Goal: Transaction & Acquisition: Book appointment/travel/reservation

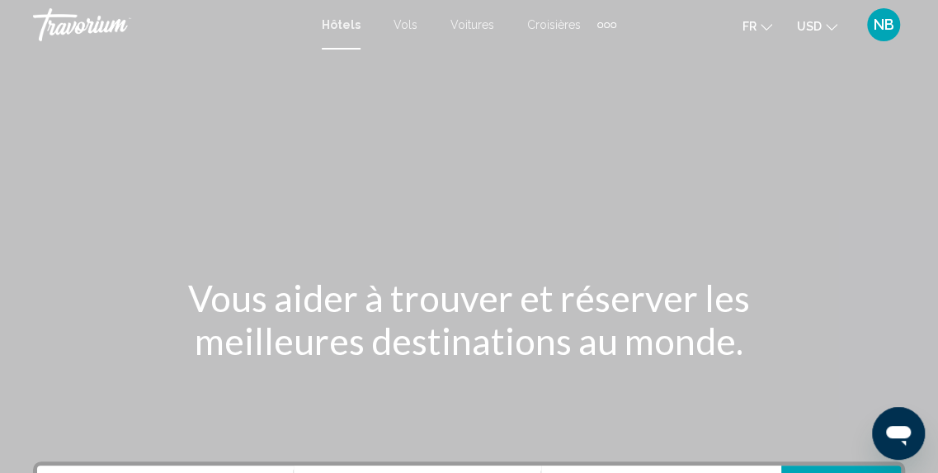
click at [818, 20] on span "USD" at bounding box center [809, 26] width 25 height 13
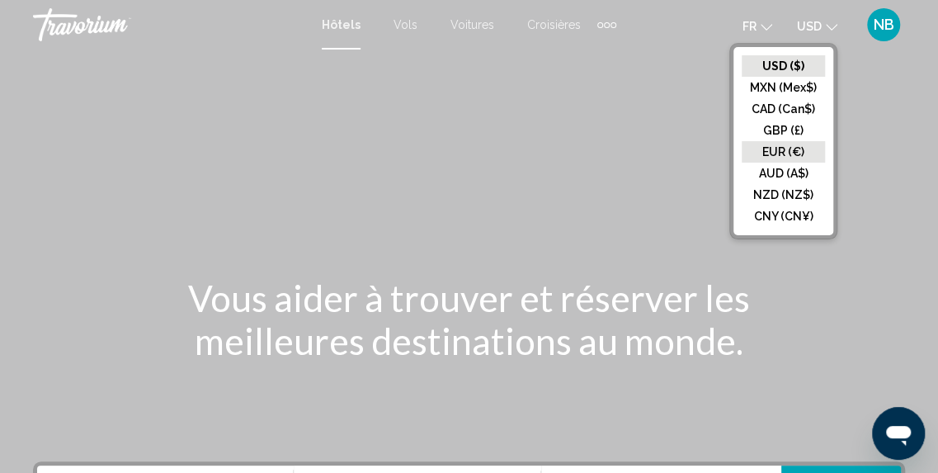
click at [793, 150] on button "EUR (€)" at bounding box center [783, 151] width 83 height 21
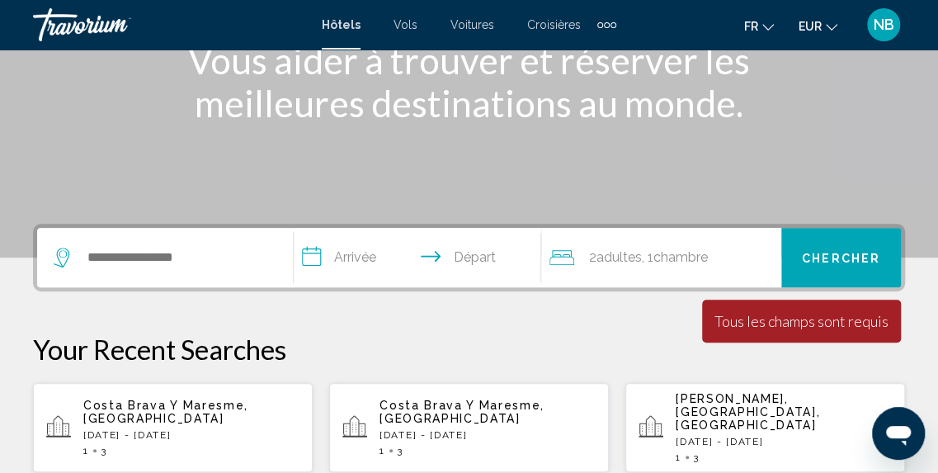
scroll to position [242, 0]
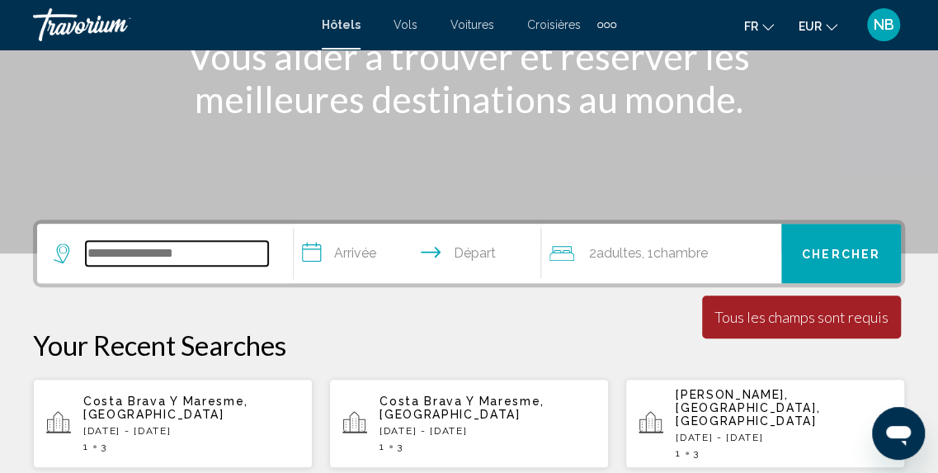
click at [181, 241] on input "Search widget" at bounding box center [177, 253] width 182 height 25
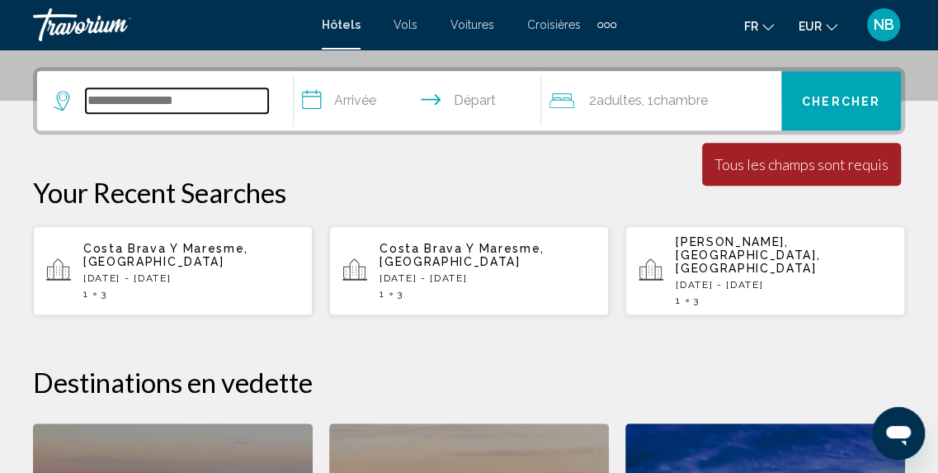
scroll to position [408, 0]
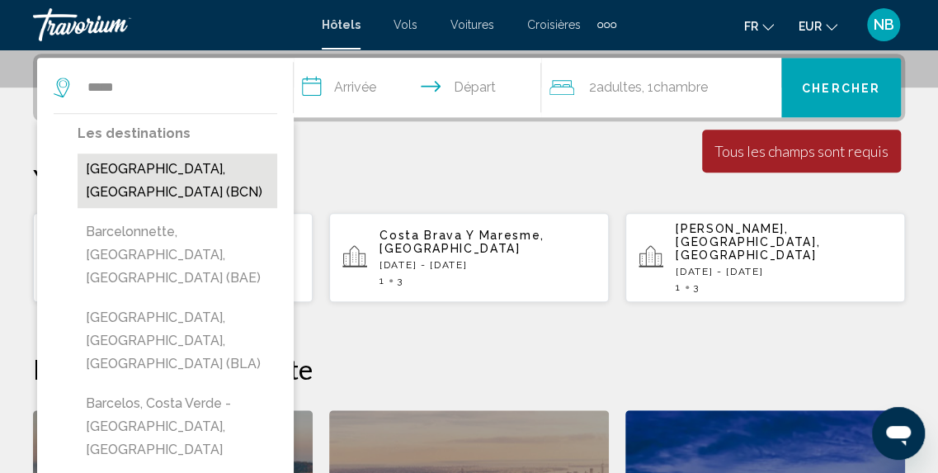
click at [210, 171] on button "Barcelona, Spain (BCN)" at bounding box center [178, 180] width 200 height 54
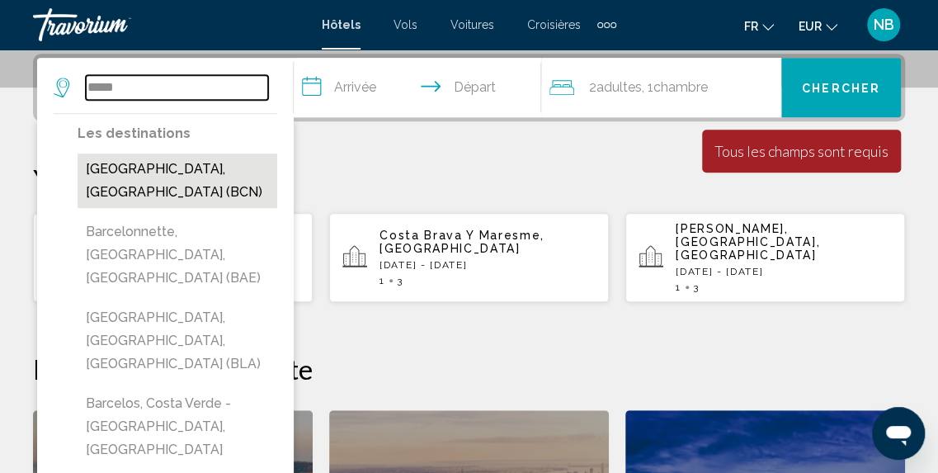
type input "**********"
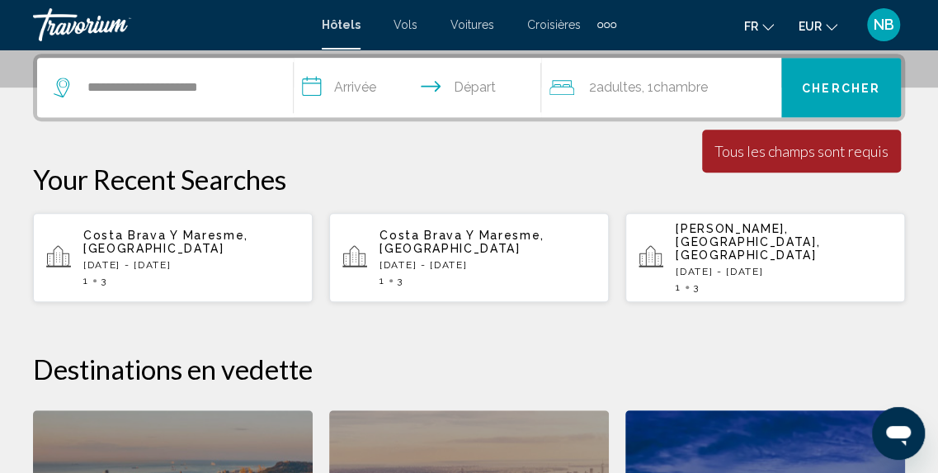
click at [347, 87] on input "**********" at bounding box center [421, 90] width 255 height 64
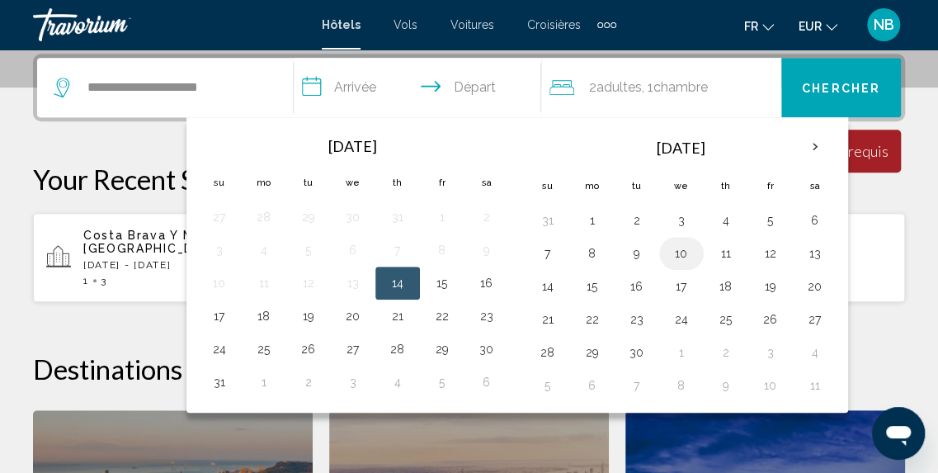
click at [673, 252] on button "10" at bounding box center [681, 253] width 26 height 23
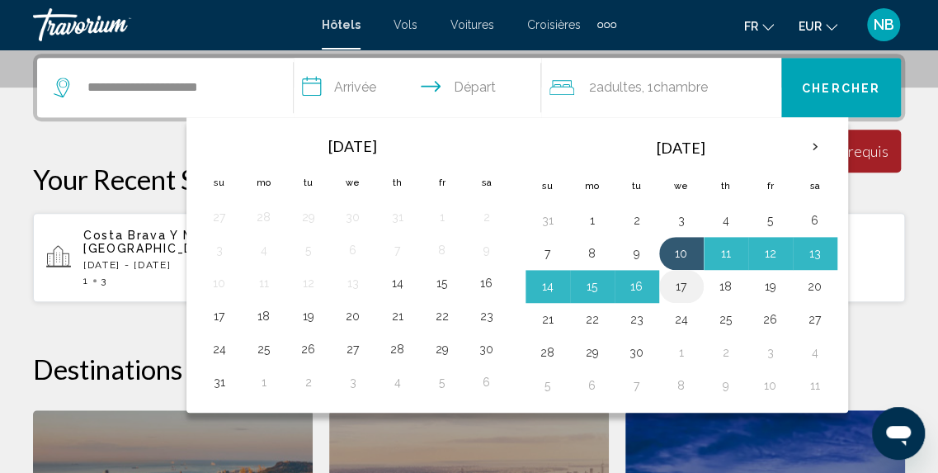
click at [673, 271] on td "17" at bounding box center [681, 286] width 45 height 33
click at [673, 278] on button "17" at bounding box center [681, 286] width 26 height 23
type input "**********"
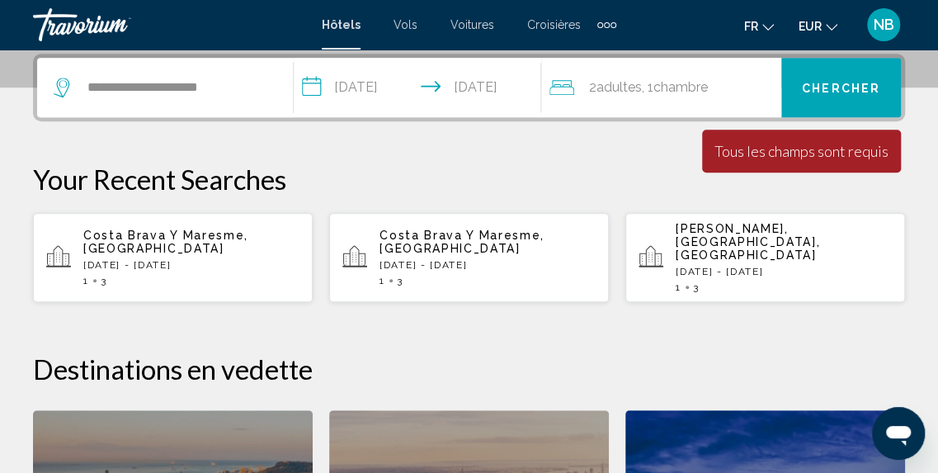
click at [885, 91] on button "Chercher" at bounding box center [841, 87] width 120 height 59
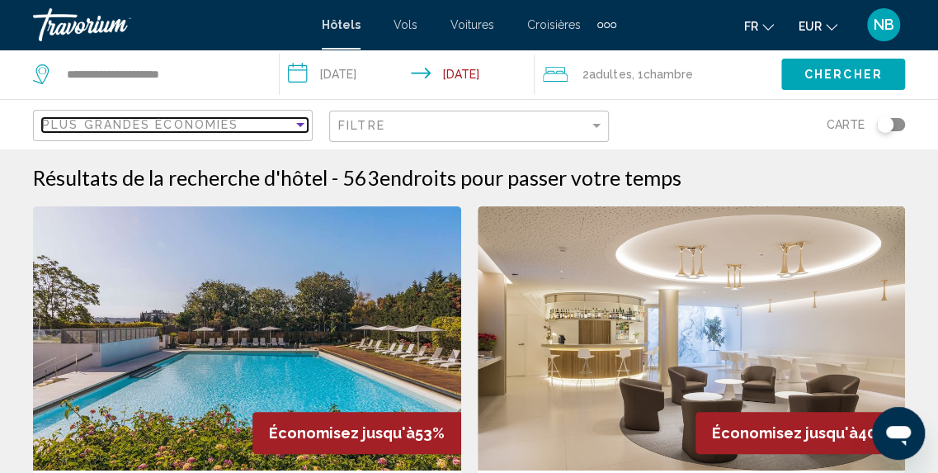
click at [307, 130] on div "Sort by" at bounding box center [300, 124] width 15 height 13
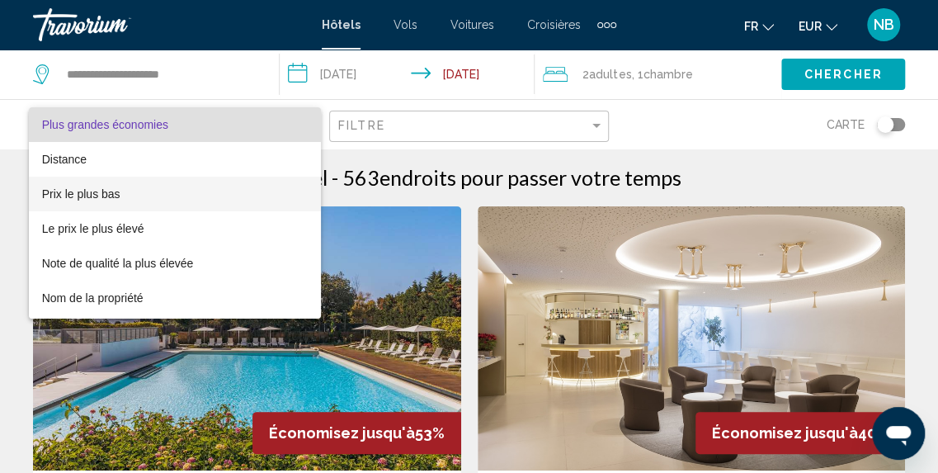
click at [296, 191] on mat-option "Prix le plus bas" at bounding box center [175, 194] width 293 height 35
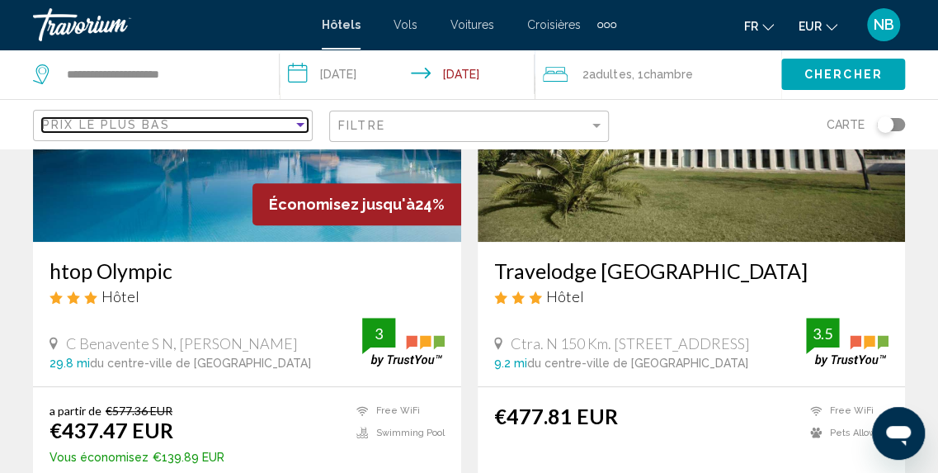
scroll to position [258, 0]
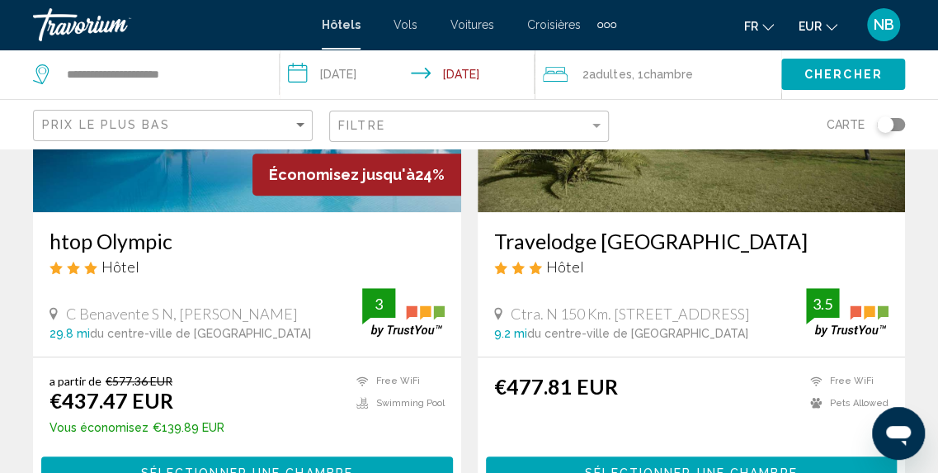
drag, startPoint x: 935, startPoint y: 69, endPoint x: 935, endPoint y: 57, distance: 12.4
click at [935, 57] on div "Chercher" at bounding box center [859, 73] width 157 height 49
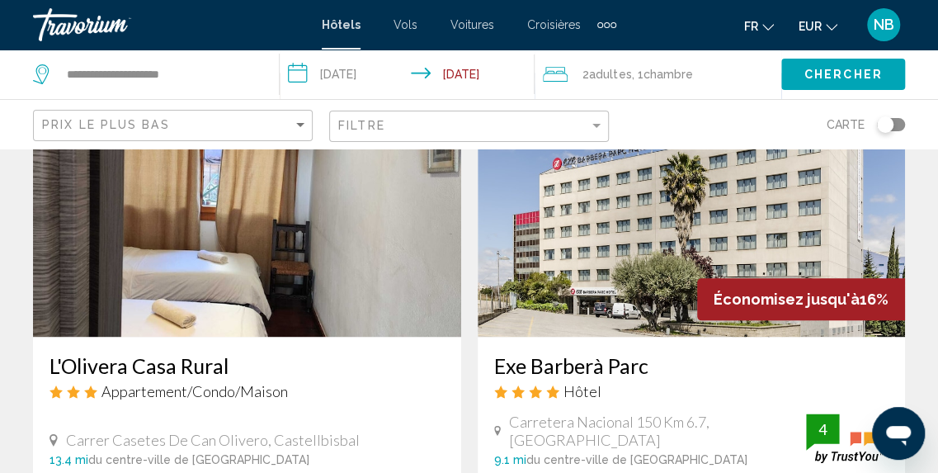
scroll to position [0, 0]
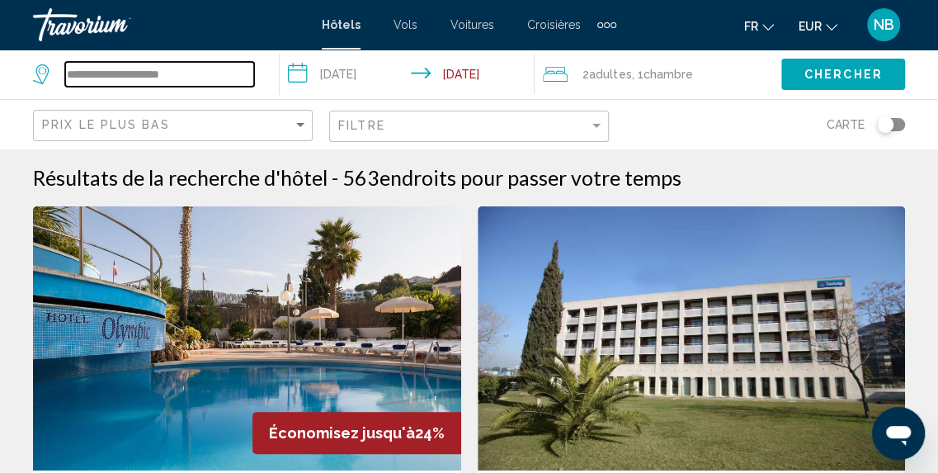
click at [221, 72] on input "**********" at bounding box center [159, 74] width 189 height 25
type input "*"
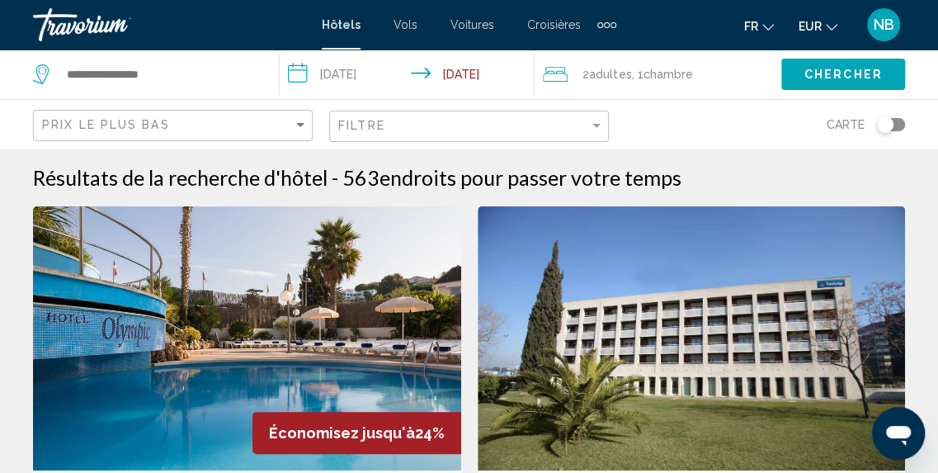
click at [883, 125] on div "Toggle map" at bounding box center [885, 124] width 16 height 16
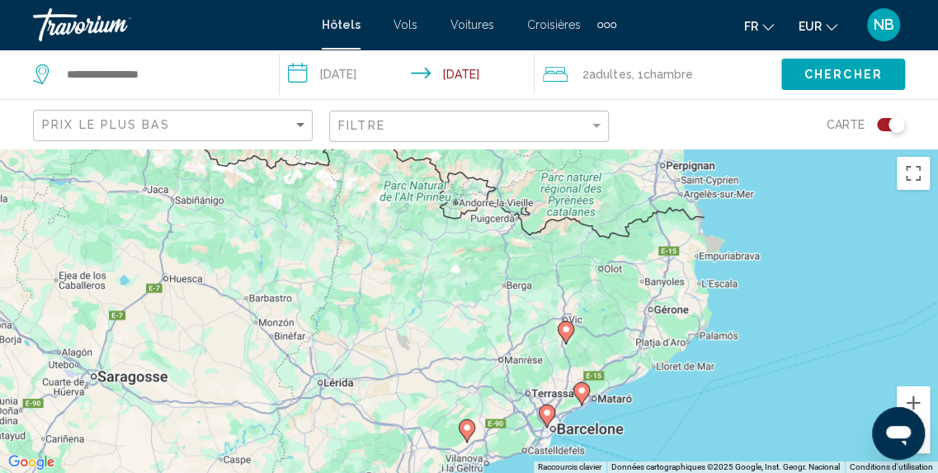
drag, startPoint x: 794, startPoint y: 227, endPoint x: 787, endPoint y: 348, distance: 121.4
click at [787, 348] on div "Pour activer le glissement avec le clavier, appuyez sur Alt+Entrée. Une fois ce…" at bounding box center [469, 310] width 938 height 324
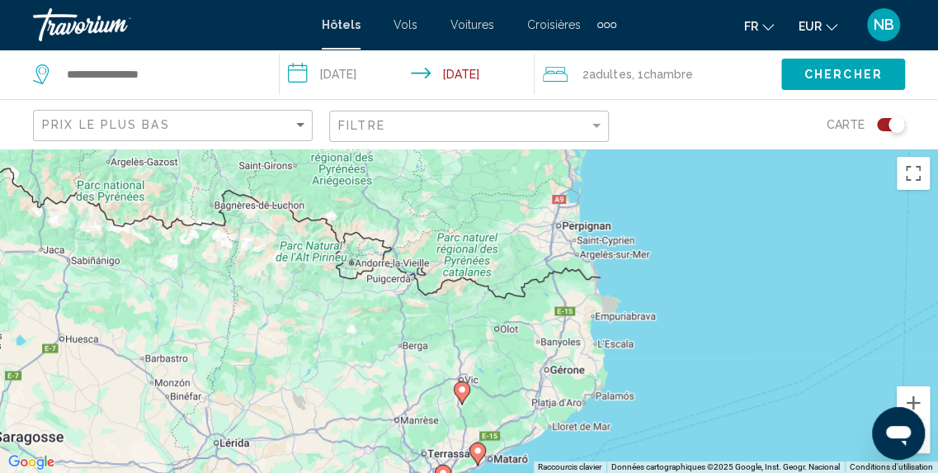
drag, startPoint x: 921, startPoint y: 267, endPoint x: 817, endPoint y: 321, distance: 117.7
click at [817, 321] on div "Pour activer le glissement avec le clavier, appuyez sur Alt+Entrée. Une fois ce…" at bounding box center [469, 310] width 938 height 324
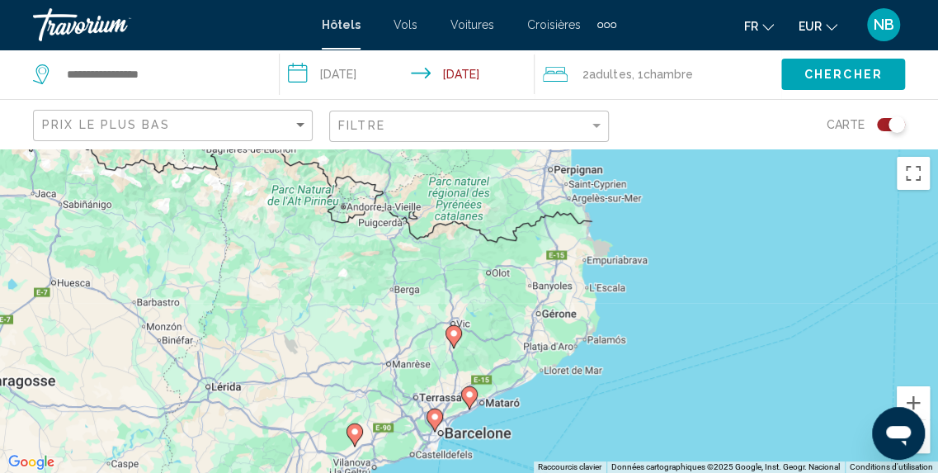
drag, startPoint x: 817, startPoint y: 321, endPoint x: 817, endPoint y: 261, distance: 60.2
click at [817, 261] on div "Pour activer le glissement avec le clavier, appuyez sur Alt+Entrée. Une fois ce…" at bounding box center [469, 310] width 938 height 324
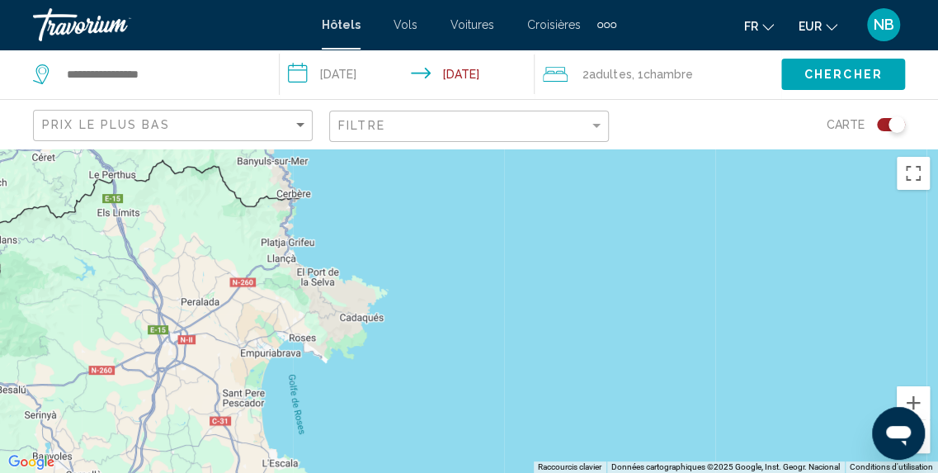
drag, startPoint x: 817, startPoint y: 261, endPoint x: 949, endPoint y: 393, distance: 187.8
click at [938, 393] on html "**********" at bounding box center [469, 236] width 938 height 473
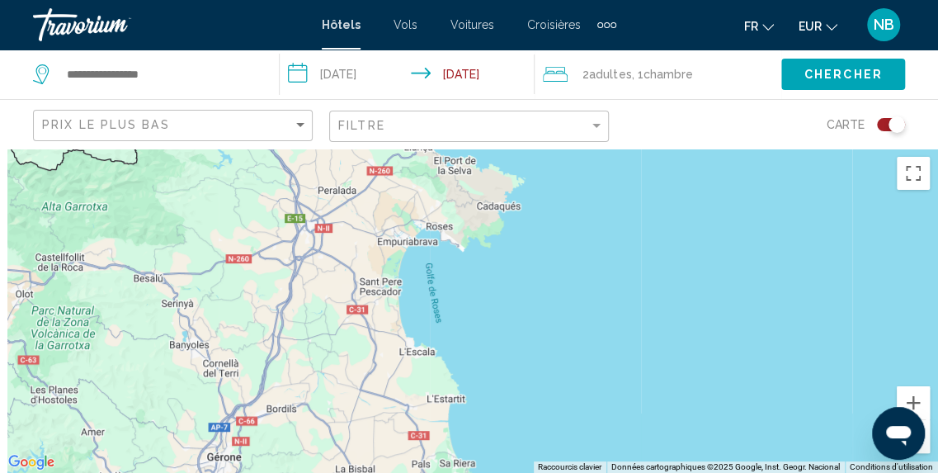
drag, startPoint x: 675, startPoint y: 393, endPoint x: 832, endPoint y: 233, distance: 224.6
click at [832, 233] on div "Main content" at bounding box center [469, 310] width 938 height 324
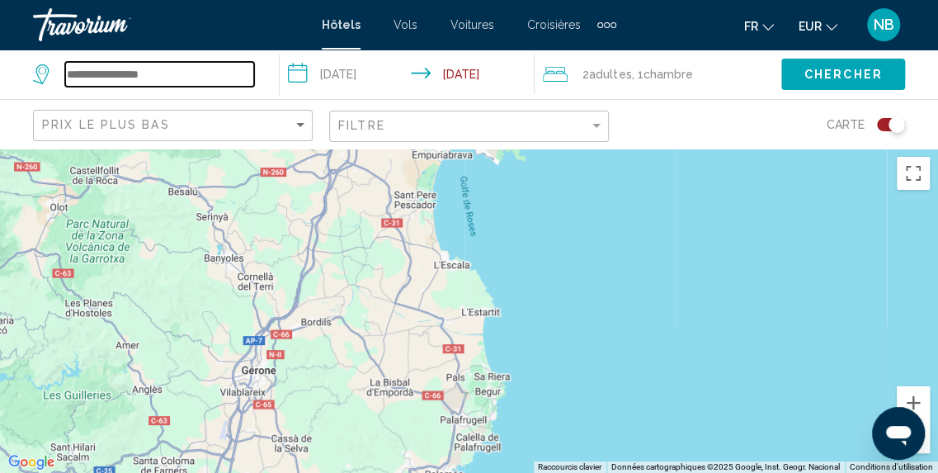
click at [102, 70] on input "Search widget" at bounding box center [159, 74] width 189 height 25
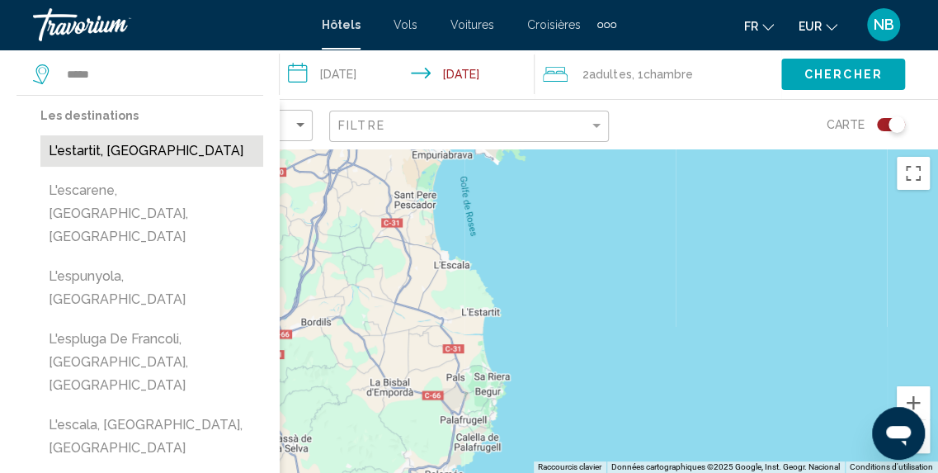
click at [114, 151] on button "L'estartit, Spain" at bounding box center [151, 150] width 223 height 31
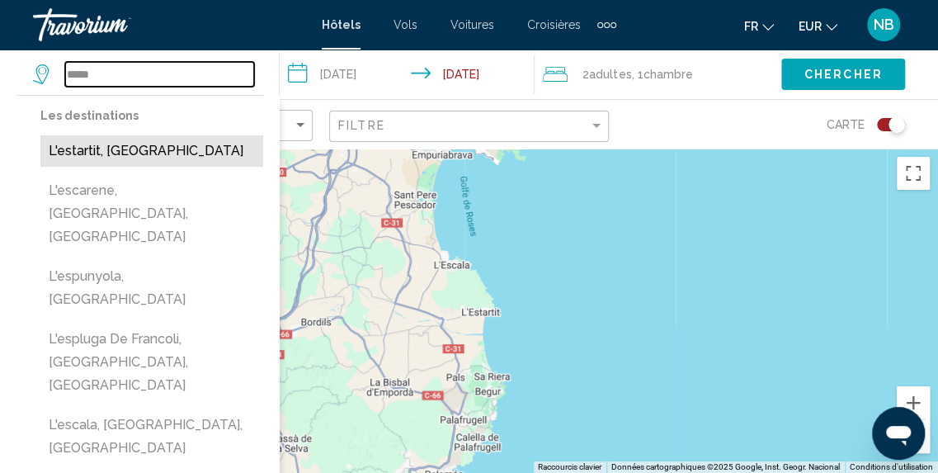
type input "**********"
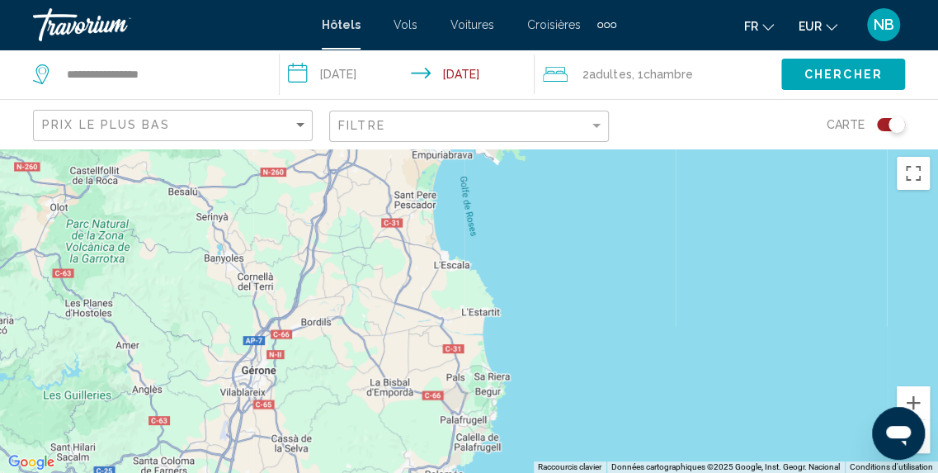
click at [670, 70] on span "Chambre" at bounding box center [667, 74] width 49 height 13
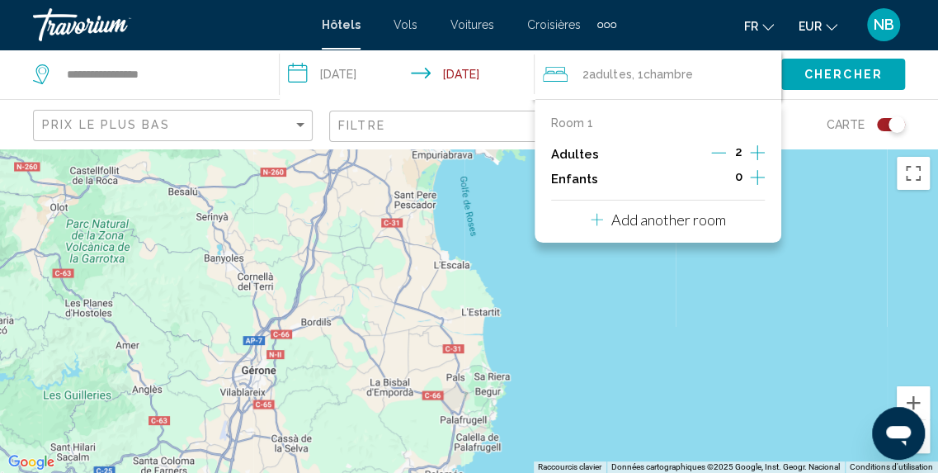
click at [759, 149] on icon "Increment adults" at bounding box center [757, 153] width 15 height 20
click at [850, 69] on span "Chercher" at bounding box center [843, 74] width 78 height 13
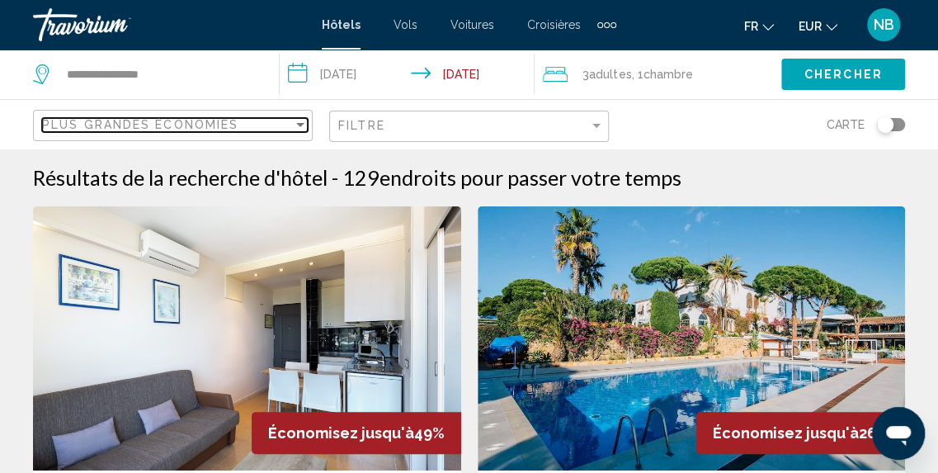
click at [232, 128] on span "Plus grandes économies" at bounding box center [140, 124] width 196 height 13
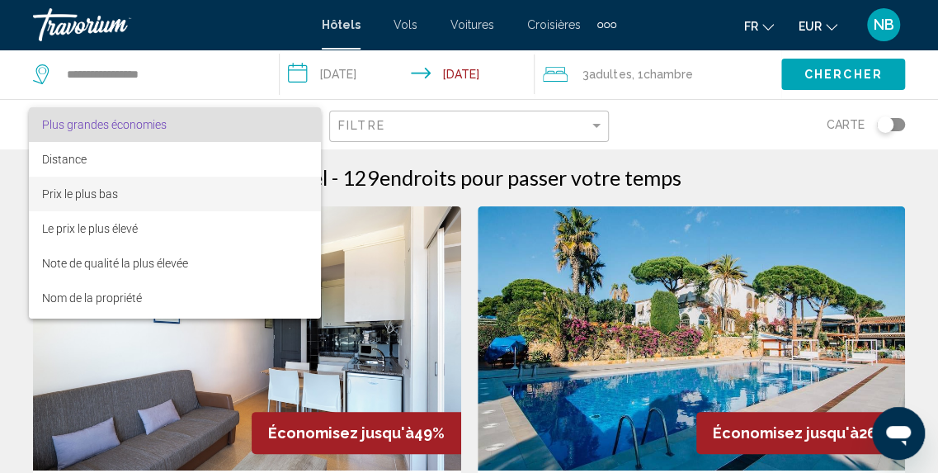
click at [232, 187] on span "Prix le plus bas" at bounding box center [175, 194] width 266 height 35
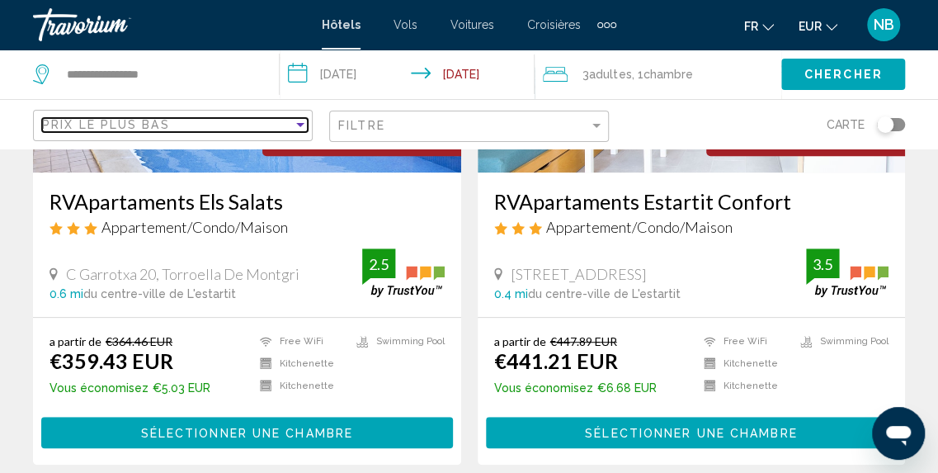
scroll to position [81, 0]
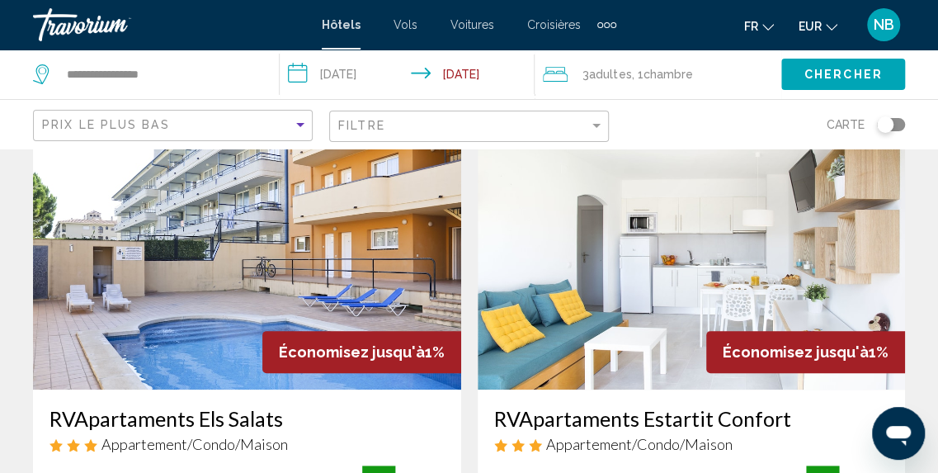
click at [347, 280] on img "Main content" at bounding box center [247, 257] width 428 height 264
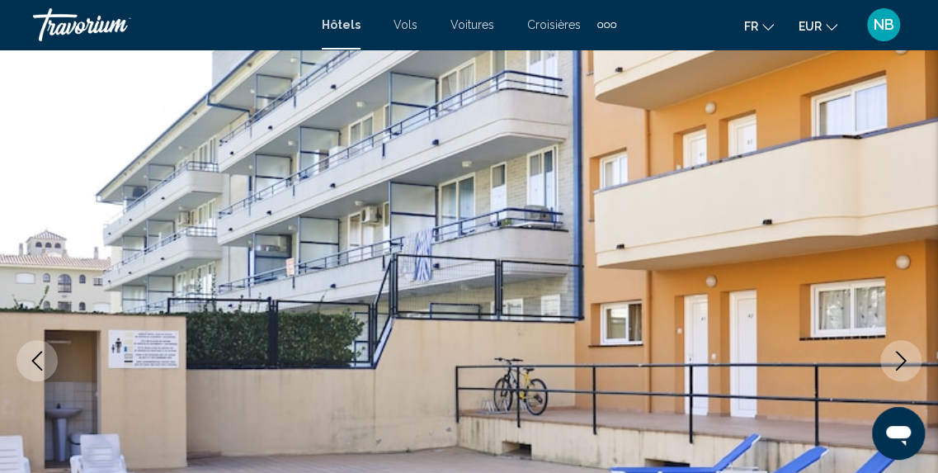
scroll to position [205, 0]
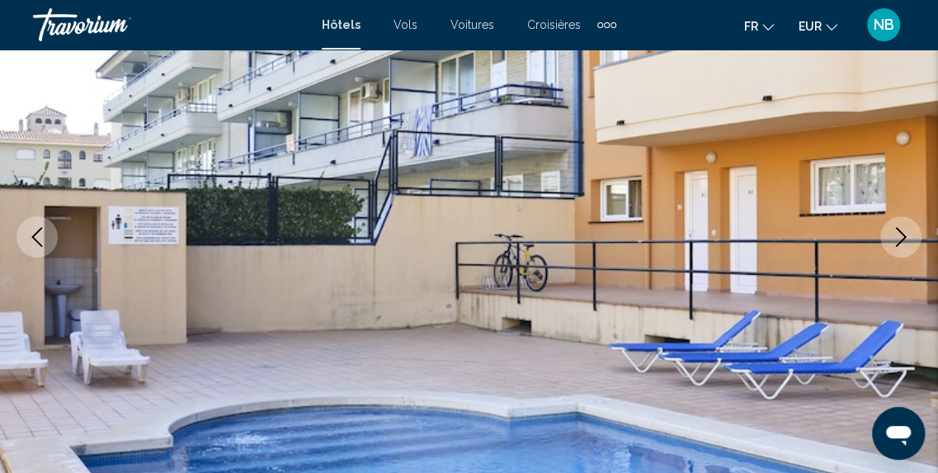
click at [900, 235] on icon "Next image" at bounding box center [901, 237] width 20 height 20
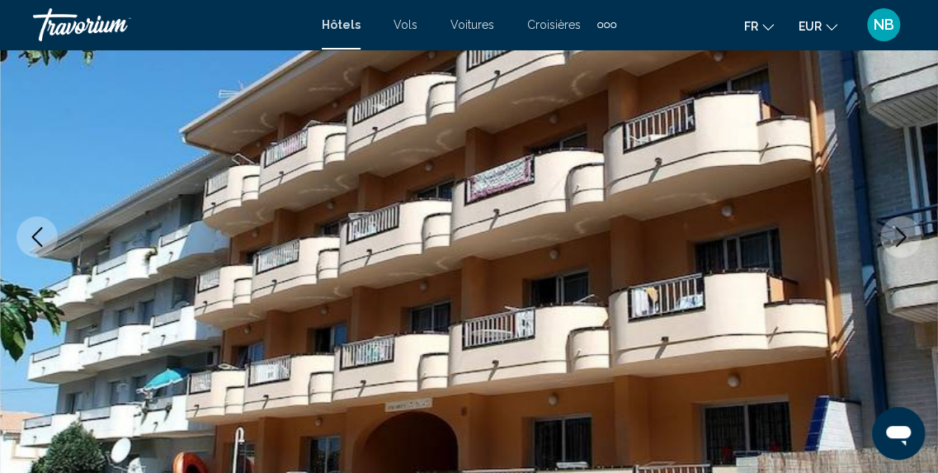
click at [900, 235] on icon "Next image" at bounding box center [901, 237] width 20 height 20
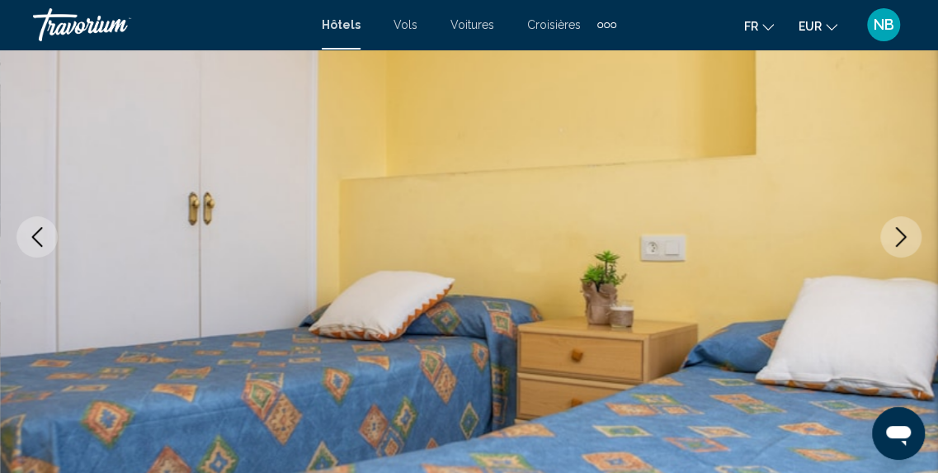
click at [900, 235] on icon "Next image" at bounding box center [901, 237] width 20 height 20
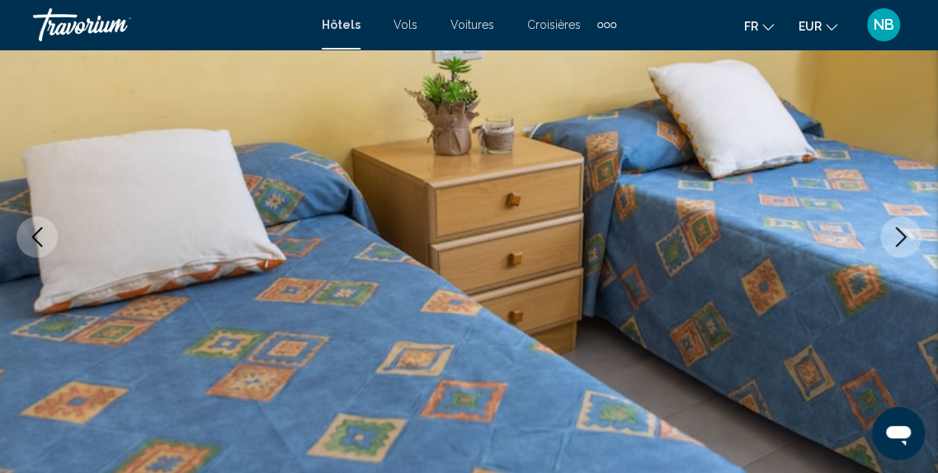
click at [900, 235] on icon "Next image" at bounding box center [901, 237] width 20 height 20
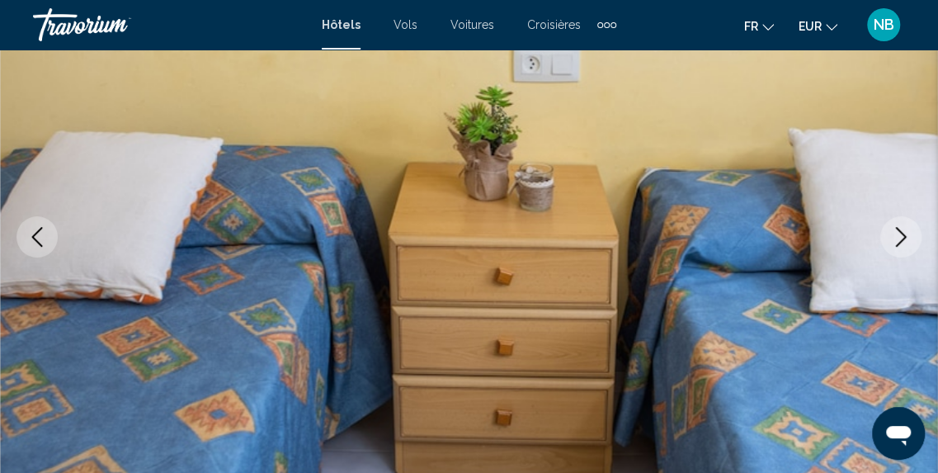
click at [900, 235] on icon "Next image" at bounding box center [901, 237] width 20 height 20
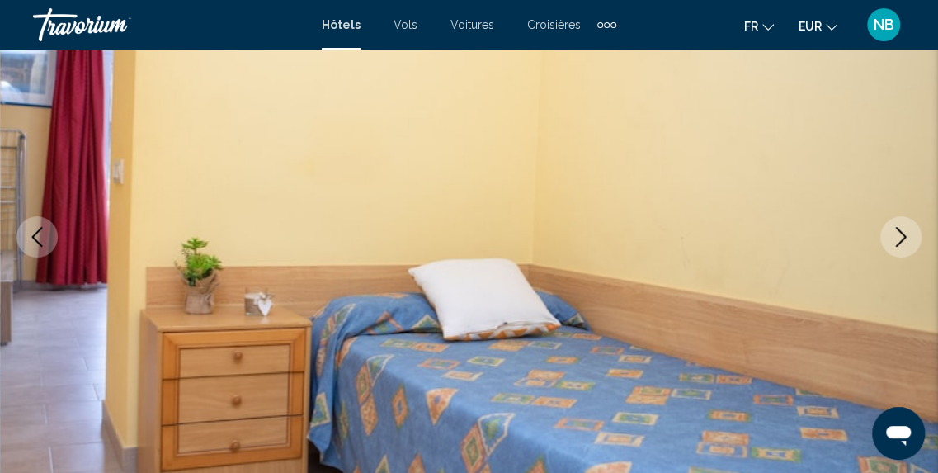
click at [900, 235] on icon "Next image" at bounding box center [901, 237] width 20 height 20
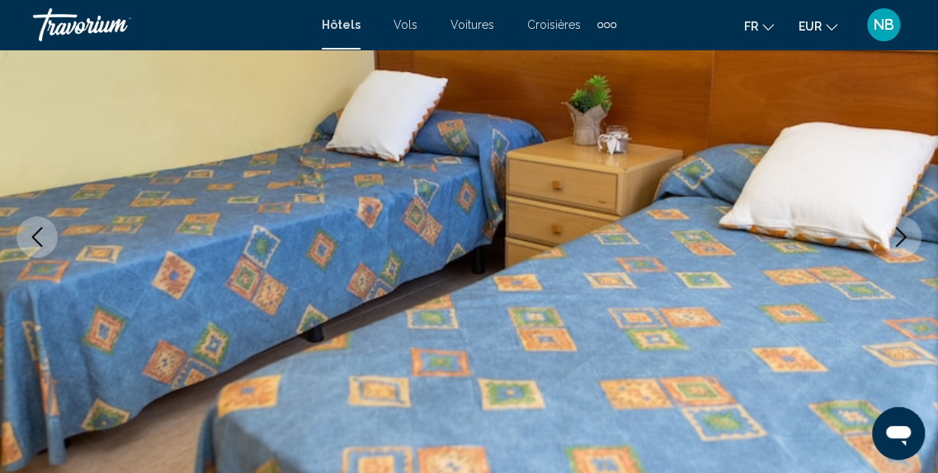
click at [900, 235] on icon "Next image" at bounding box center [901, 237] width 20 height 20
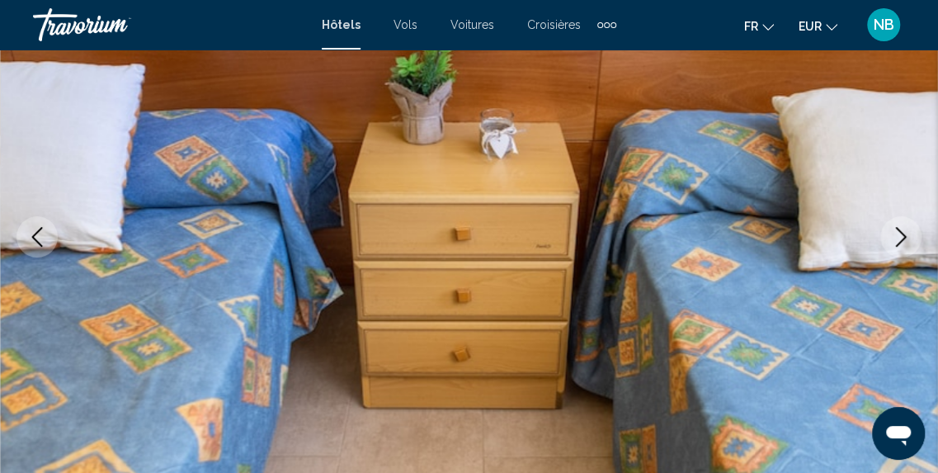
click at [900, 235] on icon "Next image" at bounding box center [901, 237] width 20 height 20
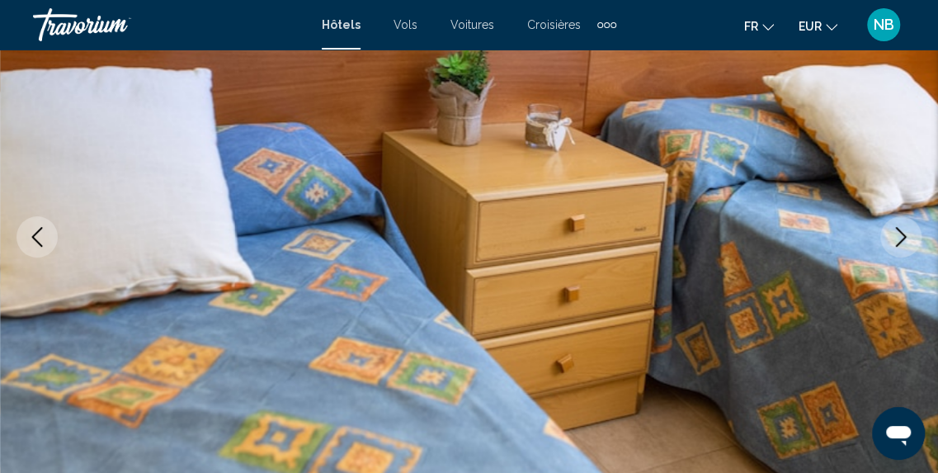
click at [900, 235] on icon "Next image" at bounding box center [901, 237] width 20 height 20
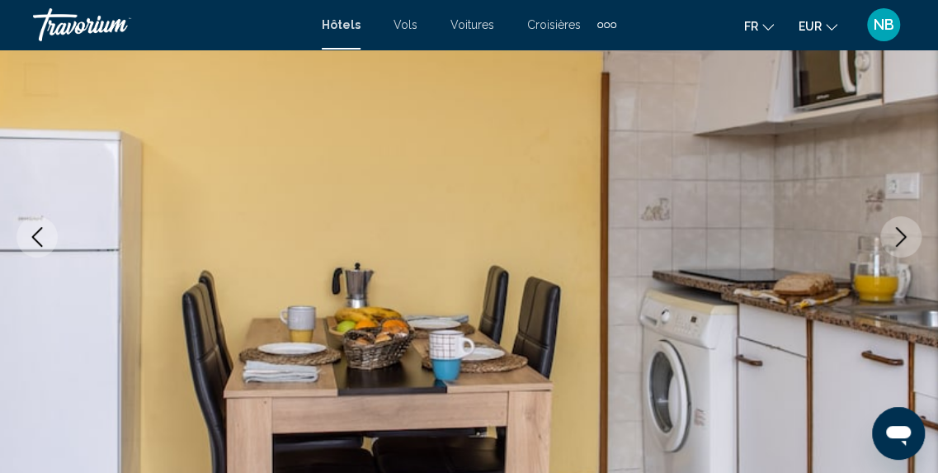
click at [900, 235] on icon "Next image" at bounding box center [901, 237] width 20 height 20
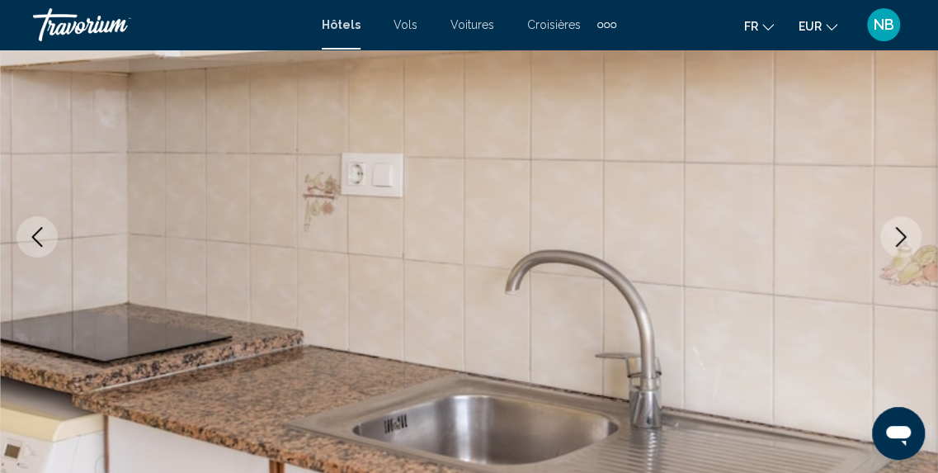
click at [900, 235] on icon "Next image" at bounding box center [901, 237] width 20 height 20
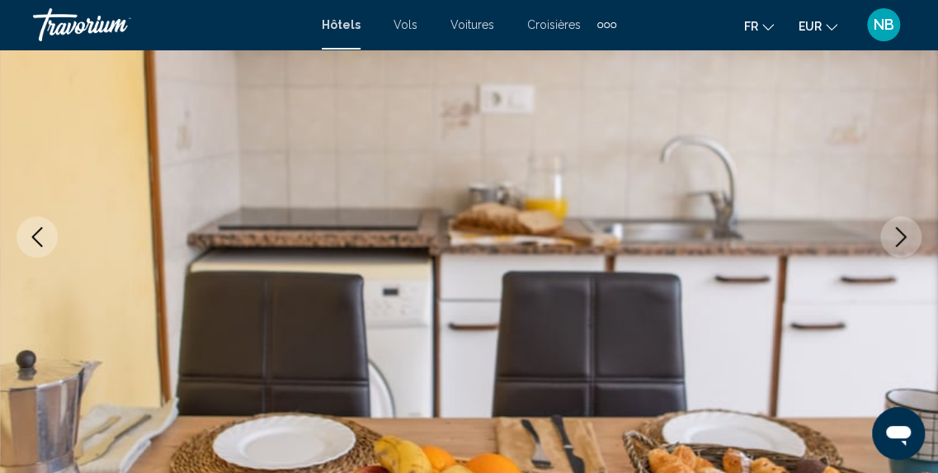
click at [900, 235] on icon "Next image" at bounding box center [901, 237] width 20 height 20
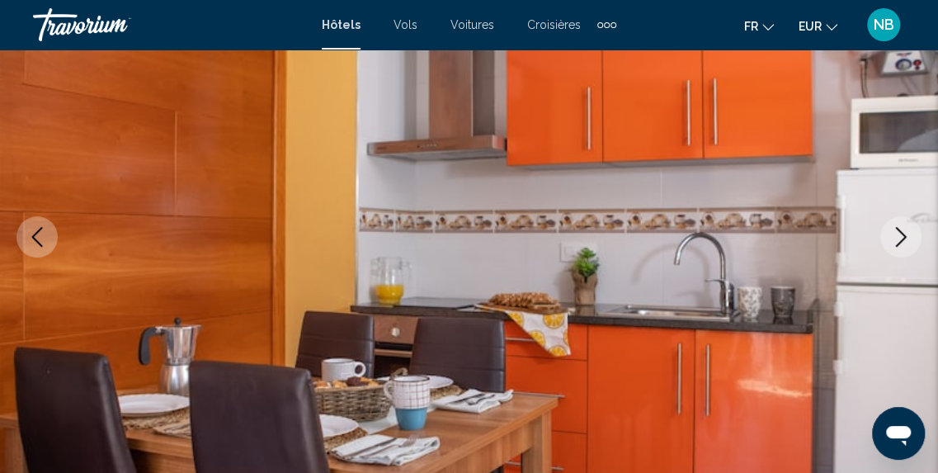
click at [900, 235] on icon "Next image" at bounding box center [901, 237] width 20 height 20
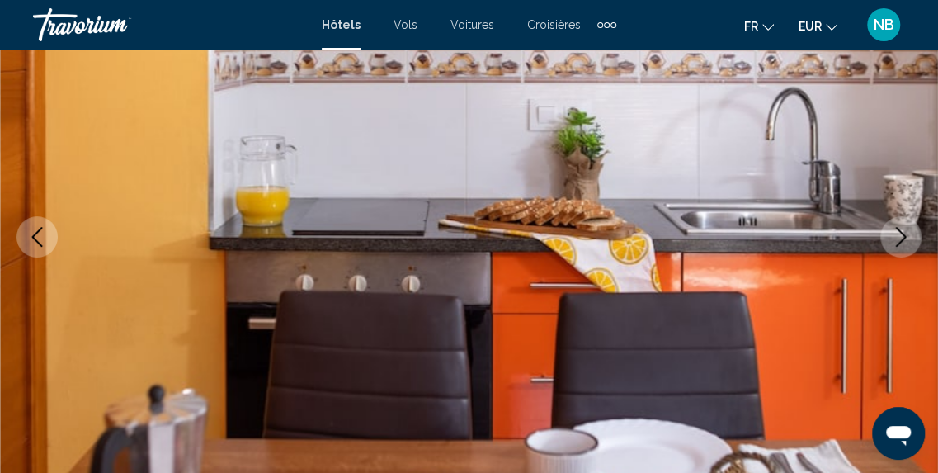
click at [900, 235] on icon "Next image" at bounding box center [901, 237] width 20 height 20
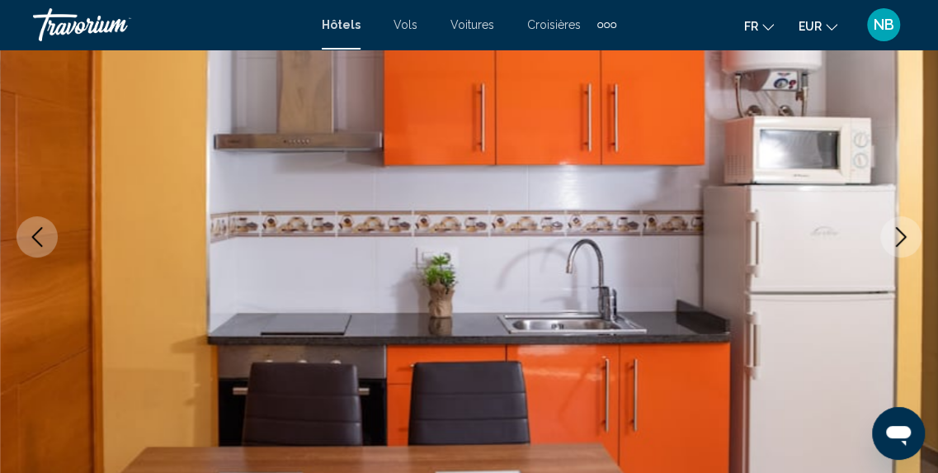
click at [900, 235] on icon "Next image" at bounding box center [901, 237] width 20 height 20
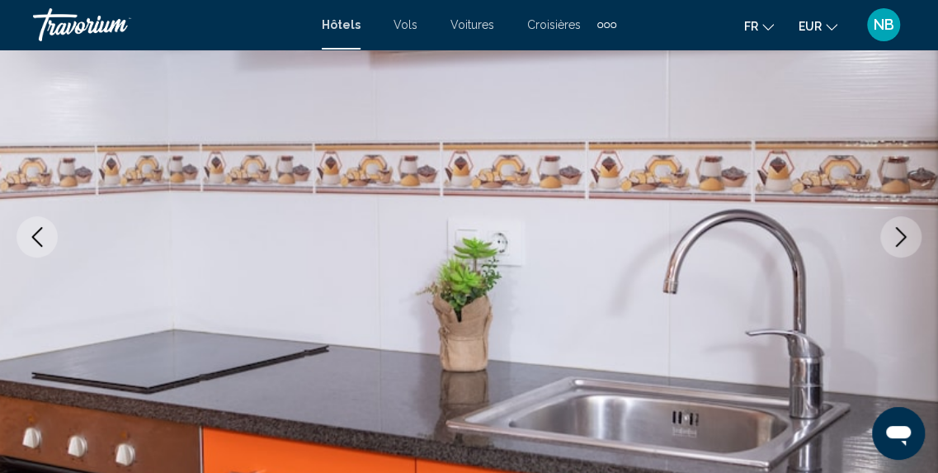
click at [900, 235] on icon "Next image" at bounding box center [901, 237] width 20 height 20
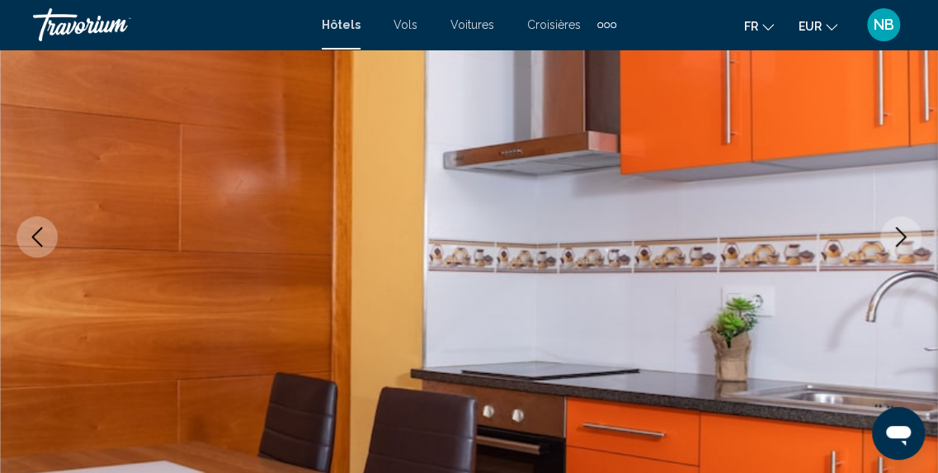
click at [900, 235] on icon "Next image" at bounding box center [901, 237] width 20 height 20
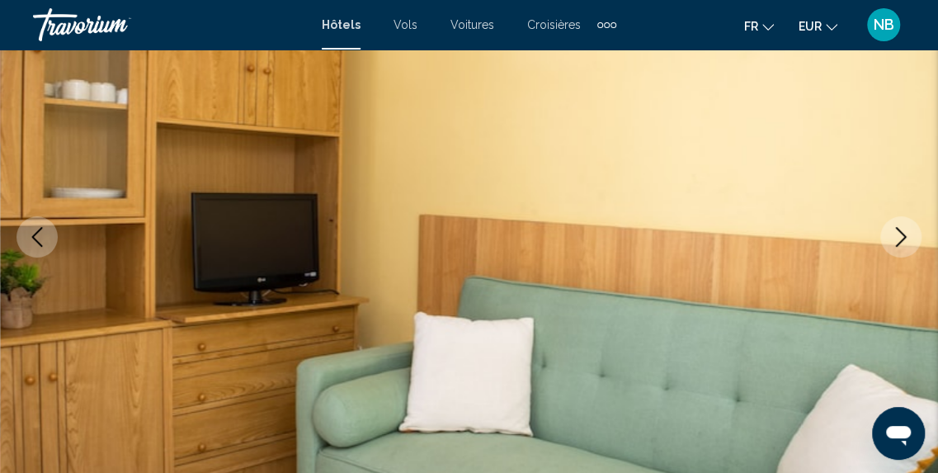
click at [900, 235] on icon "Next image" at bounding box center [901, 237] width 20 height 20
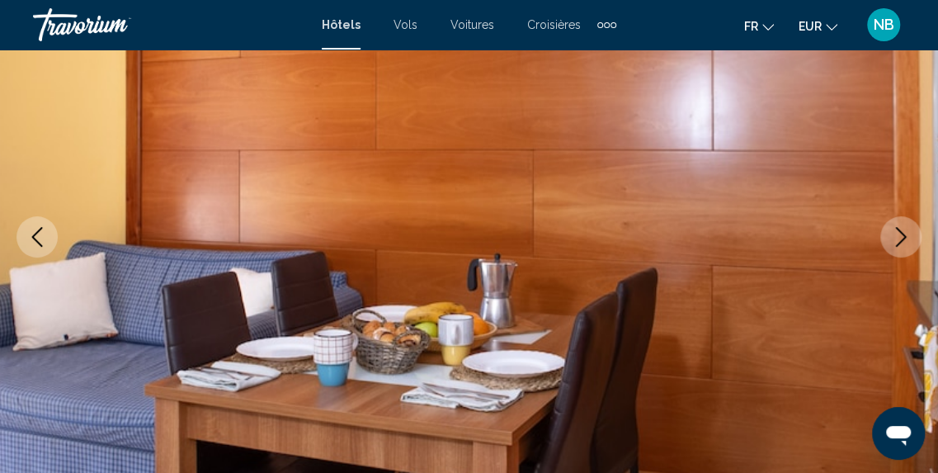
click at [900, 235] on icon "Next image" at bounding box center [901, 237] width 20 height 20
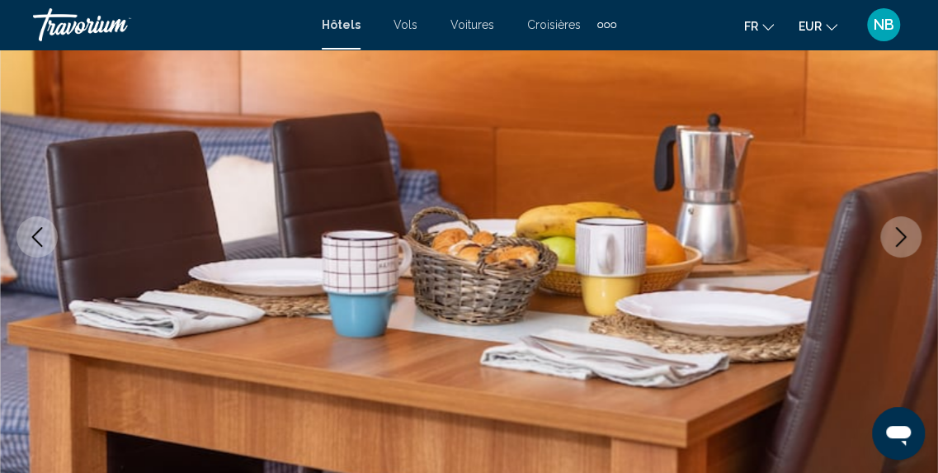
click at [900, 235] on icon "Next image" at bounding box center [901, 237] width 20 height 20
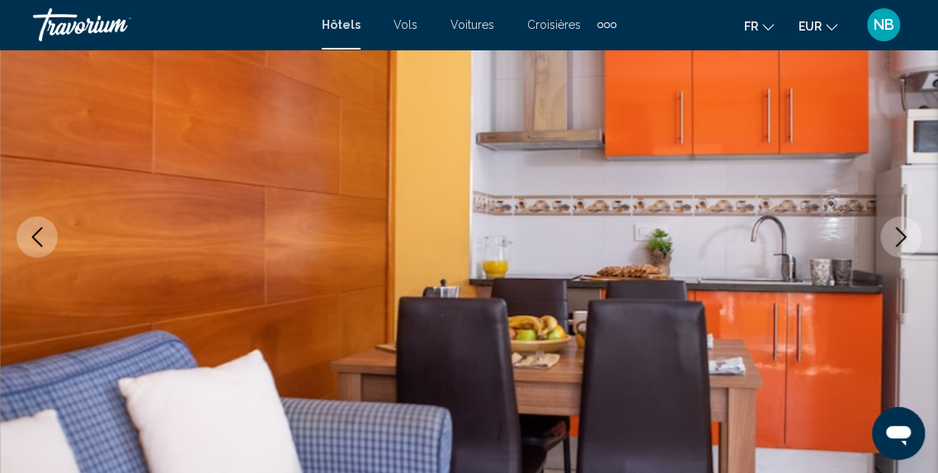
click at [900, 235] on icon "Next image" at bounding box center [901, 237] width 20 height 20
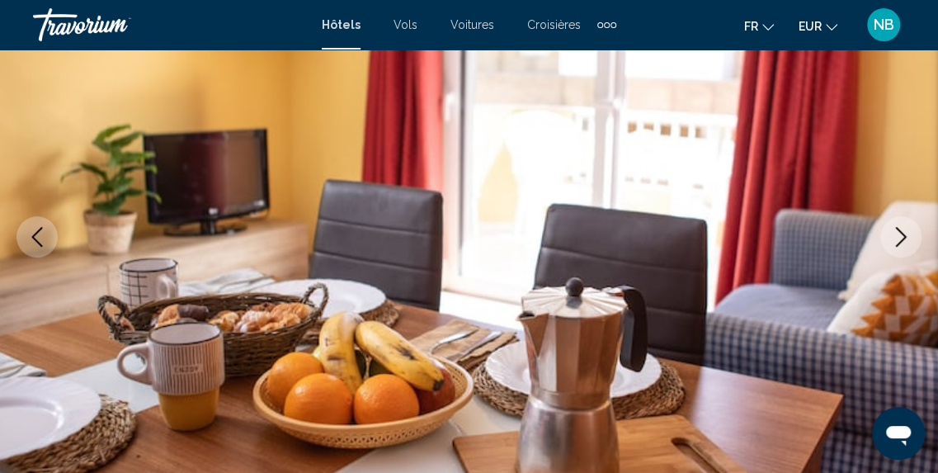
click at [900, 235] on icon "Next image" at bounding box center [901, 237] width 20 height 20
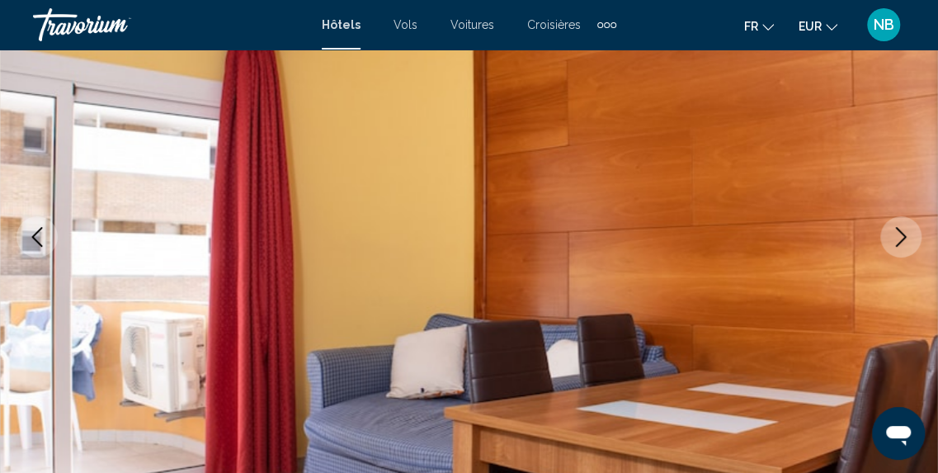
click at [900, 235] on icon "Next image" at bounding box center [901, 237] width 20 height 20
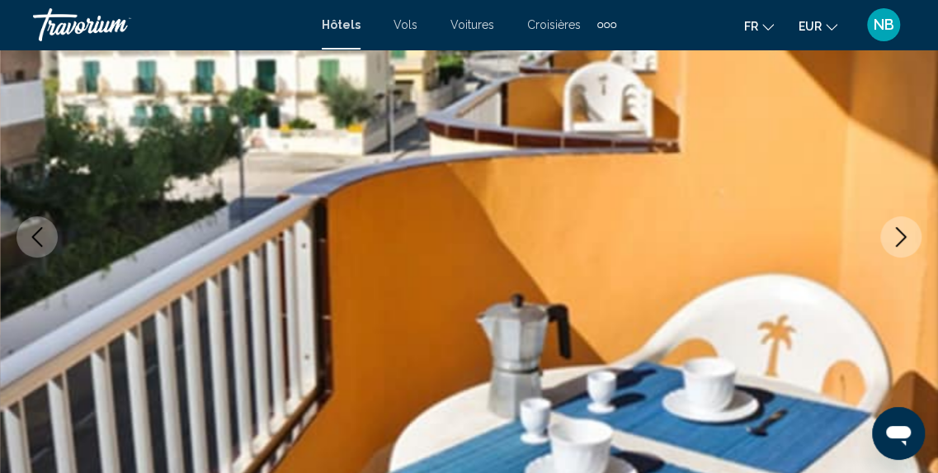
click at [900, 235] on icon "Next image" at bounding box center [901, 237] width 20 height 20
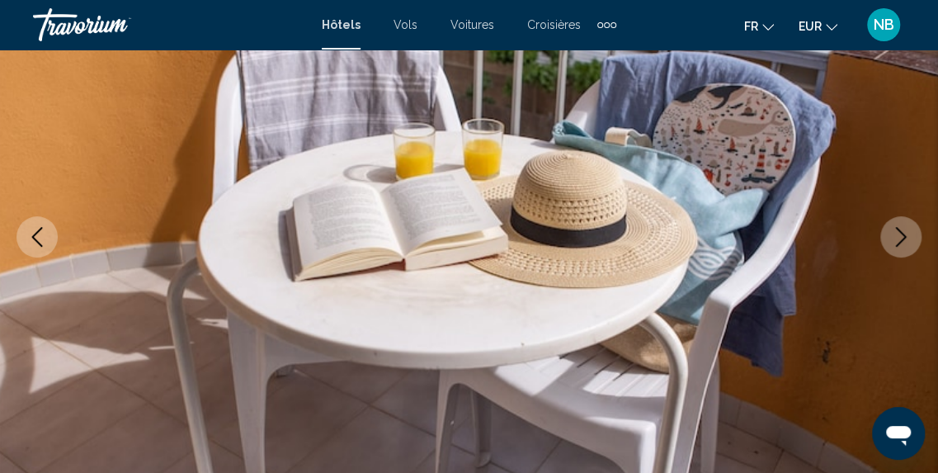
click at [900, 235] on icon "Next image" at bounding box center [901, 237] width 20 height 20
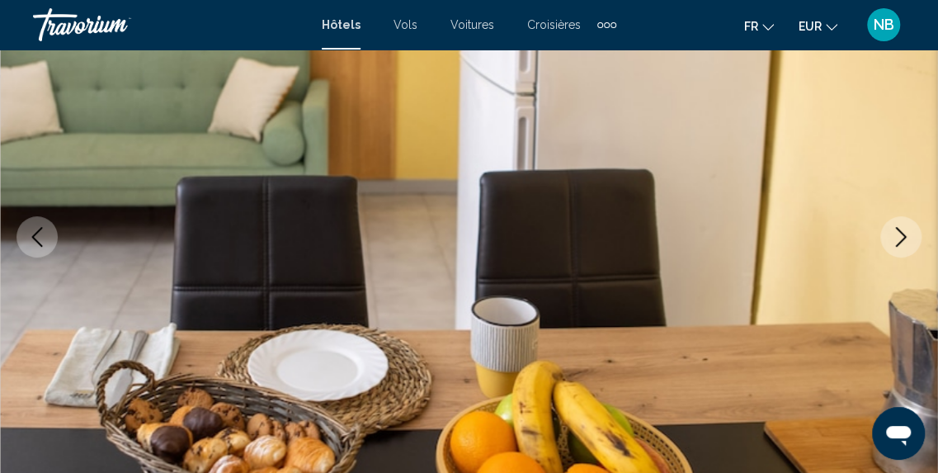
click at [900, 235] on icon "Next image" at bounding box center [901, 237] width 20 height 20
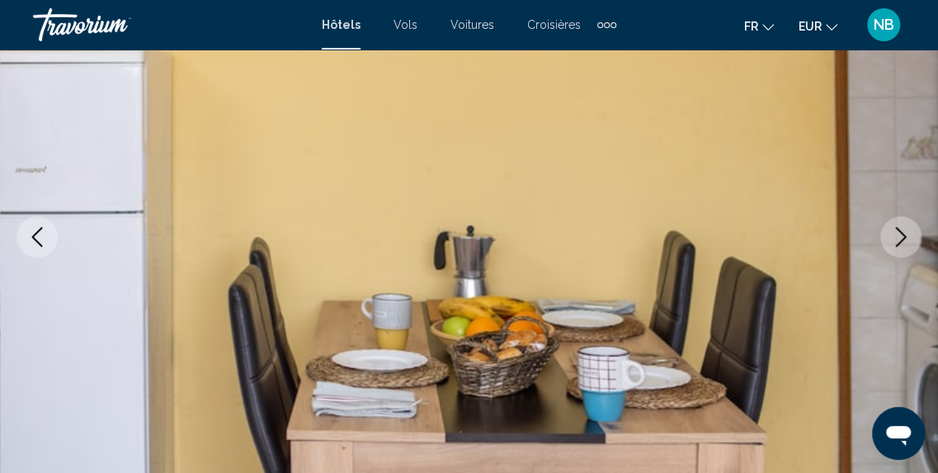
click at [900, 235] on icon "Next image" at bounding box center [901, 237] width 20 height 20
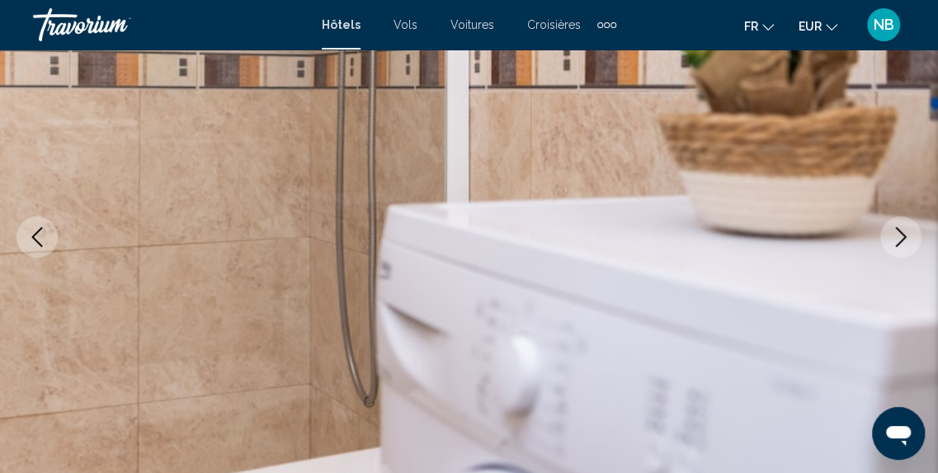
click at [900, 235] on icon "Next image" at bounding box center [901, 237] width 20 height 20
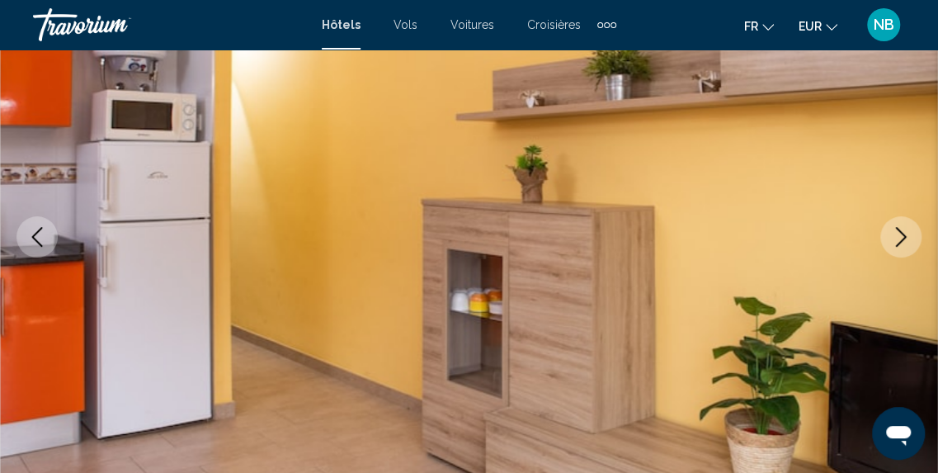
click at [900, 235] on icon "Next image" at bounding box center [901, 237] width 20 height 20
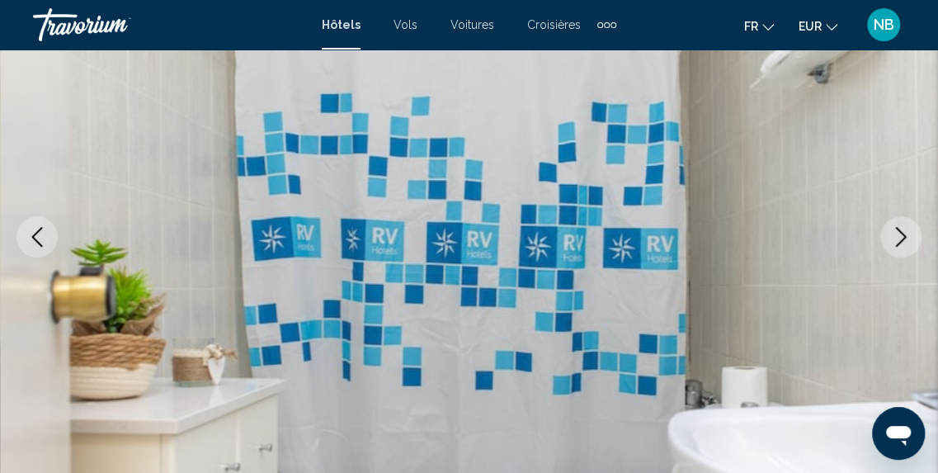
click at [900, 235] on icon "Next image" at bounding box center [901, 237] width 20 height 20
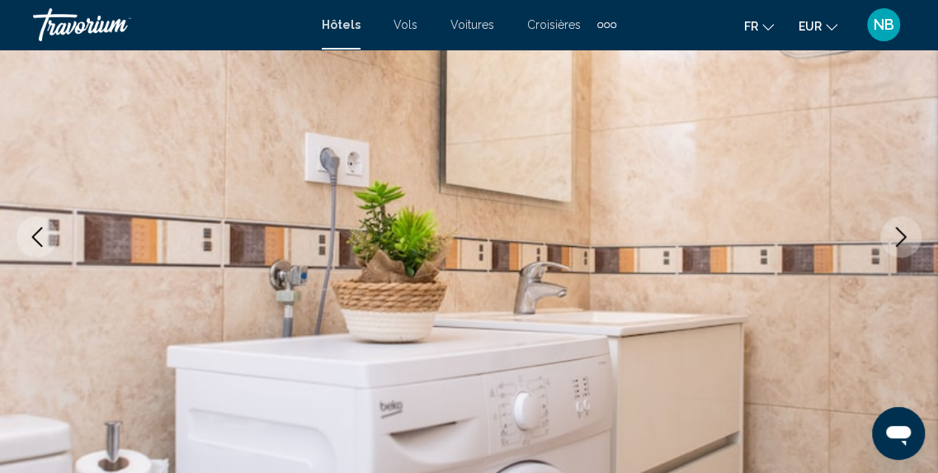
click at [900, 235] on icon "Next image" at bounding box center [901, 237] width 20 height 20
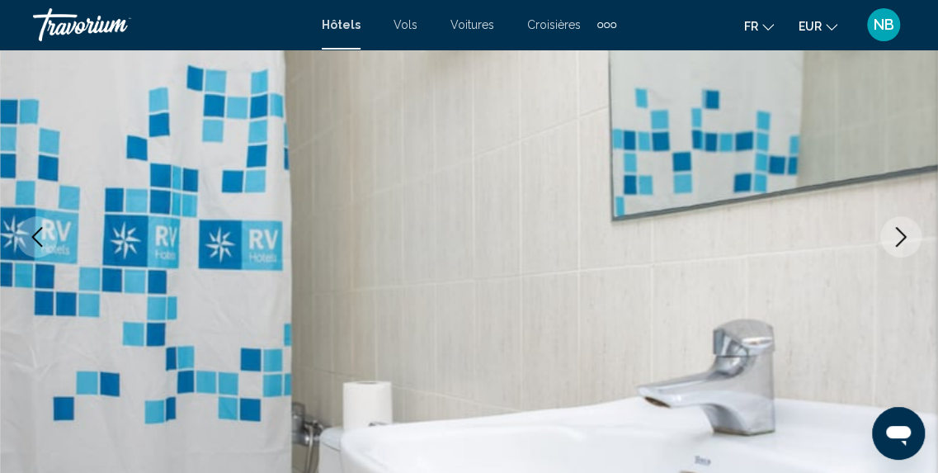
click at [900, 235] on icon "Next image" at bounding box center [901, 237] width 20 height 20
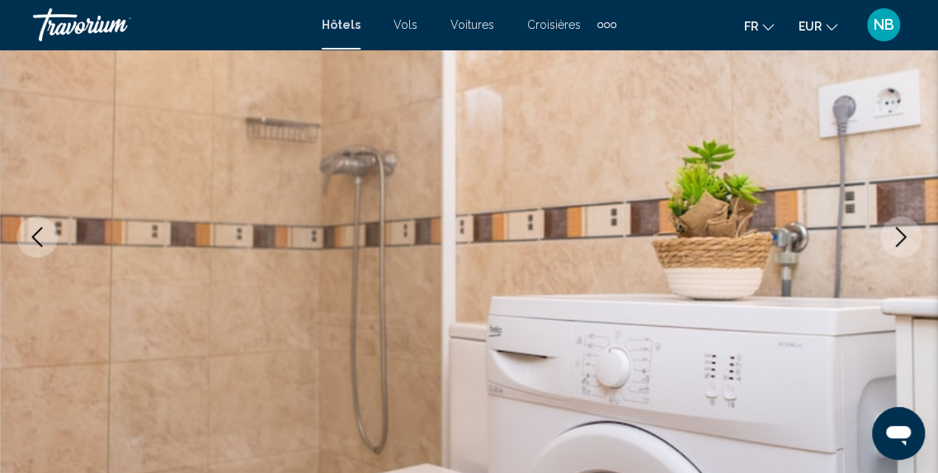
click at [900, 235] on icon "Next image" at bounding box center [901, 237] width 20 height 20
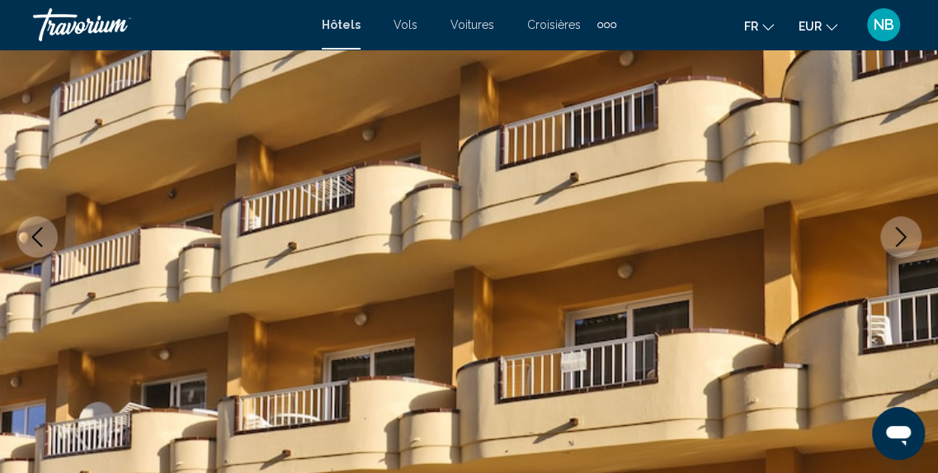
click at [900, 235] on icon "Next image" at bounding box center [901, 237] width 20 height 20
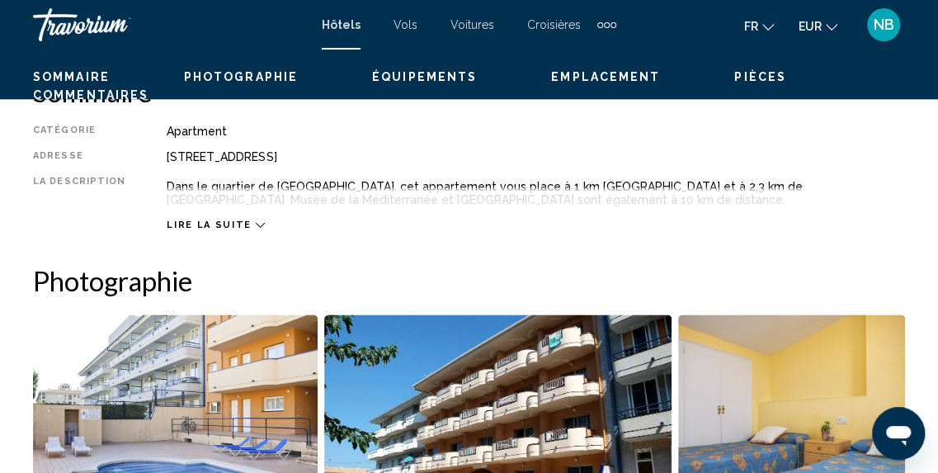
scroll to position [756, 0]
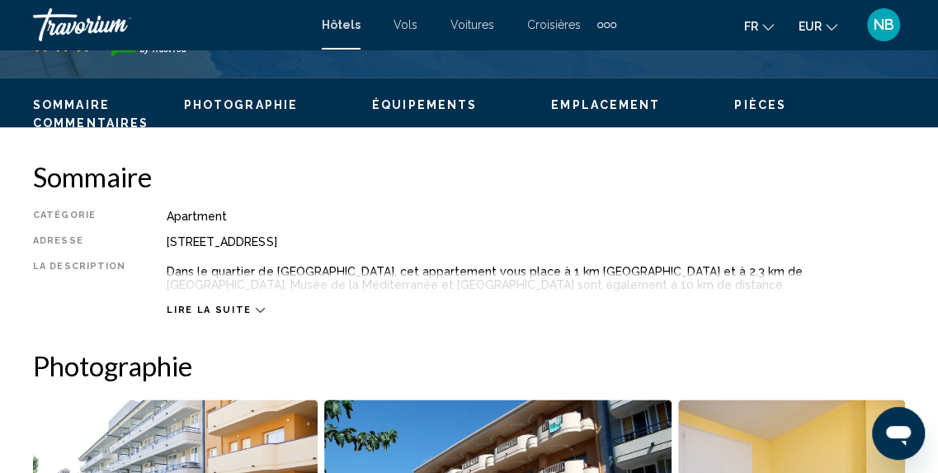
click at [219, 304] on span "Lire la suite" at bounding box center [209, 309] width 84 height 11
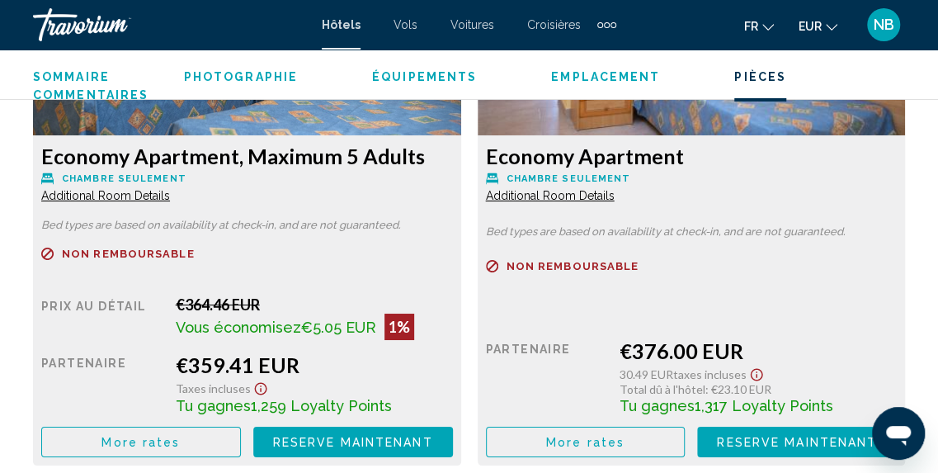
scroll to position [2600, 0]
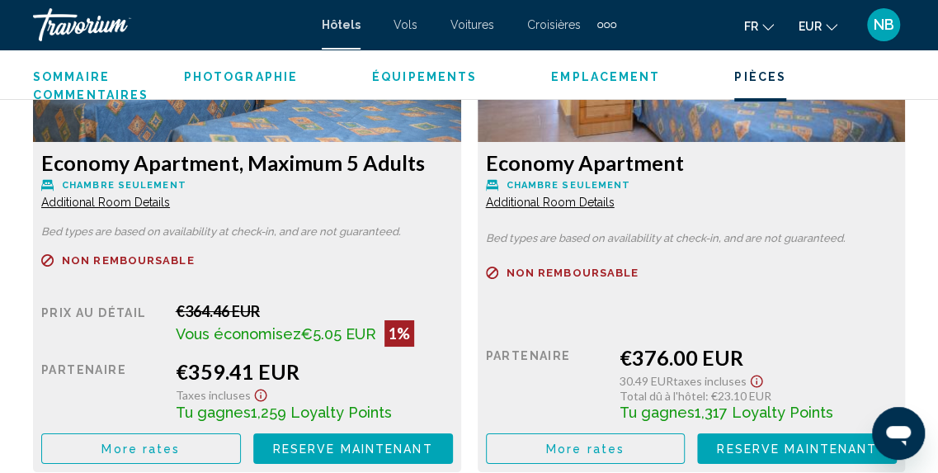
click at [134, 203] on span "Additional Room Details" at bounding box center [105, 202] width 129 height 13
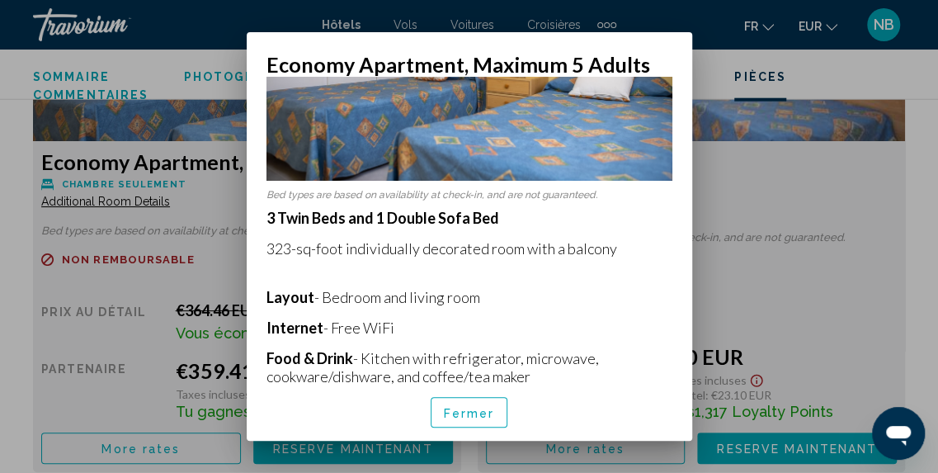
scroll to position [0, 0]
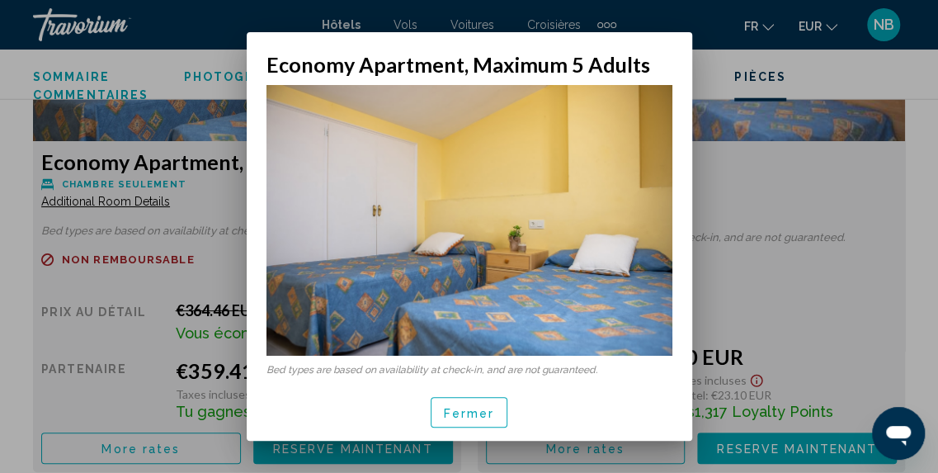
click at [914, 64] on div at bounding box center [469, 236] width 938 height 473
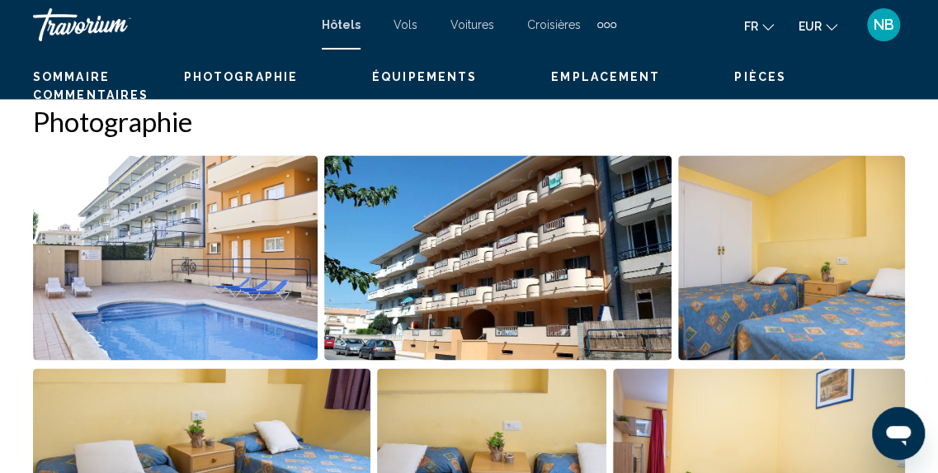
scroll to position [84, 0]
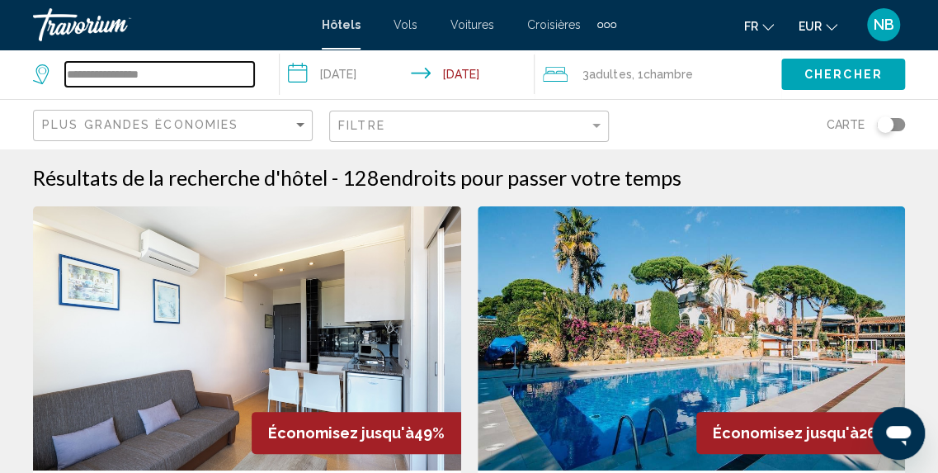
click at [200, 78] on input "**********" at bounding box center [159, 74] width 189 height 25
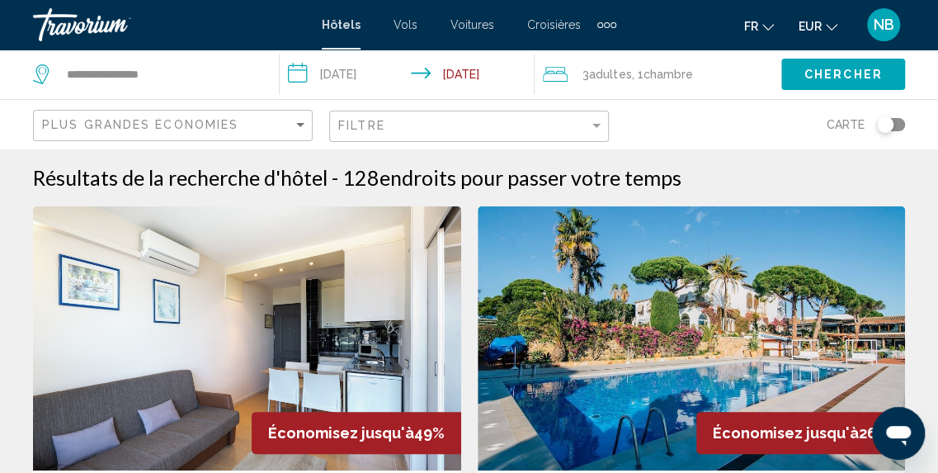
click at [886, 131] on div "Toggle map" at bounding box center [885, 124] width 16 height 16
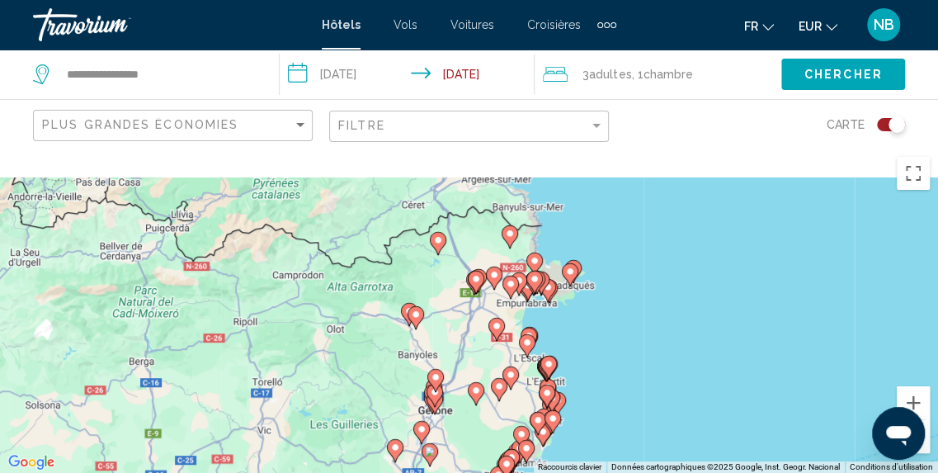
drag, startPoint x: 449, startPoint y: 254, endPoint x: 439, endPoint y: 283, distance: 30.5
click at [439, 283] on div "Pour activer le glissement avec le clavier, appuyez sur Alt+Entrée. Une fois ce…" at bounding box center [469, 310] width 938 height 324
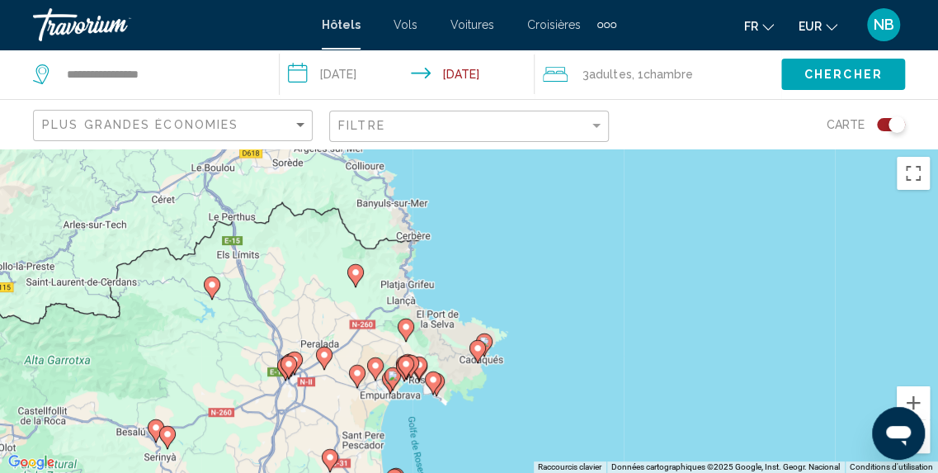
drag, startPoint x: 354, startPoint y: 207, endPoint x: 354, endPoint y: 280, distance: 73.4
click at [354, 280] on icon "Main content" at bounding box center [354, 274] width 15 height 21
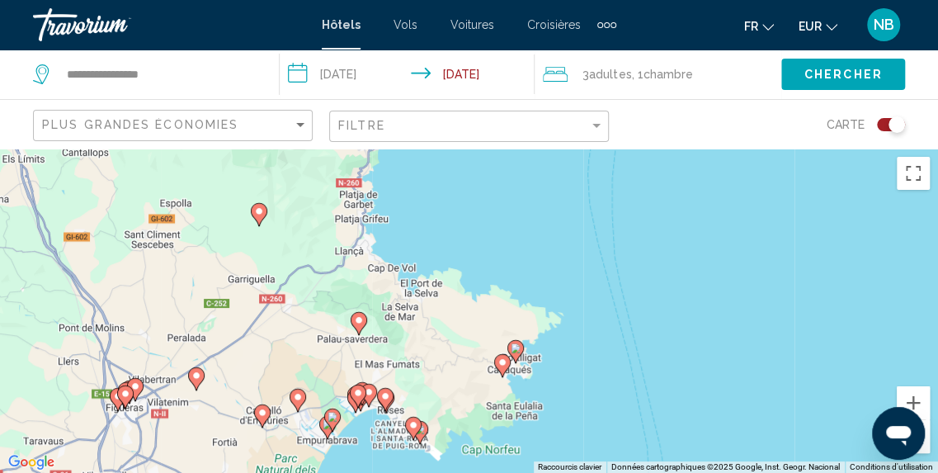
click at [503, 365] on image "Main content" at bounding box center [502, 362] width 10 height 10
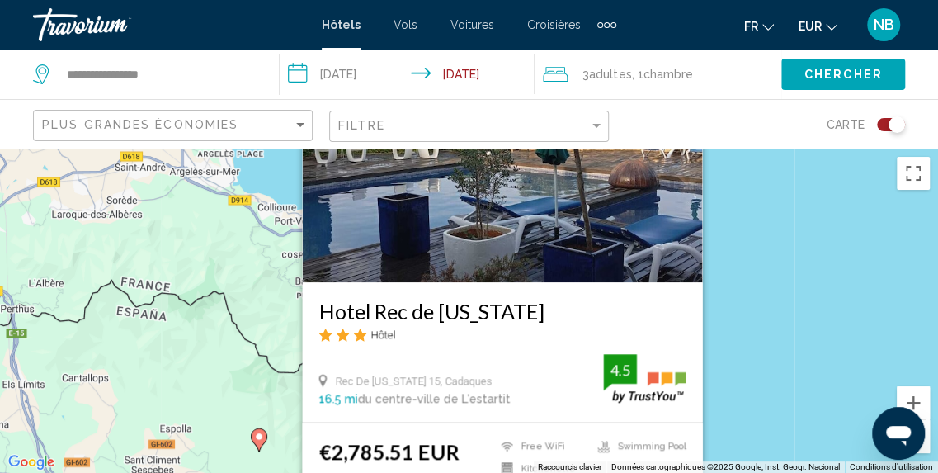
click at [785, 303] on div "Pour activer le glissement avec le clavier, appuyez sur Alt+Entrée. Une fois ce…" at bounding box center [469, 310] width 938 height 324
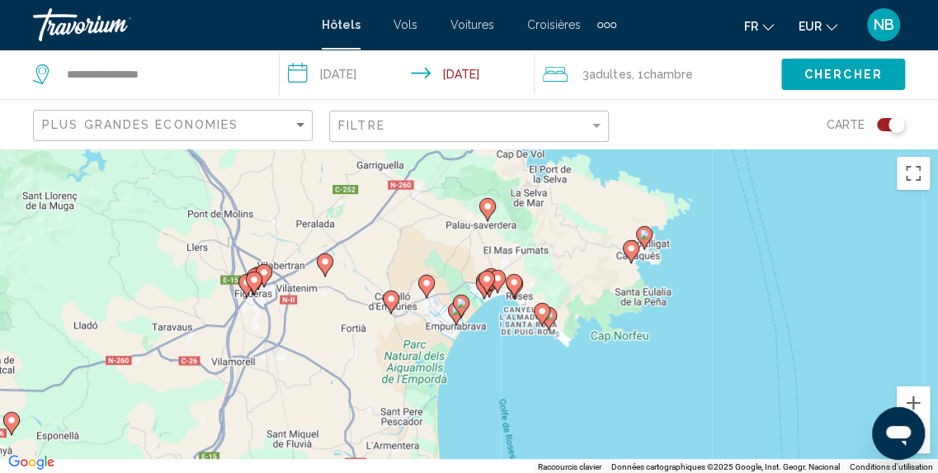
drag, startPoint x: 777, startPoint y: 318, endPoint x: 880, endPoint y: -62, distance: 393.2
click at [880, 0] on html "**********" at bounding box center [469, 236] width 938 height 473
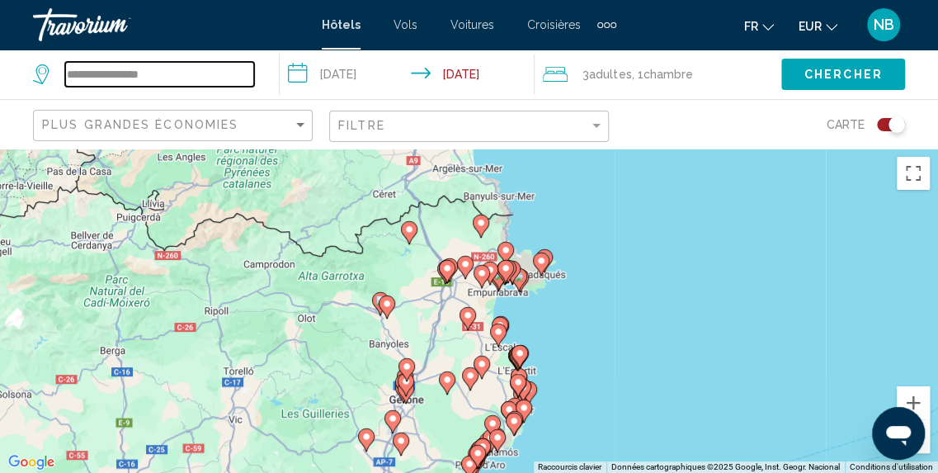
click at [198, 68] on input "**********" at bounding box center [159, 74] width 189 height 25
type input "*"
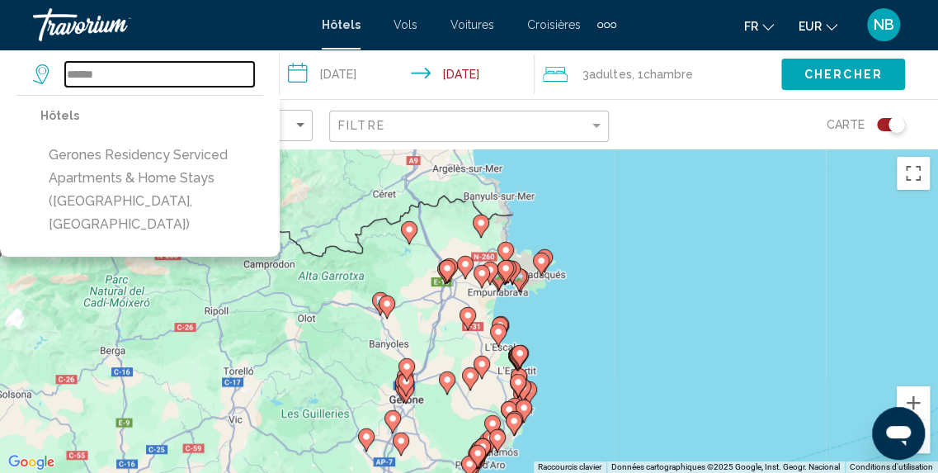
click at [175, 69] on input "******" at bounding box center [159, 74] width 189 height 25
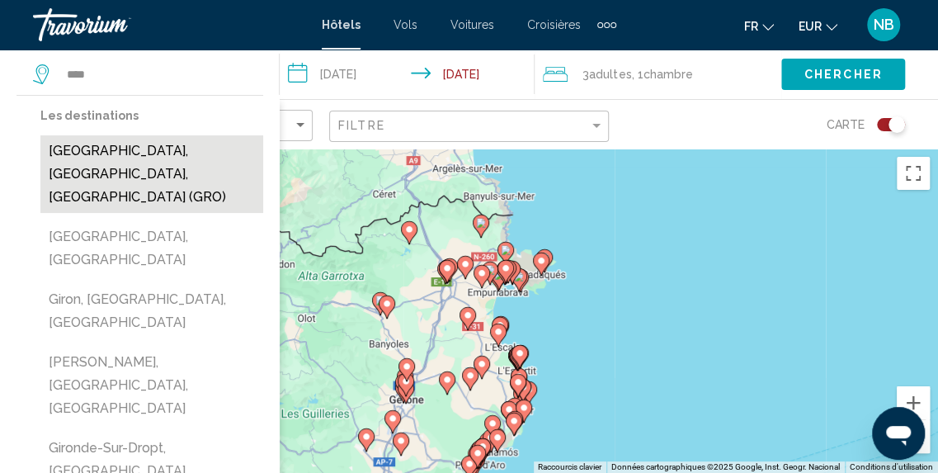
click at [175, 144] on button "Girona, Costa Brava, Spain (GRO)" at bounding box center [151, 174] width 223 height 78
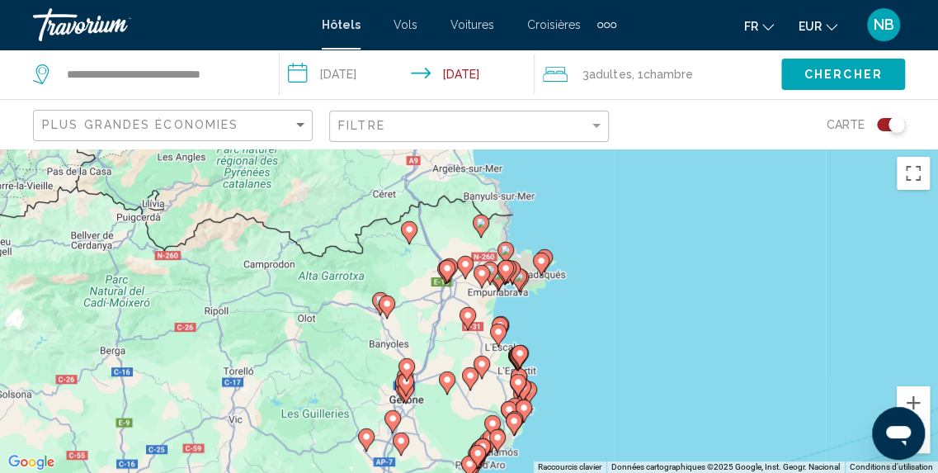
click at [844, 65] on button "Chercher" at bounding box center [843, 74] width 124 height 31
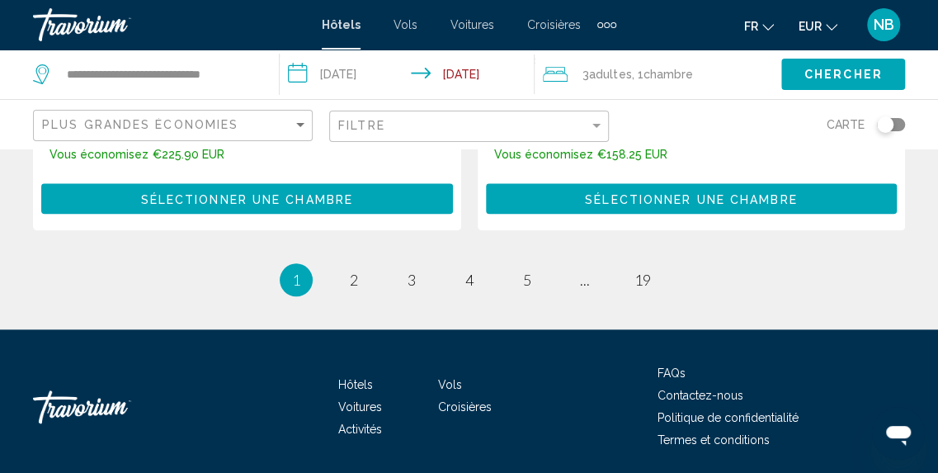
scroll to position [3524, 0]
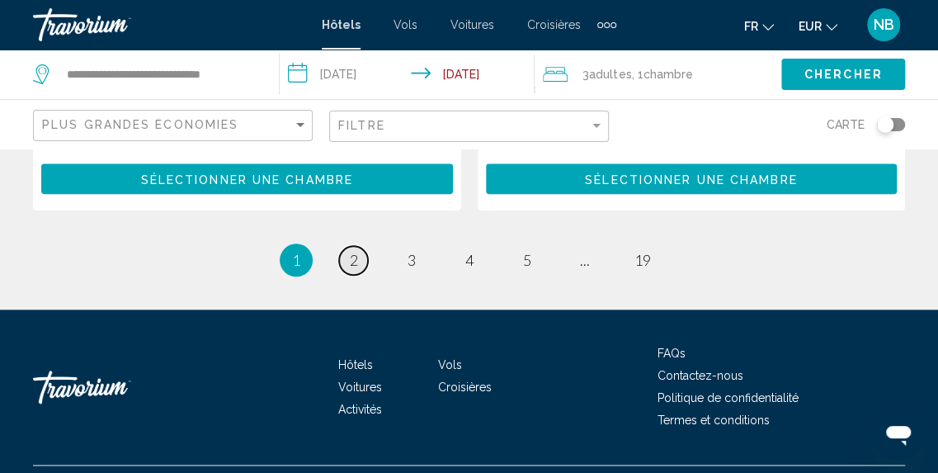
click at [356, 251] on span "2" at bounding box center [354, 260] width 8 height 18
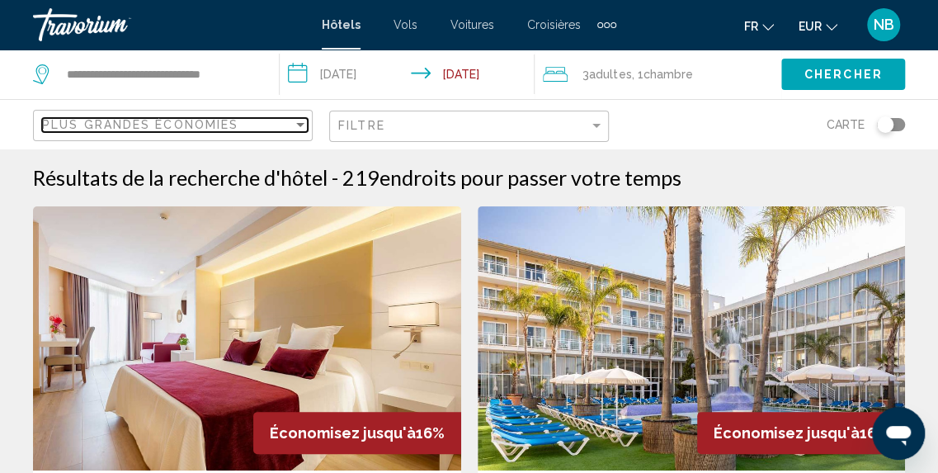
click at [233, 121] on span "Plus grandes économies" at bounding box center [140, 124] width 196 height 13
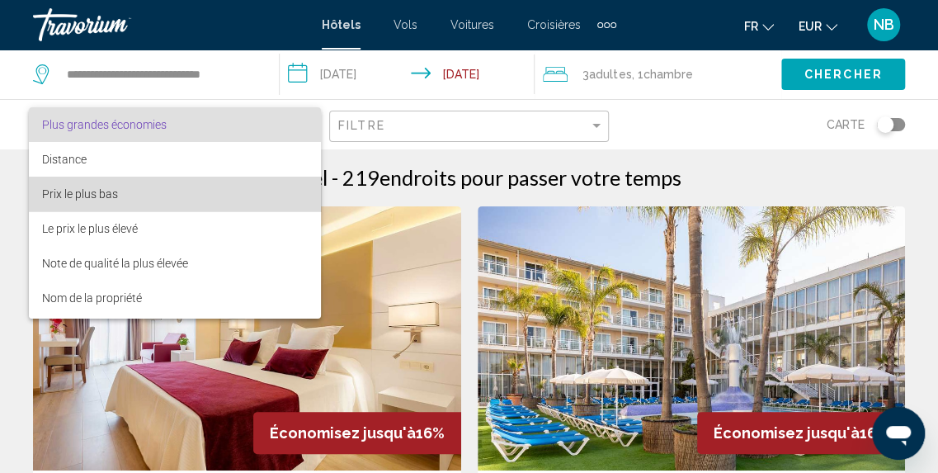
click at [233, 178] on span "Prix le plus bas" at bounding box center [175, 194] width 266 height 35
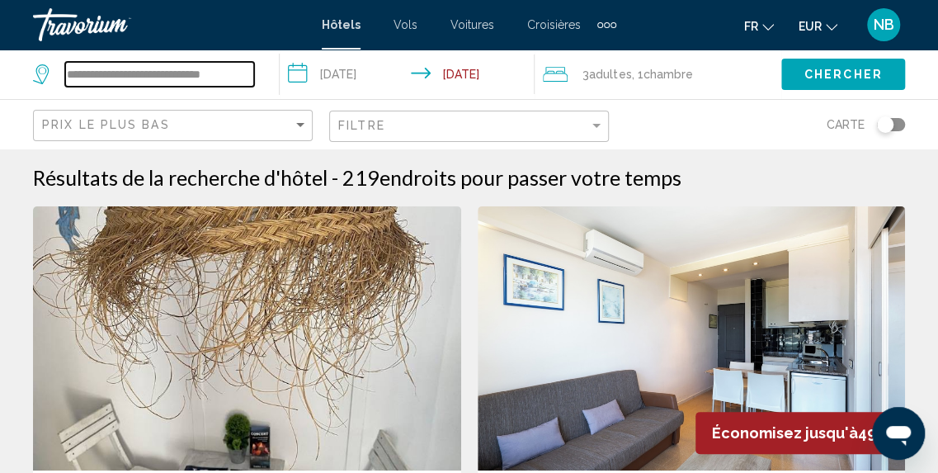
click at [248, 72] on input "**********" at bounding box center [159, 74] width 189 height 25
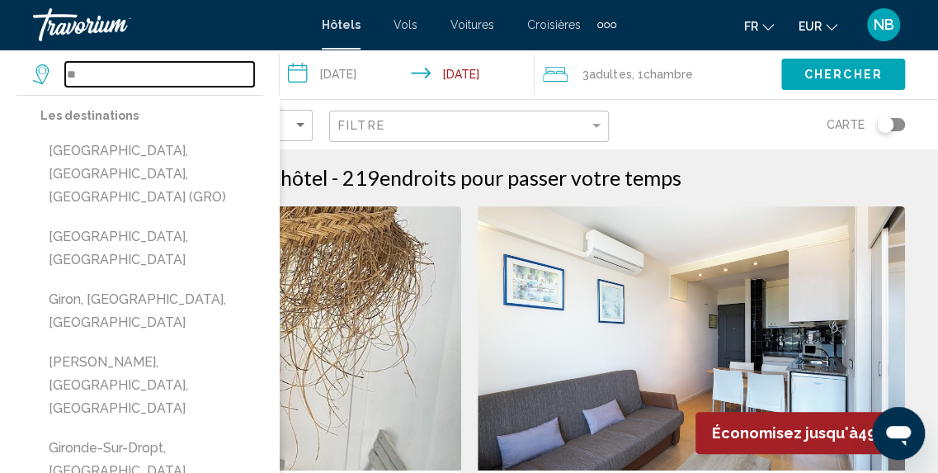
type input "*"
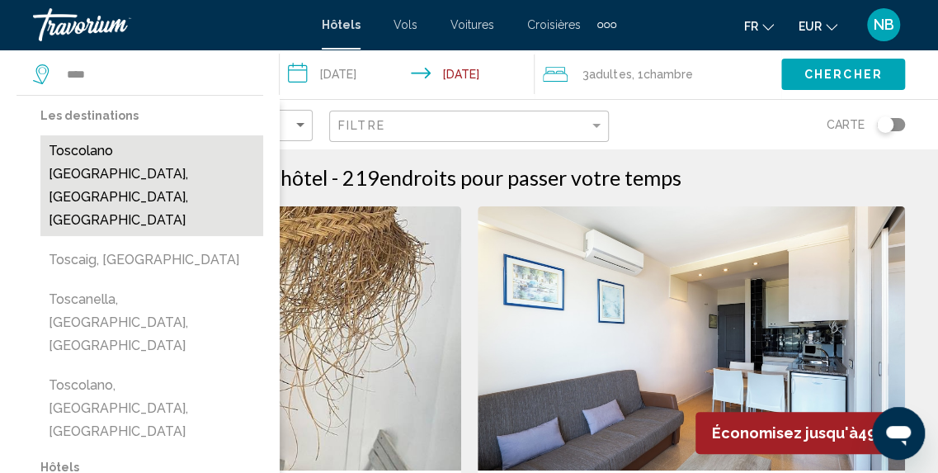
click at [211, 167] on button "Toscolano Maderno, Lake Garda, Italy" at bounding box center [151, 185] width 223 height 101
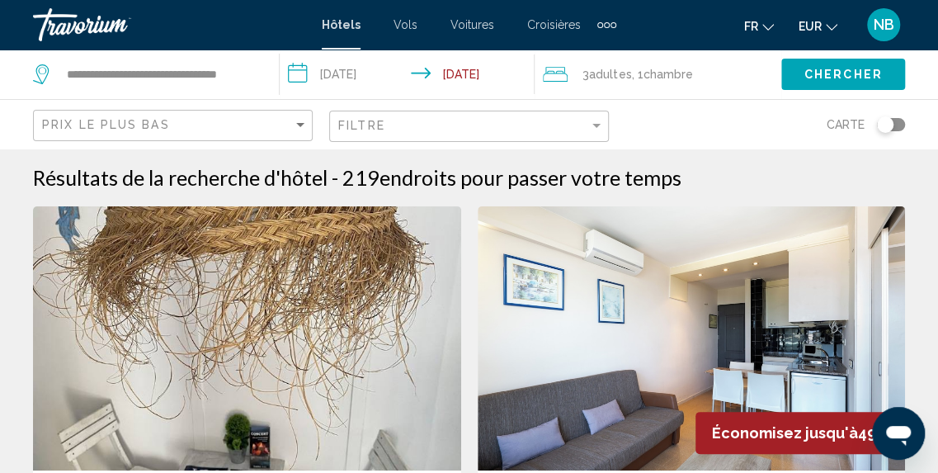
click at [837, 70] on span "Chercher" at bounding box center [843, 74] width 78 height 13
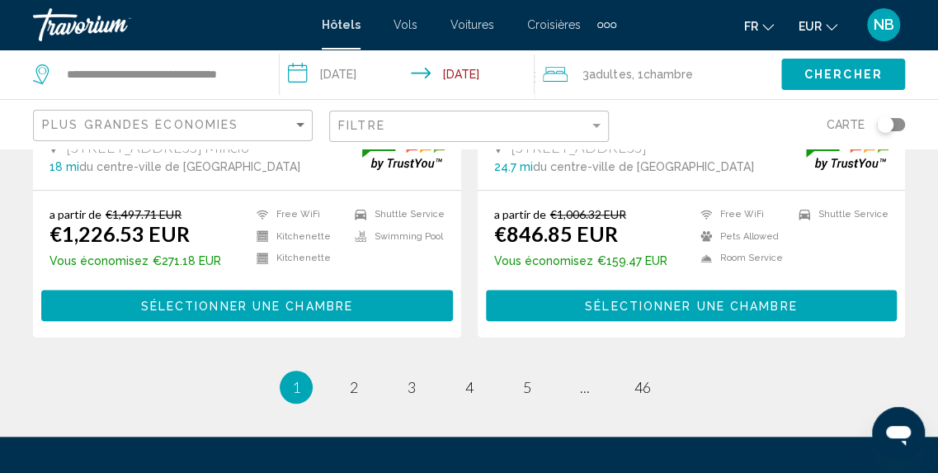
scroll to position [3531, 0]
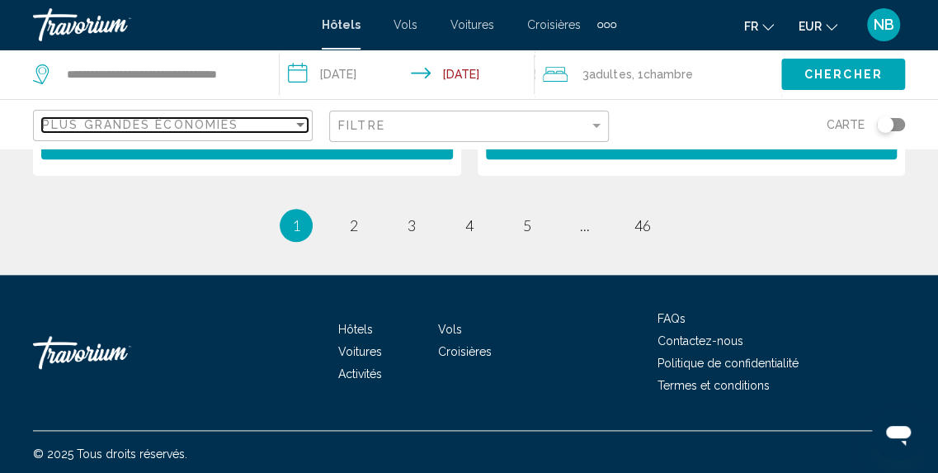
click at [252, 120] on div "Plus grandes économies" at bounding box center [167, 124] width 251 height 13
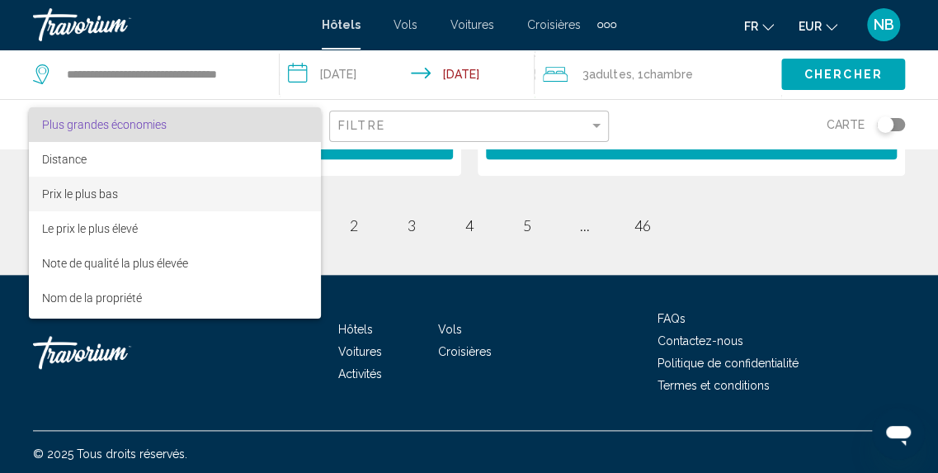
click at [252, 191] on span "Prix le plus bas" at bounding box center [175, 194] width 266 height 35
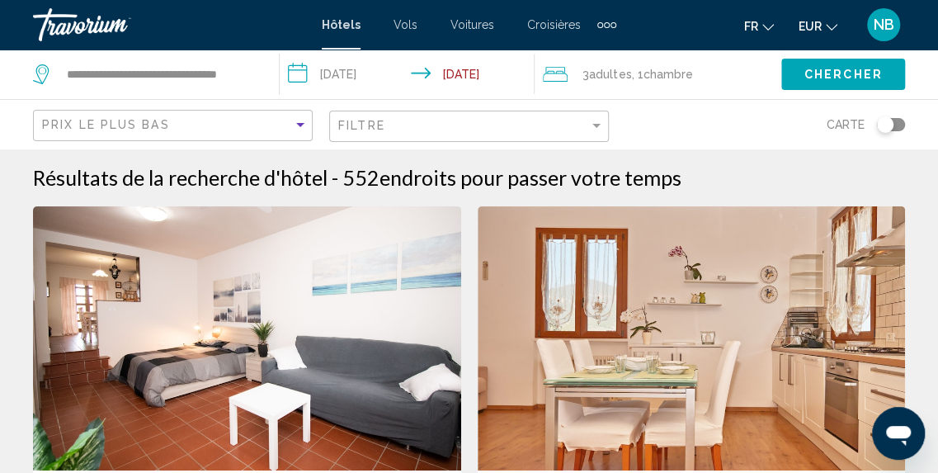
click at [255, 65] on div "**********" at bounding box center [147, 73] width 229 height 49
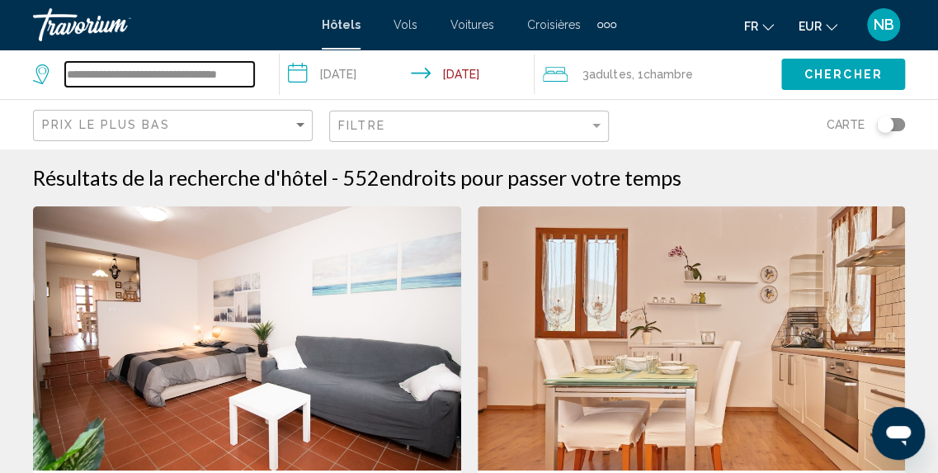
click at [251, 77] on input "**********" at bounding box center [159, 74] width 189 height 25
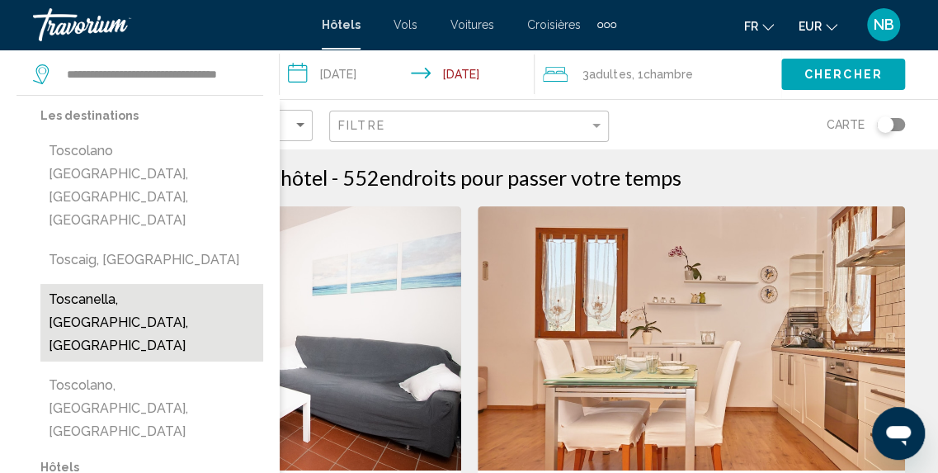
click at [198, 284] on button "Toscanella, Bologna, Italy" at bounding box center [151, 323] width 223 height 78
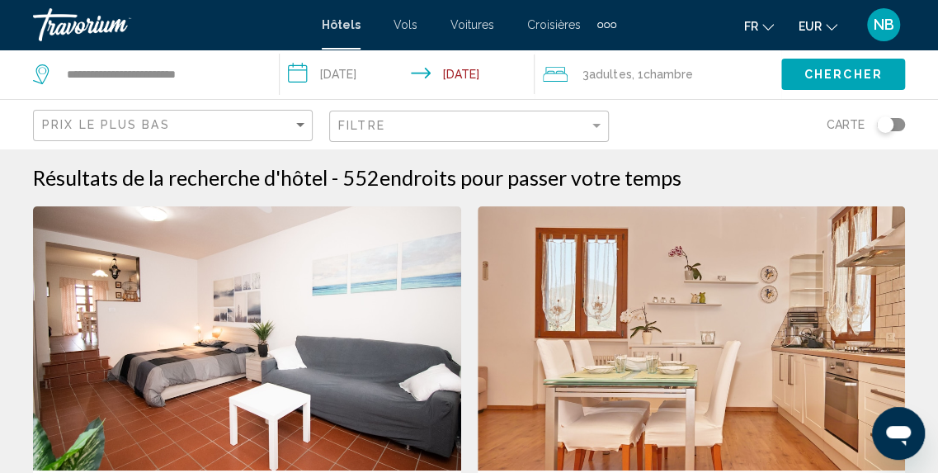
click at [827, 85] on button "Chercher" at bounding box center [843, 74] width 124 height 31
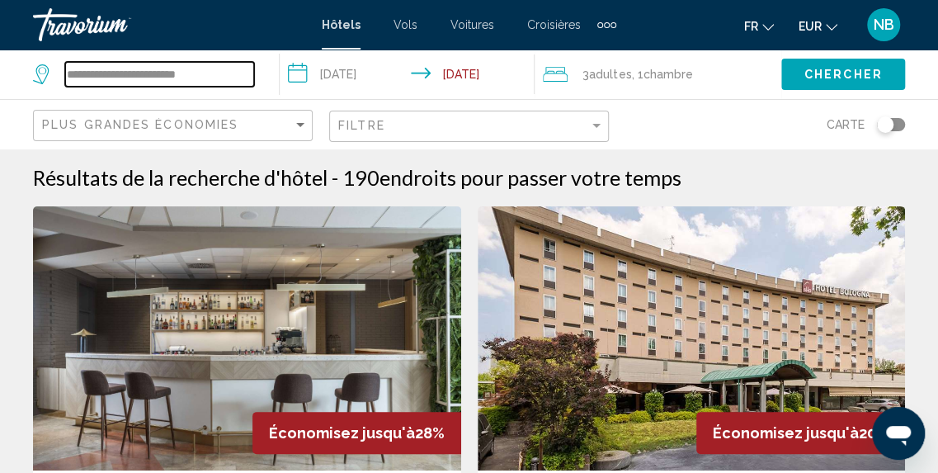
click at [213, 66] on input "**********" at bounding box center [159, 74] width 189 height 25
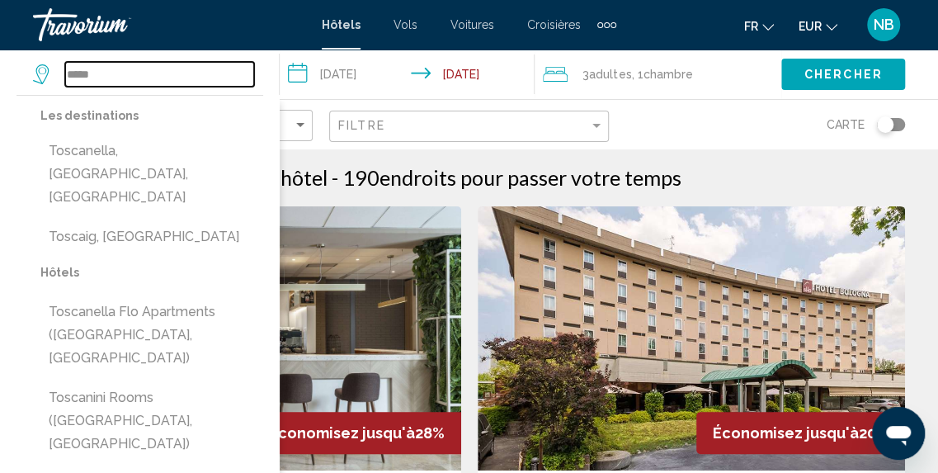
click at [155, 64] on input "*****" at bounding box center [159, 74] width 189 height 25
type input "*"
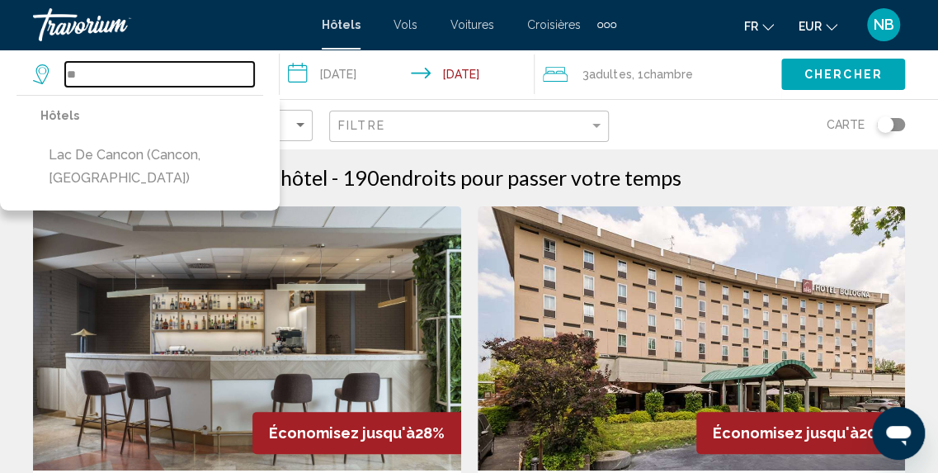
type input "*"
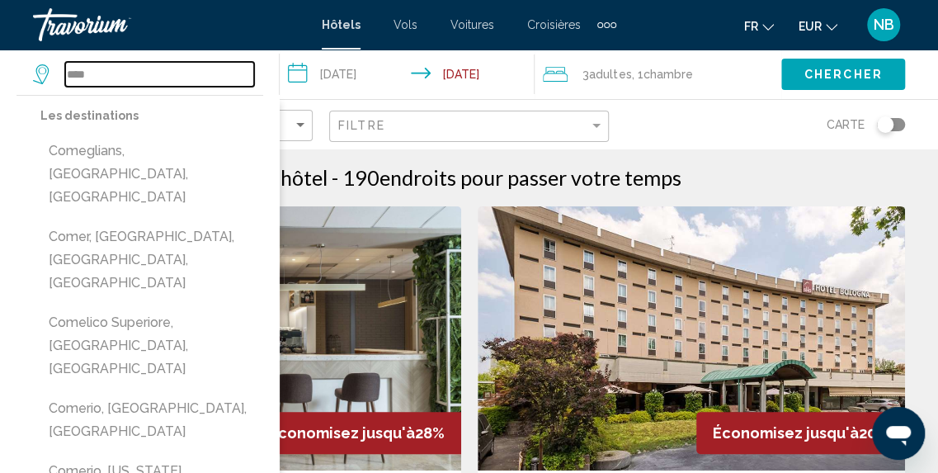
click at [155, 64] on input "****" at bounding box center [159, 74] width 189 height 25
type input "*"
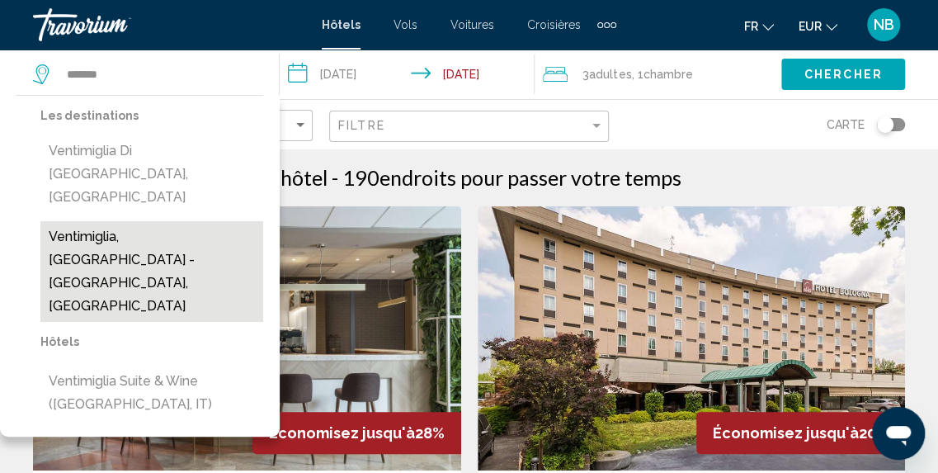
click at [155, 221] on button "Ventimiglia, Sanremo - Riviera Dei Fiori, Italy" at bounding box center [151, 271] width 223 height 101
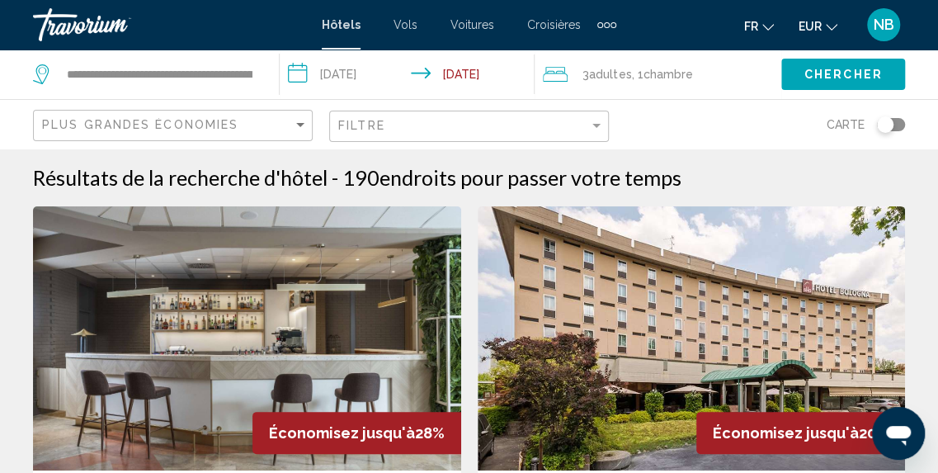
click at [802, 68] on button "Chercher" at bounding box center [843, 74] width 124 height 31
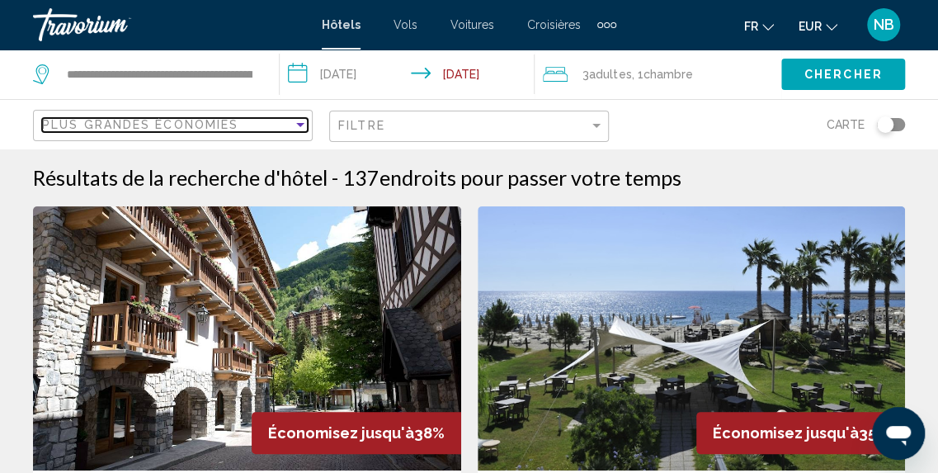
click at [271, 125] on div "Plus grandes économies" at bounding box center [167, 124] width 251 height 13
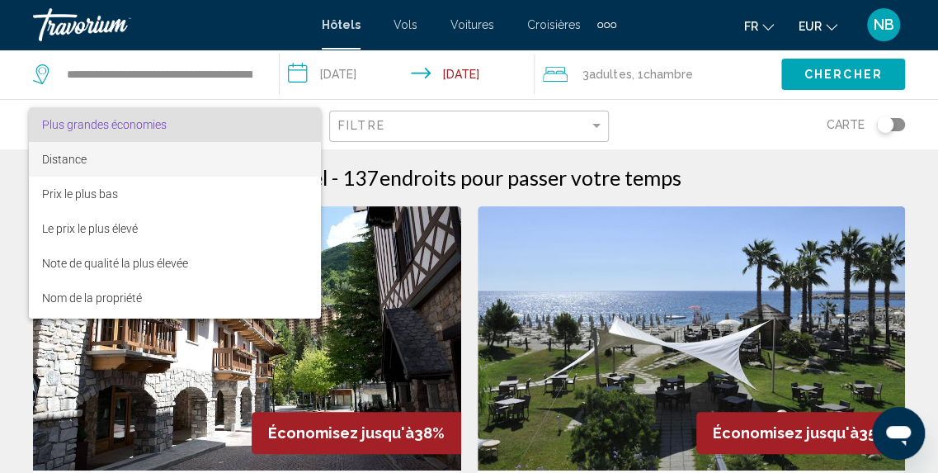
click at [264, 172] on span "Distance" at bounding box center [175, 159] width 266 height 35
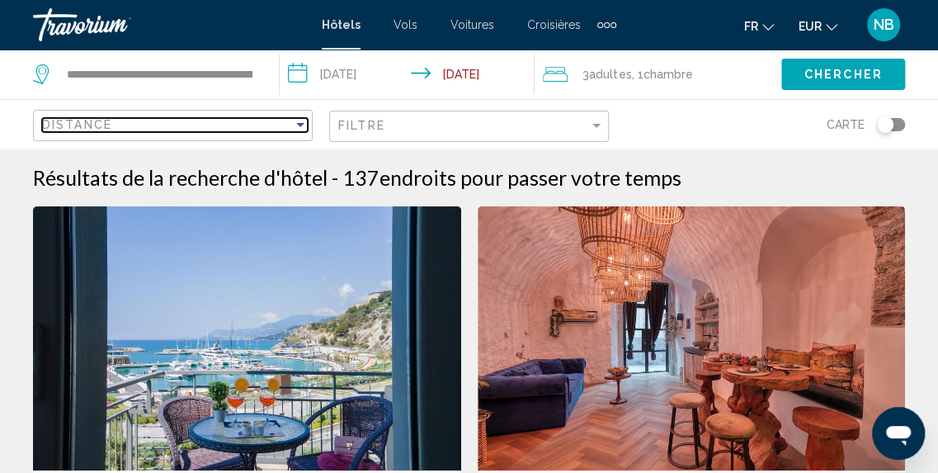
click at [264, 120] on div "Distance" at bounding box center [167, 124] width 251 height 13
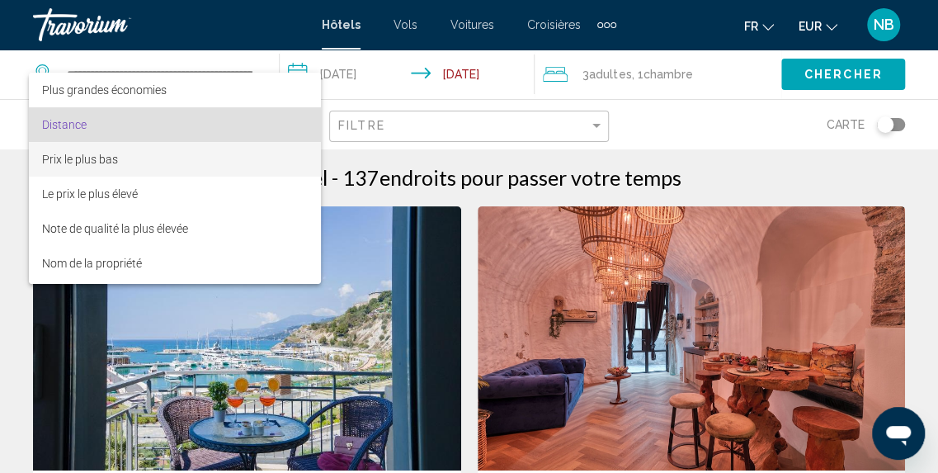
click at [258, 156] on span "Prix le plus bas" at bounding box center [175, 159] width 266 height 35
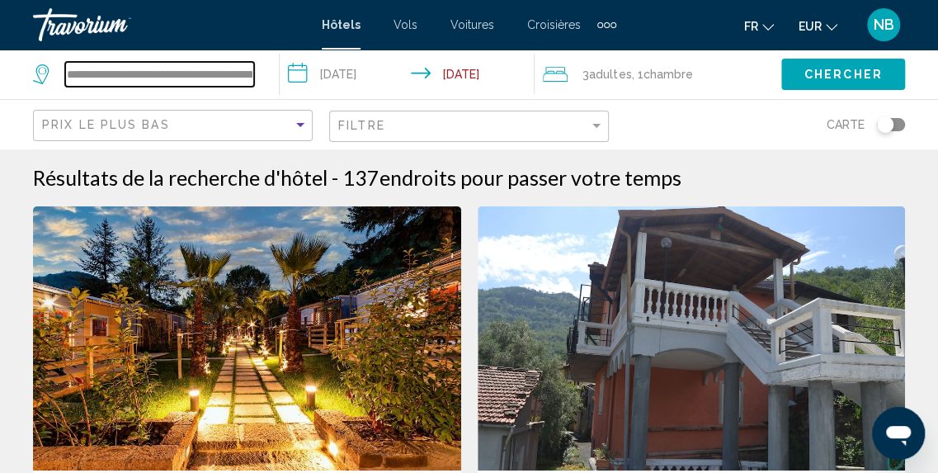
click at [247, 78] on input "**********" at bounding box center [159, 74] width 189 height 25
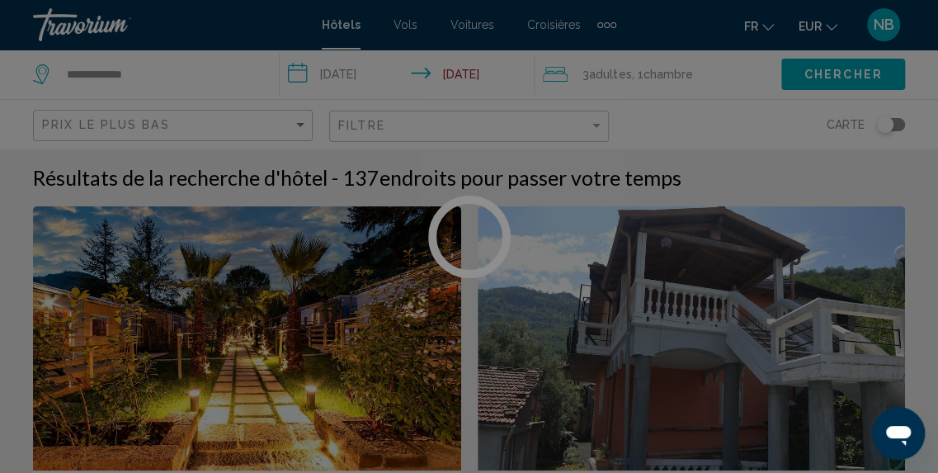
click at [139, 69] on div at bounding box center [469, 236] width 938 height 473
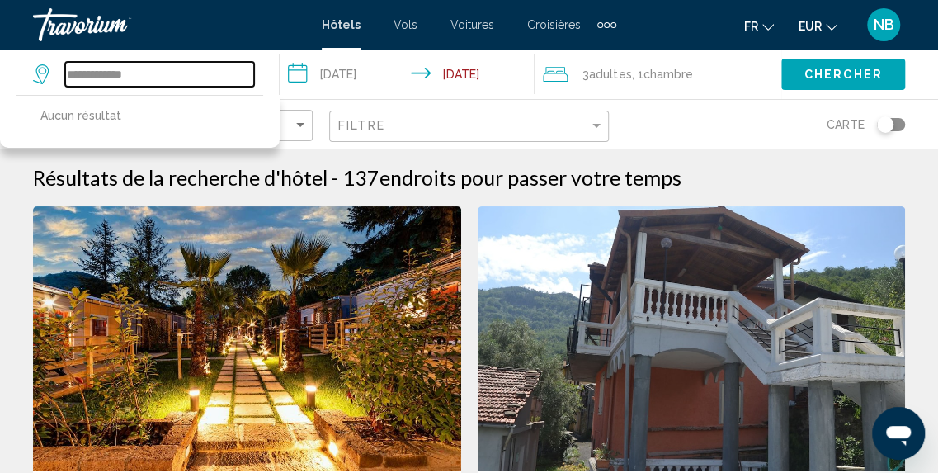
click at [152, 70] on input "**********" at bounding box center [159, 74] width 189 height 25
type input "*"
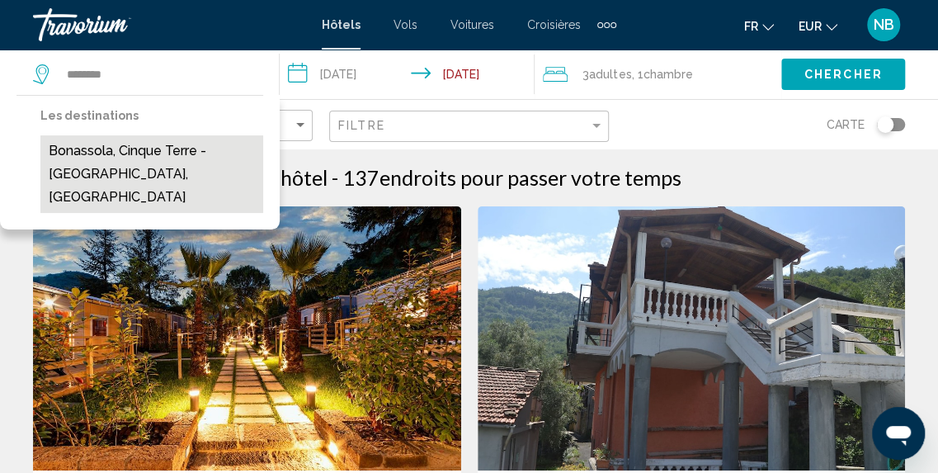
click at [133, 152] on button "Bonassola, Cinque Terre - La Spezia, Italy" at bounding box center [151, 174] width 223 height 78
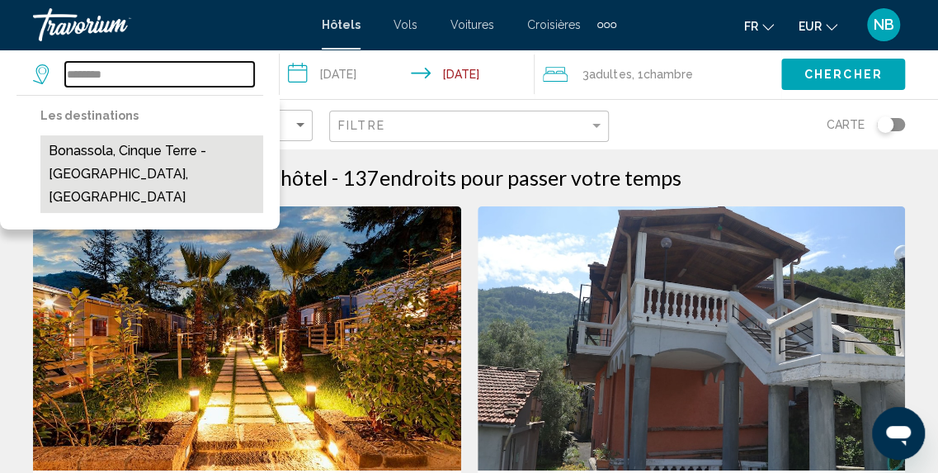
type input "**********"
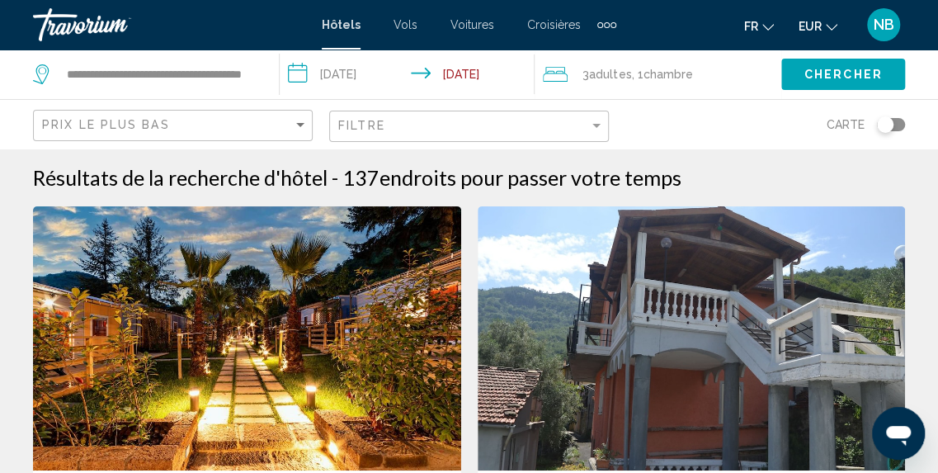
click at [862, 67] on span "Chercher" at bounding box center [843, 73] width 78 height 13
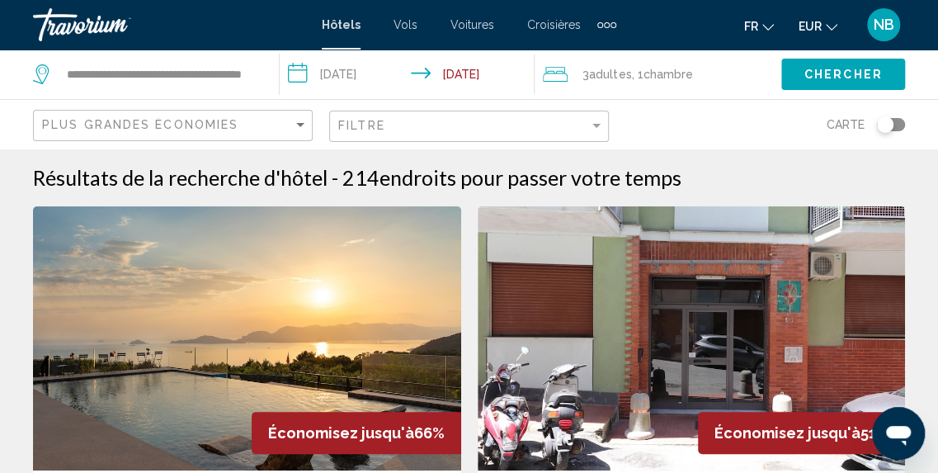
scroll to position [305, 0]
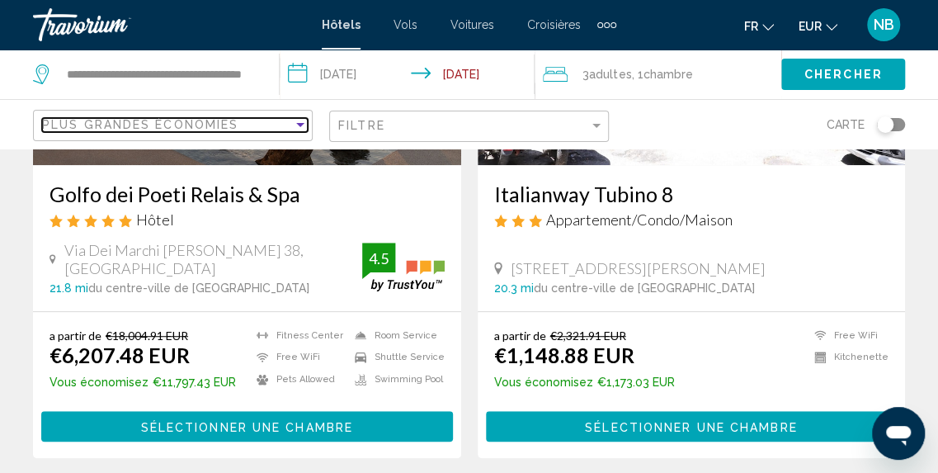
click at [252, 126] on div "Plus grandes économies" at bounding box center [167, 124] width 251 height 13
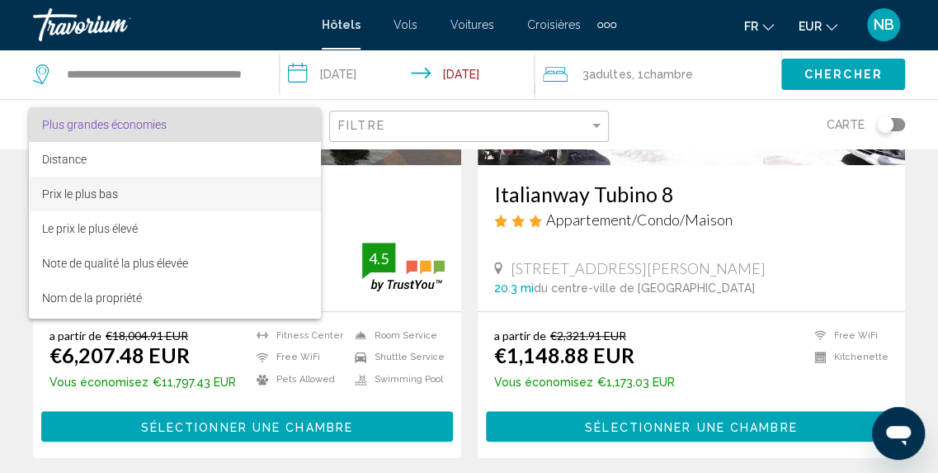
click at [250, 200] on span "Prix le plus bas" at bounding box center [175, 194] width 266 height 35
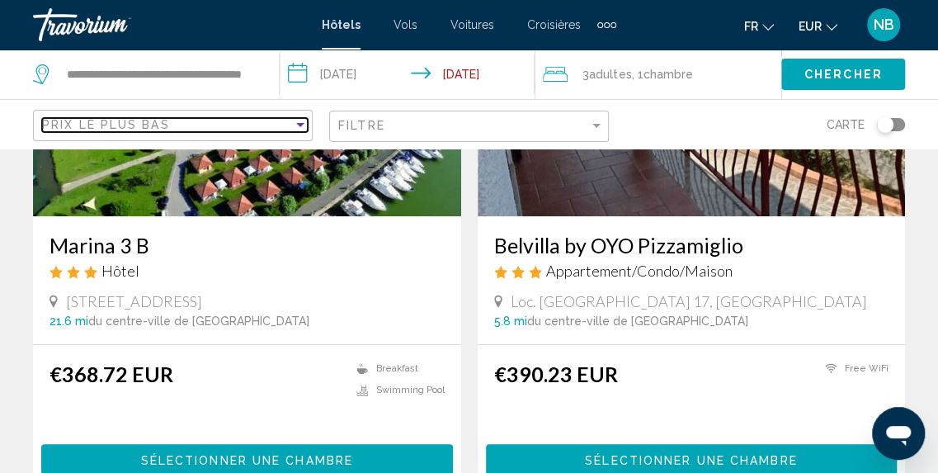
scroll to position [17, 0]
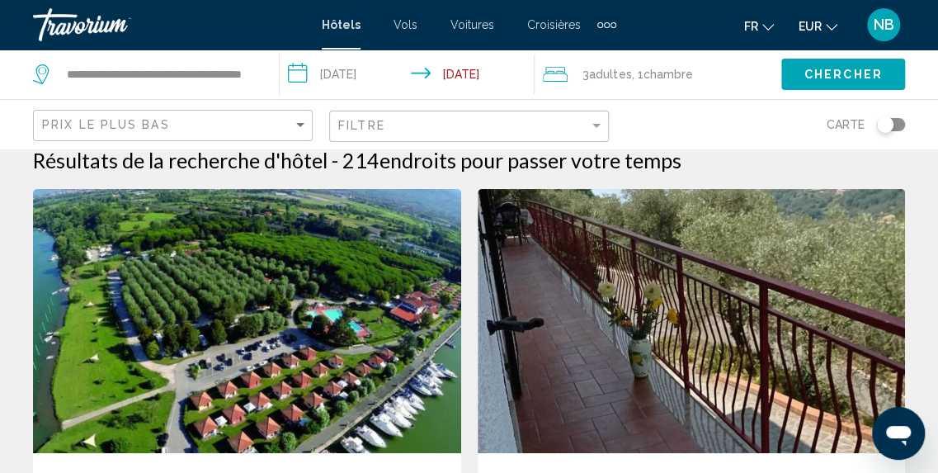
click at [409, 263] on img "Main content" at bounding box center [247, 321] width 428 height 264
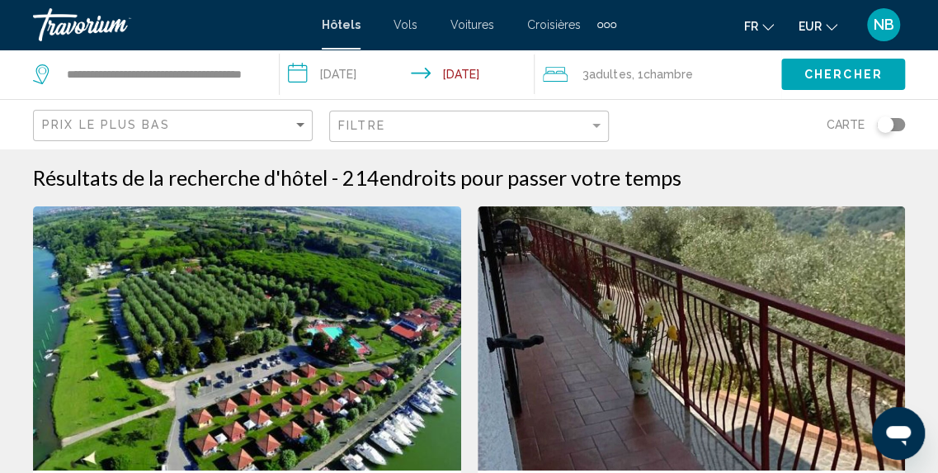
click at [687, 253] on img "Main content" at bounding box center [692, 338] width 428 height 264
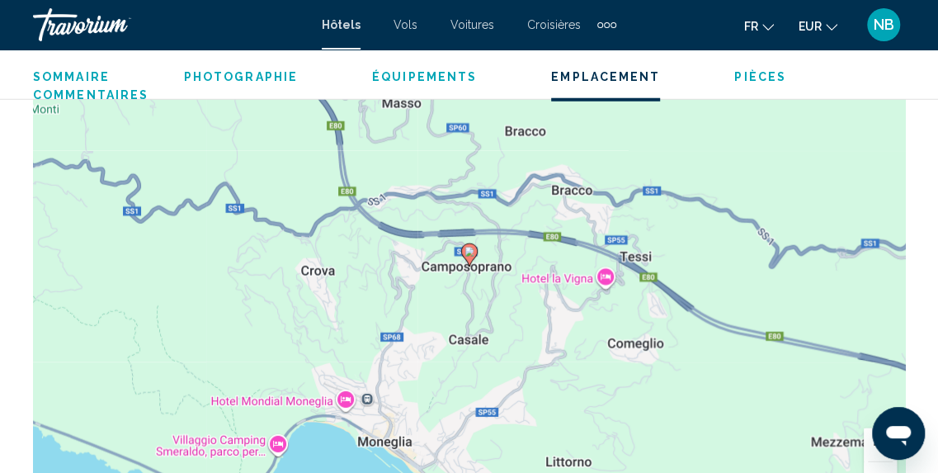
scroll to position [1995, 0]
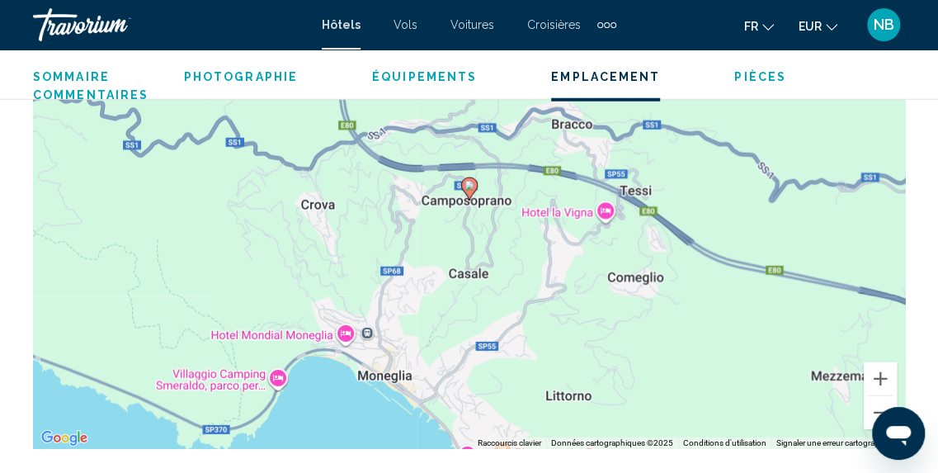
click at [276, 374] on div "Pour activer le glissement avec le clavier, appuyez sur Alt+Entrée. Une fois ce…" at bounding box center [469, 201] width 872 height 495
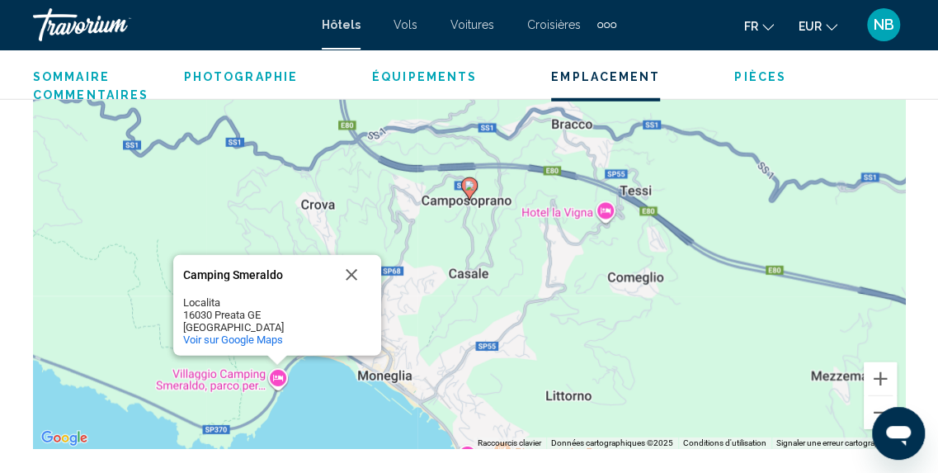
click at [379, 357] on div "Pour activer le glissement avec le clavier, appuyez sur Alt+Entrée. Une fois ce…" at bounding box center [469, 201] width 872 height 495
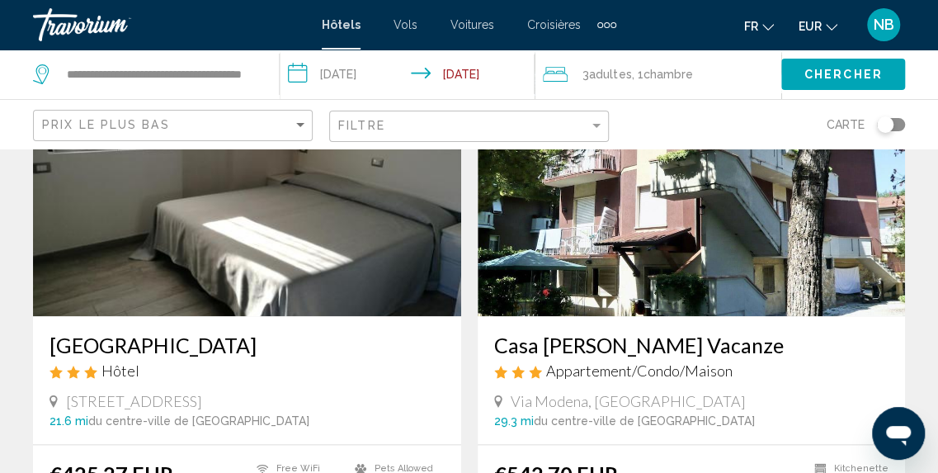
scroll to position [736, 0]
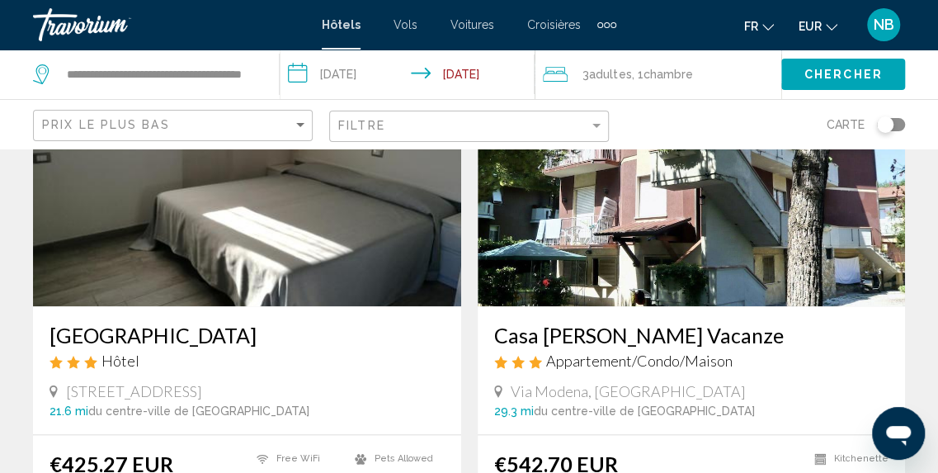
click at [396, 183] on img "Main content" at bounding box center [247, 174] width 428 height 264
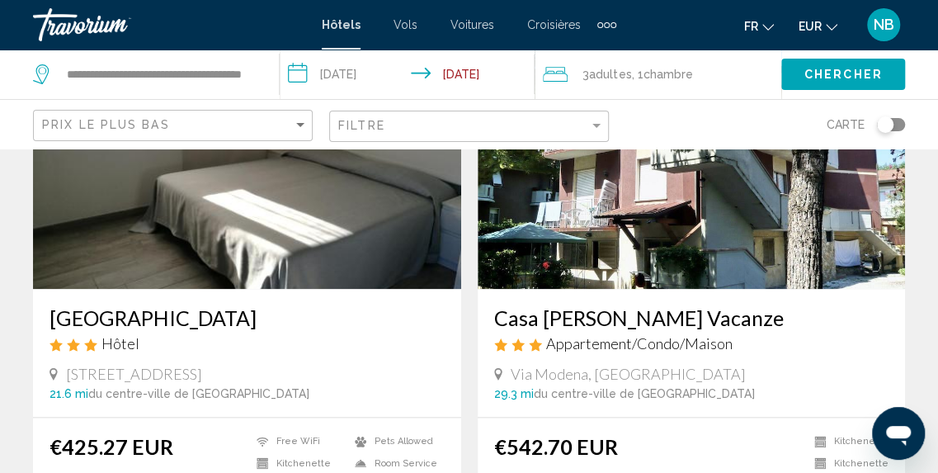
scroll to position [778, 0]
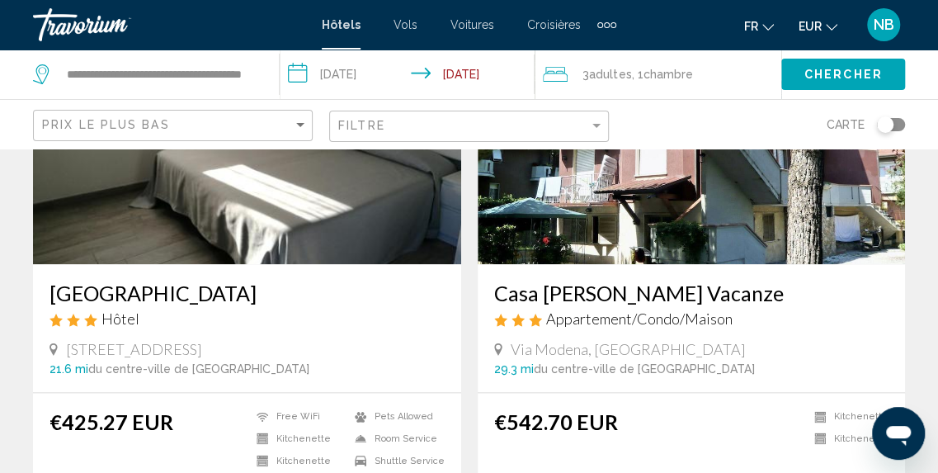
click at [846, 199] on img "Main content" at bounding box center [692, 132] width 428 height 264
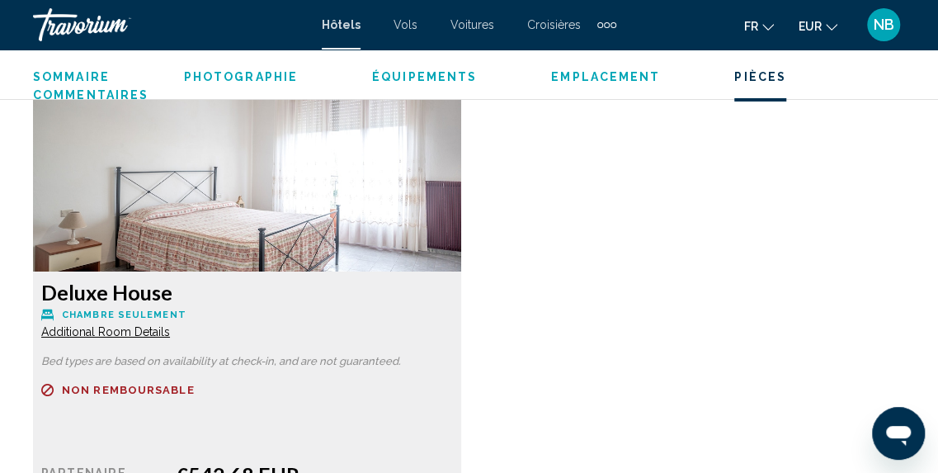
scroll to position [2686, 0]
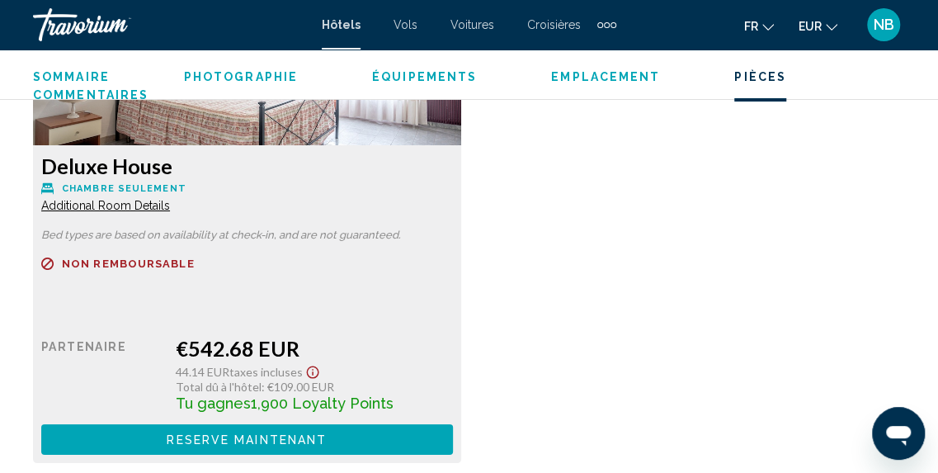
click at [723, 409] on div "Deluxe House Chambre seulement Additional Room Details Bed types are based on a…" at bounding box center [469, 209] width 888 height 540
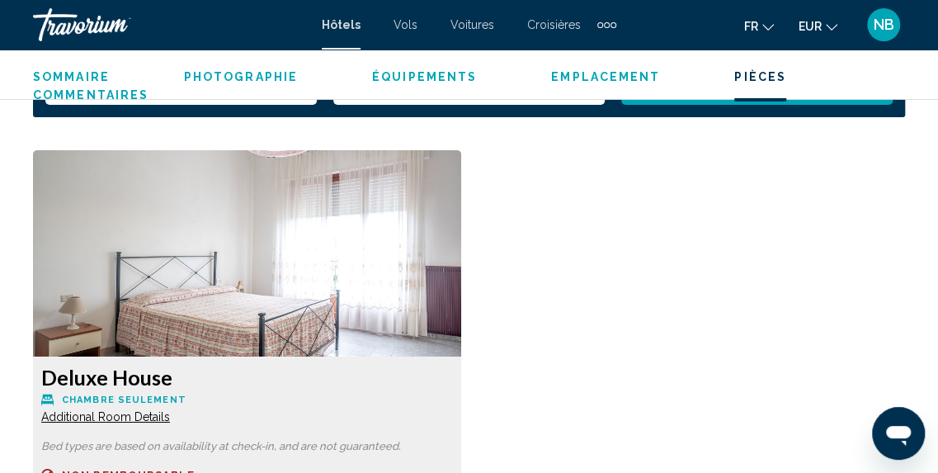
scroll to position [2462, 0]
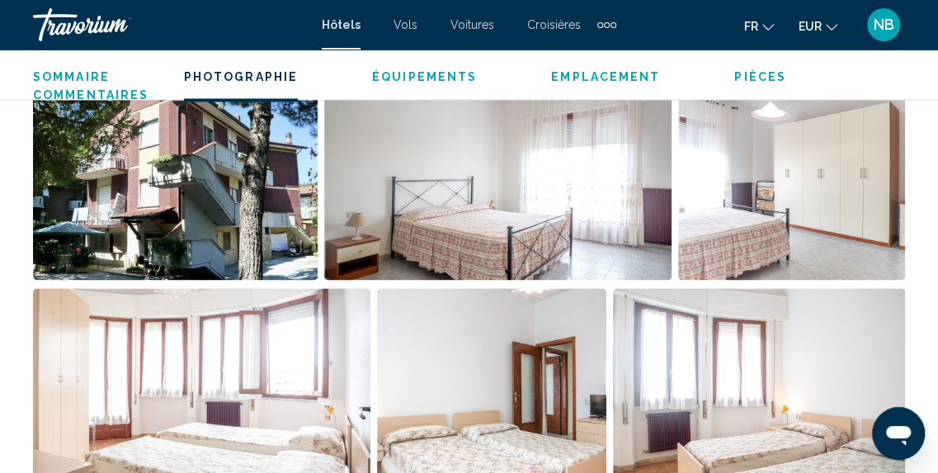
scroll to position [1135, 0]
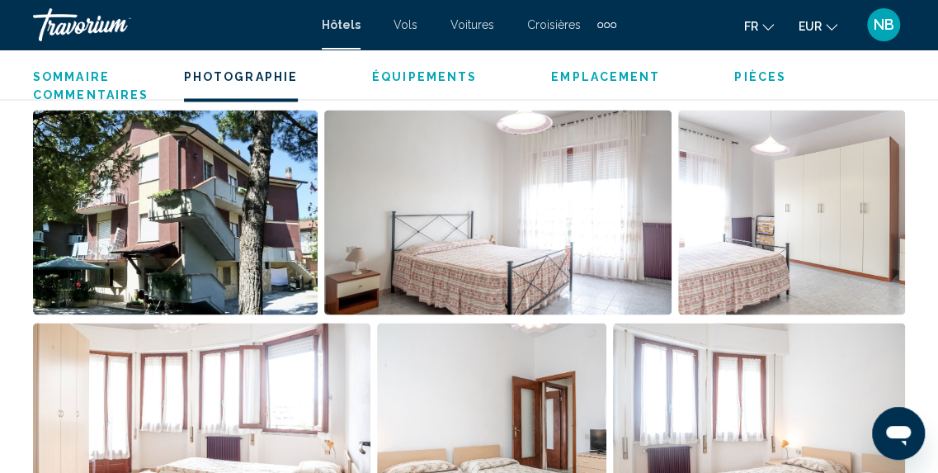
click at [164, 260] on img "Open full-screen image slider" at bounding box center [175, 212] width 285 height 205
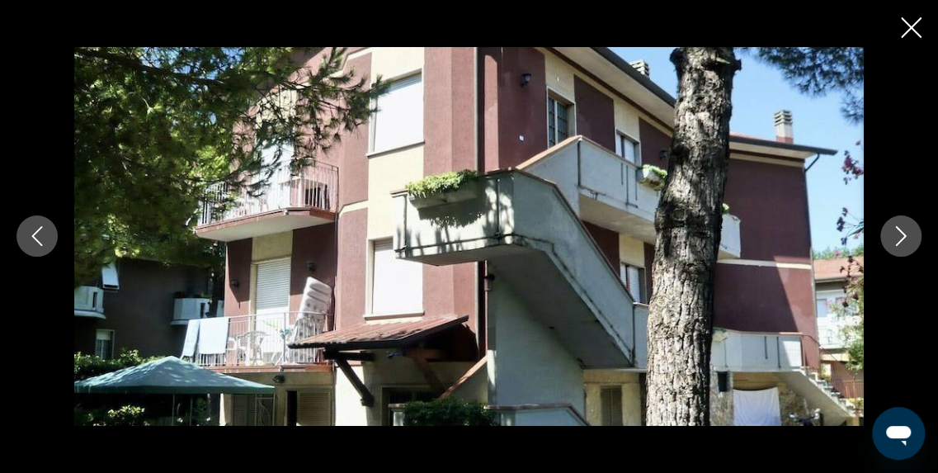
click at [901, 212] on div "Main content" at bounding box center [469, 236] width 938 height 378
click at [900, 224] on button "Next image" at bounding box center [900, 235] width 41 height 41
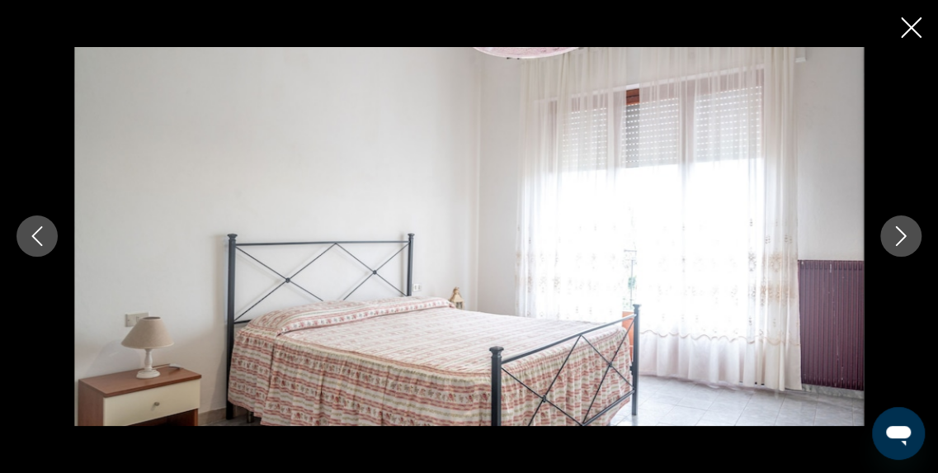
click at [900, 224] on button "Next image" at bounding box center [900, 235] width 41 height 41
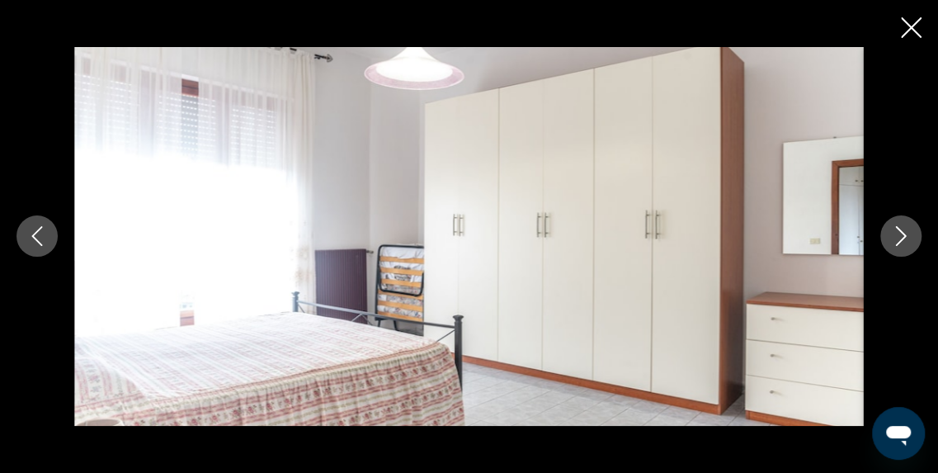
click at [900, 224] on button "Next image" at bounding box center [900, 235] width 41 height 41
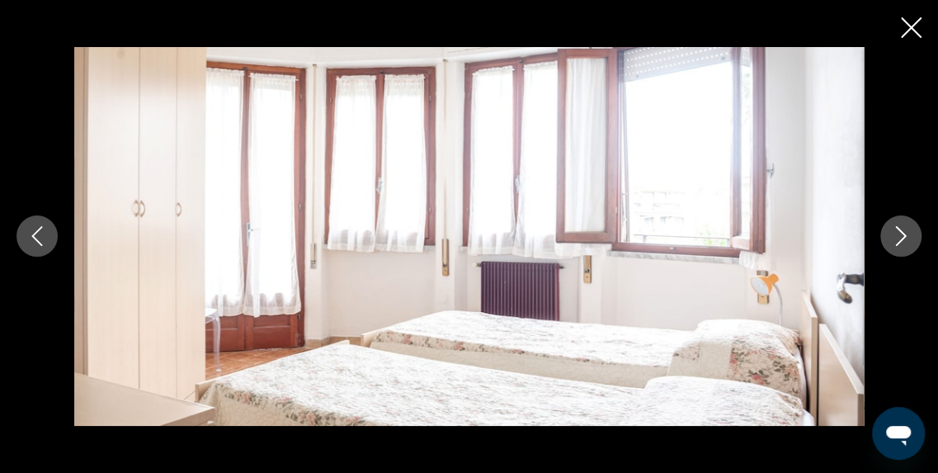
click at [900, 224] on button "Next image" at bounding box center [900, 235] width 41 height 41
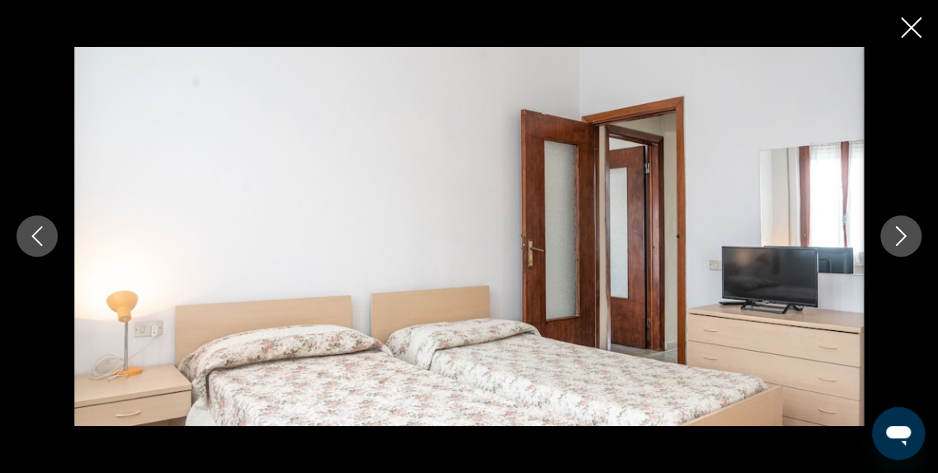
click at [900, 224] on button "Next image" at bounding box center [900, 235] width 41 height 41
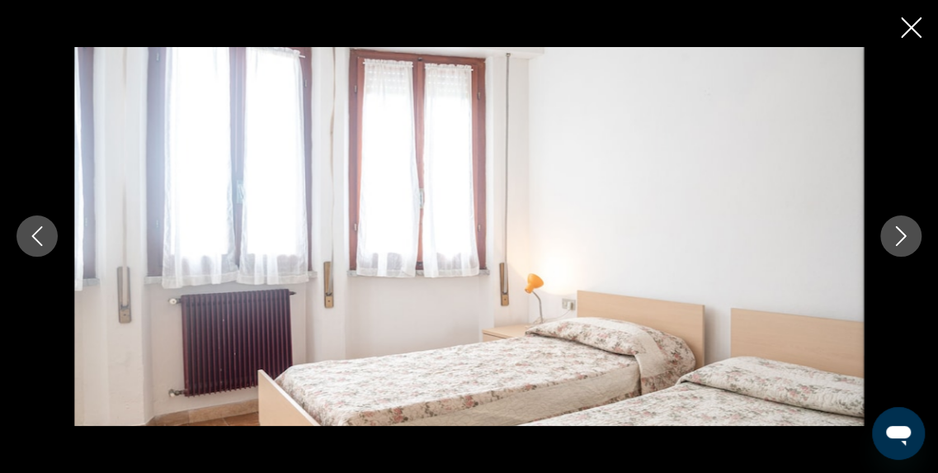
click at [900, 224] on button "Next image" at bounding box center [900, 235] width 41 height 41
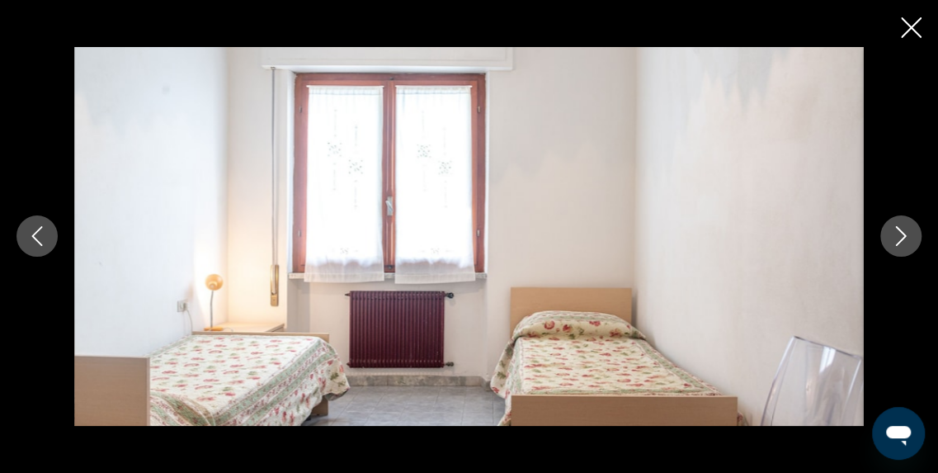
click at [900, 224] on button "Next image" at bounding box center [900, 235] width 41 height 41
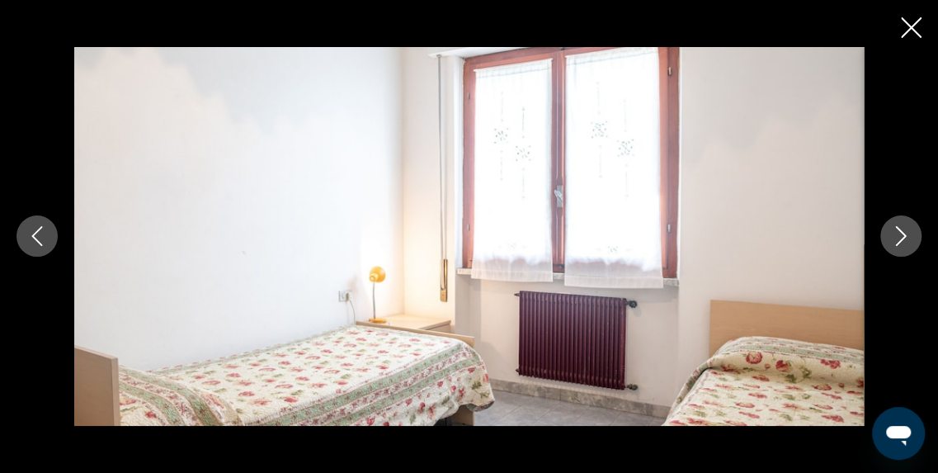
click at [900, 224] on button "Next image" at bounding box center [900, 235] width 41 height 41
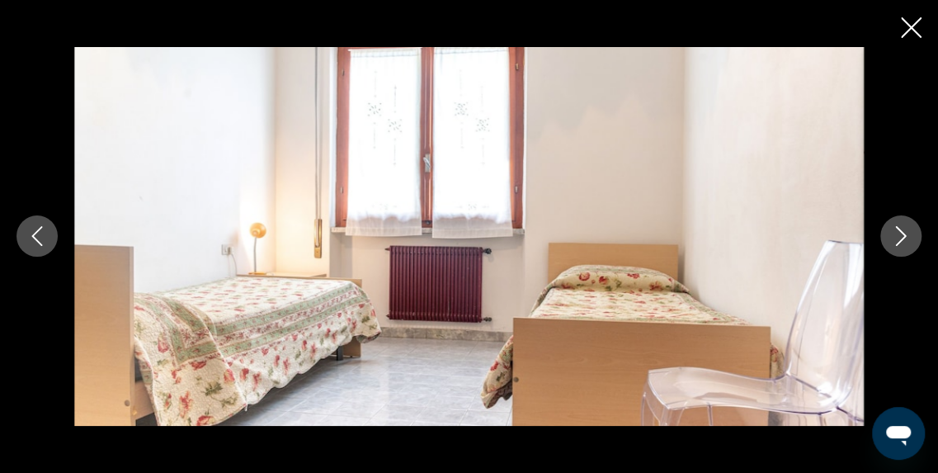
click at [900, 224] on button "Next image" at bounding box center [900, 235] width 41 height 41
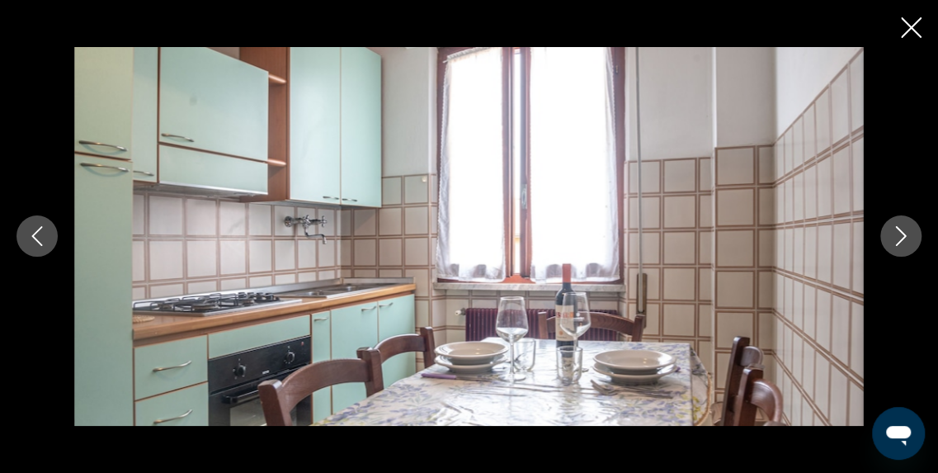
click at [900, 224] on button "Next image" at bounding box center [900, 235] width 41 height 41
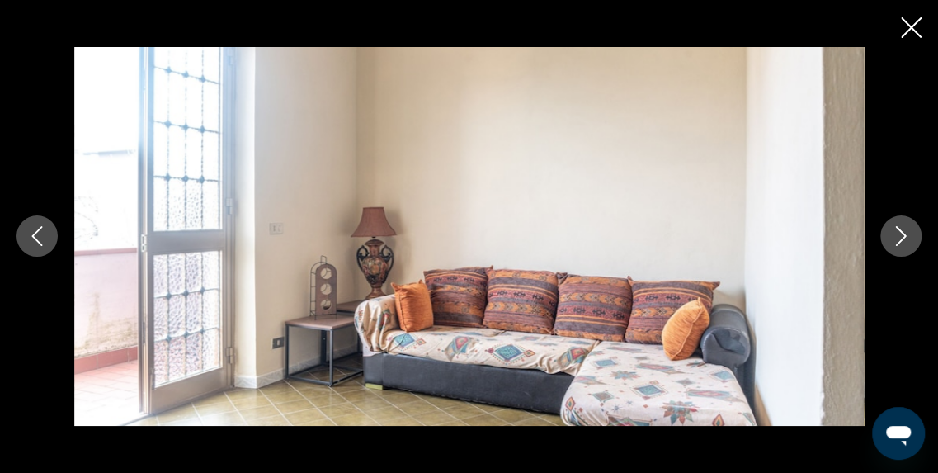
click at [900, 224] on button "Next image" at bounding box center [900, 235] width 41 height 41
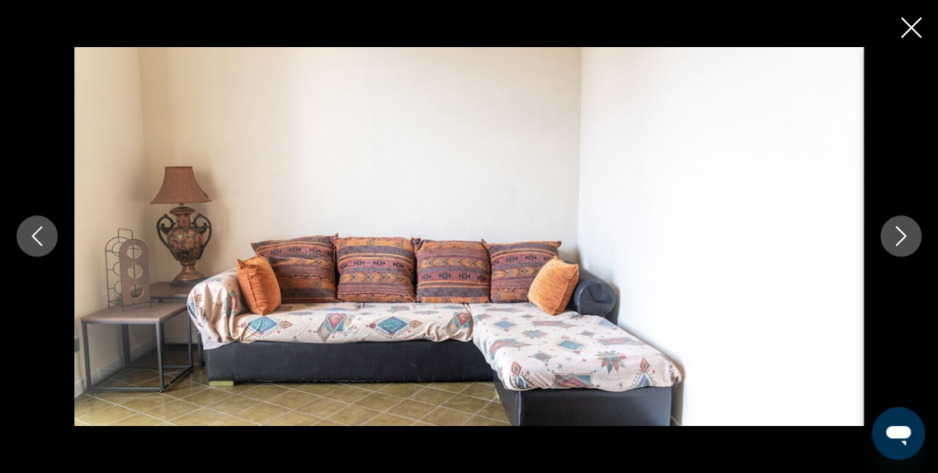
click at [900, 224] on button "Next image" at bounding box center [900, 235] width 41 height 41
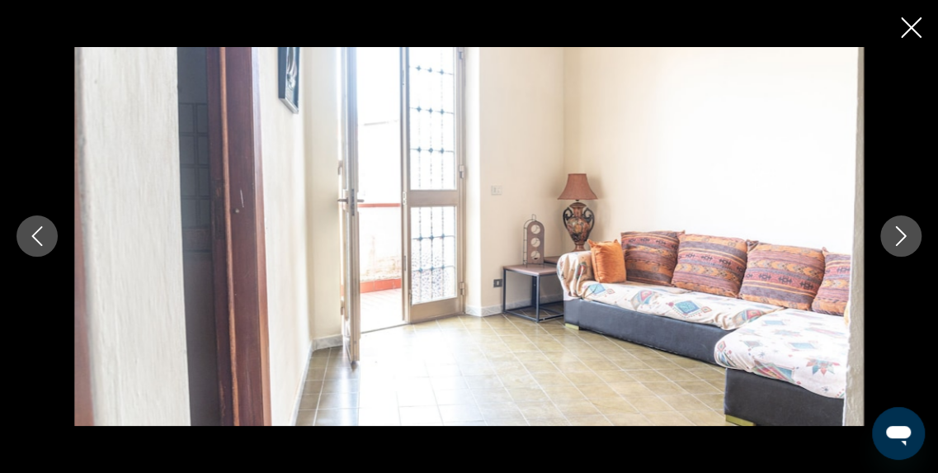
click at [900, 224] on button "Next image" at bounding box center [900, 235] width 41 height 41
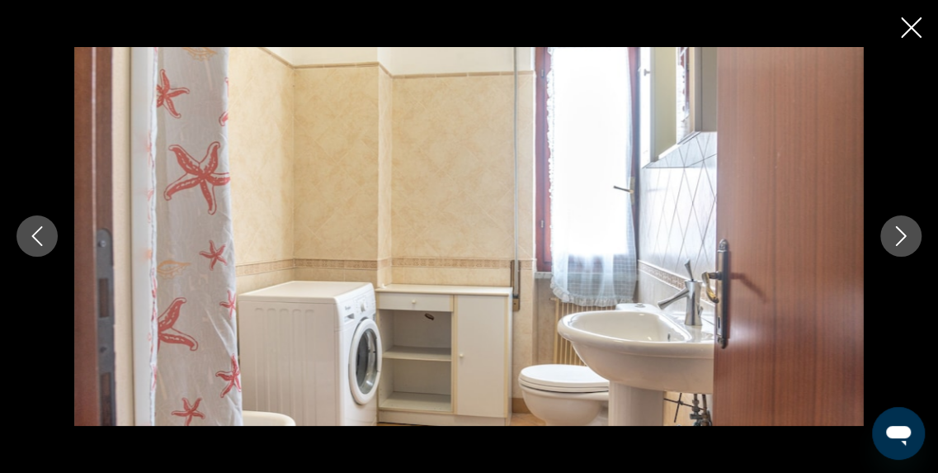
click at [900, 224] on button "Next image" at bounding box center [900, 235] width 41 height 41
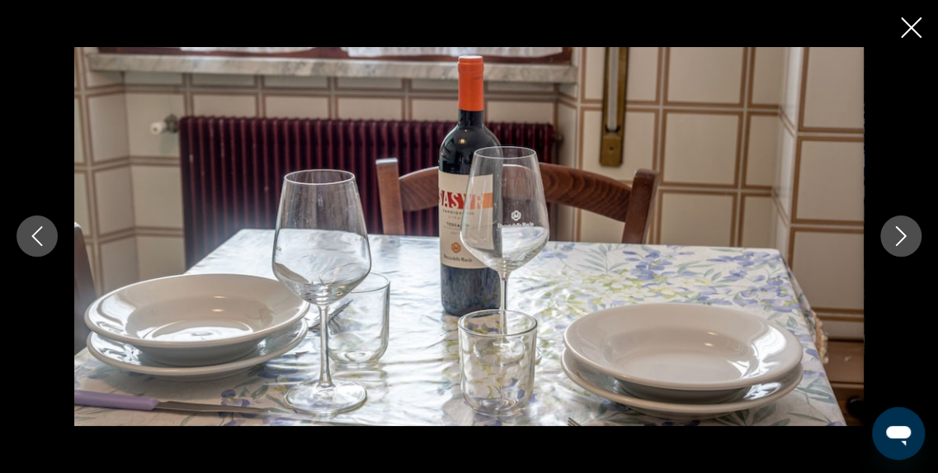
click at [900, 224] on button "Next image" at bounding box center [900, 235] width 41 height 41
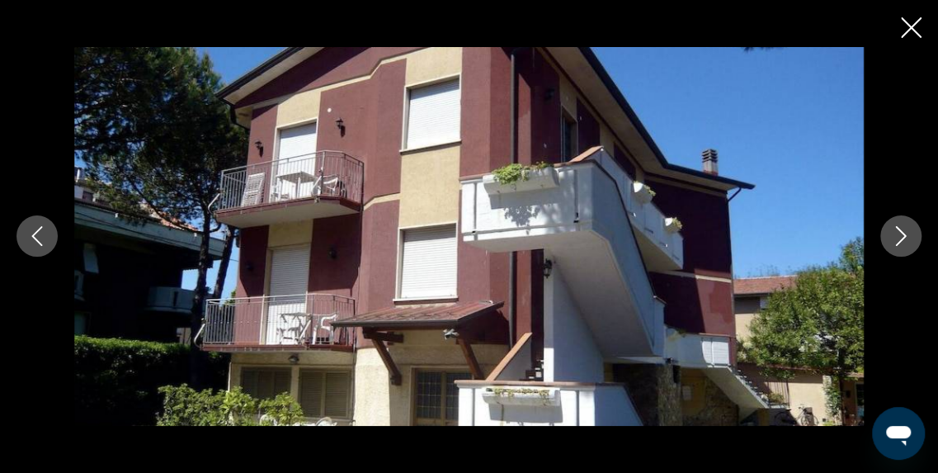
click at [900, 224] on button "Next image" at bounding box center [900, 235] width 41 height 41
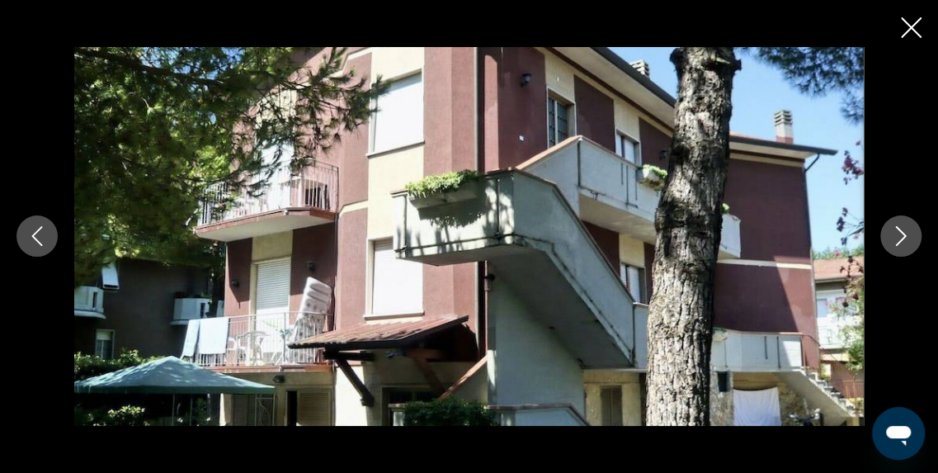
click at [914, 22] on icon "Close slideshow" at bounding box center [911, 27] width 21 height 21
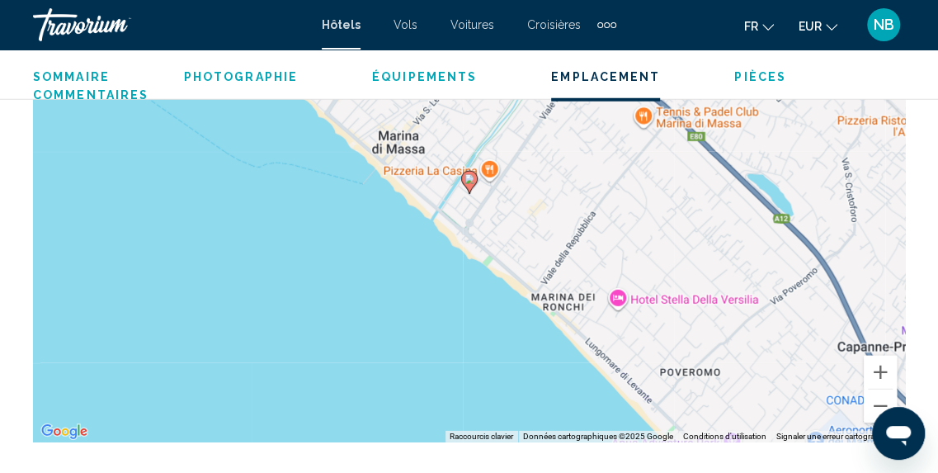
scroll to position [1901, 0]
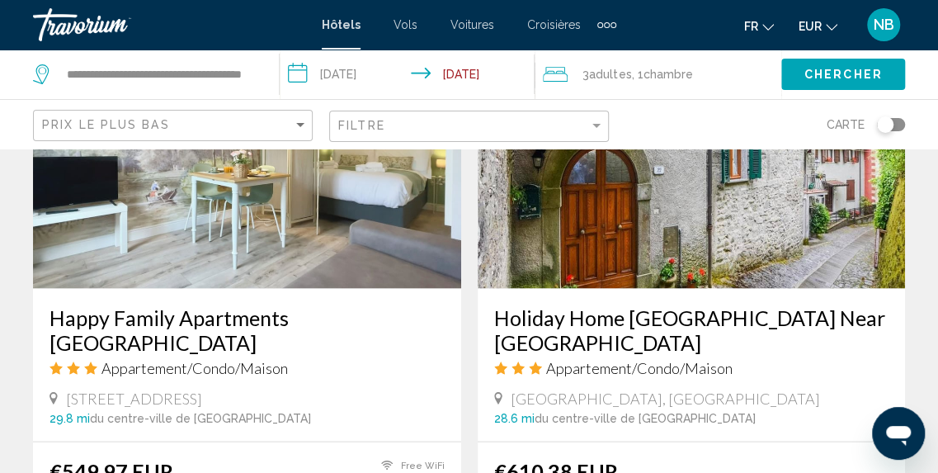
scroll to position [1371, 0]
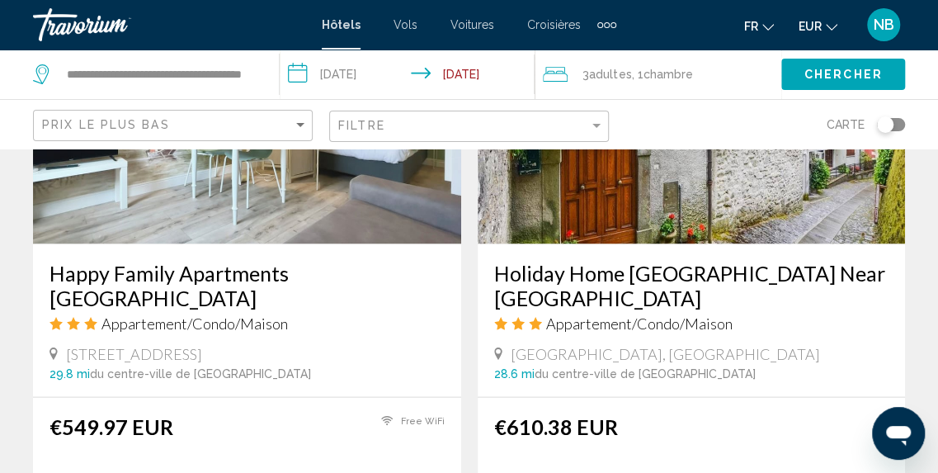
click at [280, 248] on div "Happy Family Apartments Maggiolino Appartement/Condo/Maison Via Maggiolo Di Ner…" at bounding box center [247, 319] width 428 height 153
click at [280, 257] on div "Happy Family Apartments Maggiolino Appartement/Condo/Maison Via Maggiolo Di Ner…" at bounding box center [247, 319] width 428 height 153
click at [280, 191] on img "Main content" at bounding box center [247, 111] width 428 height 264
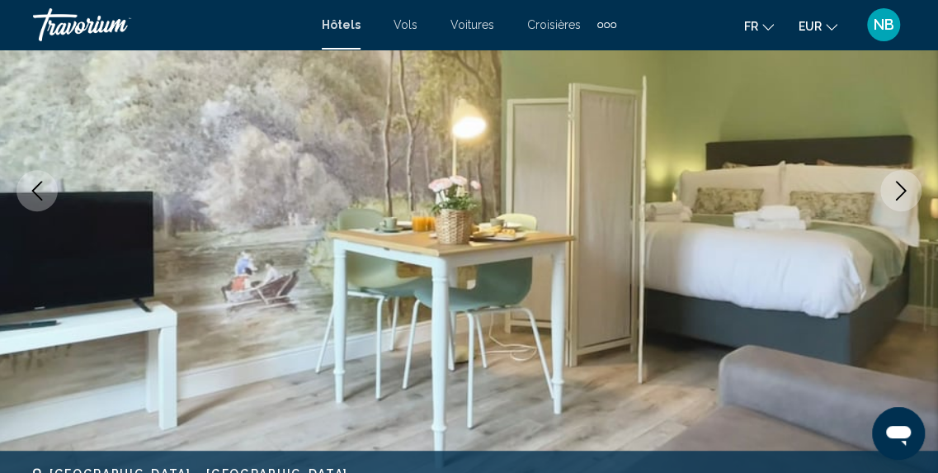
scroll to position [220, 0]
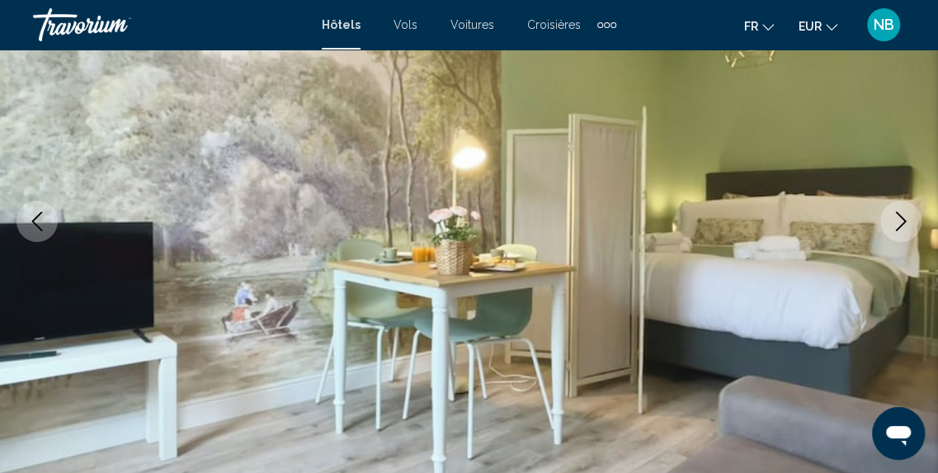
click at [904, 222] on icon "Next image" at bounding box center [901, 221] width 11 height 20
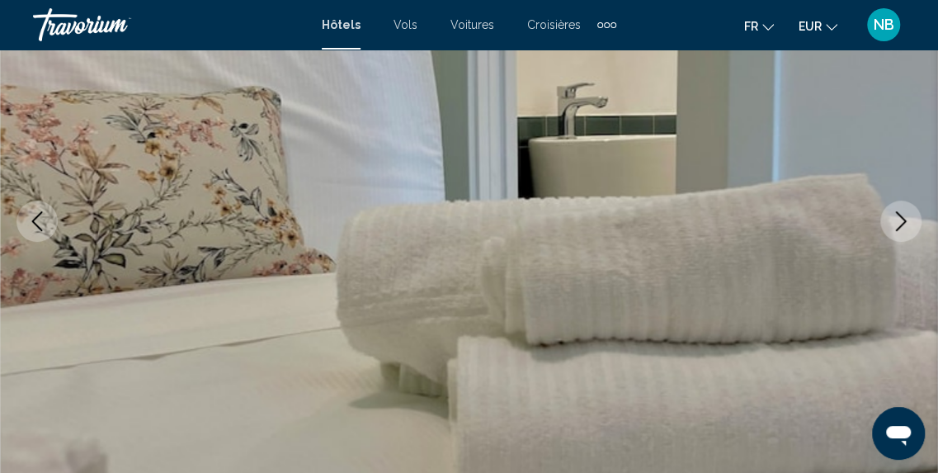
click at [904, 222] on icon "Next image" at bounding box center [901, 221] width 11 height 20
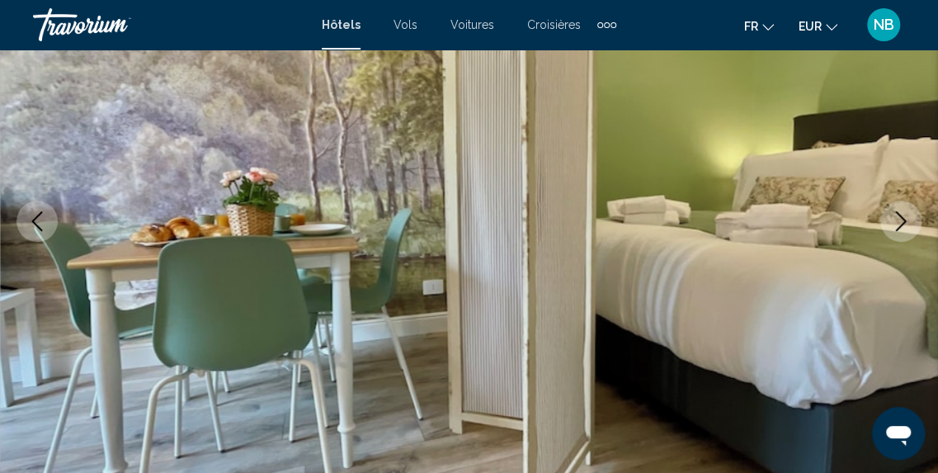
click at [904, 222] on icon "Next image" at bounding box center [901, 221] width 11 height 20
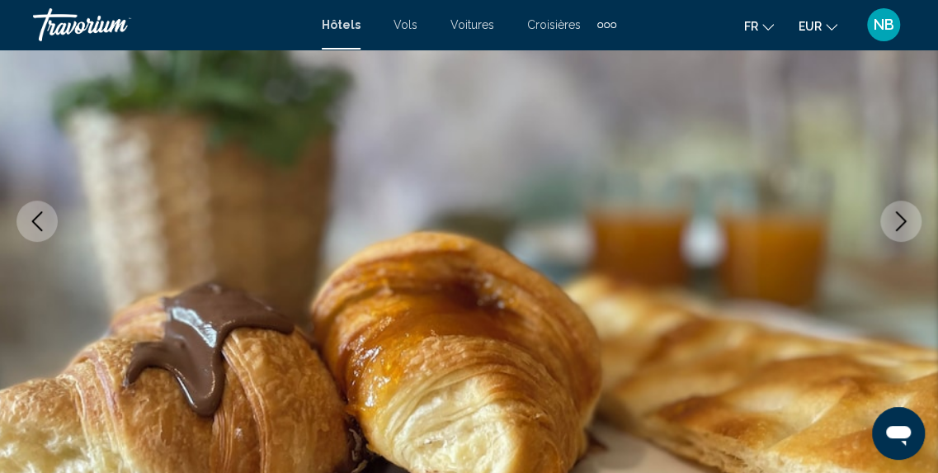
click at [904, 222] on icon "Next image" at bounding box center [901, 221] width 11 height 20
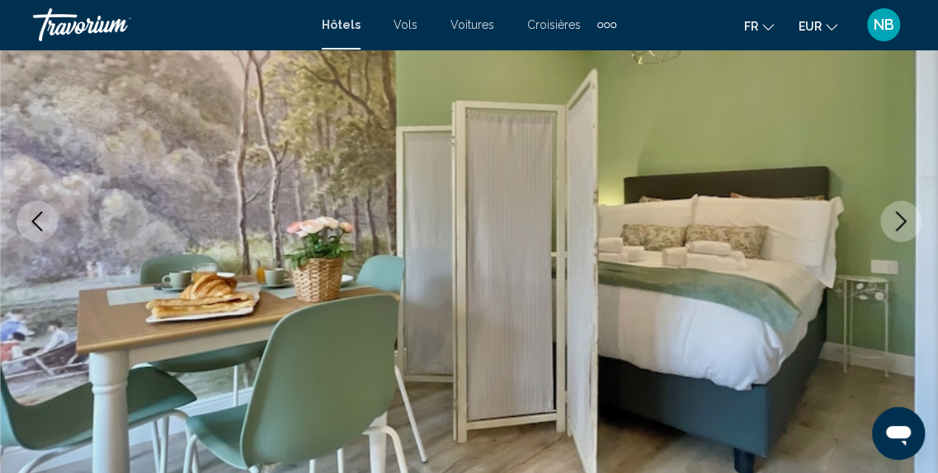
click at [904, 222] on icon "Next image" at bounding box center [901, 221] width 11 height 20
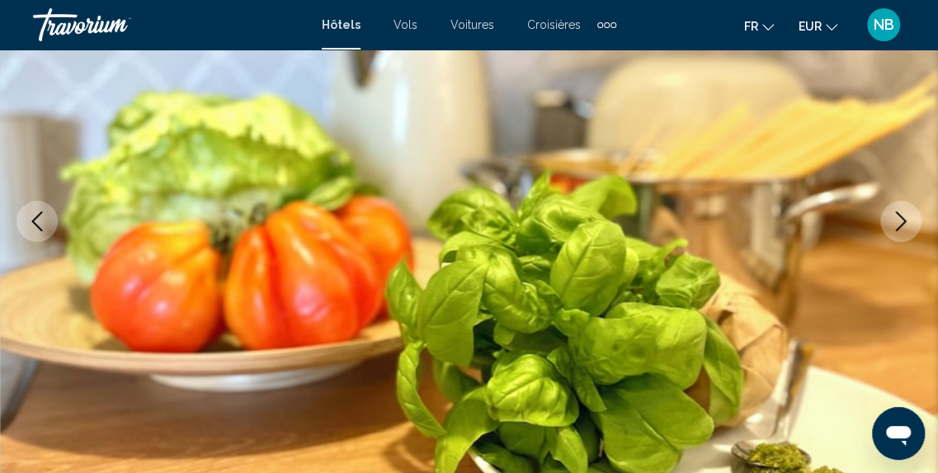
click at [904, 222] on icon "Next image" at bounding box center [901, 221] width 11 height 20
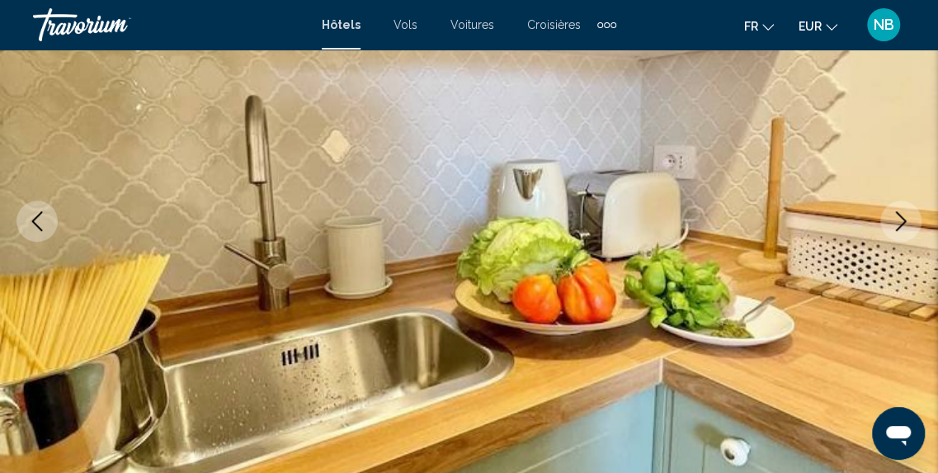
click at [904, 222] on icon "Next image" at bounding box center [901, 221] width 11 height 20
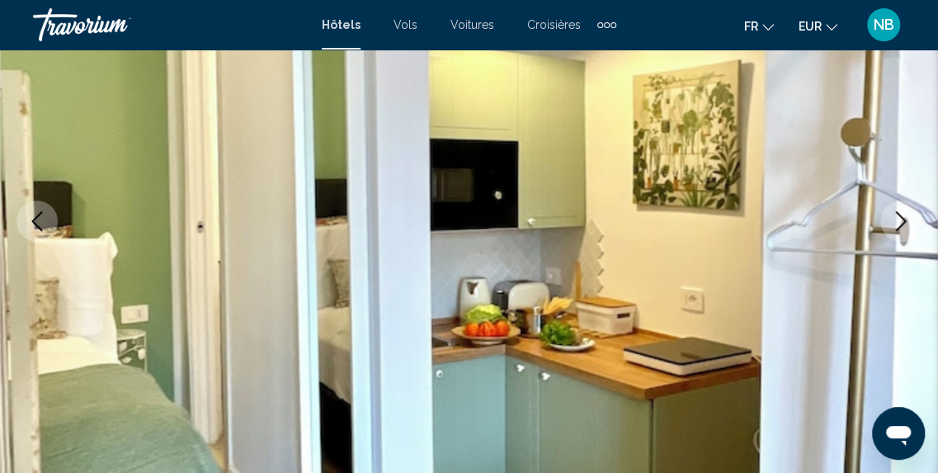
click at [904, 222] on icon "Next image" at bounding box center [901, 221] width 11 height 20
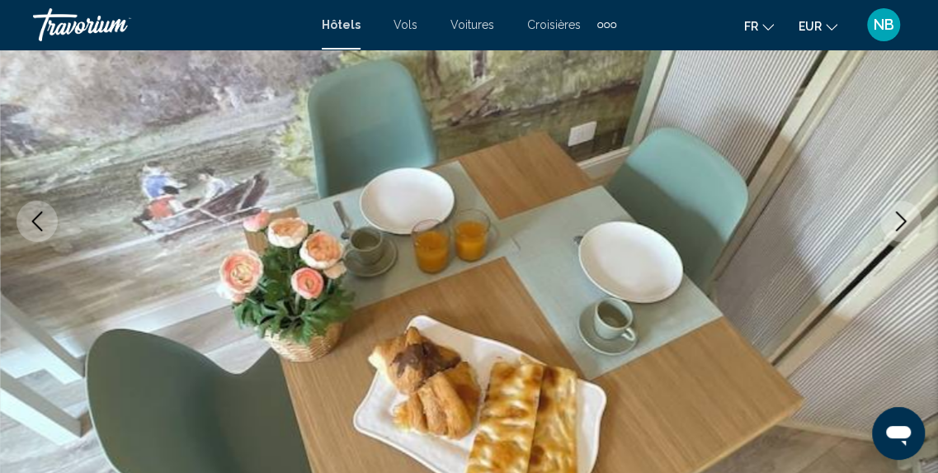
click at [904, 222] on icon "Next image" at bounding box center [901, 221] width 11 height 20
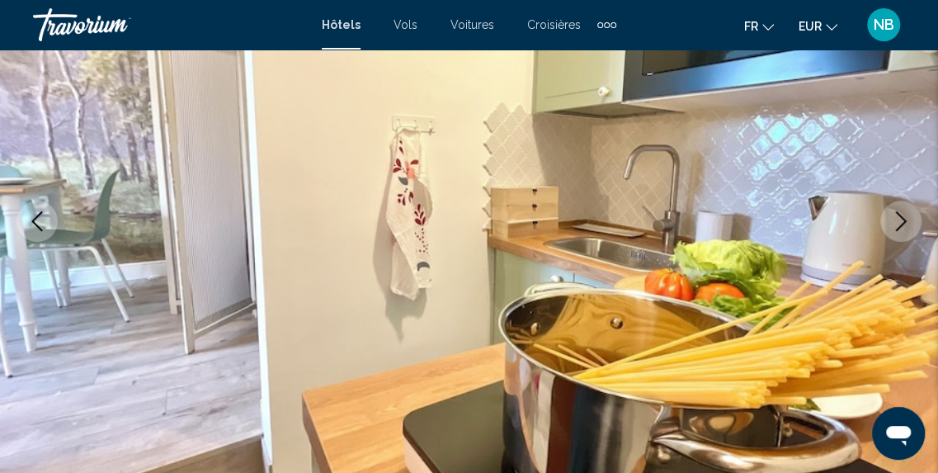
click at [904, 222] on icon "Next image" at bounding box center [901, 221] width 11 height 20
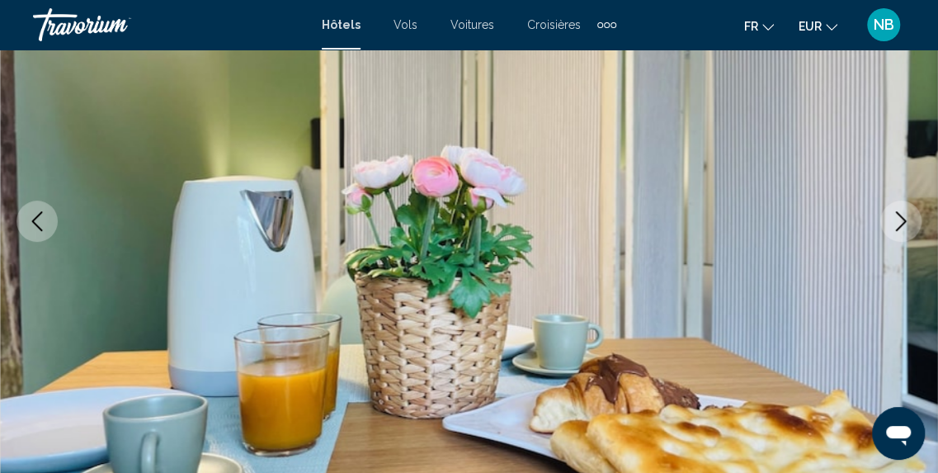
click at [904, 222] on icon "Next image" at bounding box center [901, 221] width 11 height 20
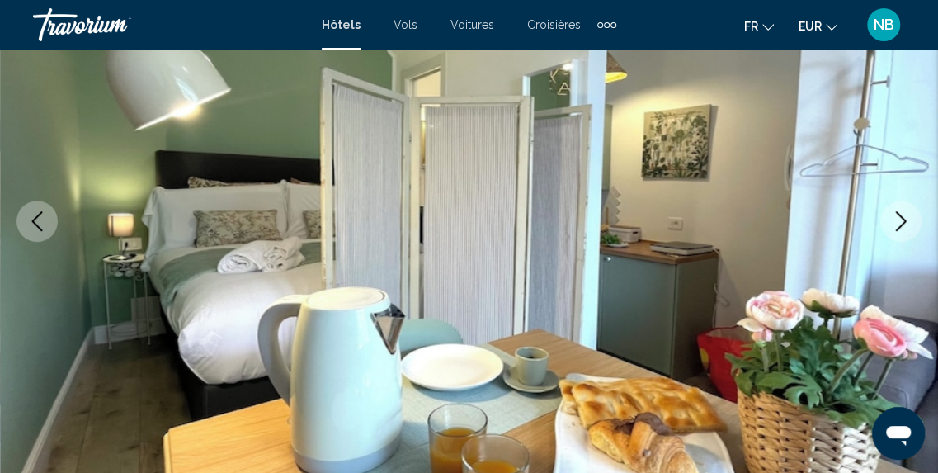
click at [904, 222] on icon "Next image" at bounding box center [901, 221] width 11 height 20
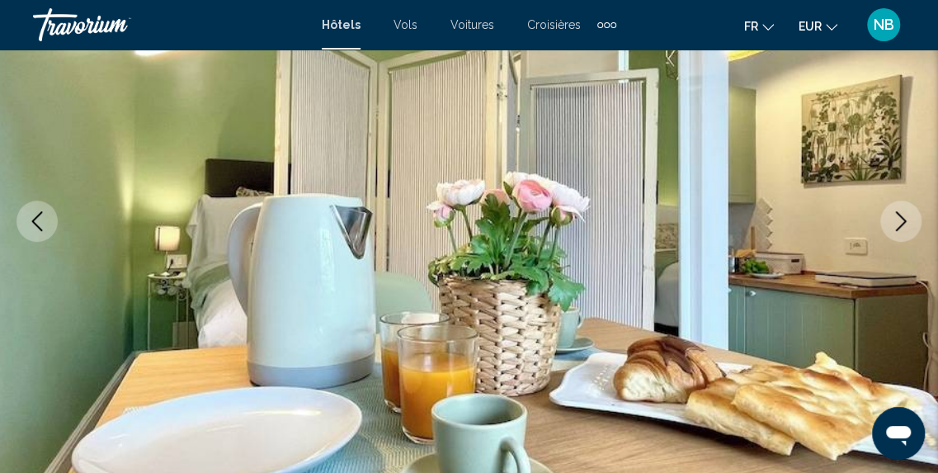
click at [904, 222] on icon "Next image" at bounding box center [901, 221] width 11 height 20
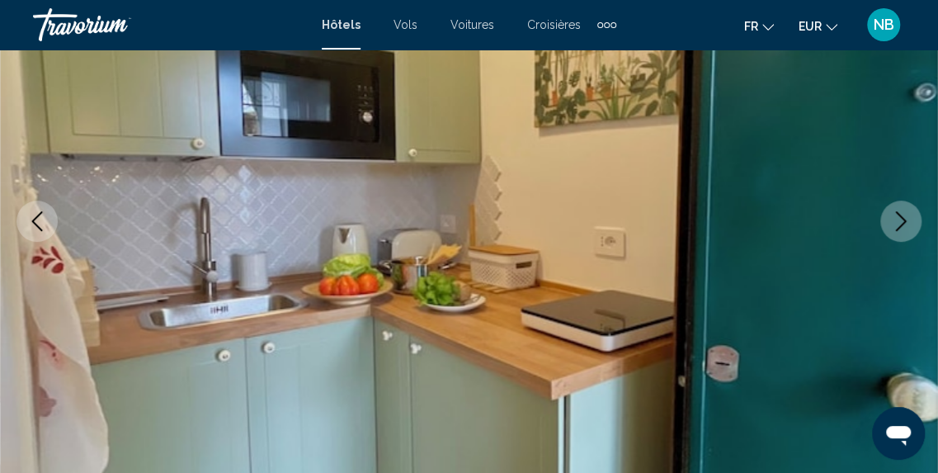
click at [904, 222] on icon "Next image" at bounding box center [901, 221] width 11 height 20
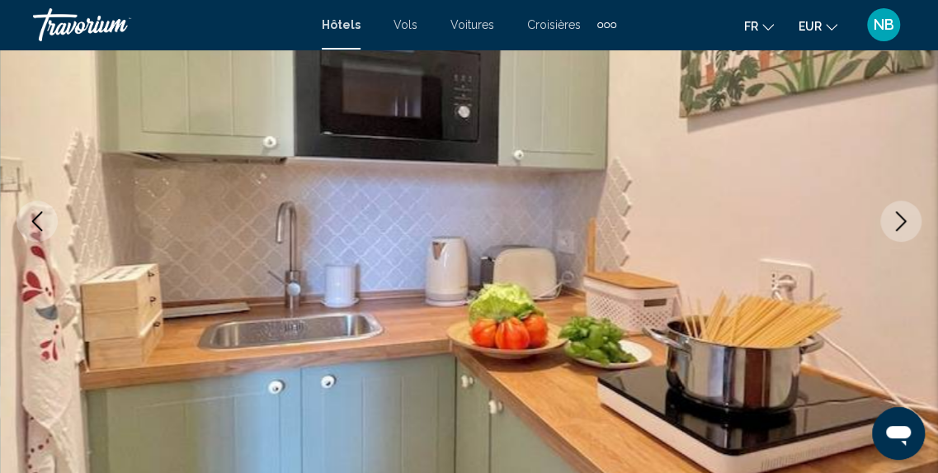
click at [904, 222] on icon "Next image" at bounding box center [901, 221] width 11 height 20
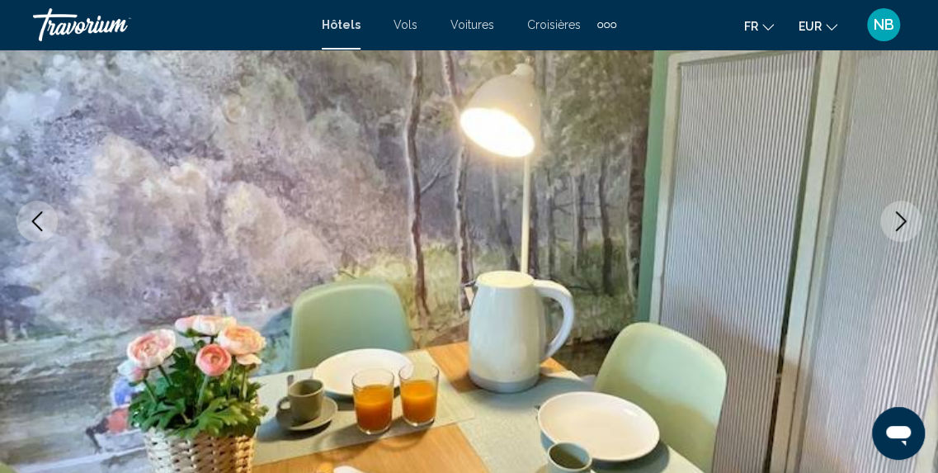
click at [904, 222] on icon "Next image" at bounding box center [901, 221] width 11 height 20
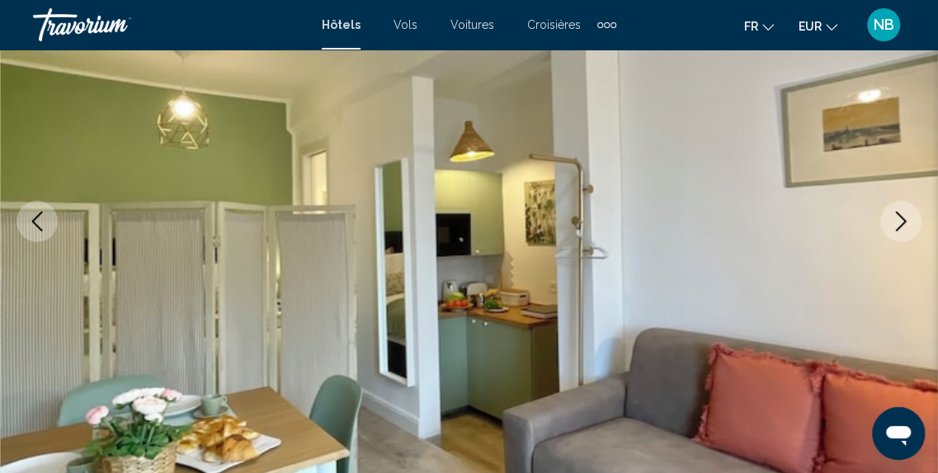
click at [904, 222] on icon "Next image" at bounding box center [901, 221] width 11 height 20
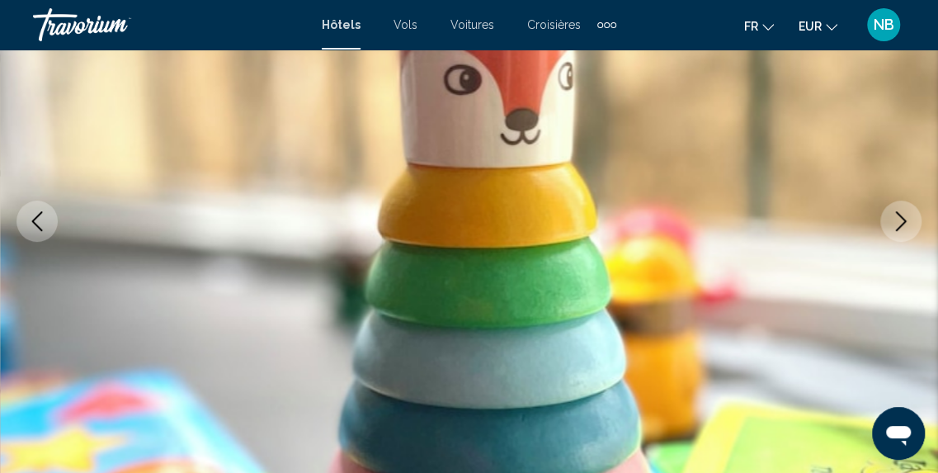
click at [904, 222] on icon "Next image" at bounding box center [901, 221] width 11 height 20
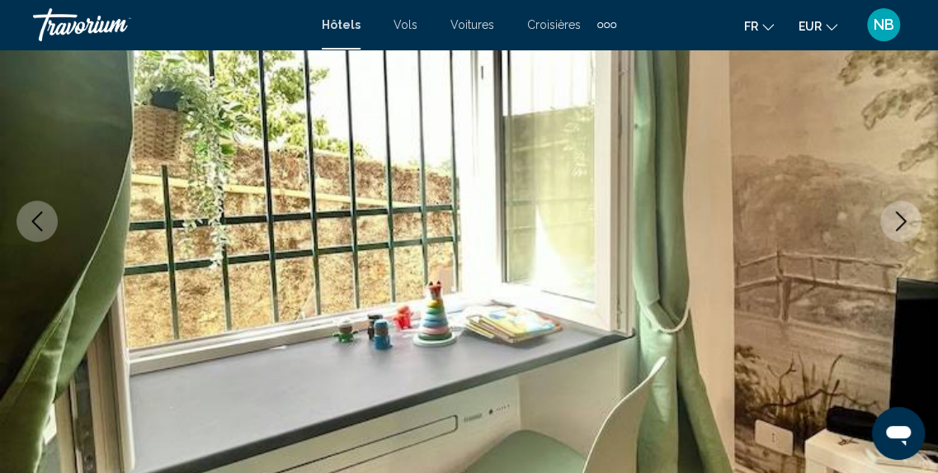
click at [904, 222] on icon "Next image" at bounding box center [901, 221] width 11 height 20
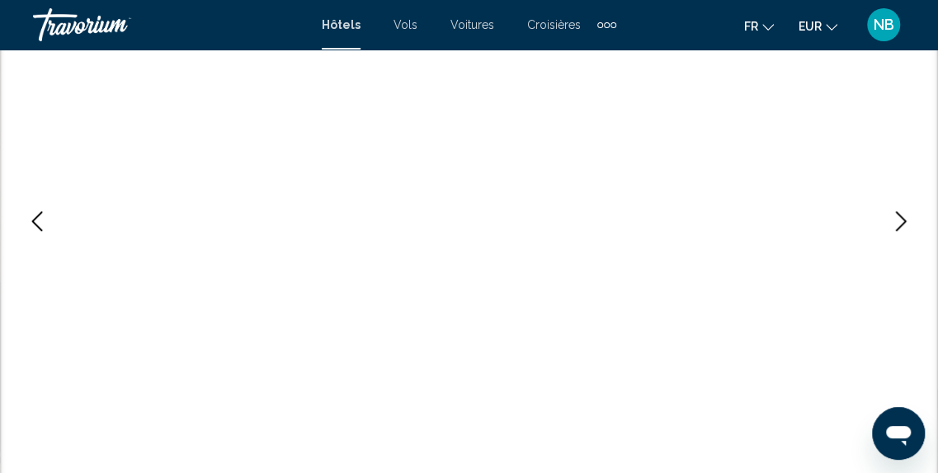
click at [904, 222] on icon "Next image" at bounding box center [901, 221] width 11 height 20
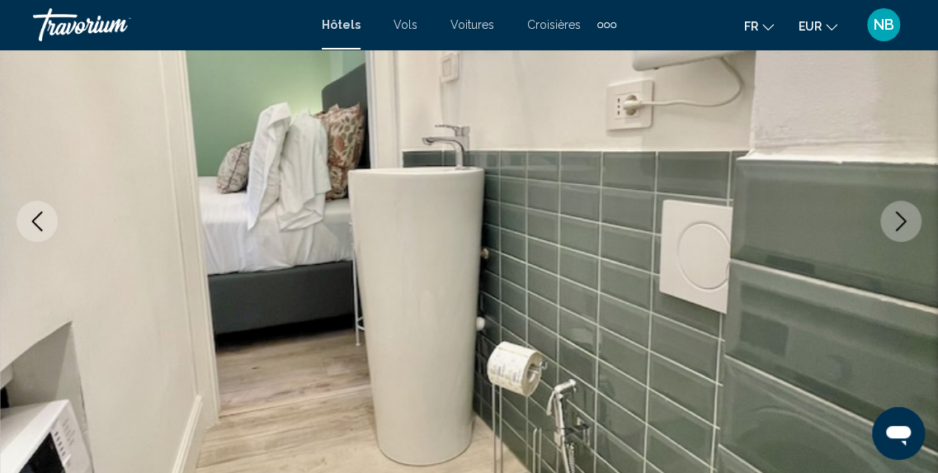
click at [904, 222] on icon "Next image" at bounding box center [901, 221] width 11 height 20
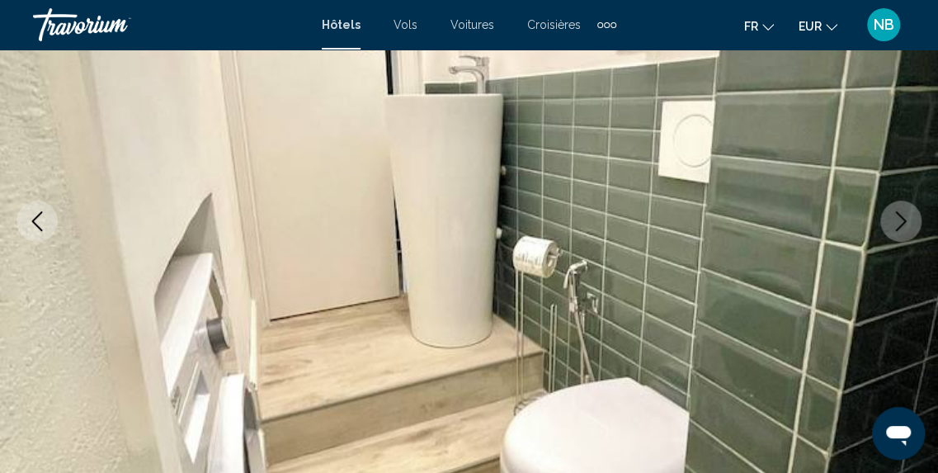
click at [904, 222] on icon "Next image" at bounding box center [901, 221] width 11 height 20
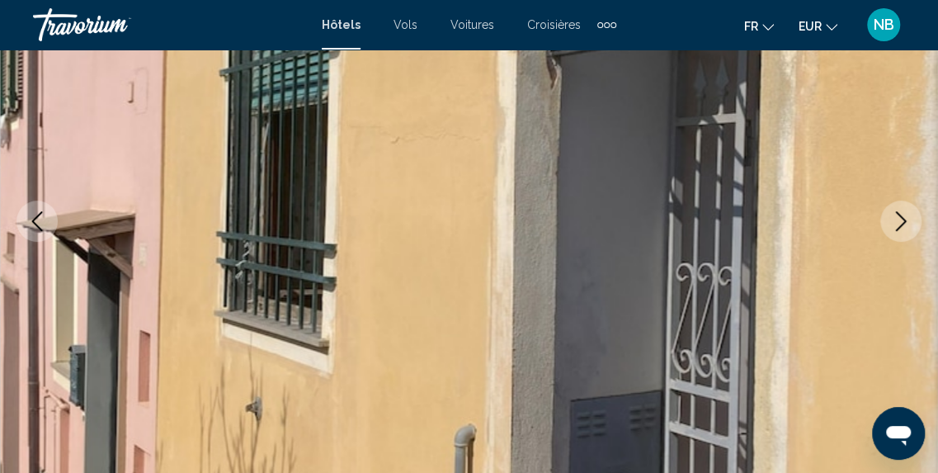
click at [904, 222] on icon "Next image" at bounding box center [901, 221] width 11 height 20
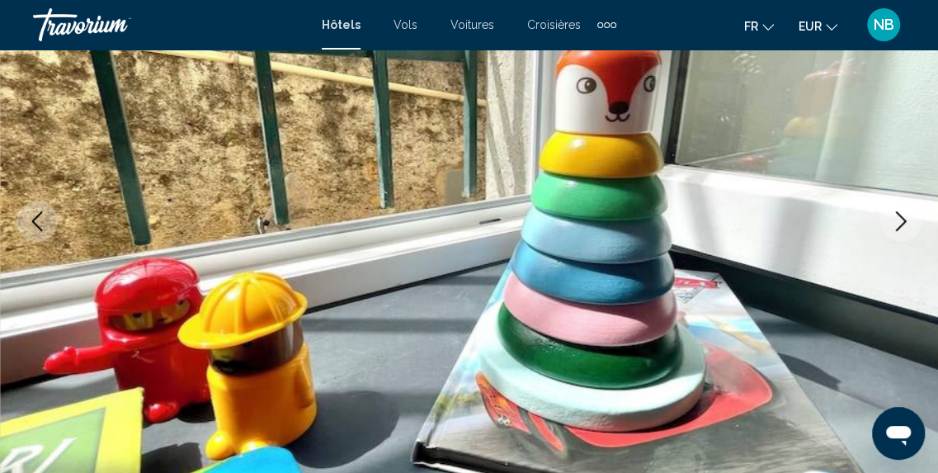
click at [904, 222] on icon "Next image" at bounding box center [901, 221] width 11 height 20
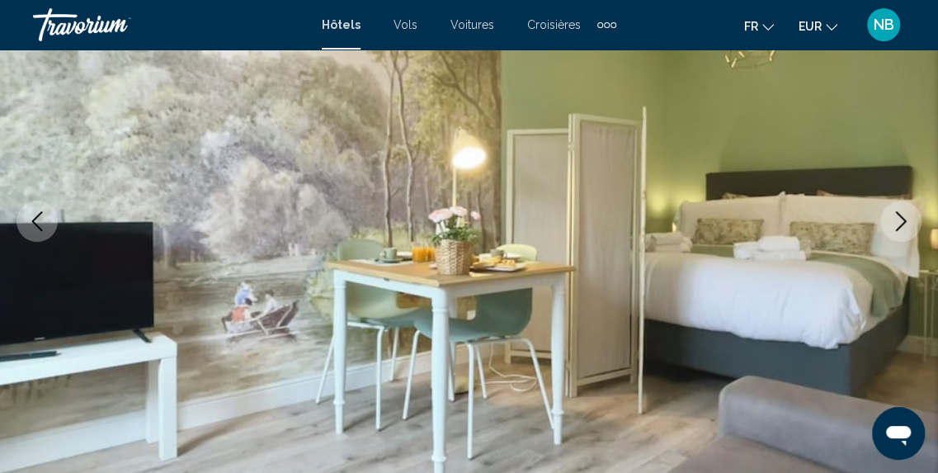
click at [904, 222] on icon "Next image" at bounding box center [901, 221] width 11 height 20
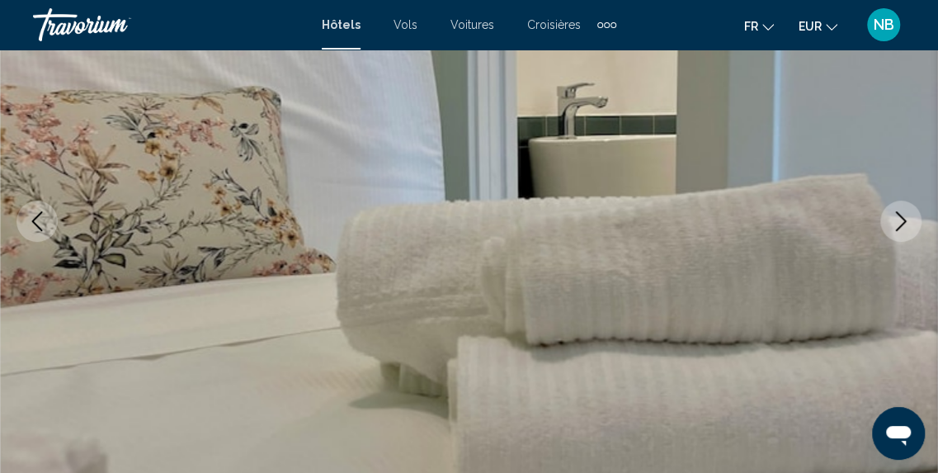
click at [904, 222] on icon "Next image" at bounding box center [901, 221] width 11 height 20
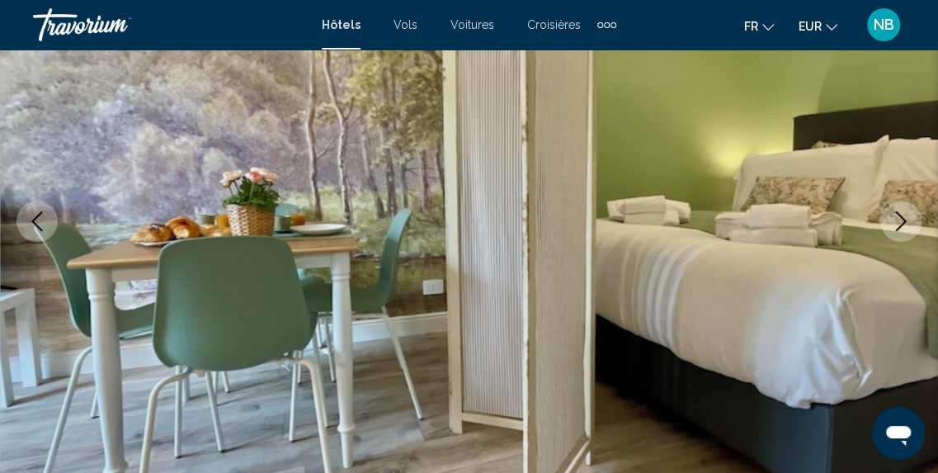
click at [904, 222] on icon "Next image" at bounding box center [901, 221] width 11 height 20
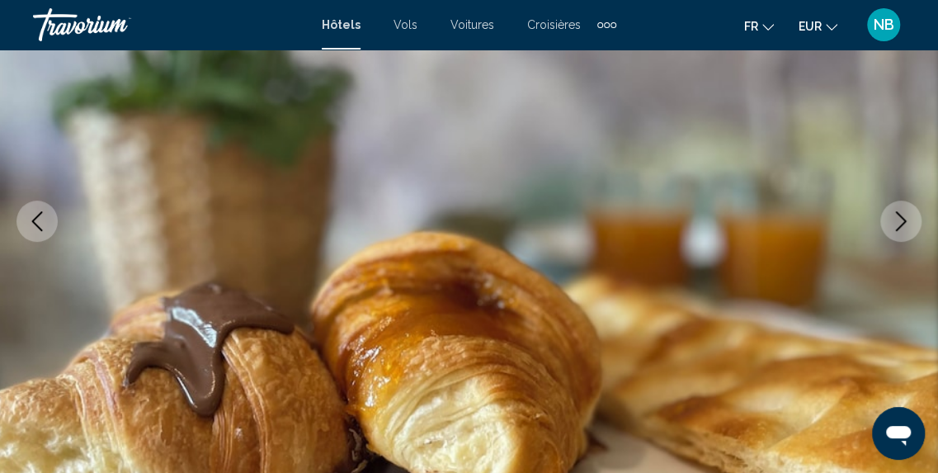
click at [904, 222] on icon "Next image" at bounding box center [901, 221] width 11 height 20
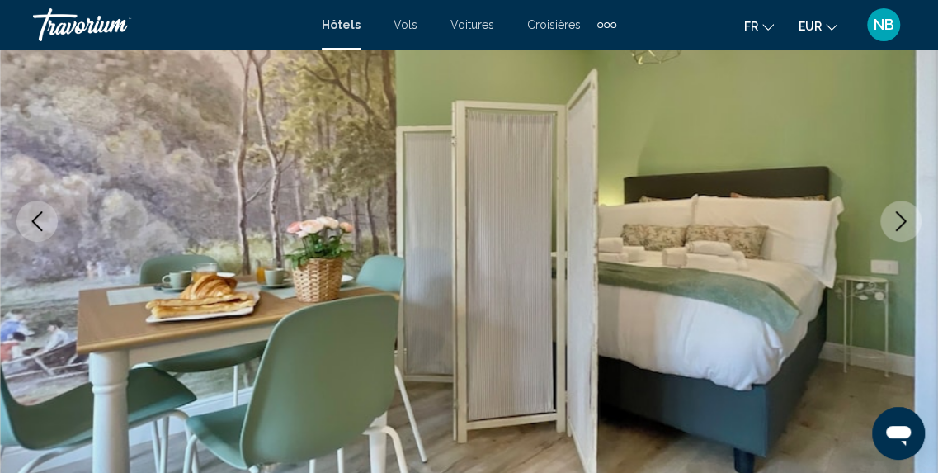
click at [904, 222] on icon "Next image" at bounding box center [901, 221] width 11 height 20
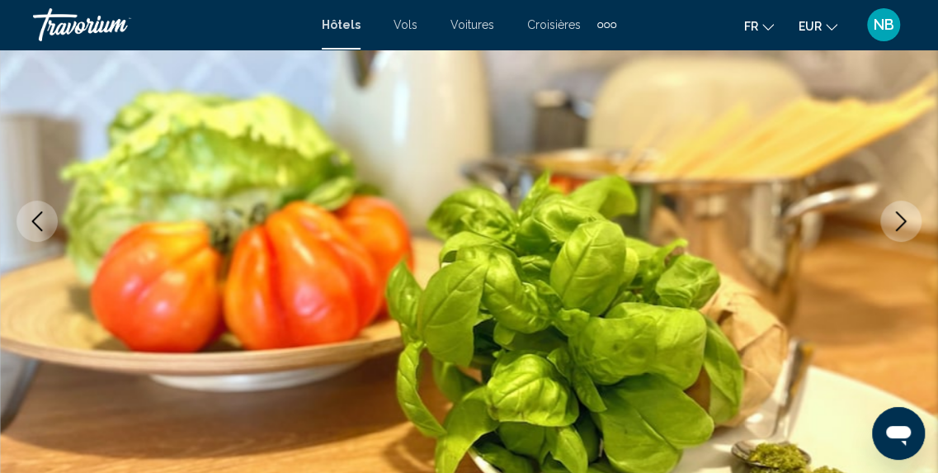
click at [904, 222] on icon "Next image" at bounding box center [901, 221] width 11 height 20
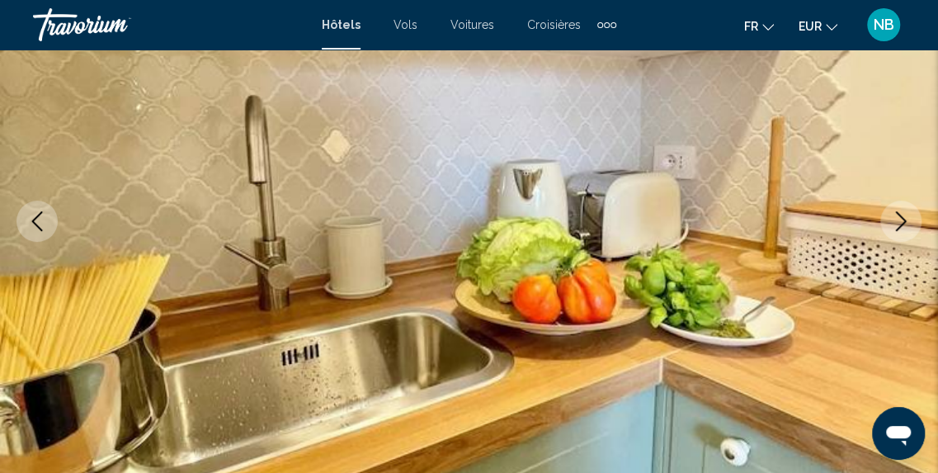
click at [904, 222] on icon "Next image" at bounding box center [901, 221] width 11 height 20
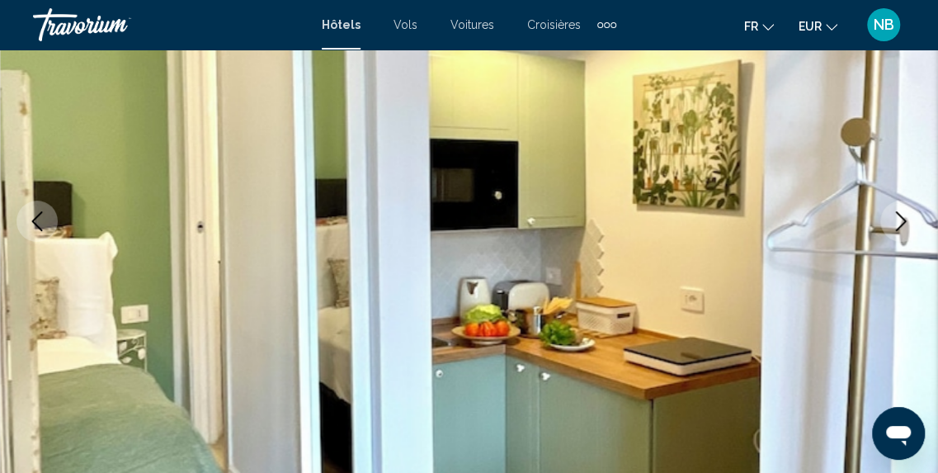
click at [904, 222] on icon "Next image" at bounding box center [901, 221] width 11 height 20
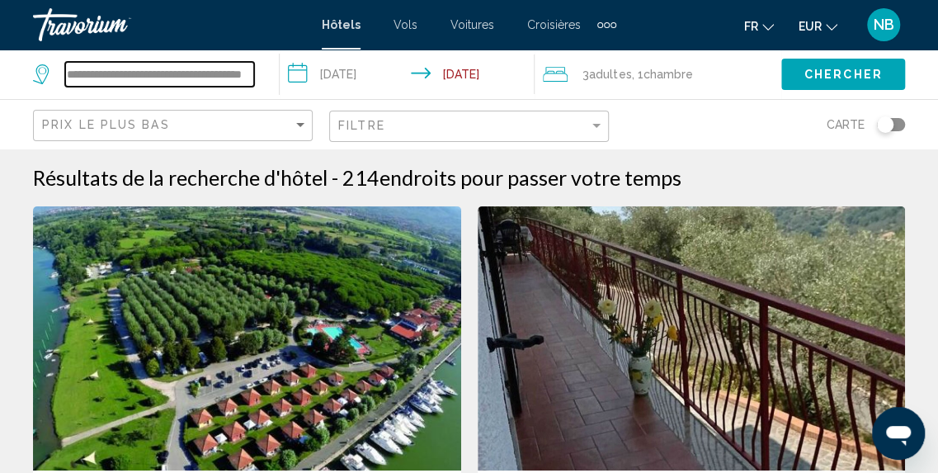
click at [238, 69] on input "**********" at bounding box center [159, 74] width 189 height 25
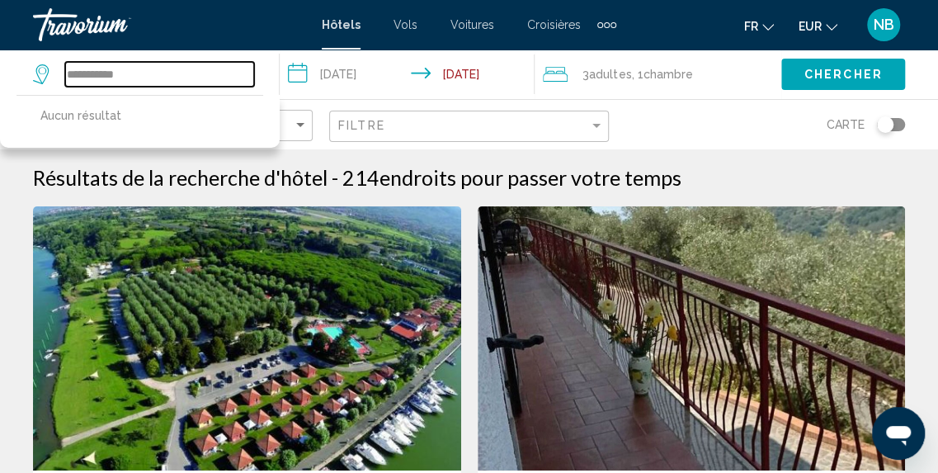
click at [144, 73] on input "**********" at bounding box center [159, 74] width 189 height 25
type input "*"
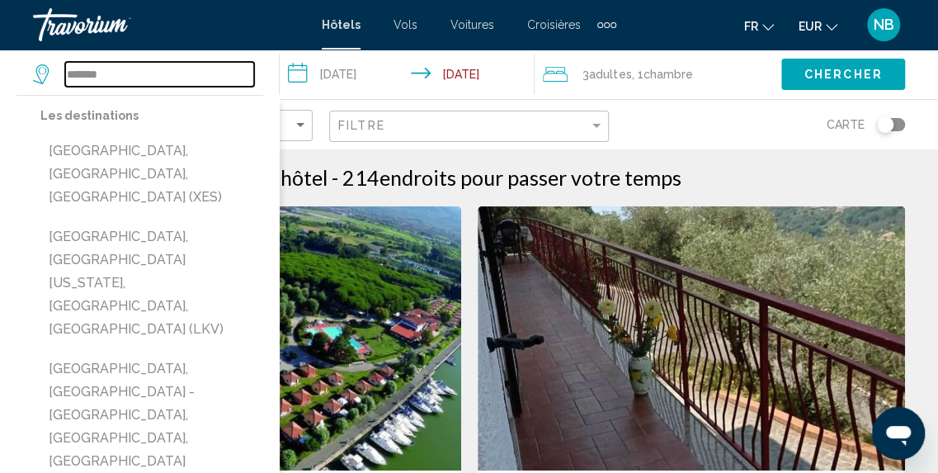
click at [218, 69] on input "*******" at bounding box center [159, 74] width 189 height 25
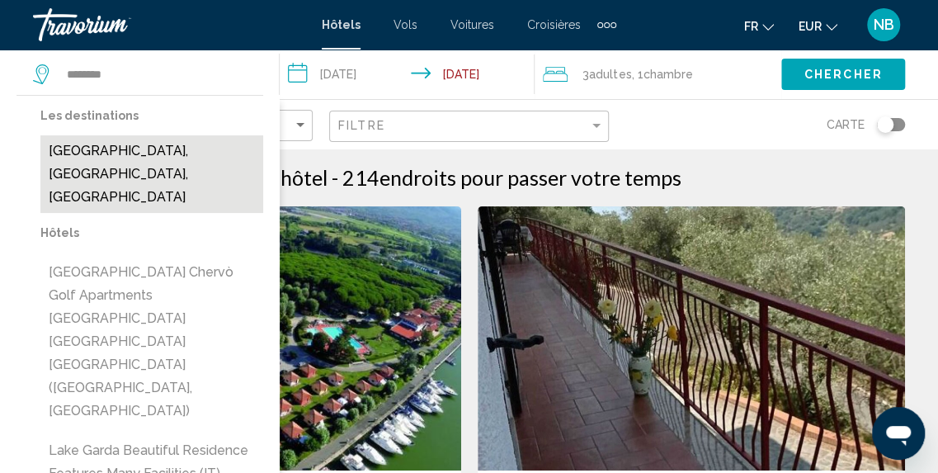
click at [185, 150] on button "[GEOGRAPHIC_DATA], [GEOGRAPHIC_DATA], [GEOGRAPHIC_DATA]" at bounding box center [151, 174] width 223 height 78
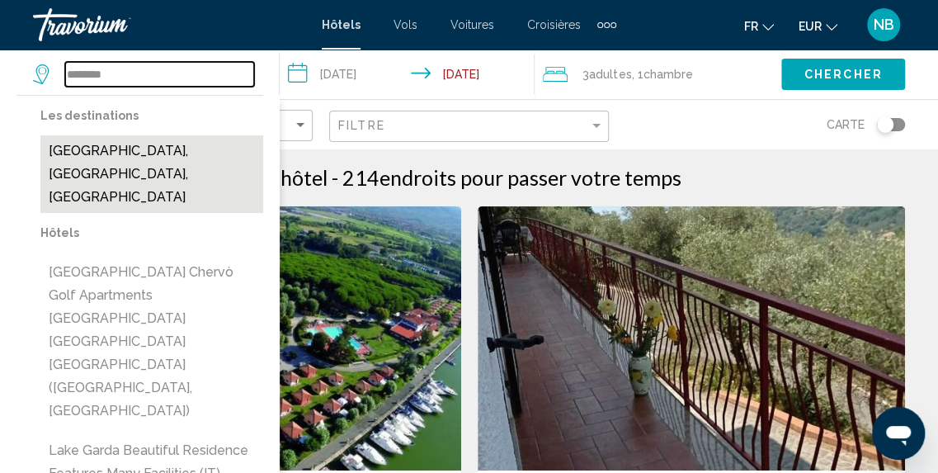
type input "**********"
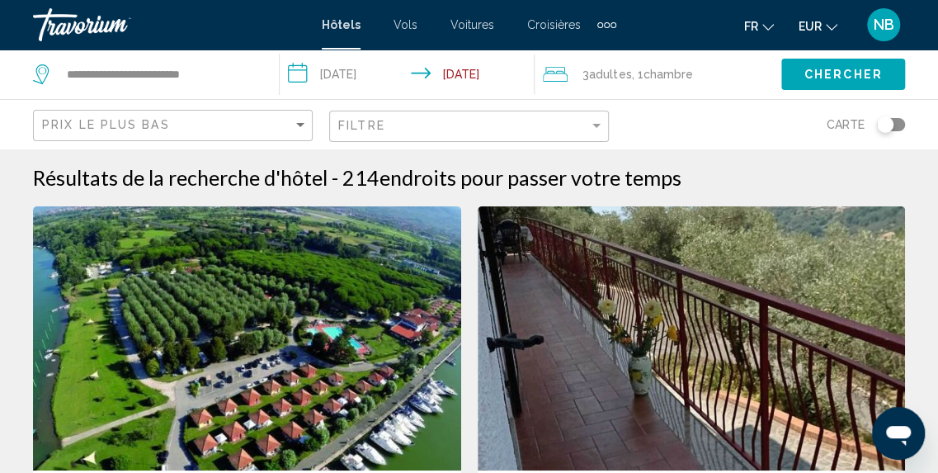
click at [885, 65] on button "Chercher" at bounding box center [843, 74] width 124 height 31
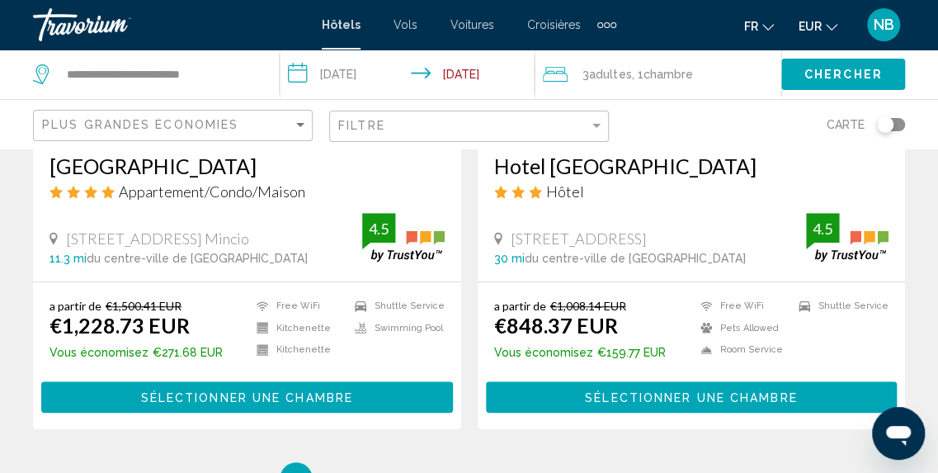
scroll to position [3471, 0]
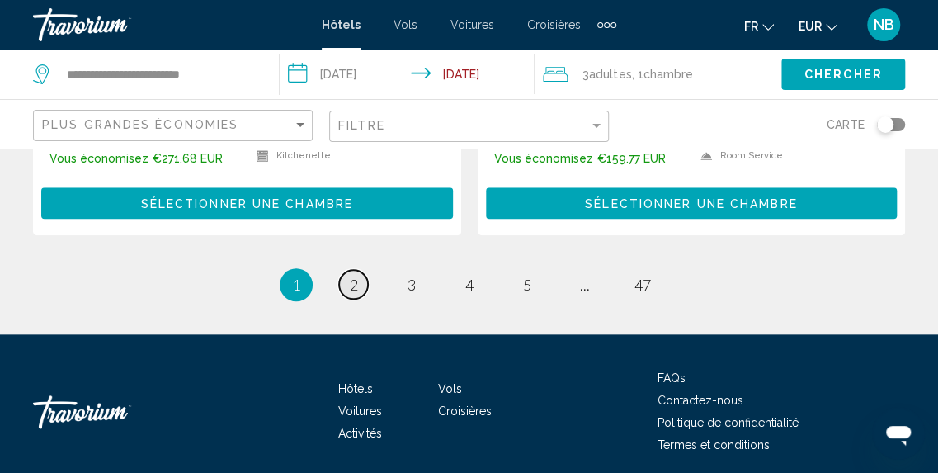
click at [350, 276] on span "2" at bounding box center [354, 285] width 8 height 18
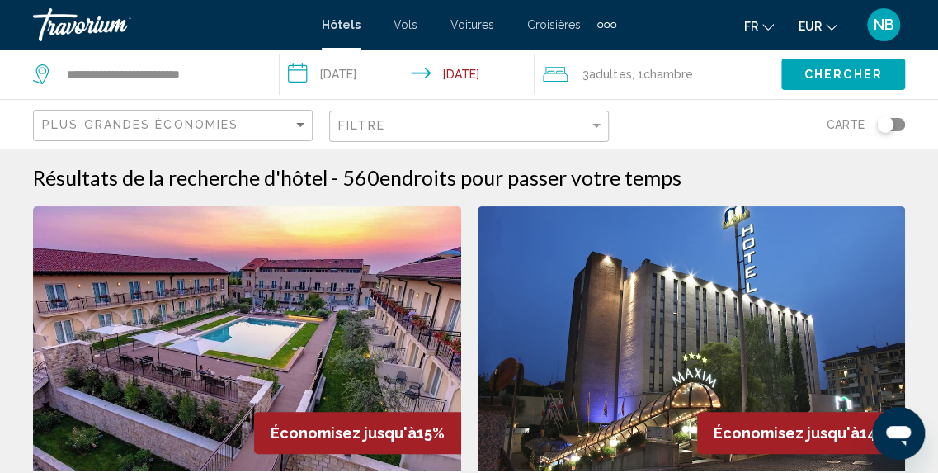
click at [214, 134] on div "Plus grandes économies" at bounding box center [175, 126] width 266 height 31
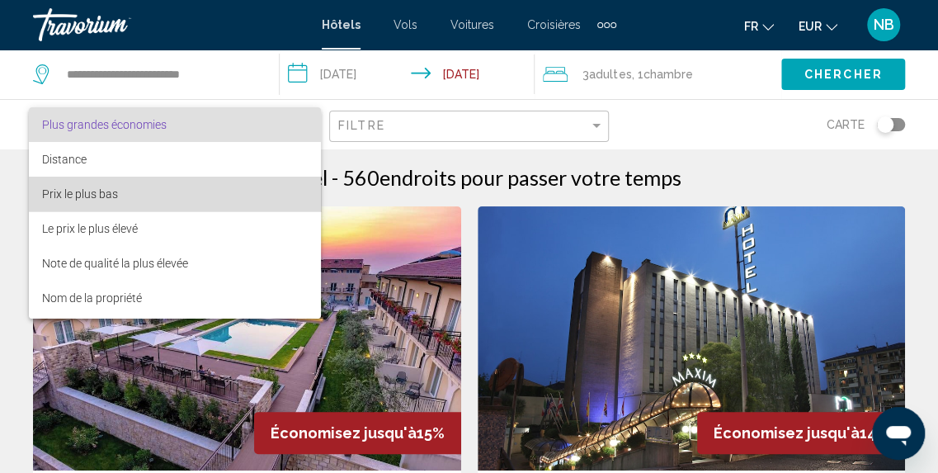
click at [214, 188] on span "Prix le plus bas" at bounding box center [175, 194] width 266 height 35
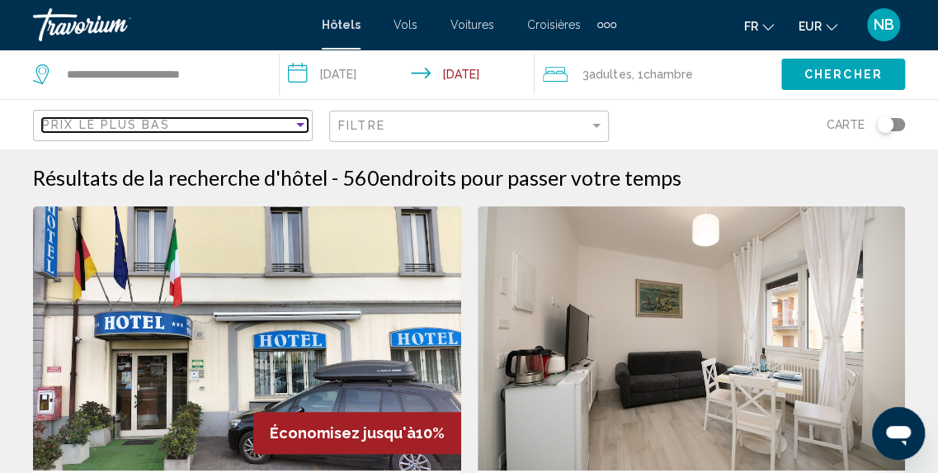
click at [170, 121] on div "Prix le plus bas" at bounding box center [167, 124] width 251 height 13
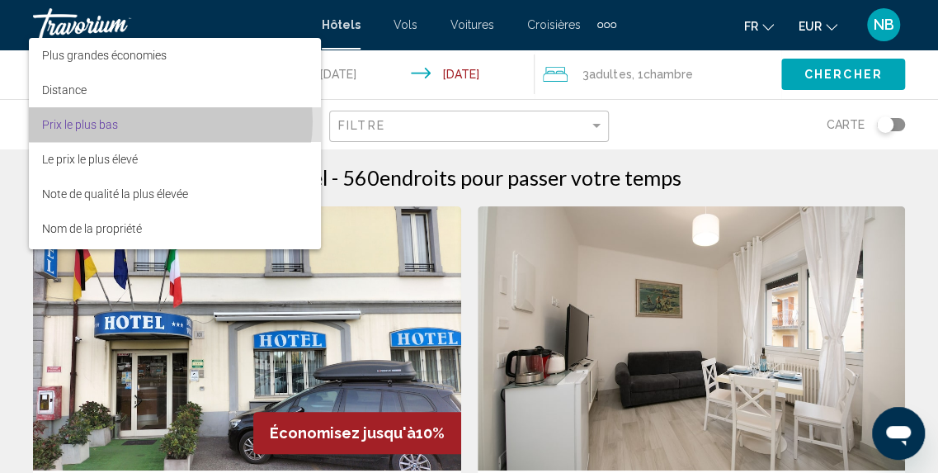
click at [170, 121] on span "Prix le plus bas" at bounding box center [175, 124] width 266 height 35
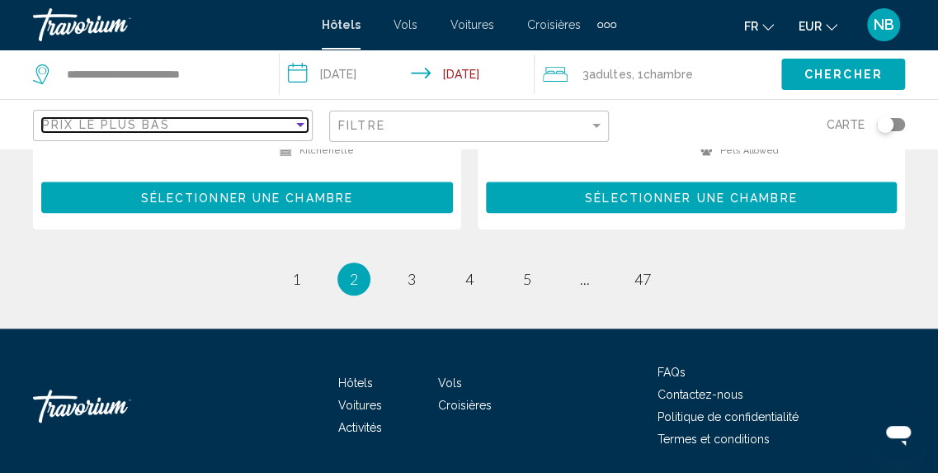
scroll to position [3513, 0]
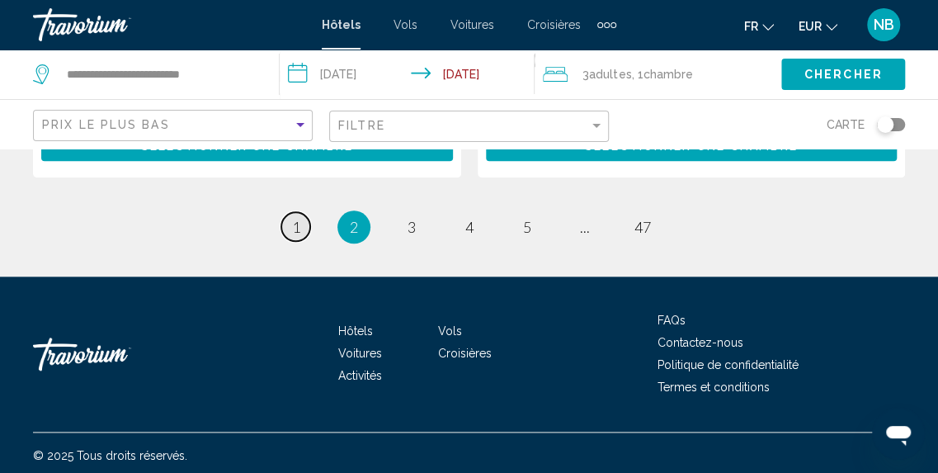
click at [300, 212] on link "page 1" at bounding box center [295, 226] width 29 height 29
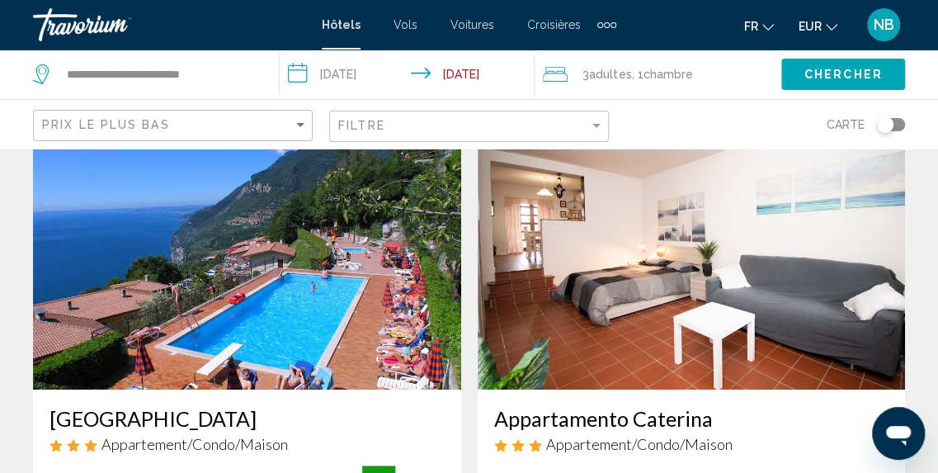
scroll to position [41, 0]
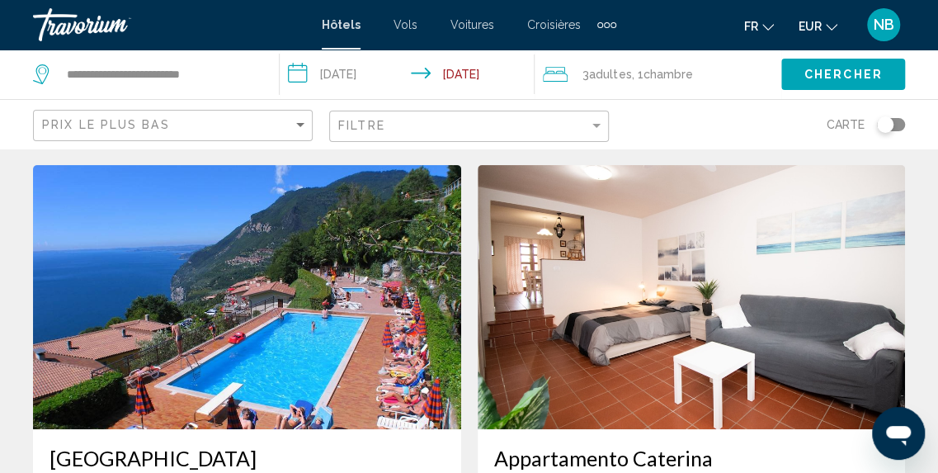
click at [310, 243] on img "Main content" at bounding box center [247, 297] width 428 height 264
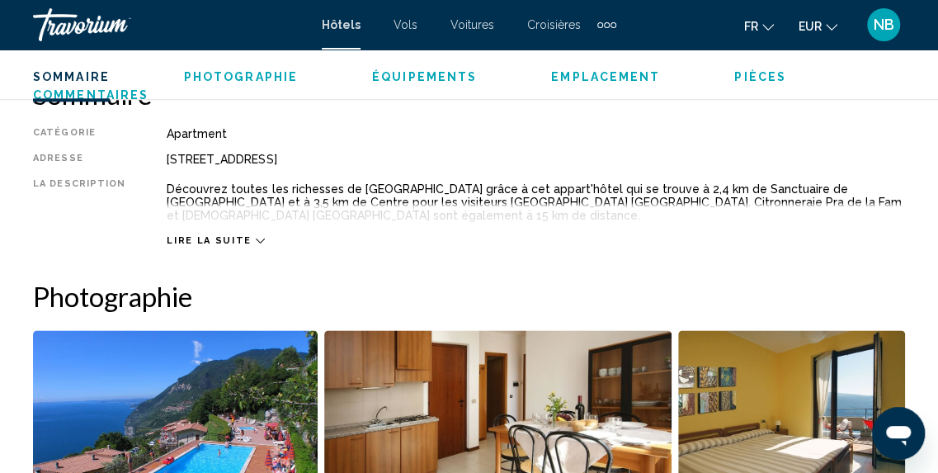
scroll to position [1095, 0]
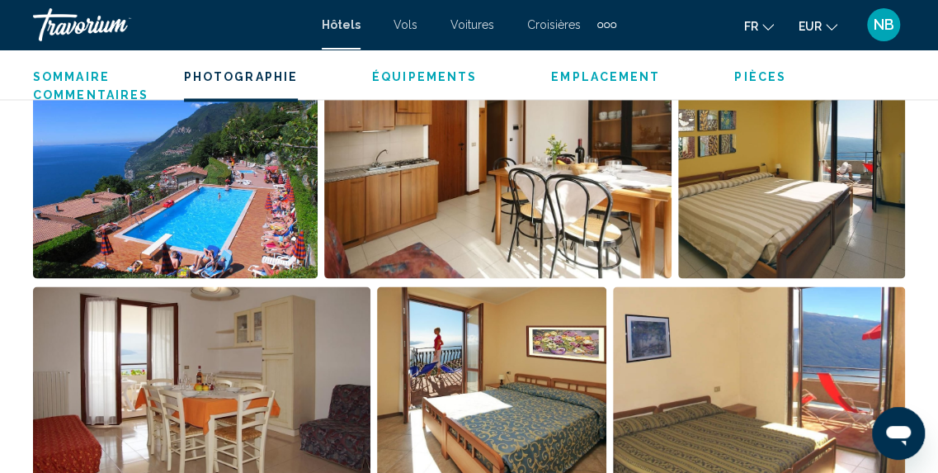
click at [172, 219] on img "Open full-screen image slider" at bounding box center [175, 175] width 285 height 205
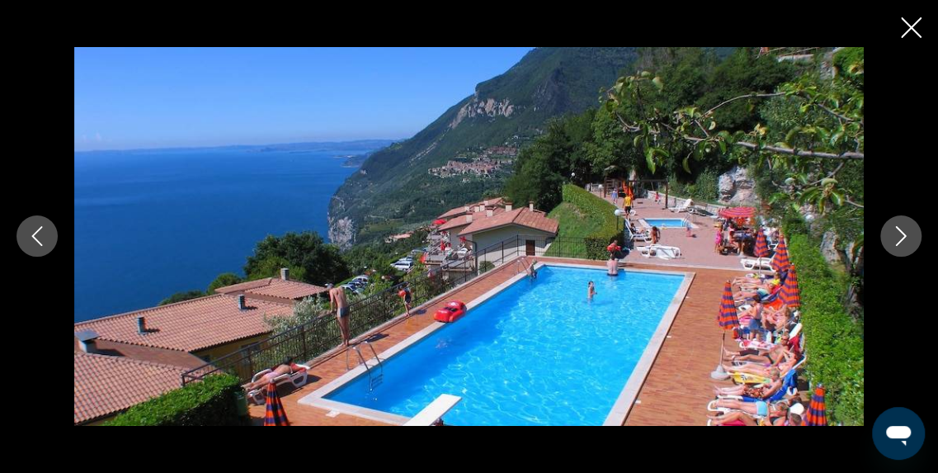
click at [891, 238] on icon "Next image" at bounding box center [901, 236] width 20 height 20
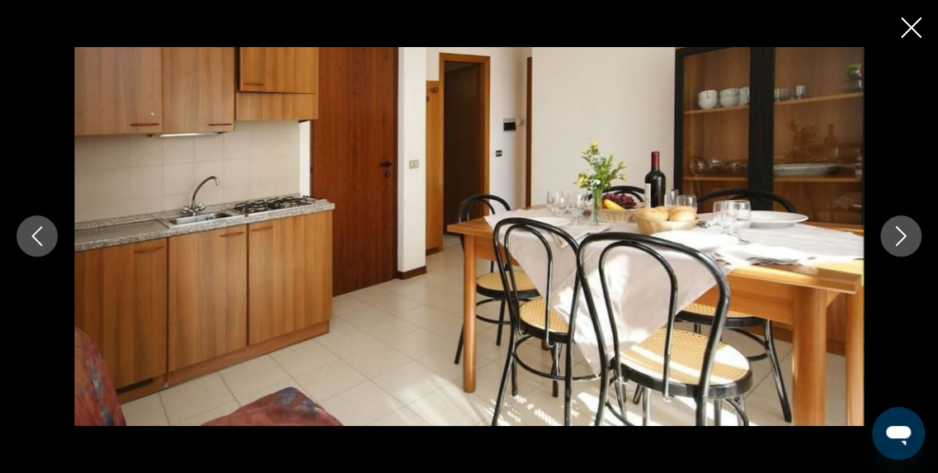
click at [31, 235] on icon "Previous image" at bounding box center [37, 236] width 20 height 20
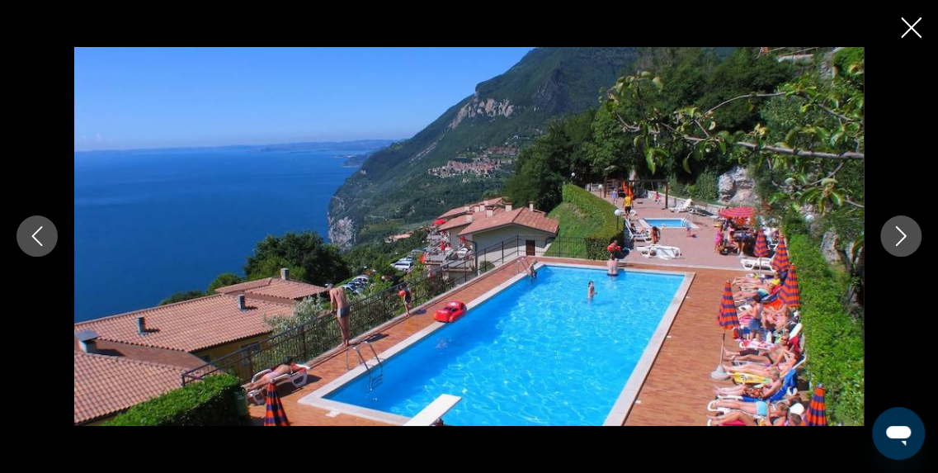
click at [909, 221] on button "Next image" at bounding box center [900, 235] width 41 height 41
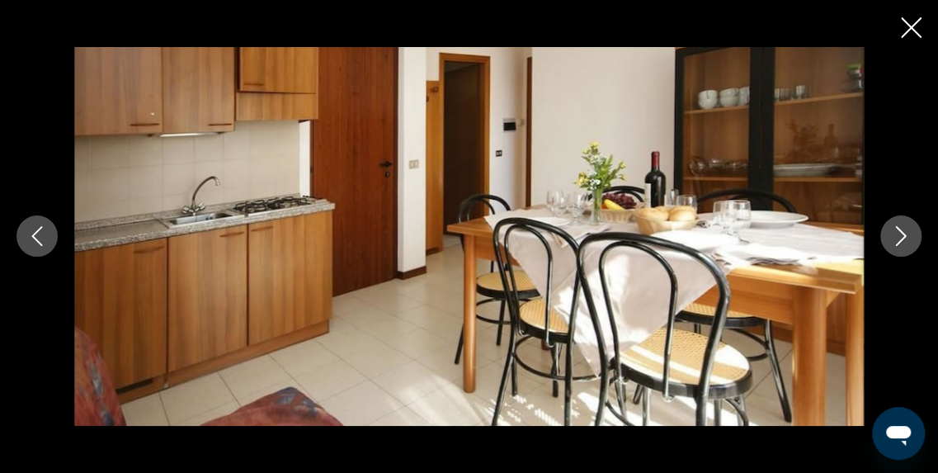
click at [909, 245] on icon "Next image" at bounding box center [901, 236] width 20 height 20
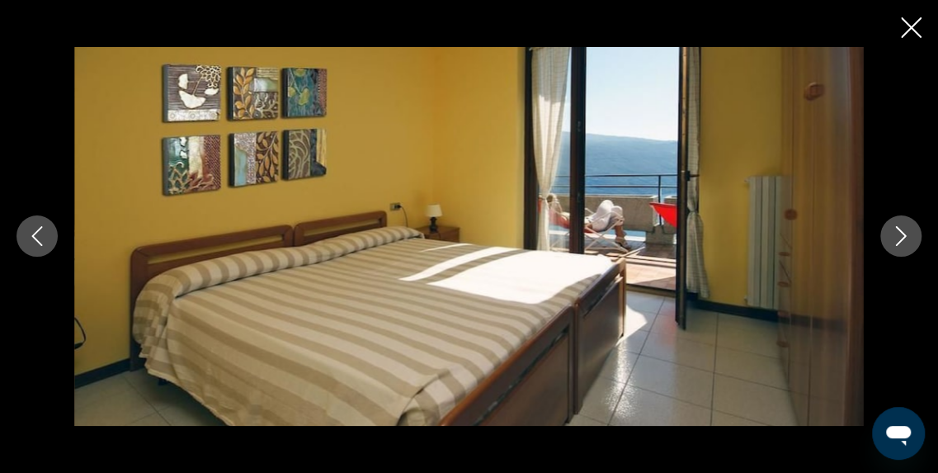
click at [909, 235] on icon "Next image" at bounding box center [901, 236] width 20 height 20
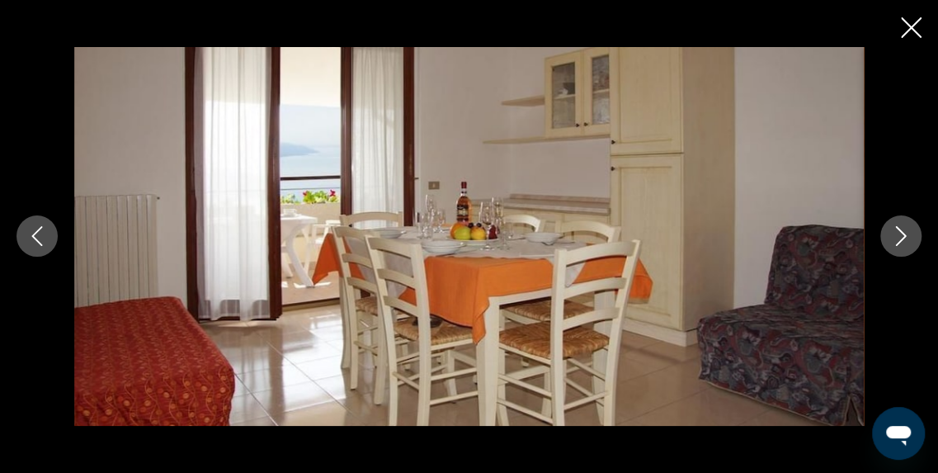
click at [909, 31] on icon "Close slideshow" at bounding box center [911, 27] width 21 height 21
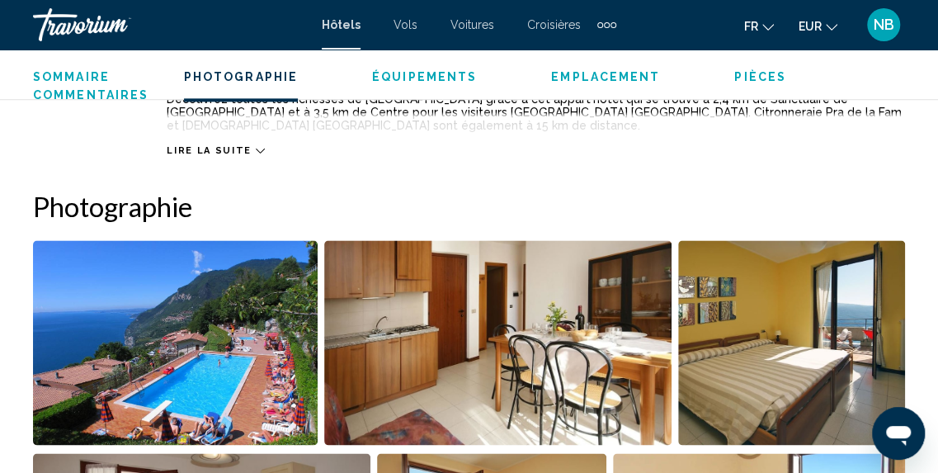
scroll to position [1041, 0]
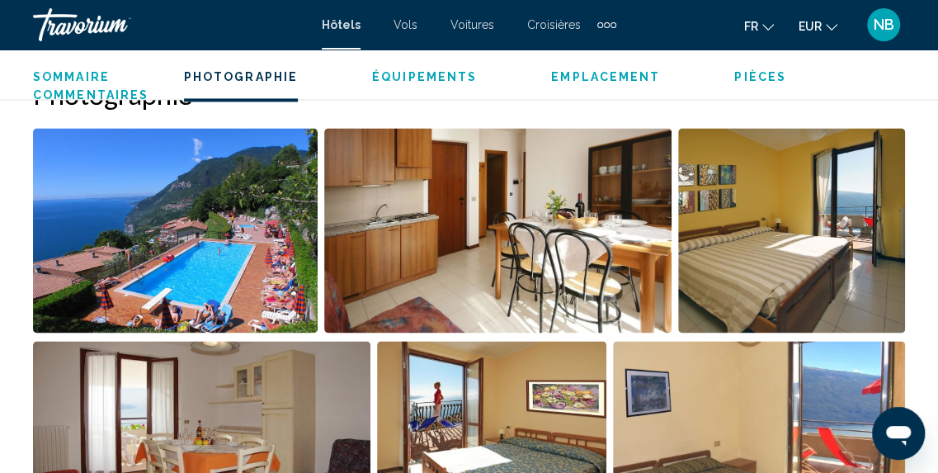
click at [766, 237] on img "Open full-screen image slider" at bounding box center [791, 230] width 227 height 205
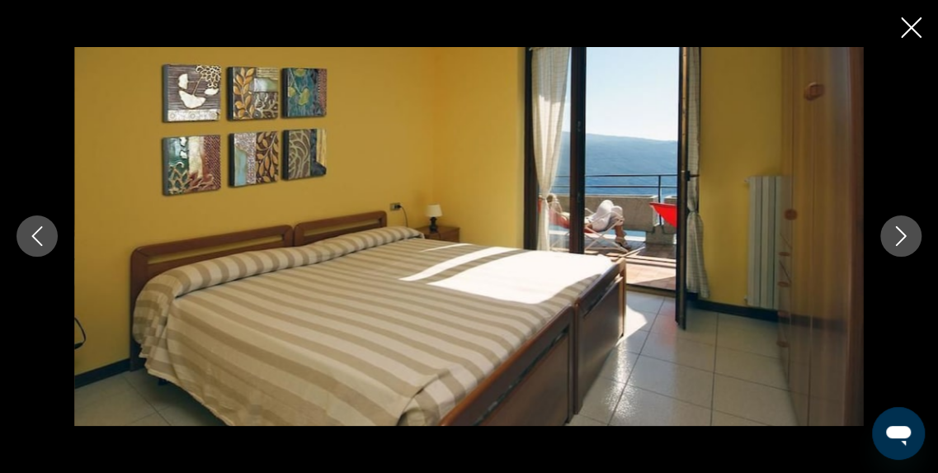
click at [917, 35] on icon "Close slideshow" at bounding box center [911, 27] width 21 height 21
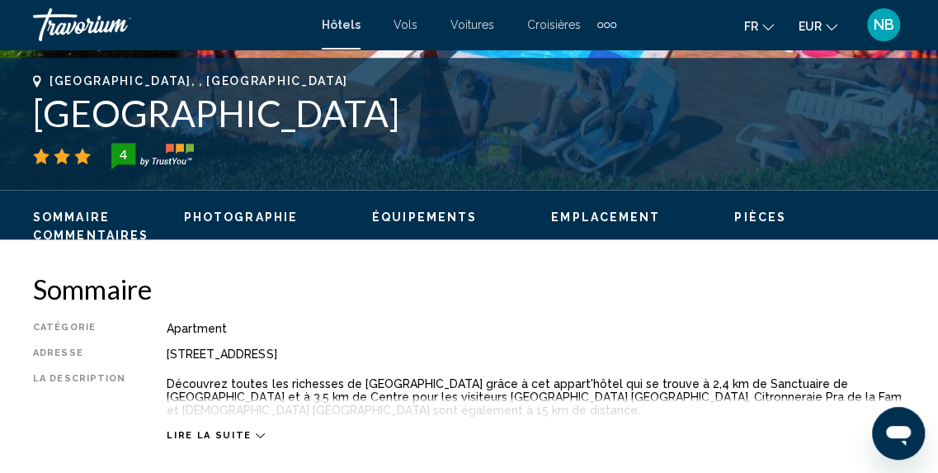
scroll to position [647, 0]
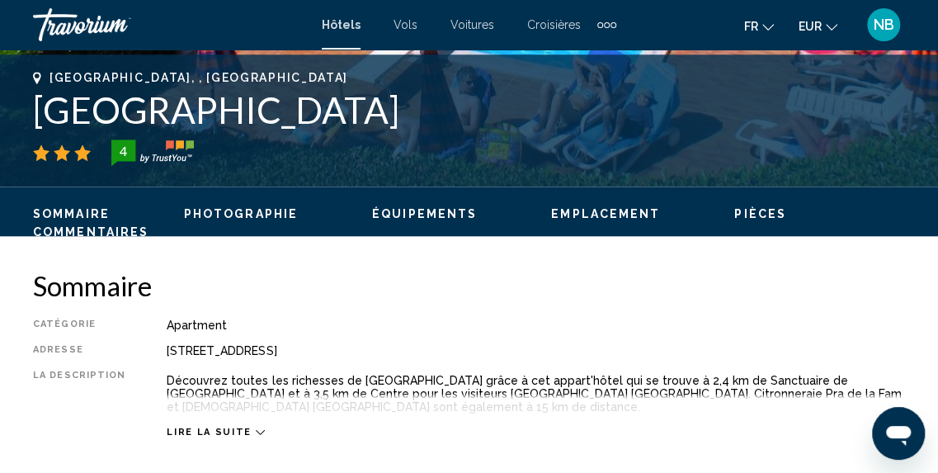
click at [218, 432] on span "Lire la suite" at bounding box center [209, 431] width 84 height 11
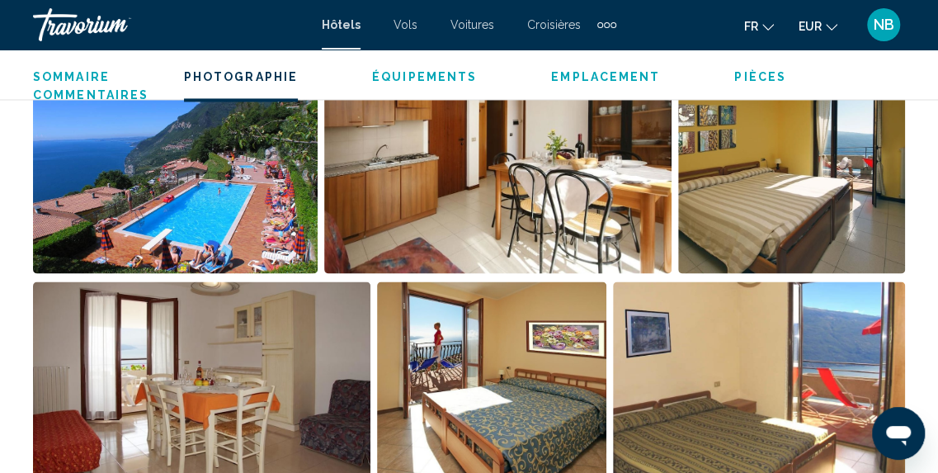
scroll to position [1110, 0]
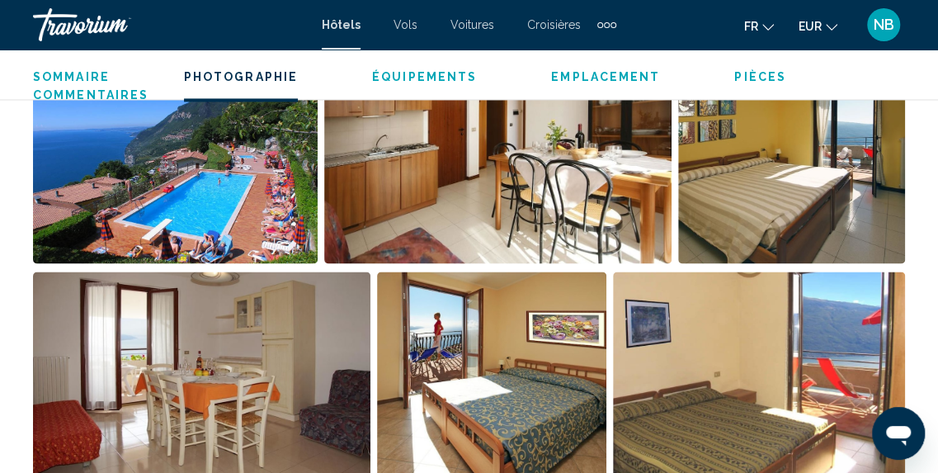
click at [255, 188] on img "Open full-screen image slider" at bounding box center [175, 161] width 285 height 205
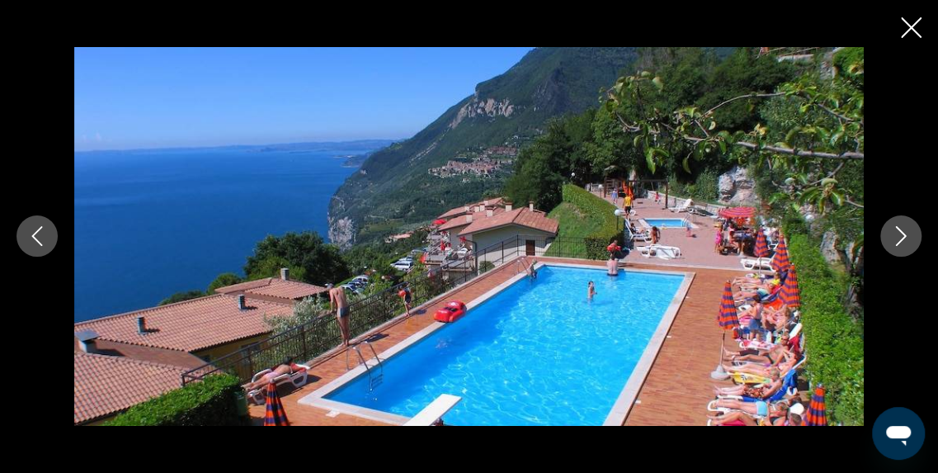
click at [909, 242] on icon "Next image" at bounding box center [901, 236] width 20 height 20
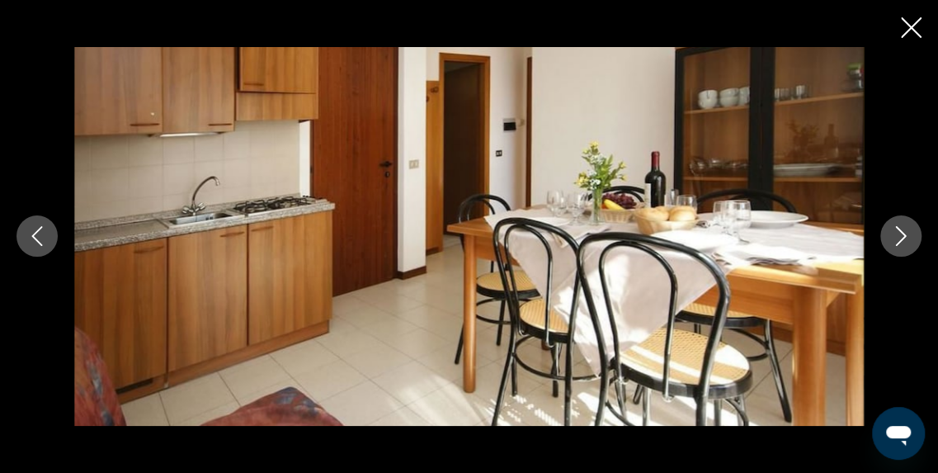
click at [909, 242] on icon "Next image" at bounding box center [901, 236] width 20 height 20
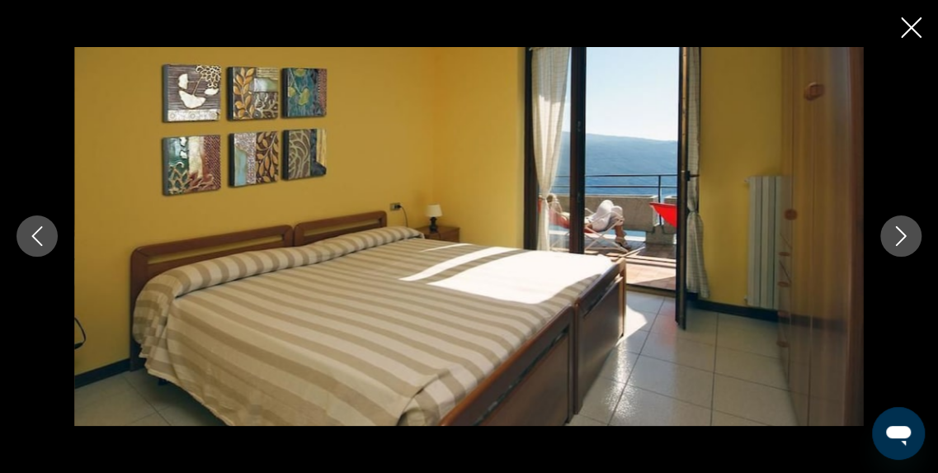
click at [909, 242] on icon "Next image" at bounding box center [901, 236] width 20 height 20
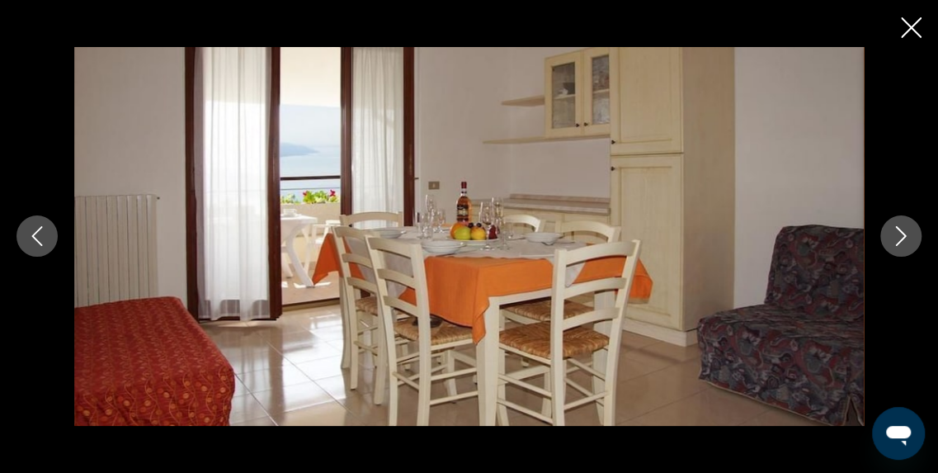
click at [909, 242] on icon "Next image" at bounding box center [901, 236] width 20 height 20
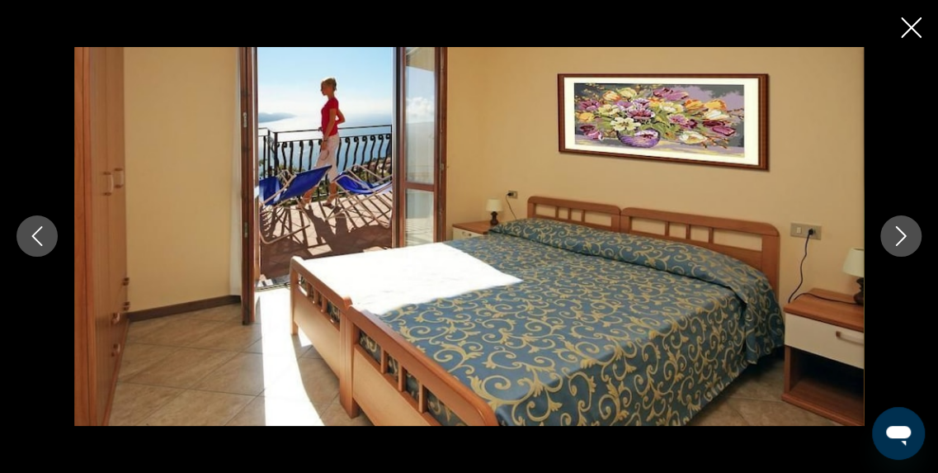
click at [909, 242] on icon "Next image" at bounding box center [901, 236] width 20 height 20
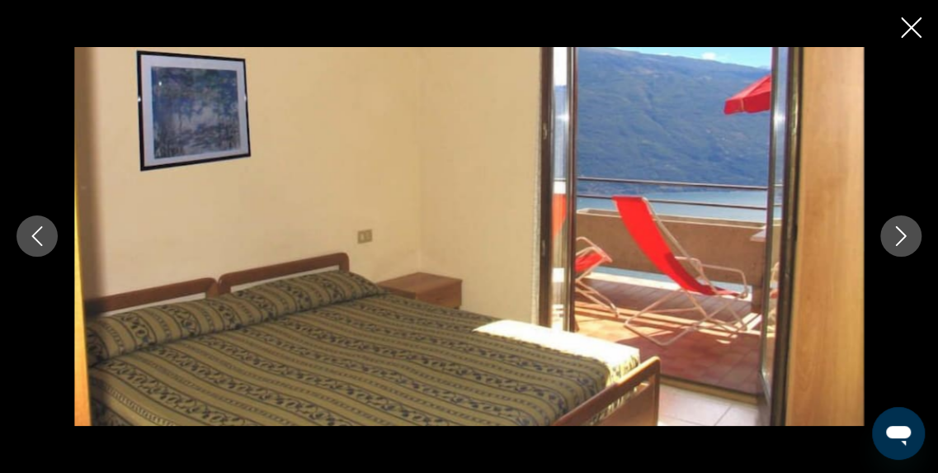
click at [909, 242] on icon "Next image" at bounding box center [901, 236] width 20 height 20
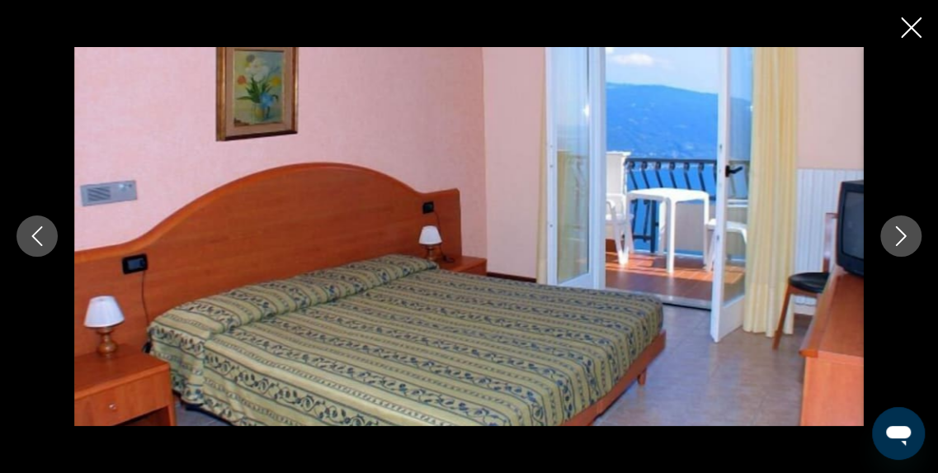
click at [909, 242] on icon "Next image" at bounding box center [901, 236] width 20 height 20
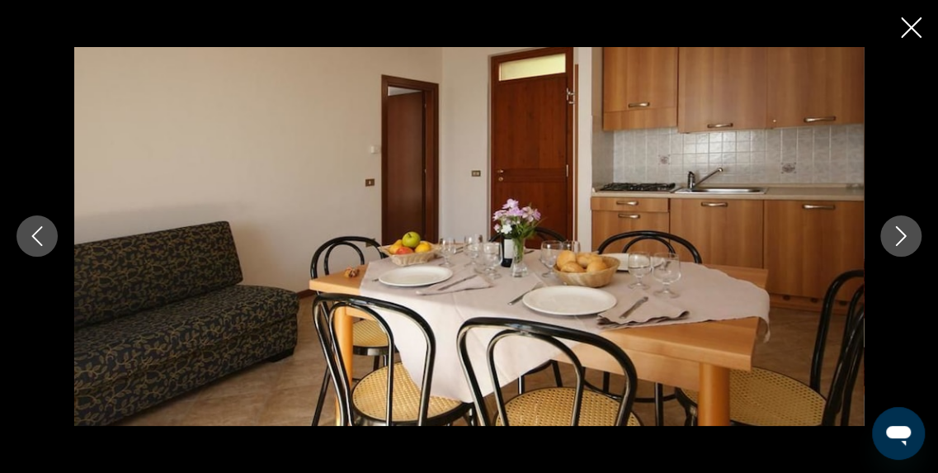
click at [909, 242] on icon "Next image" at bounding box center [901, 236] width 20 height 20
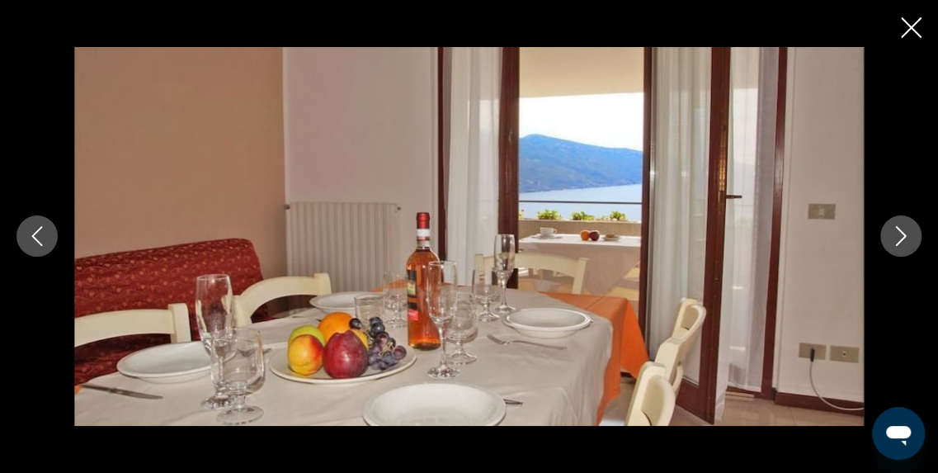
click at [909, 242] on icon "Next image" at bounding box center [901, 236] width 20 height 20
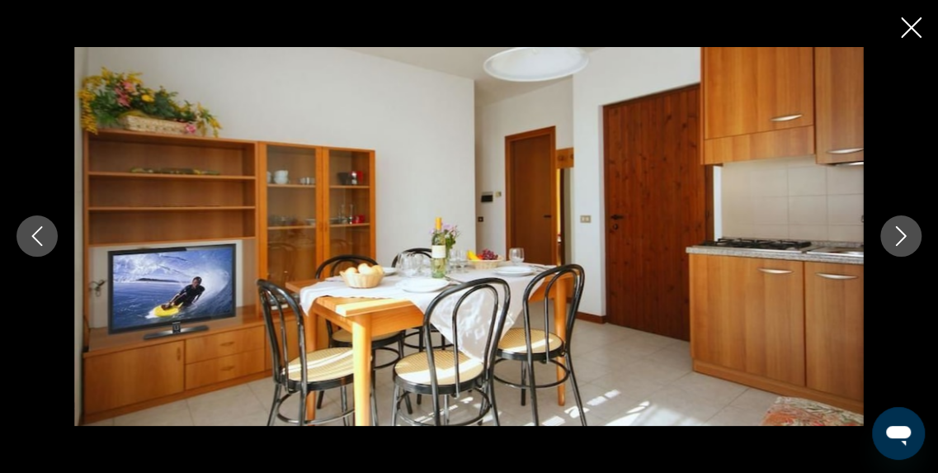
click at [909, 242] on icon "Next image" at bounding box center [901, 236] width 20 height 20
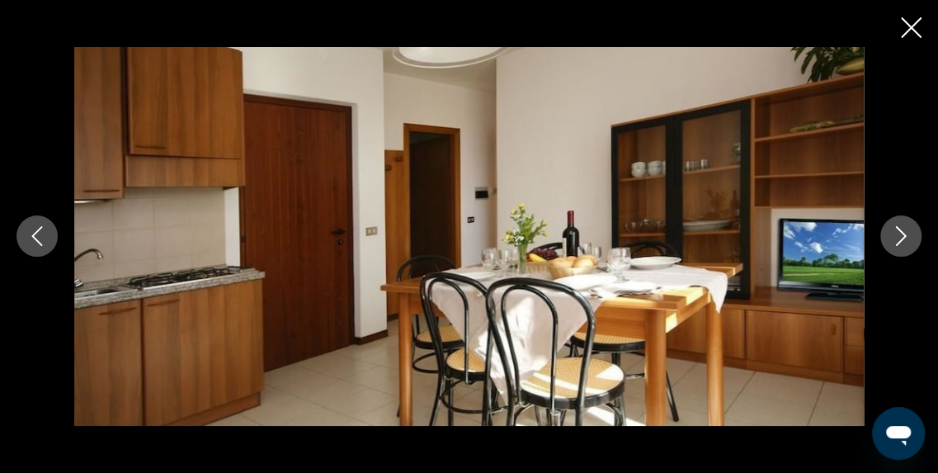
click at [909, 242] on icon "Next image" at bounding box center [901, 236] width 20 height 20
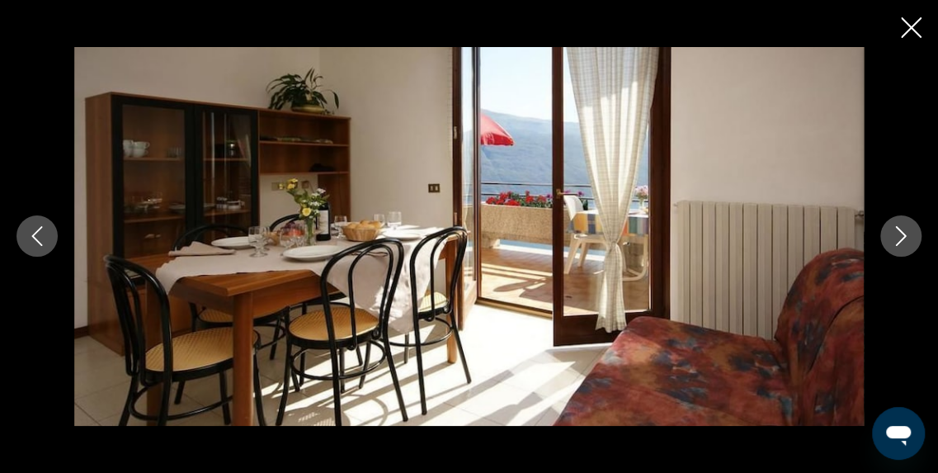
click at [909, 242] on icon "Next image" at bounding box center [901, 236] width 20 height 20
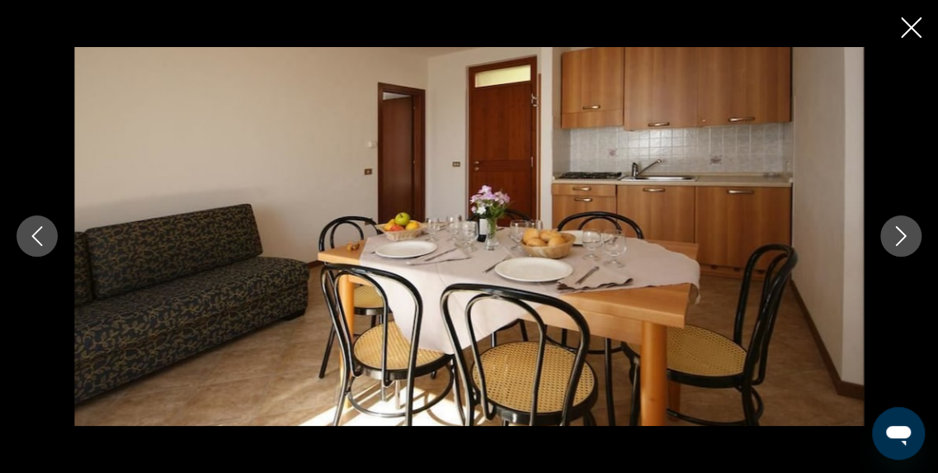
click at [909, 242] on icon "Next image" at bounding box center [901, 236] width 20 height 20
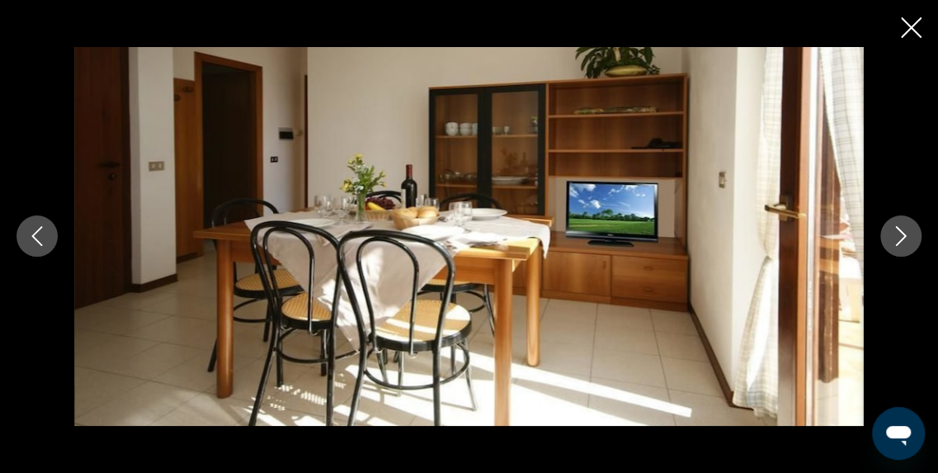
click at [909, 242] on icon "Next image" at bounding box center [901, 236] width 20 height 20
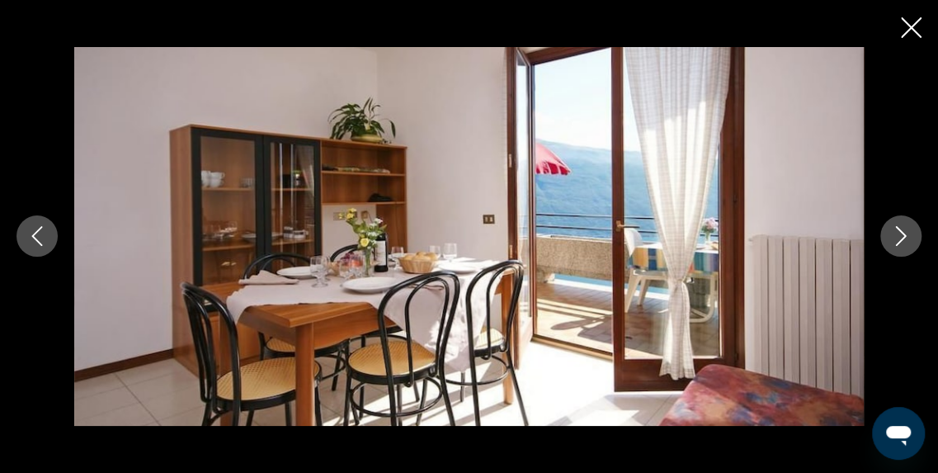
click at [909, 242] on icon "Next image" at bounding box center [901, 236] width 20 height 20
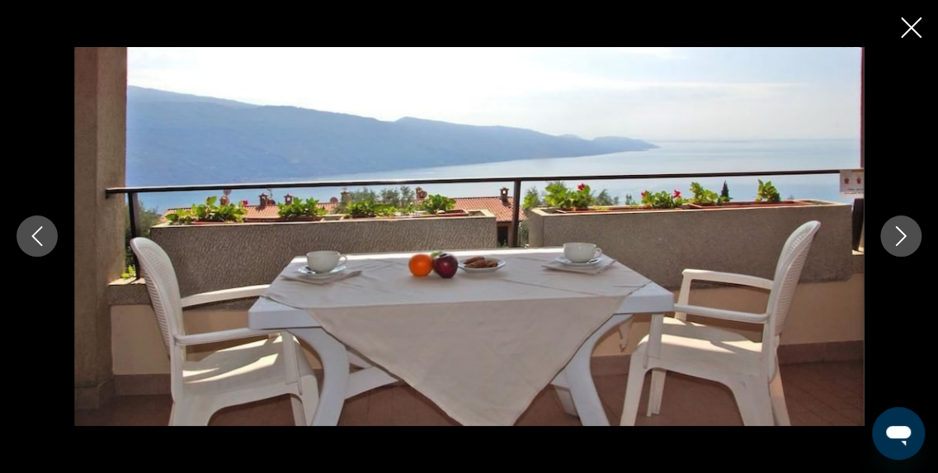
click at [902, 230] on icon "Next image" at bounding box center [901, 236] width 20 height 20
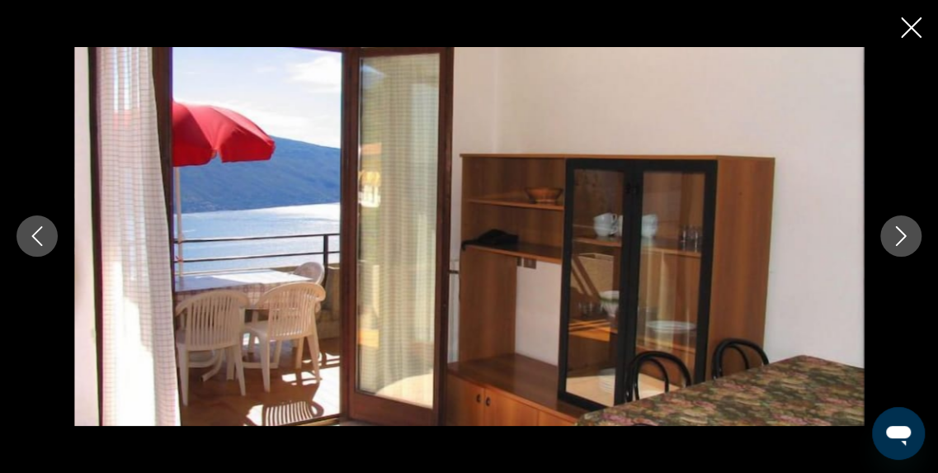
click at [902, 230] on icon "Next image" at bounding box center [901, 236] width 20 height 20
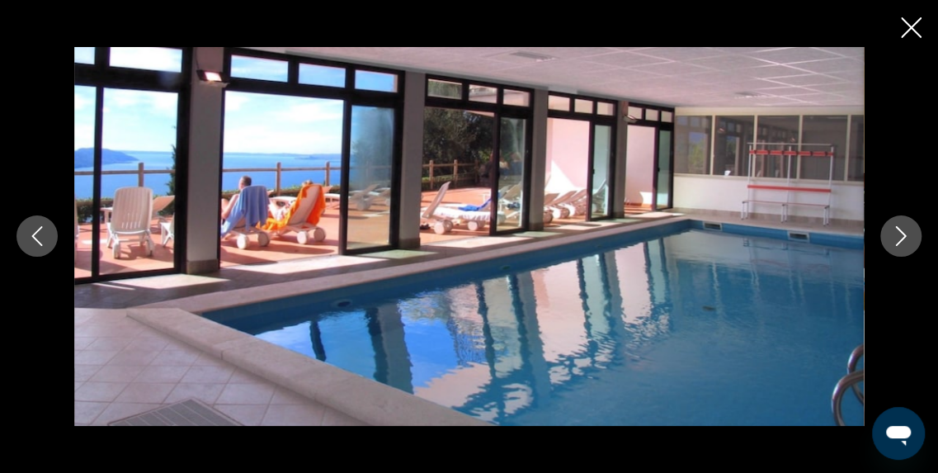
click at [902, 230] on icon "Next image" at bounding box center [901, 236] width 20 height 20
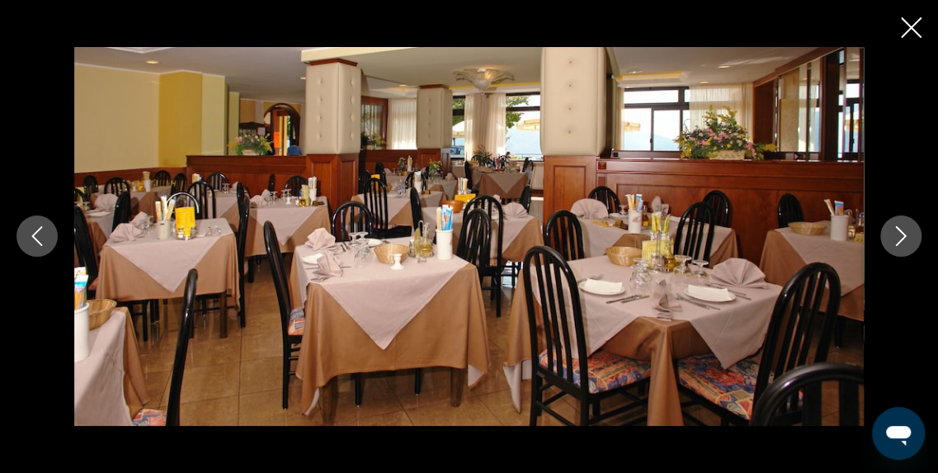
click at [902, 230] on icon "Next image" at bounding box center [901, 236] width 20 height 20
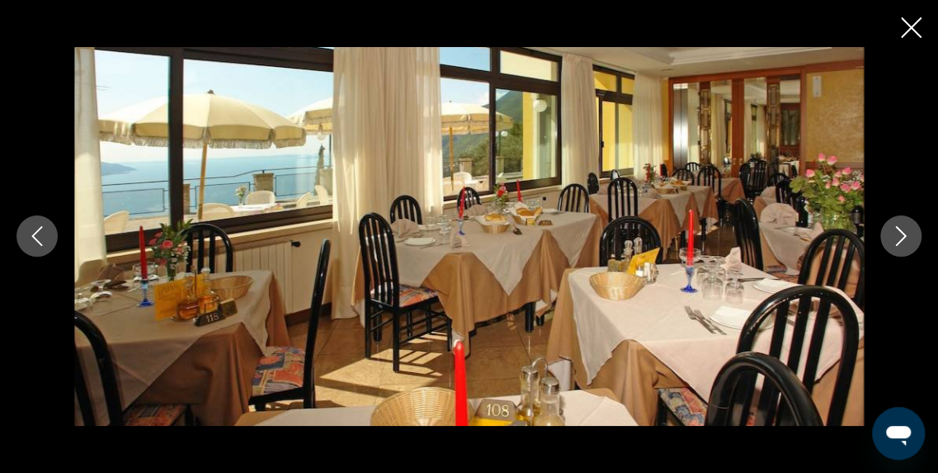
click at [902, 230] on icon "Next image" at bounding box center [901, 236] width 20 height 20
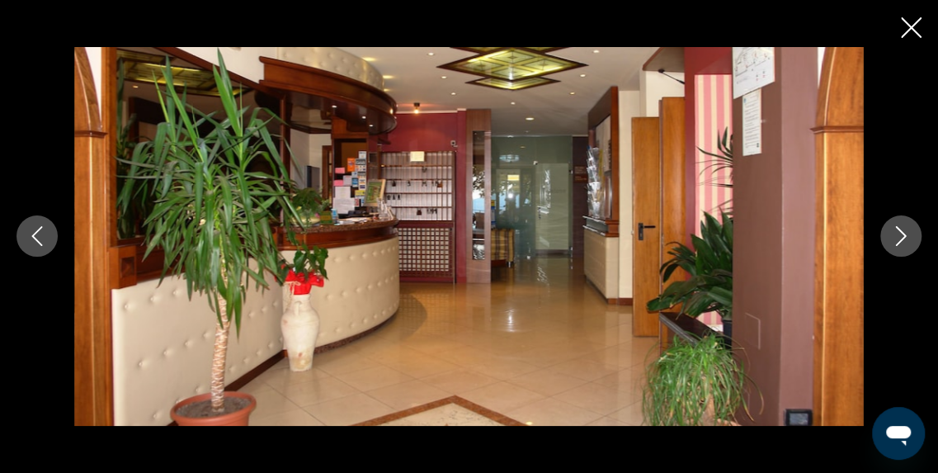
click at [902, 230] on icon "Next image" at bounding box center [901, 236] width 20 height 20
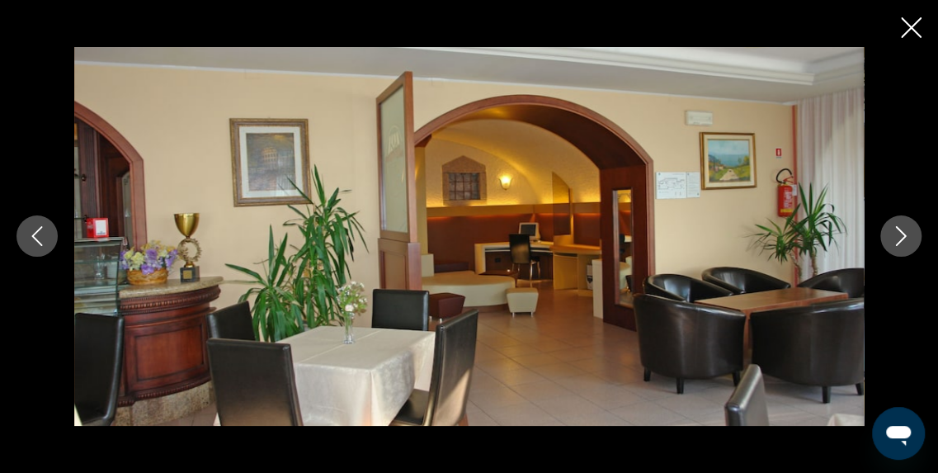
click at [902, 230] on icon "Next image" at bounding box center [901, 236] width 20 height 20
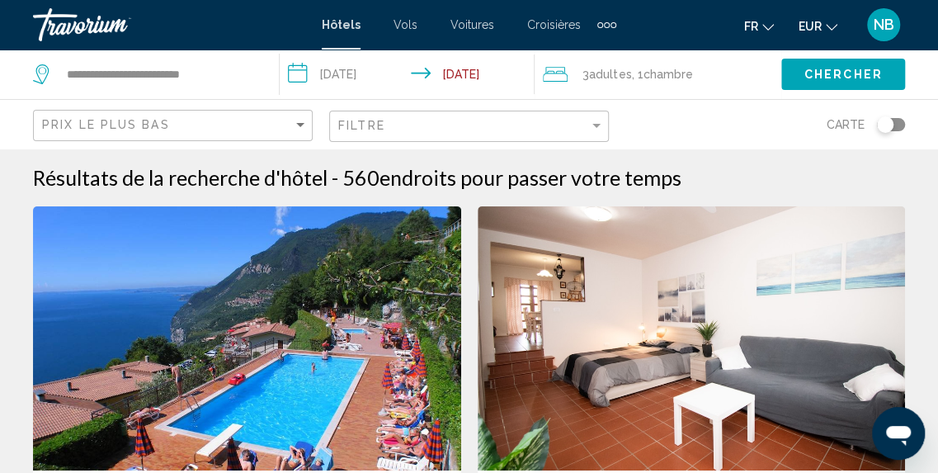
click at [330, 332] on img "Main content" at bounding box center [247, 338] width 428 height 264
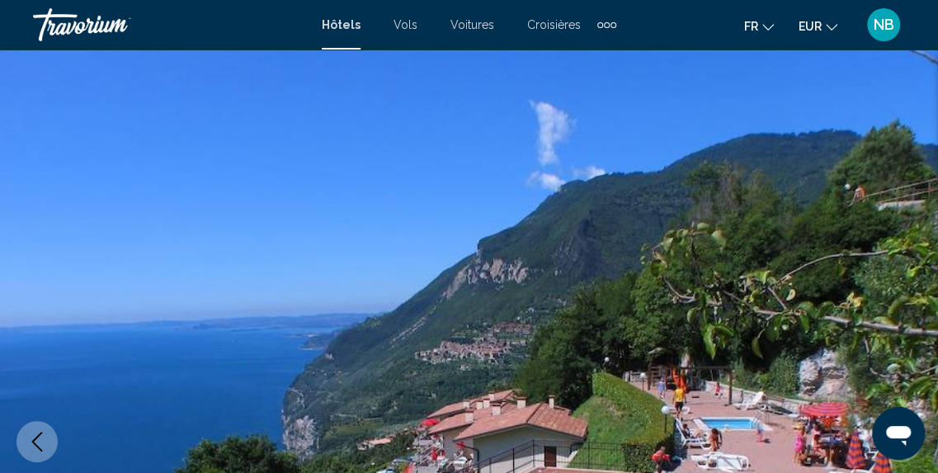
scroll to position [205, 0]
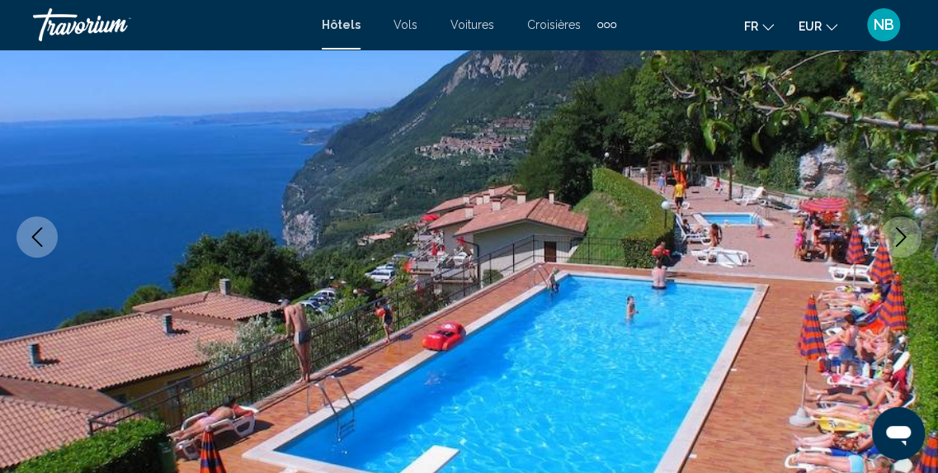
click at [907, 250] on button "Next image" at bounding box center [900, 236] width 41 height 41
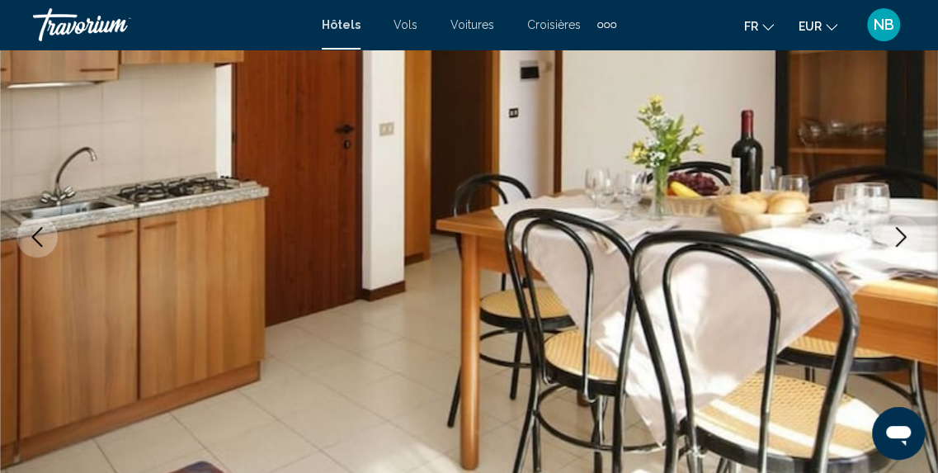
click at [907, 250] on button "Next image" at bounding box center [900, 236] width 41 height 41
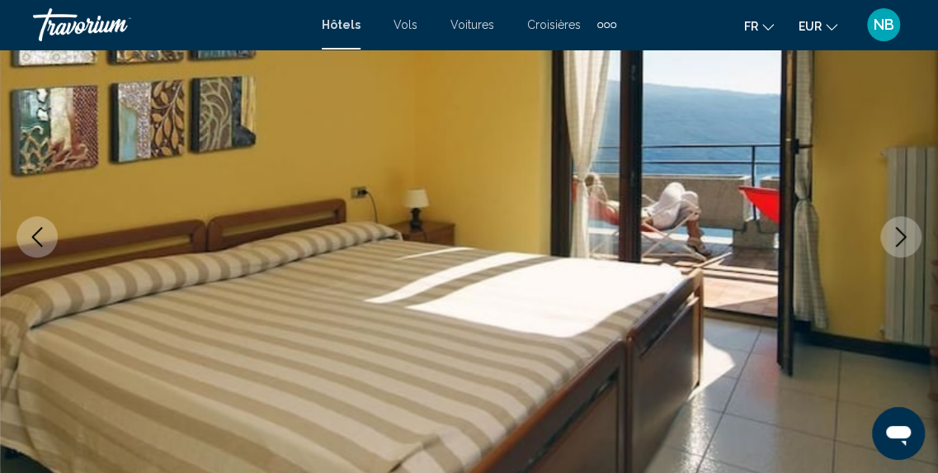
click at [907, 250] on button "Next image" at bounding box center [900, 236] width 41 height 41
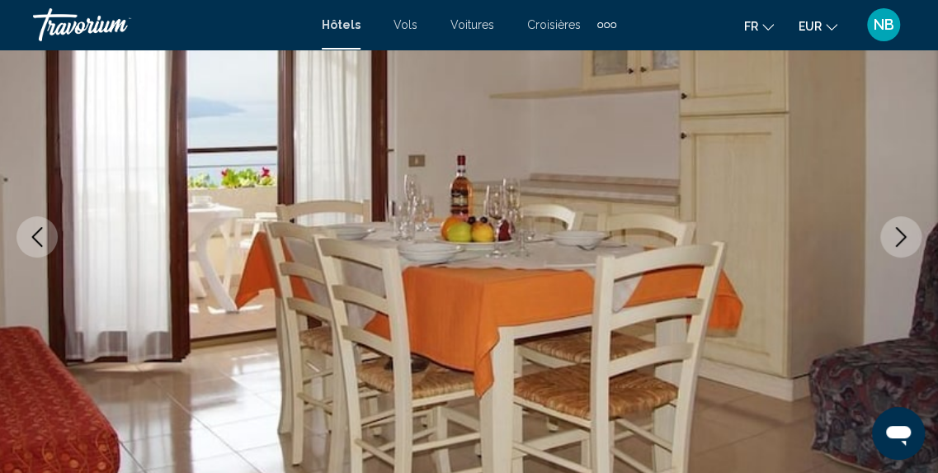
click at [907, 250] on button "Next image" at bounding box center [900, 236] width 41 height 41
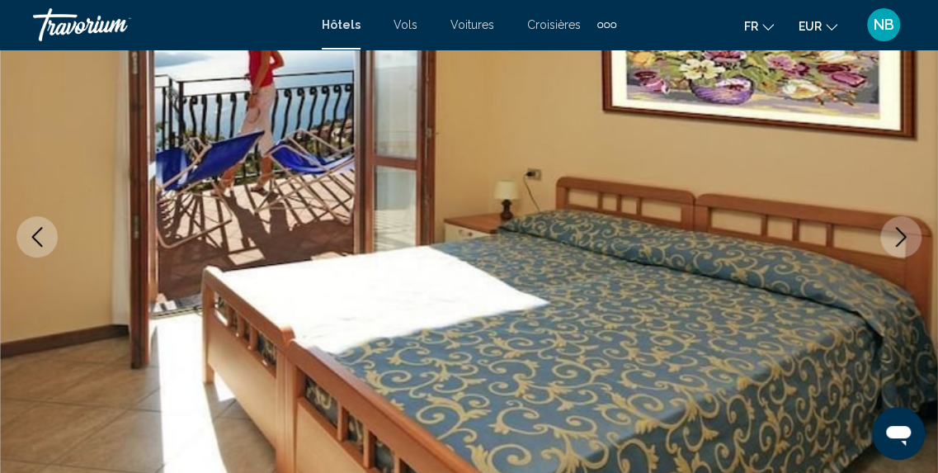
click at [907, 250] on button "Next image" at bounding box center [900, 236] width 41 height 41
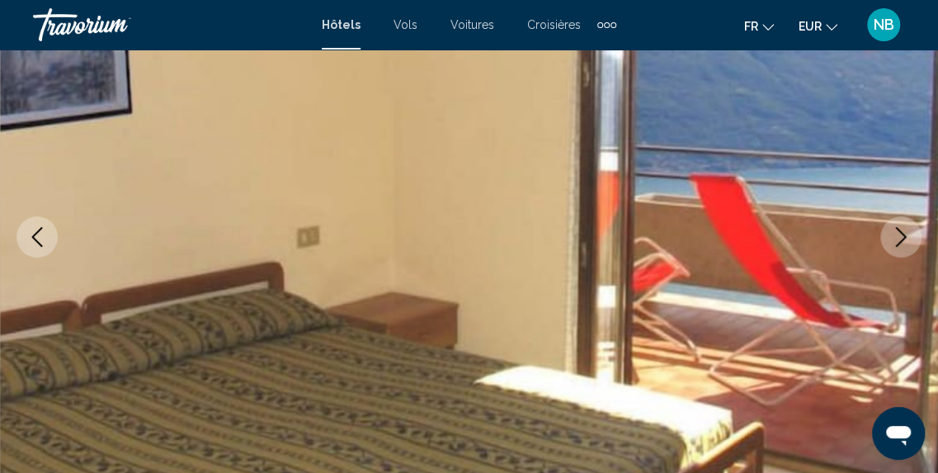
click at [907, 250] on button "Next image" at bounding box center [900, 236] width 41 height 41
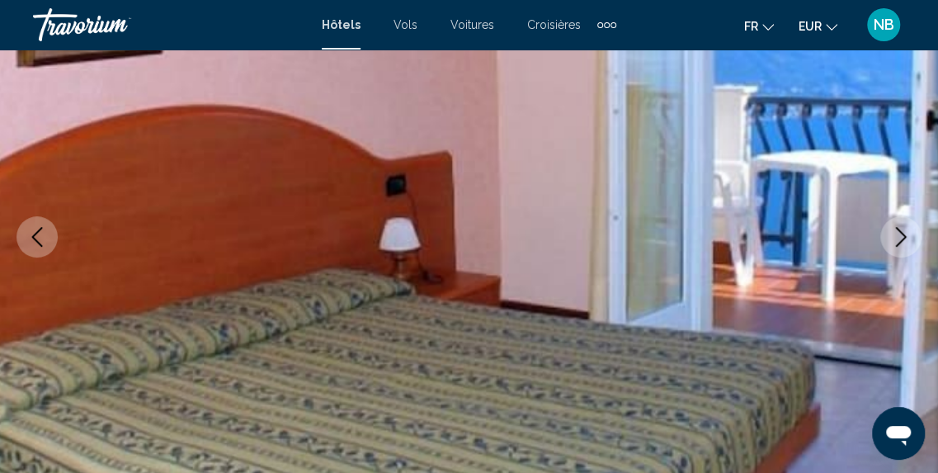
click at [907, 250] on button "Next image" at bounding box center [900, 236] width 41 height 41
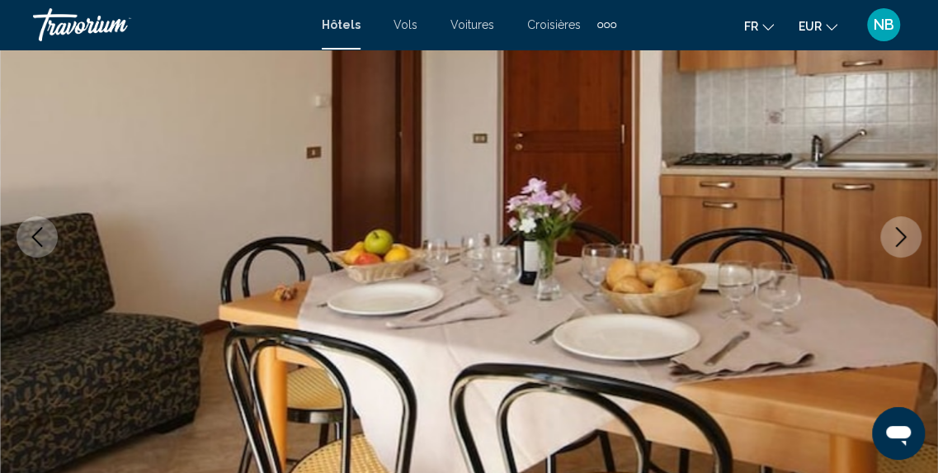
click at [907, 250] on button "Next image" at bounding box center [900, 236] width 41 height 41
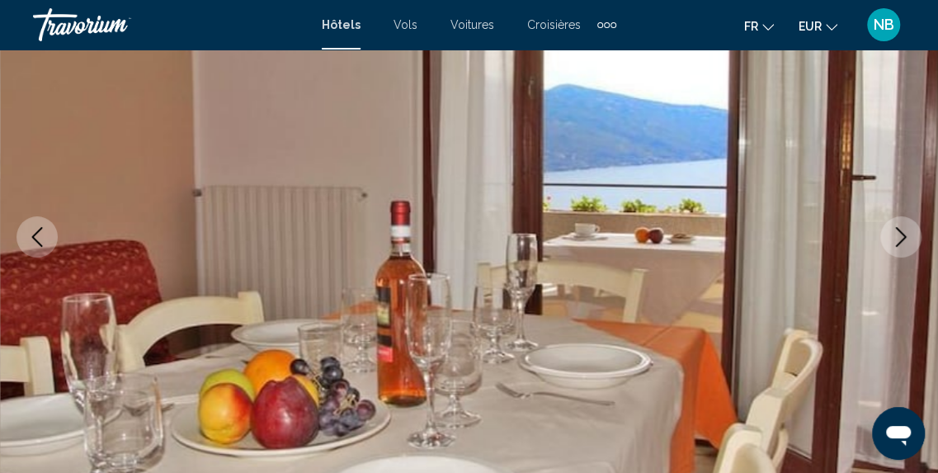
click at [907, 250] on button "Next image" at bounding box center [900, 236] width 41 height 41
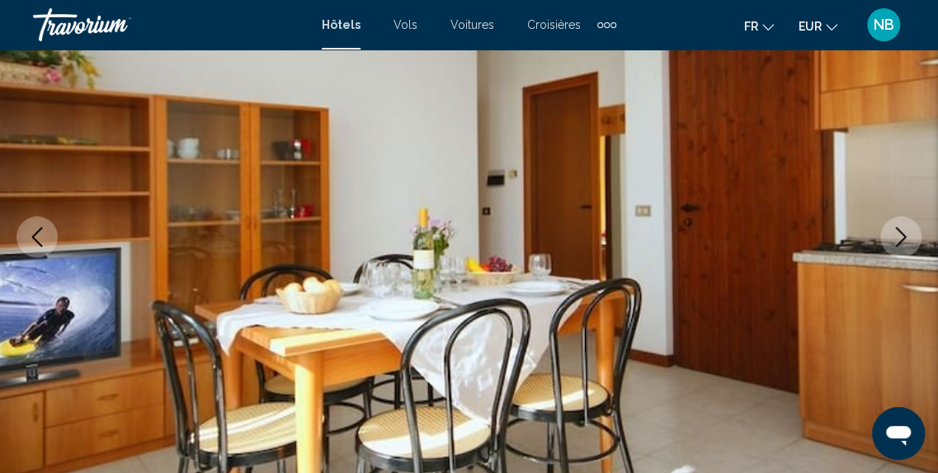
click at [907, 250] on button "Next image" at bounding box center [900, 236] width 41 height 41
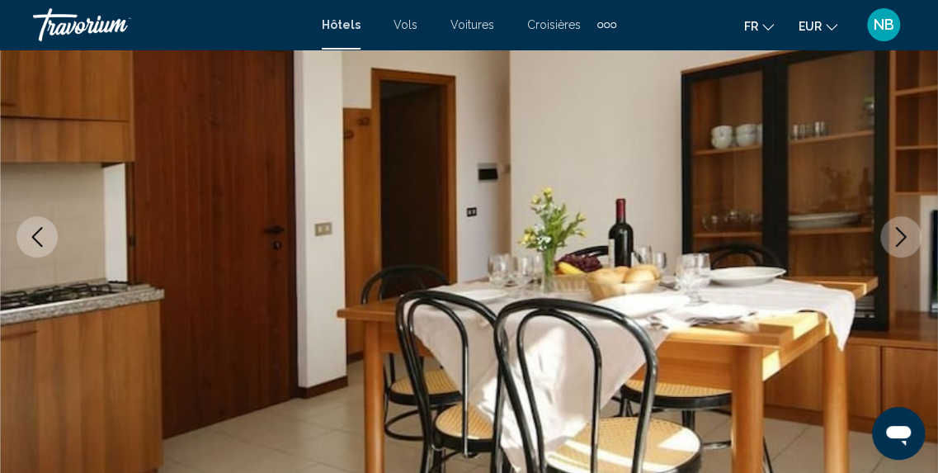
click at [907, 250] on button "Next image" at bounding box center [900, 236] width 41 height 41
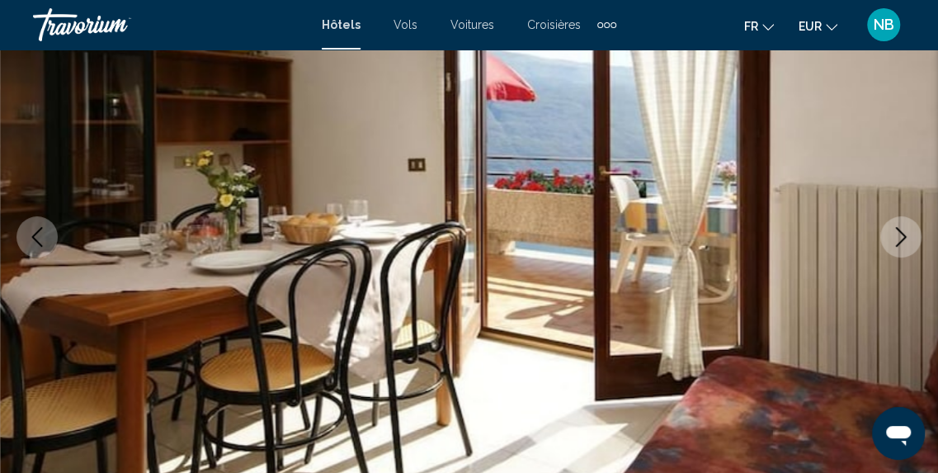
click at [907, 250] on button "Next image" at bounding box center [900, 236] width 41 height 41
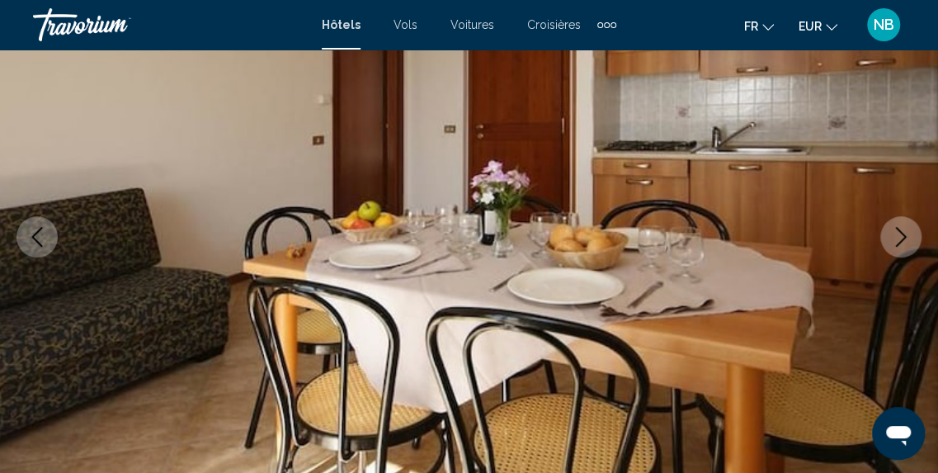
click at [907, 250] on button "Next image" at bounding box center [900, 236] width 41 height 41
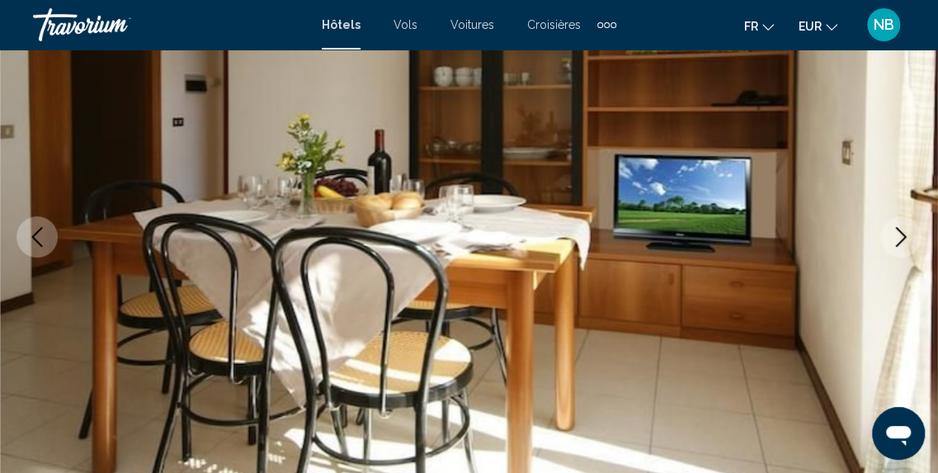
click at [907, 250] on button "Next image" at bounding box center [900, 236] width 41 height 41
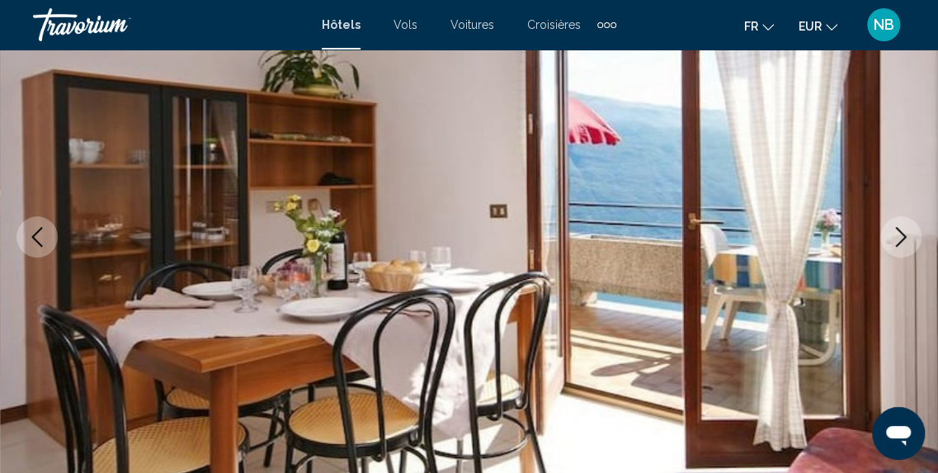
click at [907, 250] on button "Next image" at bounding box center [900, 236] width 41 height 41
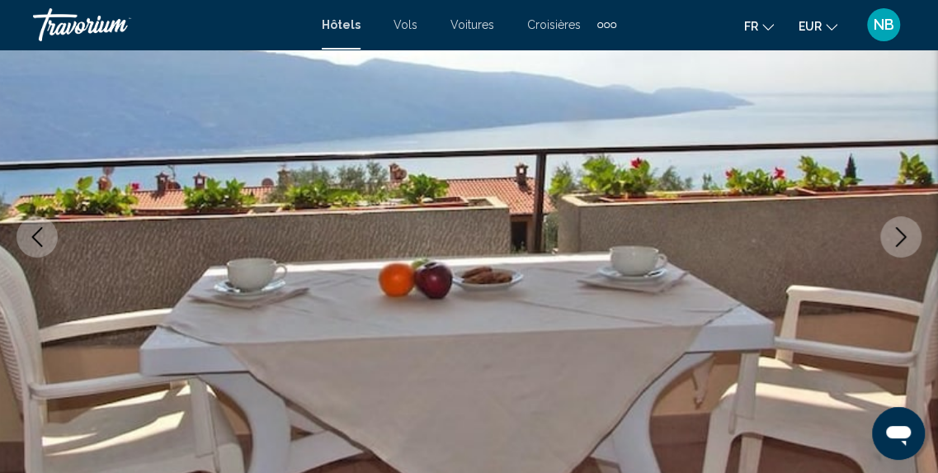
click at [907, 250] on button "Next image" at bounding box center [900, 236] width 41 height 41
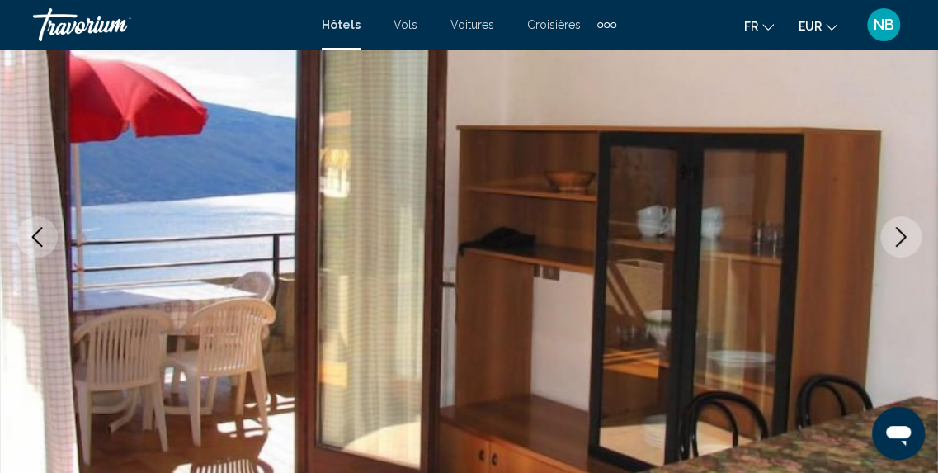
click at [907, 250] on button "Next image" at bounding box center [900, 236] width 41 height 41
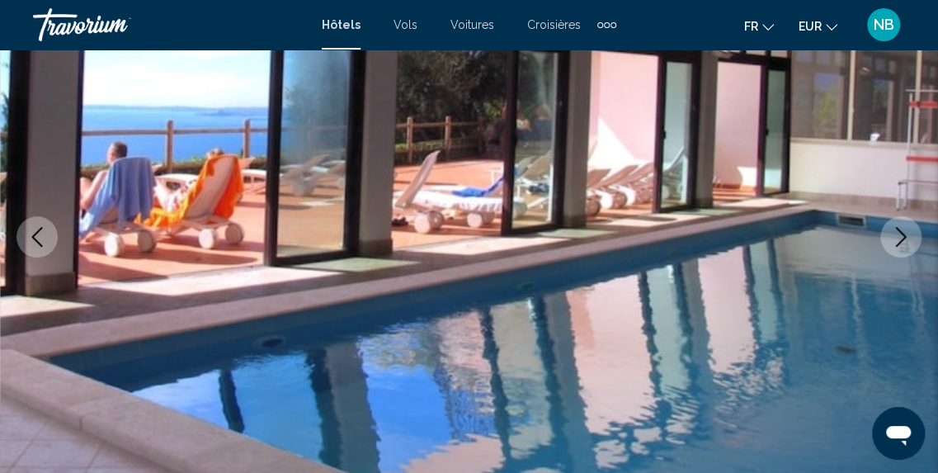
click at [907, 250] on button "Next image" at bounding box center [900, 236] width 41 height 41
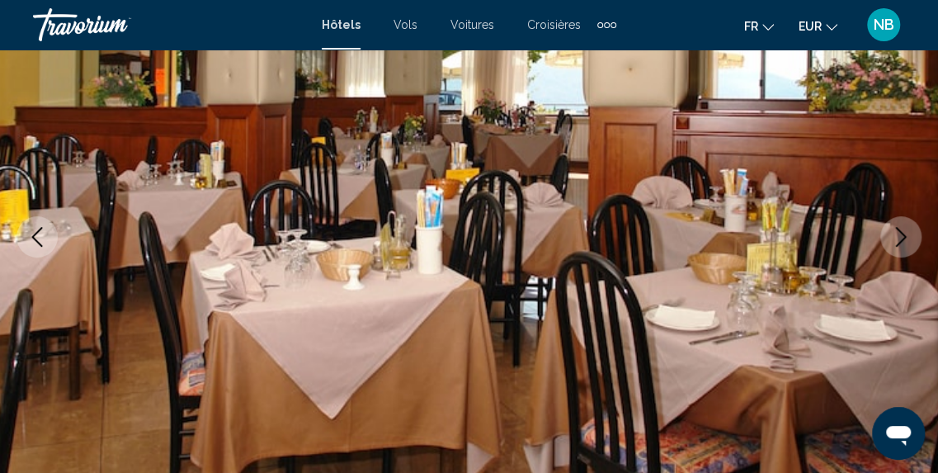
click at [907, 250] on button "Next image" at bounding box center [900, 236] width 41 height 41
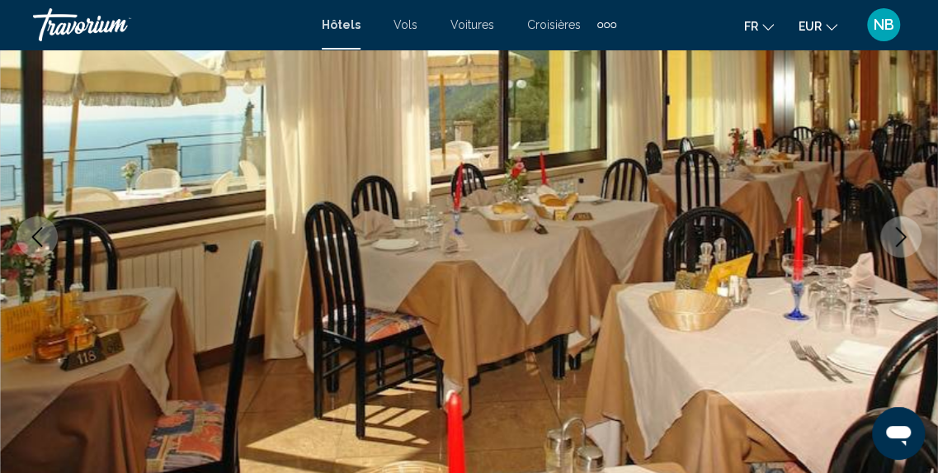
click at [907, 250] on button "Next image" at bounding box center [900, 236] width 41 height 41
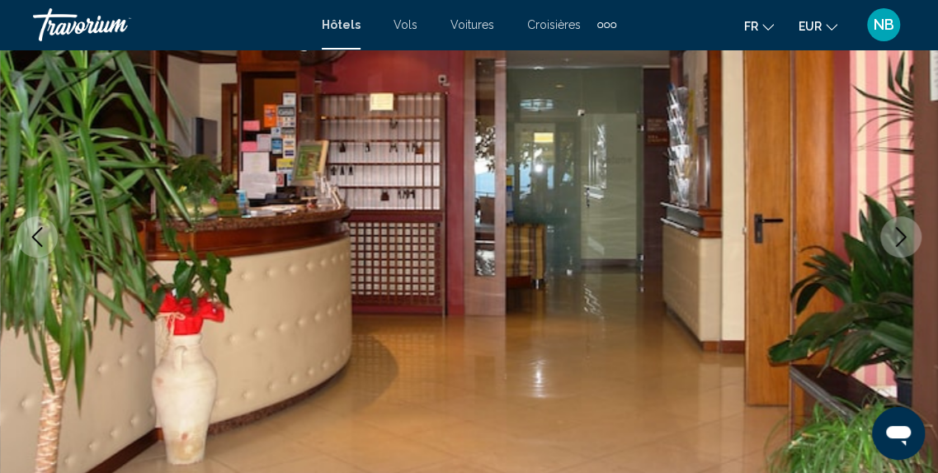
click at [907, 250] on button "Next image" at bounding box center [900, 236] width 41 height 41
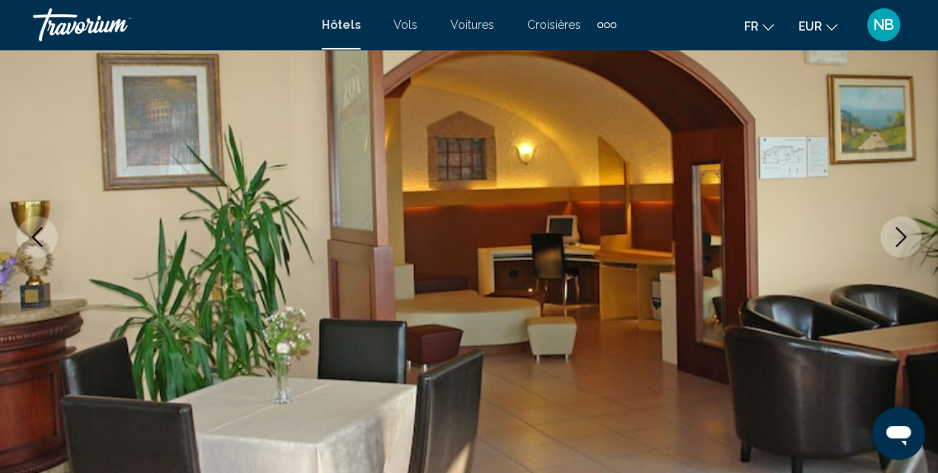
click at [907, 250] on button "Next image" at bounding box center [900, 236] width 41 height 41
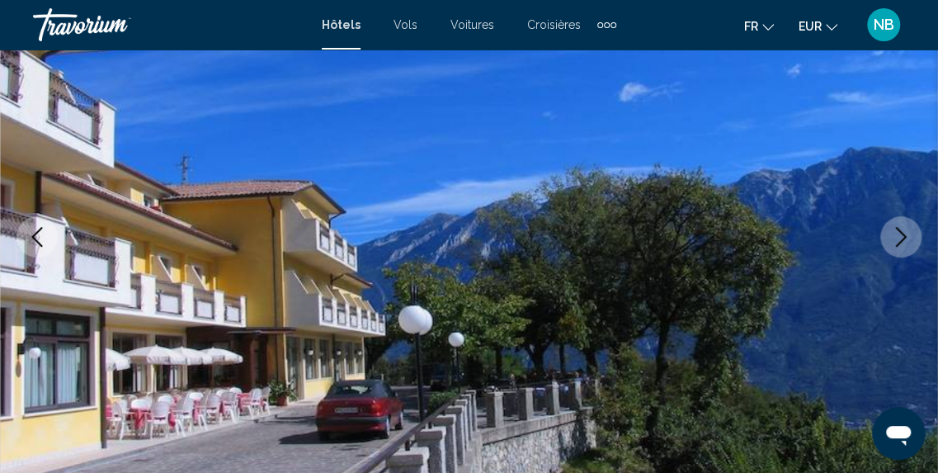
click at [907, 250] on button "Next image" at bounding box center [900, 236] width 41 height 41
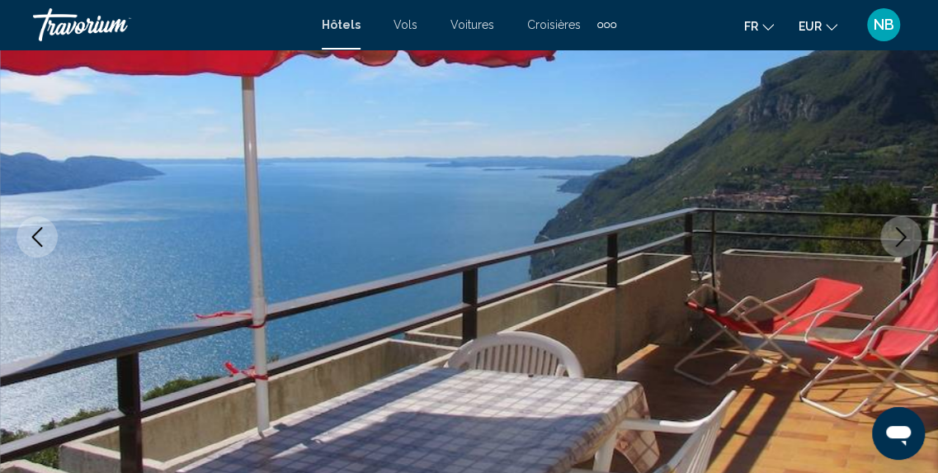
click at [907, 250] on button "Next image" at bounding box center [900, 236] width 41 height 41
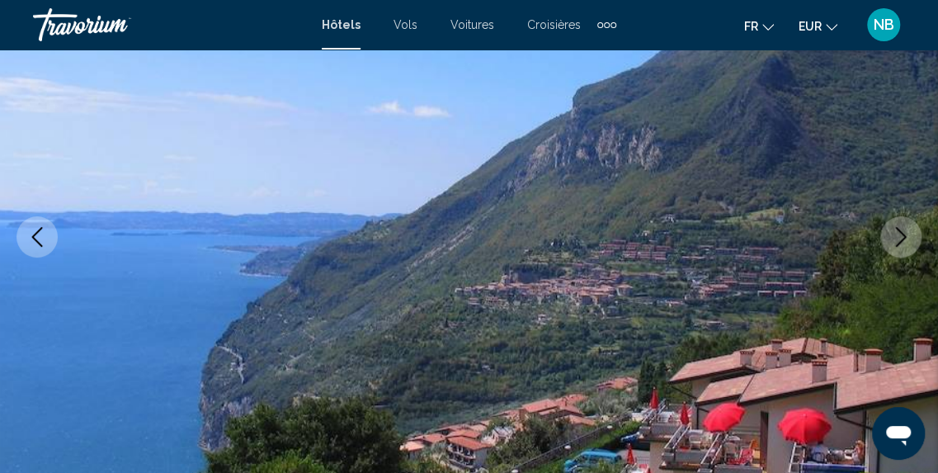
click at [907, 250] on button "Next image" at bounding box center [900, 236] width 41 height 41
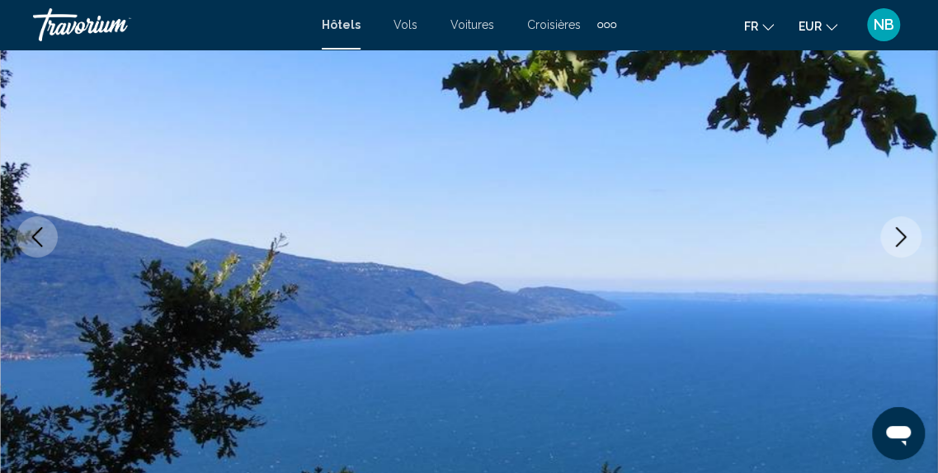
click at [907, 250] on button "Next image" at bounding box center [900, 236] width 41 height 41
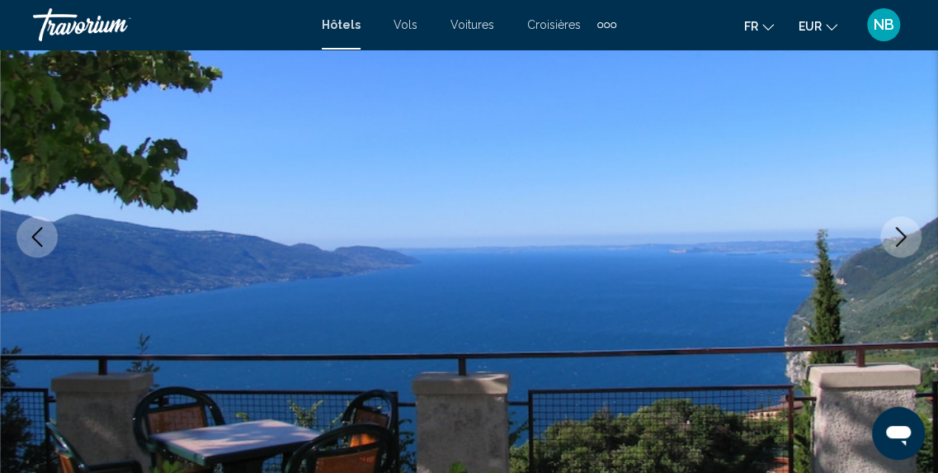
click at [907, 250] on button "Next image" at bounding box center [900, 236] width 41 height 41
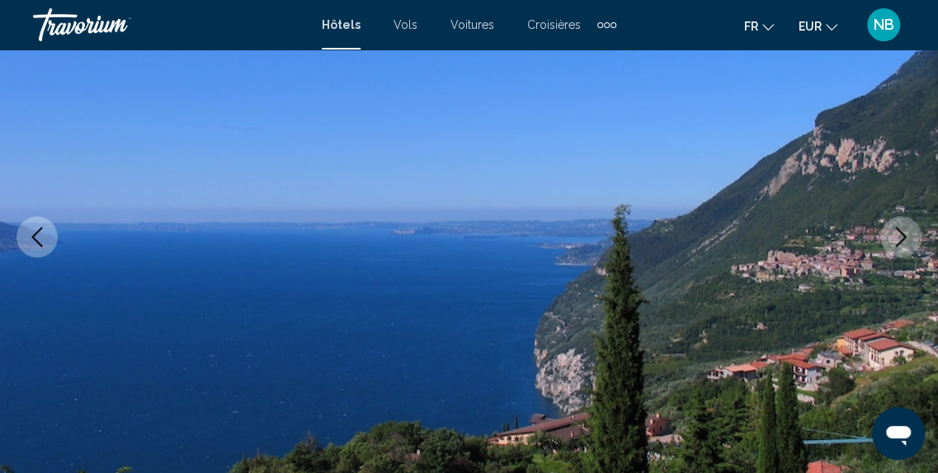
click at [907, 250] on button "Next image" at bounding box center [900, 236] width 41 height 41
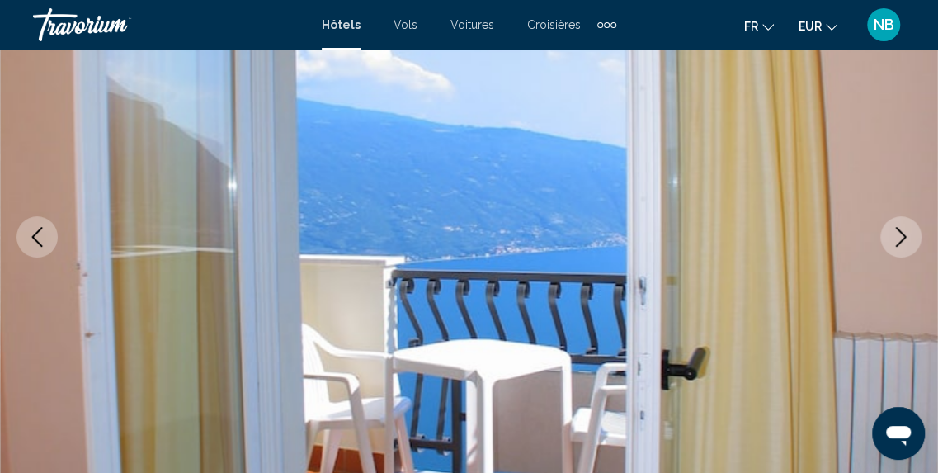
click at [907, 250] on button "Next image" at bounding box center [900, 236] width 41 height 41
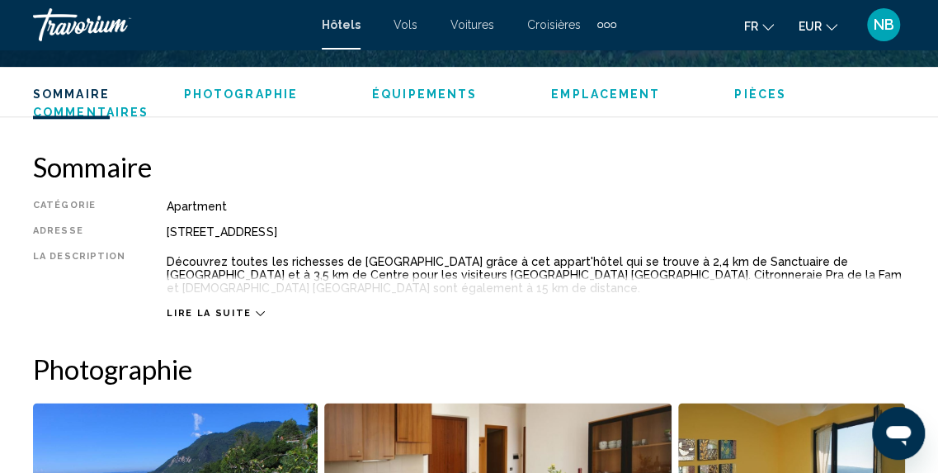
scroll to position [792, 0]
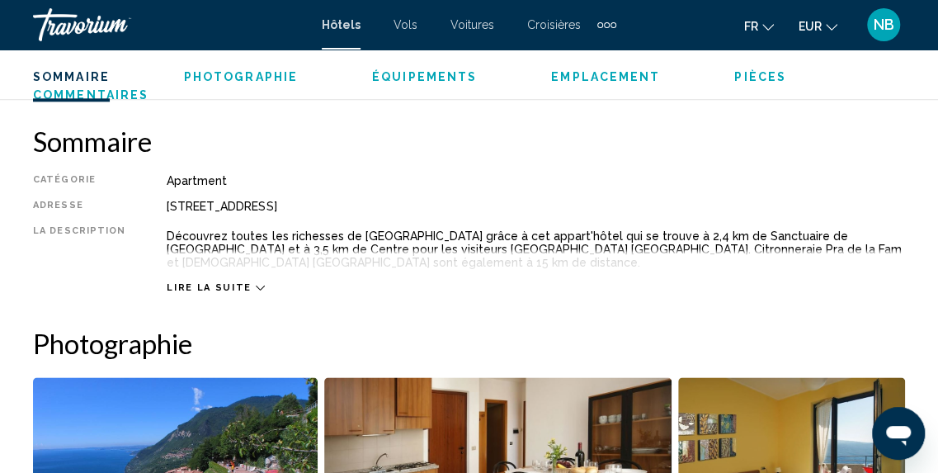
click at [167, 282] on span "Lire la suite" at bounding box center [209, 287] width 84 height 11
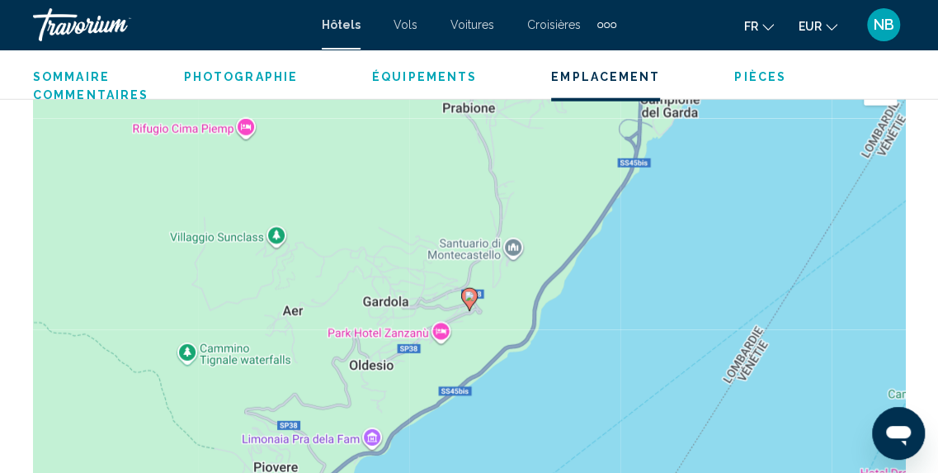
scroll to position [1829, 0]
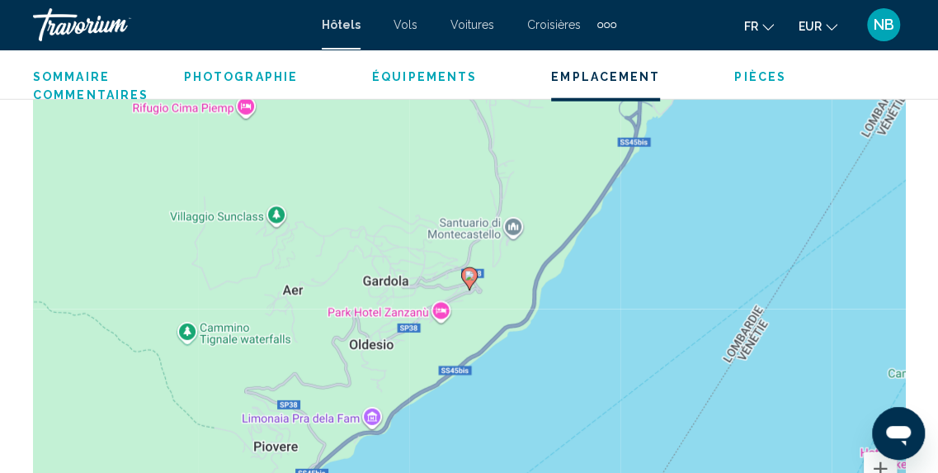
click at [356, 260] on div "Pour activer le glissement avec le clavier, appuyez sur Alt+Entrée. Une fois ce…" at bounding box center [469, 291] width 872 height 495
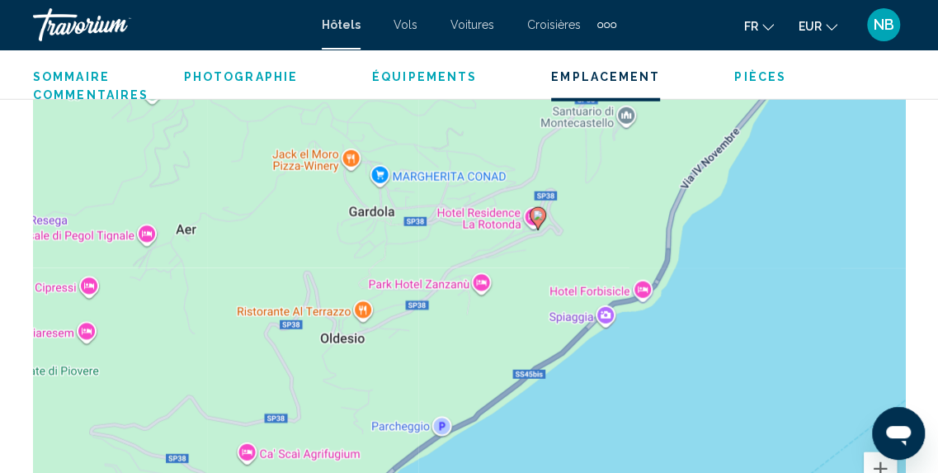
drag, startPoint x: 356, startPoint y: 262, endPoint x: 355, endPoint y: 150, distance: 111.4
click at [355, 151] on div "Pour activer le glissement avec le clavier, appuyez sur Alt+Entrée. Une fois ce…" at bounding box center [469, 291] width 872 height 495
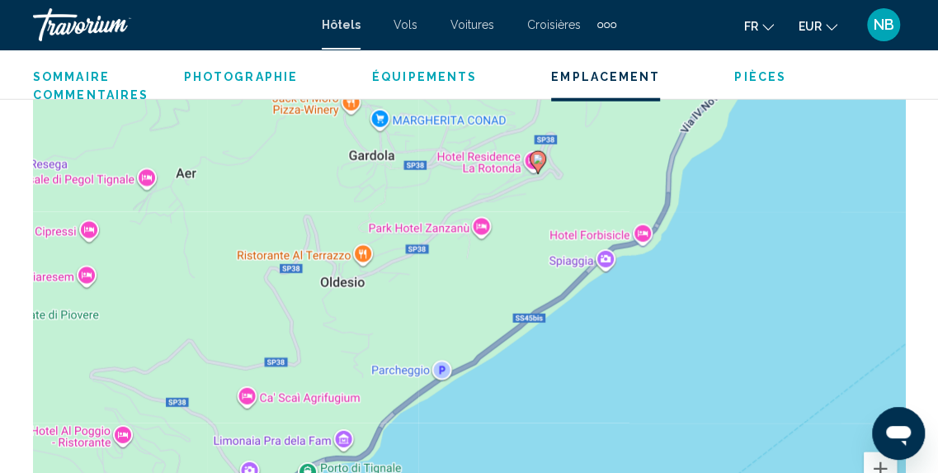
click at [571, 262] on div "Pour activer le glissement avec le clavier, appuyez sur Alt+Entrée. Une fois ce…" at bounding box center [469, 291] width 872 height 495
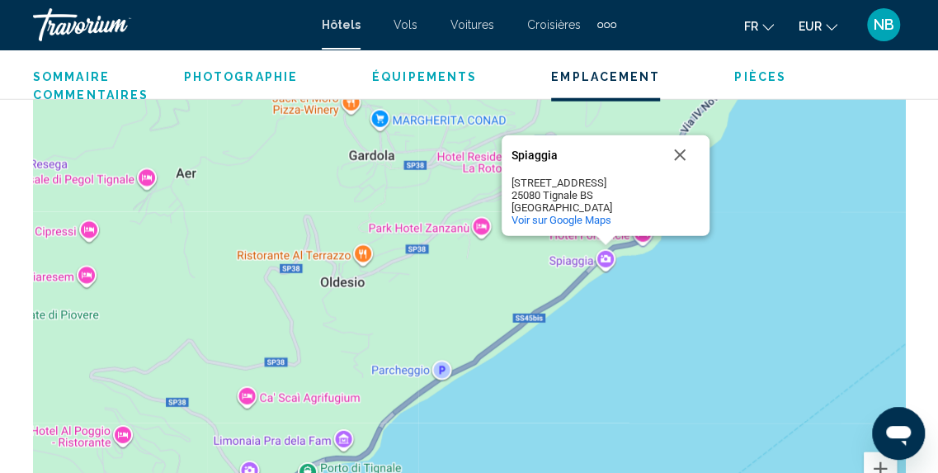
click at [599, 258] on div "Pour activer le glissement avec le clavier, appuyez sur Alt+Entrée. Une fois ce…" at bounding box center [469, 291] width 872 height 495
click at [602, 258] on div "Pour activer le glissement avec le clavier, appuyez sur Alt+Entrée. Une fois ce…" at bounding box center [469, 291] width 872 height 495
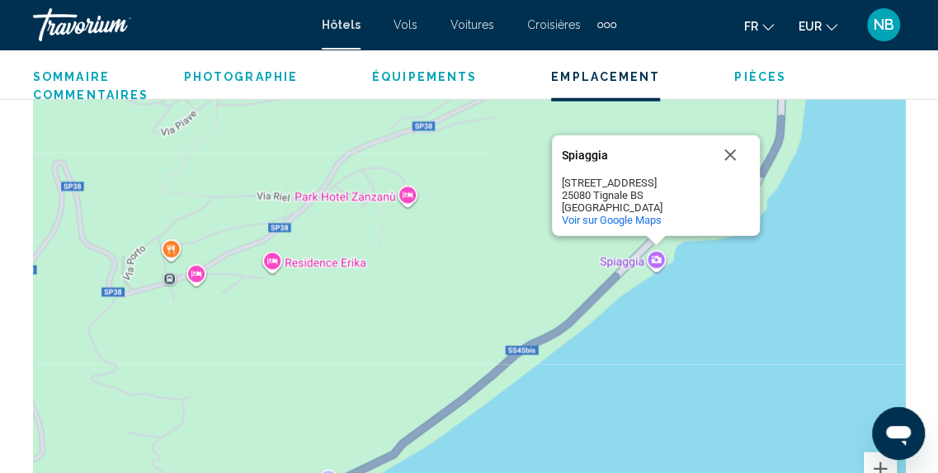
click at [658, 258] on div "Pour activer le glissement avec le clavier, appuyez sur Alt+Entrée. Une fois ce…" at bounding box center [469, 291] width 872 height 495
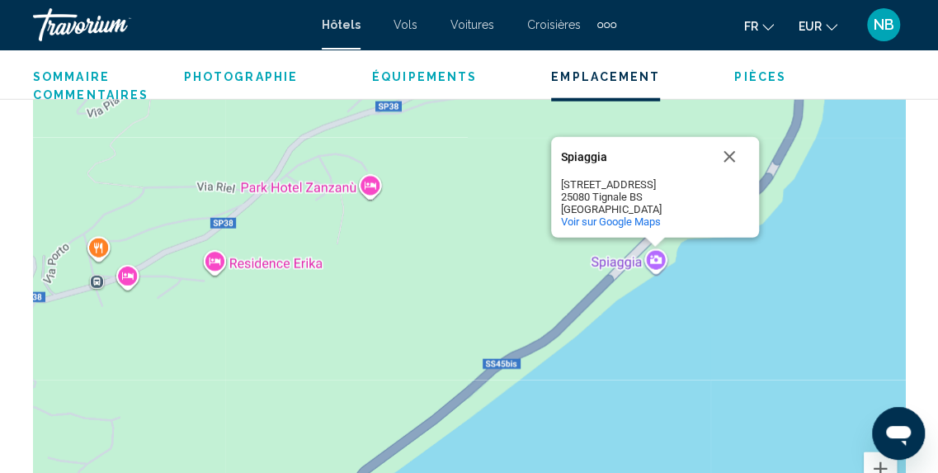
click at [658, 258] on div "Pour activer le glissement avec le clavier, appuyez sur Alt+Entrée. Une fois ce…" at bounding box center [469, 291] width 872 height 495
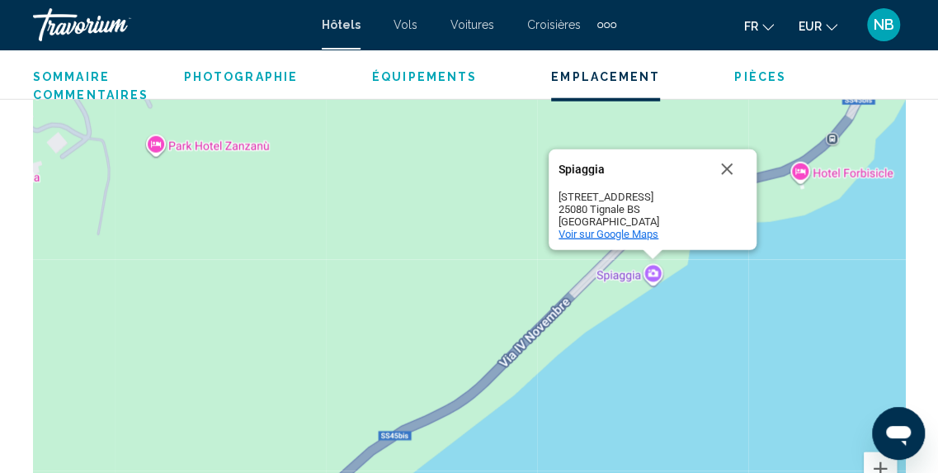
click at [650, 230] on span "Voir sur Google Maps" at bounding box center [608, 234] width 100 height 12
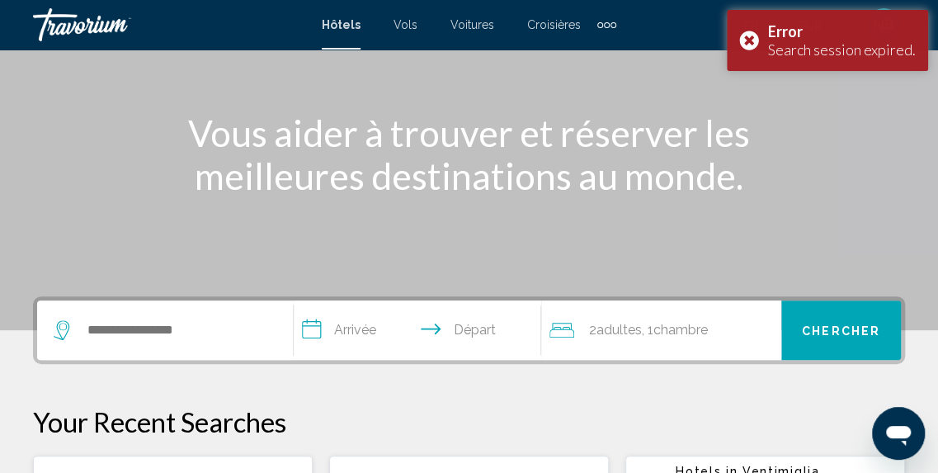
scroll to position [186, 0]
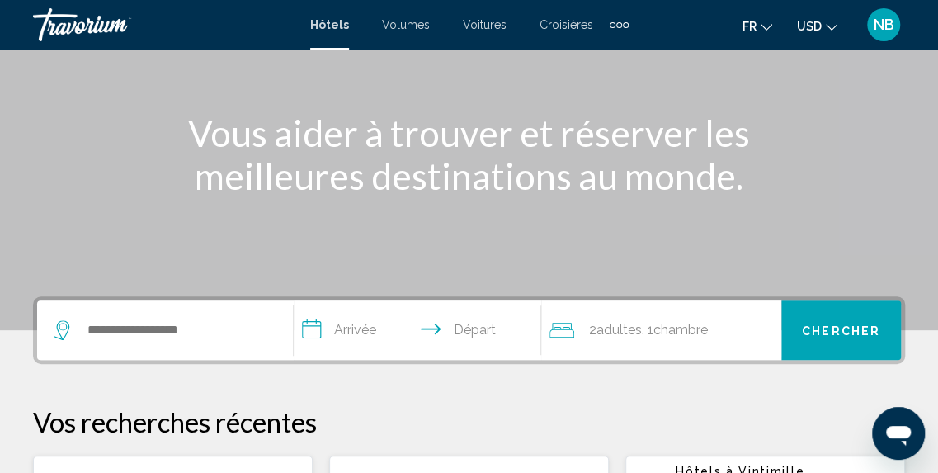
scroll to position [186, 0]
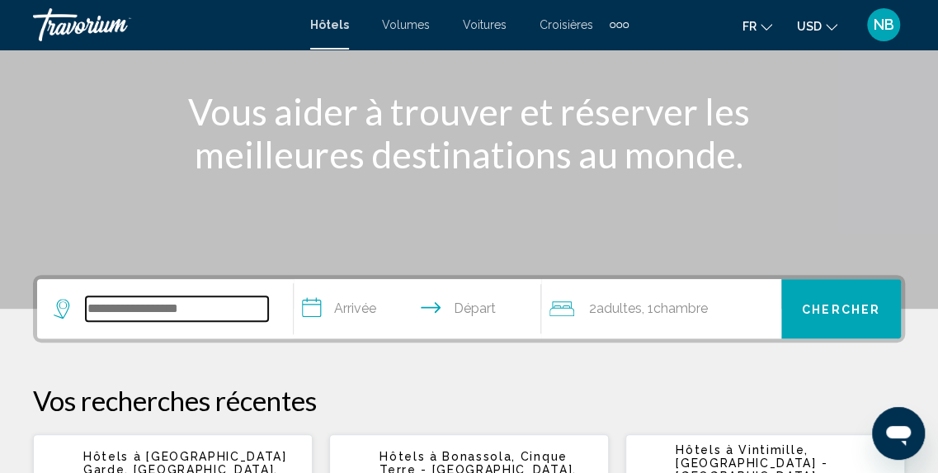
click at [241, 304] on input "Widget de recherche" at bounding box center [177, 308] width 182 height 25
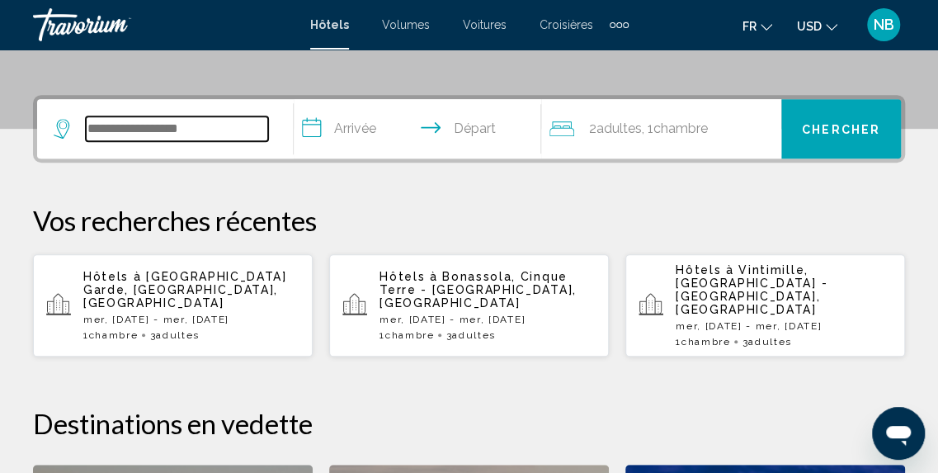
scroll to position [408, 0]
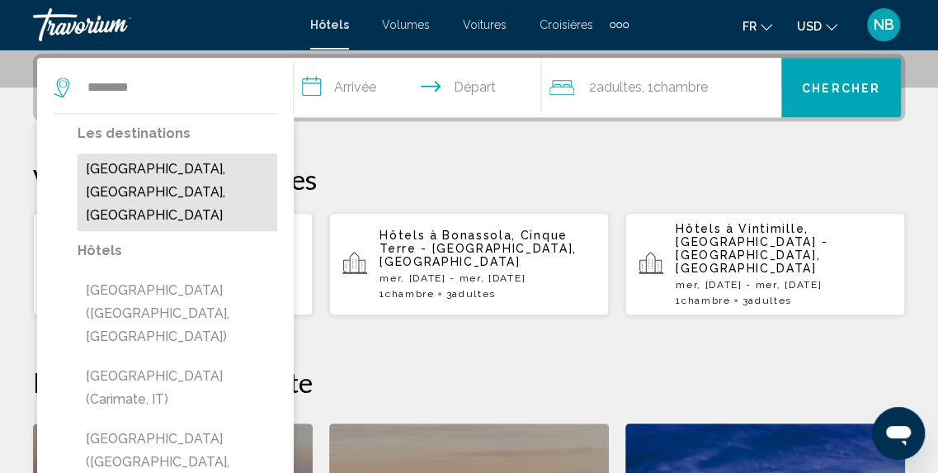
click at [206, 187] on button "Lac de Côme, Lombardie, Italie" at bounding box center [178, 192] width 200 height 78
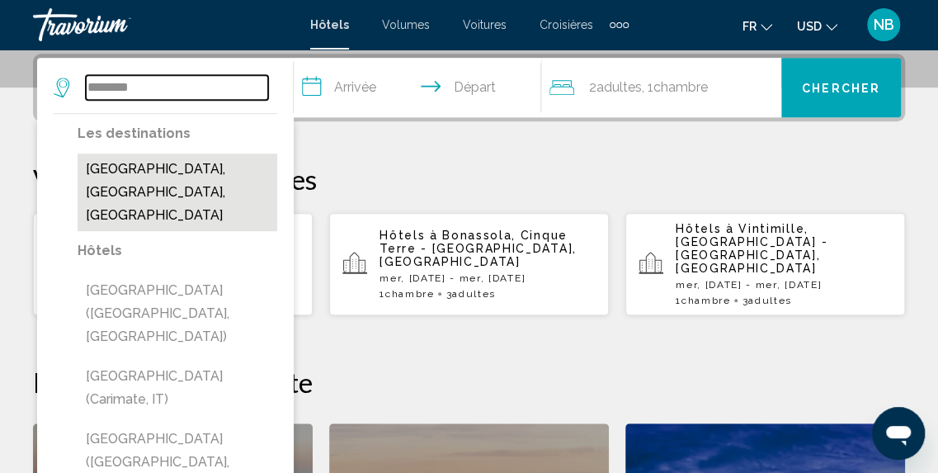
type input "**********"
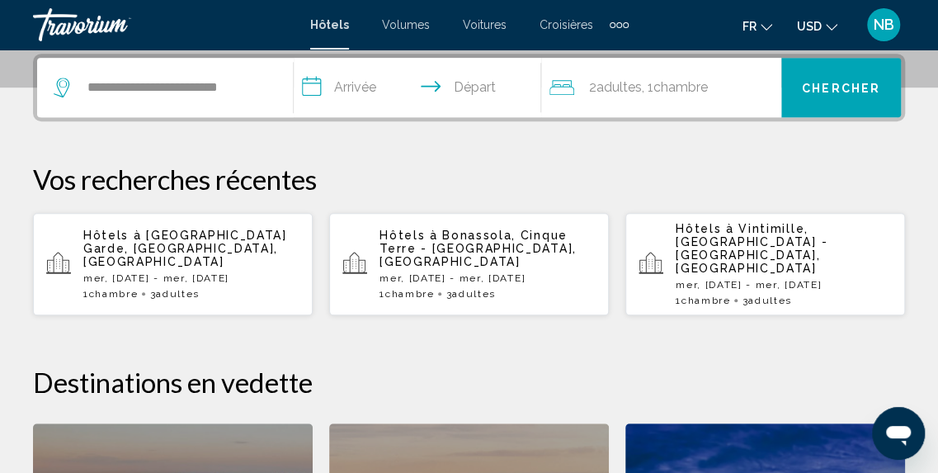
click at [406, 78] on input "**********" at bounding box center [421, 90] width 255 height 64
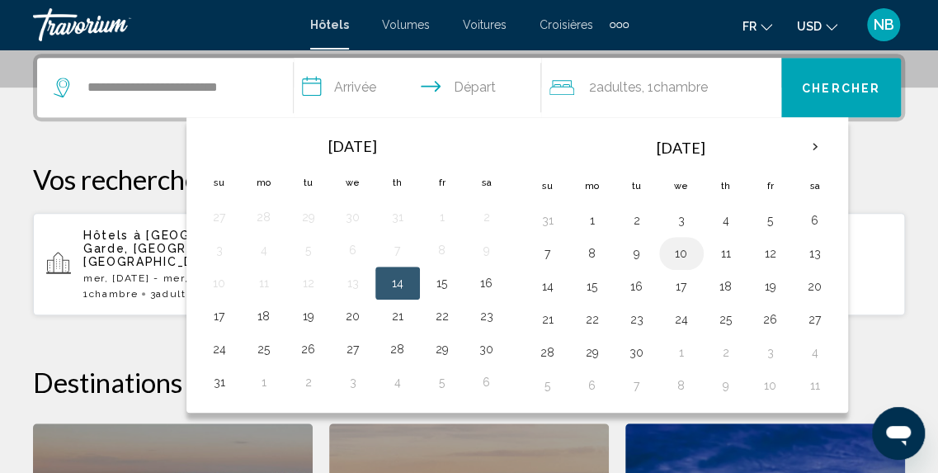
click at [671, 253] on button "10" at bounding box center [681, 253] width 26 height 23
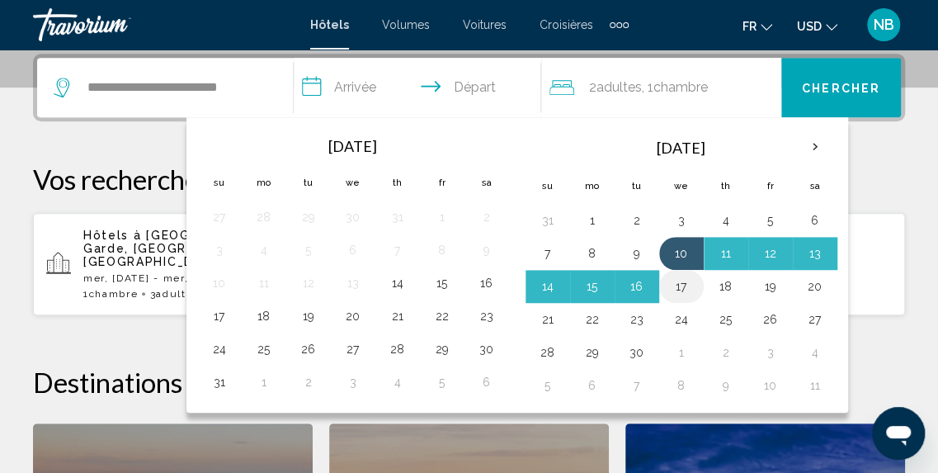
click at [671, 278] on button "17" at bounding box center [681, 286] width 26 height 23
type input "**********"
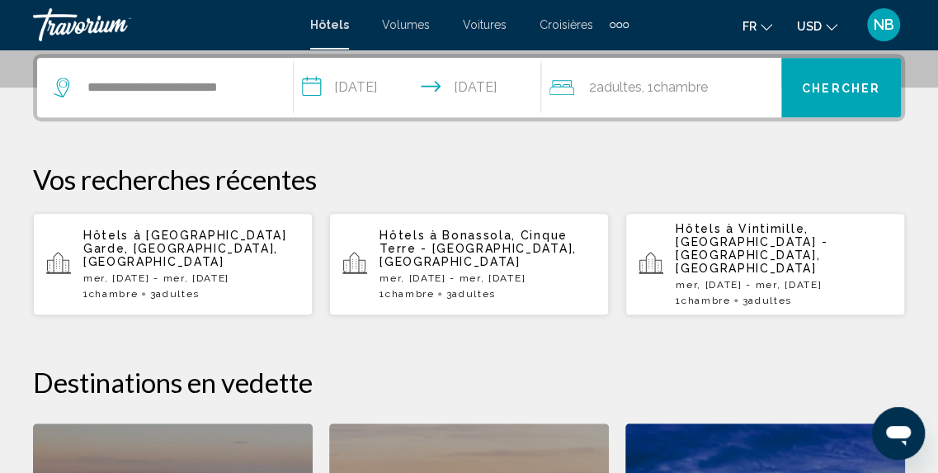
click at [837, 90] on span "Chercher" at bounding box center [841, 88] width 78 height 13
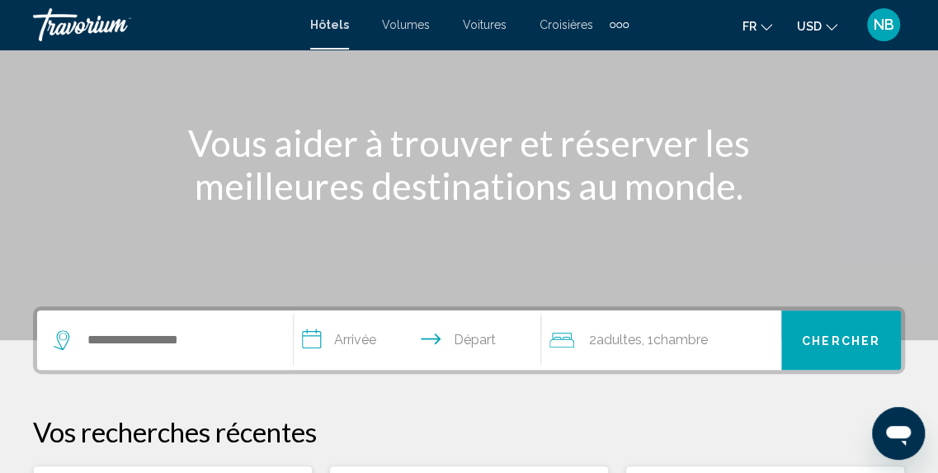
scroll to position [172, 0]
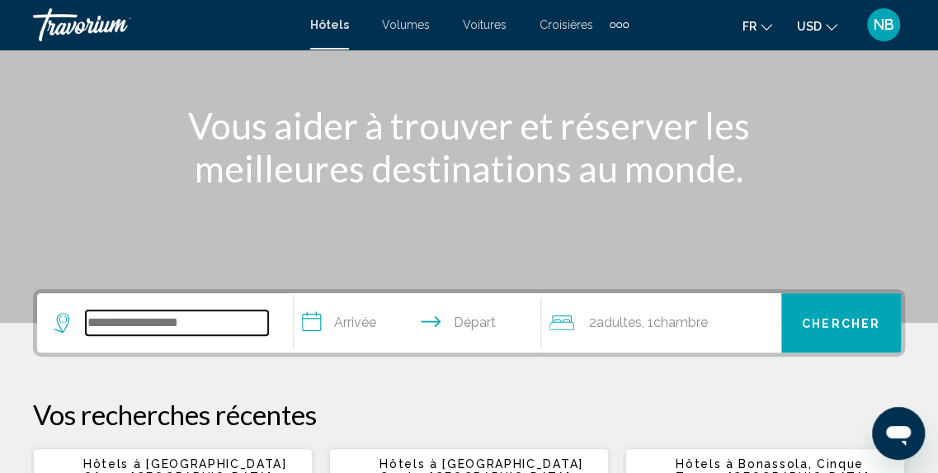
click at [222, 312] on input "Widget de recherche" at bounding box center [177, 322] width 182 height 25
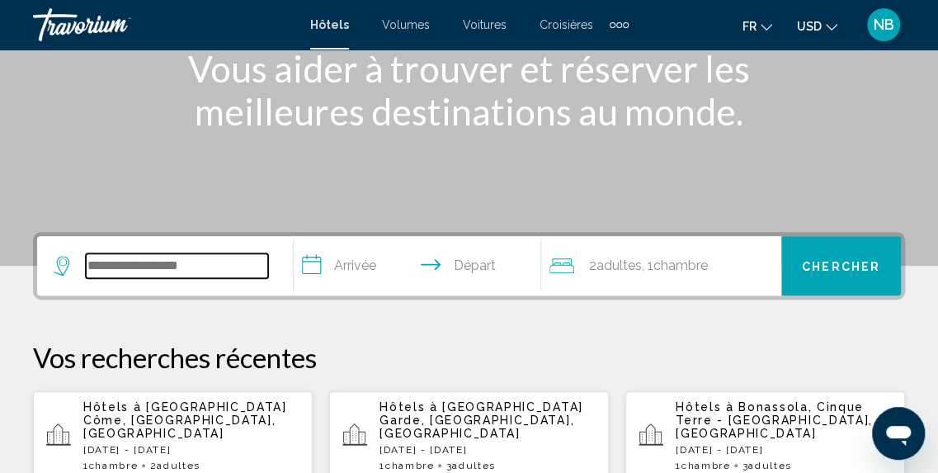
scroll to position [408, 0]
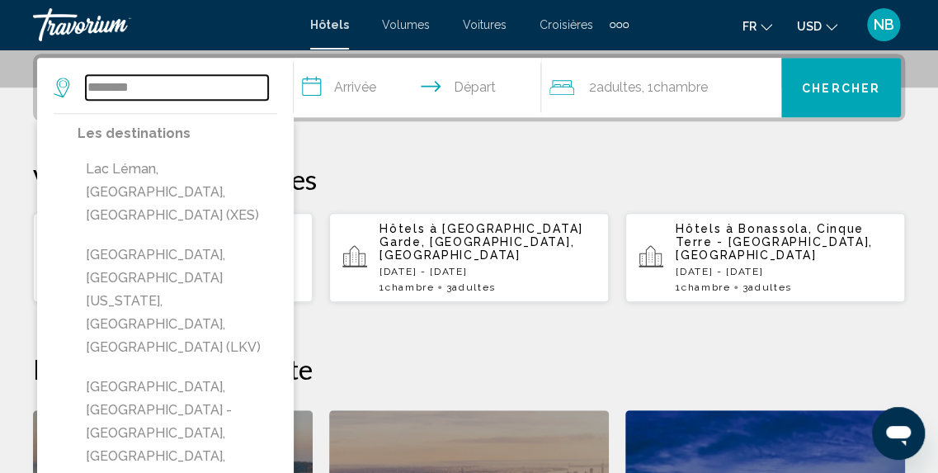
click at [222, 92] on input "********" at bounding box center [177, 87] width 182 height 25
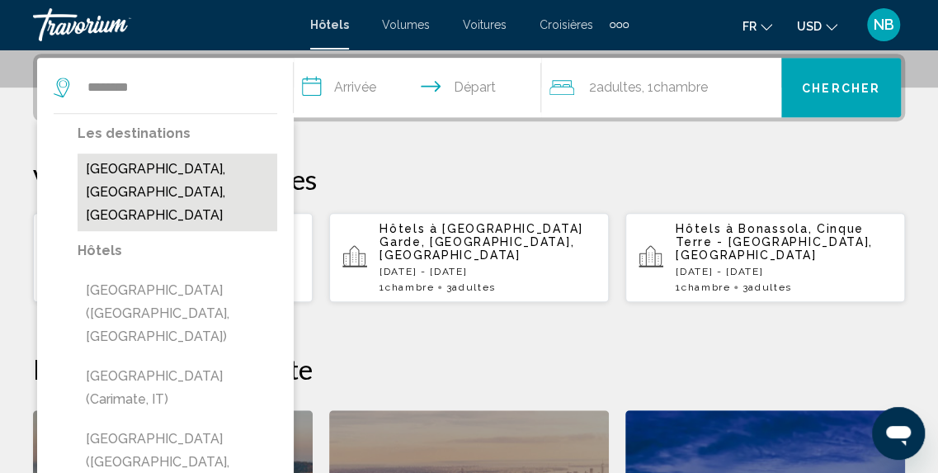
click at [143, 173] on button "Lac de Côme, Lombardie, Italie" at bounding box center [178, 192] width 200 height 78
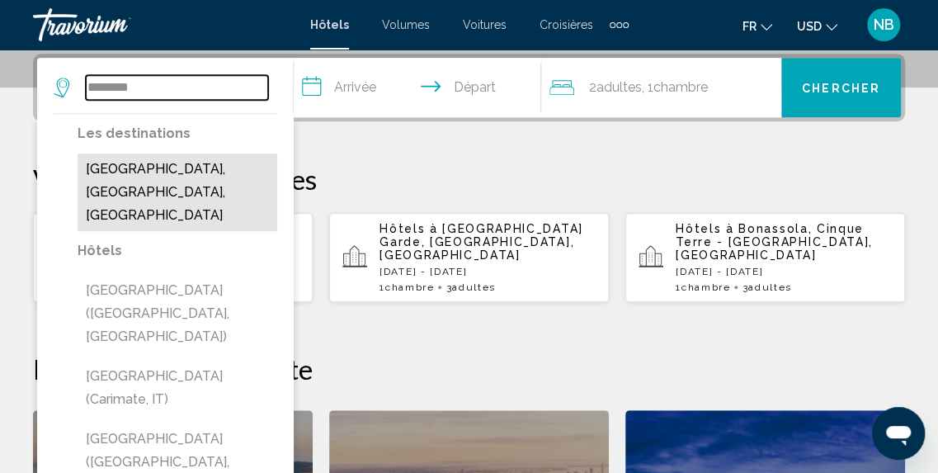
type input "**********"
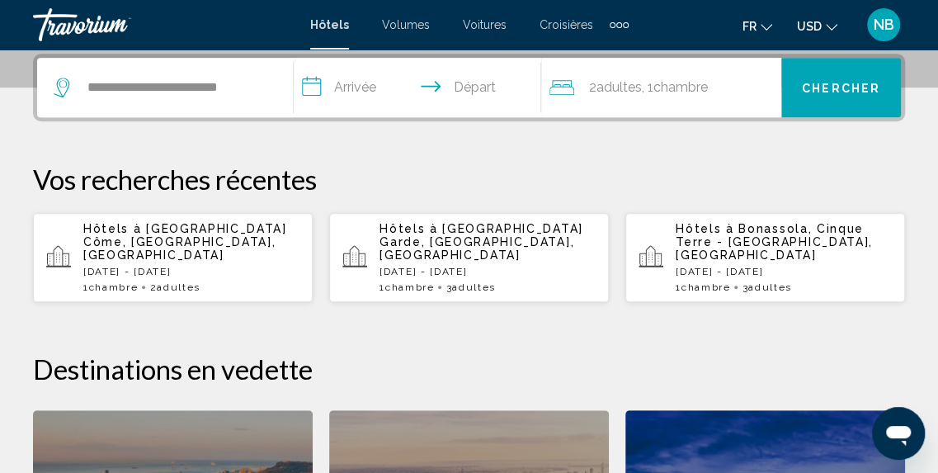
click at [424, 103] on input "**********" at bounding box center [421, 90] width 255 height 64
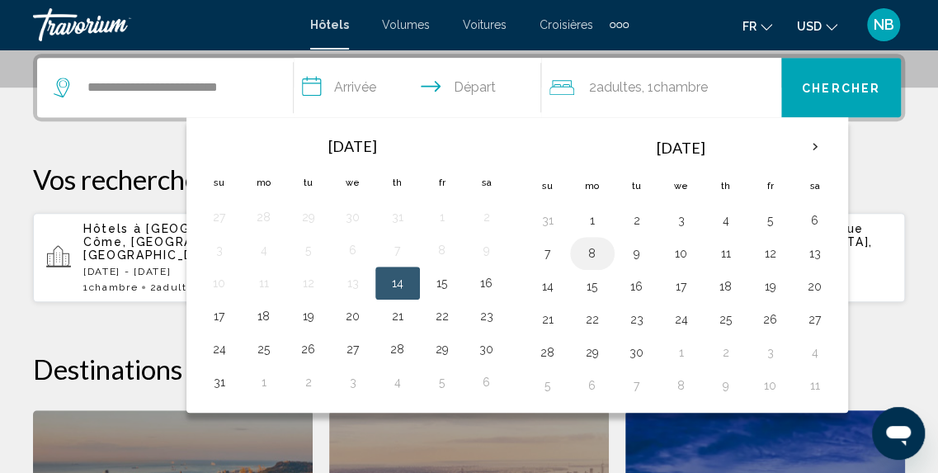
click at [586, 256] on button "8" at bounding box center [592, 253] width 26 height 23
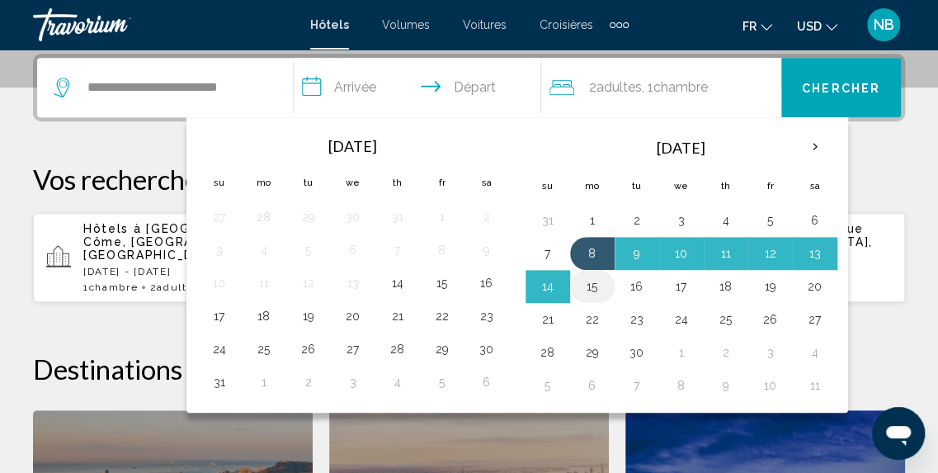
click at [586, 280] on button "15" at bounding box center [592, 286] width 26 height 23
type input "**********"
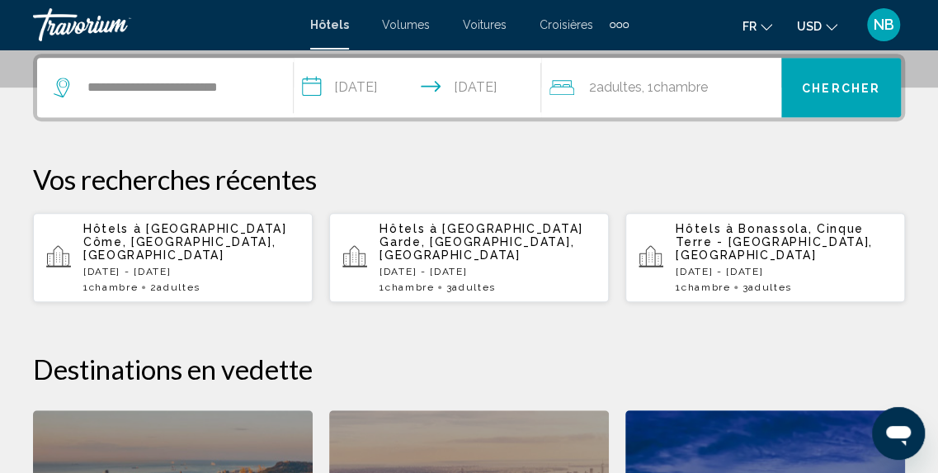
click at [691, 85] on span "Chambre" at bounding box center [680, 87] width 54 height 16
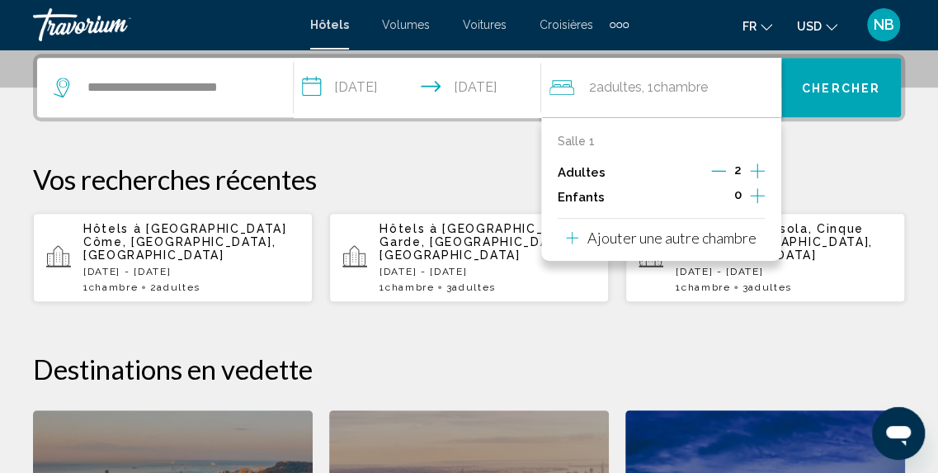
click at [764, 169] on icon "Augmenter les adultes" at bounding box center [757, 171] width 15 height 20
click at [852, 78] on button "Chercher" at bounding box center [841, 87] width 120 height 59
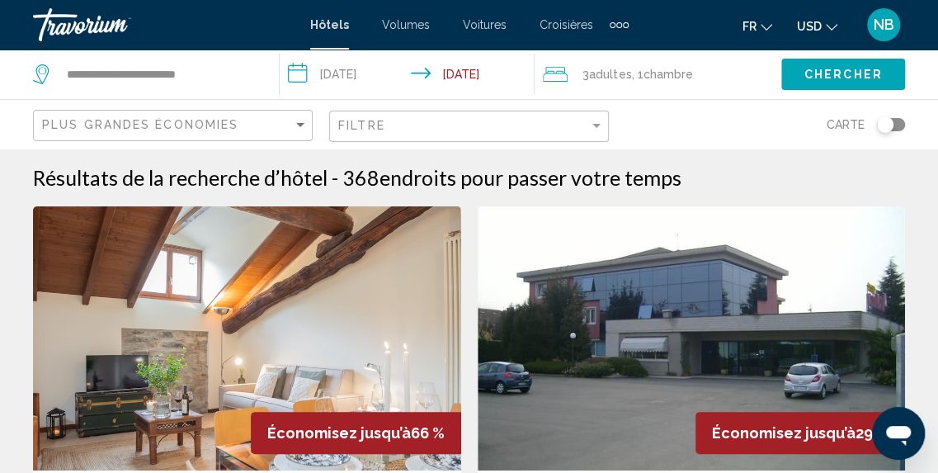
click at [816, 26] on span "USD" at bounding box center [809, 26] width 25 height 13
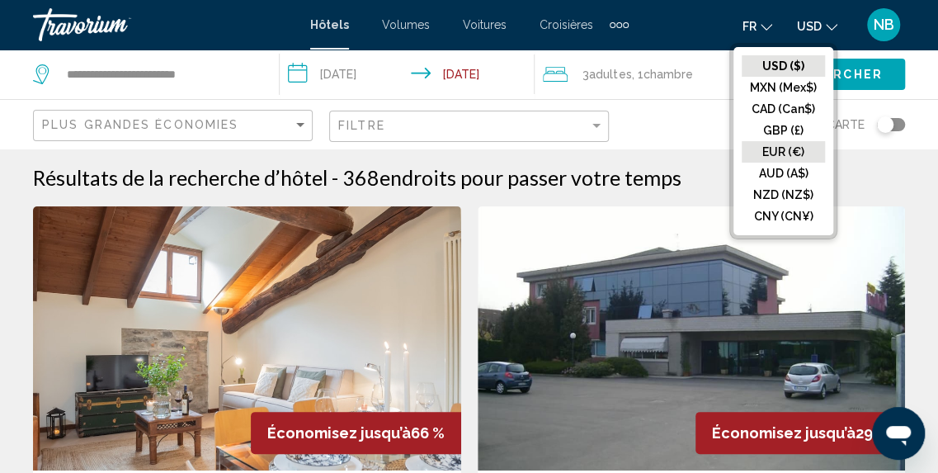
click at [816, 141] on button "EUR (€)" at bounding box center [783, 151] width 83 height 21
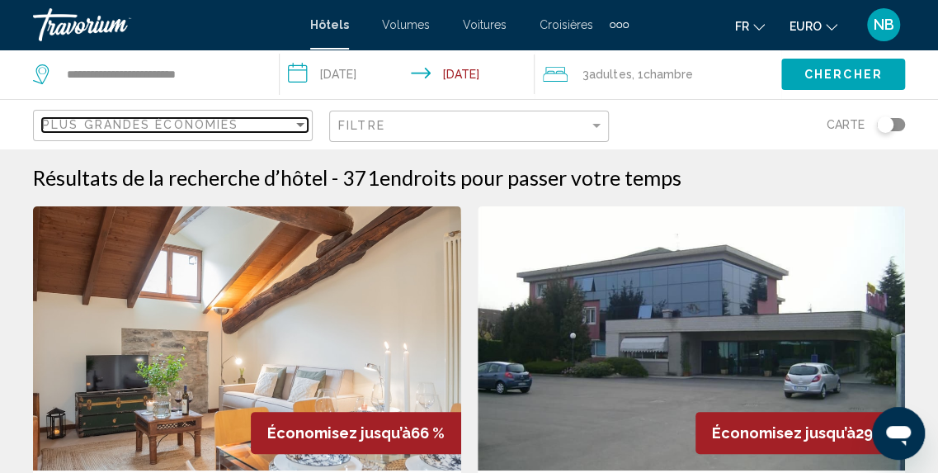
click at [280, 118] on div "Plus grandes économies" at bounding box center [167, 124] width 251 height 13
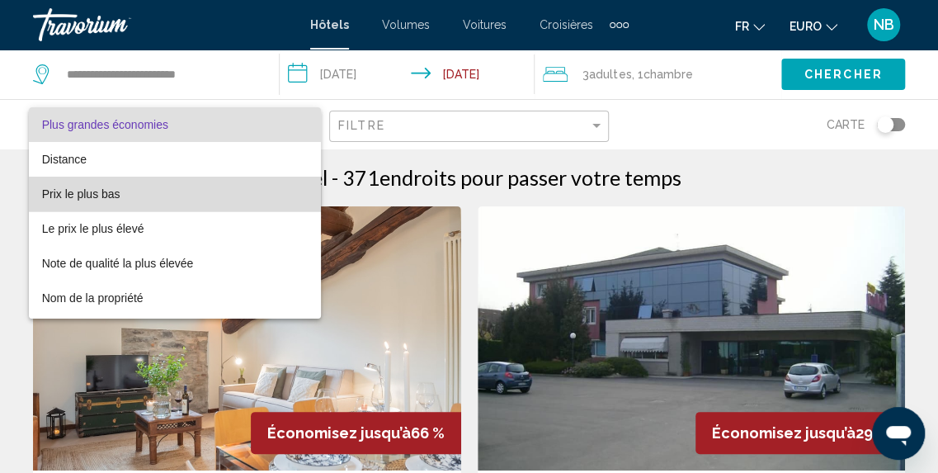
click at [279, 196] on span "Prix le plus bas" at bounding box center [175, 194] width 266 height 35
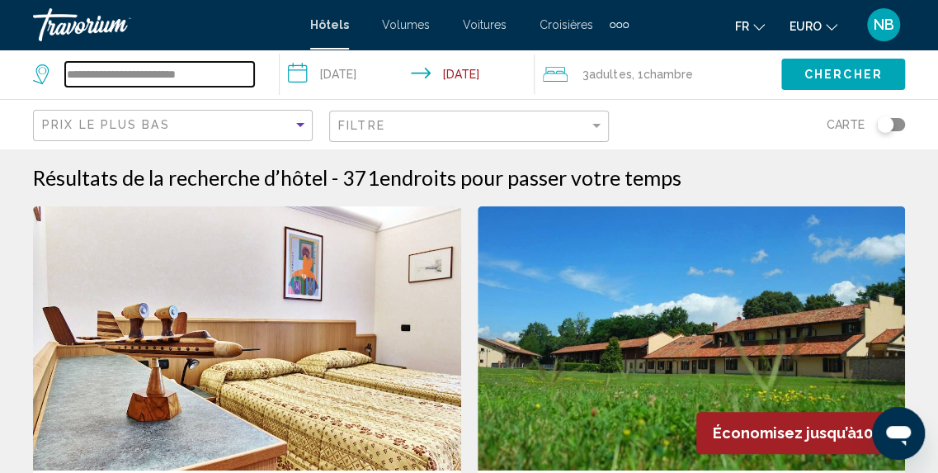
click at [224, 73] on input "**********" at bounding box center [159, 74] width 189 height 25
type input "*"
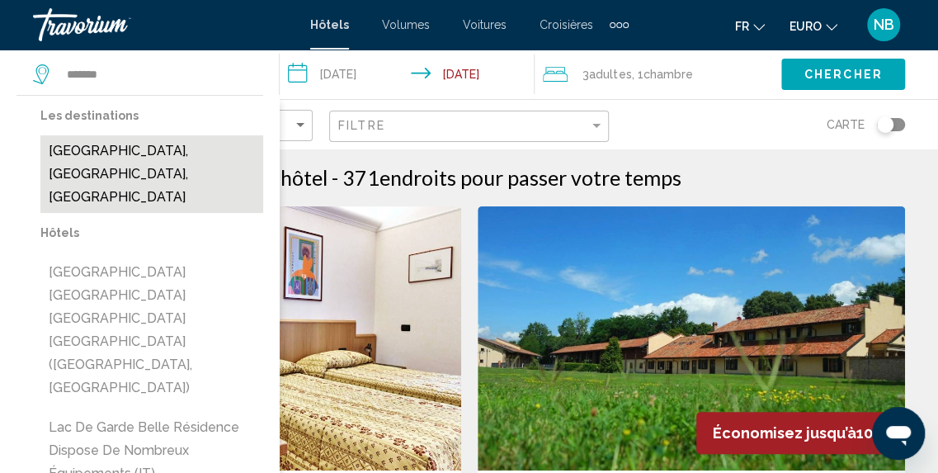
click at [181, 164] on button "Lac de Garde, Lombardie, Italie" at bounding box center [151, 174] width 223 height 78
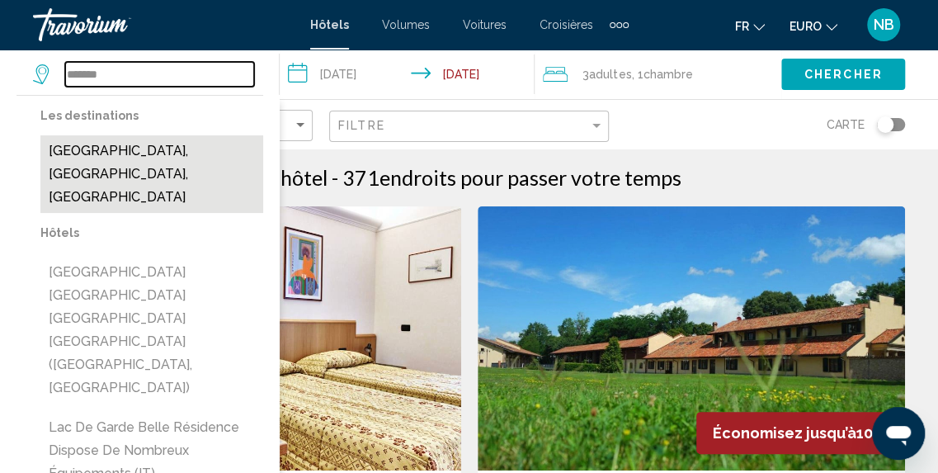
type input "**********"
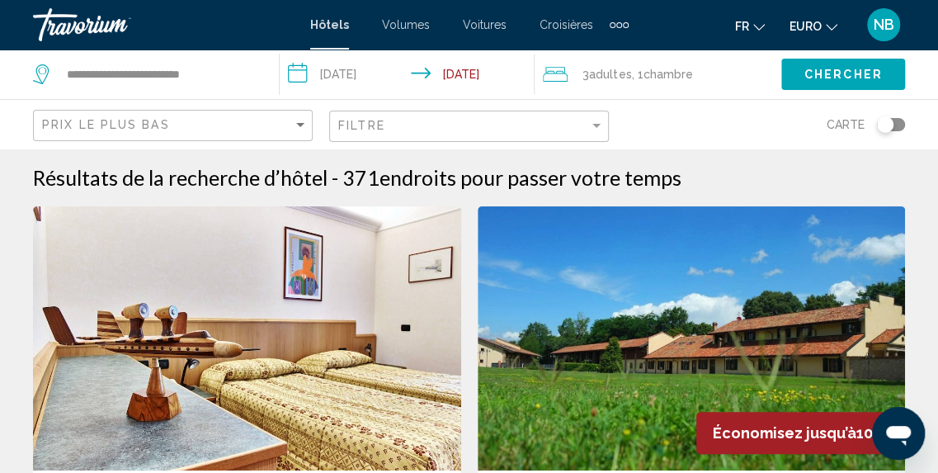
click at [792, 68] on button "Chercher" at bounding box center [843, 74] width 124 height 31
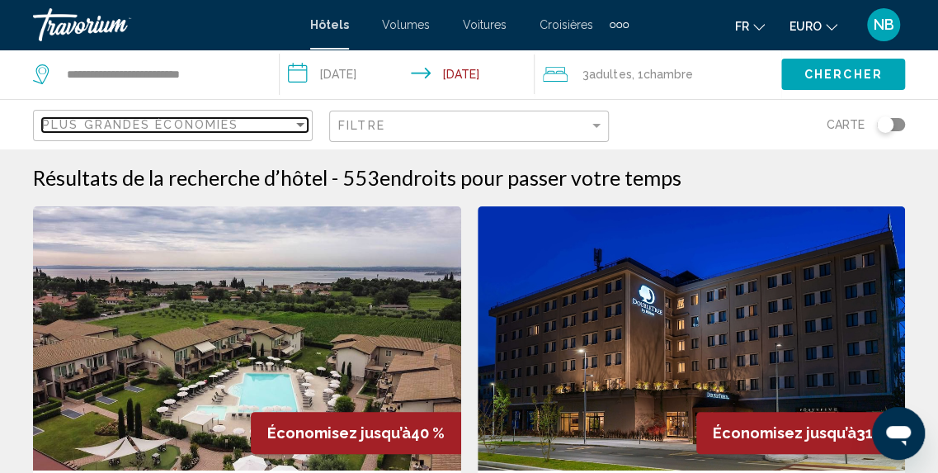
click at [218, 119] on span "Plus grandes économies" at bounding box center [140, 124] width 196 height 13
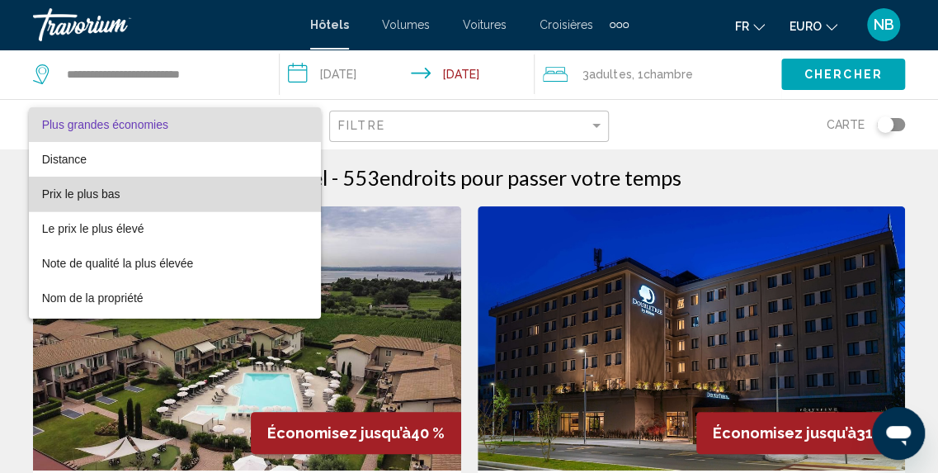
click at [218, 184] on span "Prix le plus bas" at bounding box center [175, 194] width 266 height 35
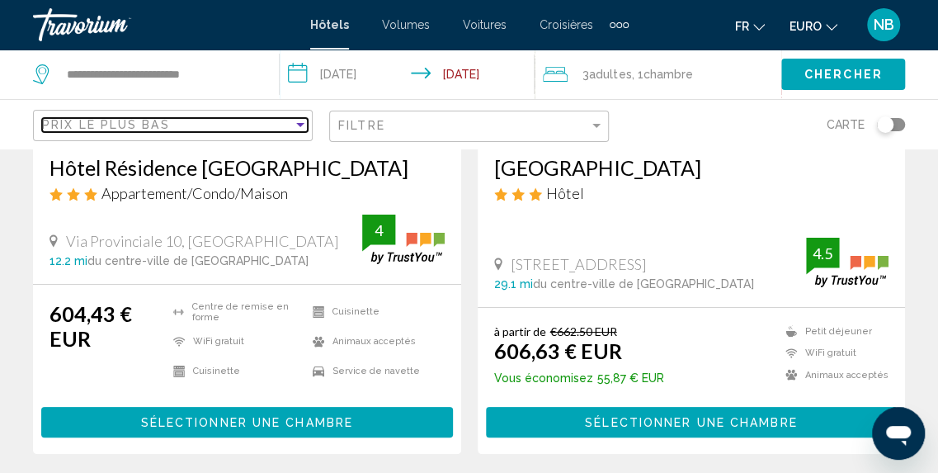
scroll to position [2685, 0]
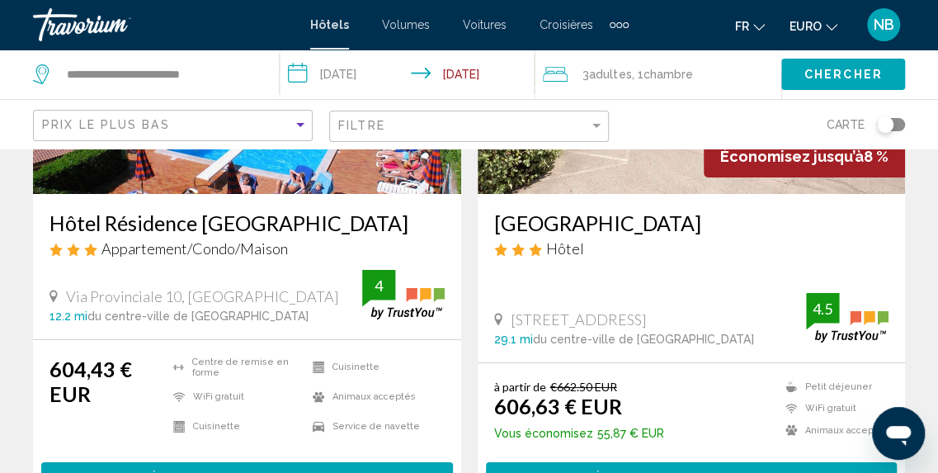
click at [464, 67] on input "**********" at bounding box center [411, 76] width 262 height 54
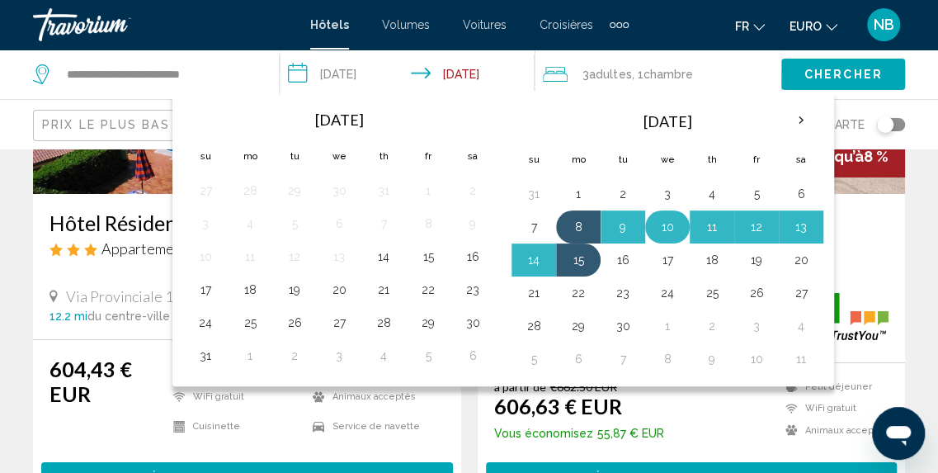
click at [665, 224] on button "10" at bounding box center [667, 226] width 26 height 23
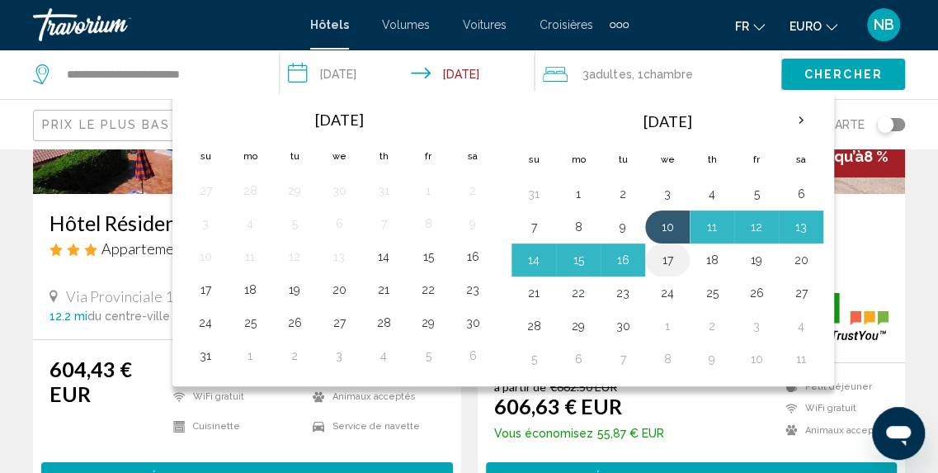
click at [665, 260] on button "17" at bounding box center [667, 259] width 26 height 23
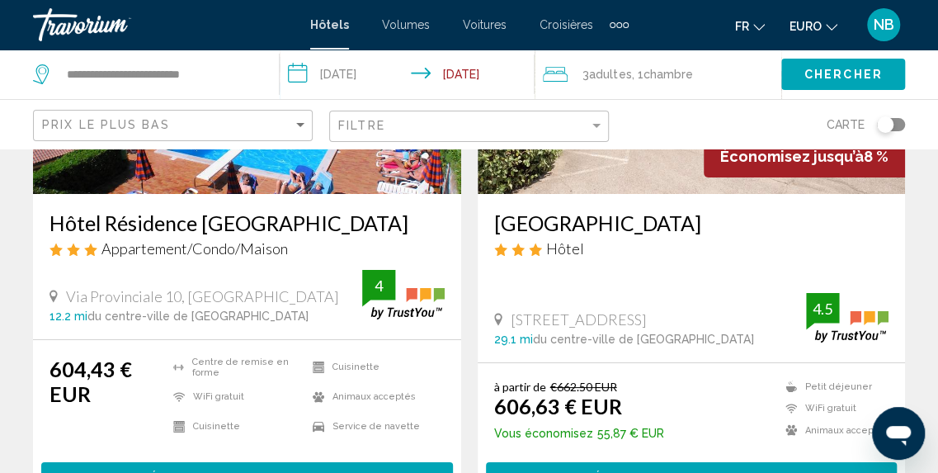
click at [822, 78] on span "Chercher" at bounding box center [843, 74] width 78 height 13
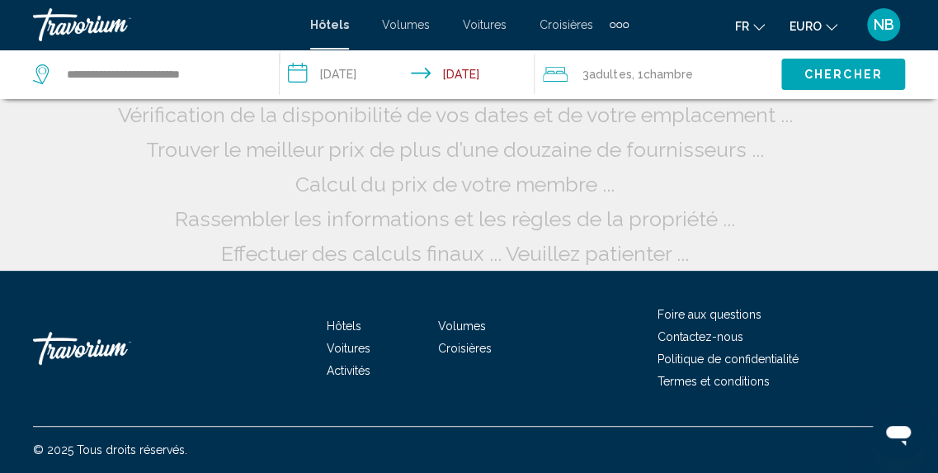
scroll to position [192, 0]
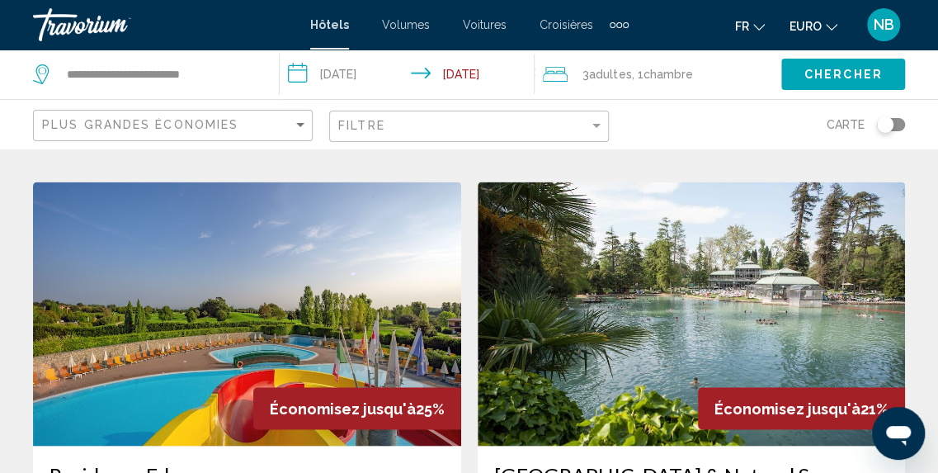
scroll to position [1133, 0]
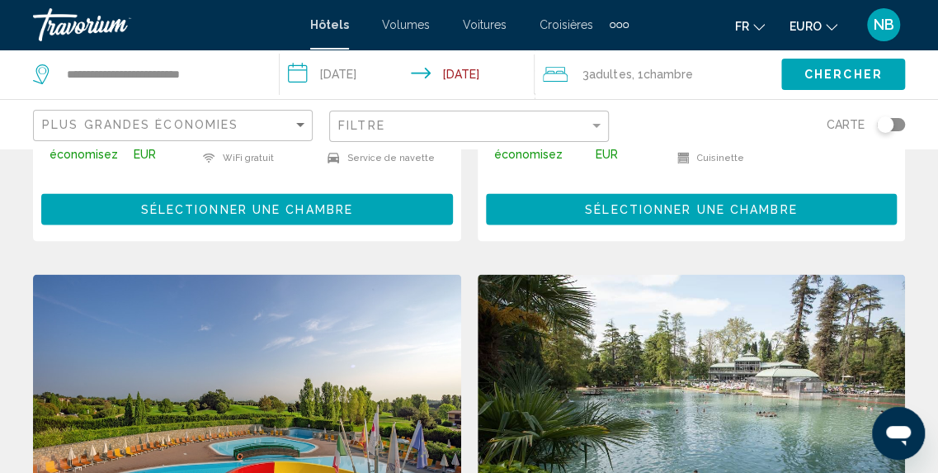
click at [201, 111] on div "Plus grandes économies" at bounding box center [175, 126] width 266 height 31
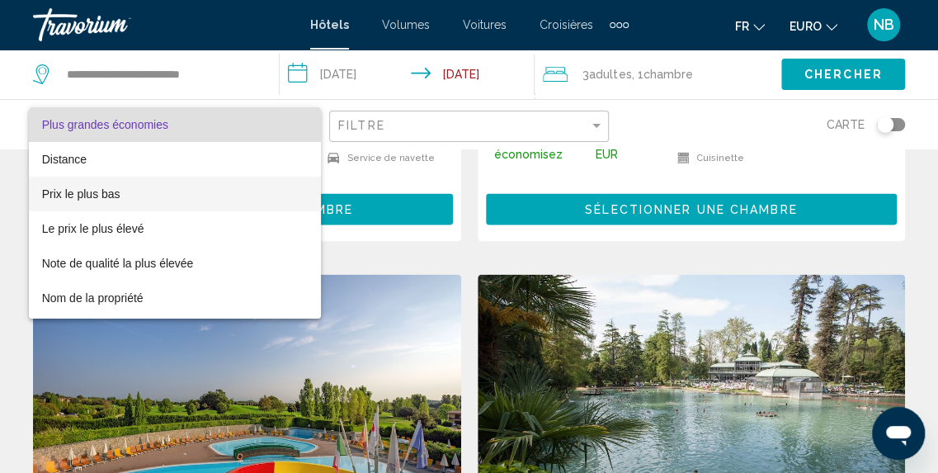
click at [201, 191] on span "Prix le plus bas" at bounding box center [175, 194] width 266 height 35
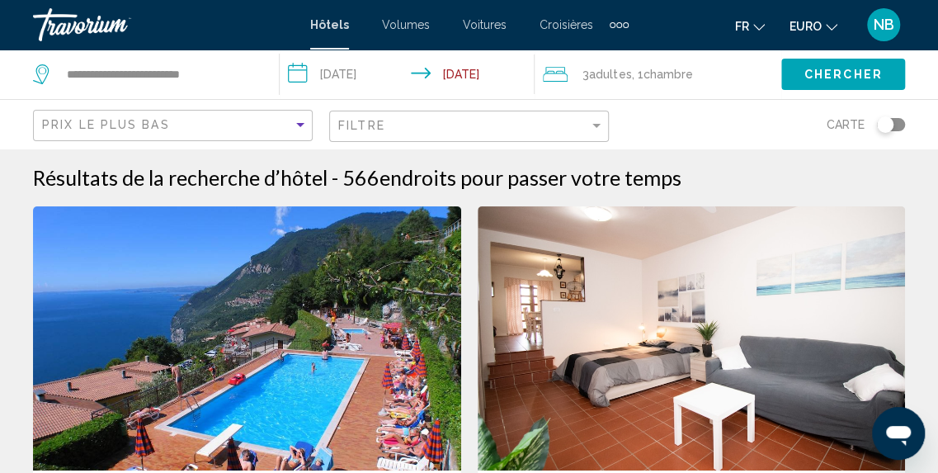
click at [386, 69] on input "**********" at bounding box center [411, 76] width 262 height 54
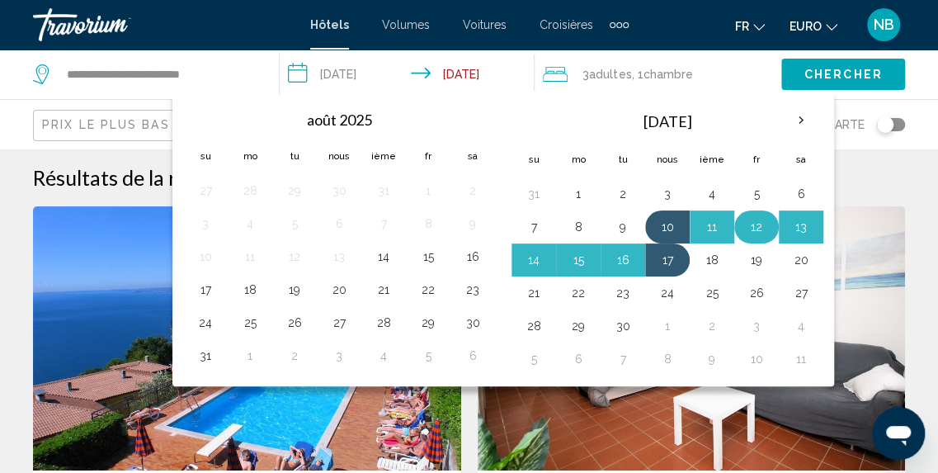
click at [757, 219] on button "12" at bounding box center [756, 226] width 26 height 23
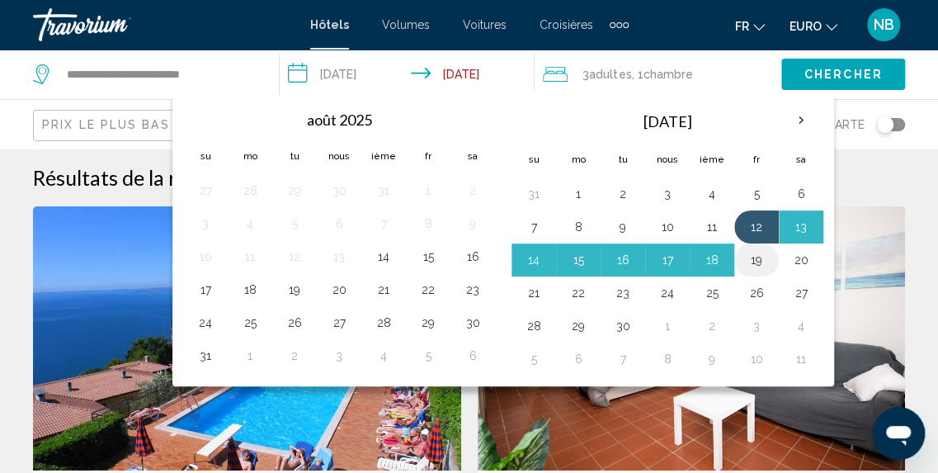
click at [757, 259] on button "19" at bounding box center [756, 259] width 26 height 23
type input "**********"
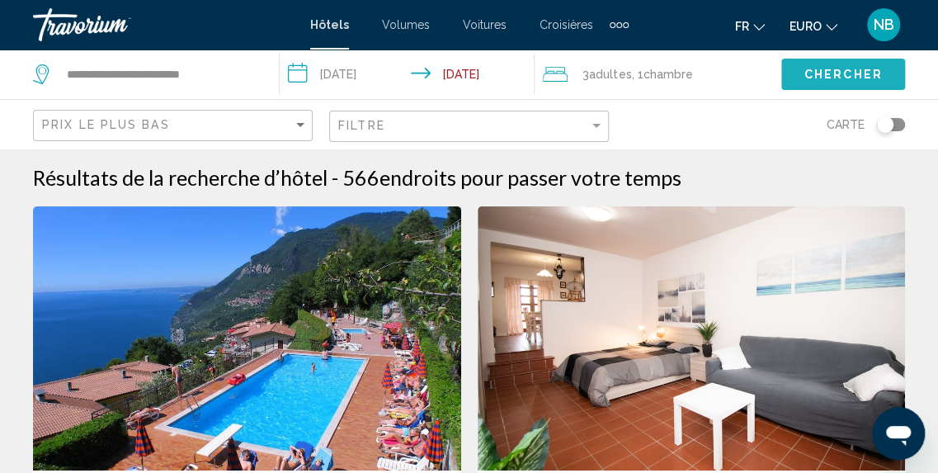
click at [812, 65] on button "Chercher" at bounding box center [843, 74] width 124 height 31
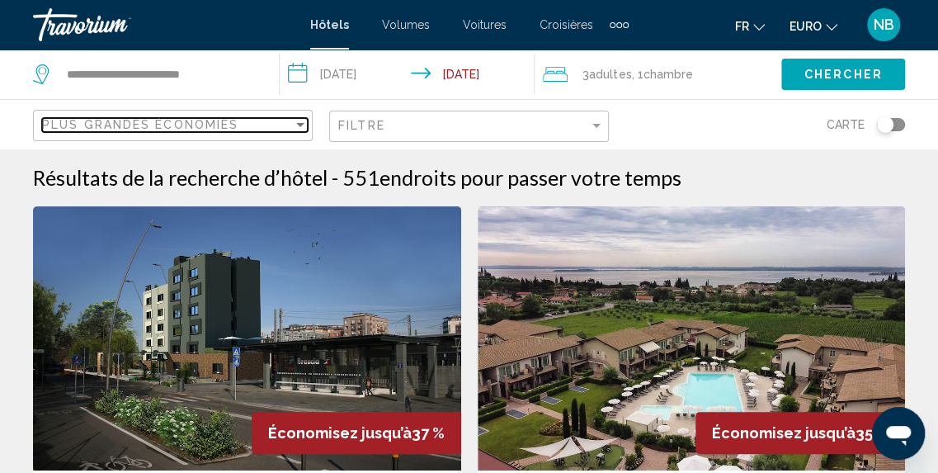
click at [283, 128] on div "Plus grandes économies" at bounding box center [167, 124] width 251 height 13
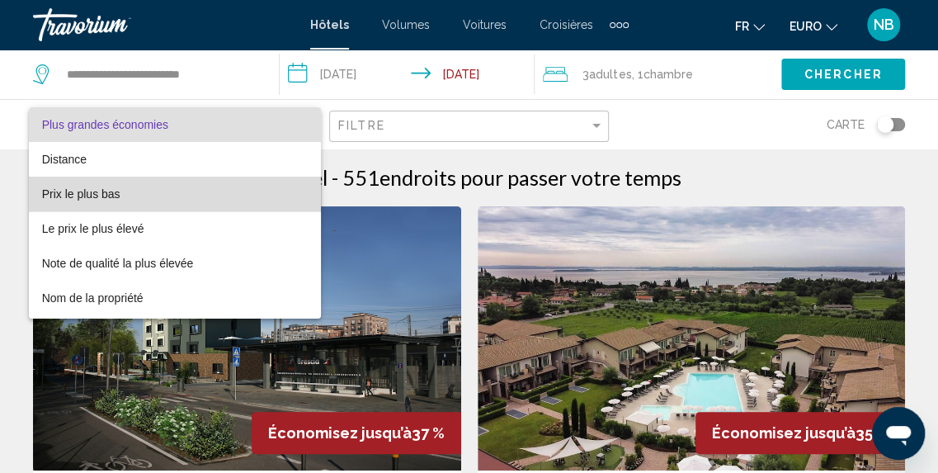
click at [283, 187] on span "Prix le plus bas" at bounding box center [175, 194] width 266 height 35
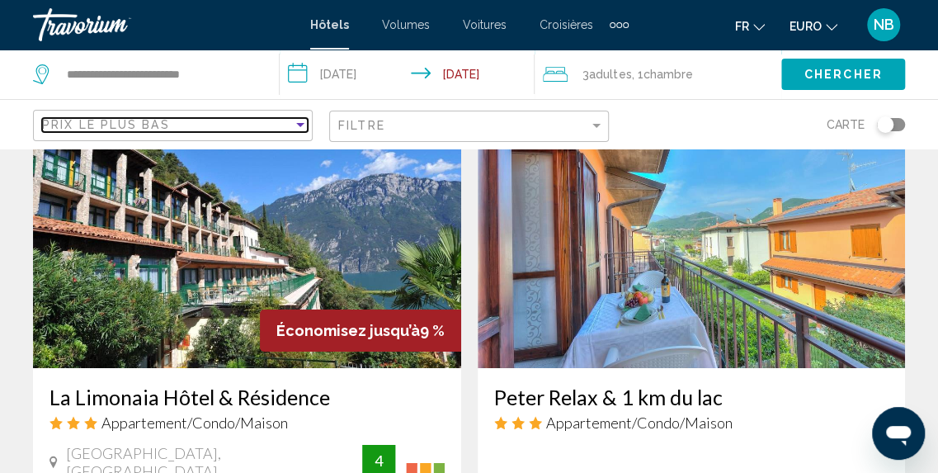
scroll to position [2525, 0]
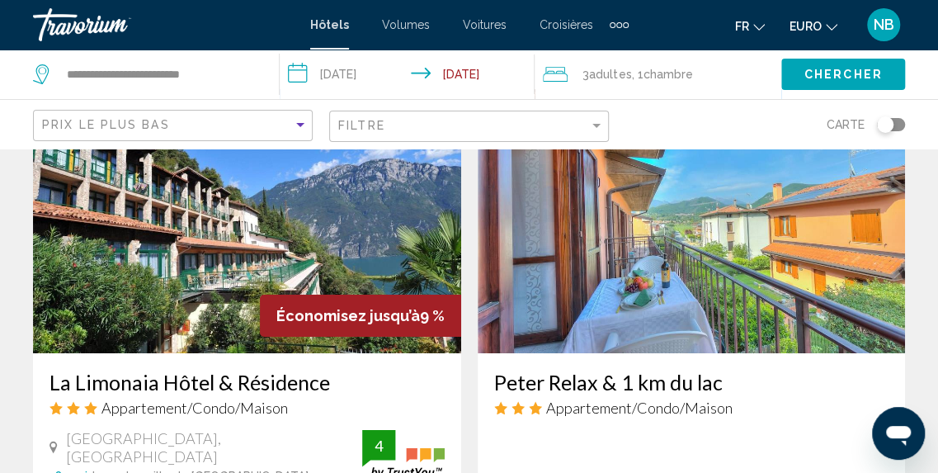
click at [264, 220] on img "Contenu principal" at bounding box center [247, 221] width 428 height 264
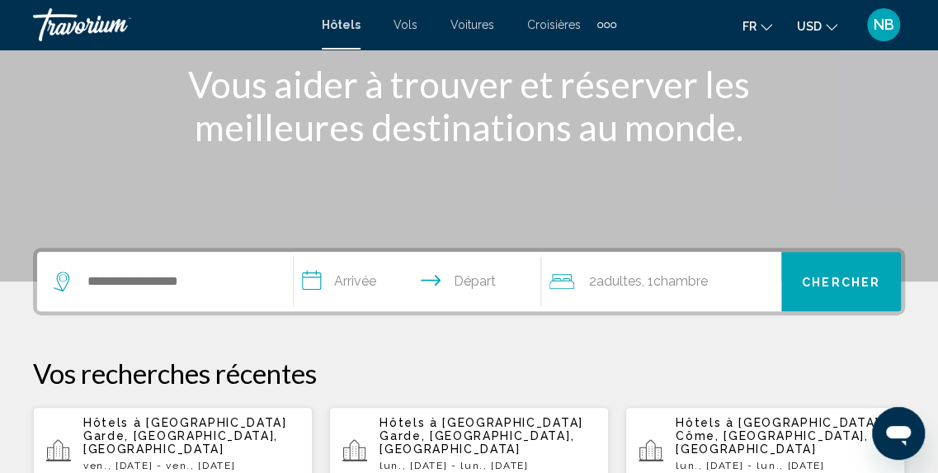
scroll to position [215, 0]
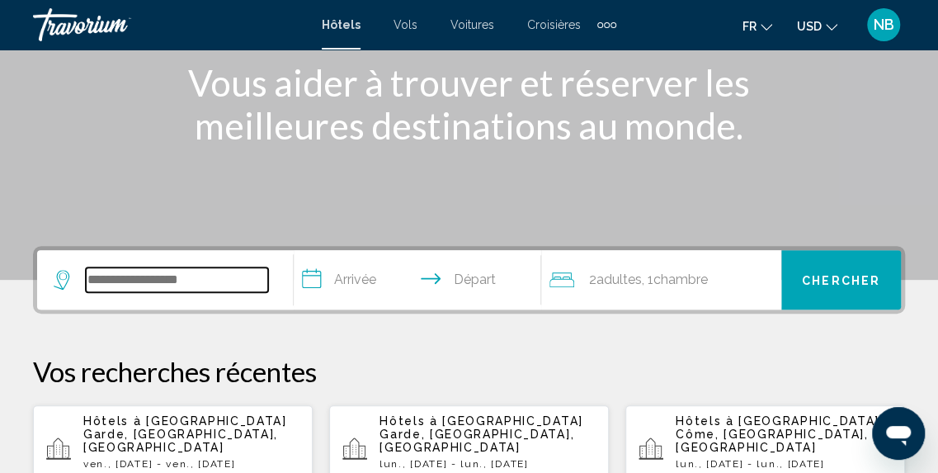
click at [232, 267] on input "Widget de recherche" at bounding box center [177, 279] width 182 height 25
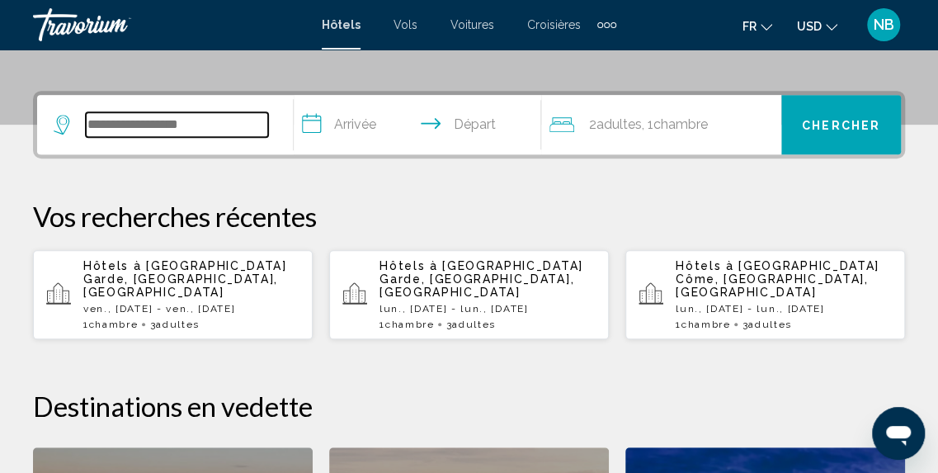
scroll to position [408, 0]
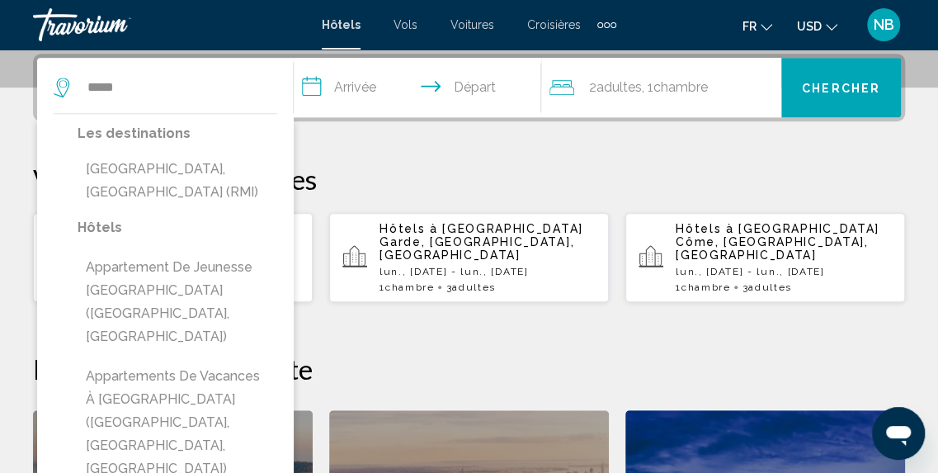
click at [223, 147] on div "Les destinations [GEOGRAPHIC_DATA], [GEOGRAPHIC_DATA] ([GEOGRAPHIC_DATA])" at bounding box center [178, 169] width 200 height 94
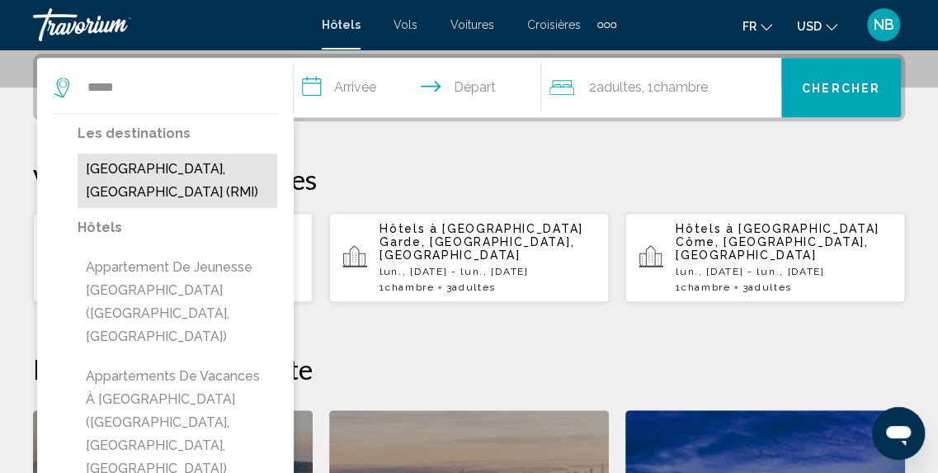
click at [219, 168] on button "[GEOGRAPHIC_DATA], [GEOGRAPHIC_DATA] (RMI)" at bounding box center [178, 180] width 200 height 54
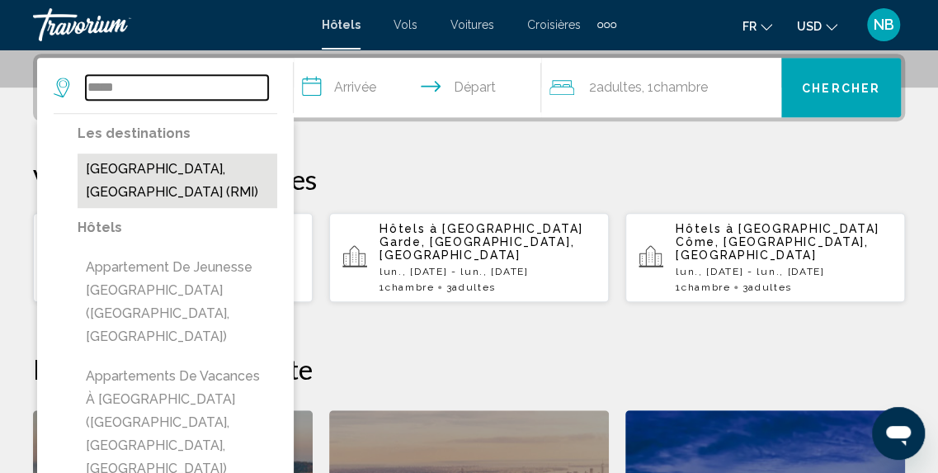
type input "**********"
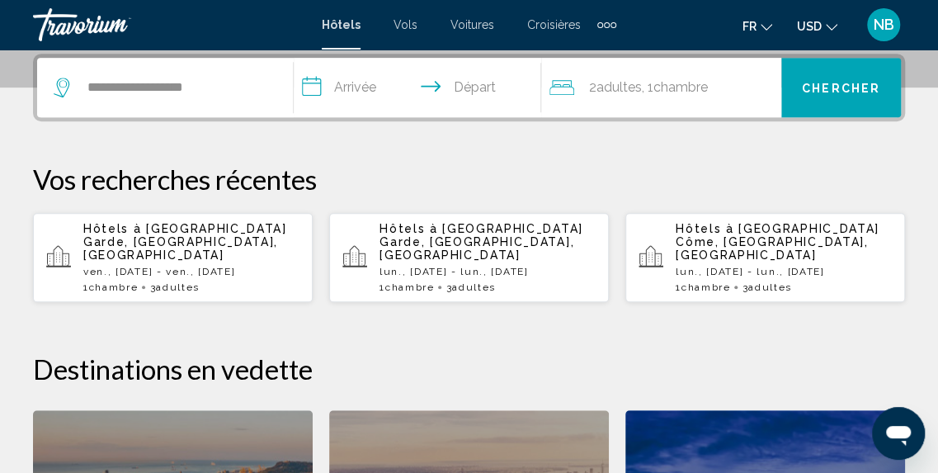
click at [377, 109] on input "**********" at bounding box center [421, 90] width 255 height 64
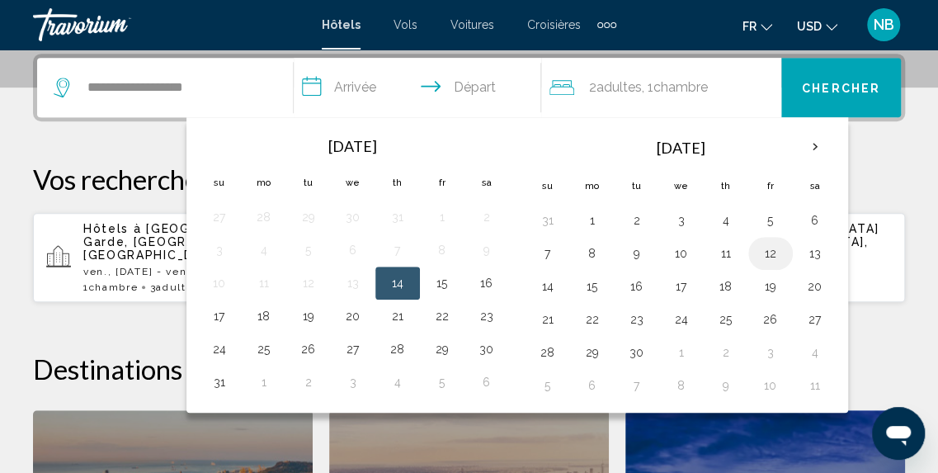
click at [757, 252] on button "12" at bounding box center [770, 253] width 26 height 23
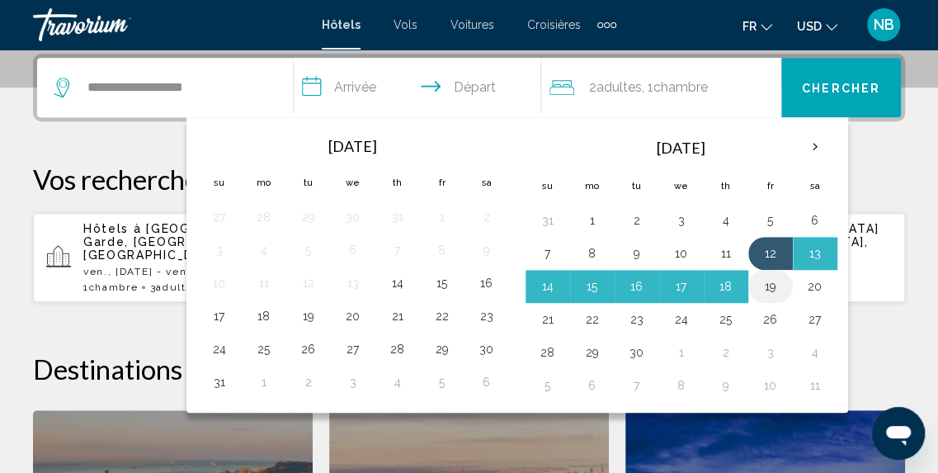
click at [757, 275] on button "19" at bounding box center [770, 286] width 26 height 23
type input "**********"
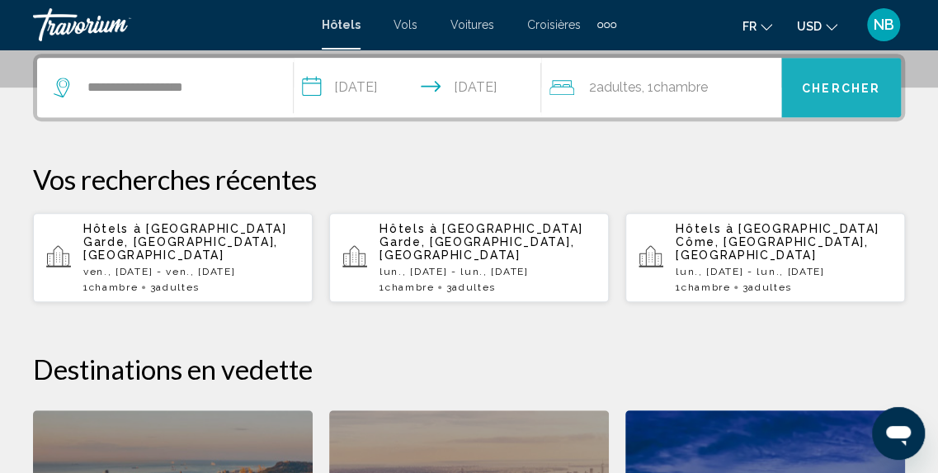
click at [823, 83] on span "Chercher" at bounding box center [841, 88] width 78 height 13
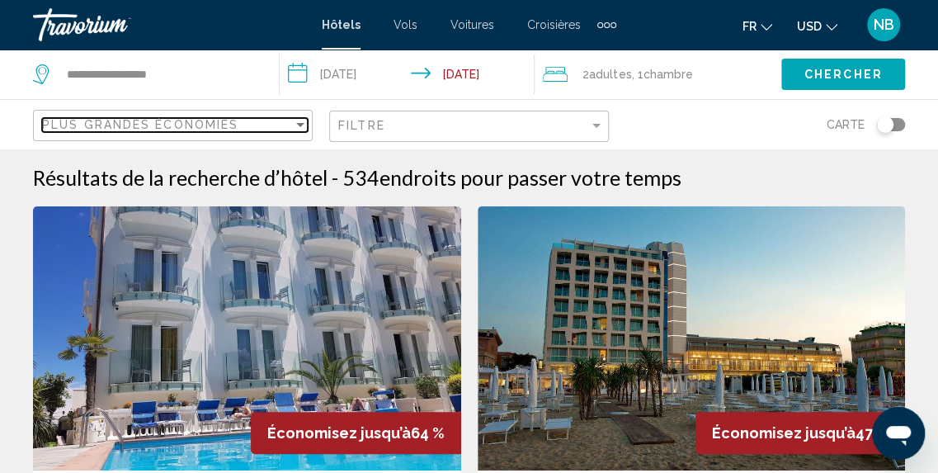
click at [243, 120] on div "Plus grandes économies" at bounding box center [167, 124] width 251 height 13
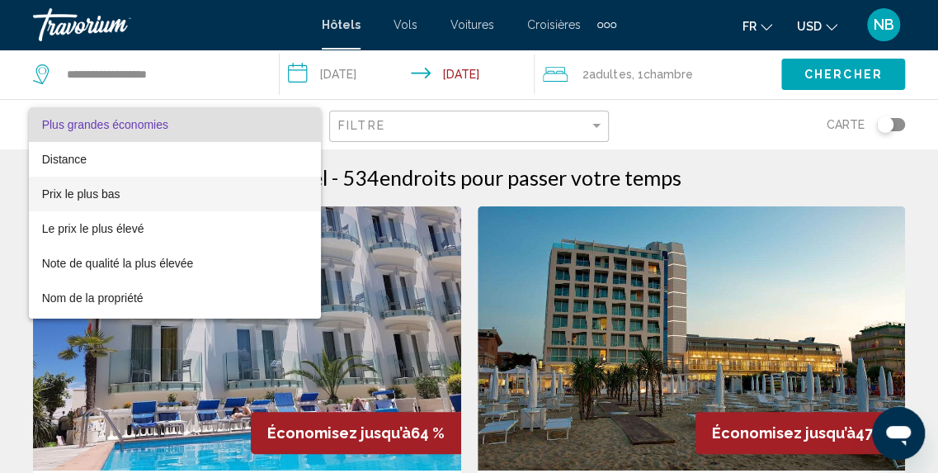
click at [243, 192] on span "Prix le plus bas" at bounding box center [175, 194] width 266 height 35
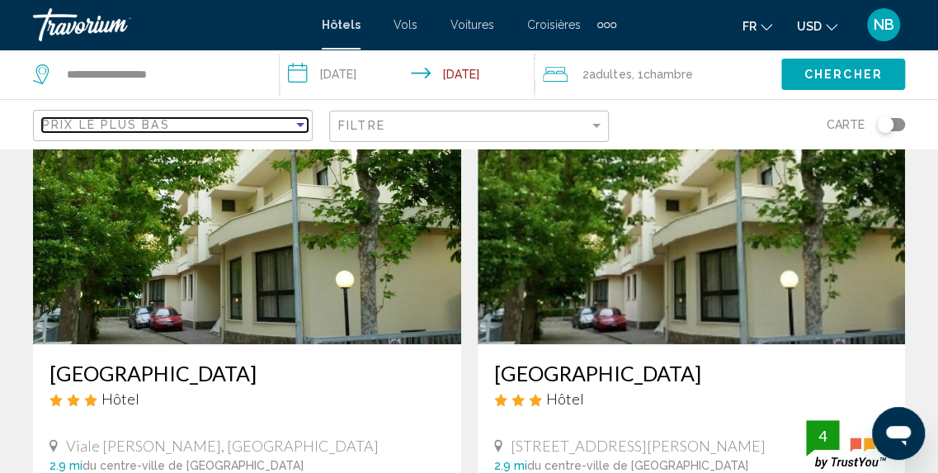
scroll to position [241, 0]
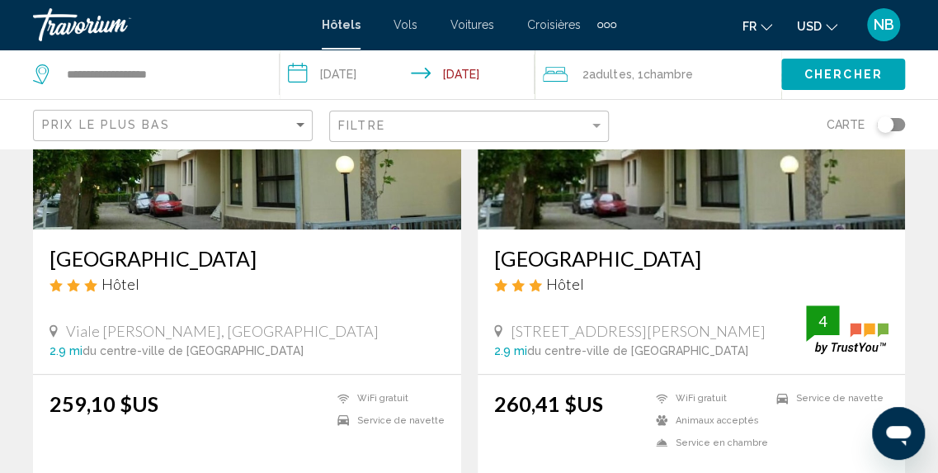
click at [820, 23] on span "USD" at bounding box center [809, 26] width 25 height 13
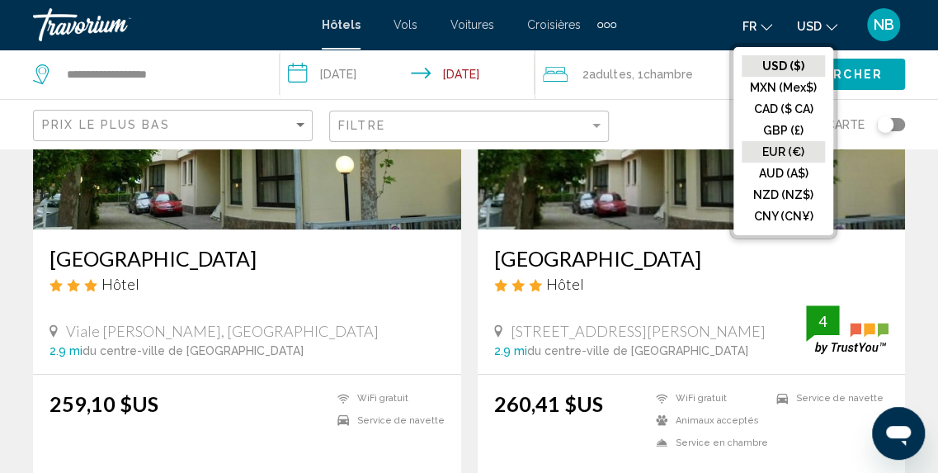
click at [820, 146] on button "EUR (€)" at bounding box center [783, 151] width 83 height 21
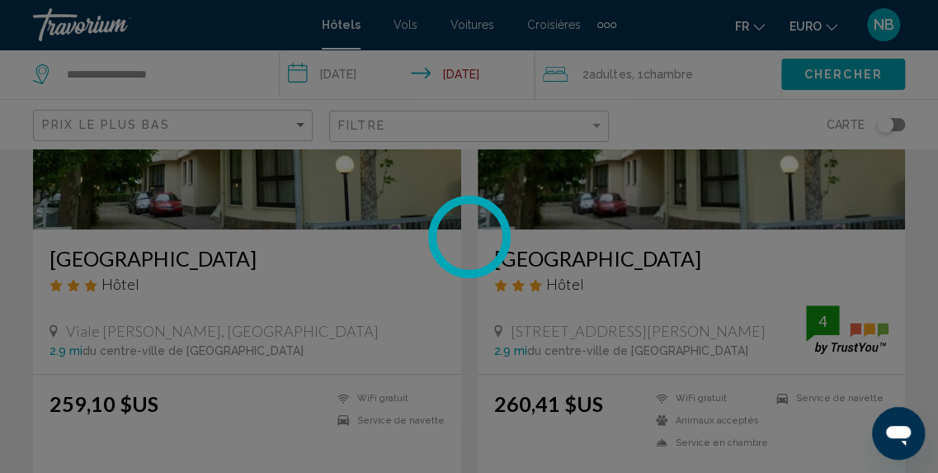
scroll to position [76, 0]
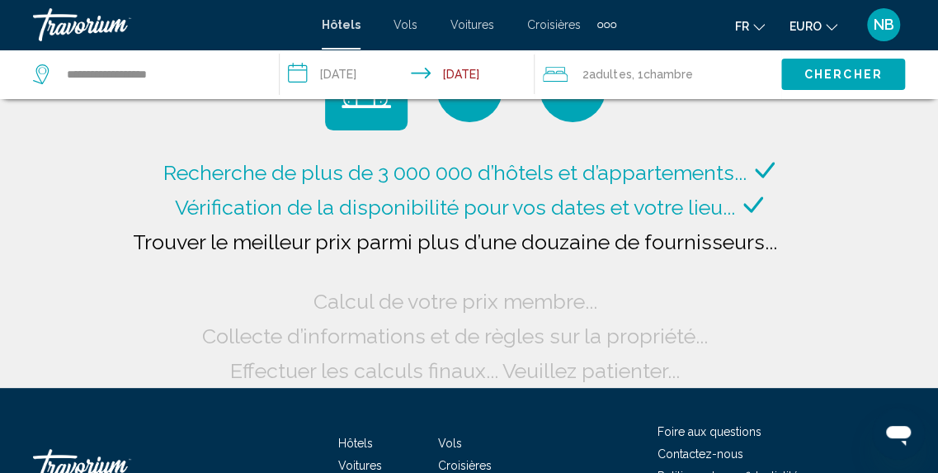
click at [648, 68] on span "Chambre" at bounding box center [667, 74] width 49 height 13
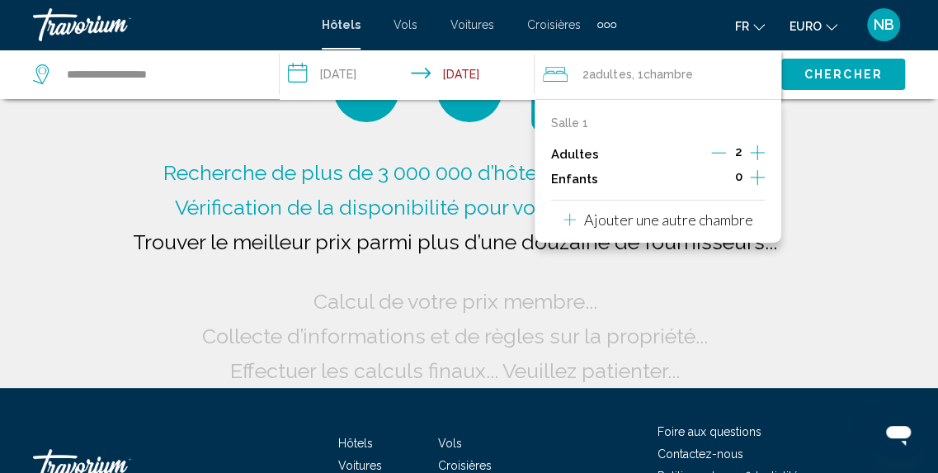
click at [752, 152] on icon "Augmenter les adultes" at bounding box center [757, 152] width 15 height 15
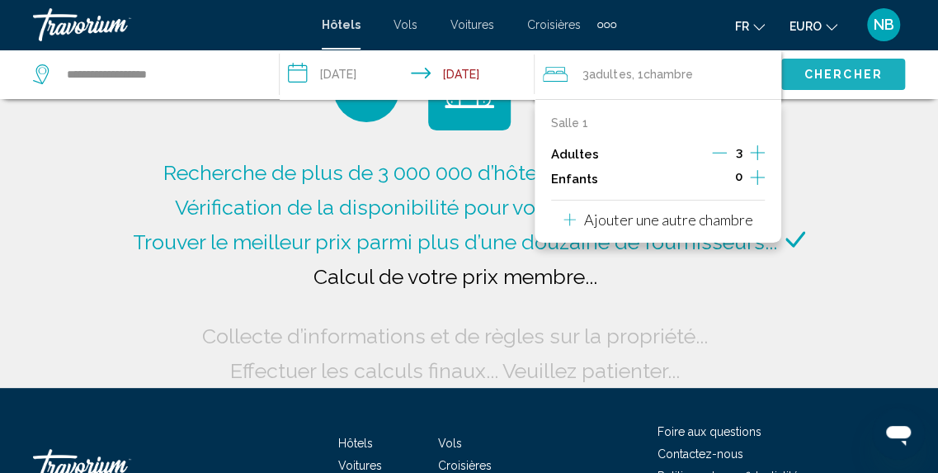
click at [823, 68] on span "Chercher" at bounding box center [843, 74] width 78 height 13
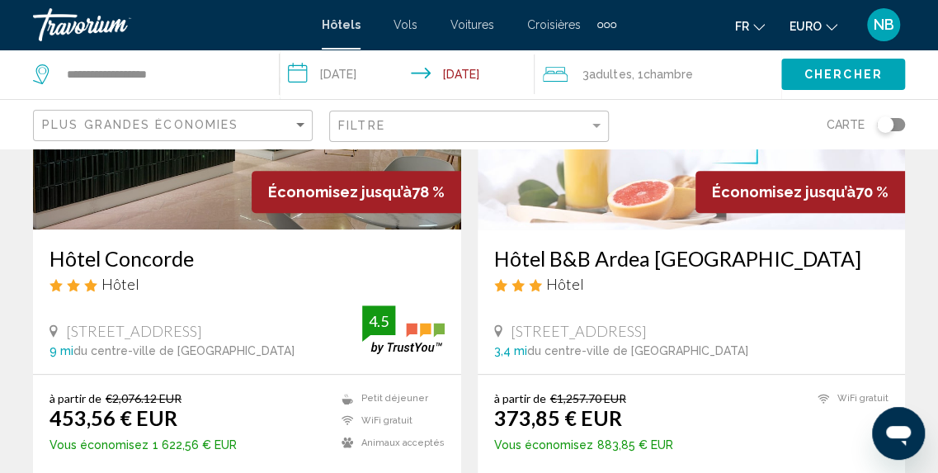
scroll to position [97, 0]
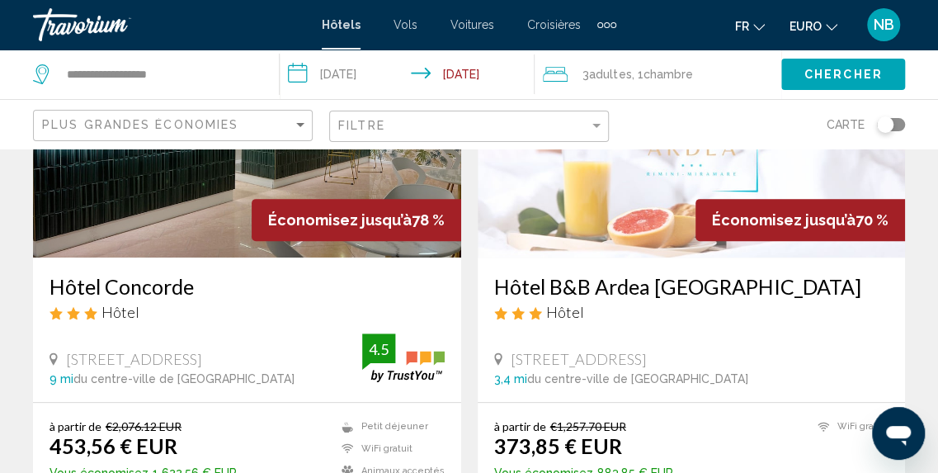
scroll to position [210, 0]
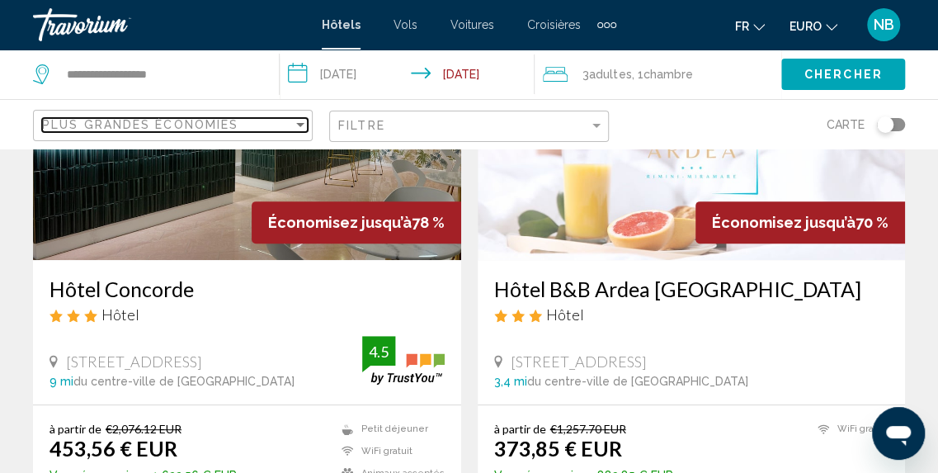
click at [211, 120] on span "Plus grandes économies" at bounding box center [140, 124] width 196 height 13
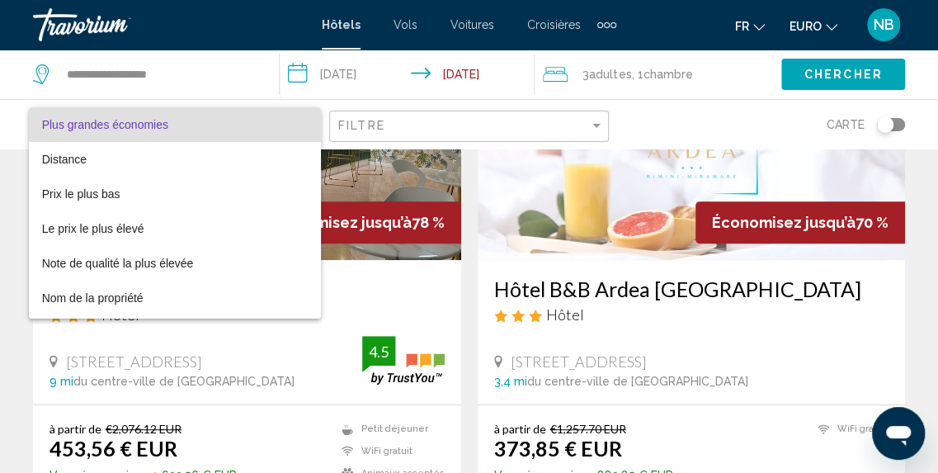
click at [927, 172] on div at bounding box center [469, 236] width 938 height 473
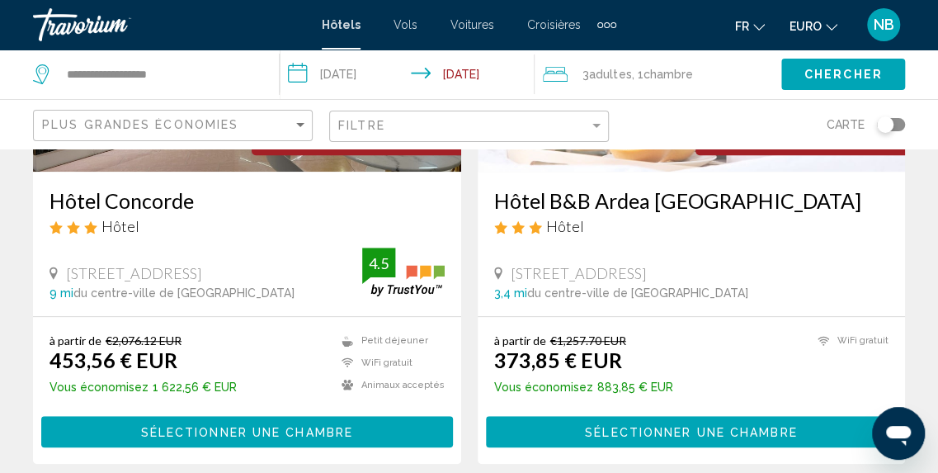
scroll to position [188, 0]
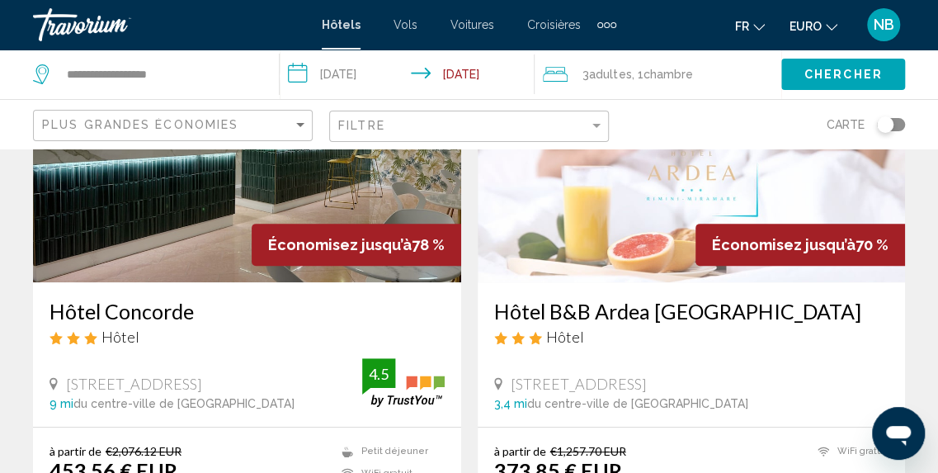
click at [770, 187] on img "Contenu principal" at bounding box center [692, 150] width 428 height 264
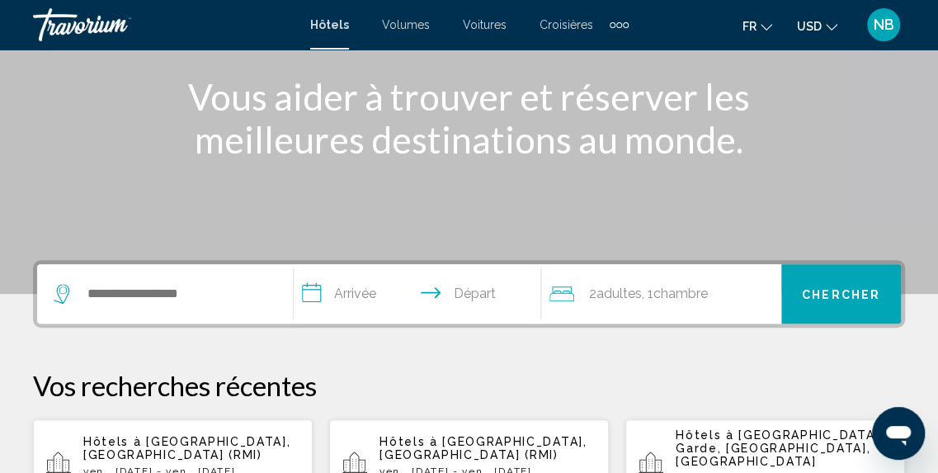
scroll to position [247, 0]
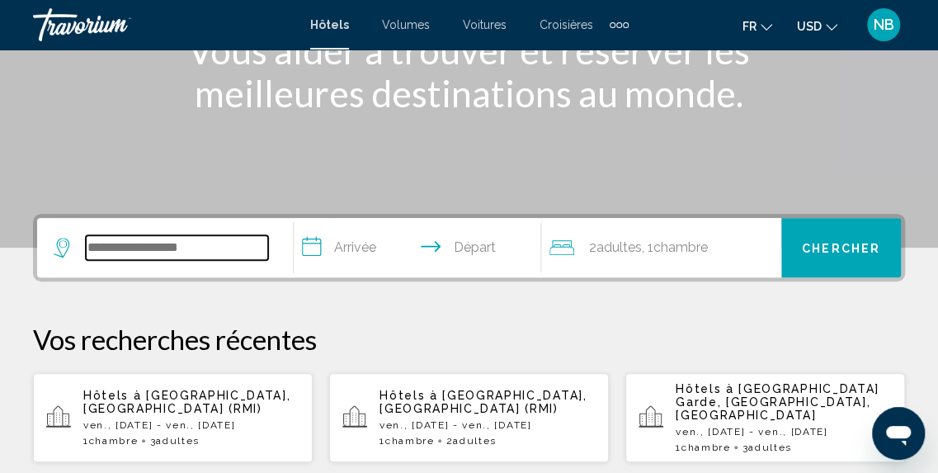
click at [234, 238] on input "Widget de recherche" at bounding box center [177, 247] width 182 height 25
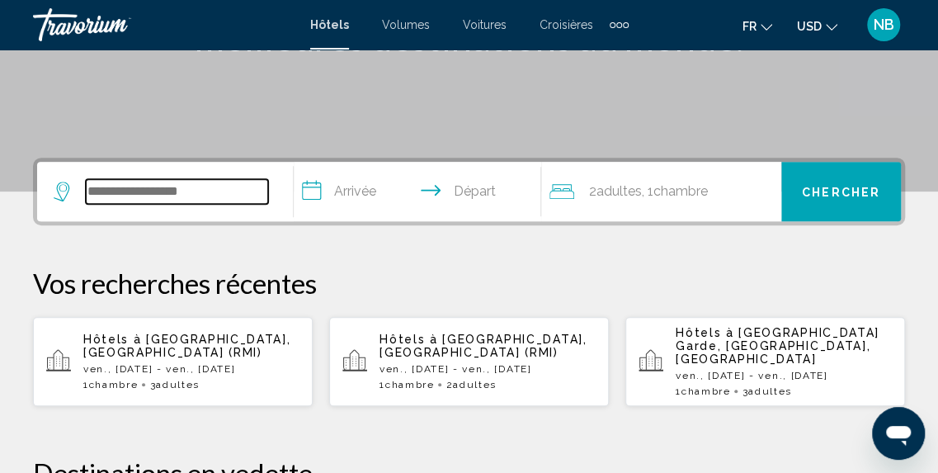
scroll to position [408, 0]
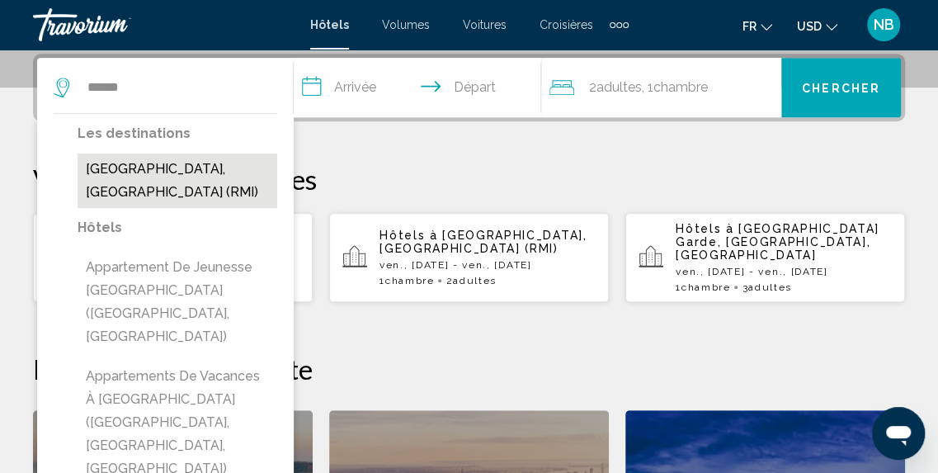
click at [193, 161] on button "[GEOGRAPHIC_DATA], [GEOGRAPHIC_DATA] (RMI)" at bounding box center [178, 180] width 200 height 54
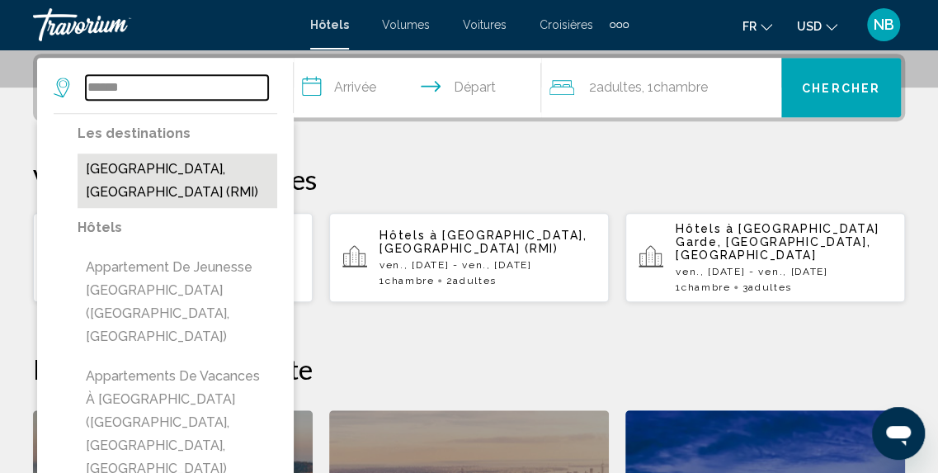
type input "**********"
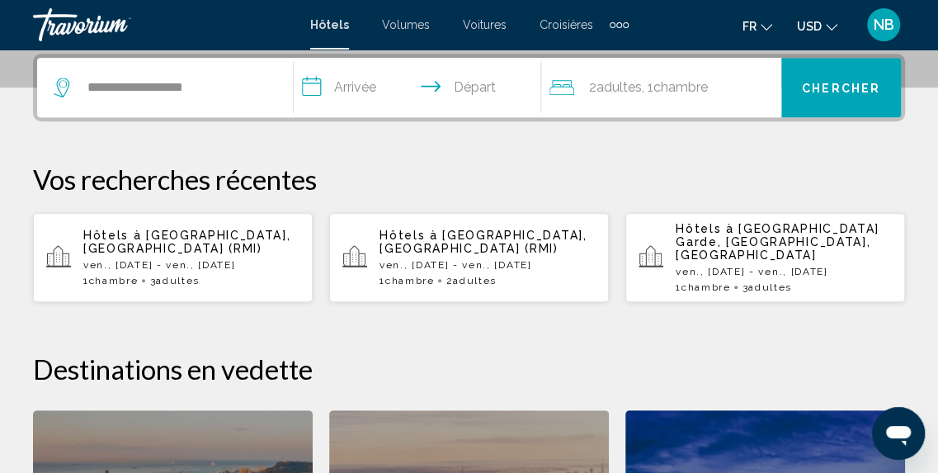
click at [352, 69] on input "**********" at bounding box center [421, 90] width 255 height 64
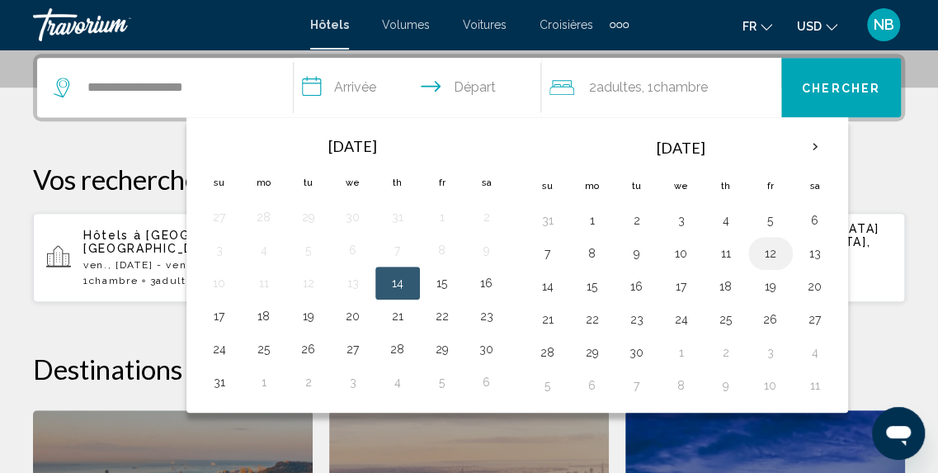
click at [765, 248] on button "12" at bounding box center [770, 253] width 26 height 23
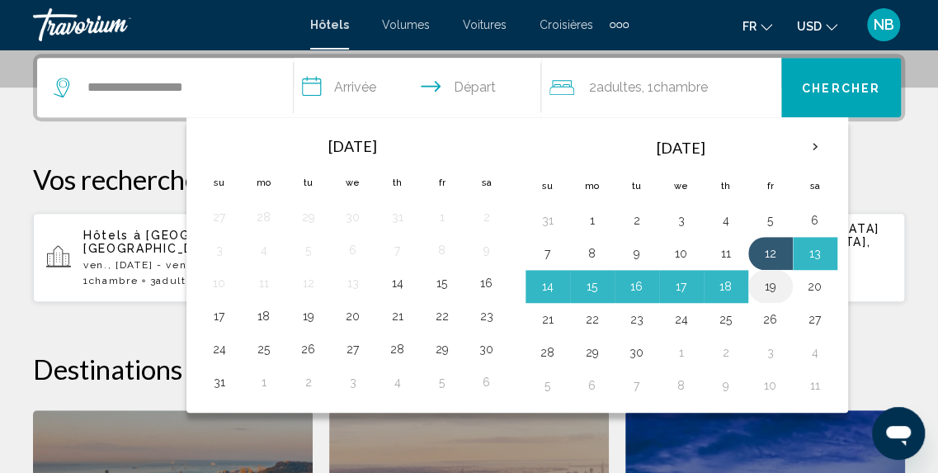
click at [765, 275] on button "19" at bounding box center [770, 286] width 26 height 23
type input "**********"
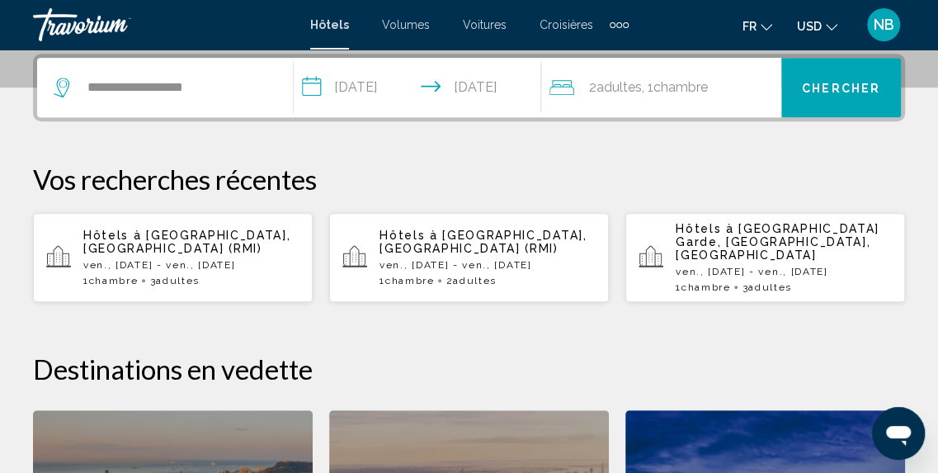
click at [691, 85] on span "Chambre" at bounding box center [680, 87] width 54 height 16
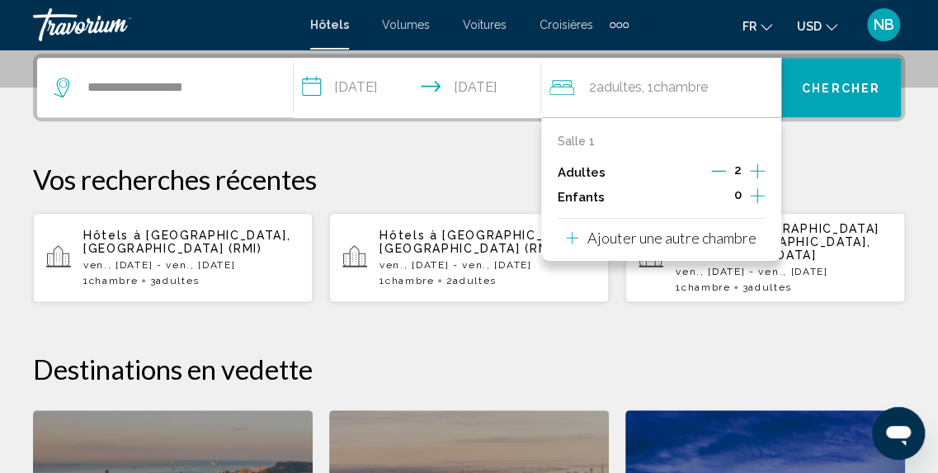
click at [754, 165] on icon "Augmenter les adultes" at bounding box center [757, 171] width 15 height 20
click at [825, 93] on span "Chercher" at bounding box center [841, 88] width 78 height 13
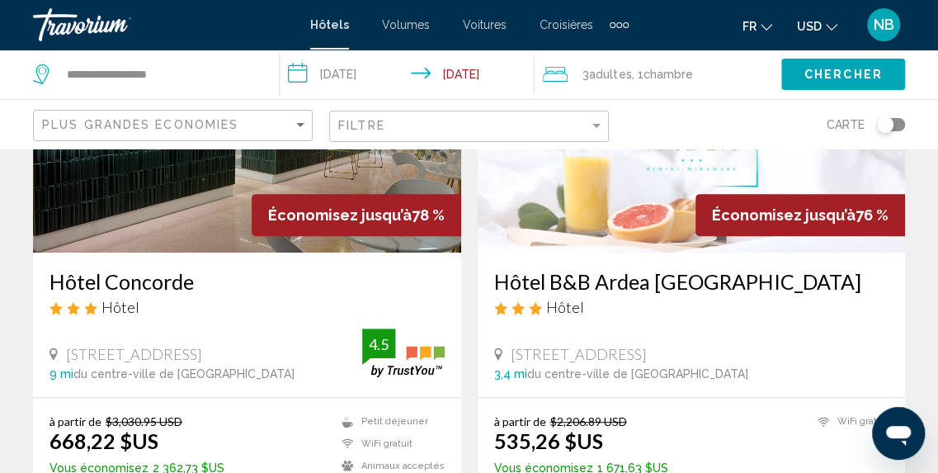
scroll to position [243, 0]
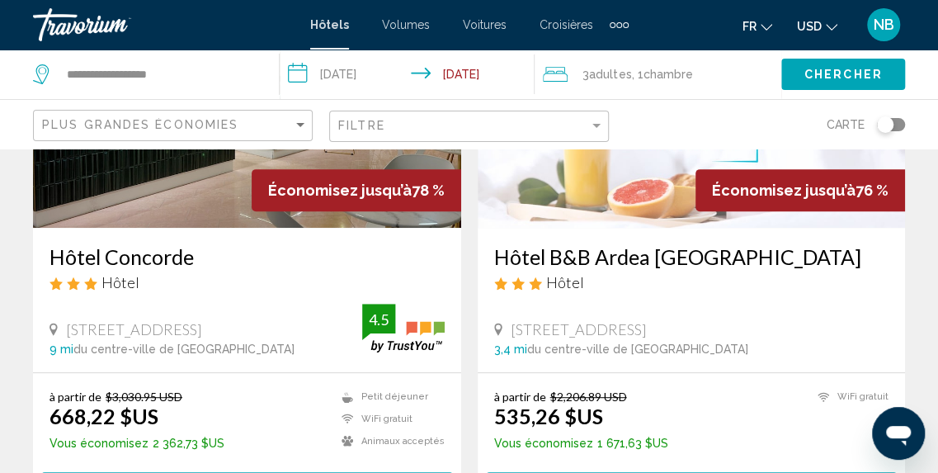
click at [819, 24] on span "USD" at bounding box center [809, 26] width 25 height 13
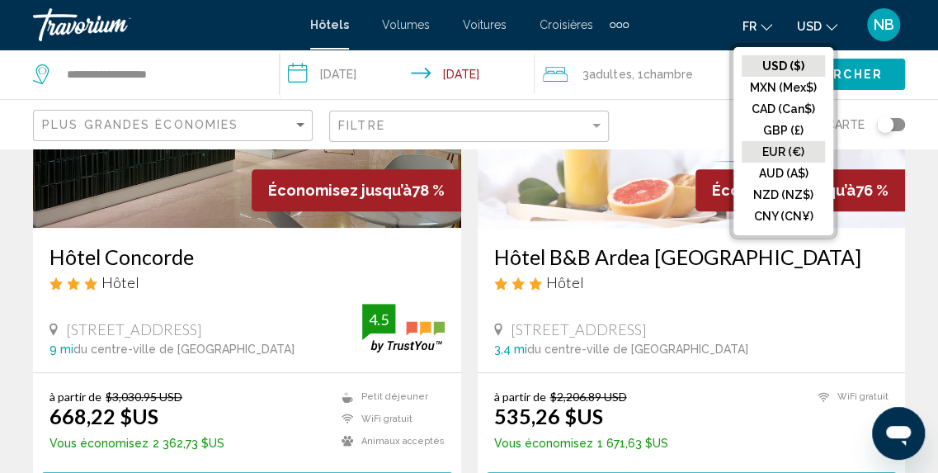
click at [819, 148] on button "EUR (€)" at bounding box center [783, 151] width 83 height 21
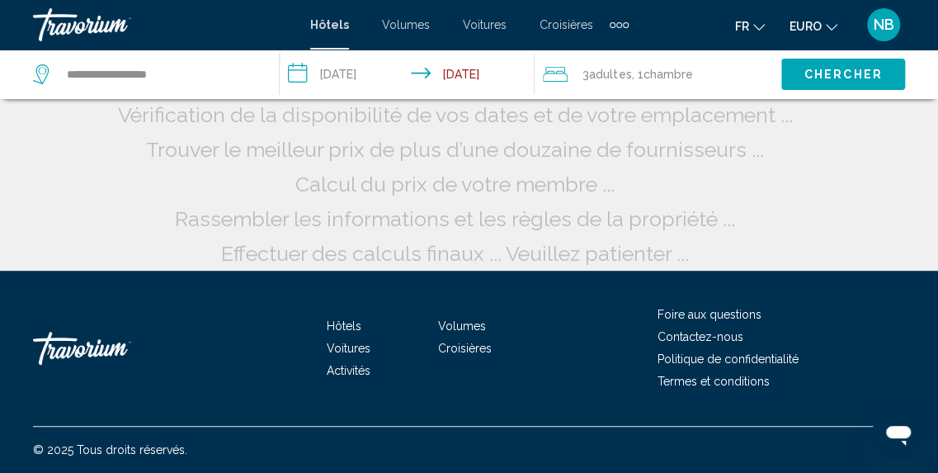
scroll to position [78, 0]
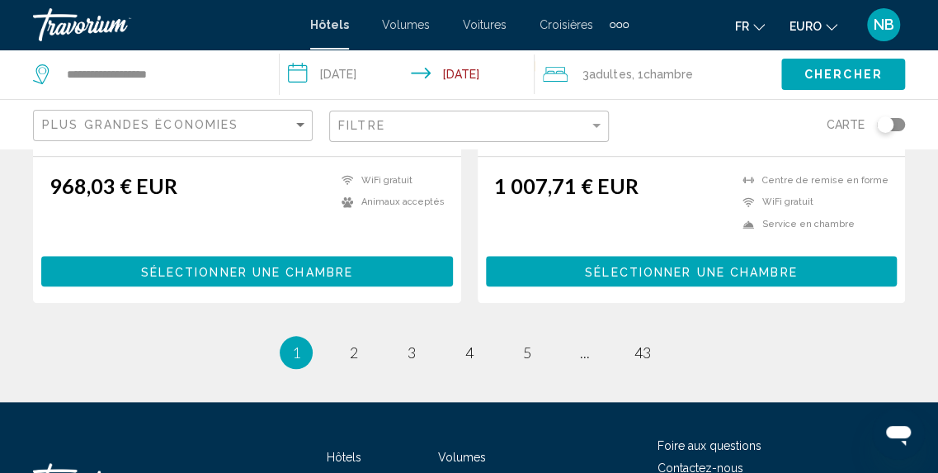
scroll to position [3478, 0]
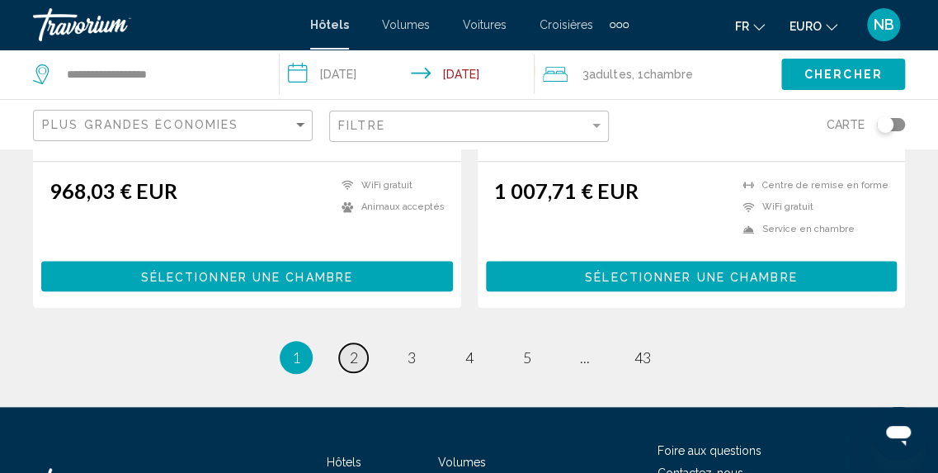
click at [365, 343] on link "page 2" at bounding box center [353, 357] width 29 height 29
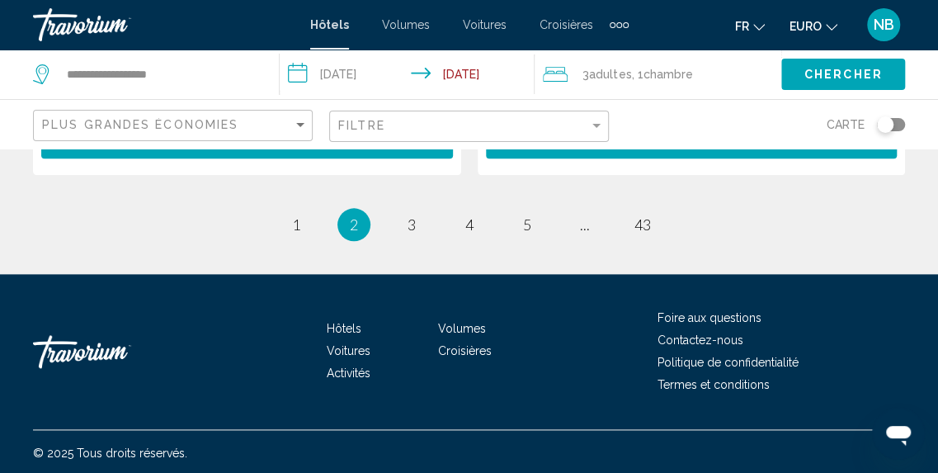
scroll to position [3315, 0]
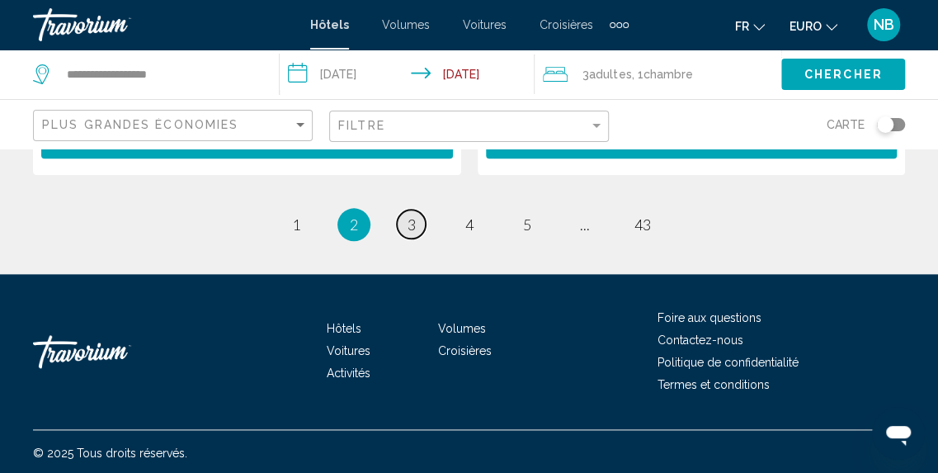
click at [420, 225] on link "page 3" at bounding box center [411, 224] width 29 height 29
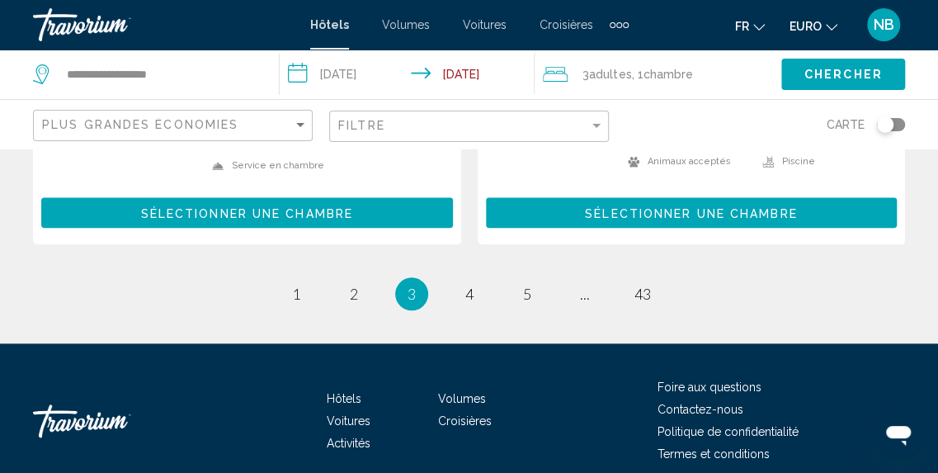
scroll to position [3577, 0]
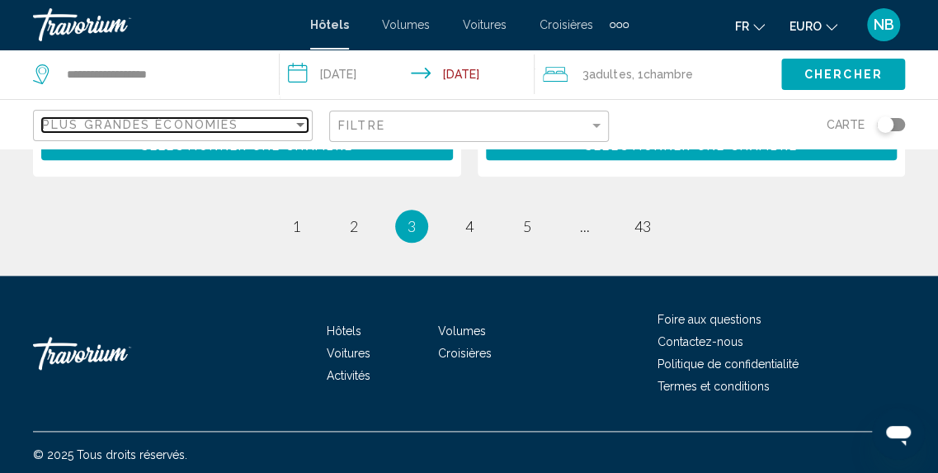
click at [271, 123] on div "Plus grandes économies" at bounding box center [167, 124] width 251 height 13
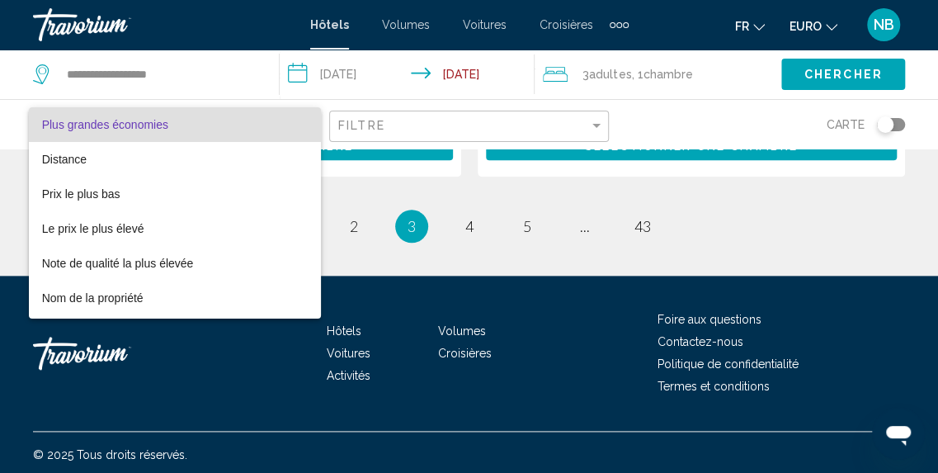
click at [271, 120] on span "Plus grandes économies" at bounding box center [175, 124] width 266 height 35
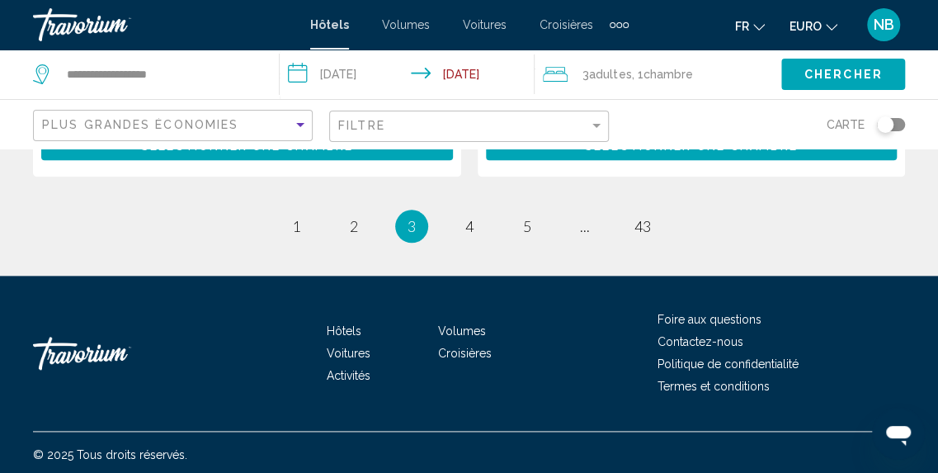
click at [842, 73] on span "Chercher" at bounding box center [843, 74] width 78 height 13
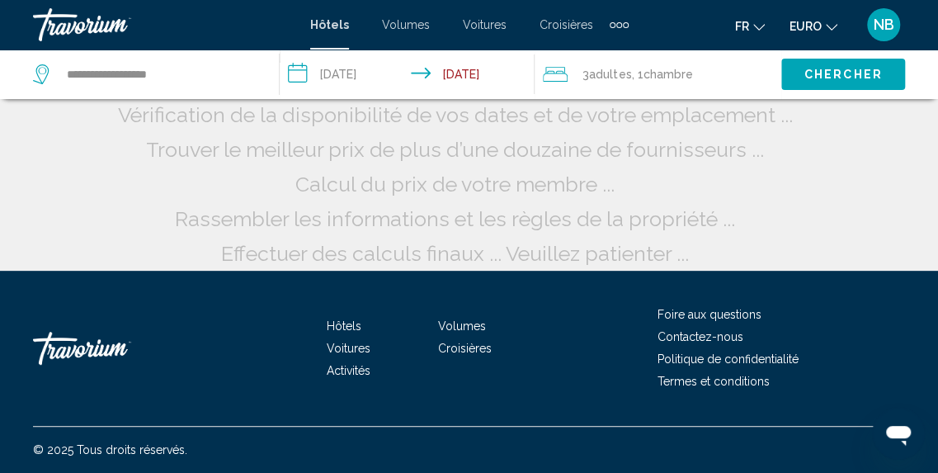
scroll to position [192, 0]
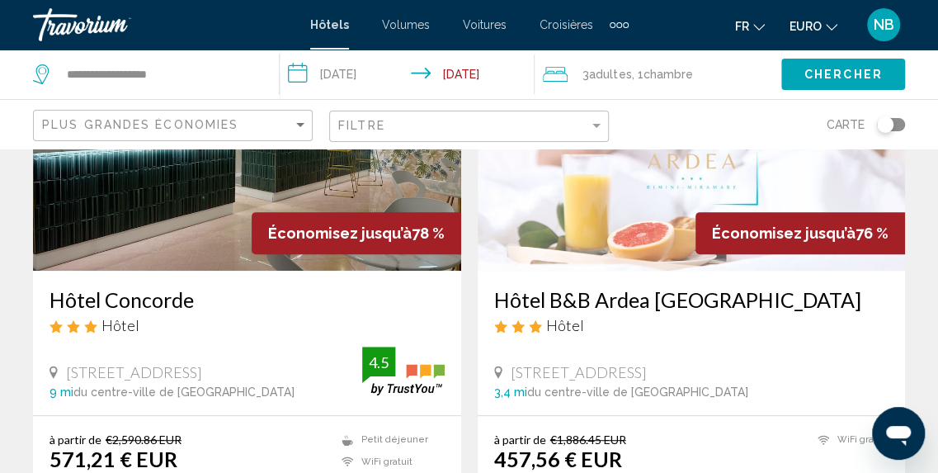
scroll to position [240, 0]
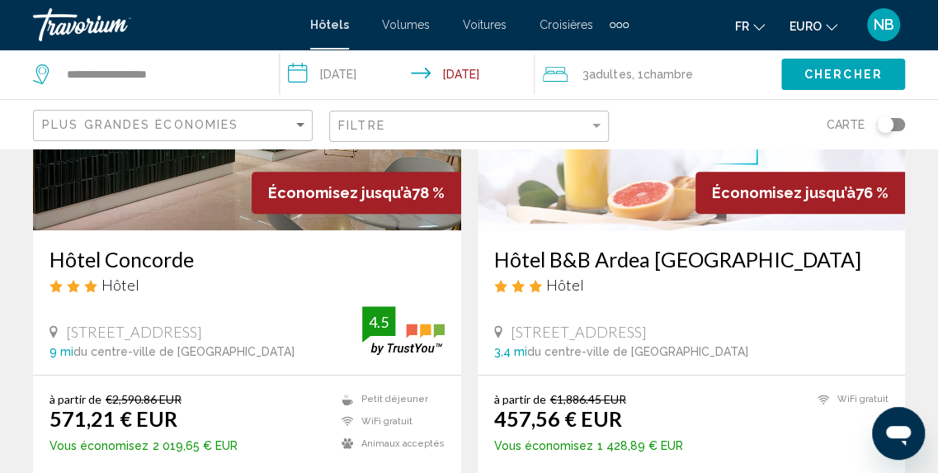
click at [641, 196] on img "Contenu principal" at bounding box center [692, 98] width 428 height 264
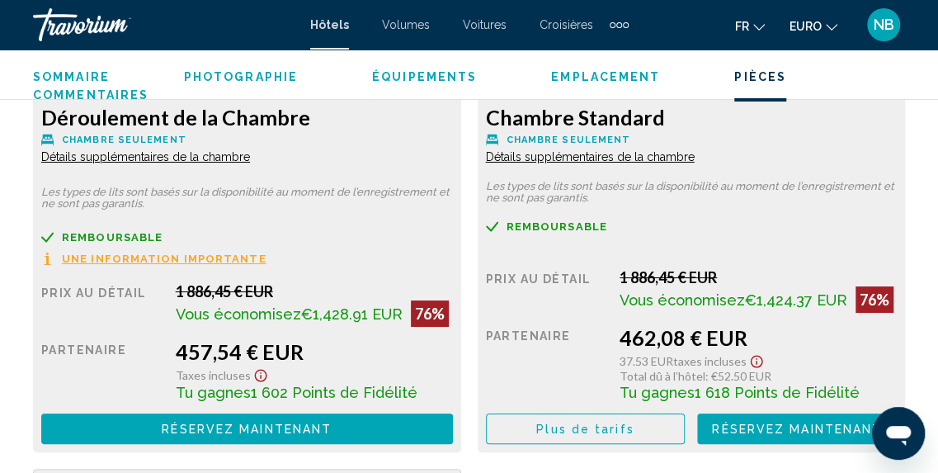
scroll to position [2623, 0]
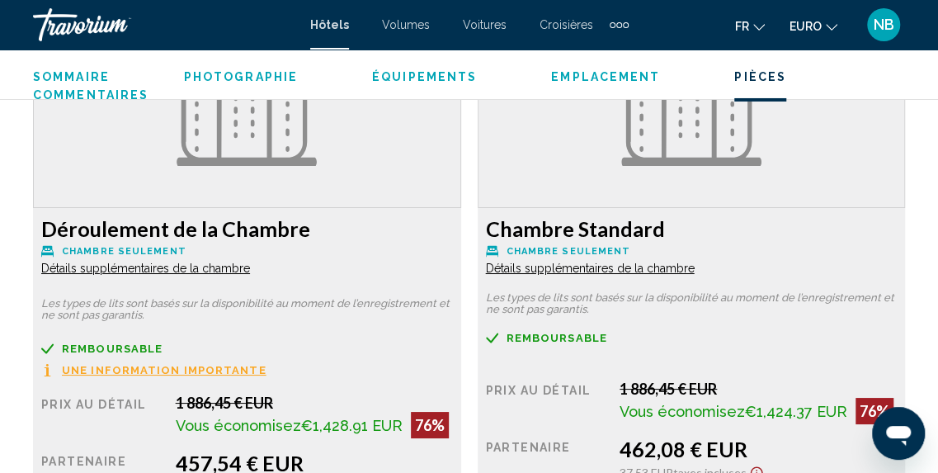
click at [250, 266] on span "Détails supplémentaires de la chambre" at bounding box center [145, 268] width 209 height 13
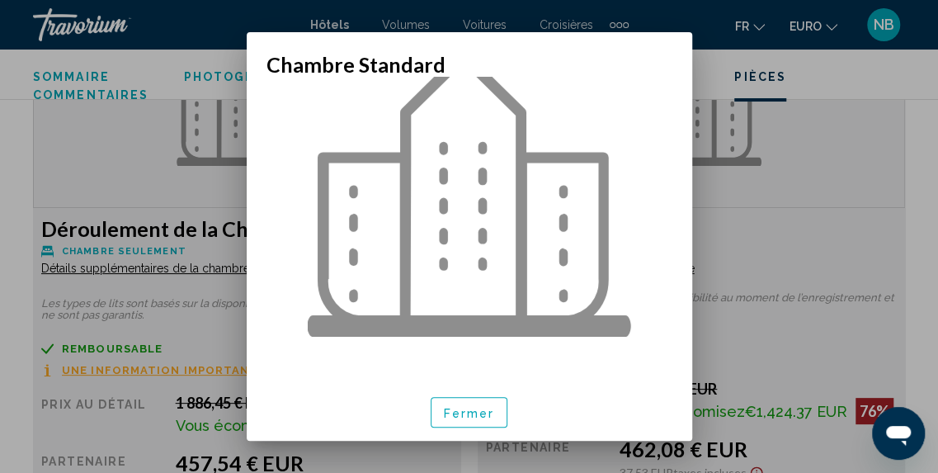
scroll to position [97, 0]
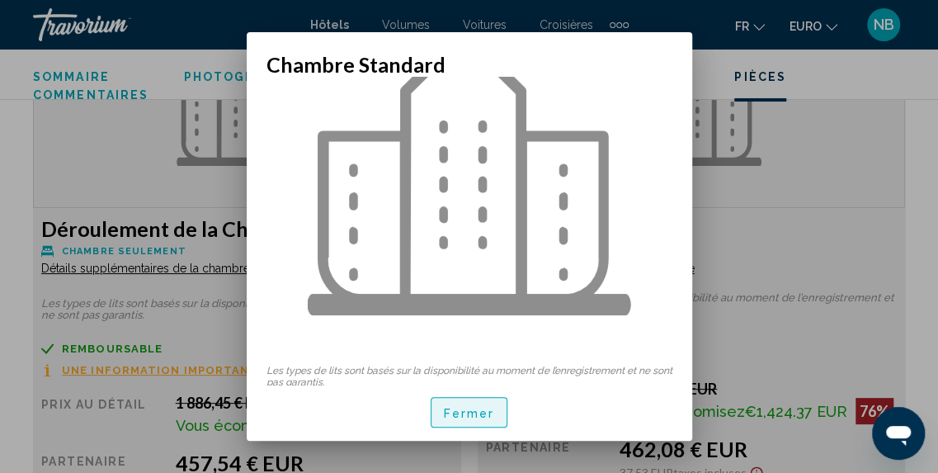
click at [438, 408] on button "Fermer" at bounding box center [470, 412] width 78 height 31
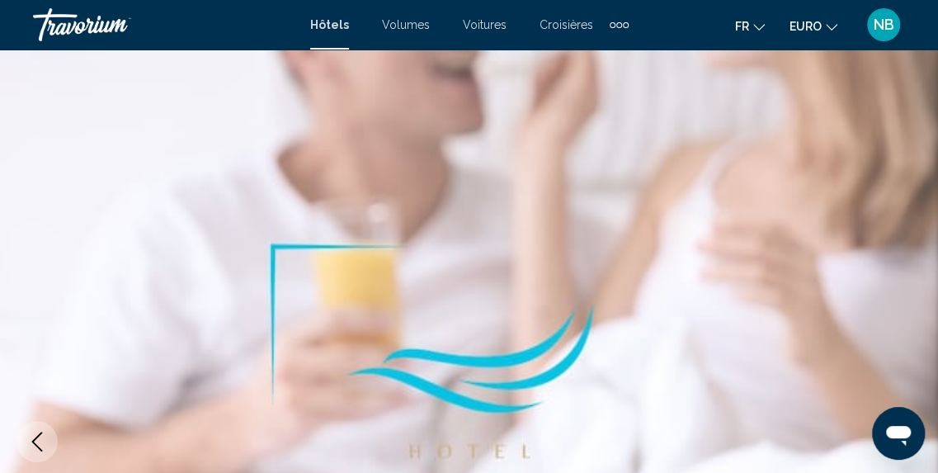
scroll to position [2623, 0]
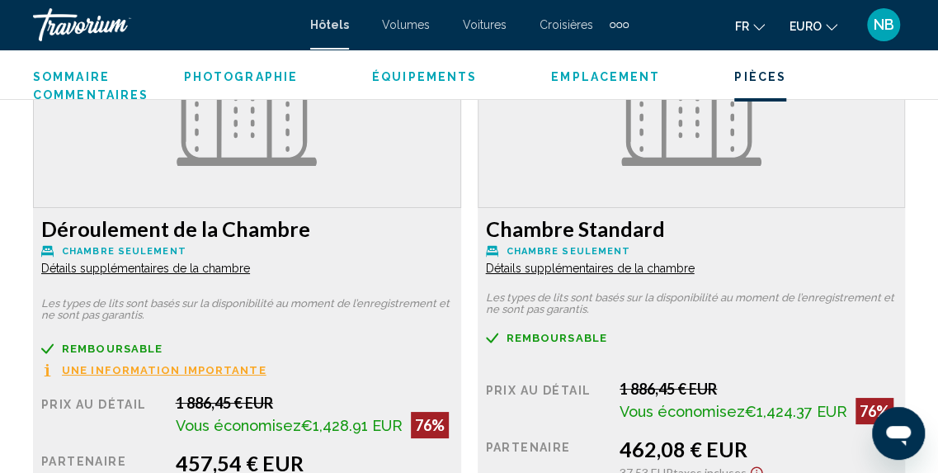
click at [209, 266] on span "Détails supplémentaires de la chambre" at bounding box center [145, 268] width 209 height 13
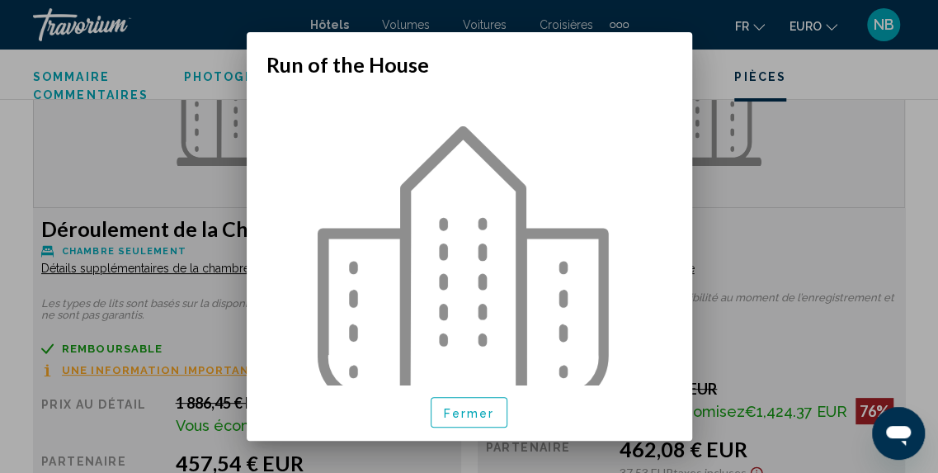
scroll to position [0, 0]
click at [676, 229] on div "Les types de lits sont basés sur la disponibilité au moment de l’enregistrement…" at bounding box center [469, 230] width 445 height 307
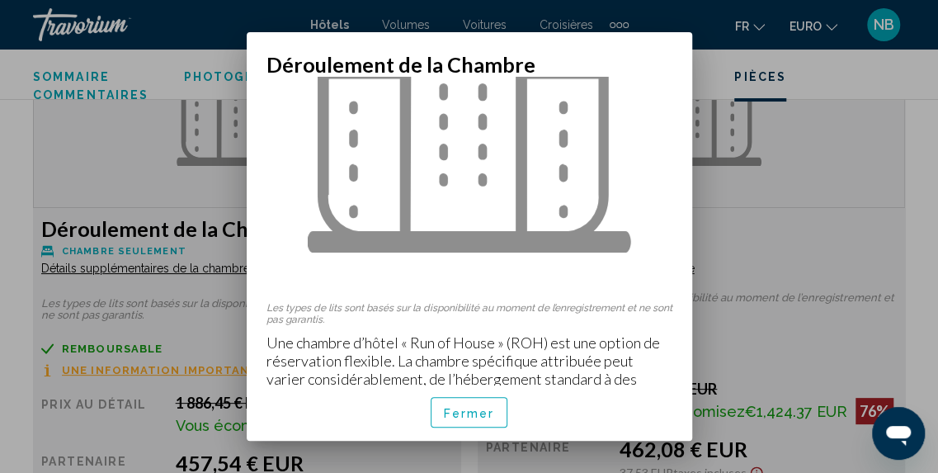
scroll to position [188, 0]
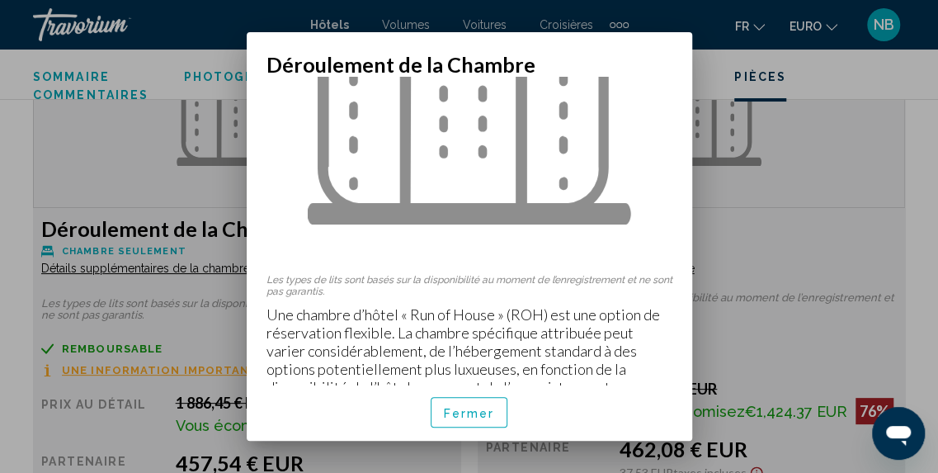
click at [471, 398] on button "Fermer" at bounding box center [470, 412] width 78 height 31
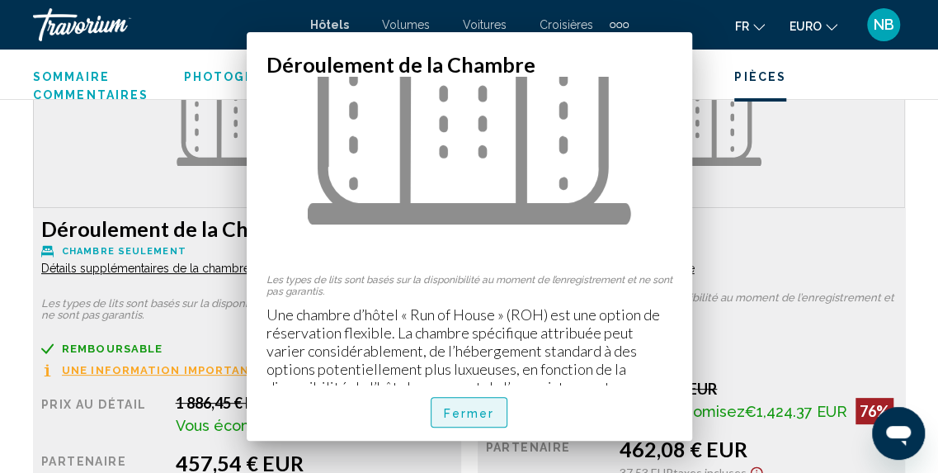
scroll to position [2623, 0]
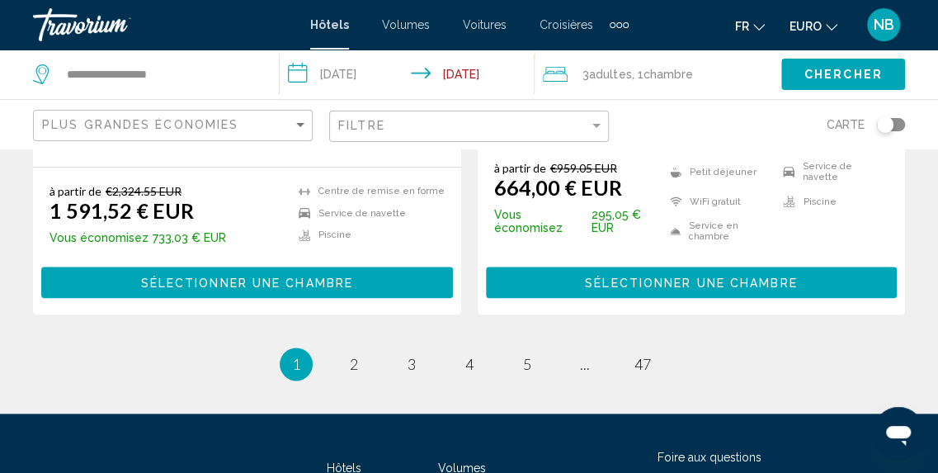
scroll to position [3562, 0]
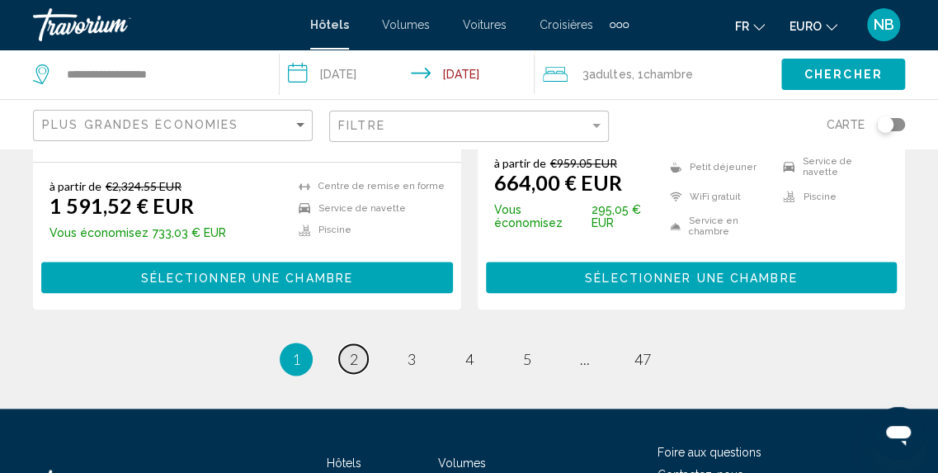
click at [361, 344] on link "page 2" at bounding box center [353, 358] width 29 height 29
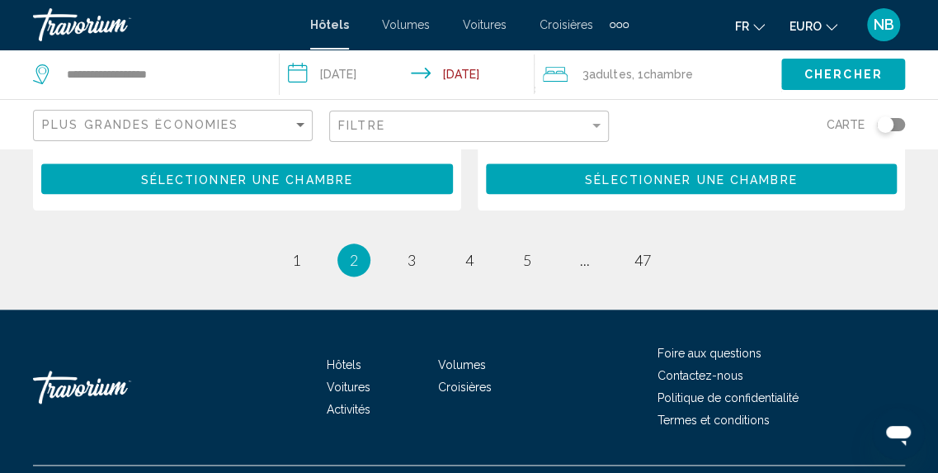
scroll to position [3609, 0]
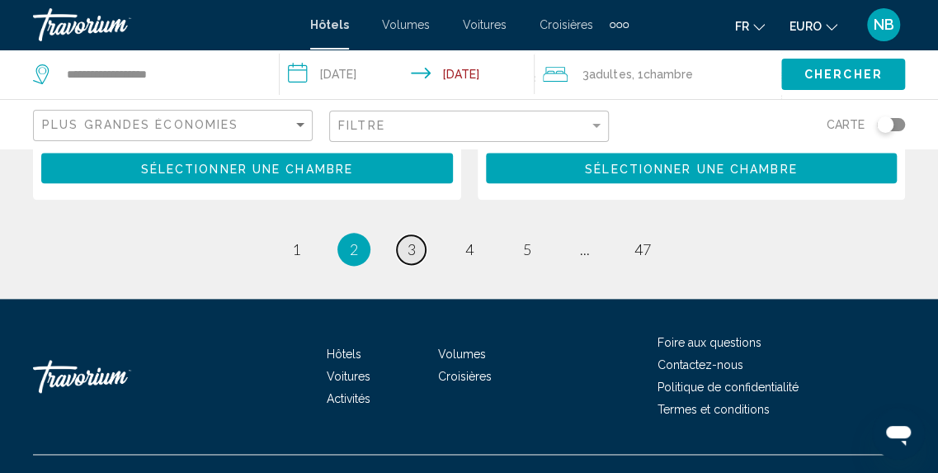
click at [412, 235] on link "page 3" at bounding box center [411, 249] width 29 height 29
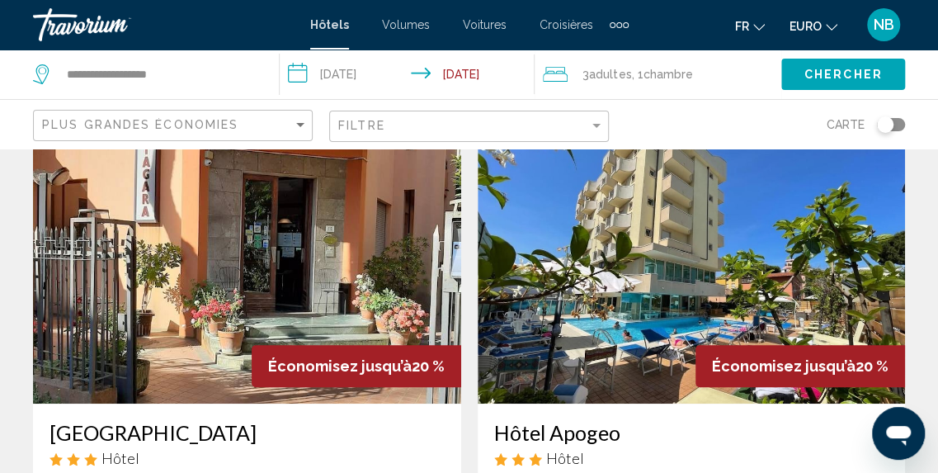
scroll to position [117, 0]
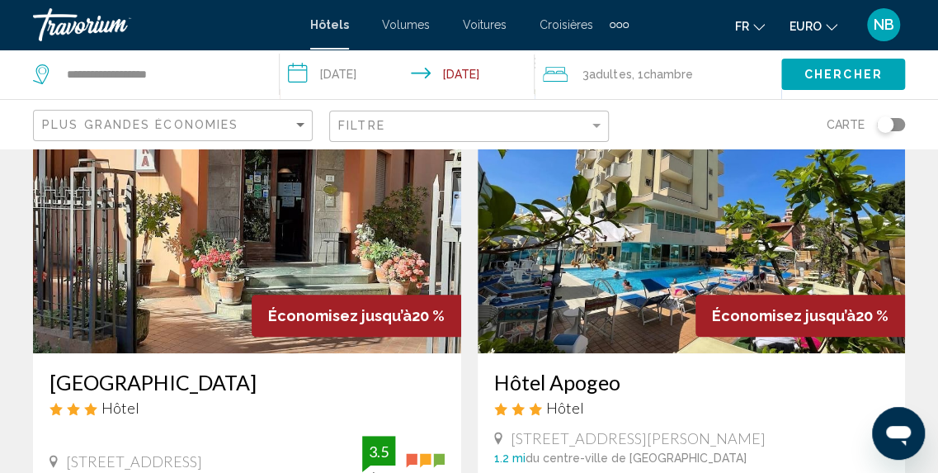
click at [368, 260] on img "Contenu principal" at bounding box center [247, 221] width 428 height 264
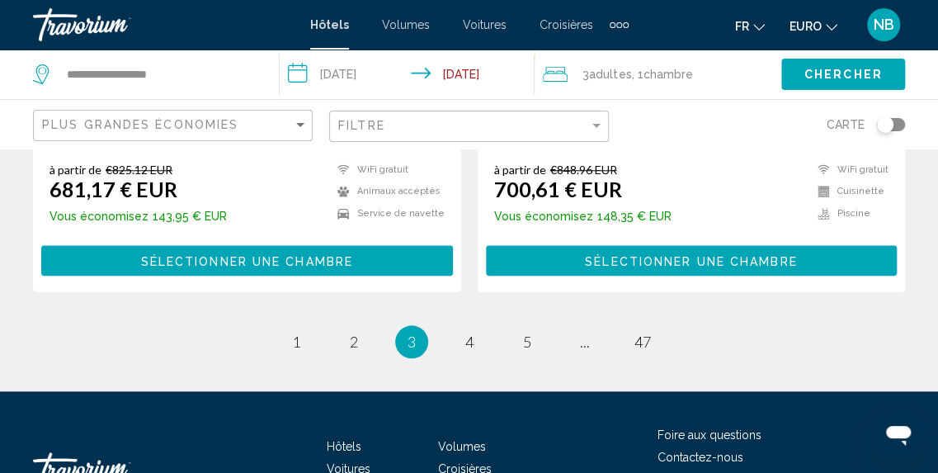
scroll to position [3550, 0]
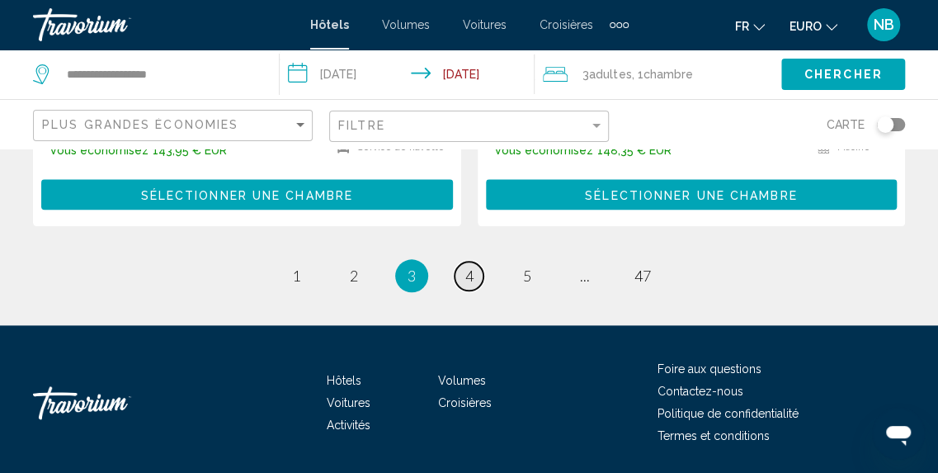
click at [467, 266] on span "4" at bounding box center [469, 275] width 8 height 18
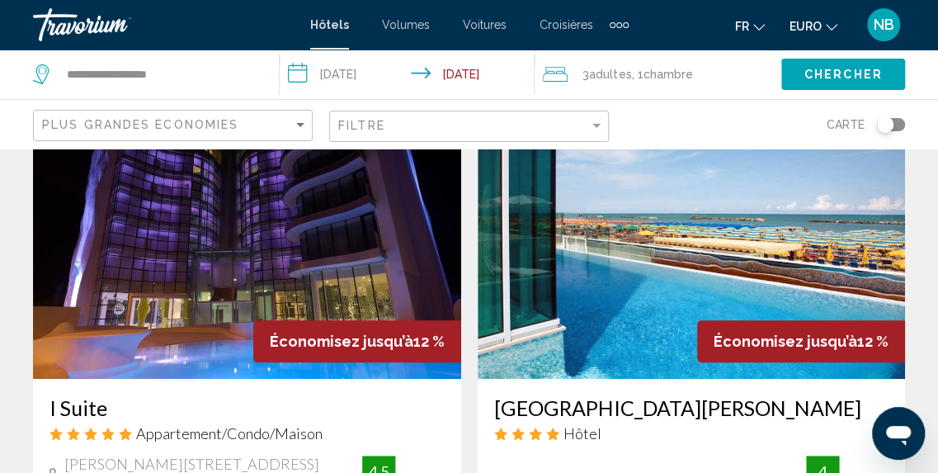
scroll to position [3173, 0]
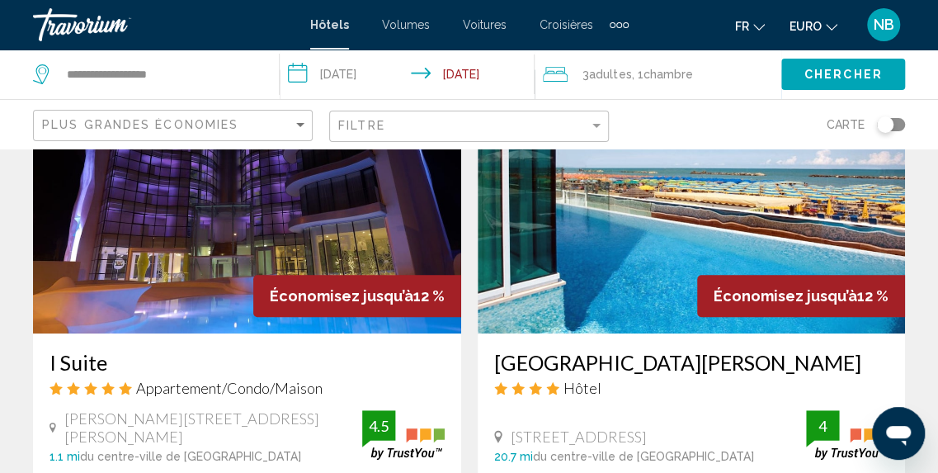
click at [558, 222] on img "Contenu principal" at bounding box center [692, 201] width 428 height 264
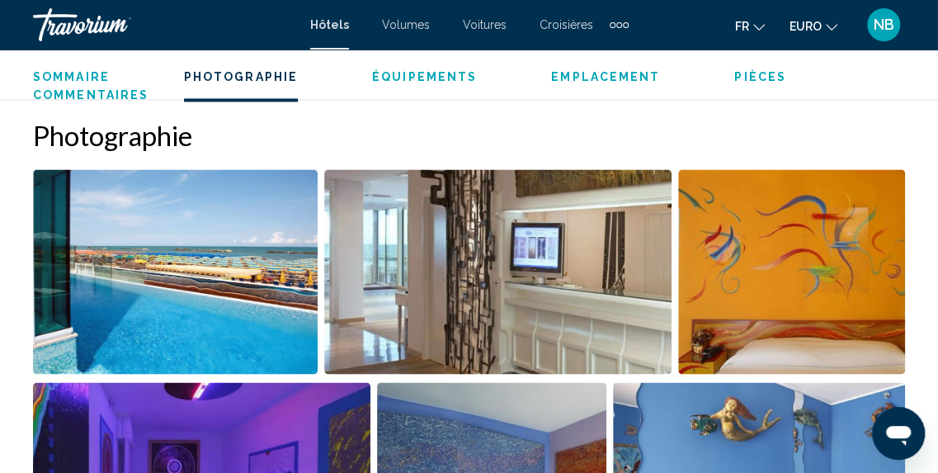
scroll to position [1193, 0]
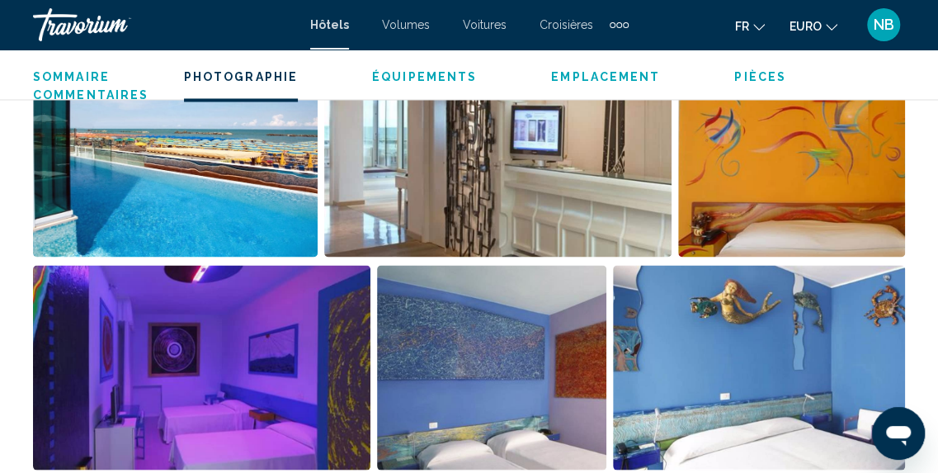
click at [239, 162] on img "Ouvrir le curseur d’image en plein écran" at bounding box center [175, 154] width 285 height 205
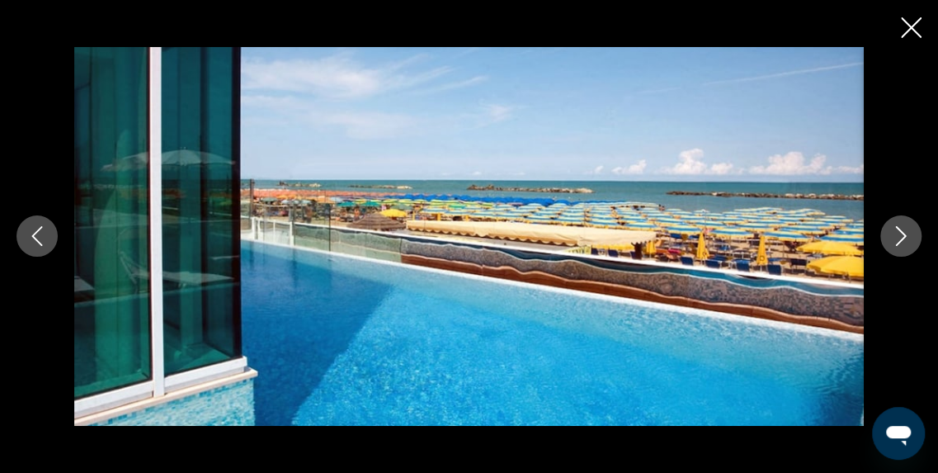
click at [893, 238] on icon "Image suivante" at bounding box center [901, 236] width 20 height 20
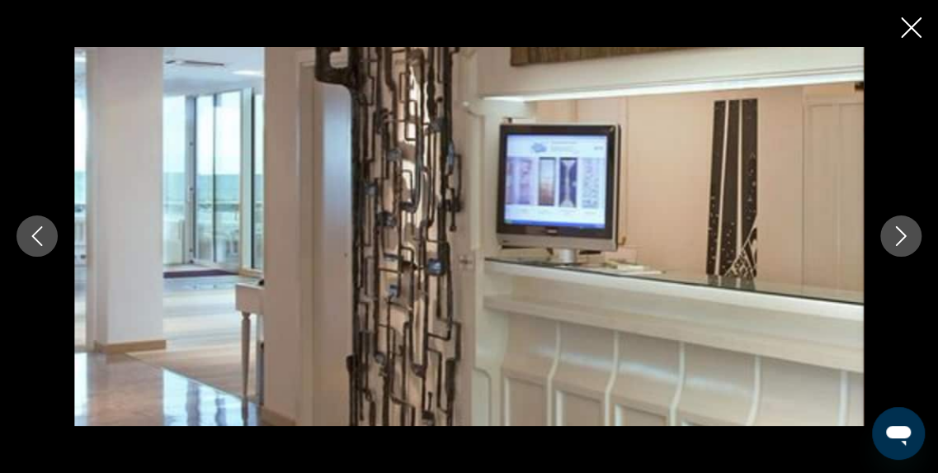
click at [893, 238] on icon "Image suivante" at bounding box center [901, 236] width 20 height 20
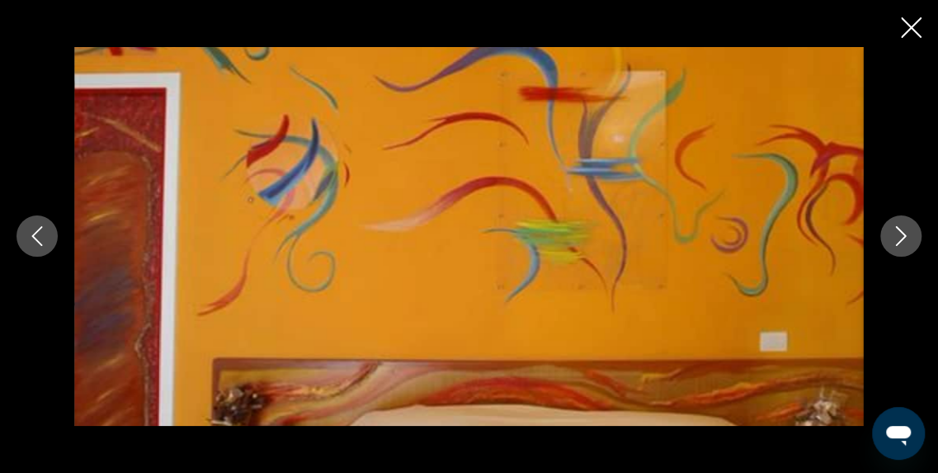
click at [893, 238] on icon "Image suivante" at bounding box center [901, 236] width 20 height 20
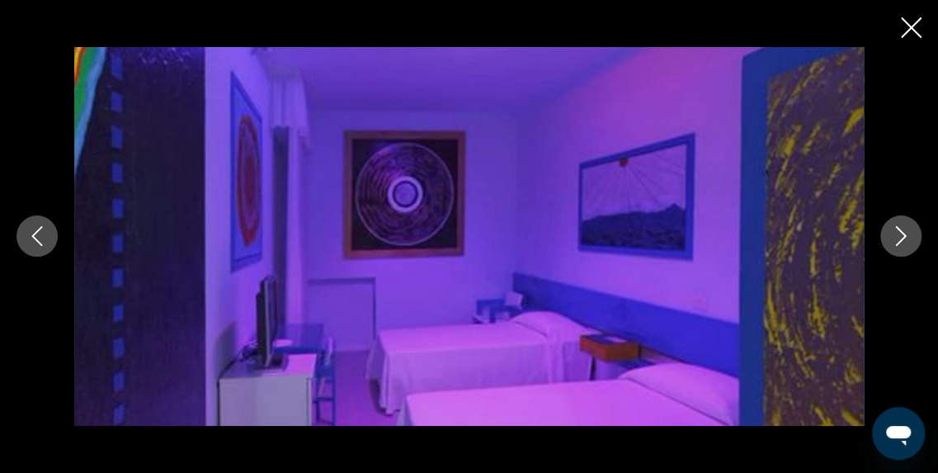
click at [893, 238] on icon "Image suivante" at bounding box center [901, 236] width 20 height 20
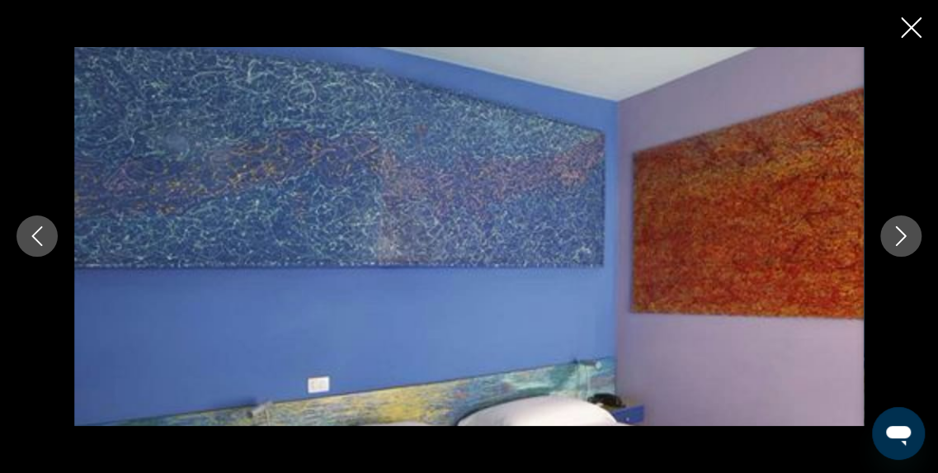
click at [893, 238] on icon "Image suivante" at bounding box center [901, 236] width 20 height 20
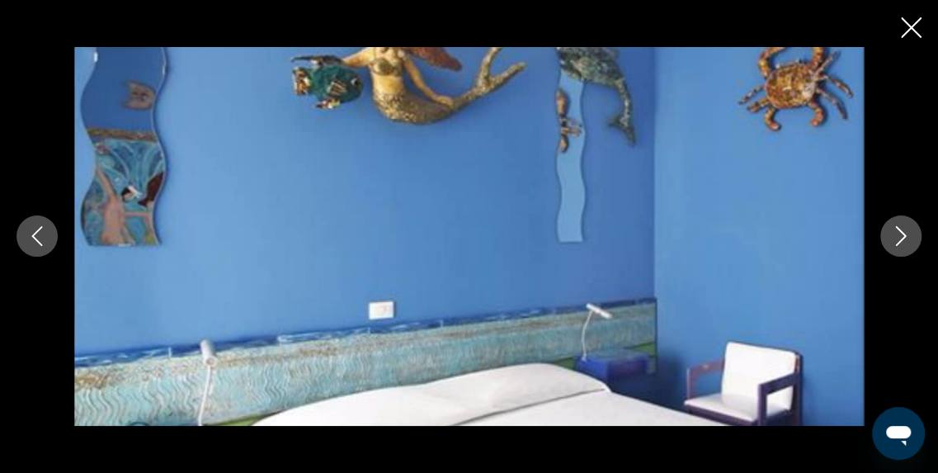
click at [893, 238] on icon "Image suivante" at bounding box center [901, 236] width 20 height 20
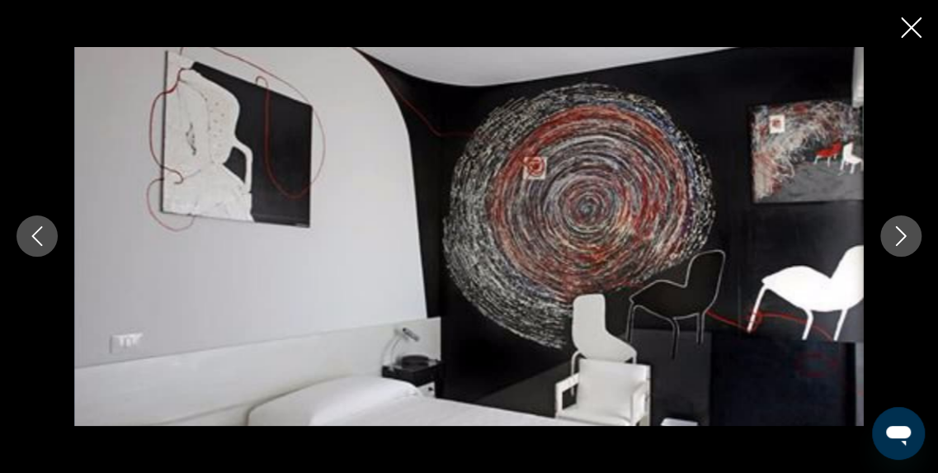
click at [893, 238] on icon "Image suivante" at bounding box center [901, 236] width 20 height 20
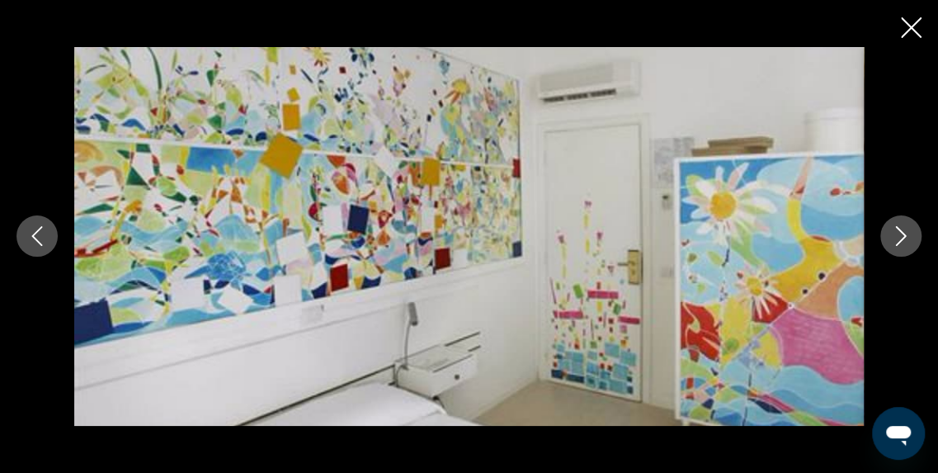
click at [893, 238] on icon "Image suivante" at bounding box center [901, 236] width 20 height 20
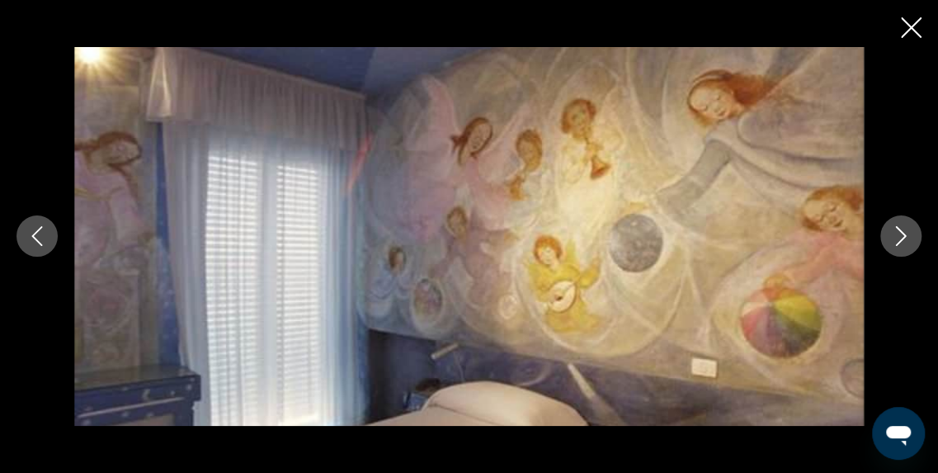
click at [893, 238] on icon "Image suivante" at bounding box center [901, 236] width 20 height 20
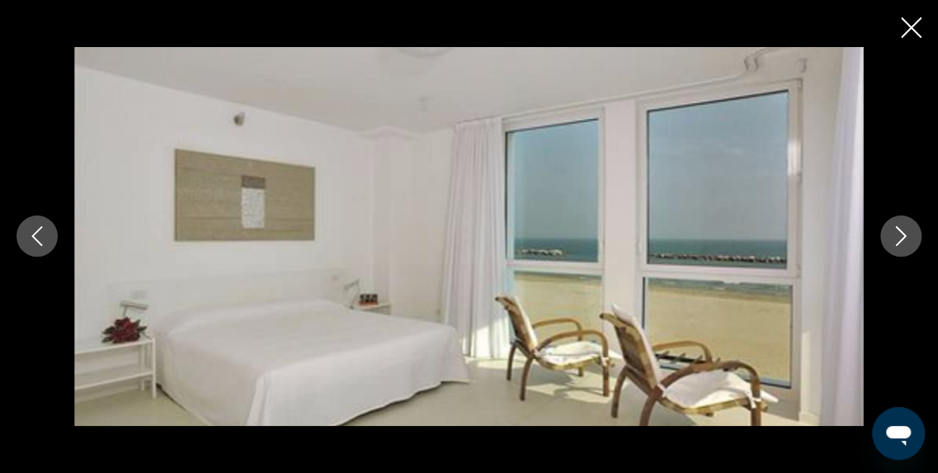
click at [893, 238] on icon "Image suivante" at bounding box center [901, 236] width 20 height 20
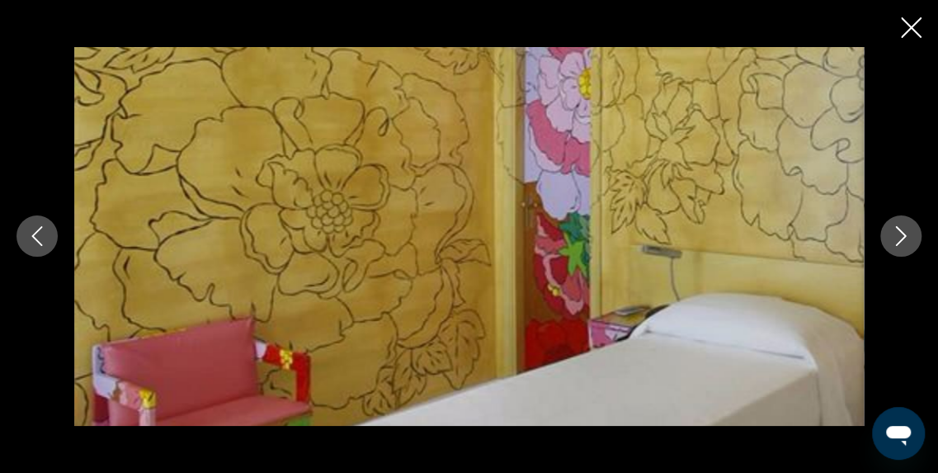
click at [893, 238] on icon "Image suivante" at bounding box center [901, 236] width 20 height 20
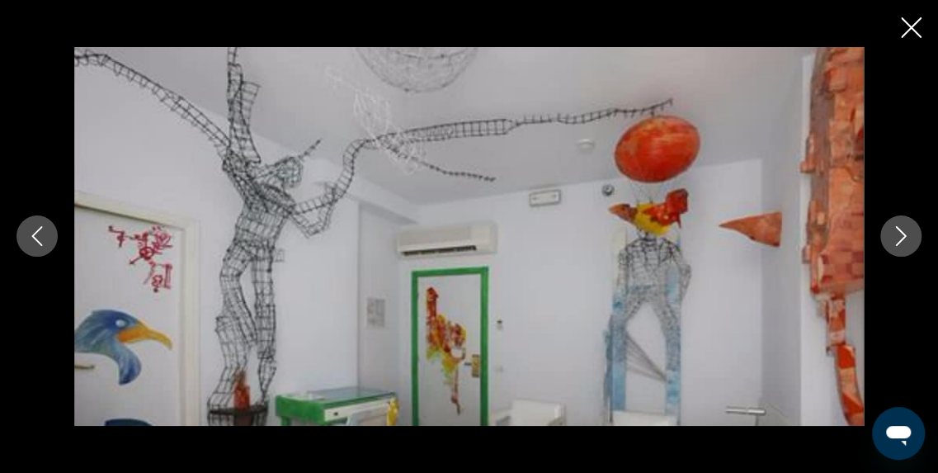
click at [893, 238] on icon "Image suivante" at bounding box center [901, 236] width 20 height 20
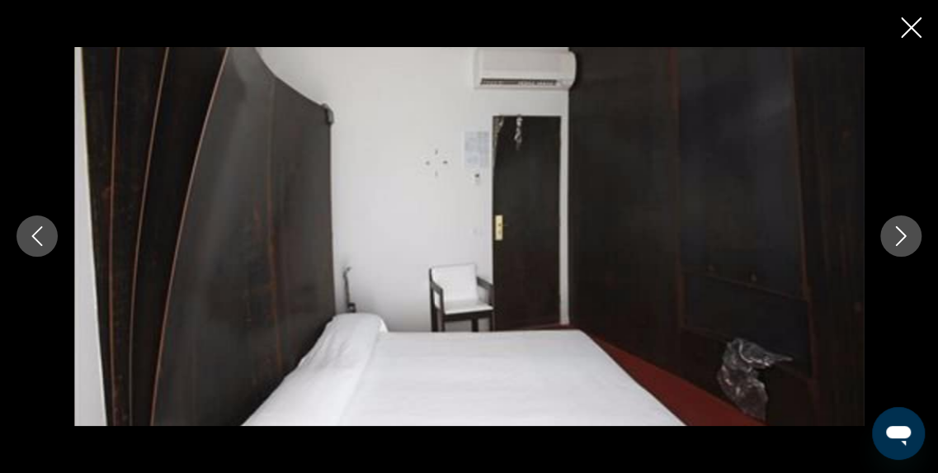
click at [893, 238] on icon "Image suivante" at bounding box center [901, 236] width 20 height 20
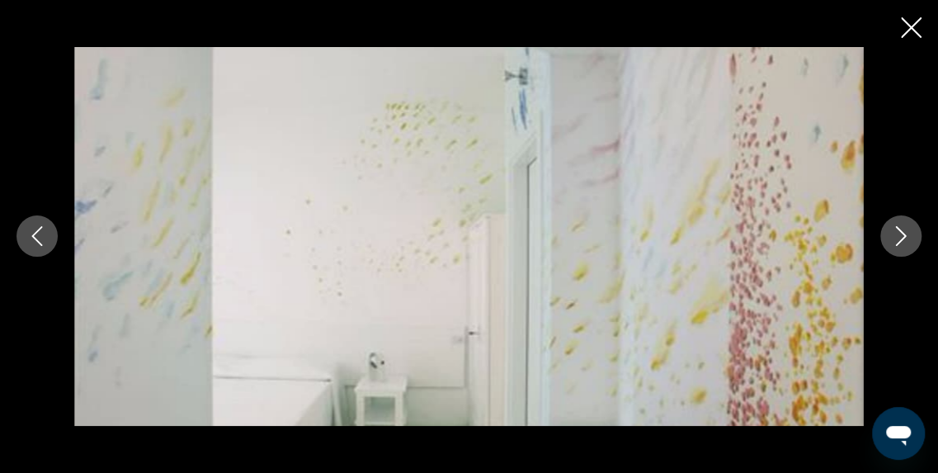
click at [893, 238] on icon "Image suivante" at bounding box center [901, 236] width 20 height 20
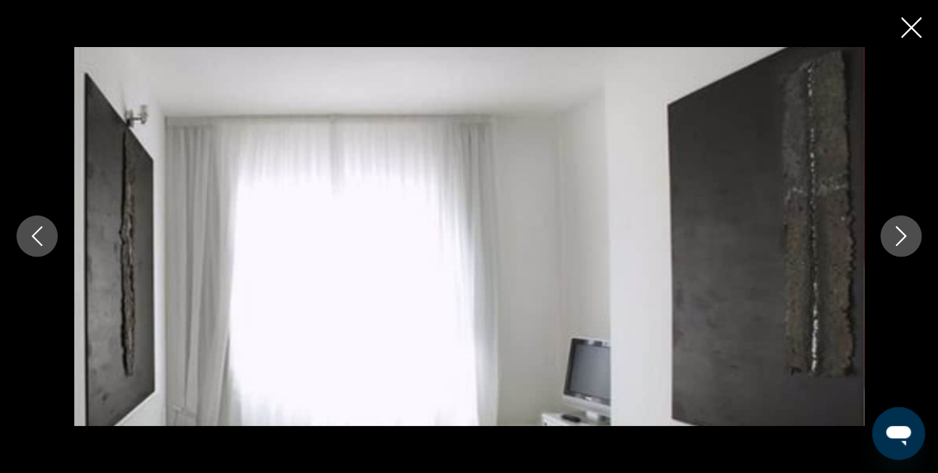
click at [893, 238] on icon "Image suivante" at bounding box center [901, 236] width 20 height 20
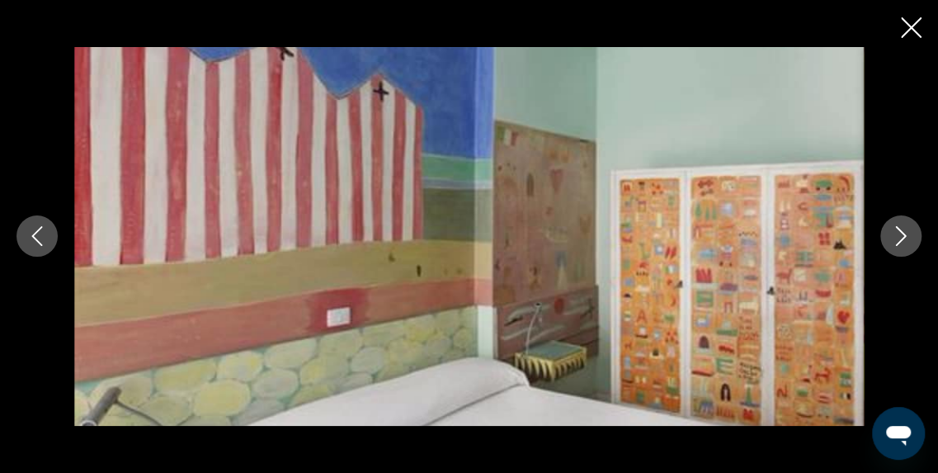
click at [893, 238] on icon "Image suivante" at bounding box center [901, 236] width 20 height 20
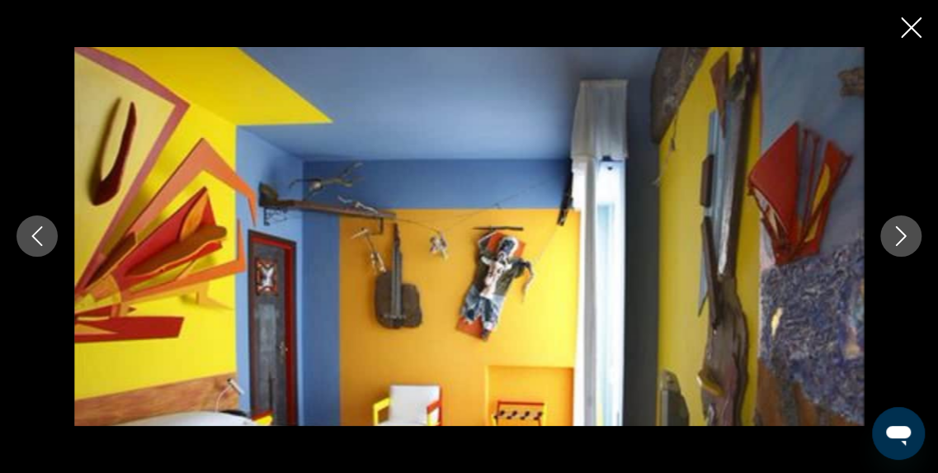
click at [893, 238] on icon "Image suivante" at bounding box center [901, 236] width 20 height 20
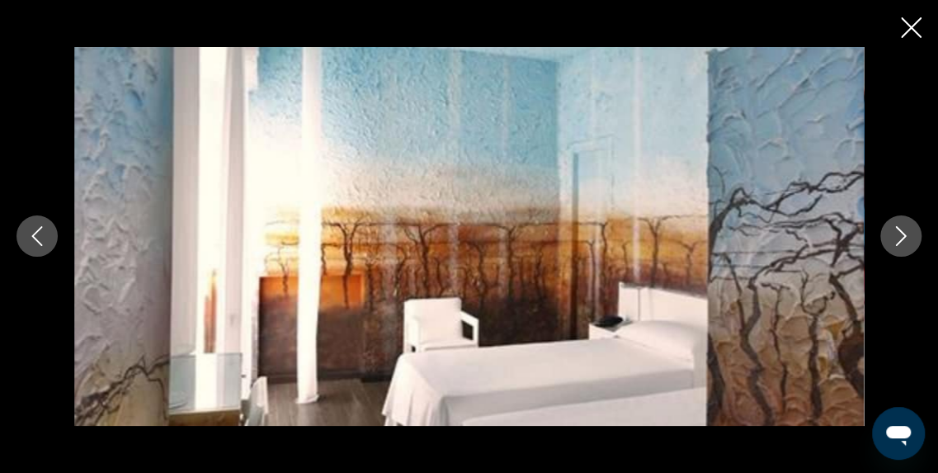
click at [893, 238] on icon "Image suivante" at bounding box center [901, 236] width 20 height 20
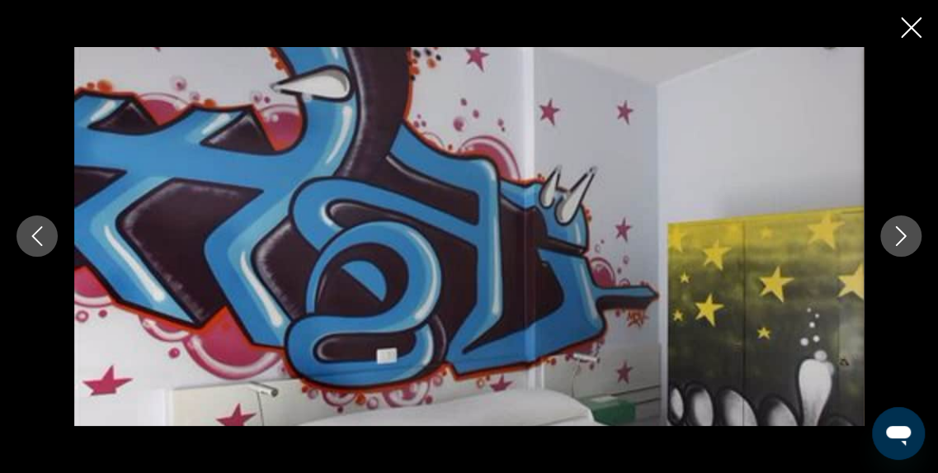
click at [893, 238] on icon "Image suivante" at bounding box center [901, 236] width 20 height 20
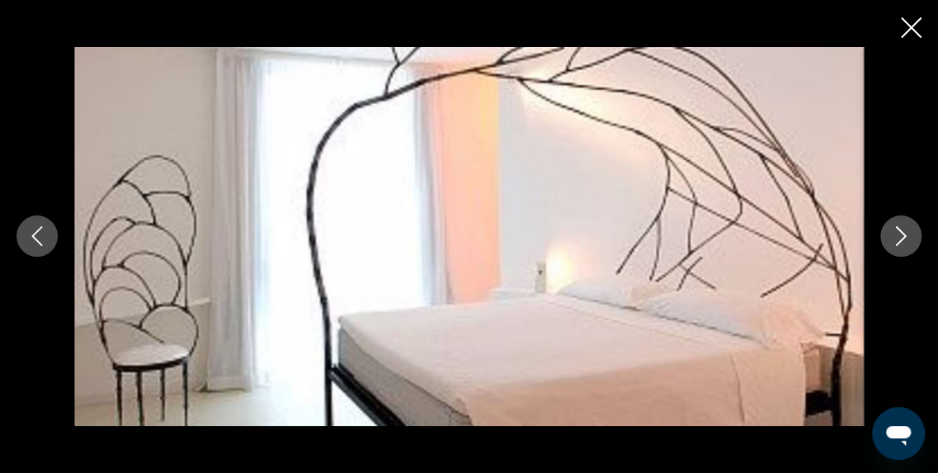
click at [893, 238] on icon "Image suivante" at bounding box center [901, 236] width 20 height 20
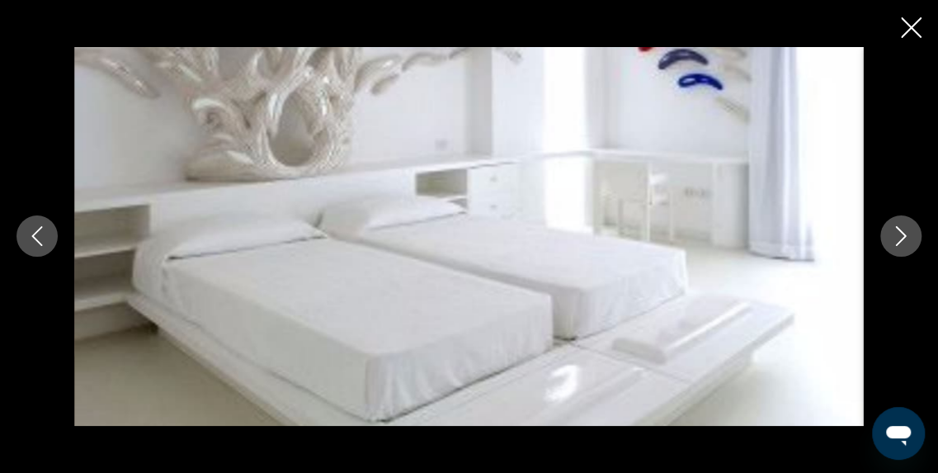
click at [893, 238] on icon "Image suivante" at bounding box center [901, 236] width 20 height 20
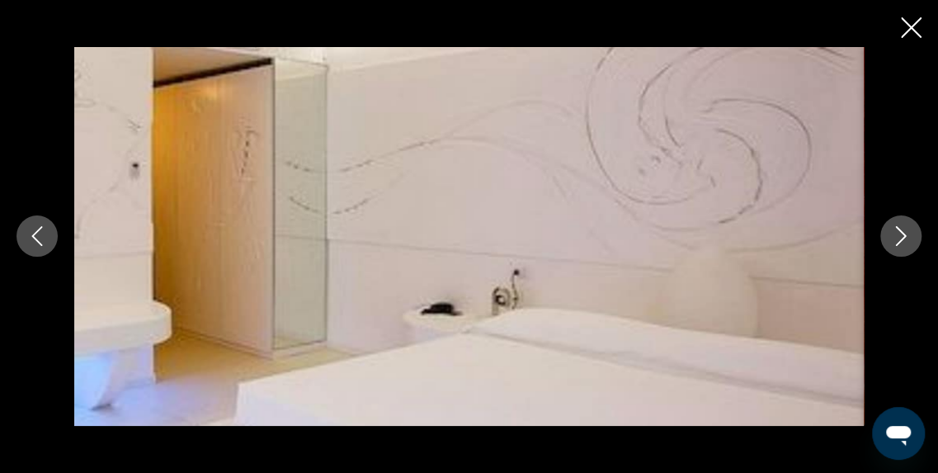
click at [893, 238] on icon "Image suivante" at bounding box center [901, 236] width 20 height 20
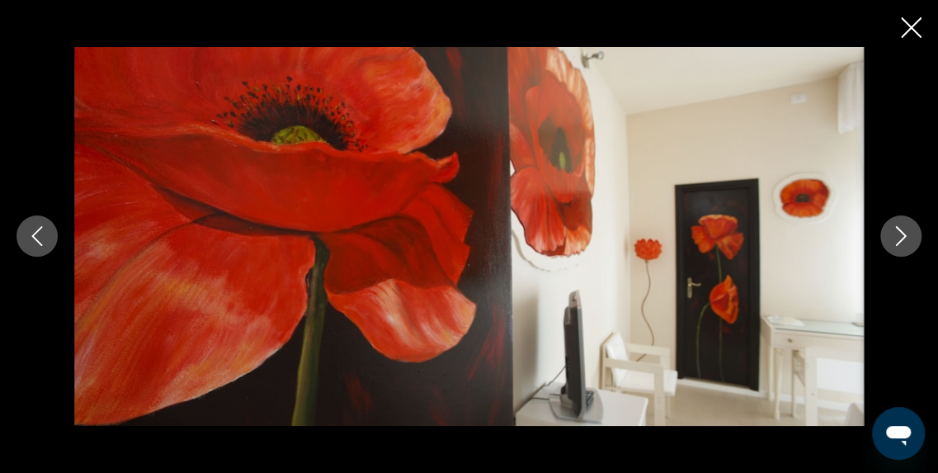
click at [893, 238] on icon "Image suivante" at bounding box center [901, 236] width 20 height 20
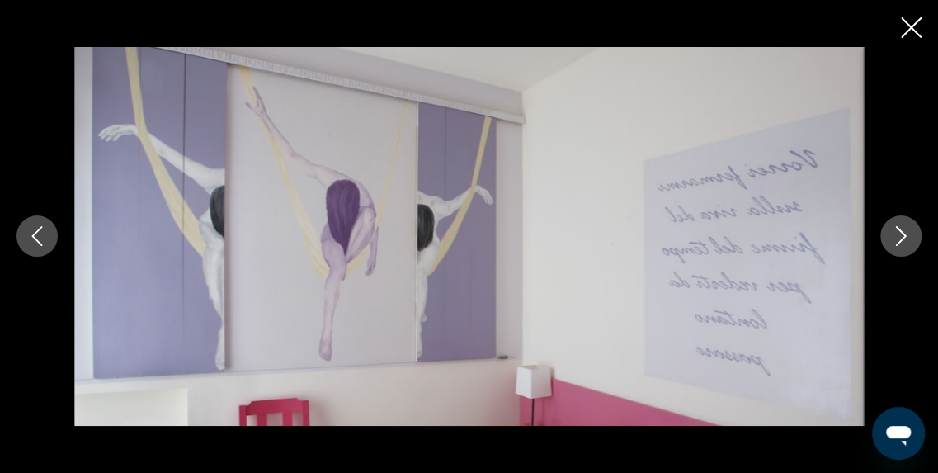
click at [893, 238] on icon "Image suivante" at bounding box center [901, 236] width 20 height 20
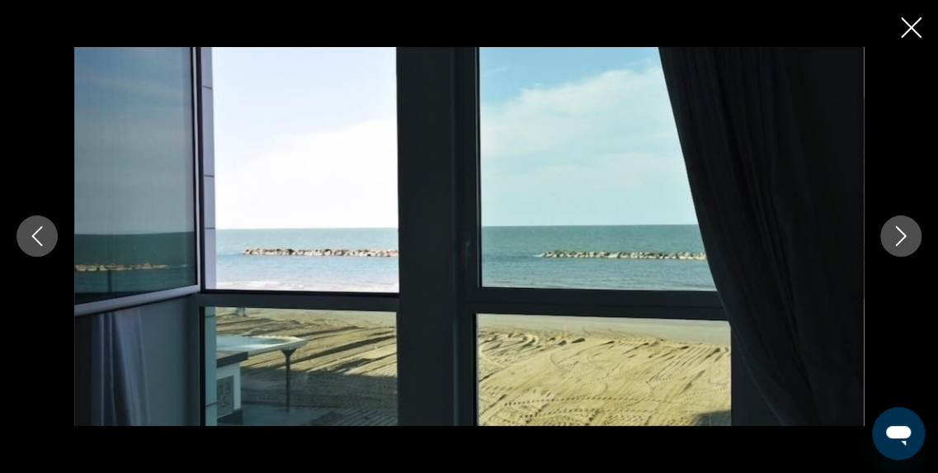
click at [893, 238] on icon "Image suivante" at bounding box center [901, 236] width 20 height 20
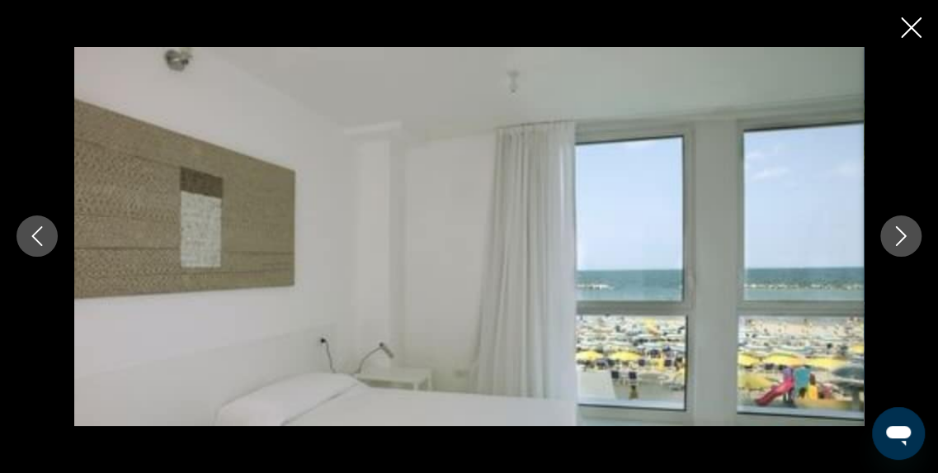
click at [893, 238] on icon "Image suivante" at bounding box center [901, 236] width 20 height 20
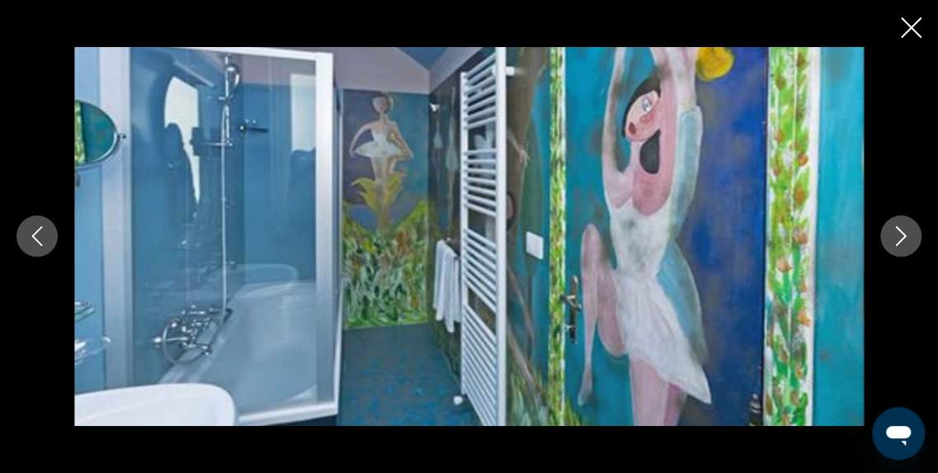
click at [893, 238] on icon "Image suivante" at bounding box center [901, 236] width 20 height 20
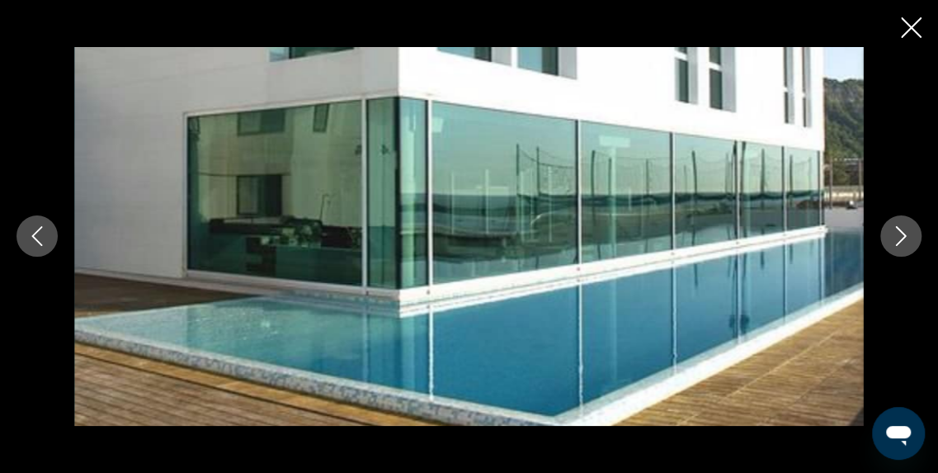
click at [893, 238] on icon "Image suivante" at bounding box center [901, 236] width 20 height 20
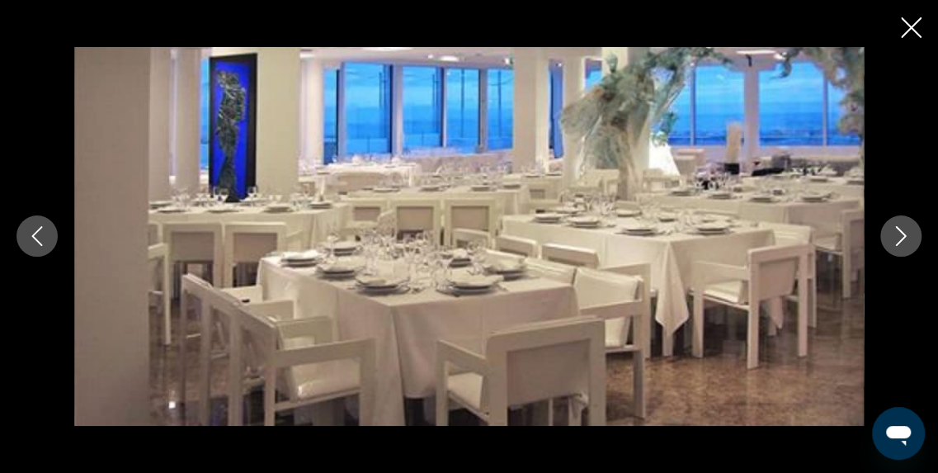
click at [893, 238] on icon "Image suivante" at bounding box center [901, 236] width 20 height 20
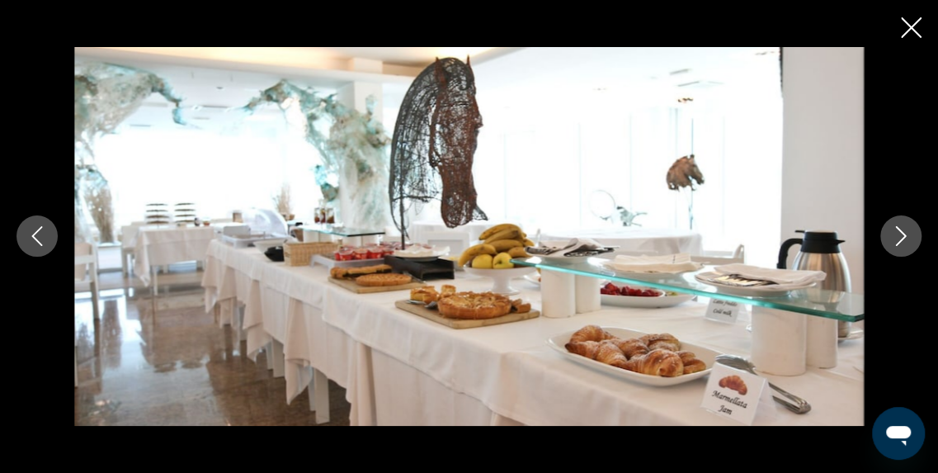
click at [893, 238] on icon "Image suivante" at bounding box center [901, 236] width 20 height 20
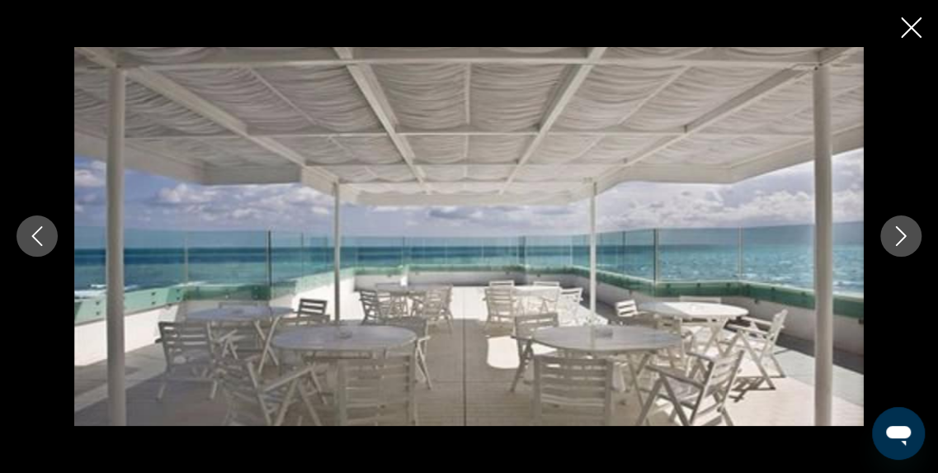
click at [893, 238] on icon "Image suivante" at bounding box center [901, 236] width 20 height 20
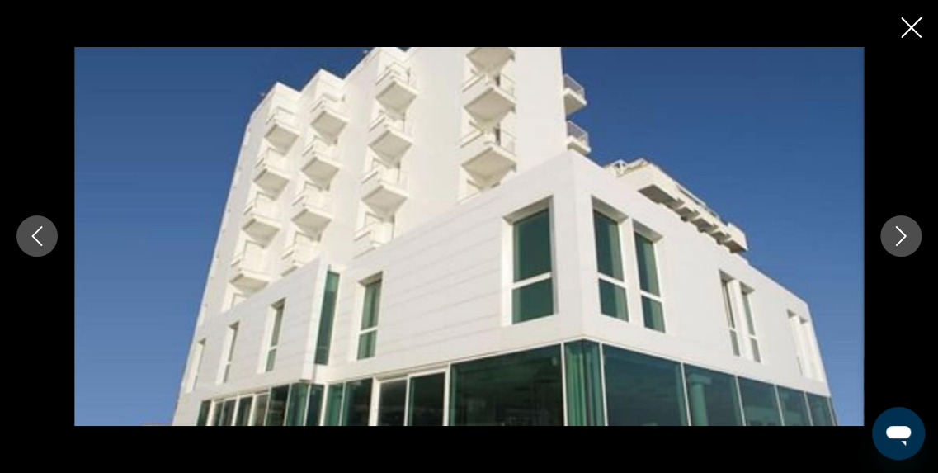
click at [893, 238] on icon "Image suivante" at bounding box center [901, 236] width 20 height 20
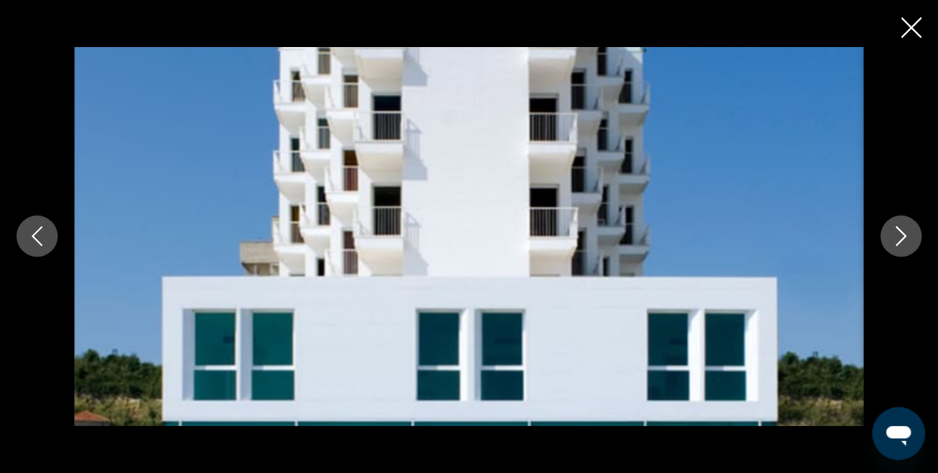
click at [893, 238] on icon "Image suivante" at bounding box center [901, 236] width 20 height 20
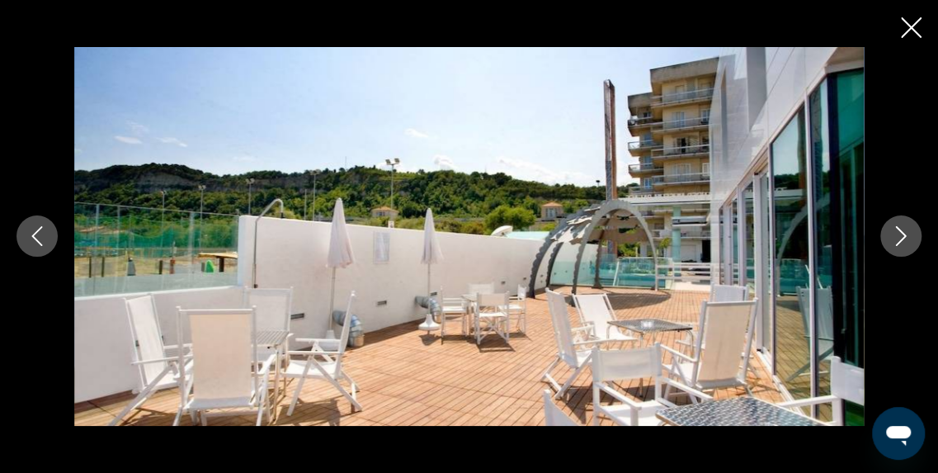
click at [893, 238] on icon "Image suivante" at bounding box center [901, 236] width 20 height 20
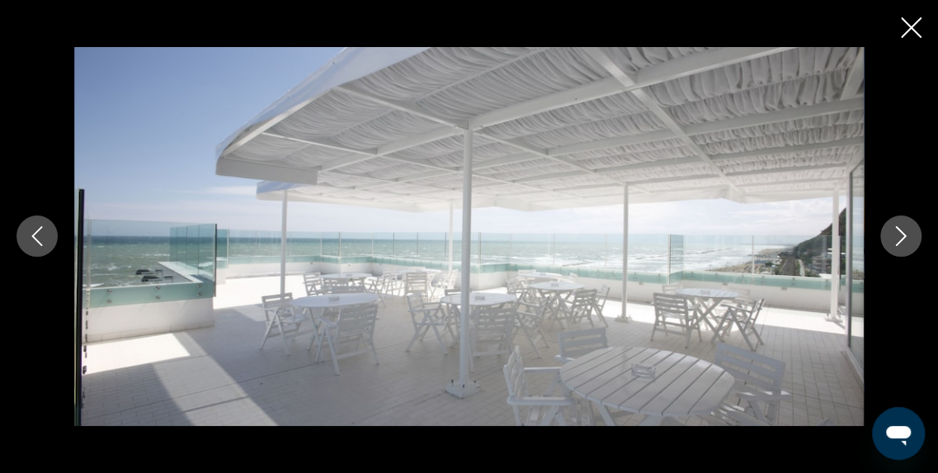
click at [893, 238] on icon "Image suivante" at bounding box center [901, 236] width 20 height 20
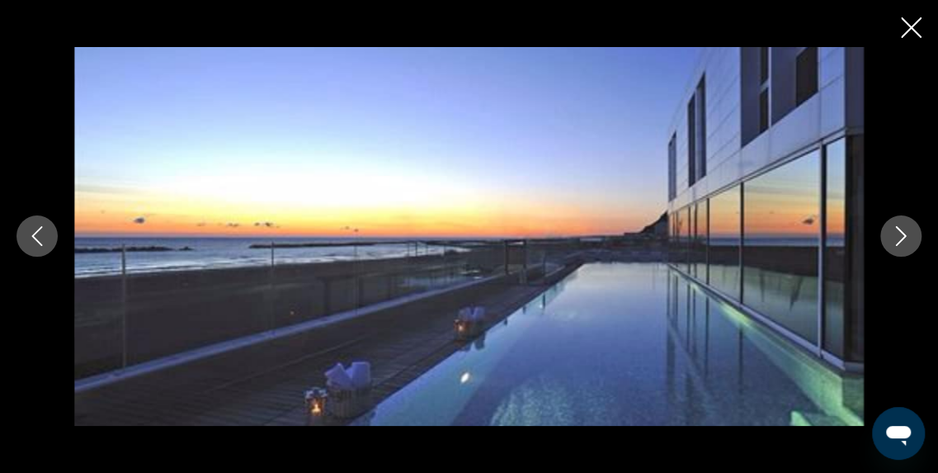
click at [893, 238] on icon "Image suivante" at bounding box center [901, 236] width 20 height 20
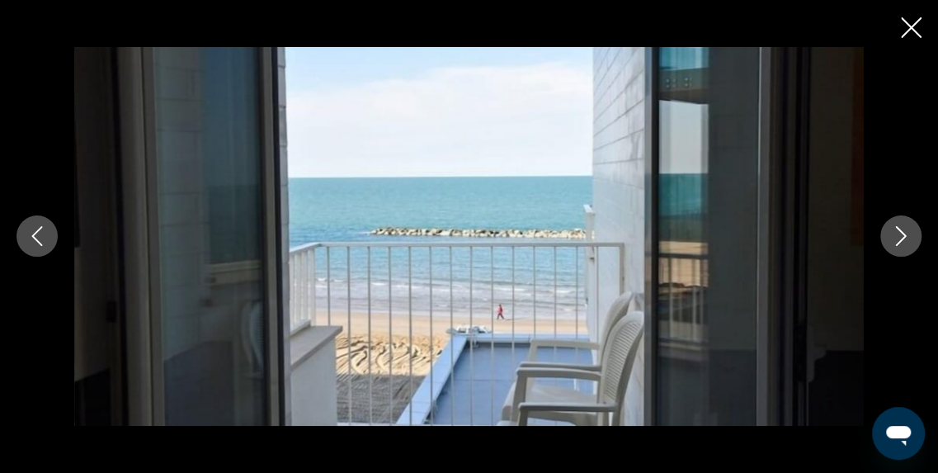
click at [893, 238] on icon "Image suivante" at bounding box center [901, 236] width 20 height 20
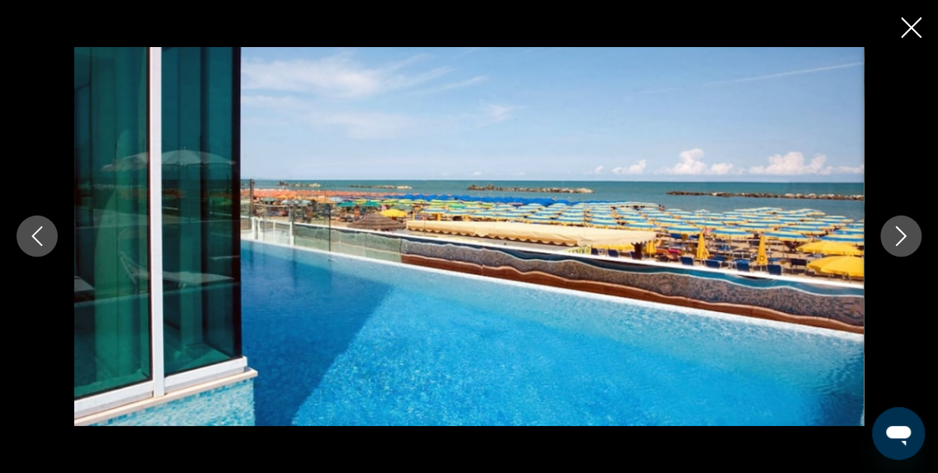
click at [909, 22] on icon "Fermer le diaporama" at bounding box center [911, 27] width 21 height 21
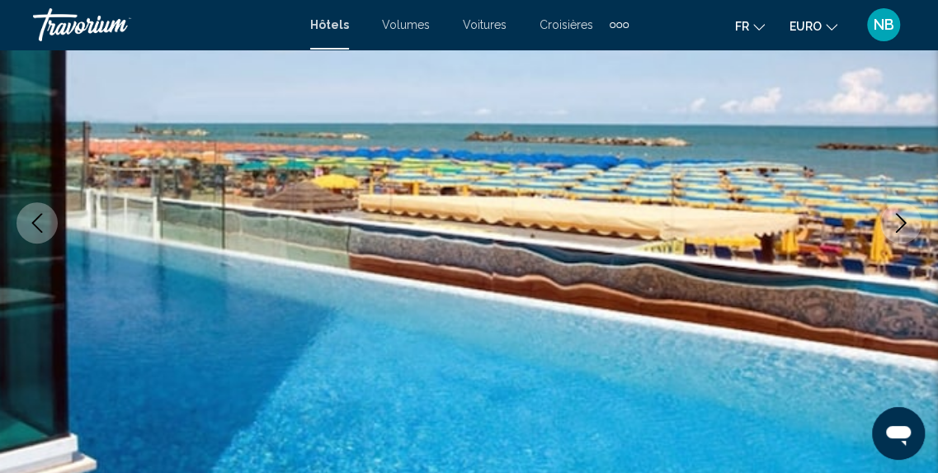
scroll to position [0, 0]
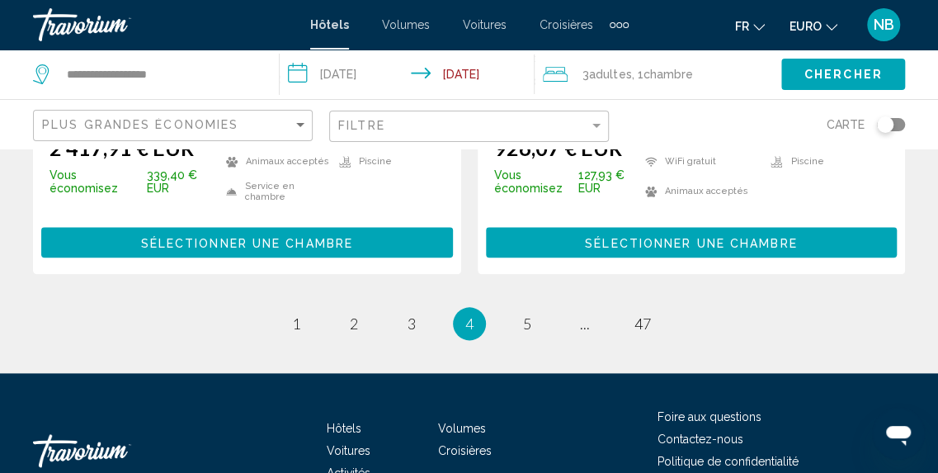
scroll to position [3559, 0]
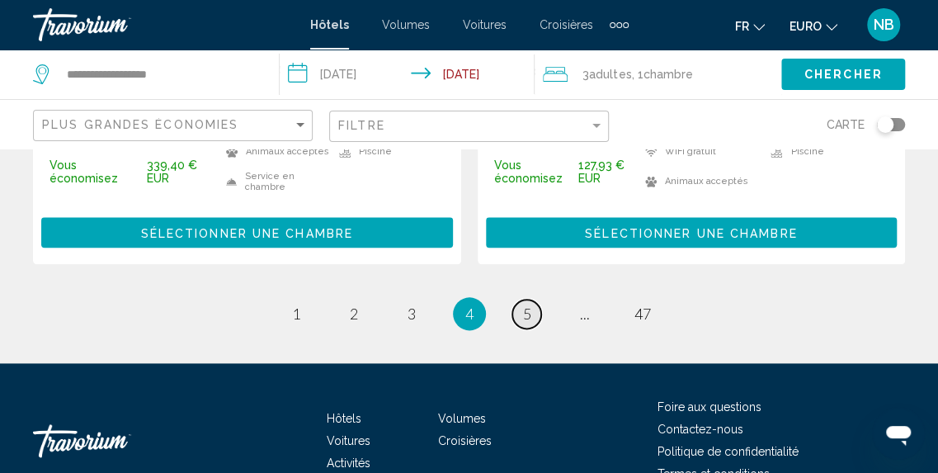
click at [528, 299] on link "page 5" at bounding box center [526, 313] width 29 height 29
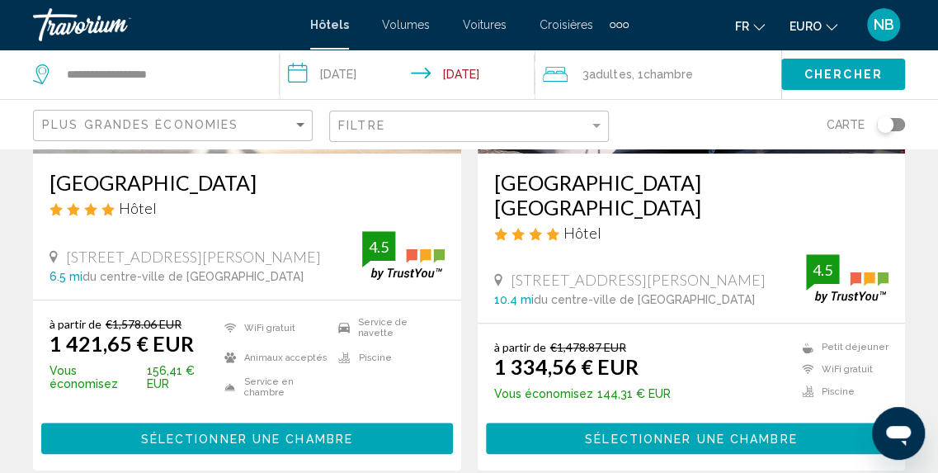
scroll to position [3577, 0]
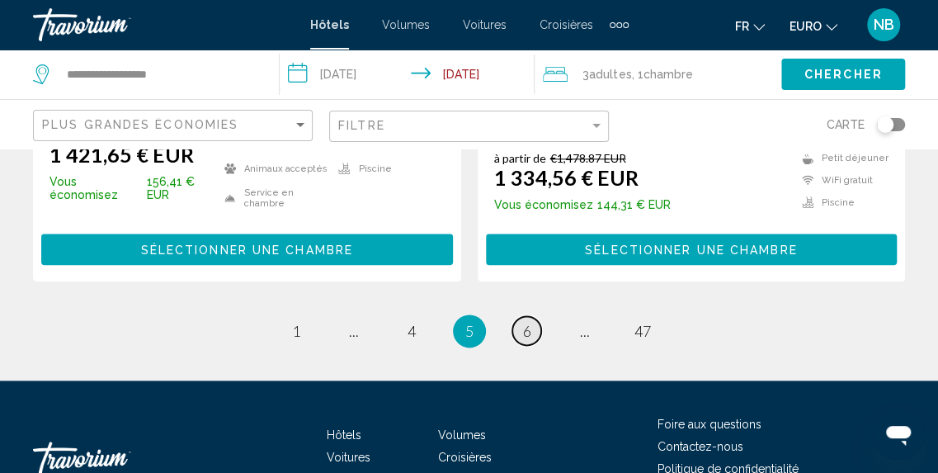
click at [525, 322] on span "6" at bounding box center [527, 331] width 8 height 18
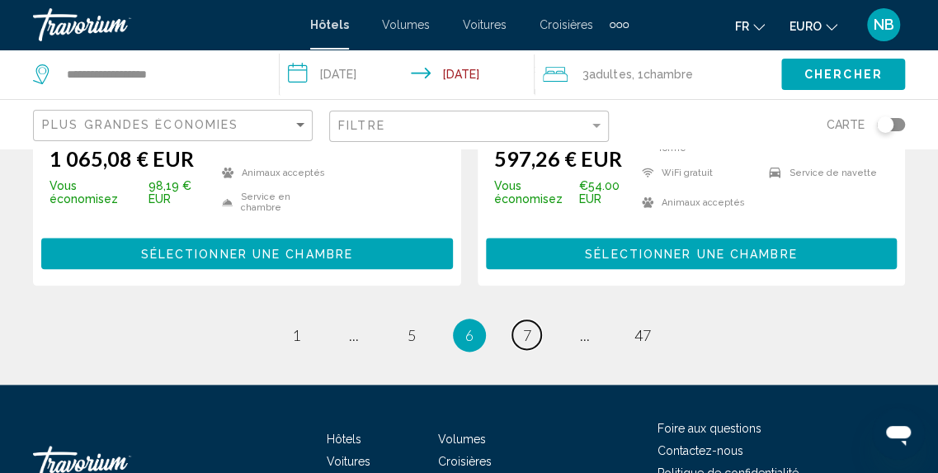
scroll to position [3555, 0]
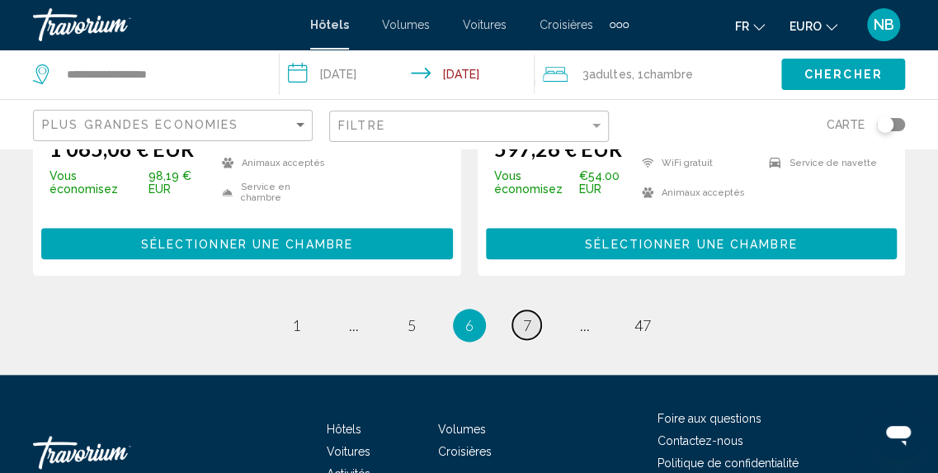
click at [533, 310] on link "page 7" at bounding box center [526, 324] width 29 height 29
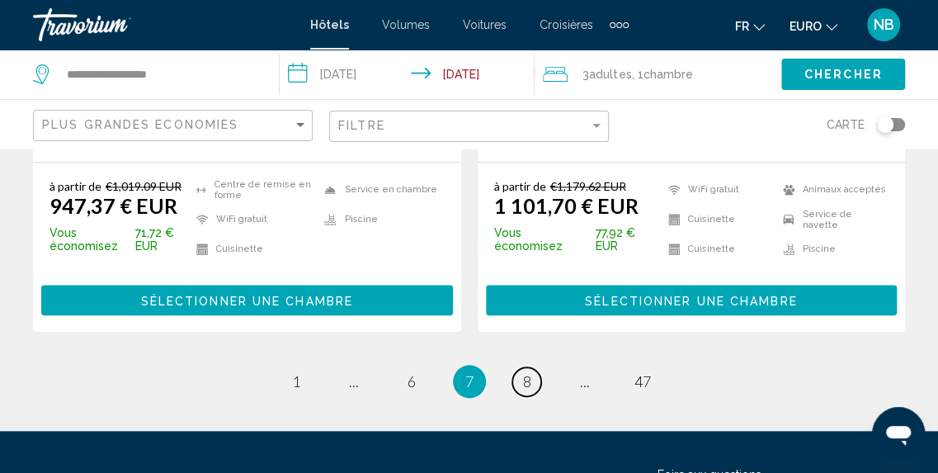
scroll to position [3508, 0]
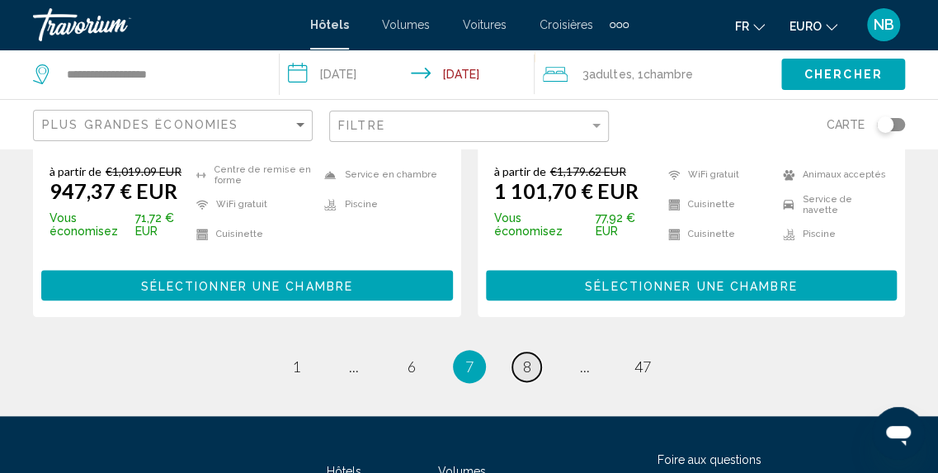
click at [533, 352] on link "page 8" at bounding box center [526, 366] width 29 height 29
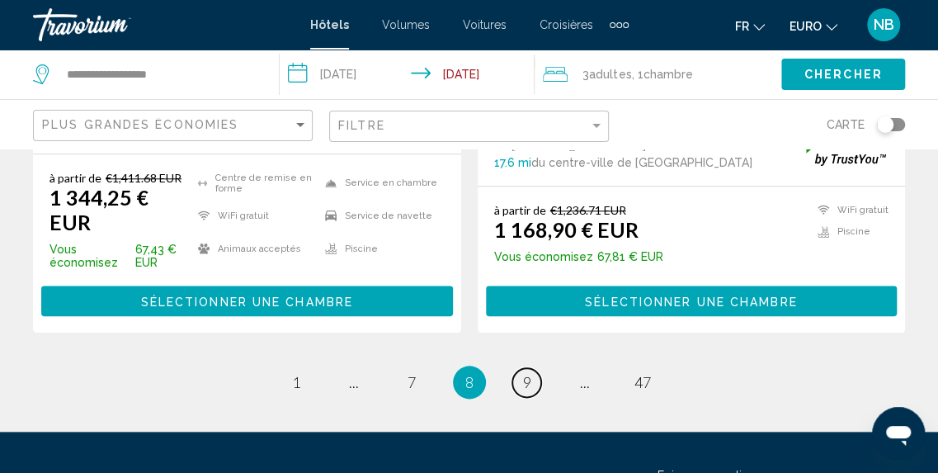
scroll to position [3491, 0]
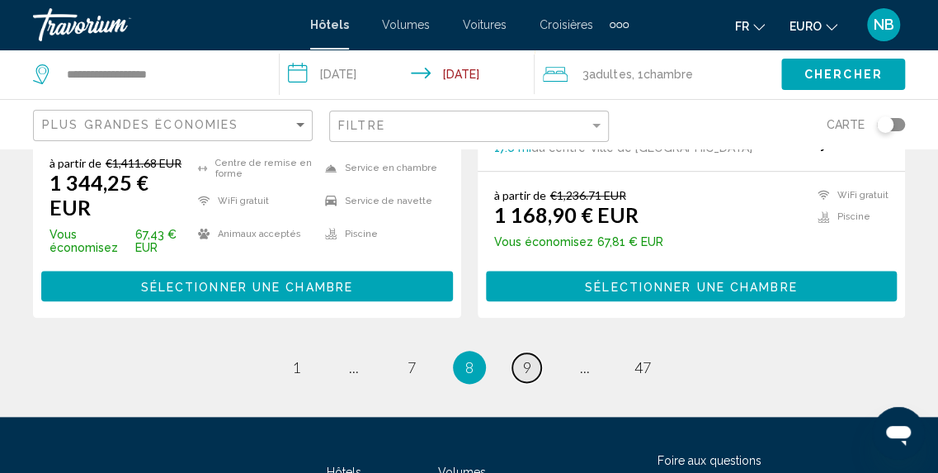
click at [530, 358] on span "9" at bounding box center [527, 367] width 8 height 18
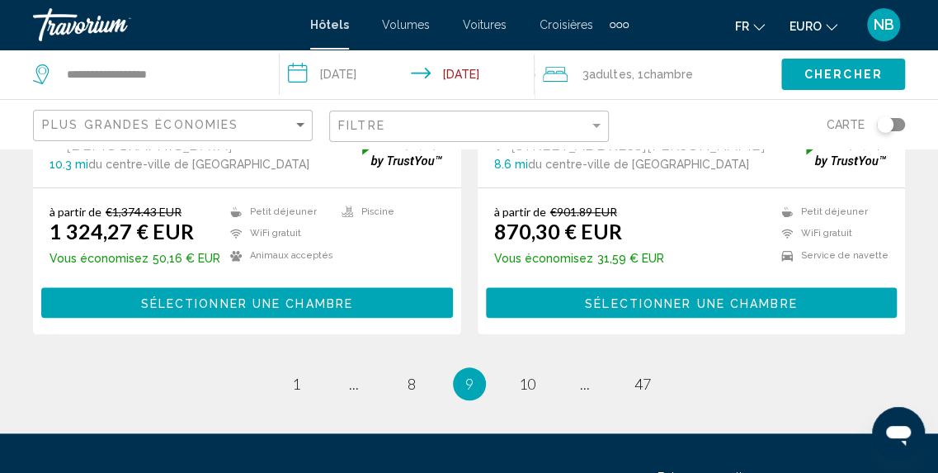
scroll to position [3554, 0]
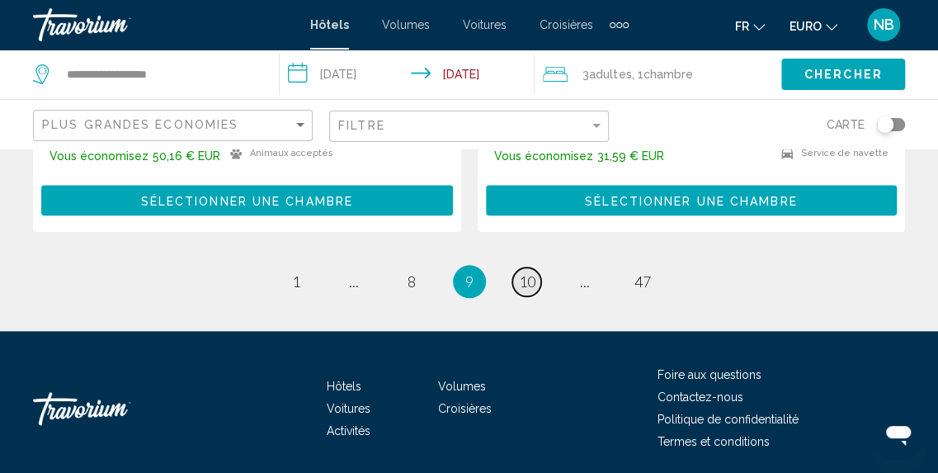
click at [532, 272] on span "10" at bounding box center [527, 281] width 16 height 18
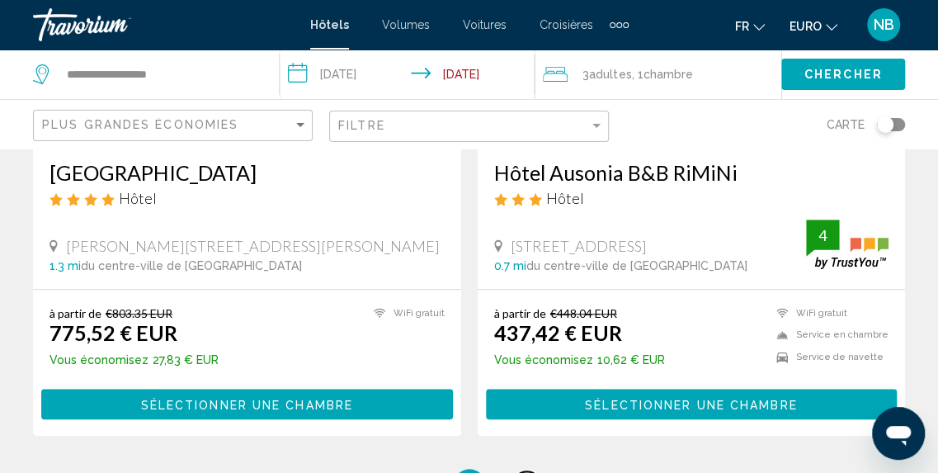
scroll to position [3447, 0]
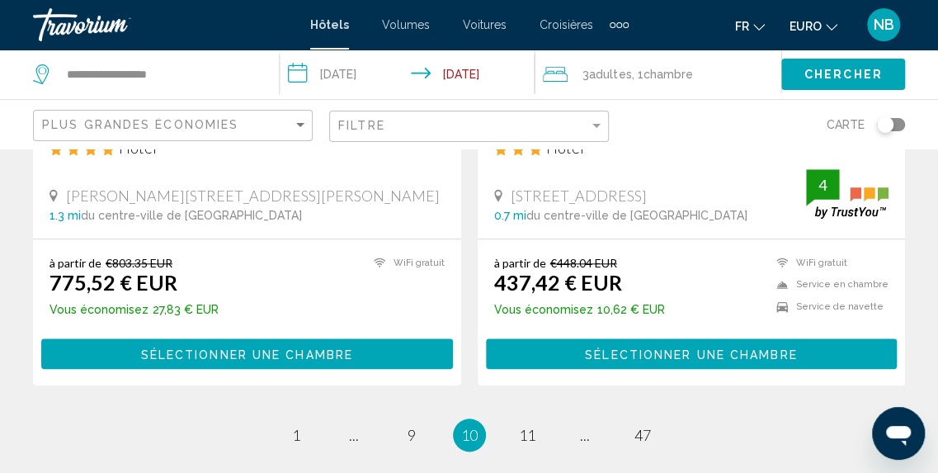
drag, startPoint x: 937, startPoint y: 402, endPoint x: 937, endPoint y: 350, distance: 52.0
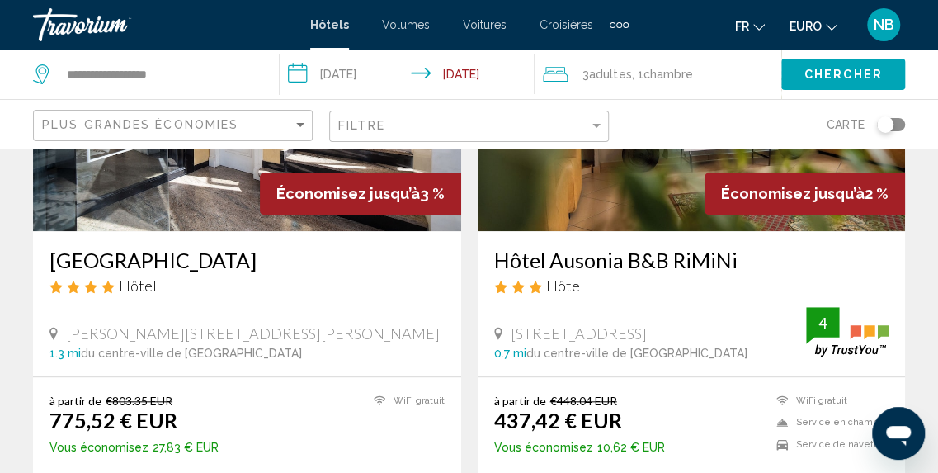
drag, startPoint x: 937, startPoint y: 350, endPoint x: 25, endPoint y: 6, distance: 975.1
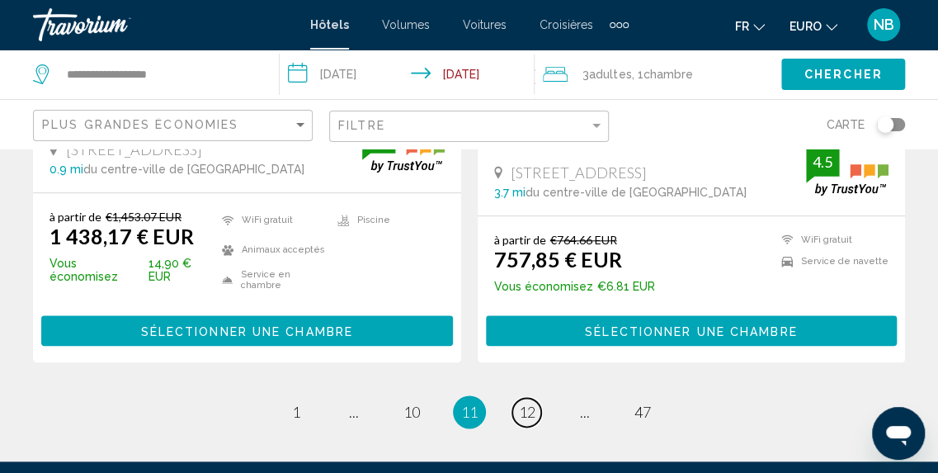
scroll to position [3521, 0]
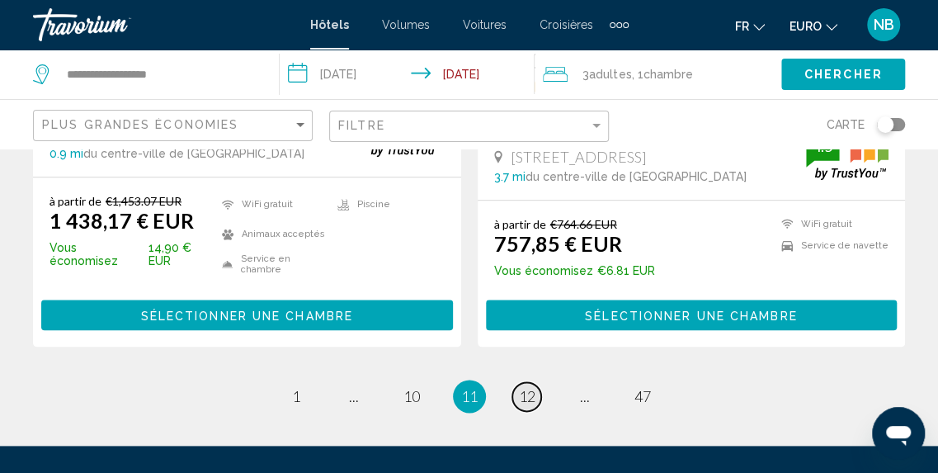
click at [526, 387] on span "12" at bounding box center [527, 396] width 16 height 18
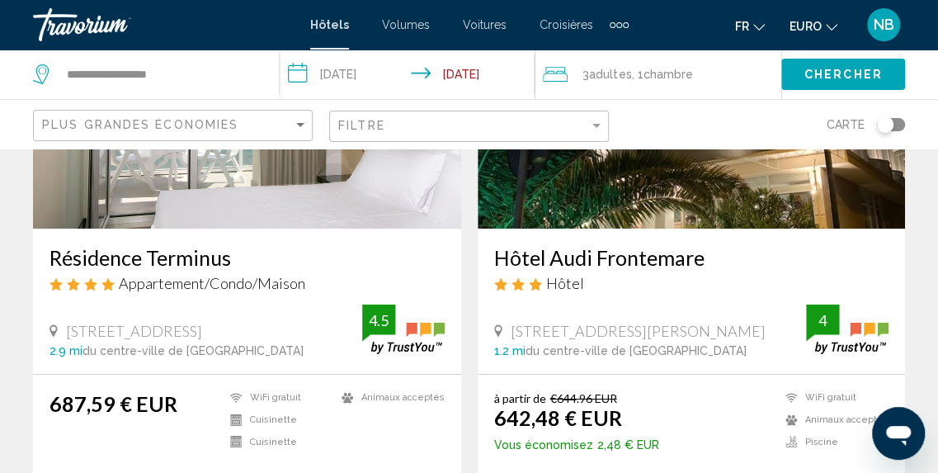
scroll to position [2599, 0]
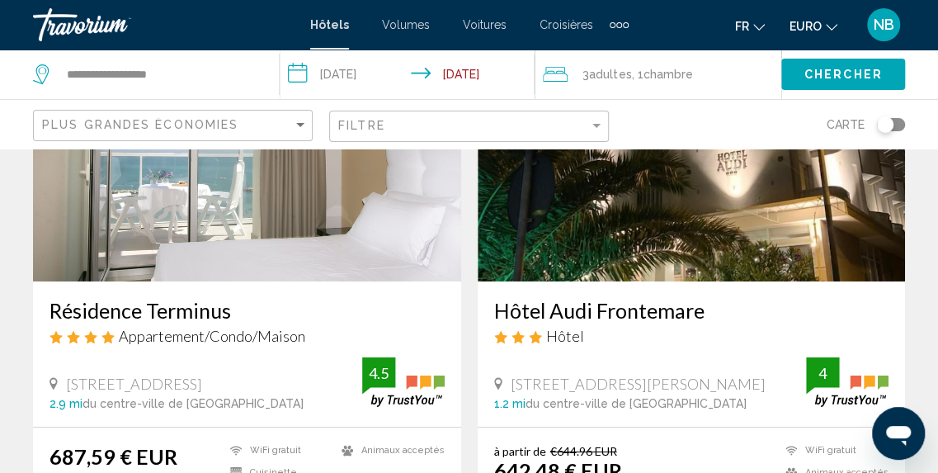
click at [318, 249] on img "Contenu principal" at bounding box center [247, 149] width 428 height 264
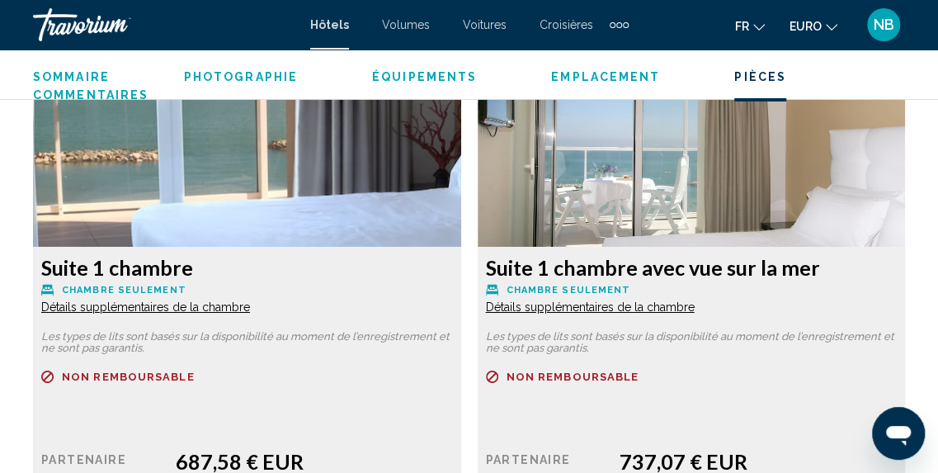
scroll to position [2514, 0]
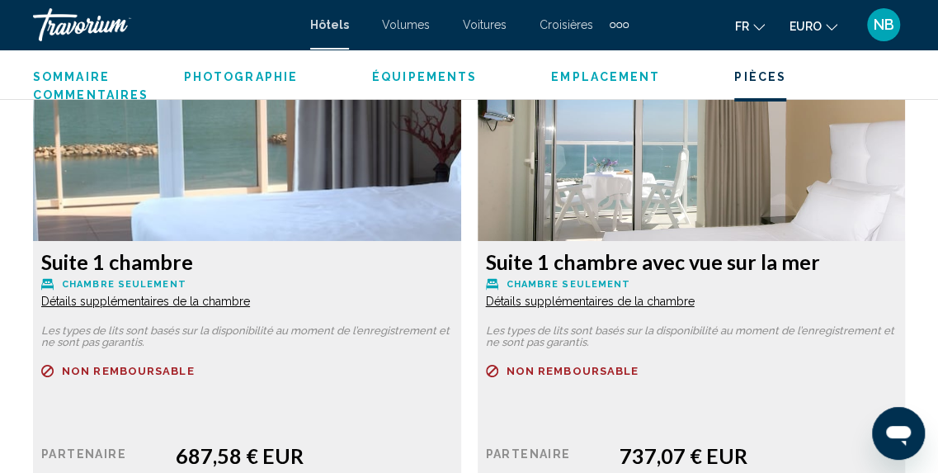
click at [362, 214] on img "Contenu principal" at bounding box center [247, 138] width 428 height 206
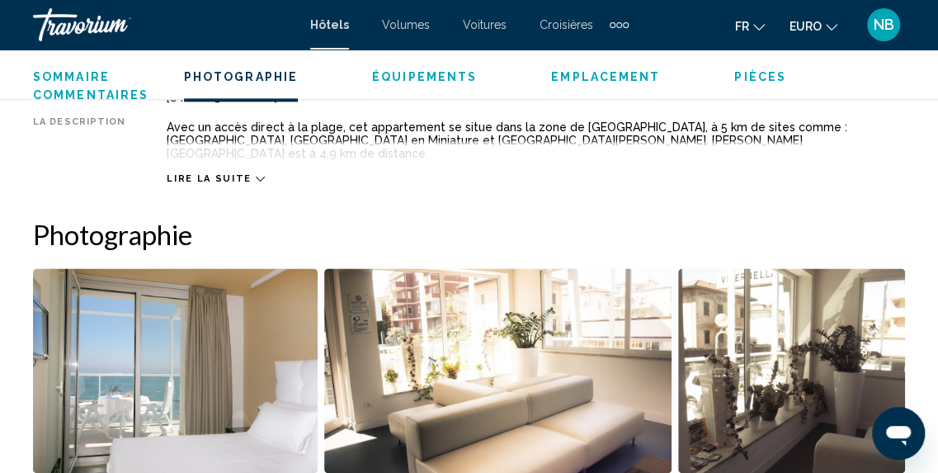
scroll to position [1071, 0]
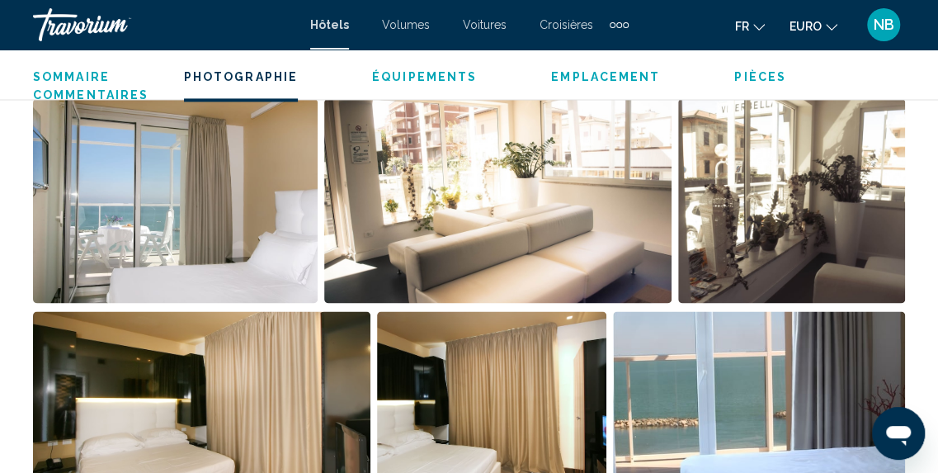
click at [187, 219] on img "Ouvrir le curseur d’image en plein écran" at bounding box center [175, 200] width 285 height 205
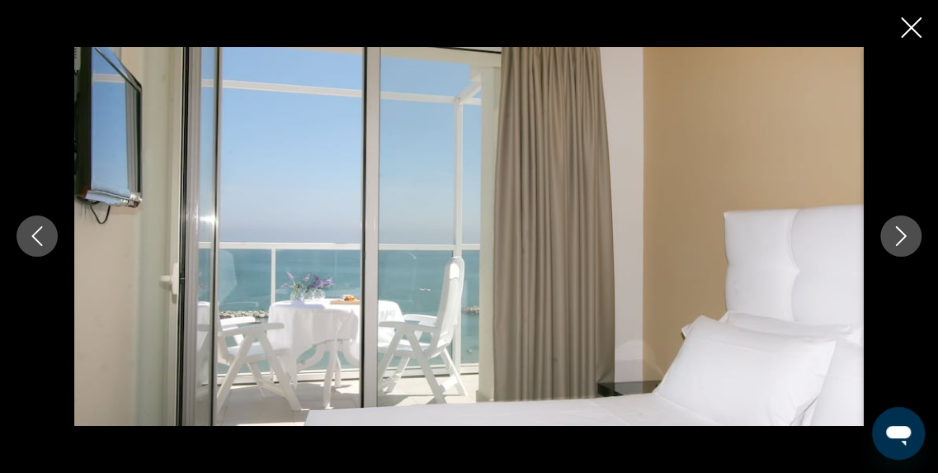
click at [917, 227] on button "Image suivante" at bounding box center [900, 235] width 41 height 41
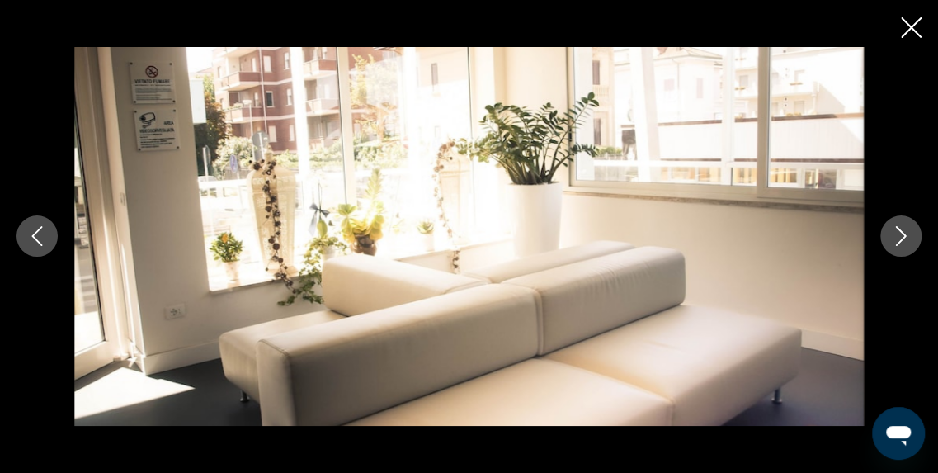
click at [917, 227] on button "Image suivante" at bounding box center [900, 235] width 41 height 41
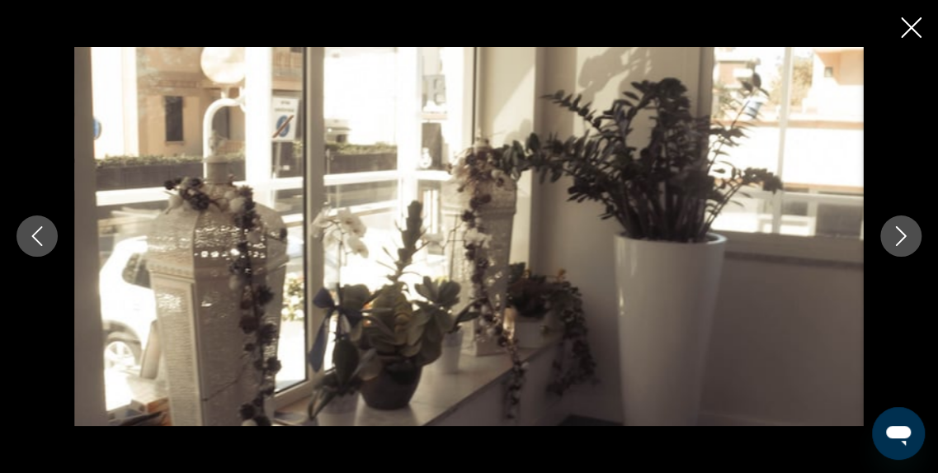
click at [917, 227] on button "Image suivante" at bounding box center [900, 235] width 41 height 41
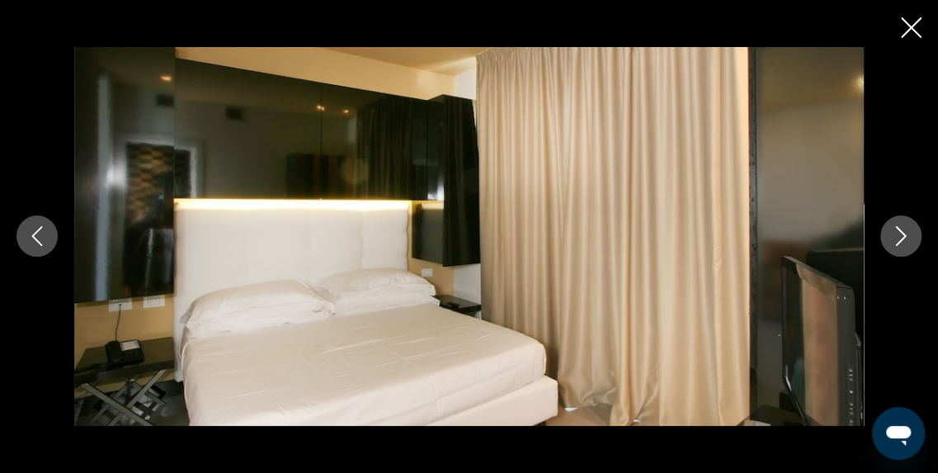
click at [917, 227] on button "Image suivante" at bounding box center [900, 235] width 41 height 41
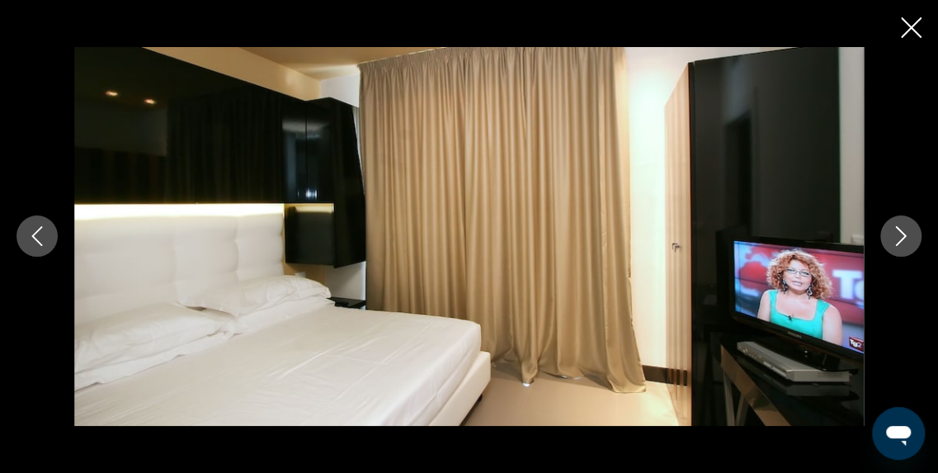
click at [917, 227] on button "Image suivante" at bounding box center [900, 235] width 41 height 41
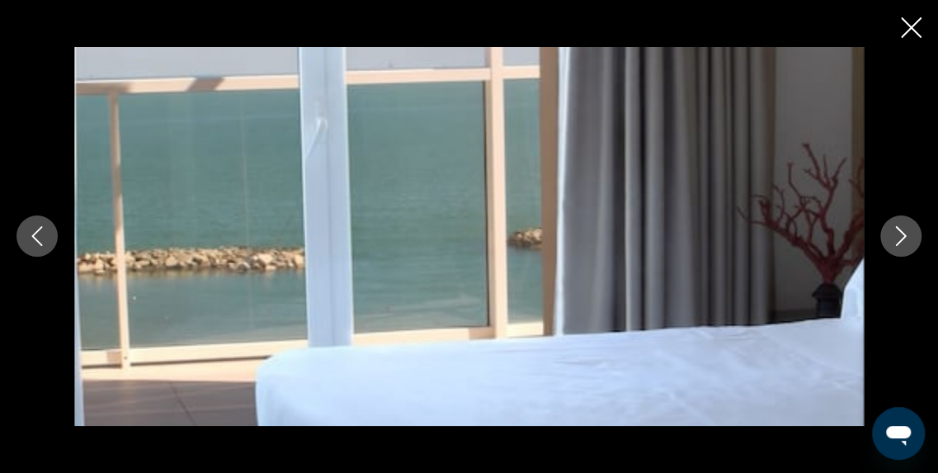
click at [917, 227] on button "Image suivante" at bounding box center [900, 235] width 41 height 41
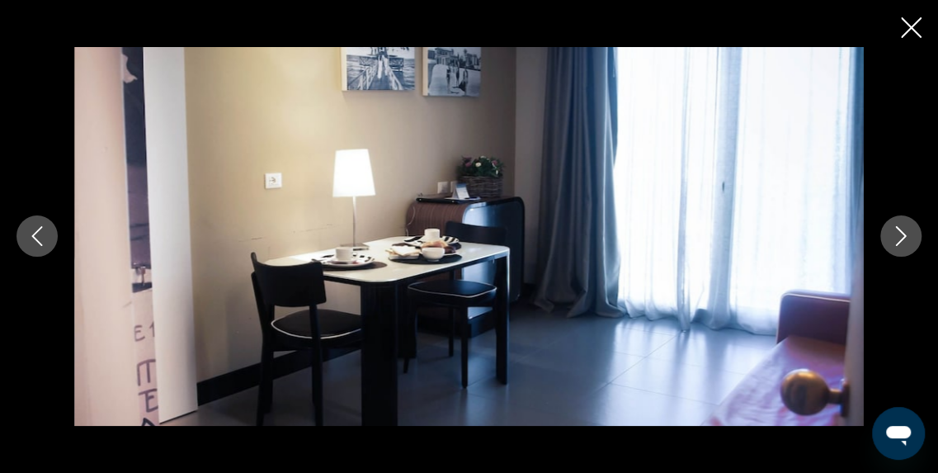
click at [917, 227] on button "Image suivante" at bounding box center [900, 235] width 41 height 41
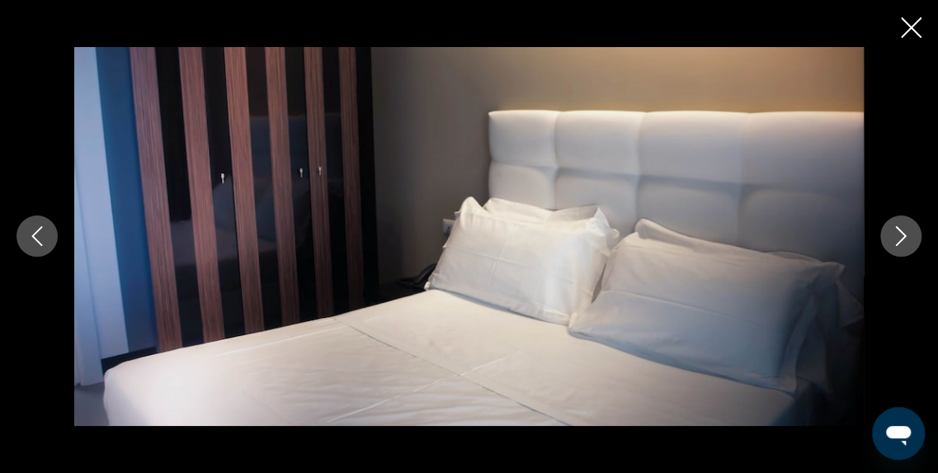
click at [917, 227] on button "Image suivante" at bounding box center [900, 235] width 41 height 41
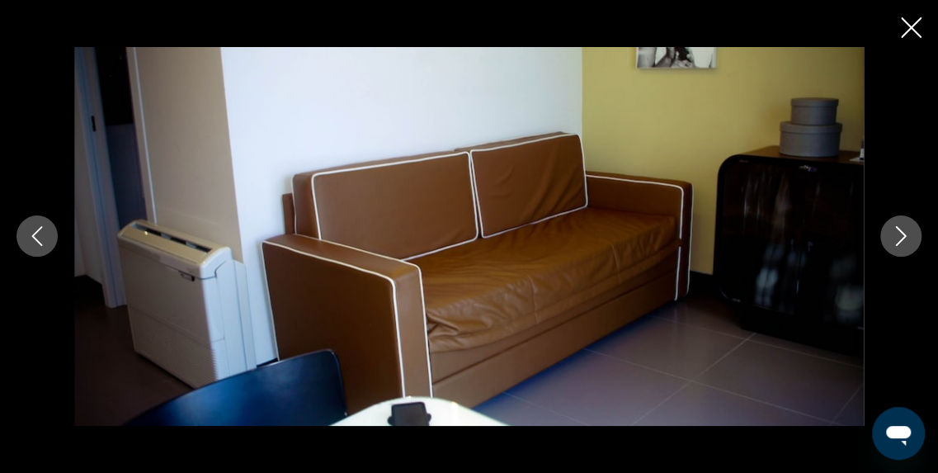
click at [917, 227] on button "Image suivante" at bounding box center [900, 235] width 41 height 41
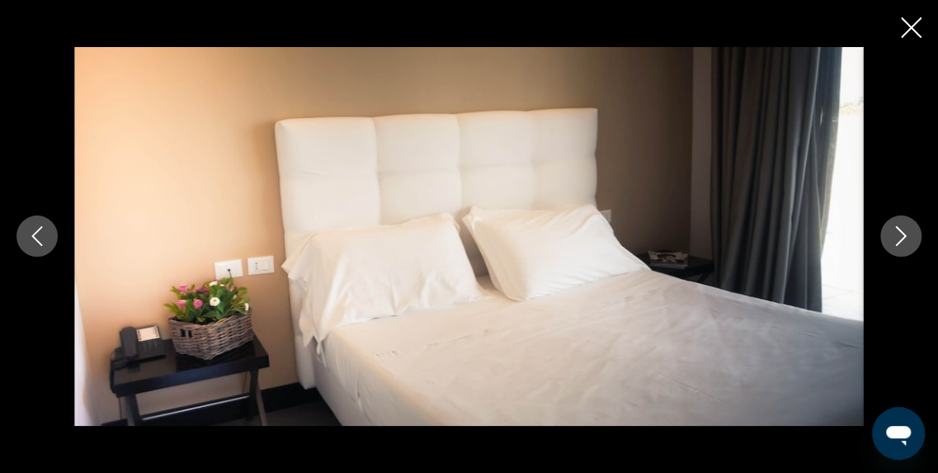
click at [917, 227] on button "Image suivante" at bounding box center [900, 235] width 41 height 41
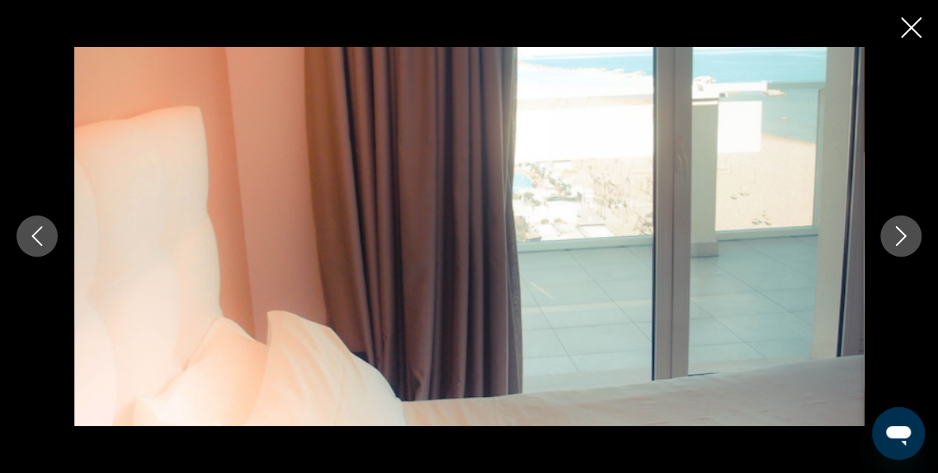
click at [917, 227] on button "Image suivante" at bounding box center [900, 235] width 41 height 41
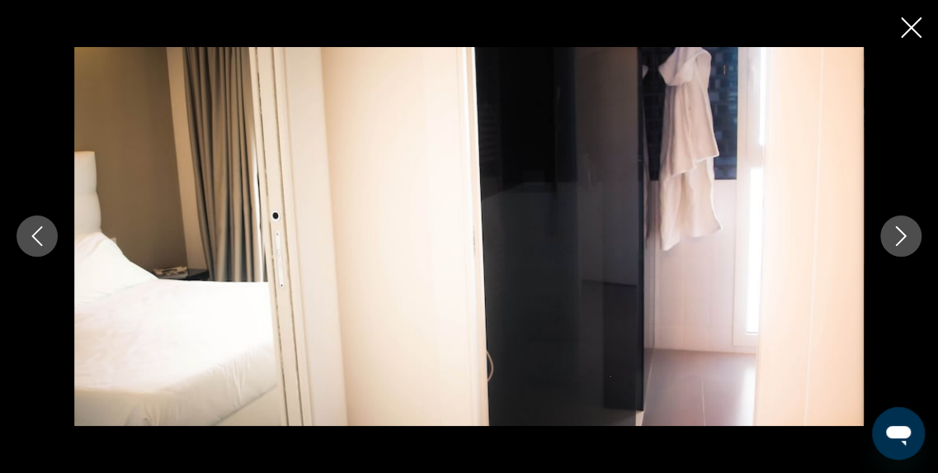
click at [917, 227] on button "Image suivante" at bounding box center [900, 235] width 41 height 41
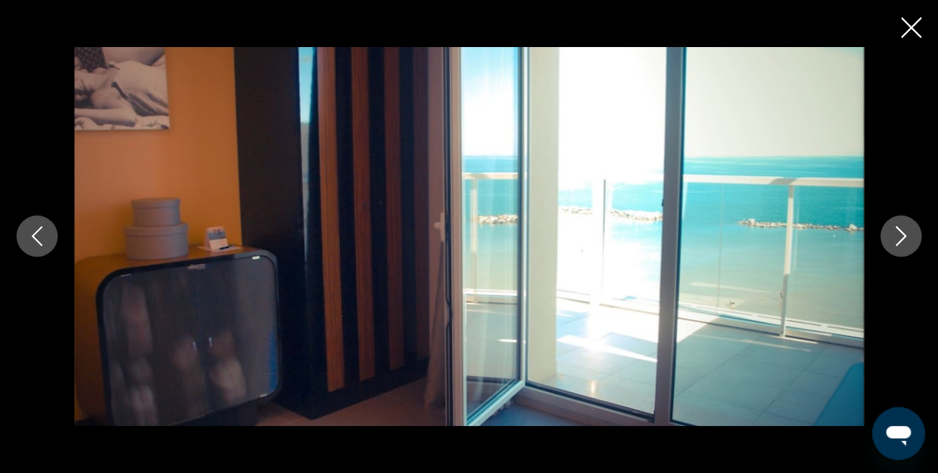
click at [917, 227] on button "Image suivante" at bounding box center [900, 235] width 41 height 41
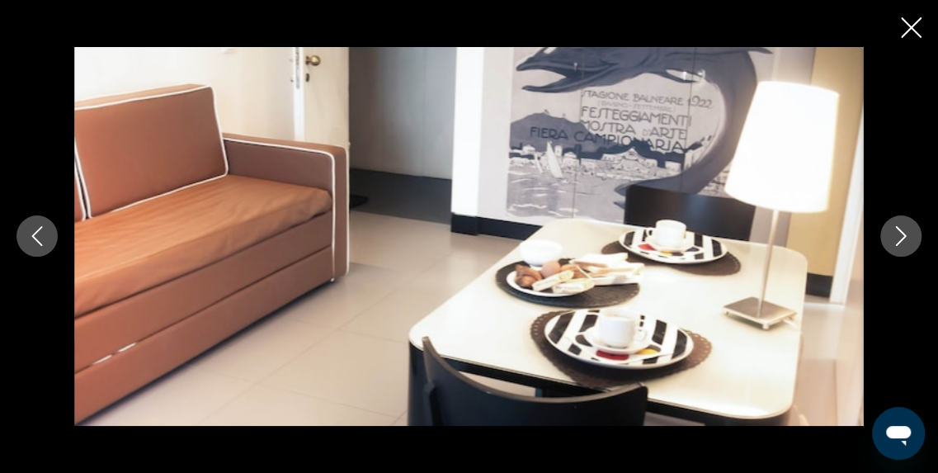
click at [917, 227] on button "Image suivante" at bounding box center [900, 235] width 41 height 41
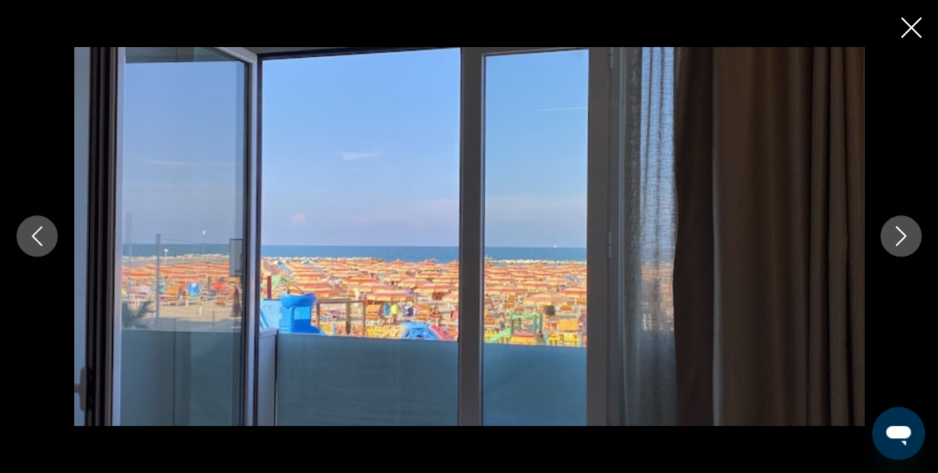
click at [917, 227] on button "Image suivante" at bounding box center [900, 235] width 41 height 41
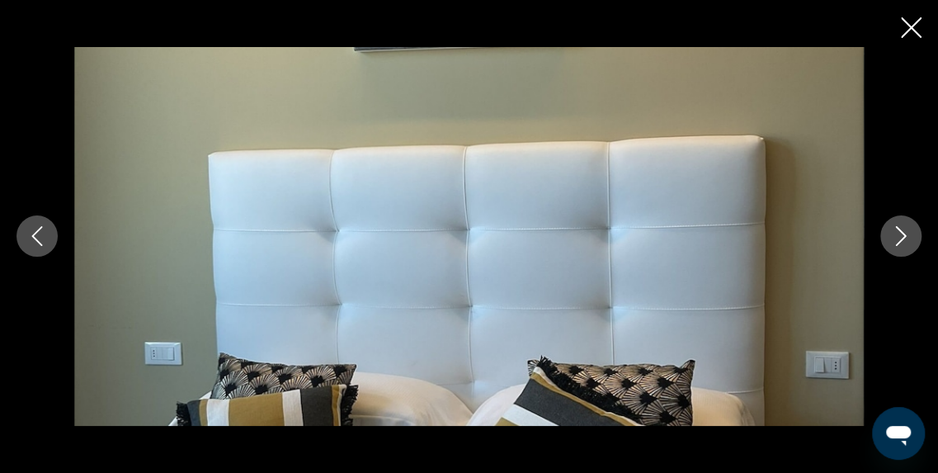
click at [917, 227] on button "Image suivante" at bounding box center [900, 235] width 41 height 41
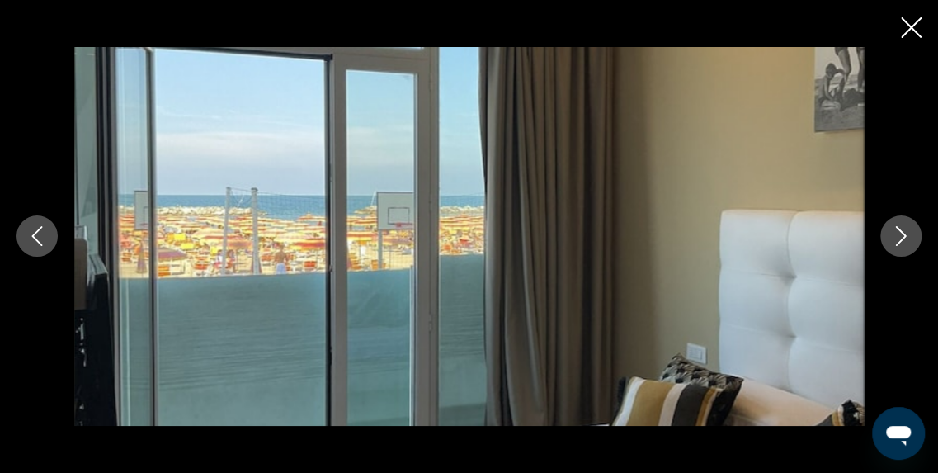
click at [917, 227] on button "Image suivante" at bounding box center [900, 235] width 41 height 41
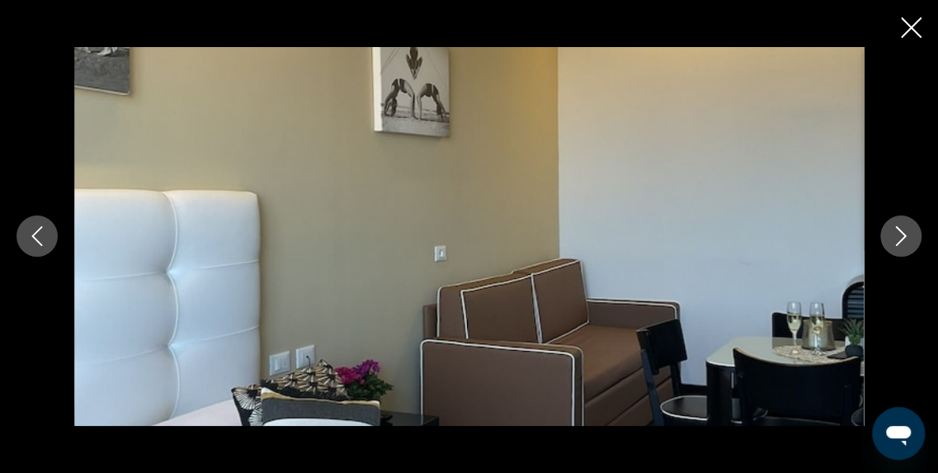
click at [917, 227] on button "Image suivante" at bounding box center [900, 235] width 41 height 41
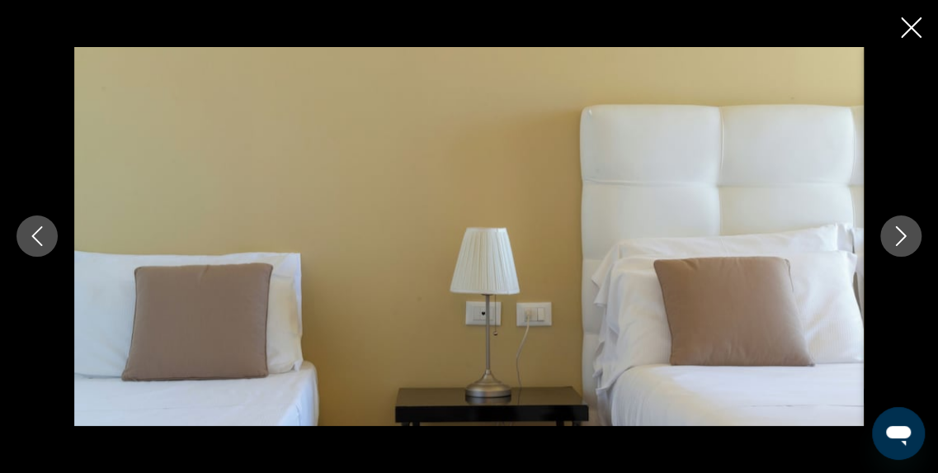
click at [917, 227] on button "Image suivante" at bounding box center [900, 235] width 41 height 41
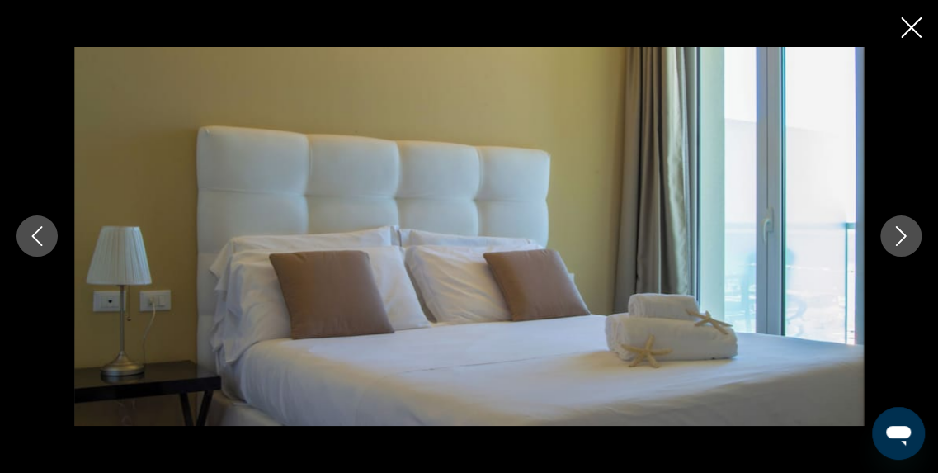
click at [917, 227] on button "Image suivante" at bounding box center [900, 235] width 41 height 41
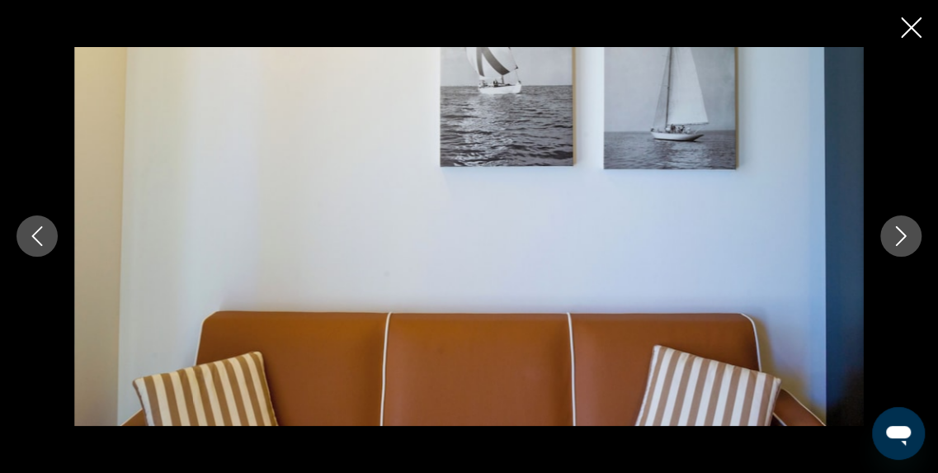
click at [917, 227] on button "Image suivante" at bounding box center [900, 235] width 41 height 41
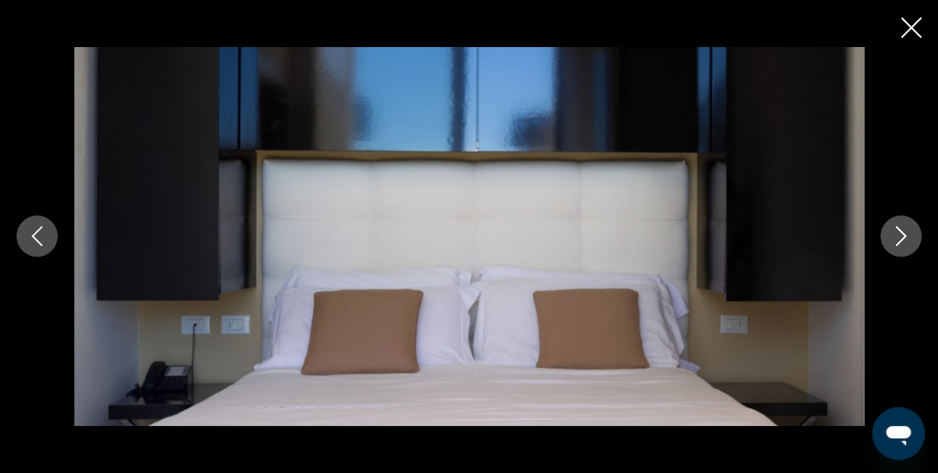
click at [917, 227] on button "Image suivante" at bounding box center [900, 235] width 41 height 41
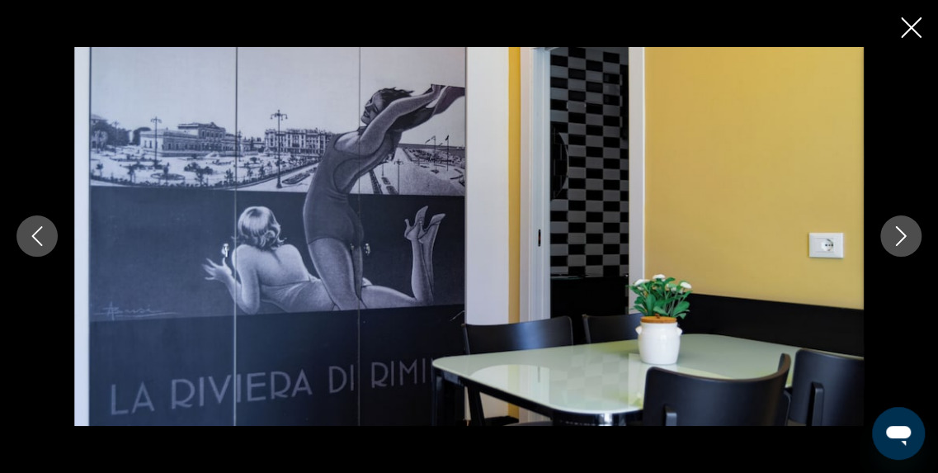
click at [917, 227] on button "Image suivante" at bounding box center [900, 235] width 41 height 41
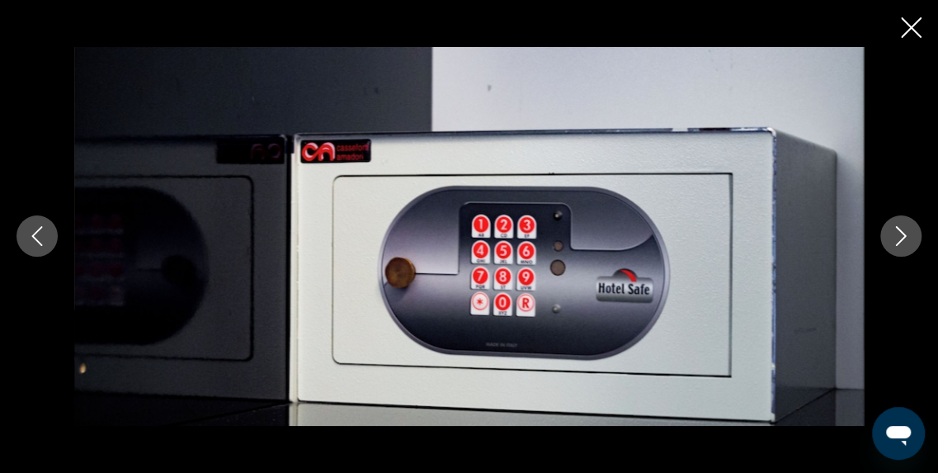
click at [917, 227] on button "Image suivante" at bounding box center [900, 235] width 41 height 41
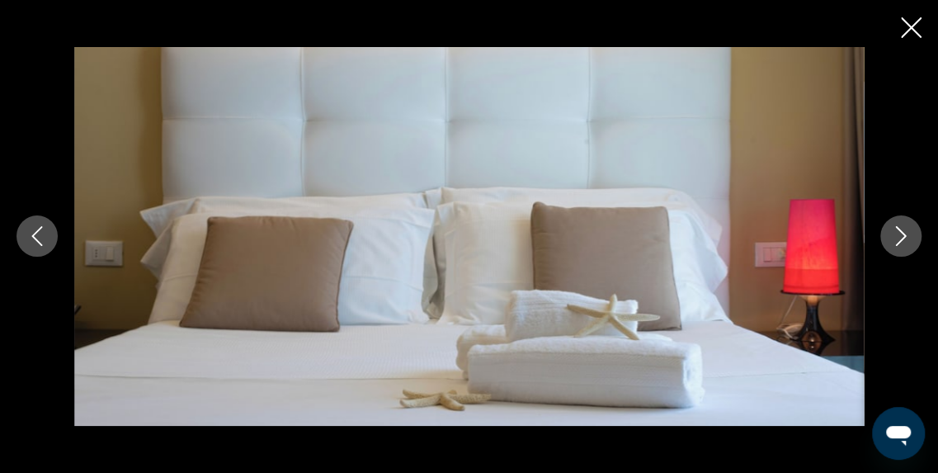
click at [917, 227] on button "Image suivante" at bounding box center [900, 235] width 41 height 41
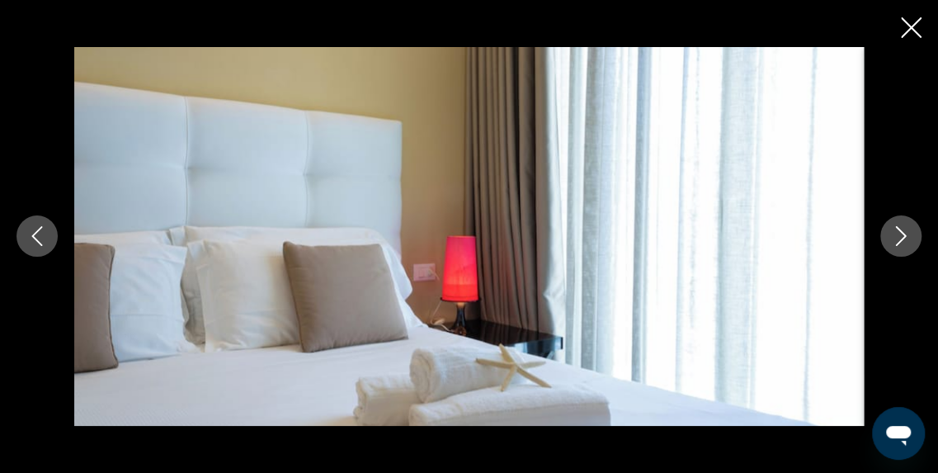
click at [917, 227] on button "Image suivante" at bounding box center [900, 235] width 41 height 41
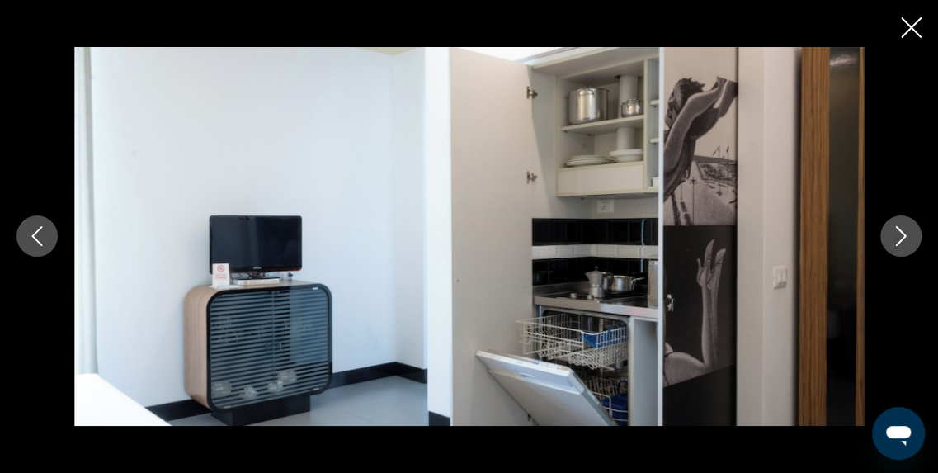
click at [917, 227] on button "Image suivante" at bounding box center [900, 235] width 41 height 41
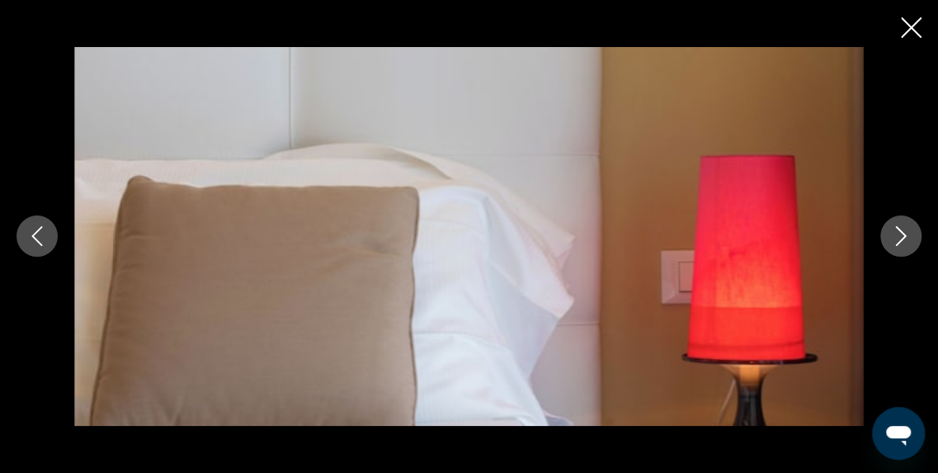
click at [917, 227] on button "Image suivante" at bounding box center [900, 235] width 41 height 41
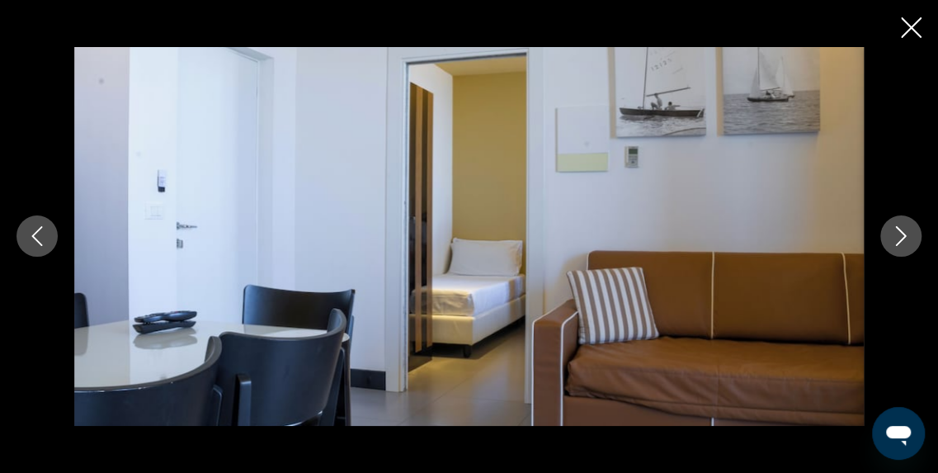
click at [917, 227] on button "Image suivante" at bounding box center [900, 235] width 41 height 41
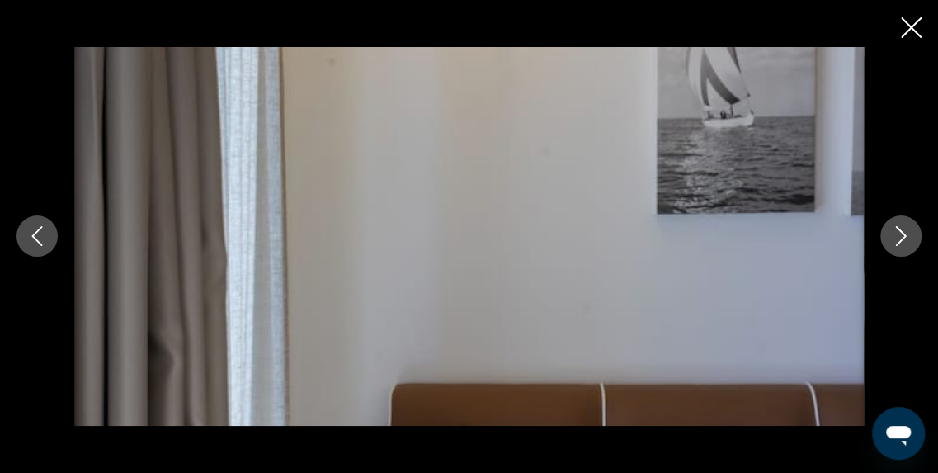
click at [917, 227] on button "Image suivante" at bounding box center [900, 235] width 41 height 41
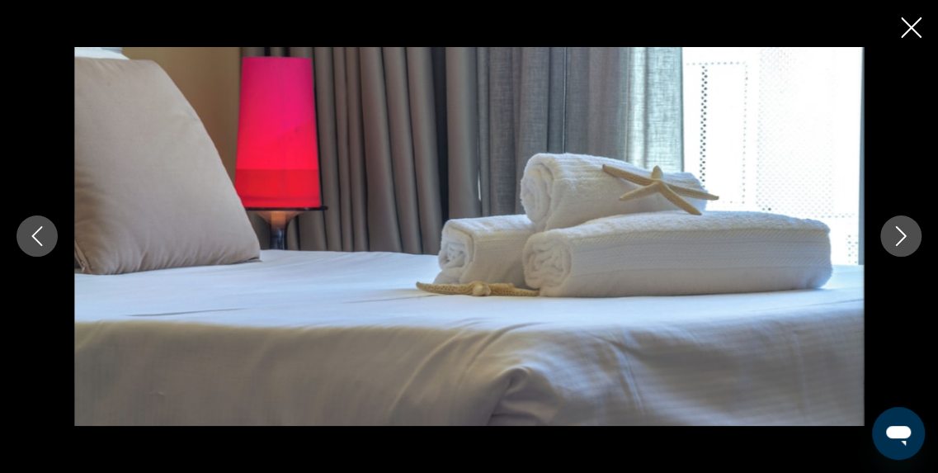
click at [917, 227] on button "Image suivante" at bounding box center [900, 235] width 41 height 41
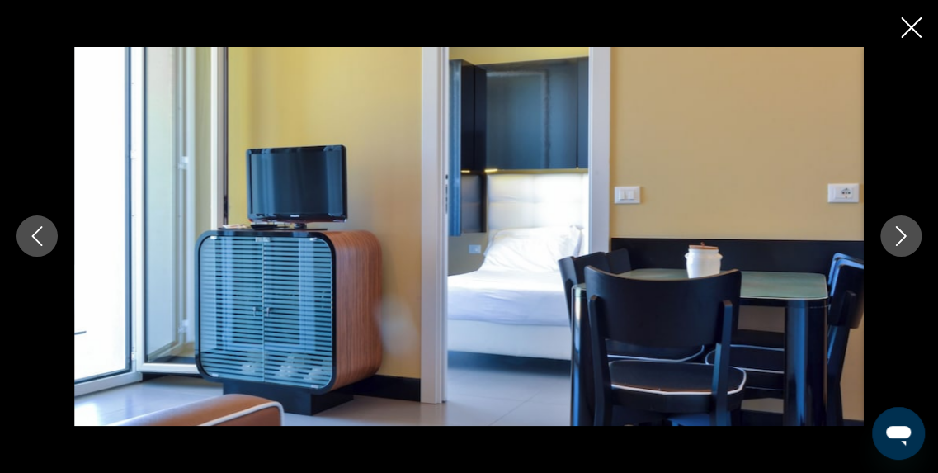
click at [917, 227] on button "Image suivante" at bounding box center [900, 235] width 41 height 41
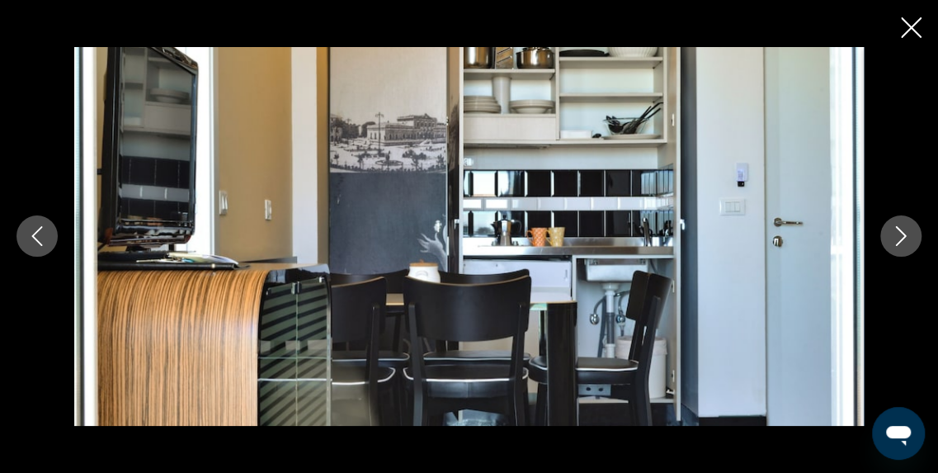
click at [917, 227] on button "Image suivante" at bounding box center [900, 235] width 41 height 41
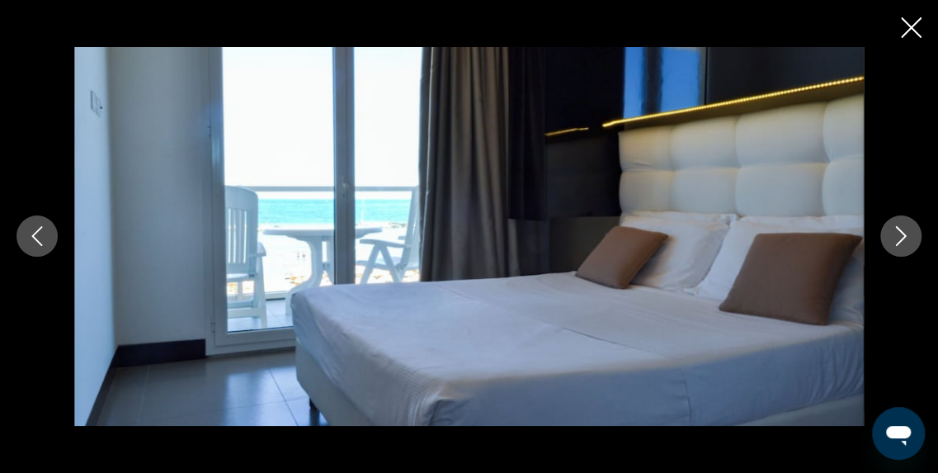
click at [917, 227] on button "Image suivante" at bounding box center [900, 235] width 41 height 41
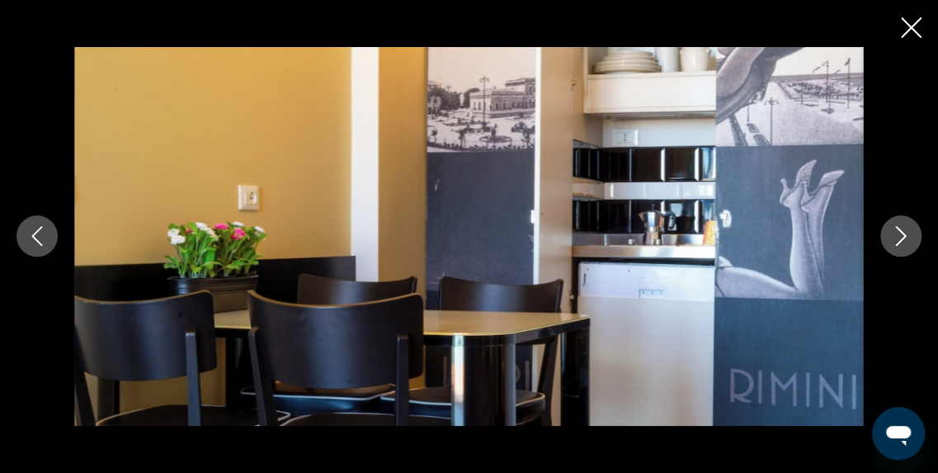
click at [917, 227] on button "Image suivante" at bounding box center [900, 235] width 41 height 41
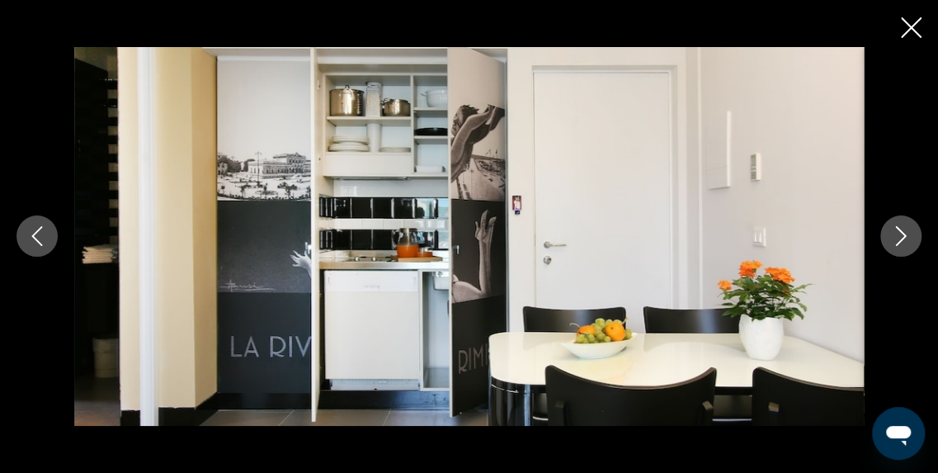
click at [917, 227] on button "Image suivante" at bounding box center [900, 235] width 41 height 41
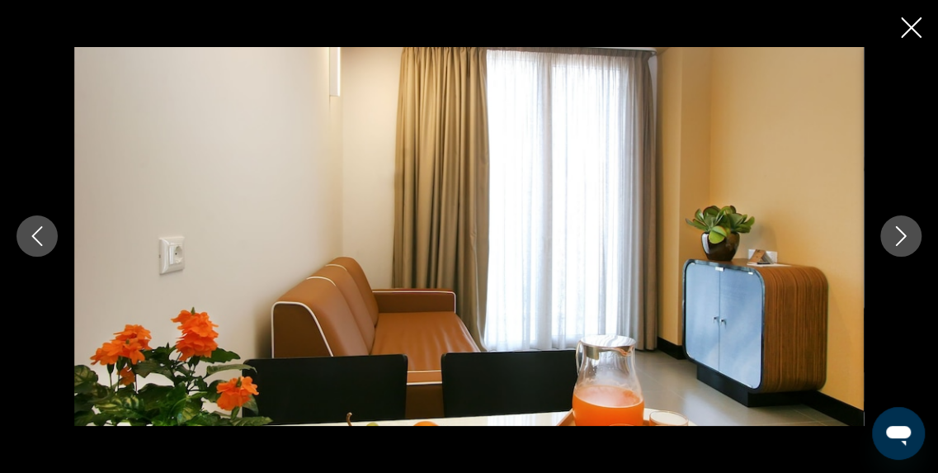
click at [917, 227] on button "Image suivante" at bounding box center [900, 235] width 41 height 41
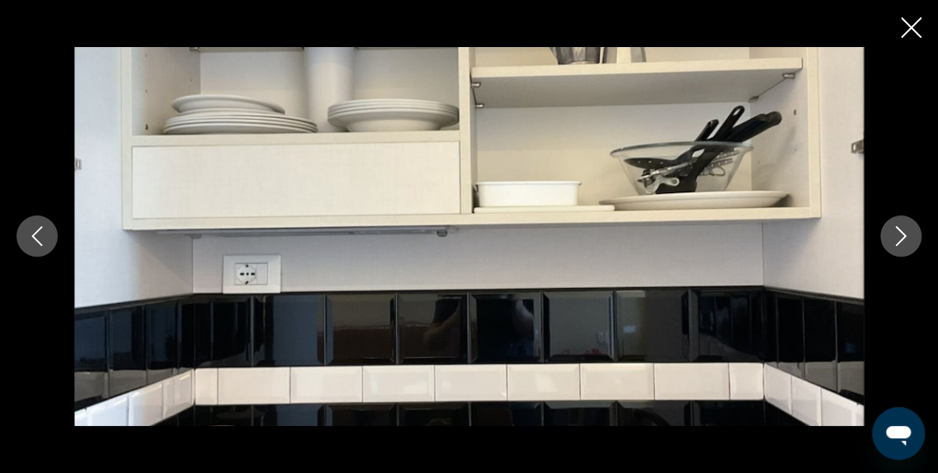
click at [917, 227] on button "Image suivante" at bounding box center [900, 235] width 41 height 41
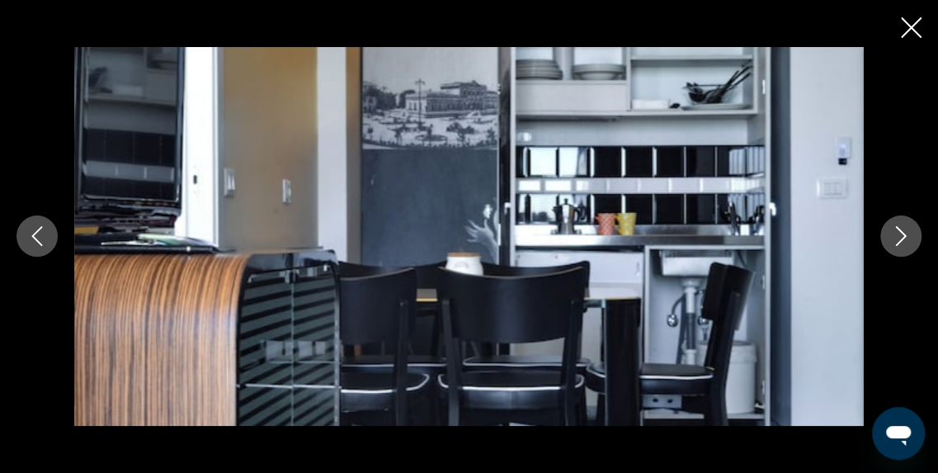
click at [917, 227] on button "Image suivante" at bounding box center [900, 235] width 41 height 41
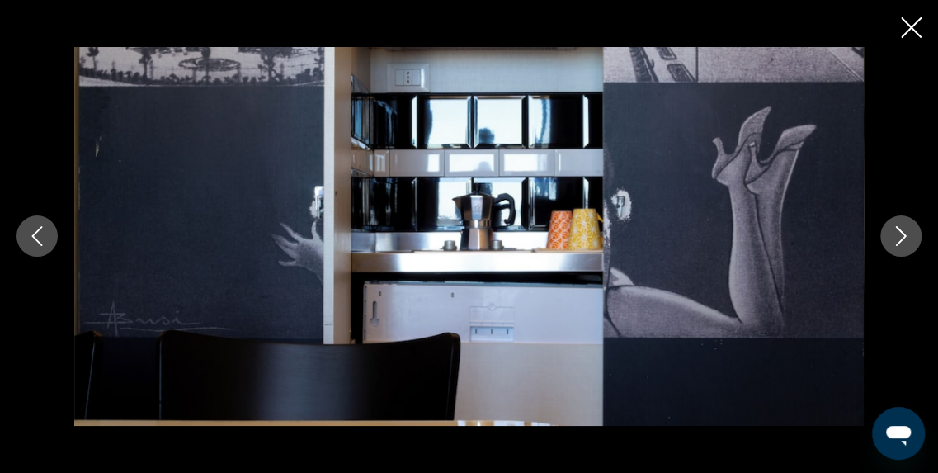
click at [917, 227] on button "Image suivante" at bounding box center [900, 235] width 41 height 41
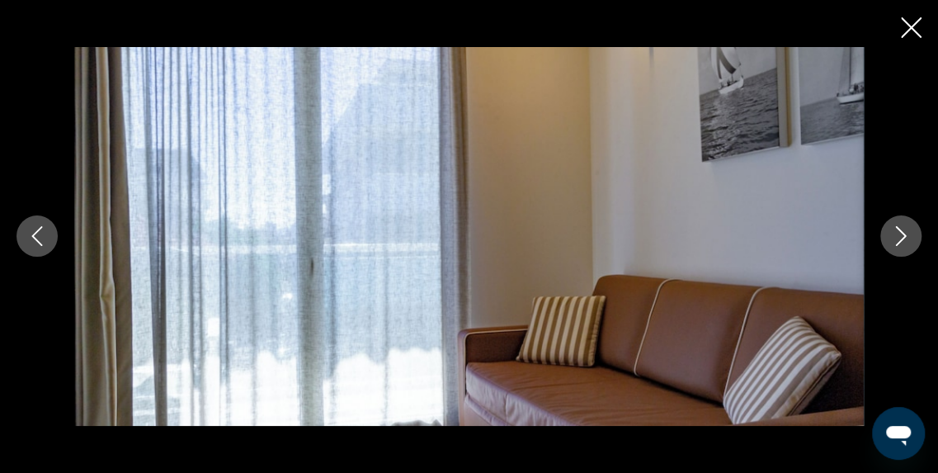
click at [917, 227] on button "Image suivante" at bounding box center [900, 235] width 41 height 41
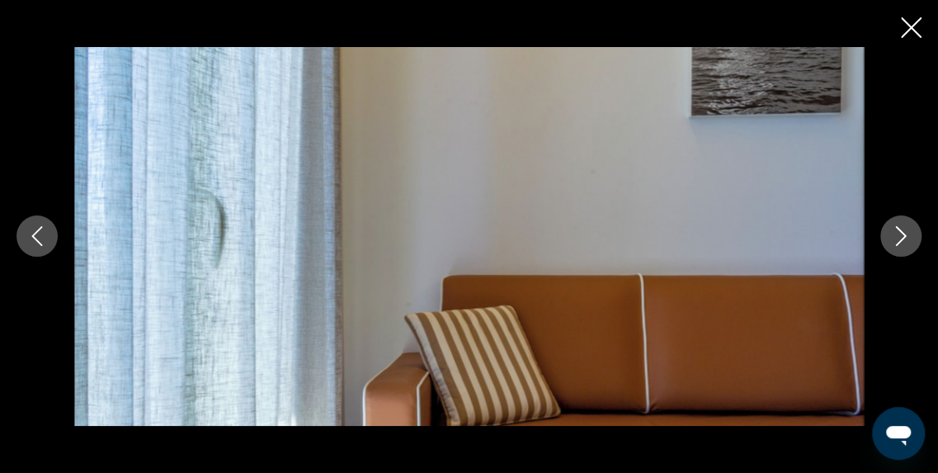
click at [917, 227] on button "Image suivante" at bounding box center [900, 235] width 41 height 41
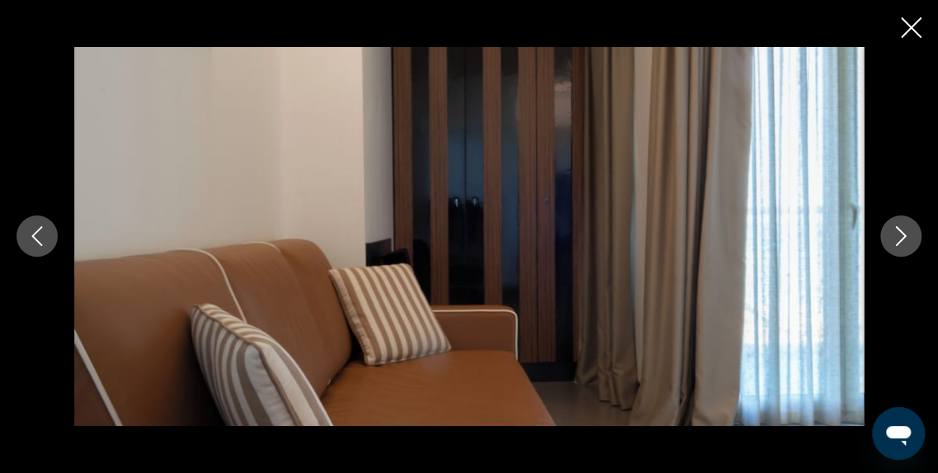
click at [917, 227] on button "Image suivante" at bounding box center [900, 235] width 41 height 41
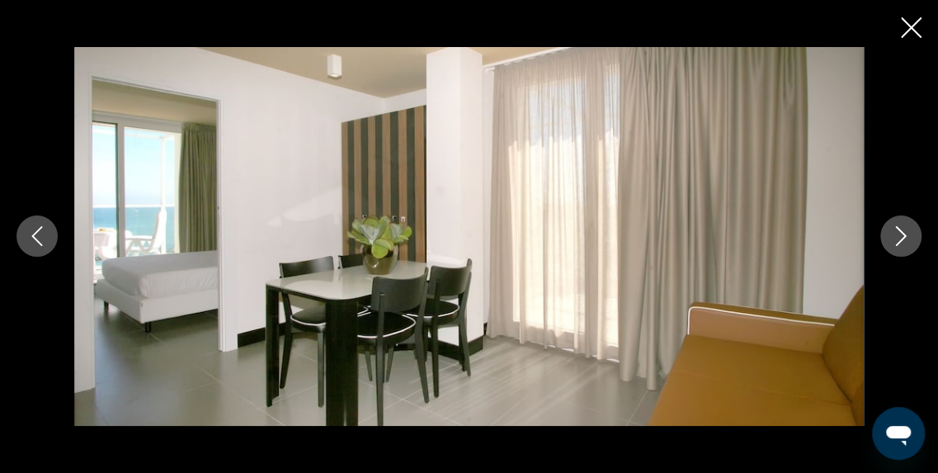
click at [917, 227] on button "Image suivante" at bounding box center [900, 235] width 41 height 41
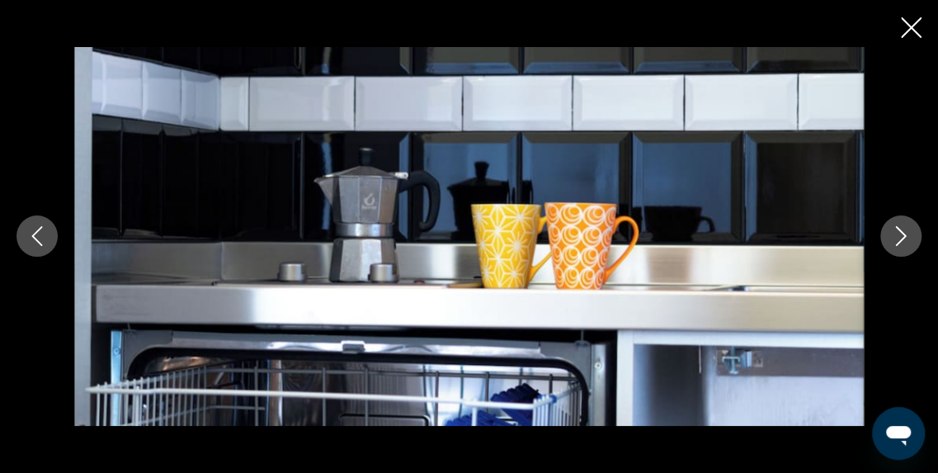
click at [917, 227] on button "Image suivante" at bounding box center [900, 235] width 41 height 41
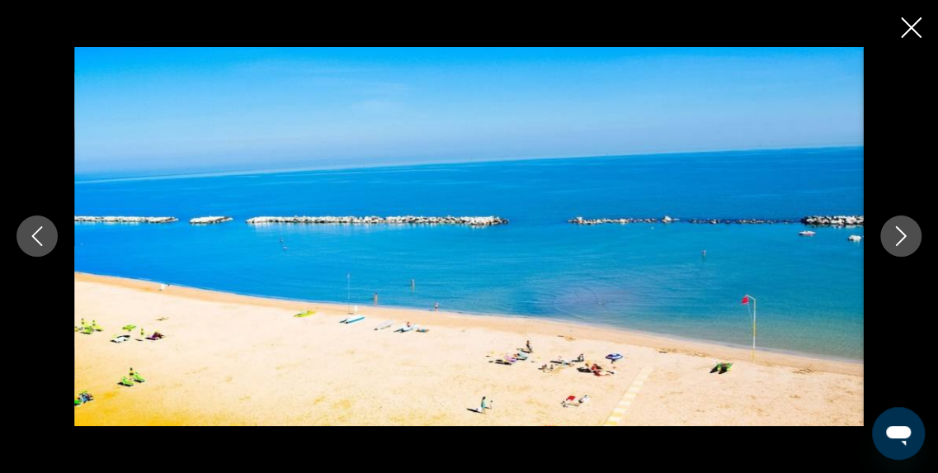
click at [917, 227] on button "Image suivante" at bounding box center [900, 235] width 41 height 41
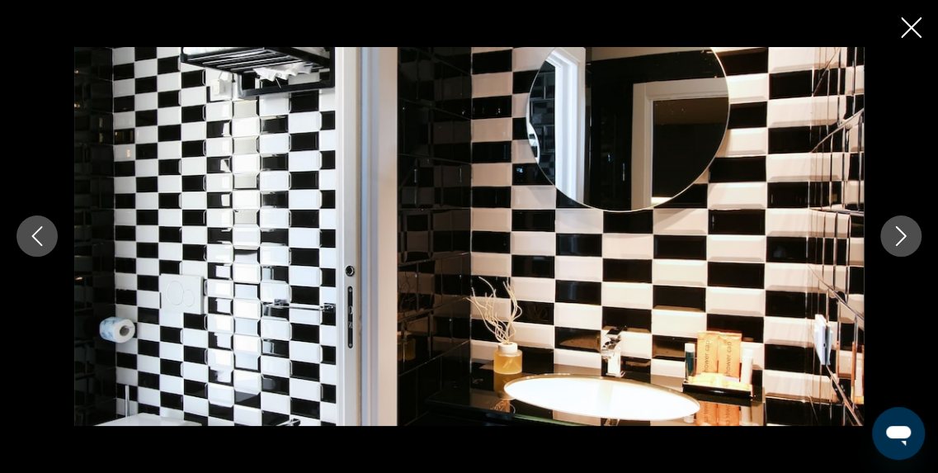
click at [917, 227] on button "Image suivante" at bounding box center [900, 235] width 41 height 41
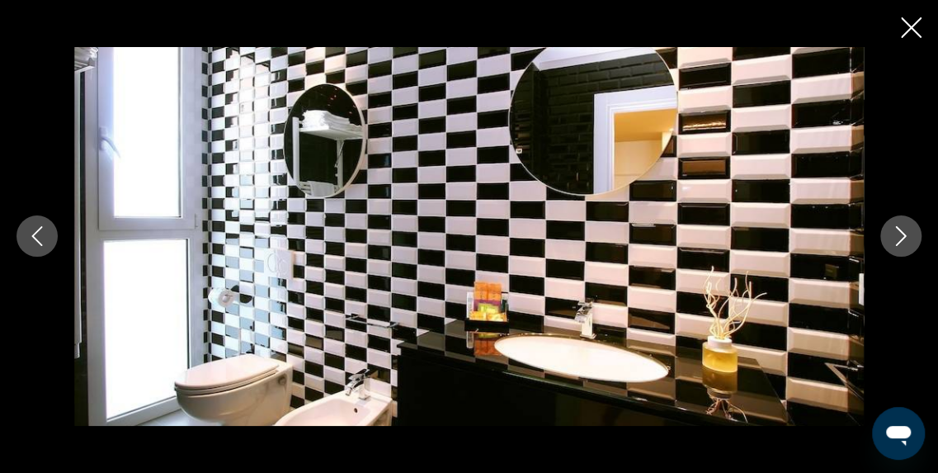
click at [917, 227] on button "Image suivante" at bounding box center [900, 235] width 41 height 41
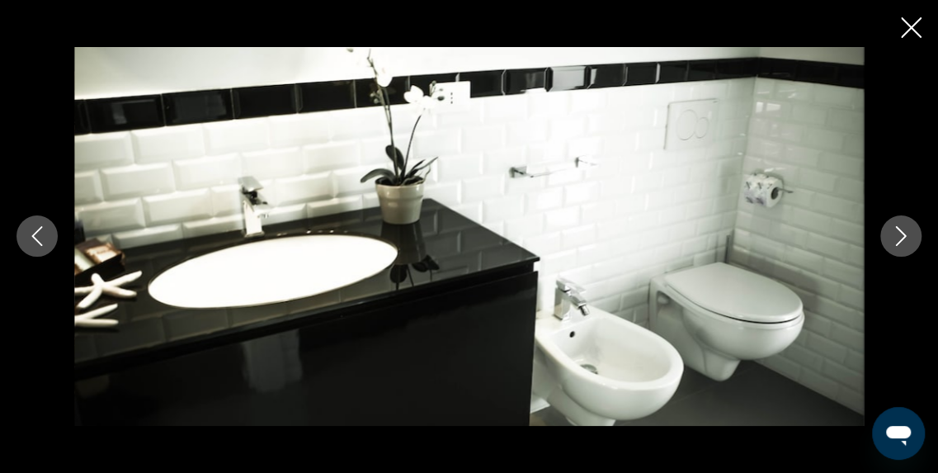
click at [917, 227] on button "Image suivante" at bounding box center [900, 235] width 41 height 41
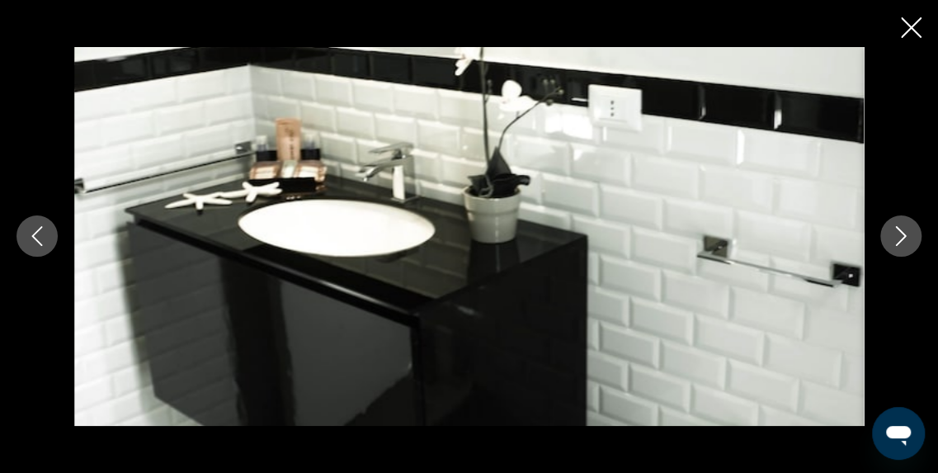
click at [917, 227] on button "Image suivante" at bounding box center [900, 235] width 41 height 41
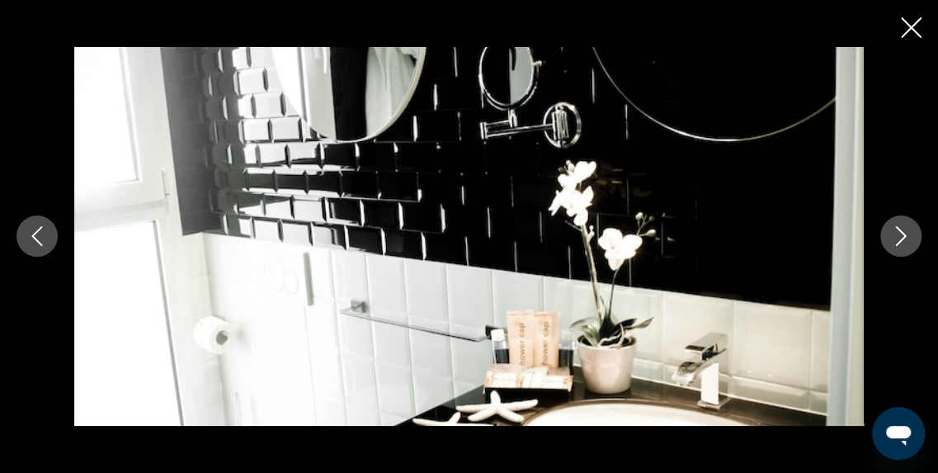
click at [917, 227] on button "Image suivante" at bounding box center [900, 235] width 41 height 41
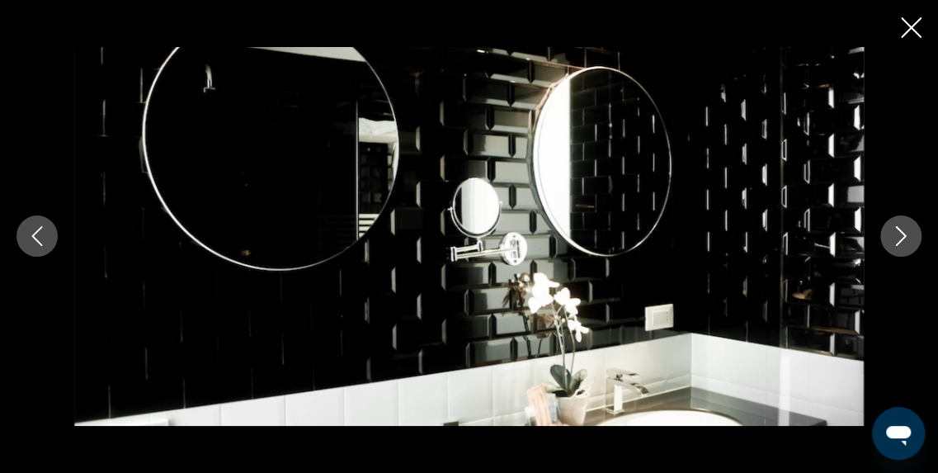
click at [917, 227] on button "Image suivante" at bounding box center [900, 235] width 41 height 41
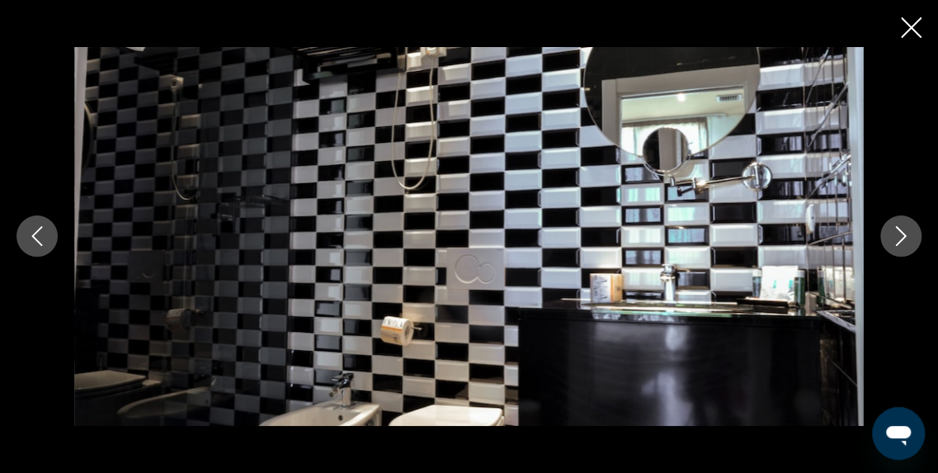
click at [917, 227] on button "Image suivante" at bounding box center [900, 235] width 41 height 41
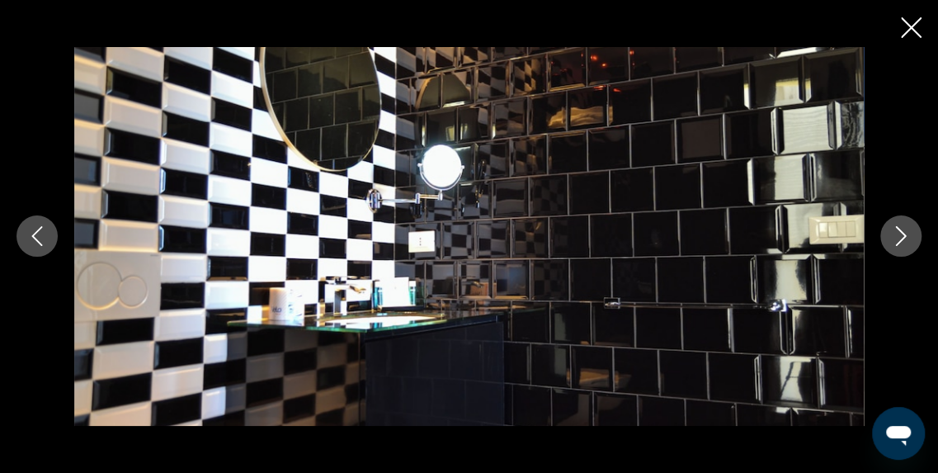
click at [917, 227] on button "Image suivante" at bounding box center [900, 235] width 41 height 41
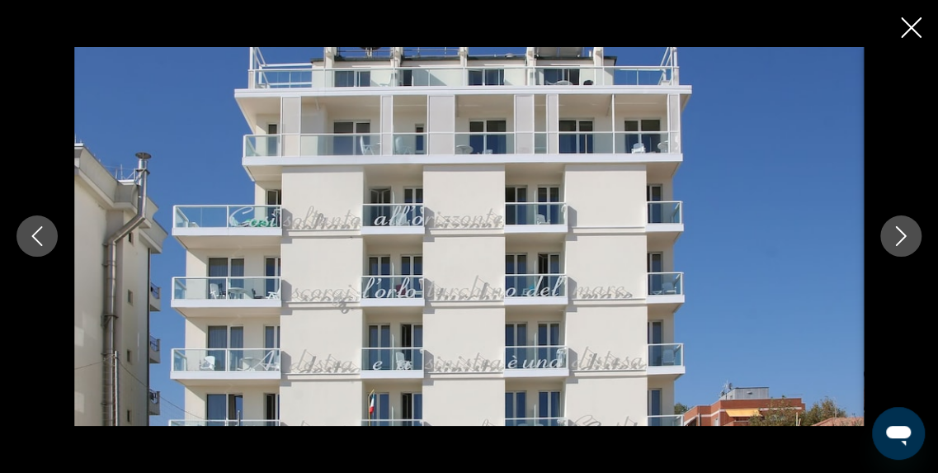
click at [917, 227] on button "Image suivante" at bounding box center [900, 235] width 41 height 41
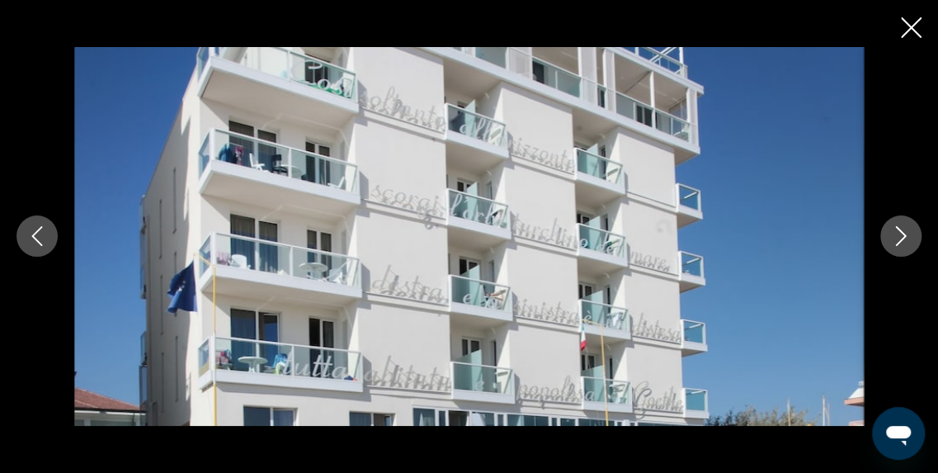
click at [917, 227] on button "Image suivante" at bounding box center [900, 235] width 41 height 41
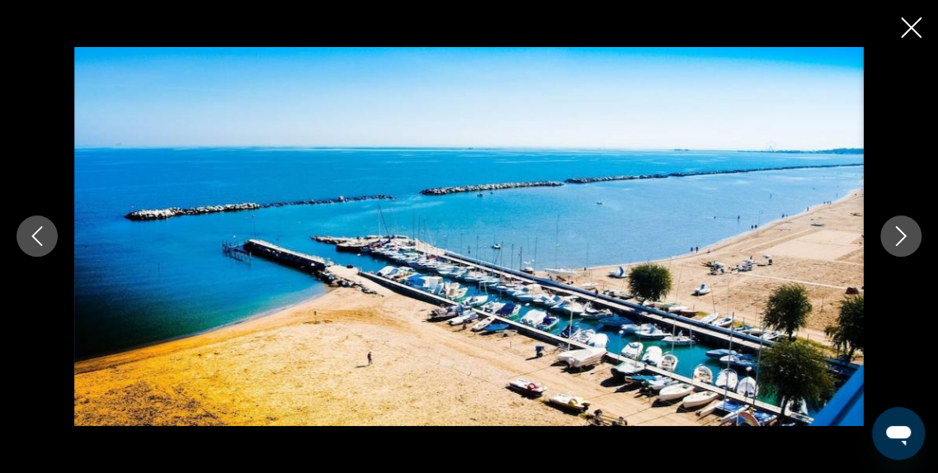
click at [917, 227] on button "Image suivante" at bounding box center [900, 235] width 41 height 41
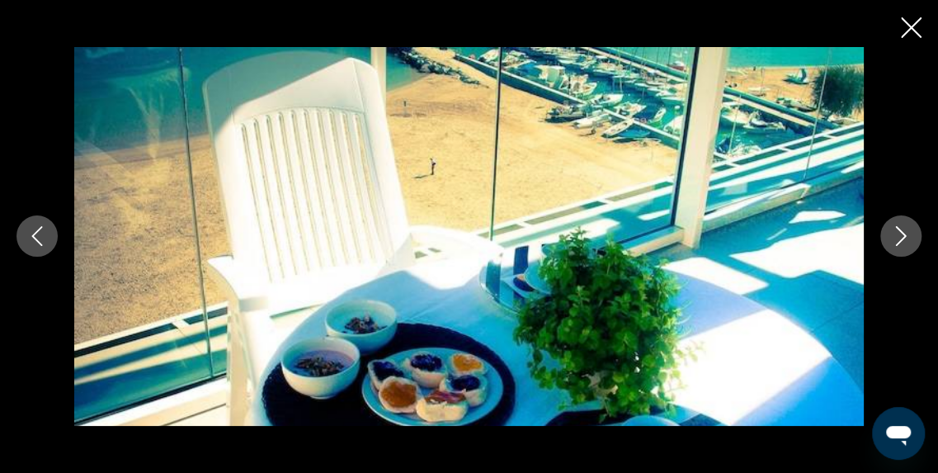
click at [917, 227] on button "Image suivante" at bounding box center [900, 235] width 41 height 41
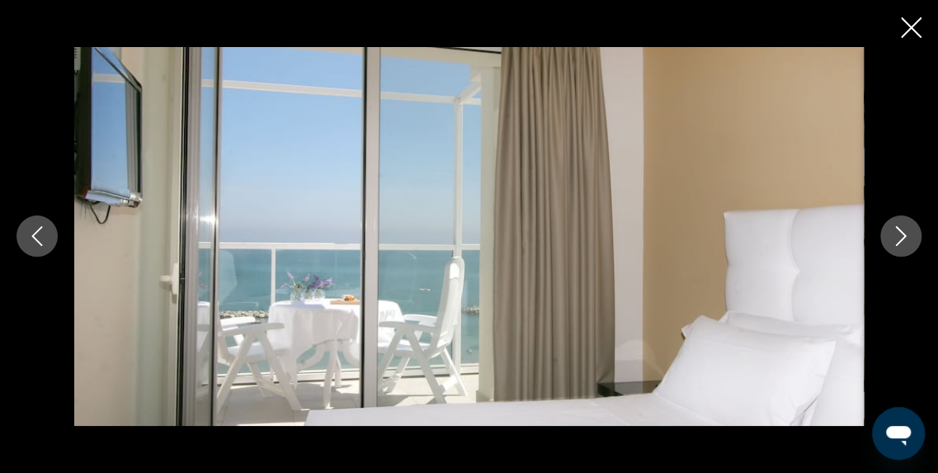
click at [917, 29] on icon "Fermer le diaporama" at bounding box center [911, 27] width 21 height 21
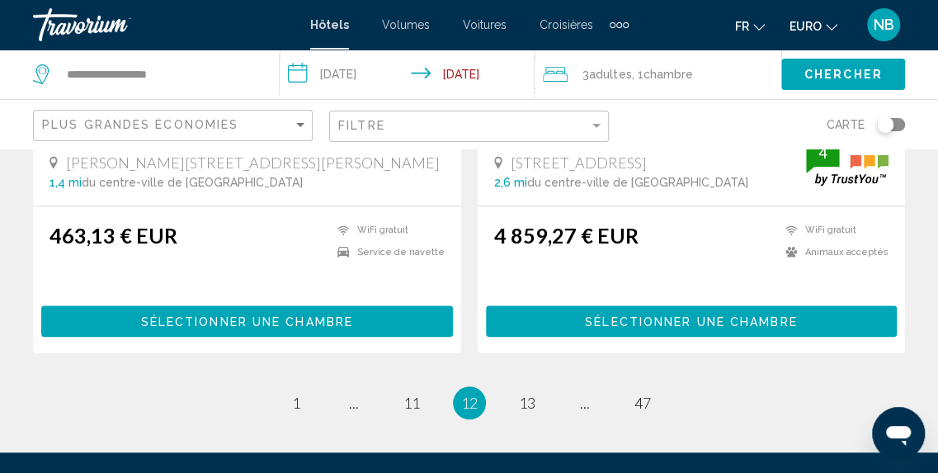
scroll to position [3479, 0]
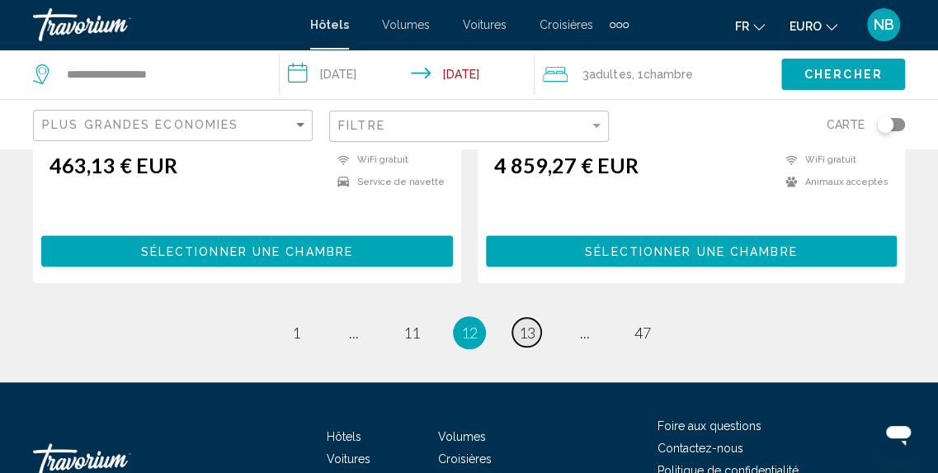
click at [526, 323] on span "13" at bounding box center [527, 332] width 16 height 18
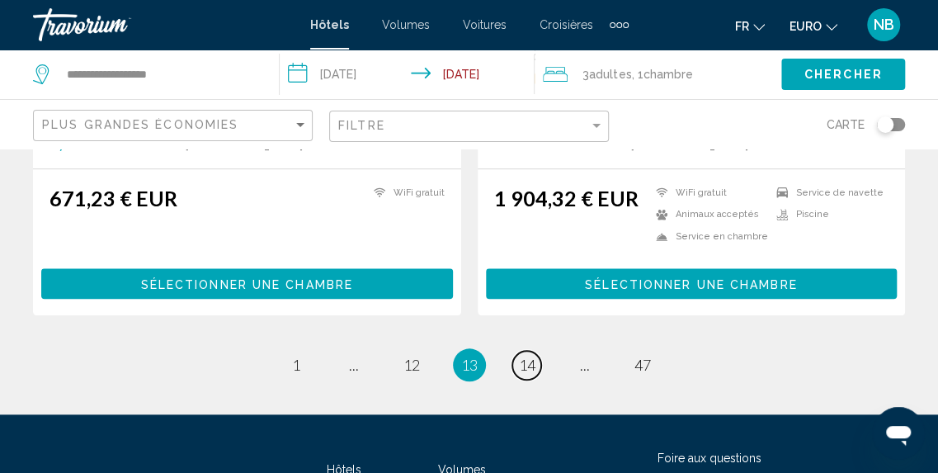
scroll to position [3474, 0]
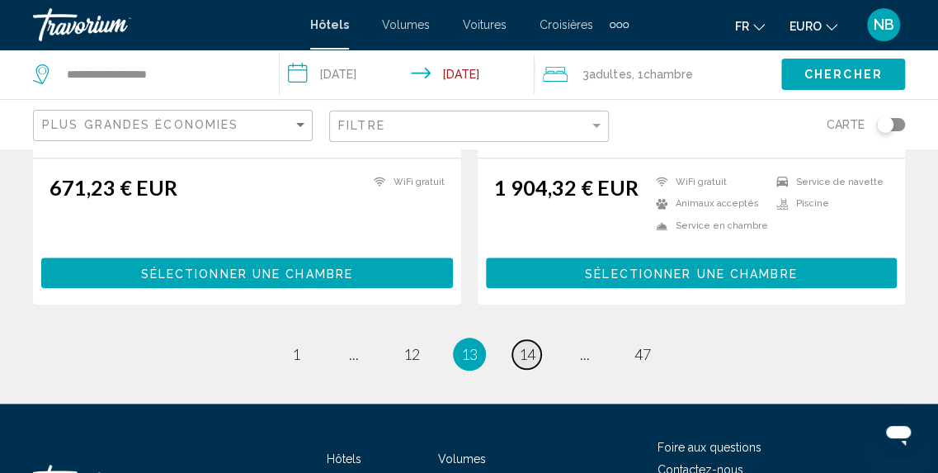
click at [533, 345] on span "14" at bounding box center [527, 354] width 16 height 18
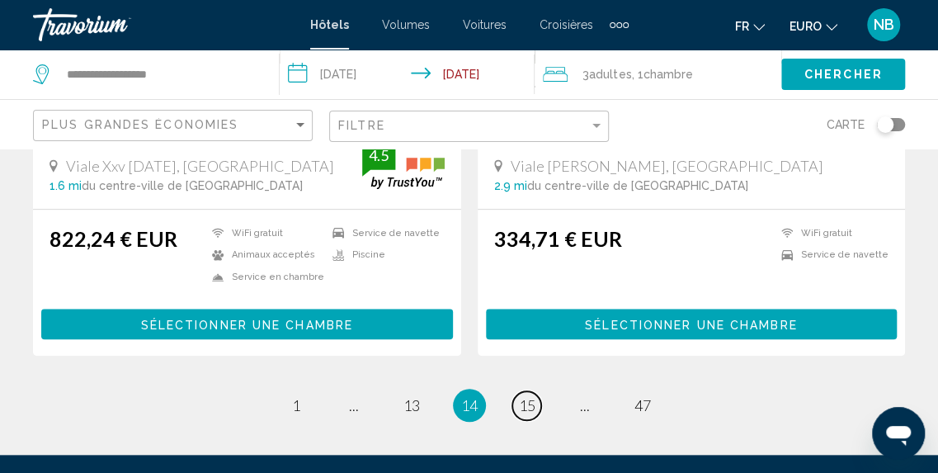
scroll to position [3371, 0]
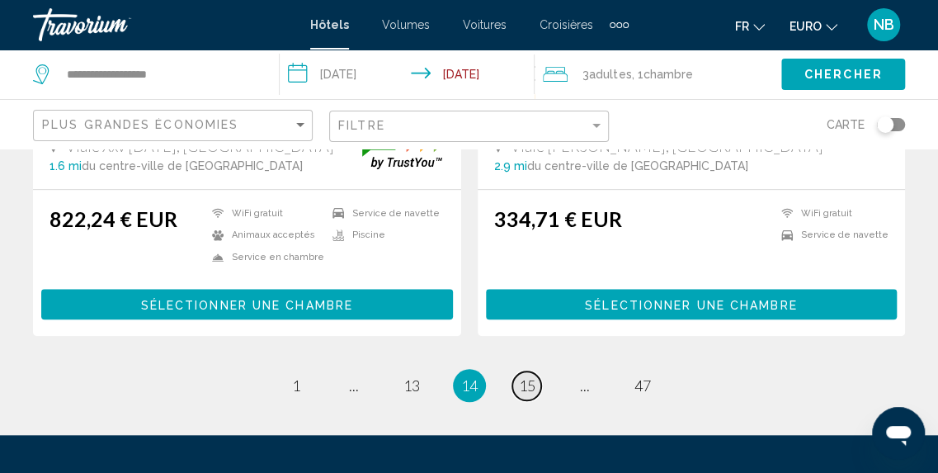
click at [525, 382] on span "15" at bounding box center [527, 385] width 16 height 18
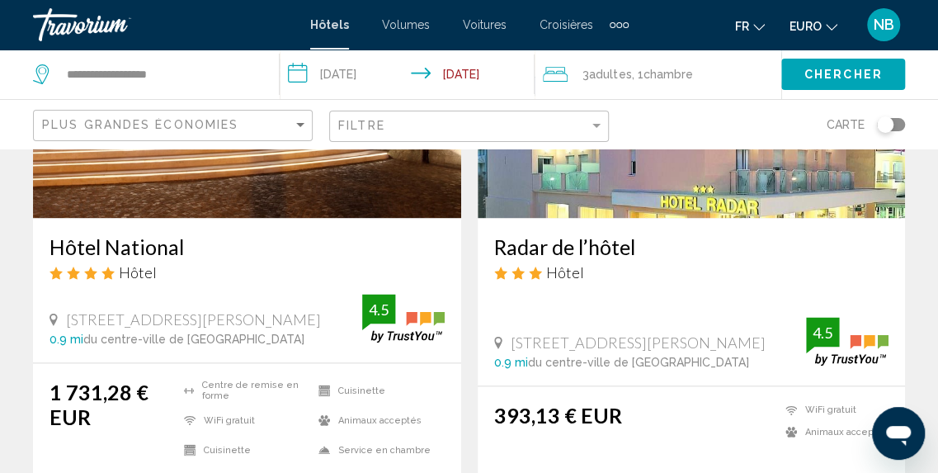
scroll to position [727, 0]
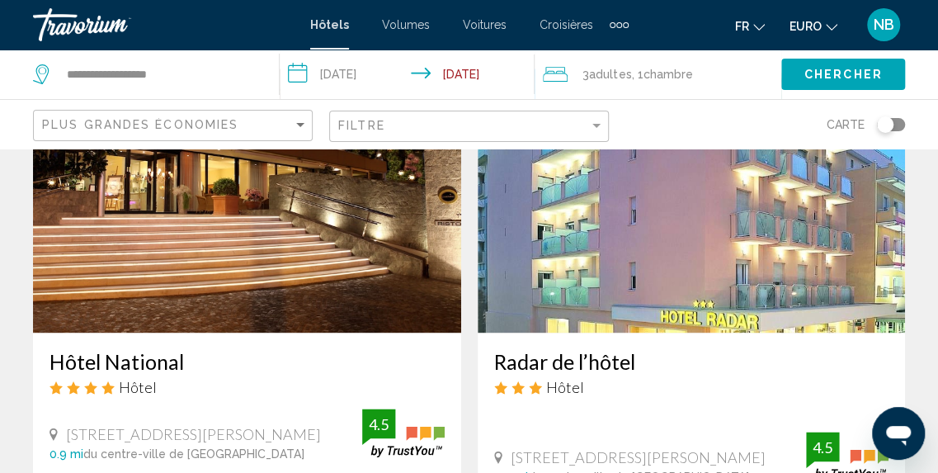
click at [810, 237] on img "Contenu principal" at bounding box center [692, 200] width 428 height 264
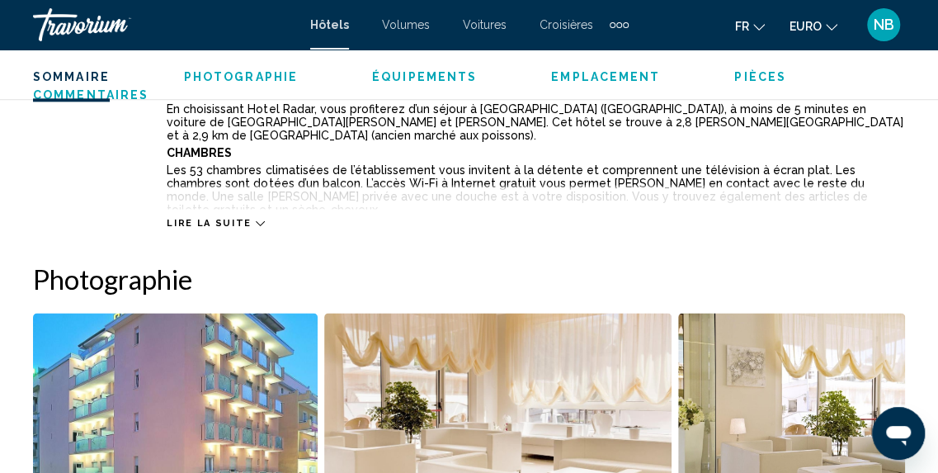
scroll to position [866, 0]
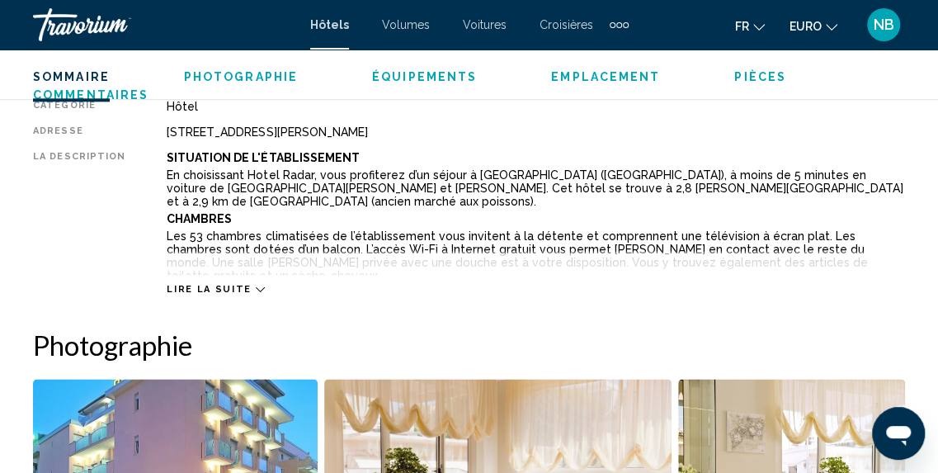
click at [237, 288] on span "Lire la suite" at bounding box center [209, 289] width 84 height 11
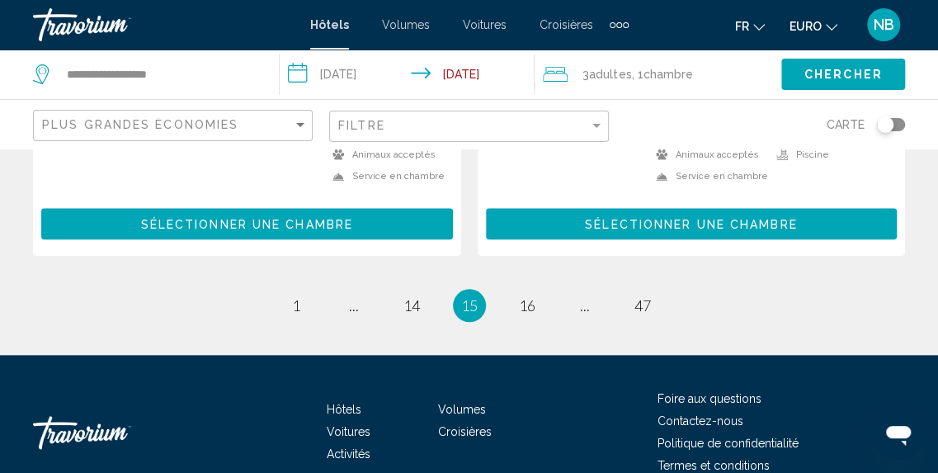
scroll to position [3503, 0]
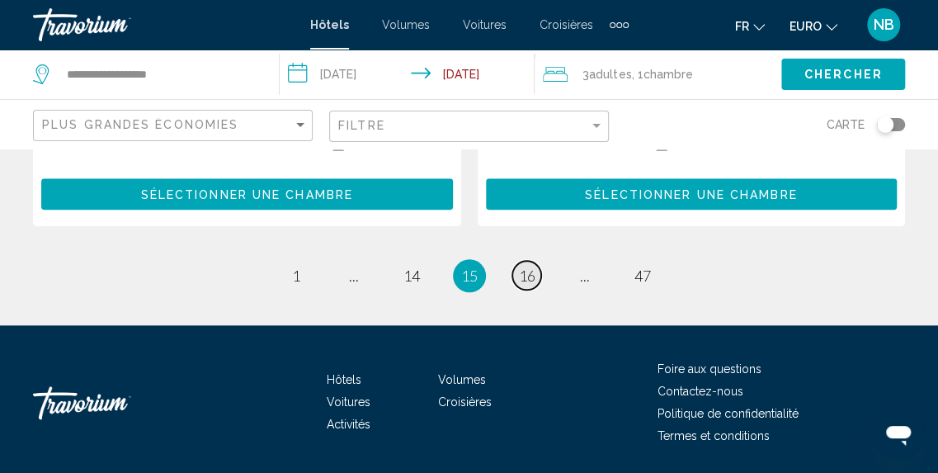
click at [533, 271] on span "16" at bounding box center [527, 275] width 16 height 18
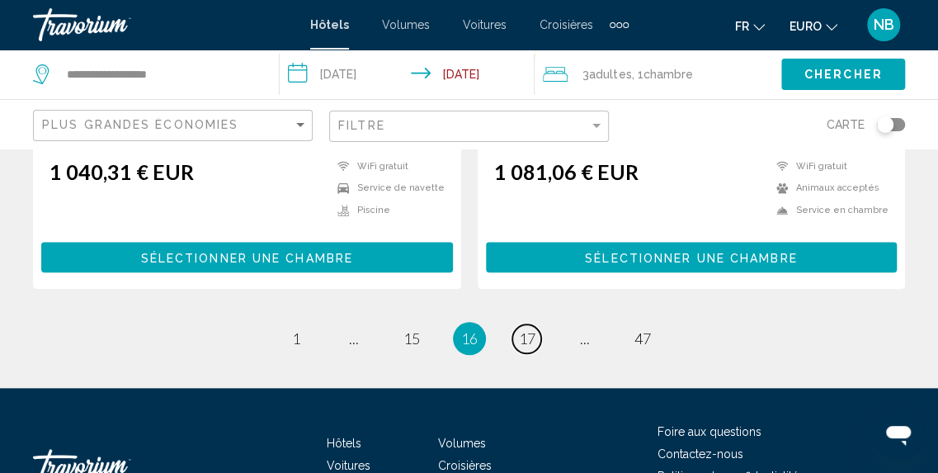
scroll to position [3491, 0]
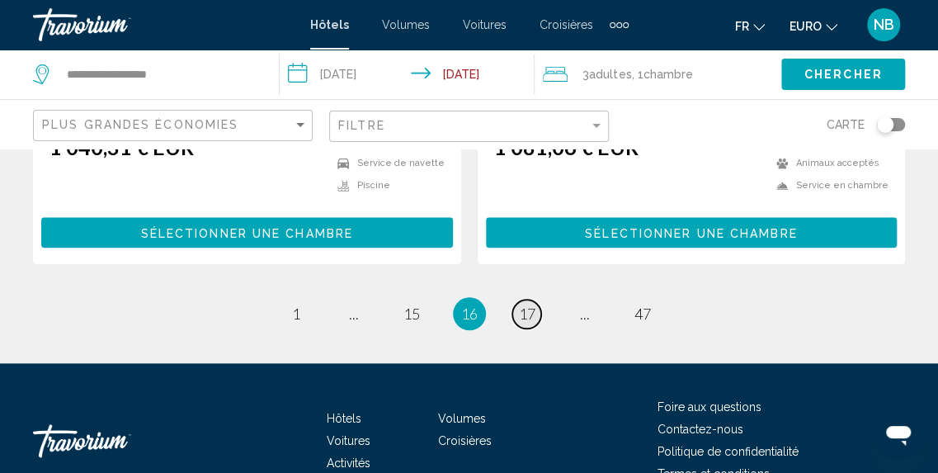
click at [535, 304] on span "17" at bounding box center [527, 313] width 16 height 18
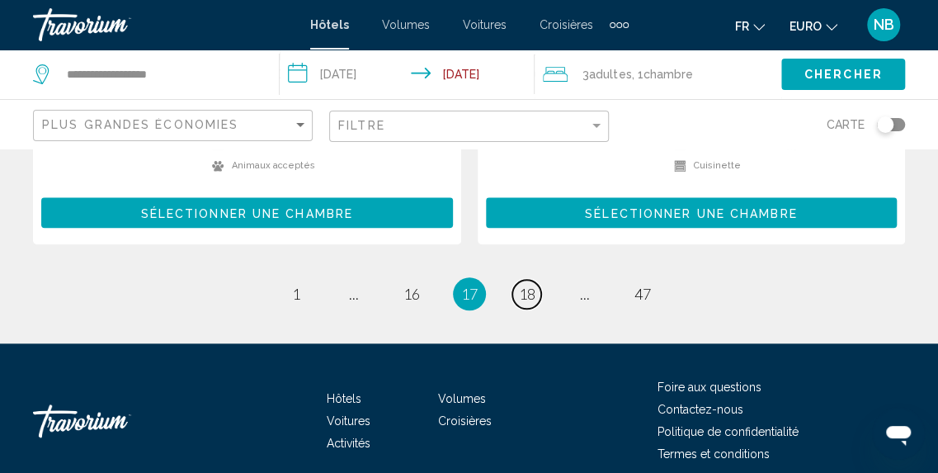
scroll to position [3511, 0]
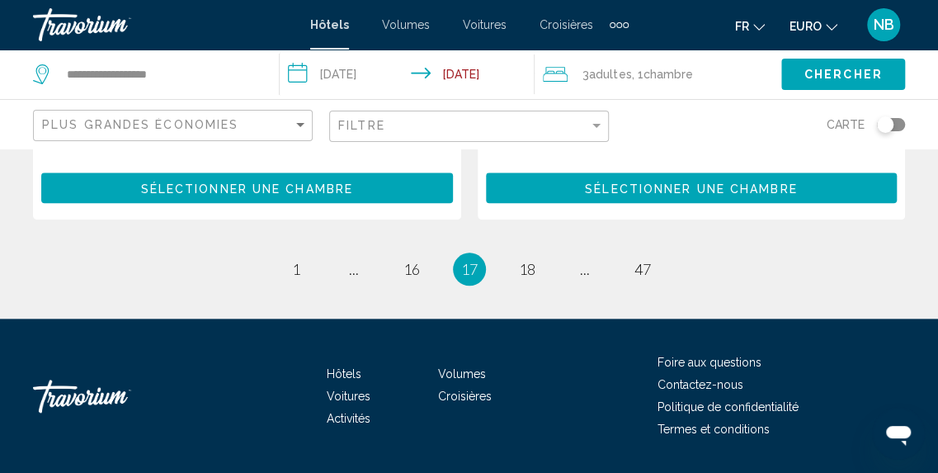
click at [539, 253] on ul "17 / 47 page 1 page ... page 16 Vous êtes sur la page 17 page 18 page ... page …" at bounding box center [469, 268] width 872 height 33
click at [530, 264] on span "18" at bounding box center [527, 269] width 16 height 18
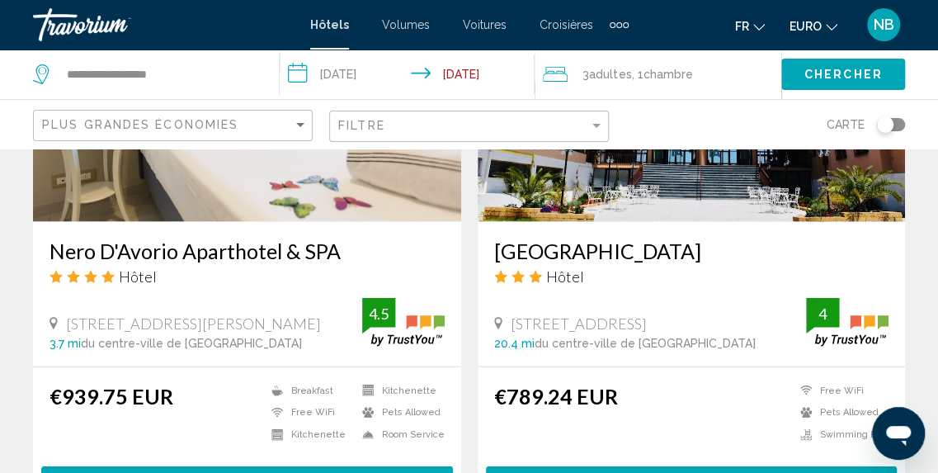
scroll to position [1459, 0]
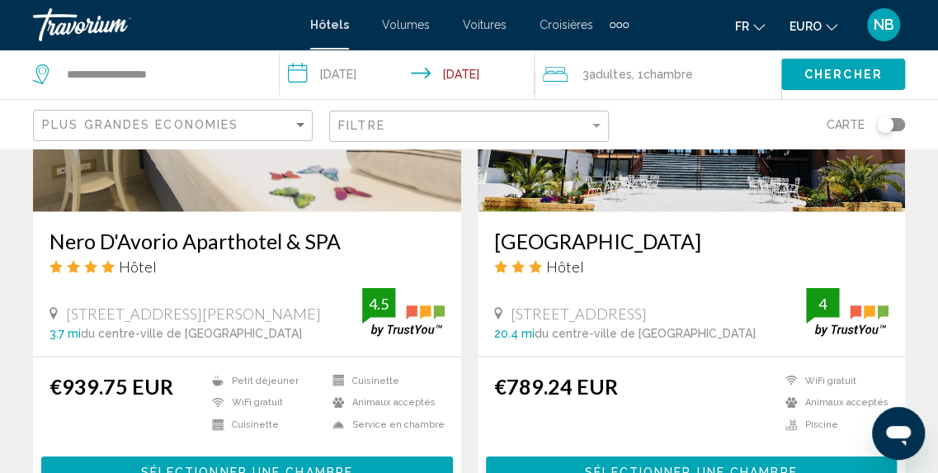
drag, startPoint x: 949, startPoint y: 38, endPoint x: 927, endPoint y: 205, distance: 168.9
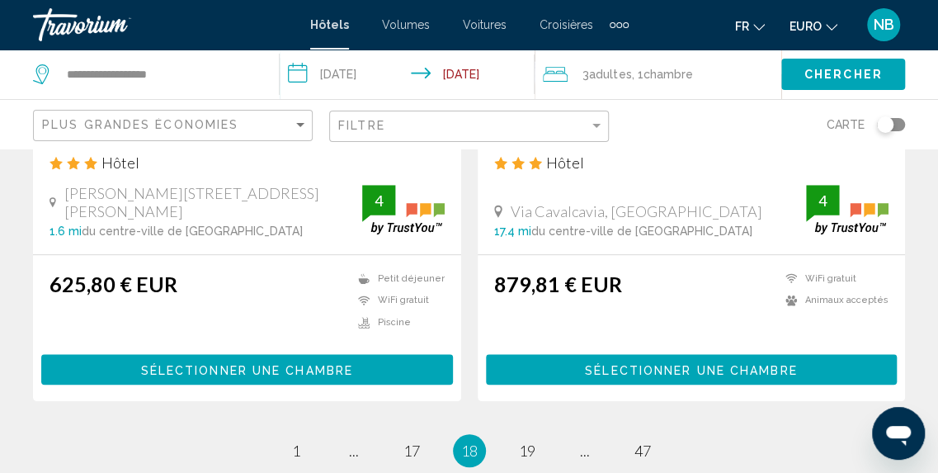
scroll to position [3480, 0]
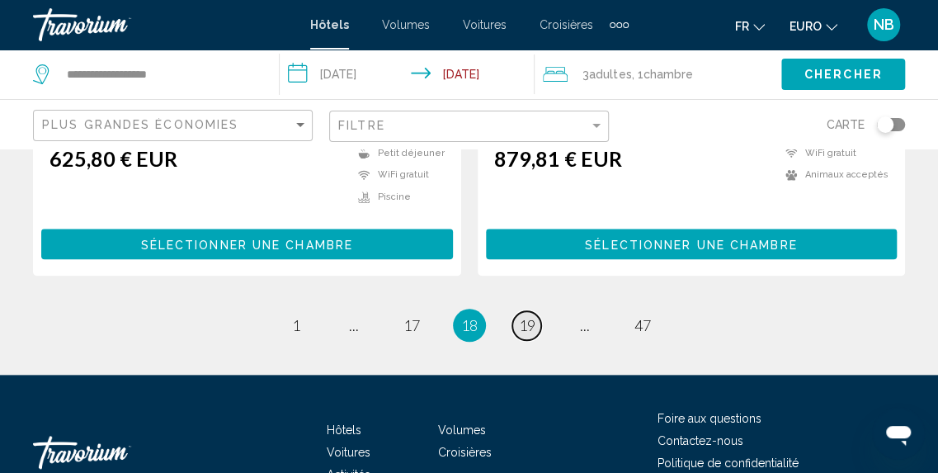
click at [535, 316] on span "19" at bounding box center [527, 325] width 16 height 18
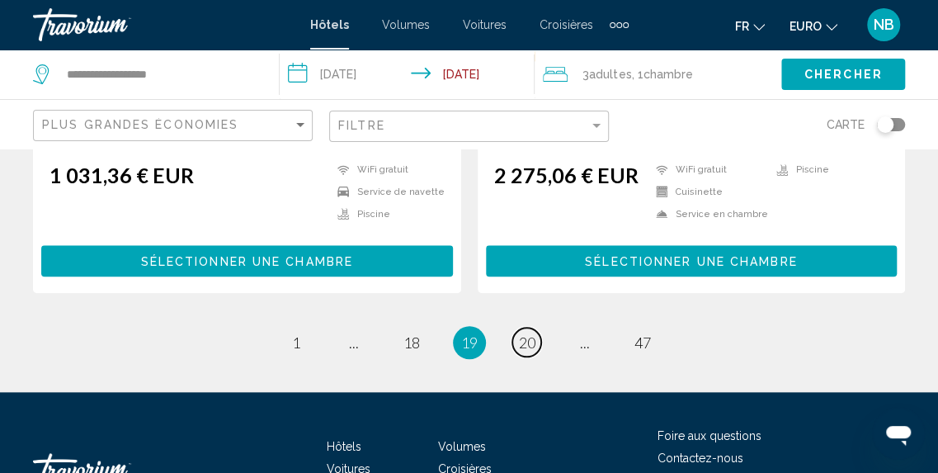
scroll to position [3446, 0]
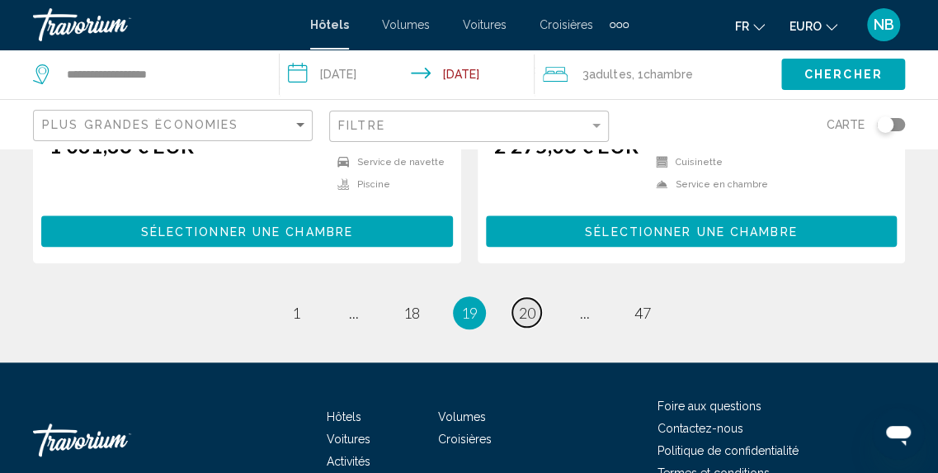
click at [533, 304] on span "20" at bounding box center [527, 313] width 16 height 18
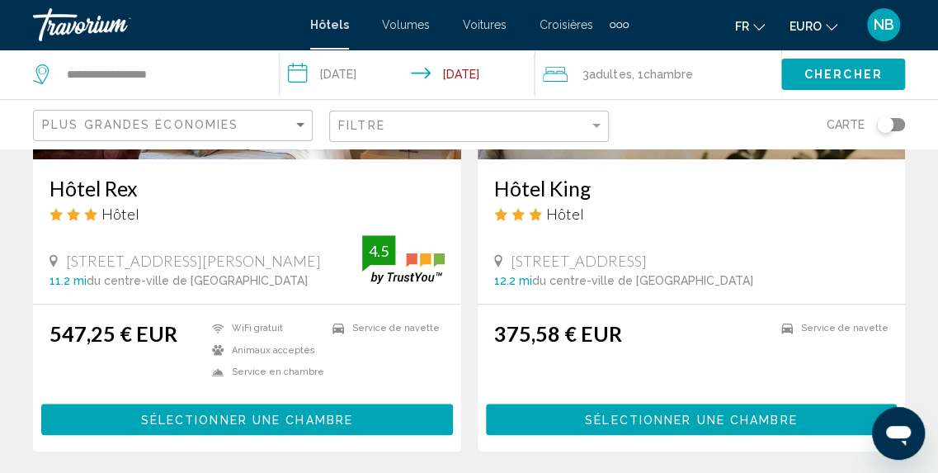
scroll to position [3131, 0]
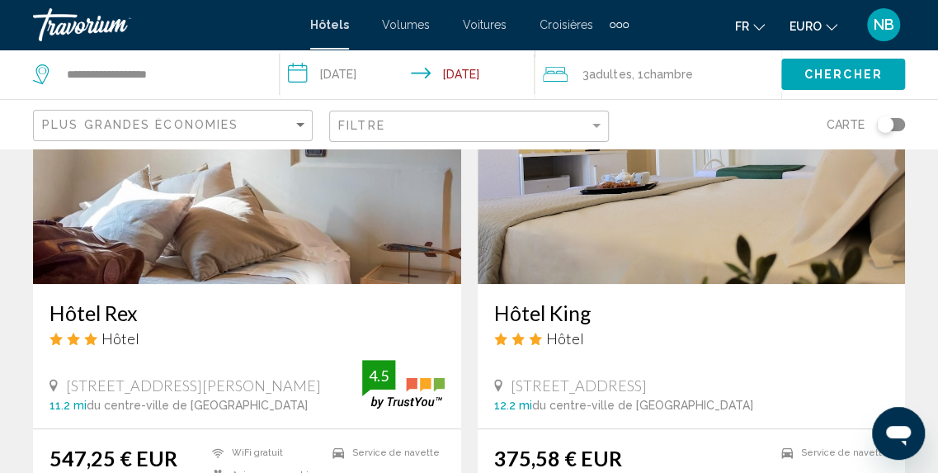
click at [568, 318] on h3 "Hôtel King" at bounding box center [691, 312] width 395 height 25
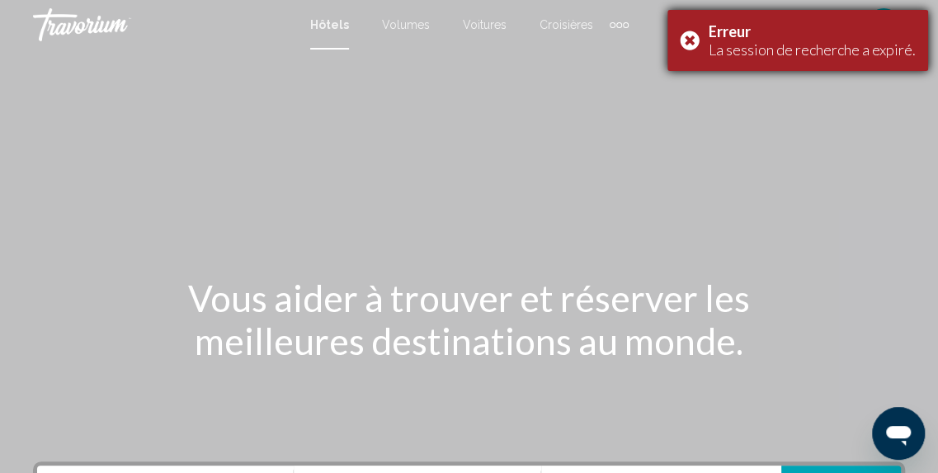
click at [695, 42] on div "Erreur La session de recherche a expiré." at bounding box center [797, 40] width 261 height 61
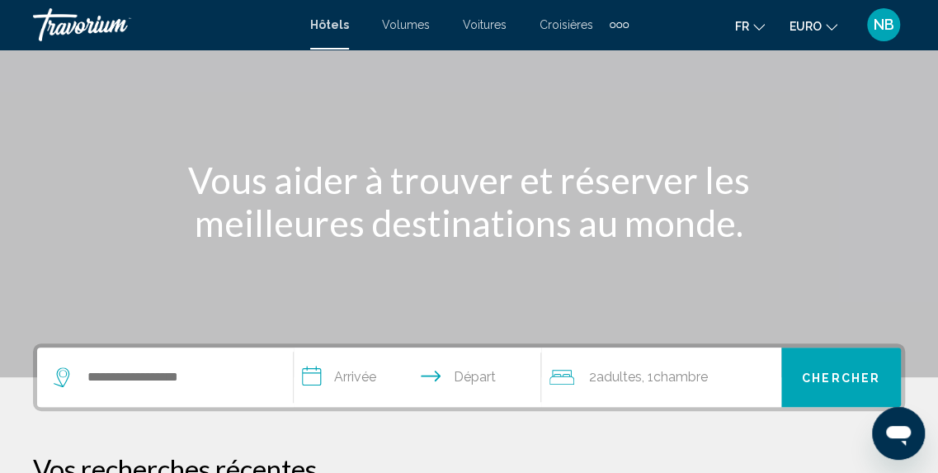
scroll to position [233, 0]
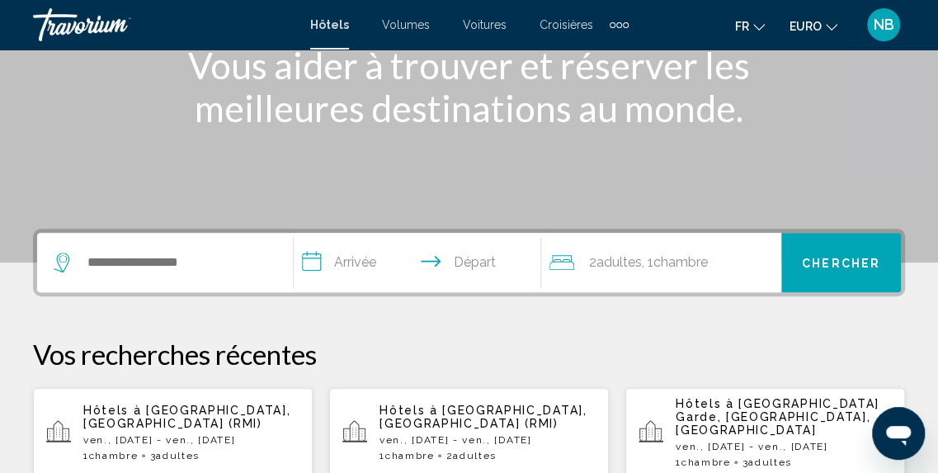
click at [210, 405] on span "[GEOGRAPHIC_DATA], [GEOGRAPHIC_DATA] (RMI)" at bounding box center [186, 416] width 207 height 26
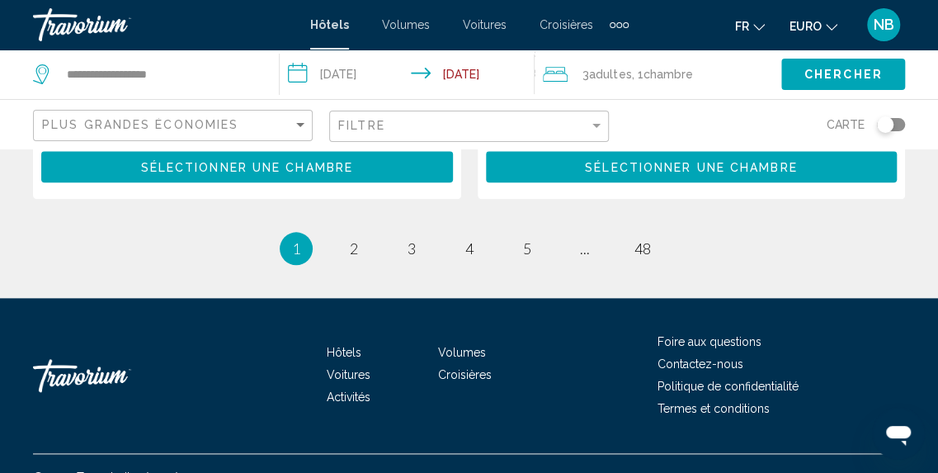
scroll to position [3602, 0]
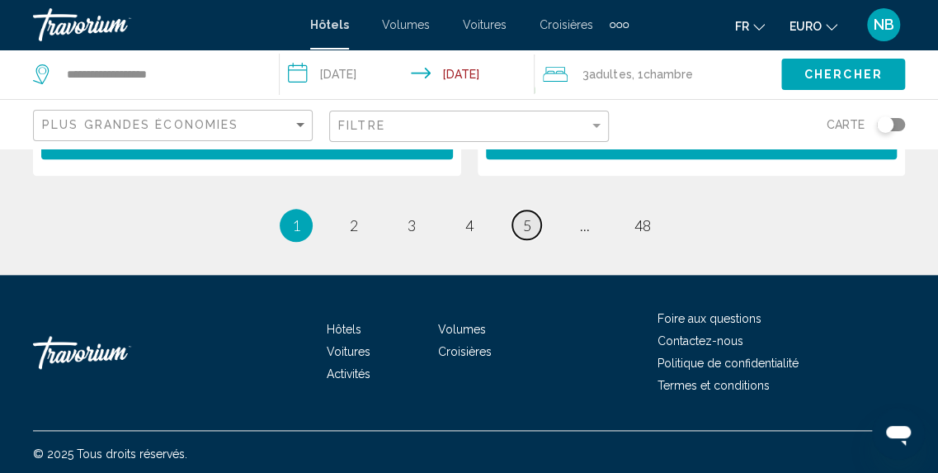
click at [525, 229] on span "5" at bounding box center [527, 225] width 8 height 18
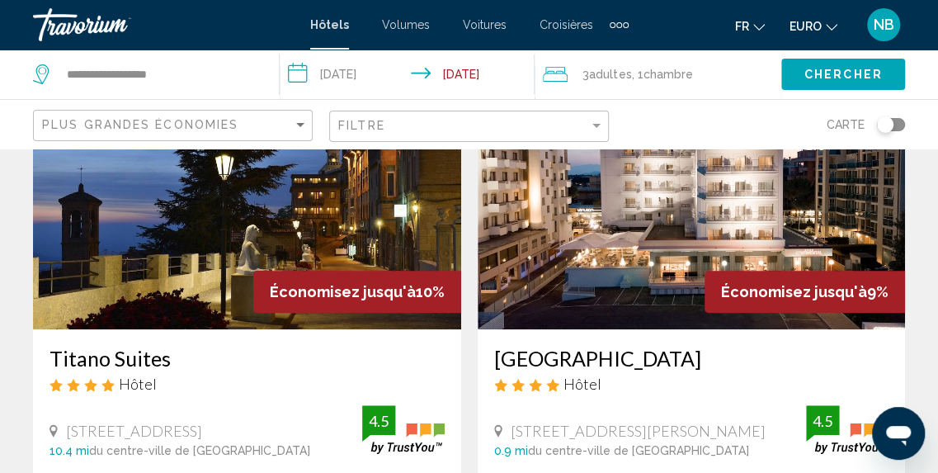
scroll to position [3582, 0]
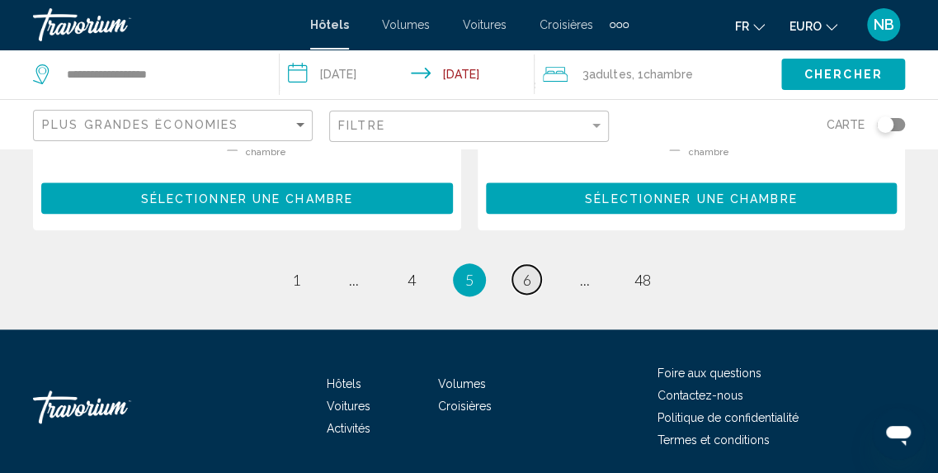
click at [525, 271] on span "6" at bounding box center [527, 280] width 8 height 18
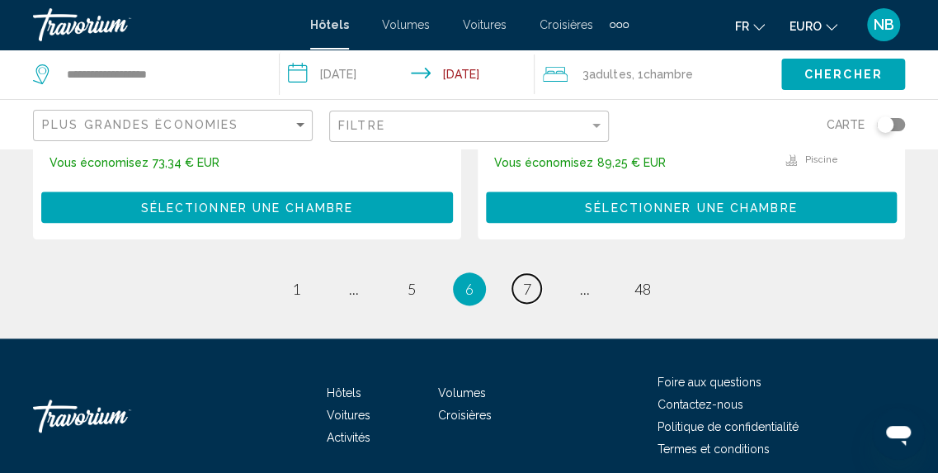
scroll to position [3601, 0]
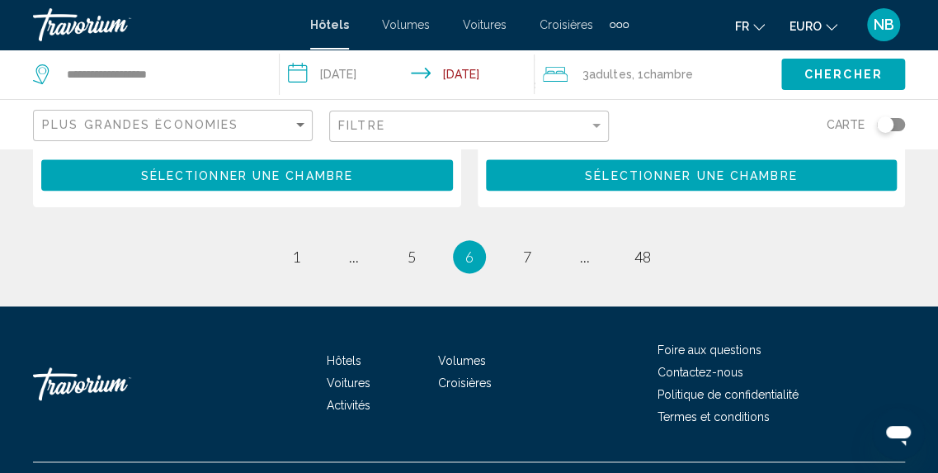
click at [530, 247] on span "7" at bounding box center [527, 256] width 8 height 18
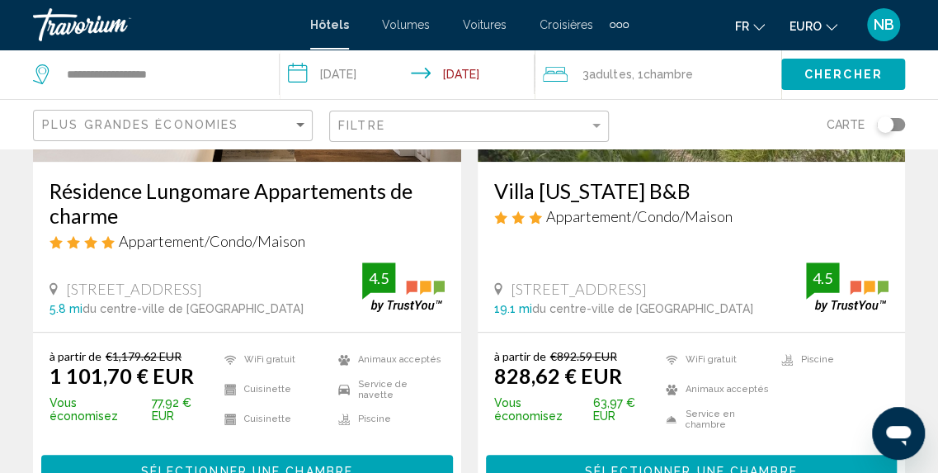
scroll to position [3602, 0]
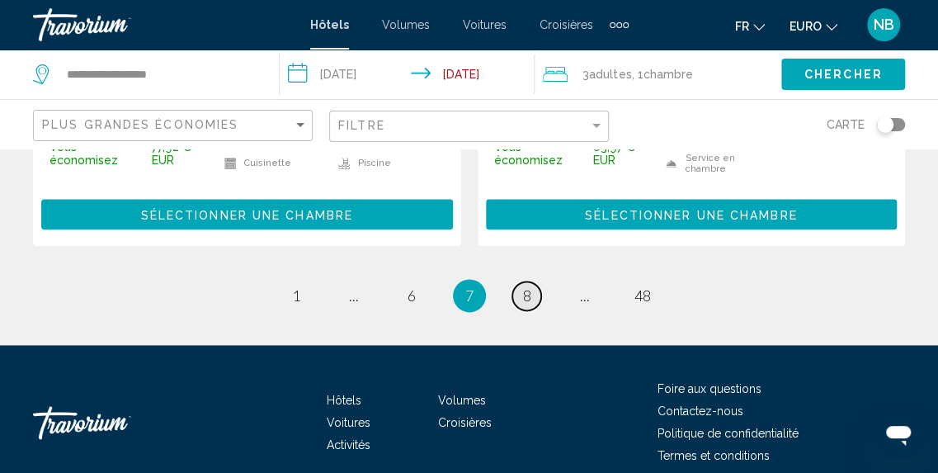
click at [521, 281] on link "page 8" at bounding box center [526, 295] width 29 height 29
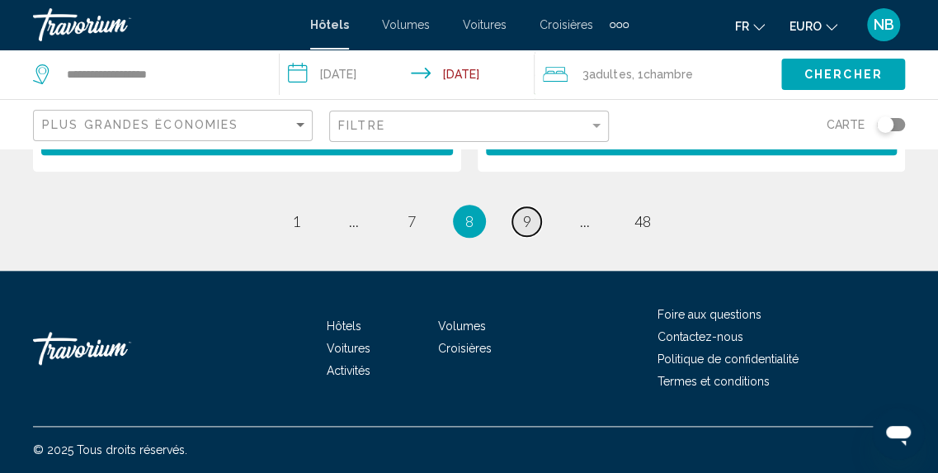
click at [520, 219] on link "page 9" at bounding box center [526, 221] width 29 height 29
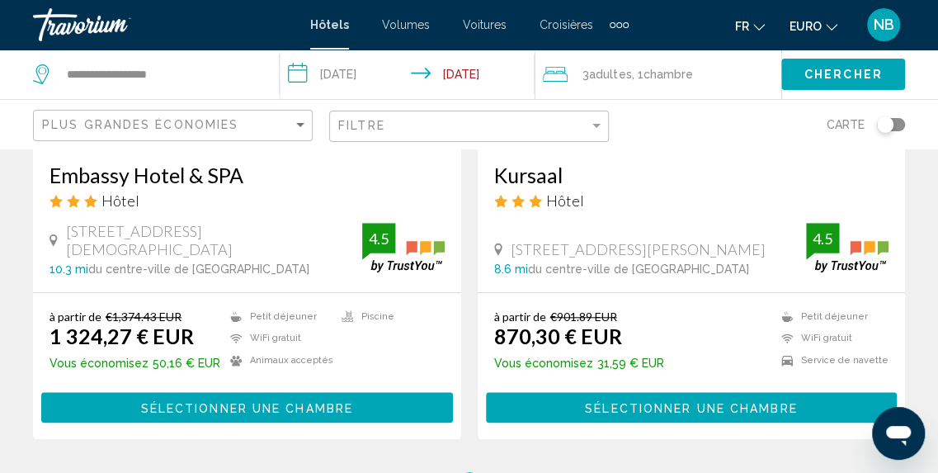
scroll to position [3554, 0]
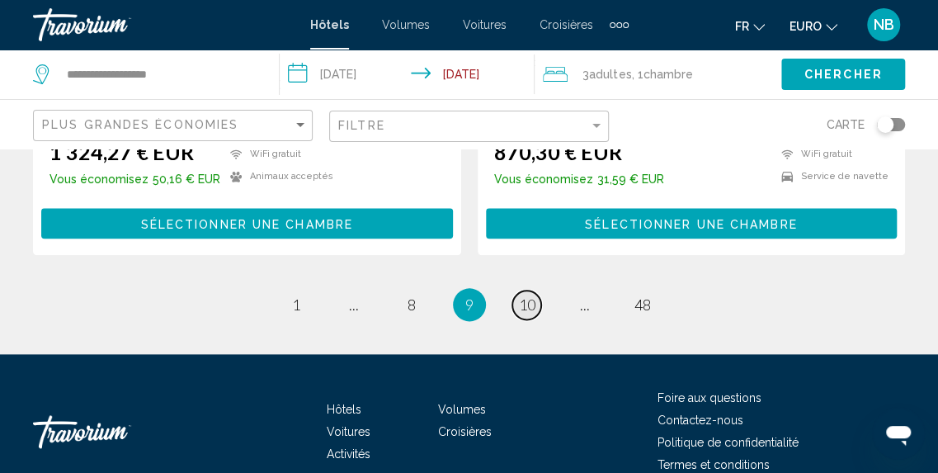
click at [528, 295] on span "10" at bounding box center [527, 304] width 16 height 18
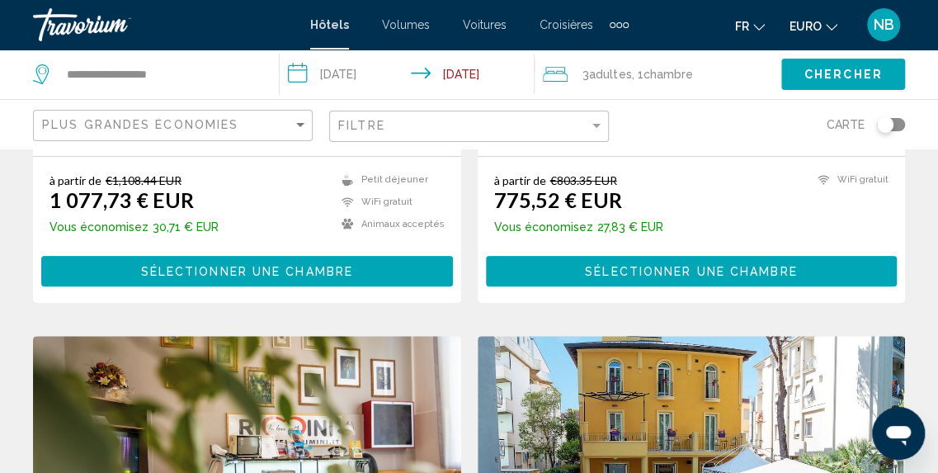
scroll to position [3344, 0]
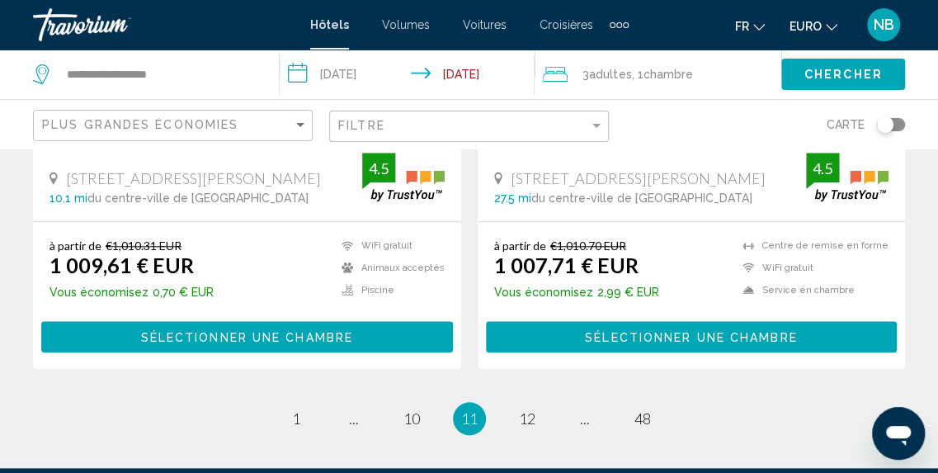
scroll to position [3544, 0]
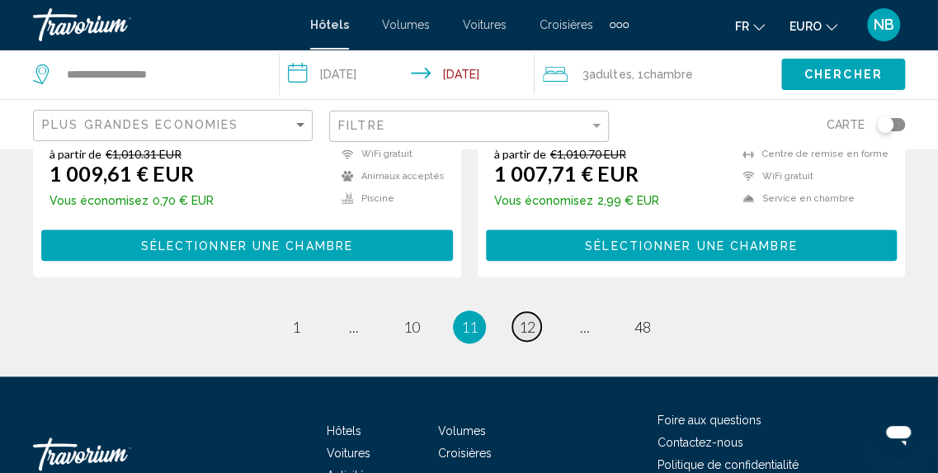
click at [533, 318] on span "12" at bounding box center [527, 327] width 16 height 18
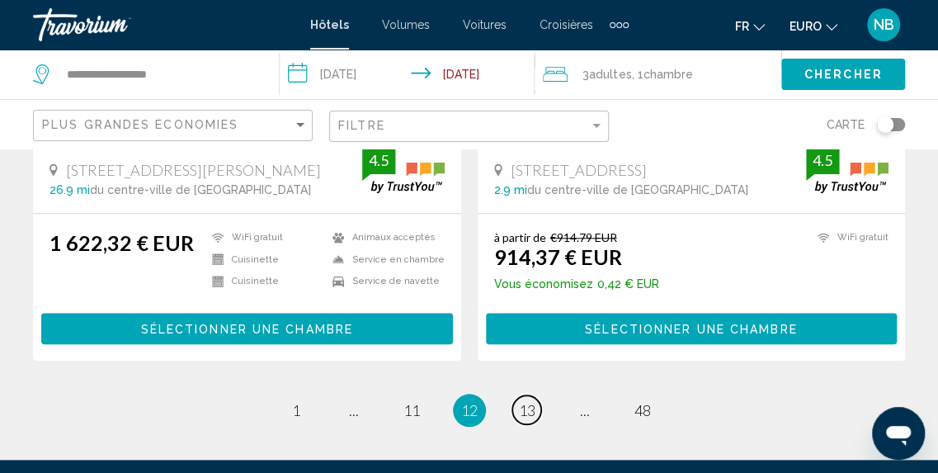
scroll to position [3577, 0]
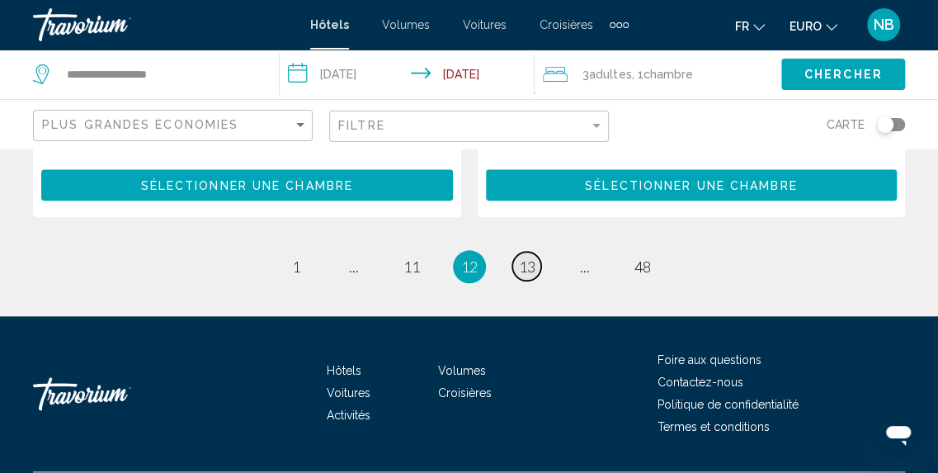
click at [533, 257] on span "13" at bounding box center [527, 266] width 16 height 18
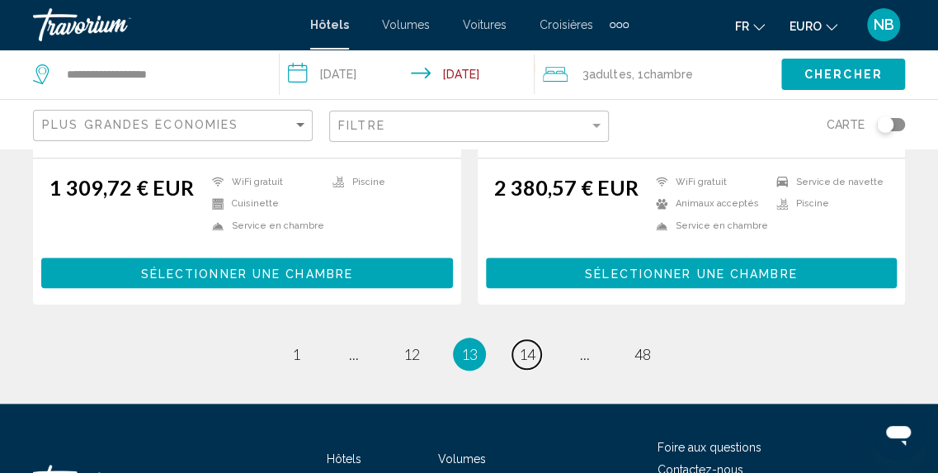
scroll to position [3554, 0]
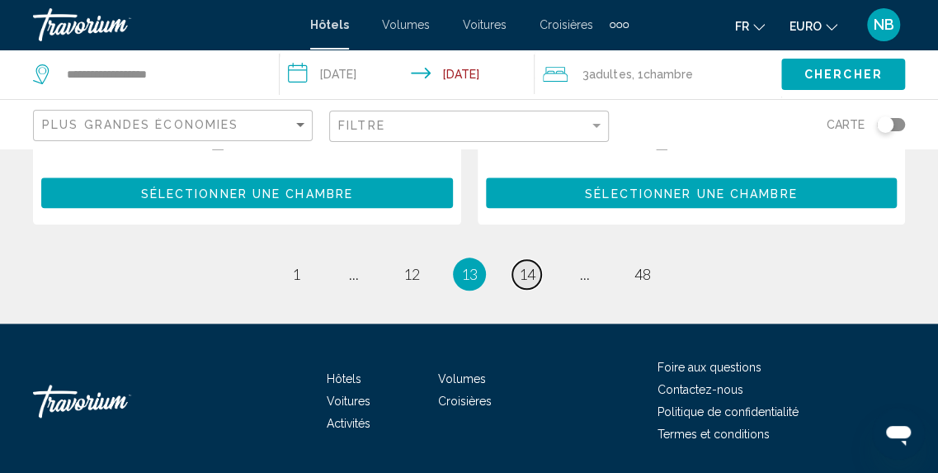
click at [533, 265] on span "14" at bounding box center [527, 274] width 16 height 18
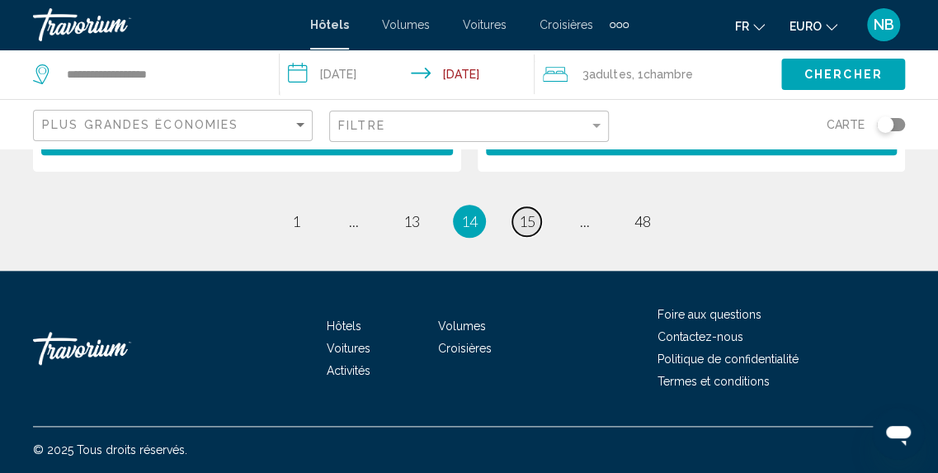
click at [533, 215] on span "15" at bounding box center [527, 221] width 16 height 18
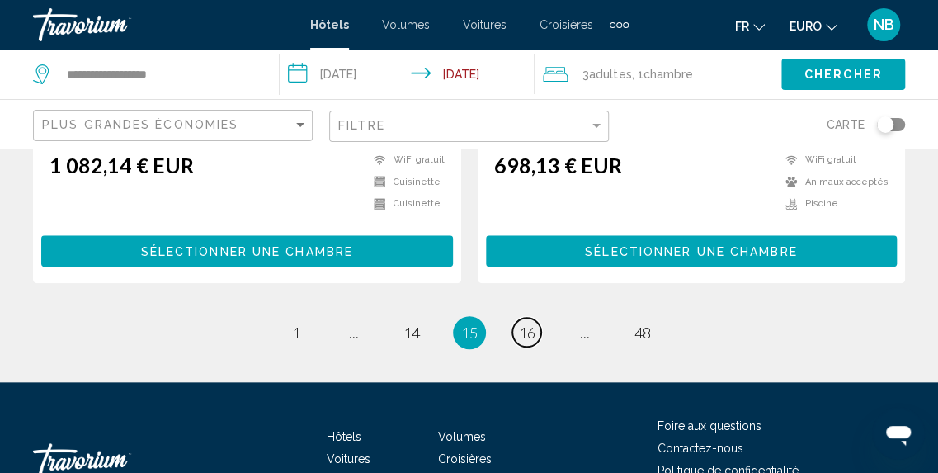
scroll to position [3550, 0]
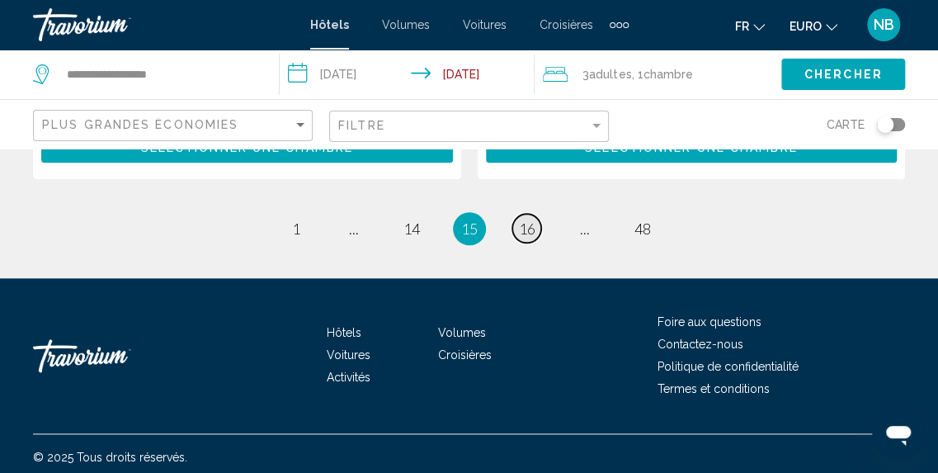
click at [519, 219] on span "16" at bounding box center [527, 228] width 16 height 18
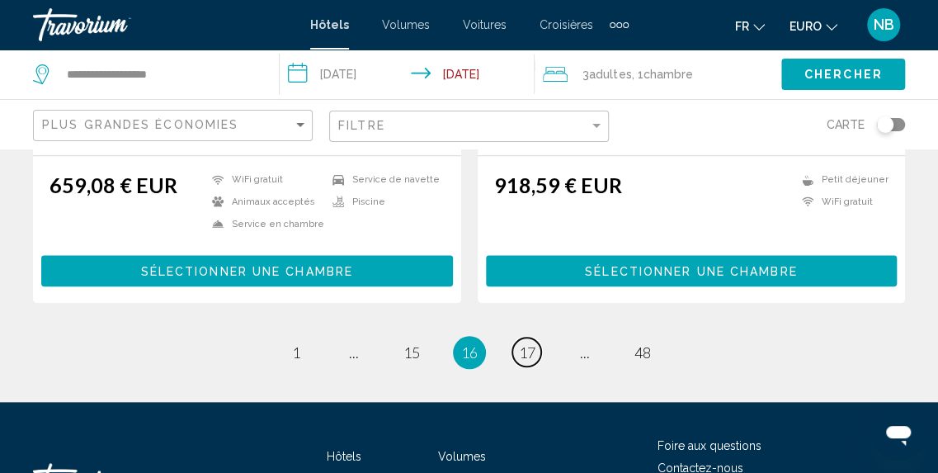
scroll to position [3524, 0]
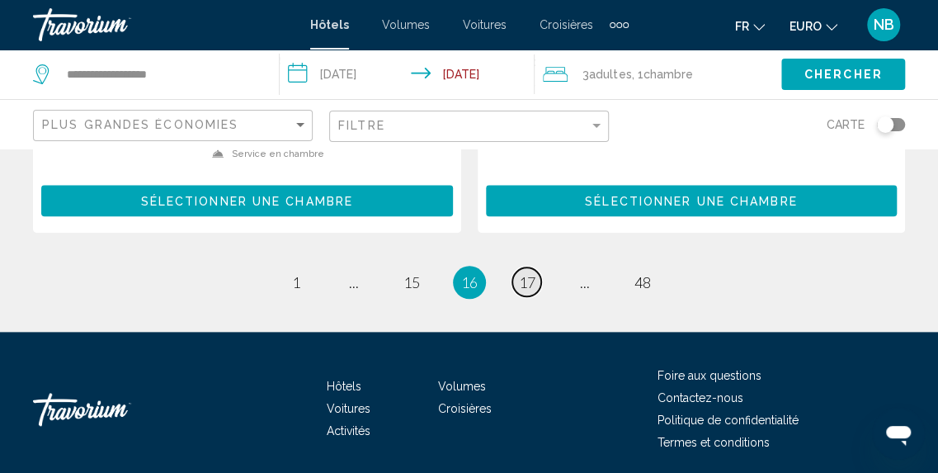
click at [535, 267] on link "page 17" at bounding box center [526, 281] width 29 height 29
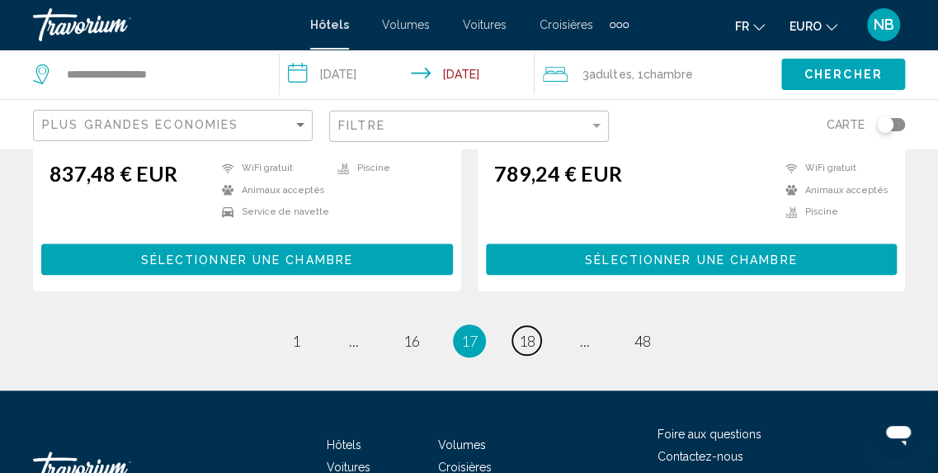
scroll to position [3531, 0]
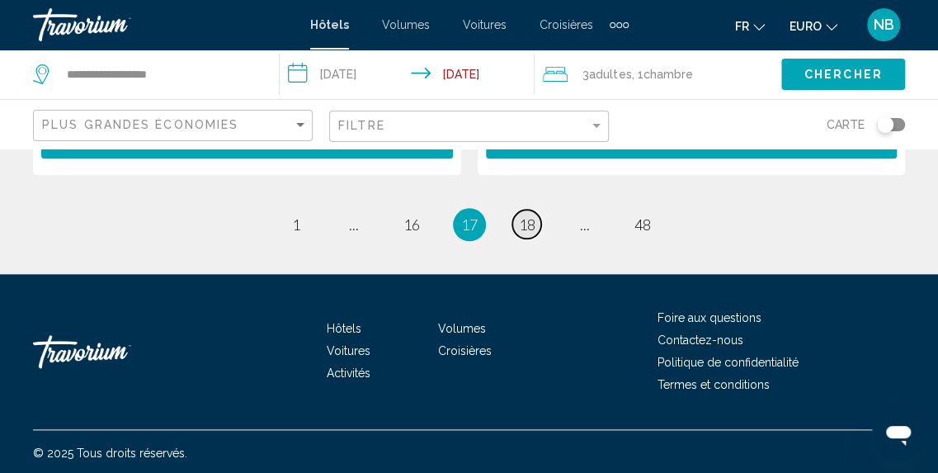
click at [528, 228] on span "18" at bounding box center [527, 224] width 16 height 18
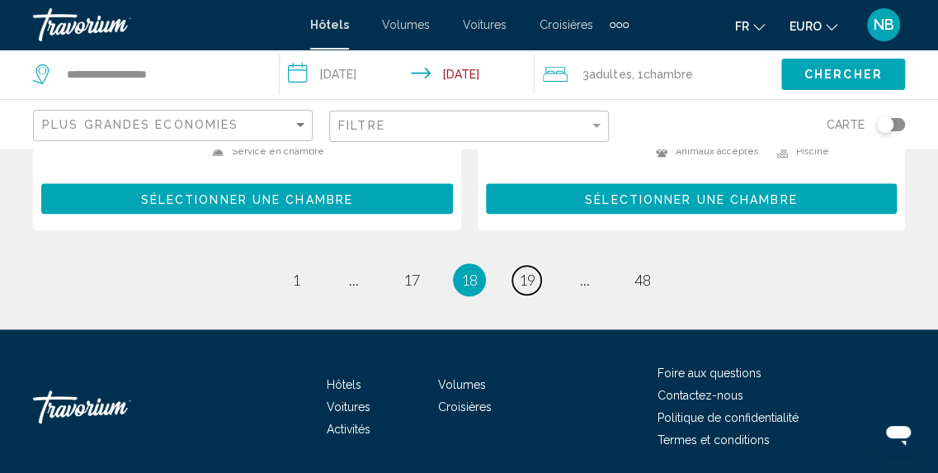
scroll to position [3536, 0]
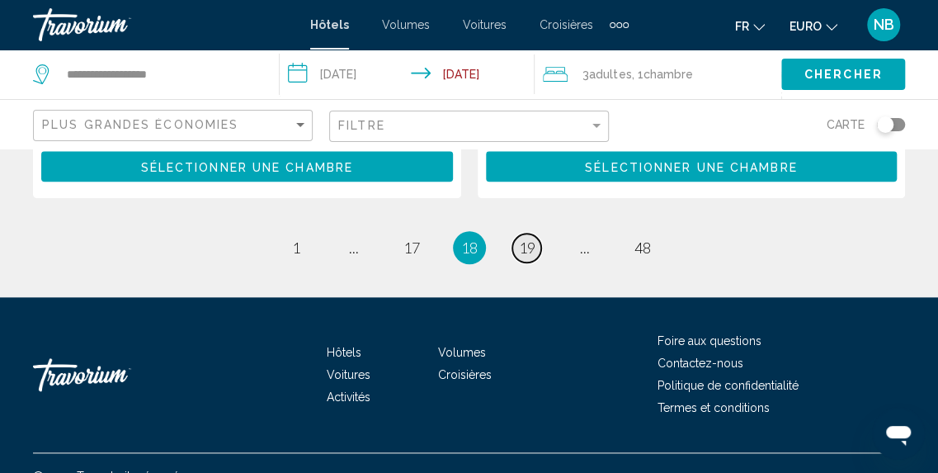
click at [535, 233] on link "page 19" at bounding box center [526, 247] width 29 height 29
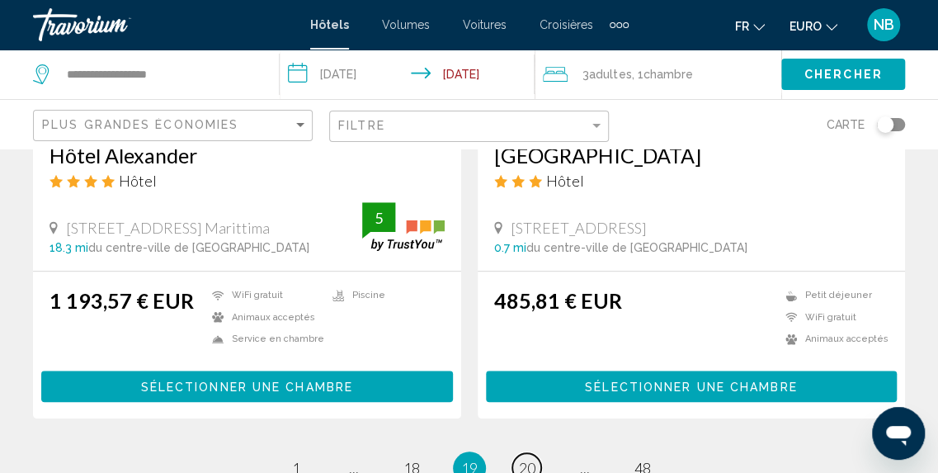
scroll to position [3442, 0]
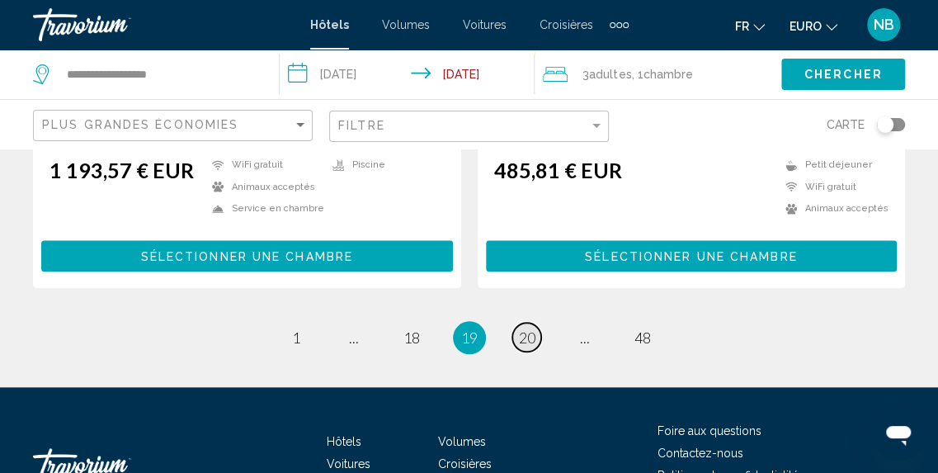
click at [533, 336] on span "20" at bounding box center [527, 337] width 16 height 18
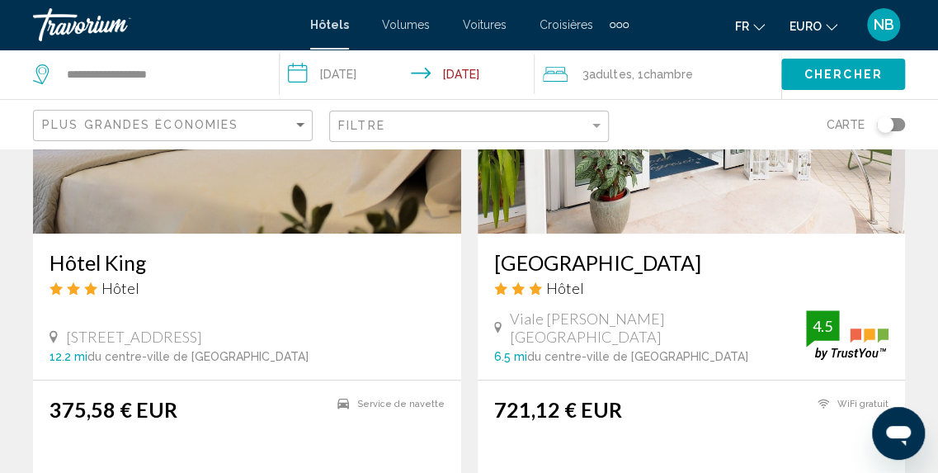
scroll to position [3186, 0]
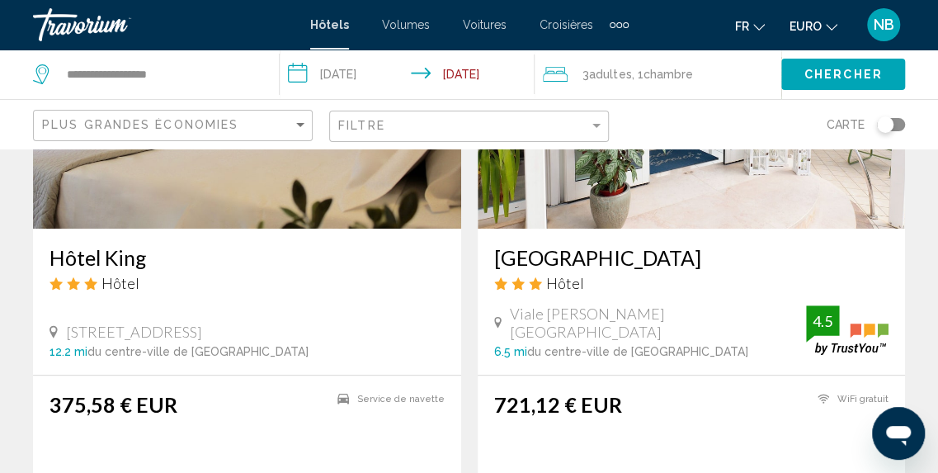
click at [376, 186] on img "Contenu principal" at bounding box center [247, 97] width 428 height 264
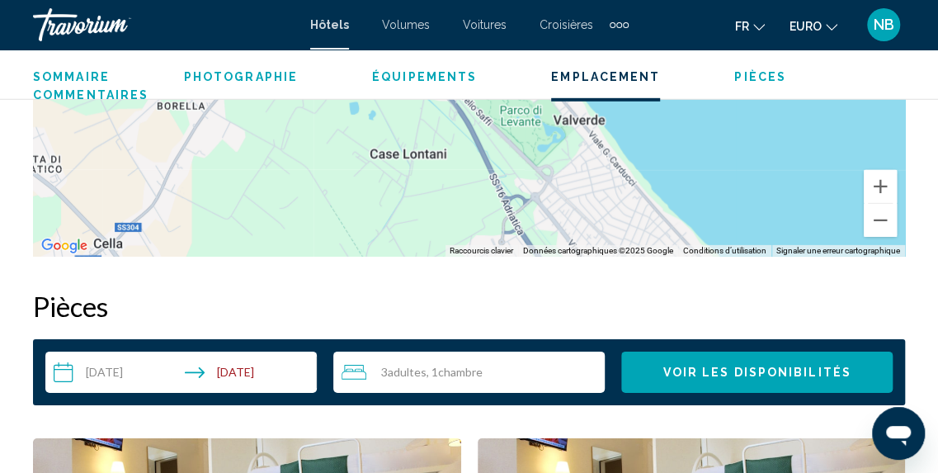
scroll to position [1979, 0]
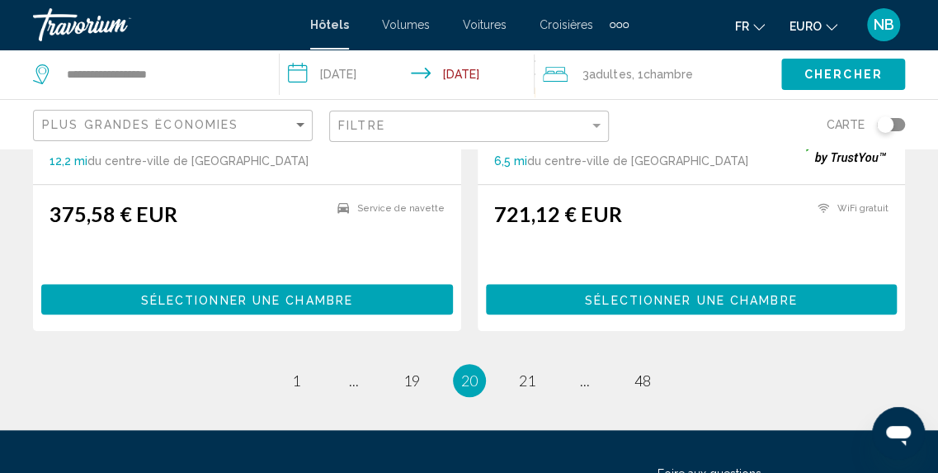
scroll to position [3445, 0]
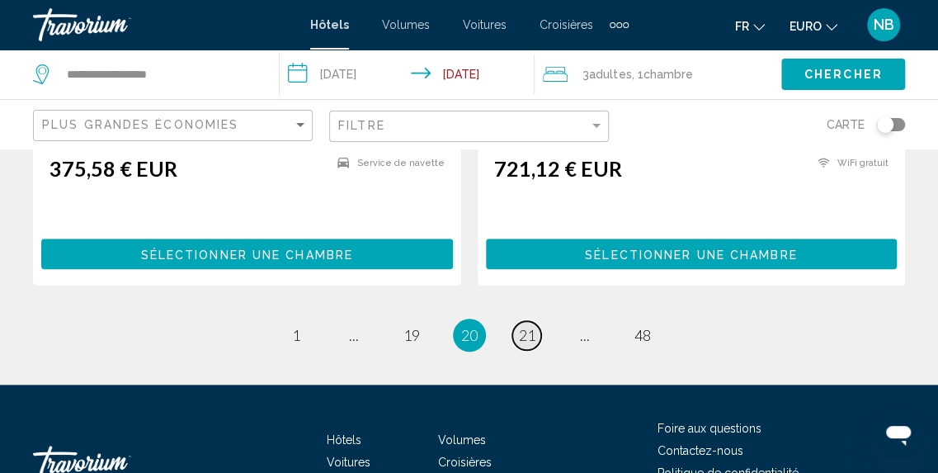
click at [529, 326] on span "21" at bounding box center [527, 335] width 16 height 18
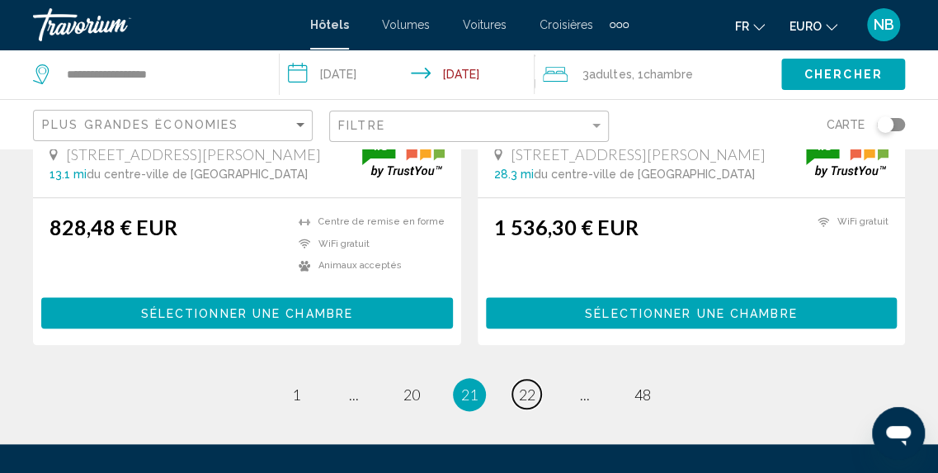
scroll to position [3533, 0]
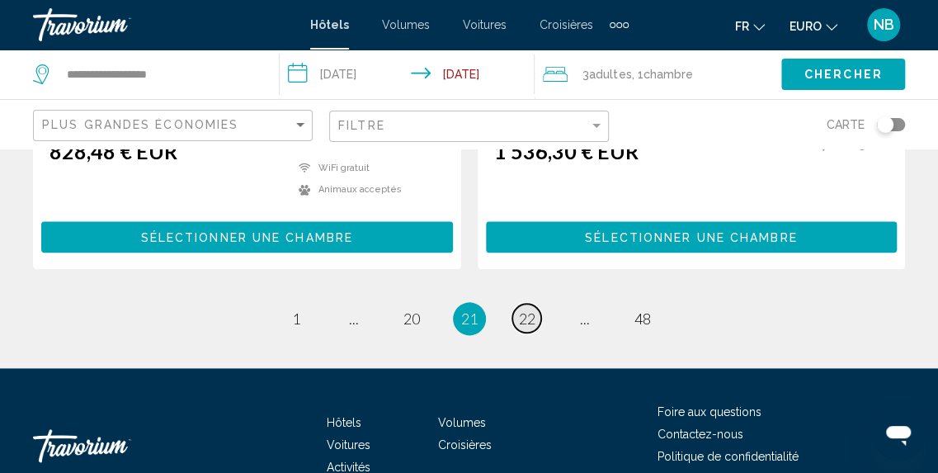
click at [526, 309] on span "22" at bounding box center [527, 318] width 16 height 18
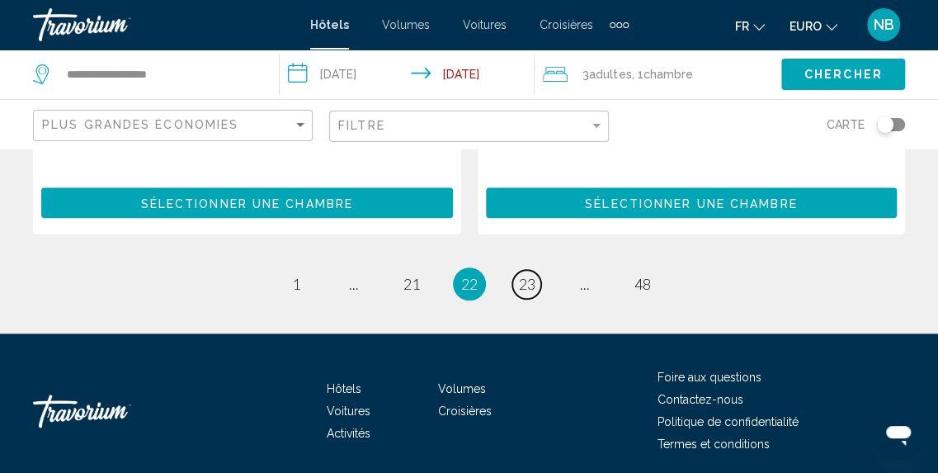
scroll to position [3511, 0]
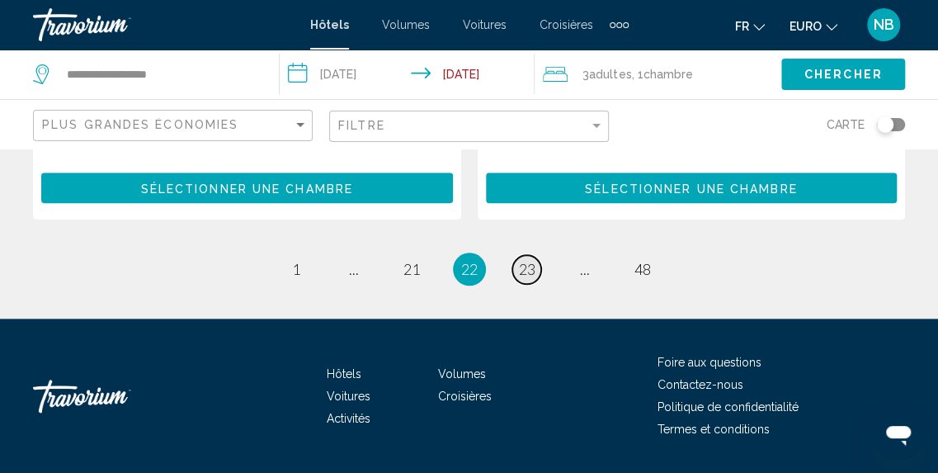
click at [527, 262] on span "23" at bounding box center [527, 269] width 16 height 18
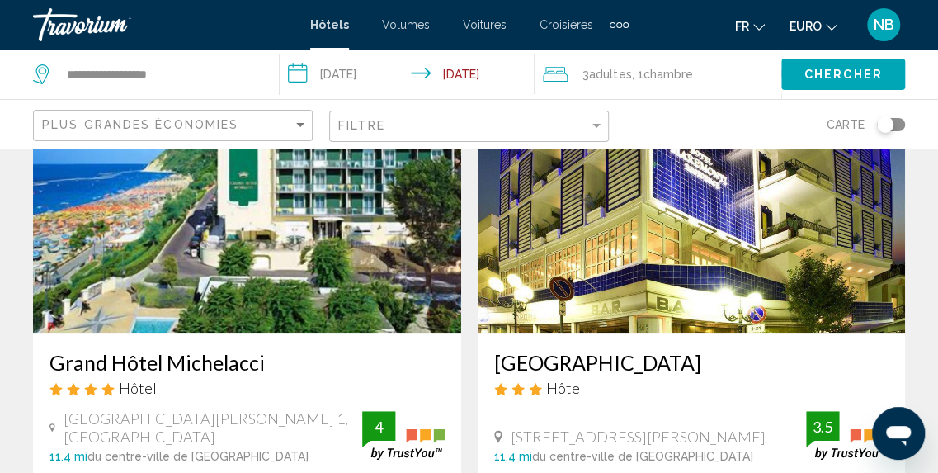
scroll to position [3535, 0]
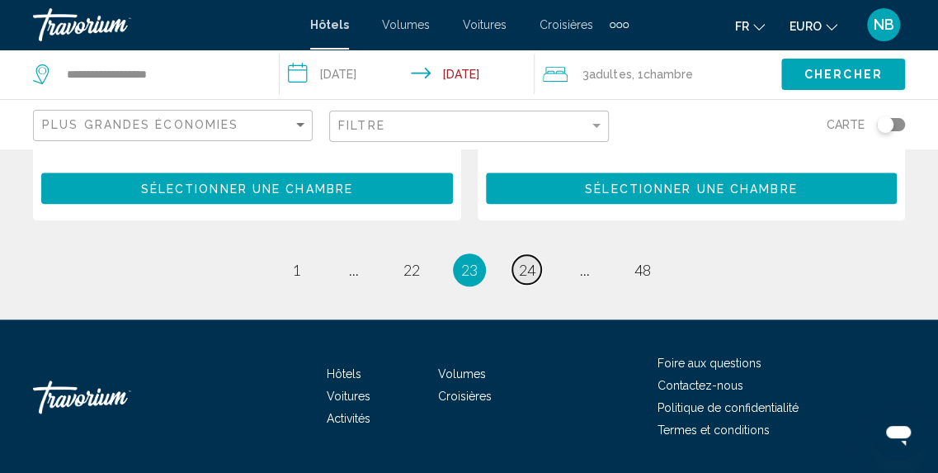
click at [534, 262] on span "24" at bounding box center [527, 270] width 16 height 18
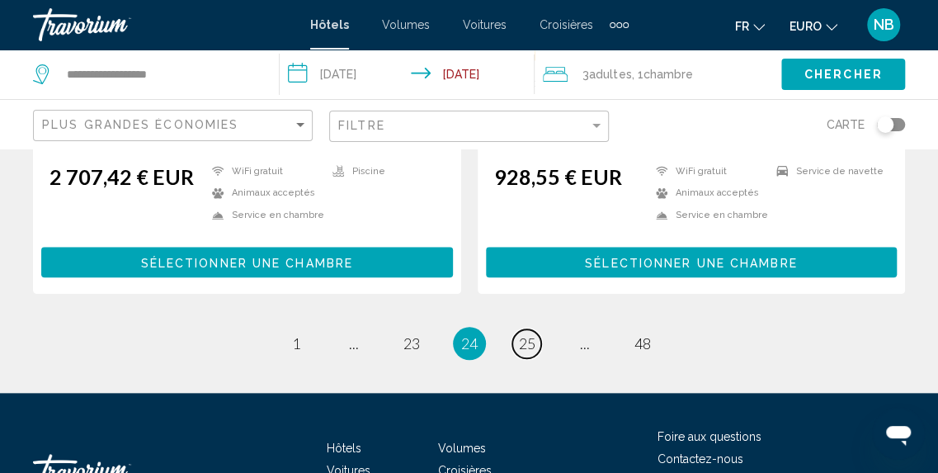
scroll to position [3438, 0]
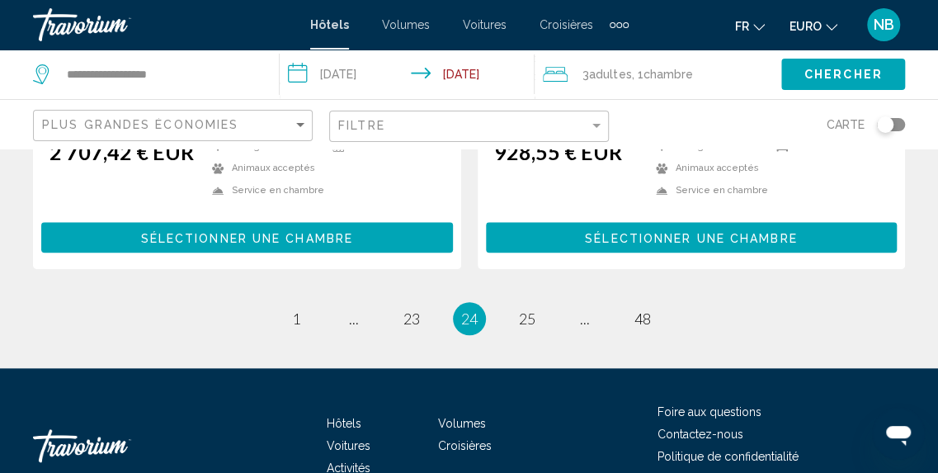
click at [545, 307] on ul "24 / 48 page 1 page ... page 23 Vous êtes sur la page 24 page 25 page ... page …" at bounding box center [469, 318] width 872 height 33
click at [540, 309] on link "page 25" at bounding box center [526, 318] width 29 height 29
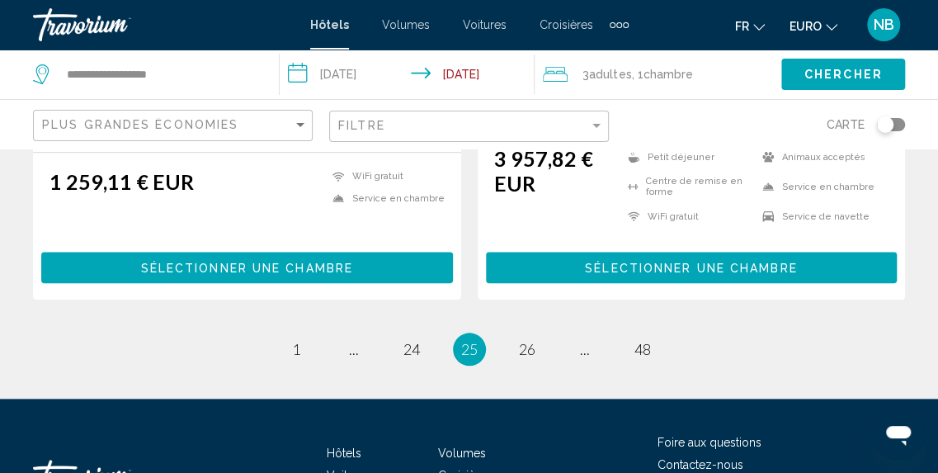
scroll to position [3513, 0]
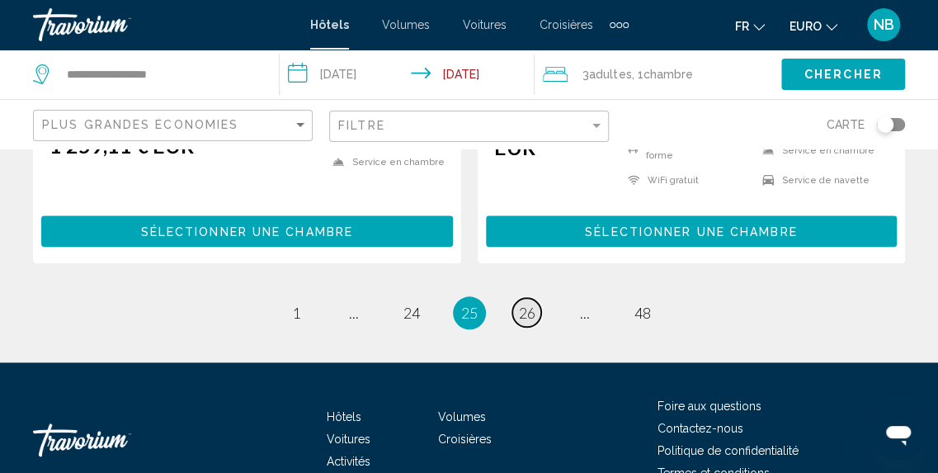
click at [538, 314] on link "page 26" at bounding box center [526, 312] width 29 height 29
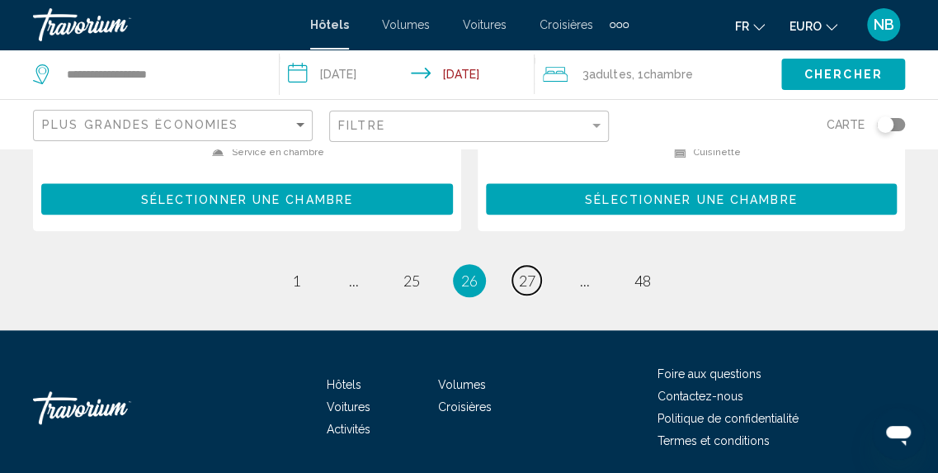
scroll to position [3527, 0]
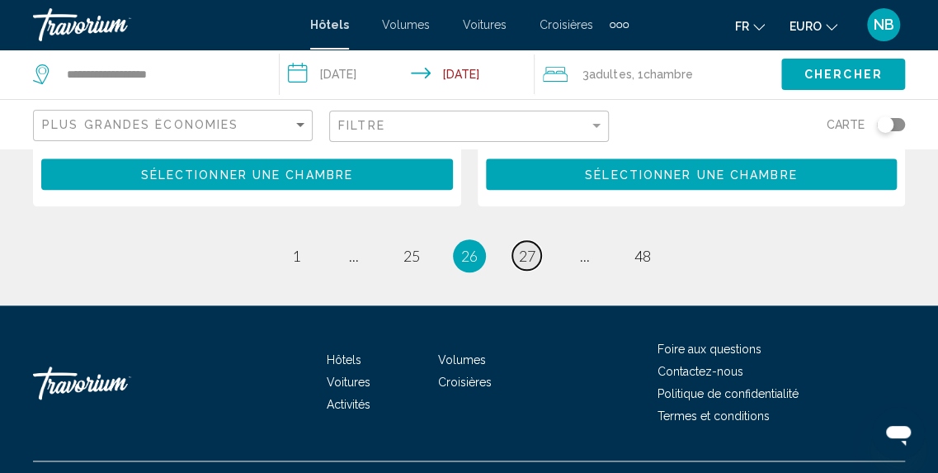
click at [528, 247] on span "27" at bounding box center [527, 256] width 16 height 18
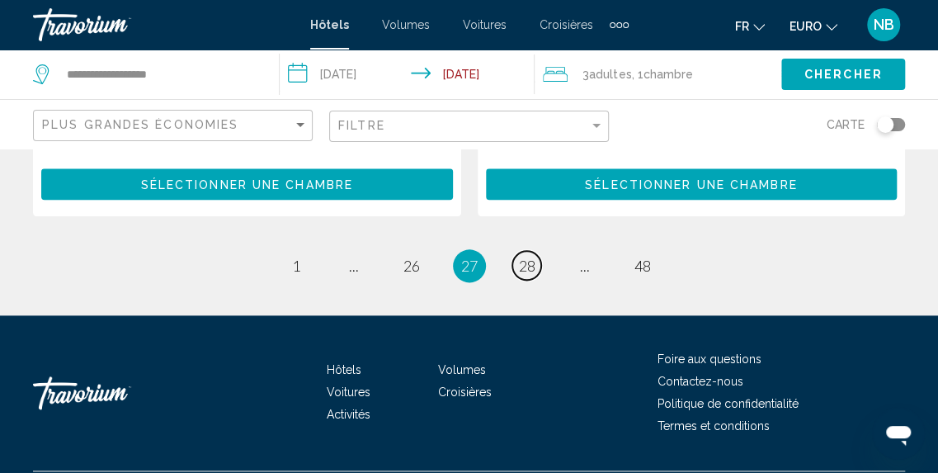
scroll to position [3592, 0]
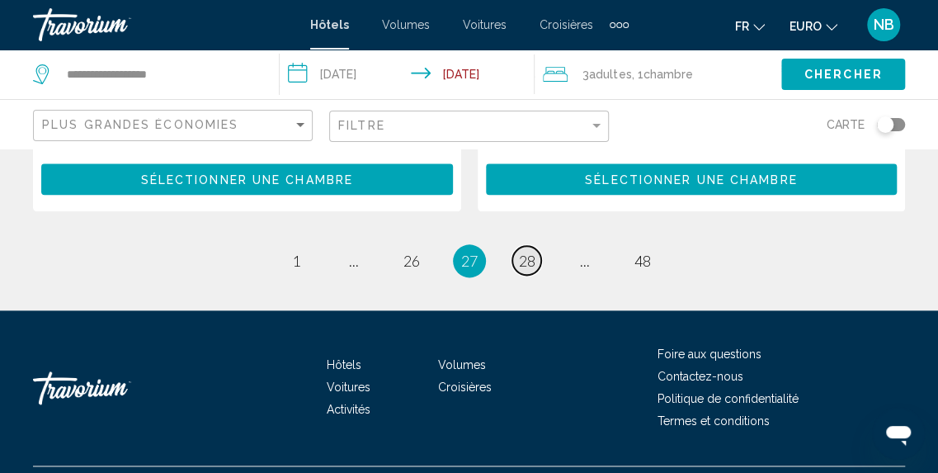
click at [530, 246] on link "page 28" at bounding box center [526, 260] width 29 height 29
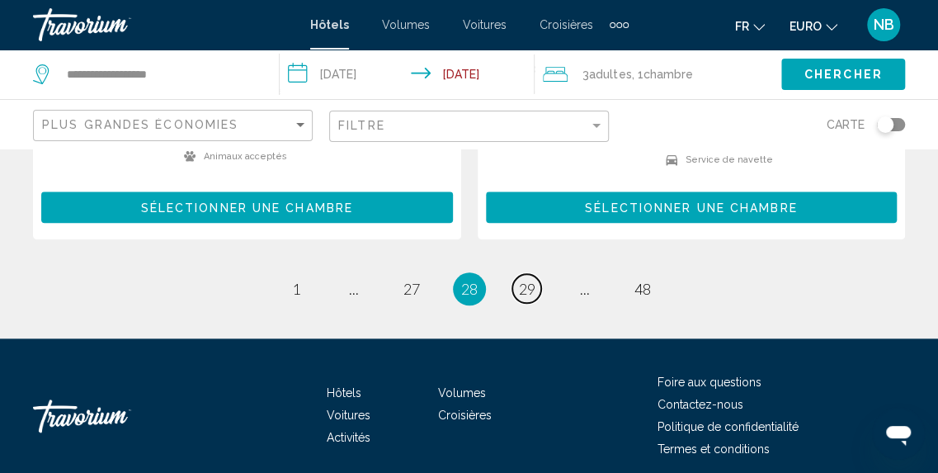
scroll to position [3578, 0]
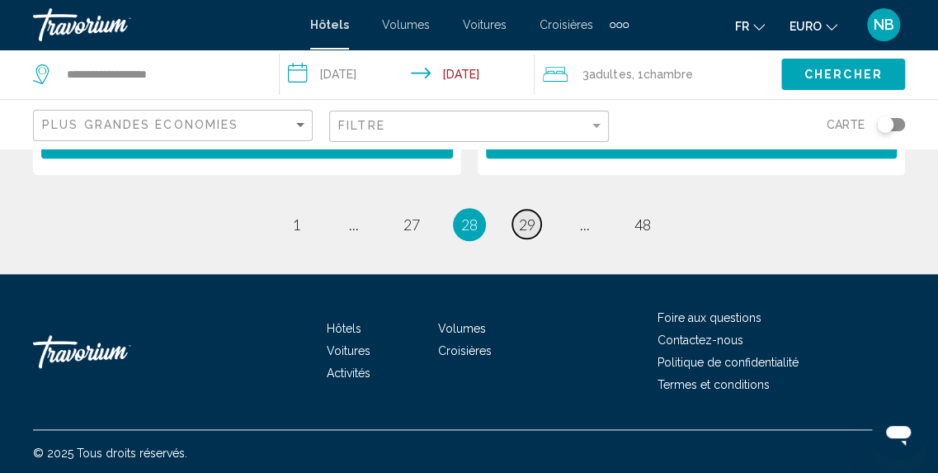
click at [534, 217] on span "29" at bounding box center [527, 224] width 16 height 18
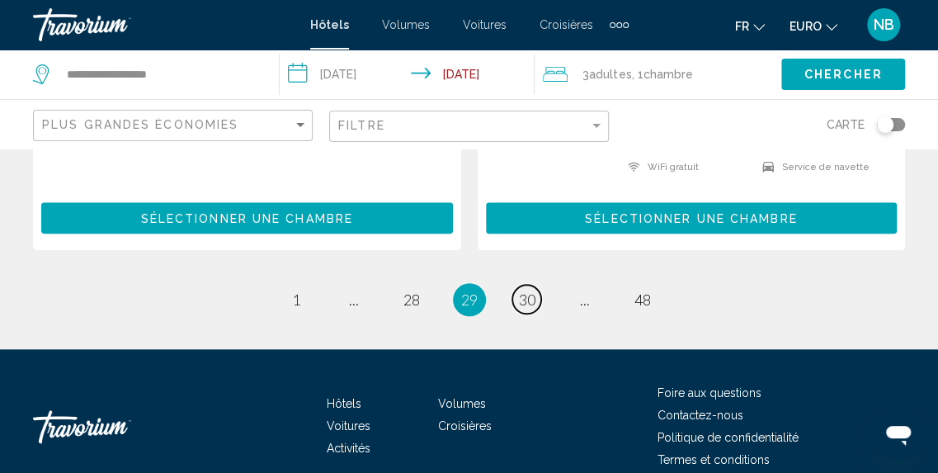
scroll to position [3547, 0]
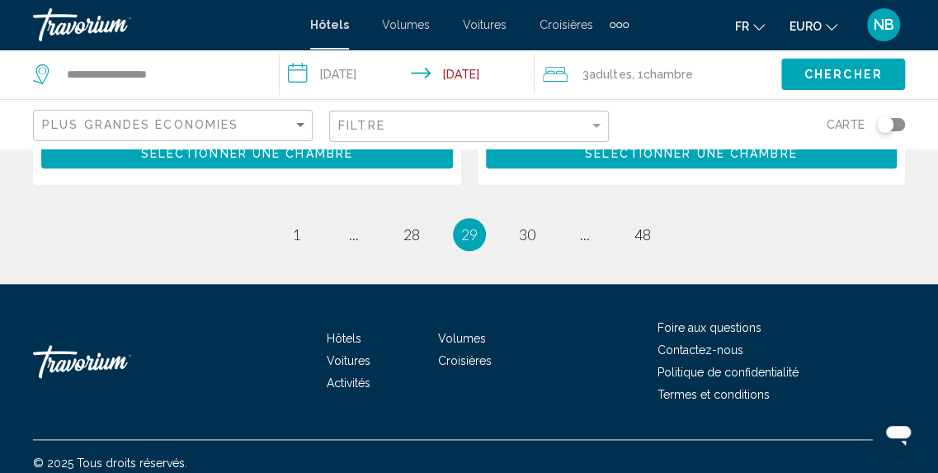
click at [541, 232] on li "page 30" at bounding box center [527, 234] width 33 height 33
click at [527, 225] on span "30" at bounding box center [527, 234] width 16 height 18
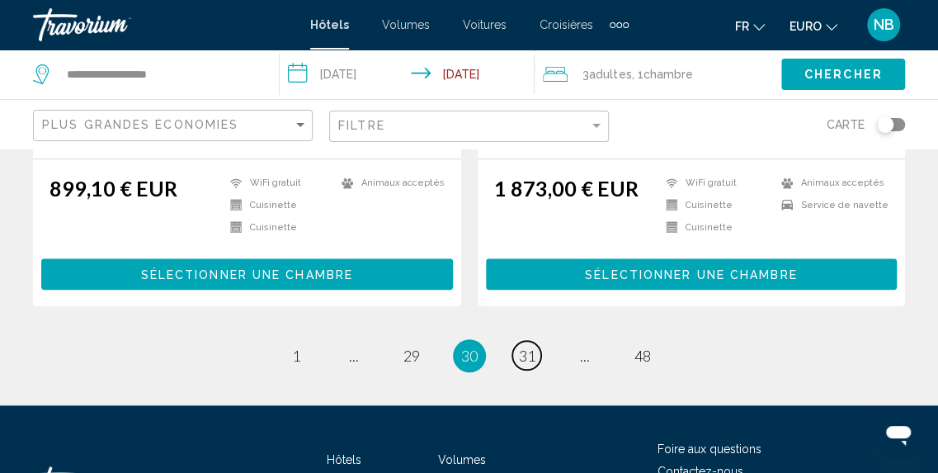
scroll to position [3463, 0]
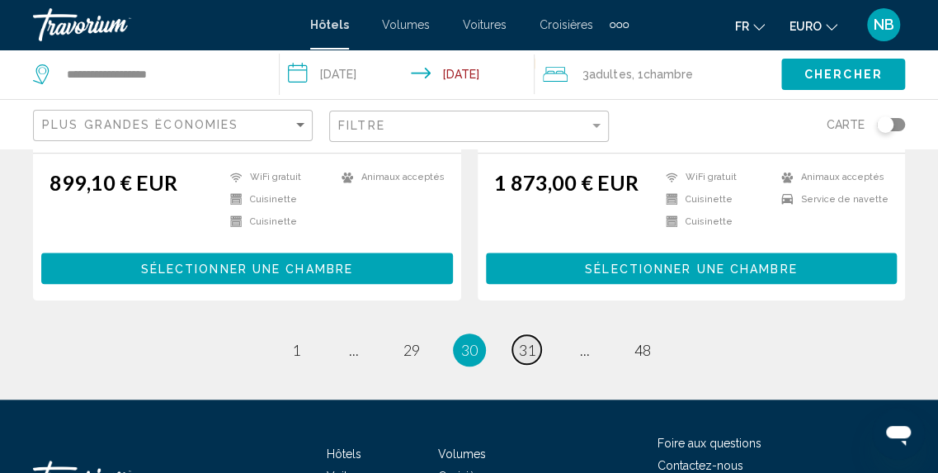
click at [529, 349] on span "31" at bounding box center [527, 350] width 16 height 18
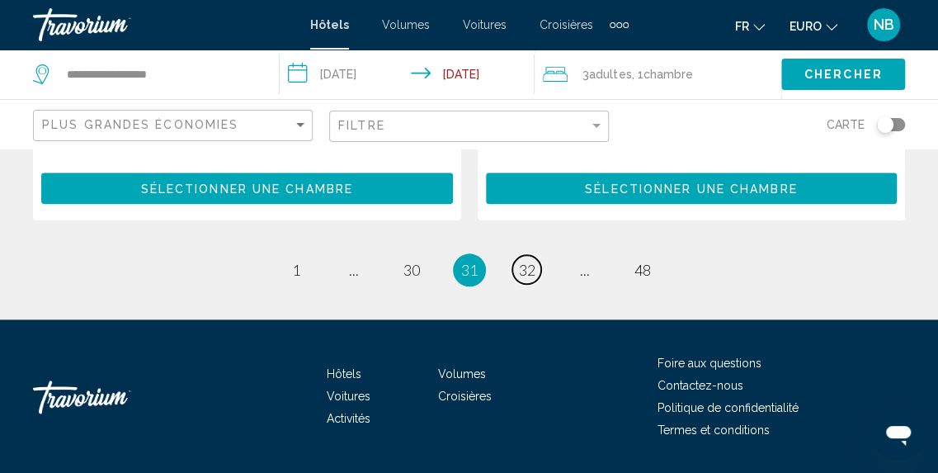
scroll to position [3602, 0]
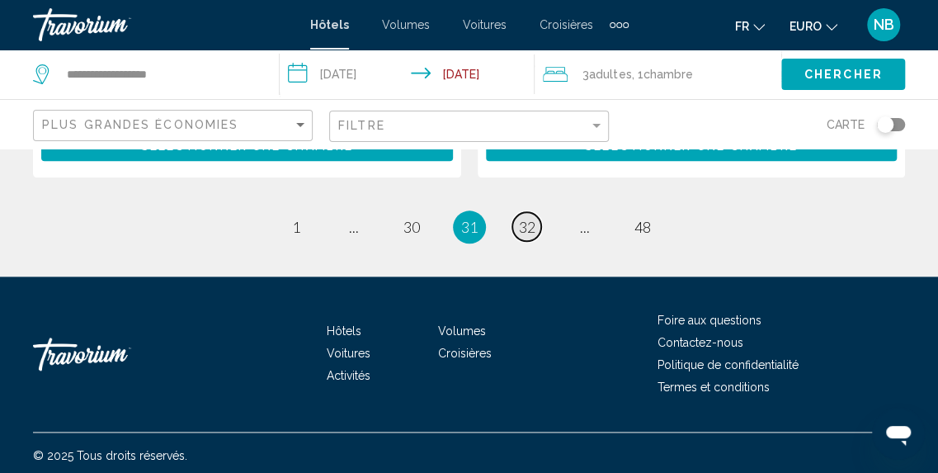
click at [520, 218] on span "32" at bounding box center [527, 227] width 16 height 18
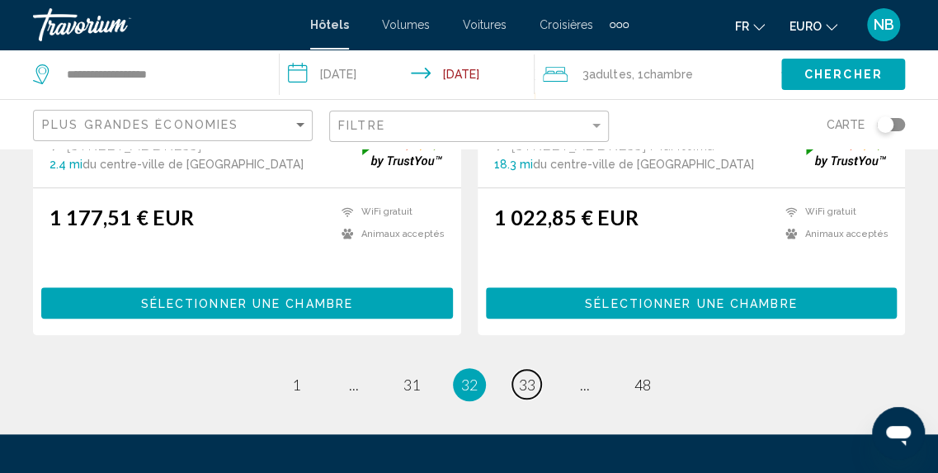
scroll to position [3406, 0]
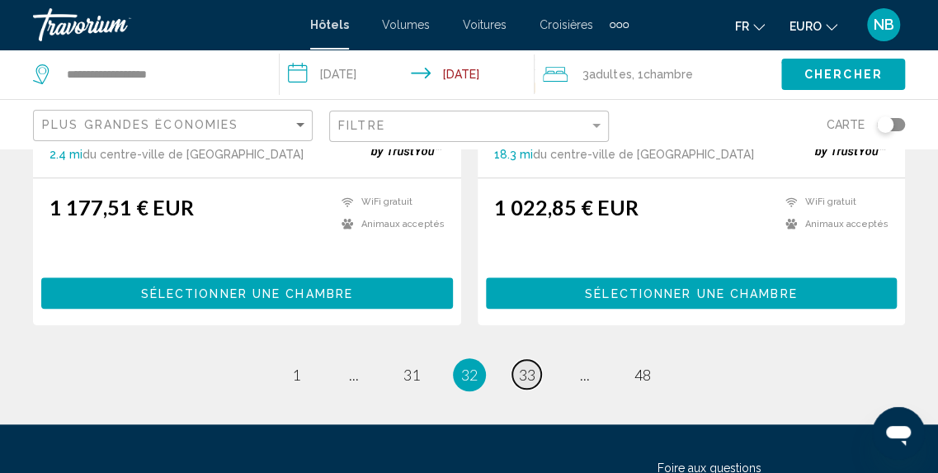
click at [529, 360] on link "page 33" at bounding box center [526, 374] width 29 height 29
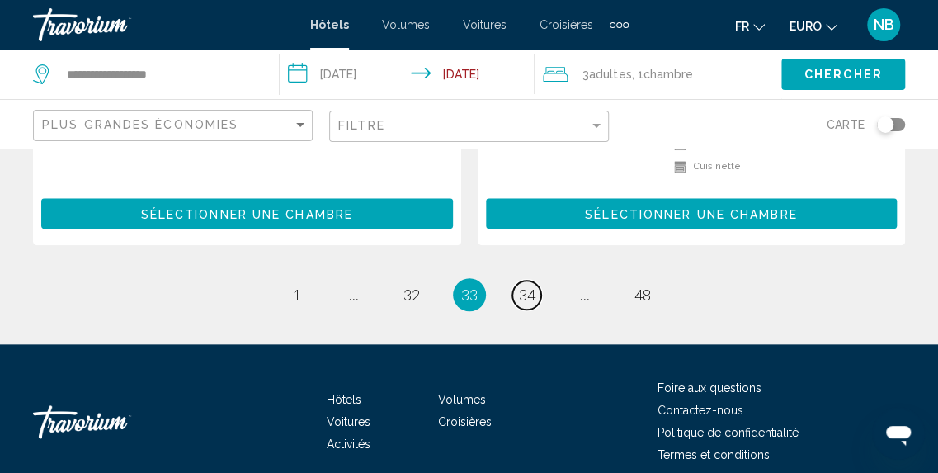
scroll to position [3522, 0]
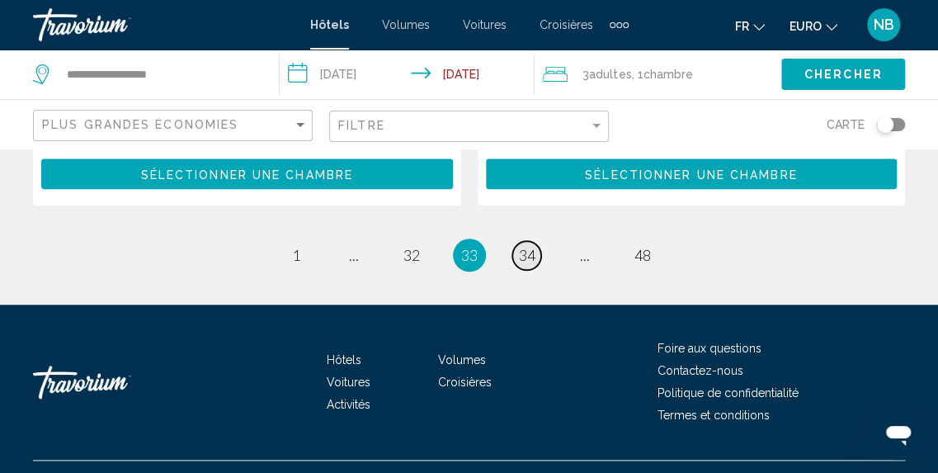
click at [529, 252] on span "34" at bounding box center [527, 255] width 16 height 18
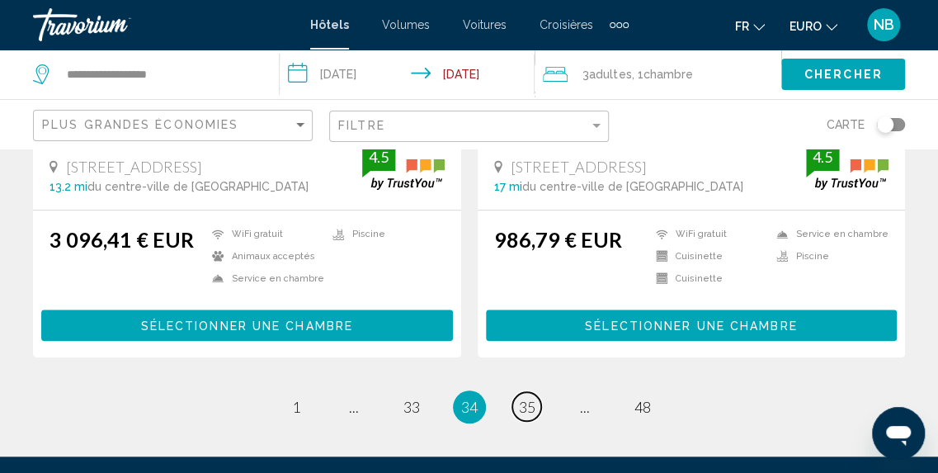
scroll to position [3409, 0]
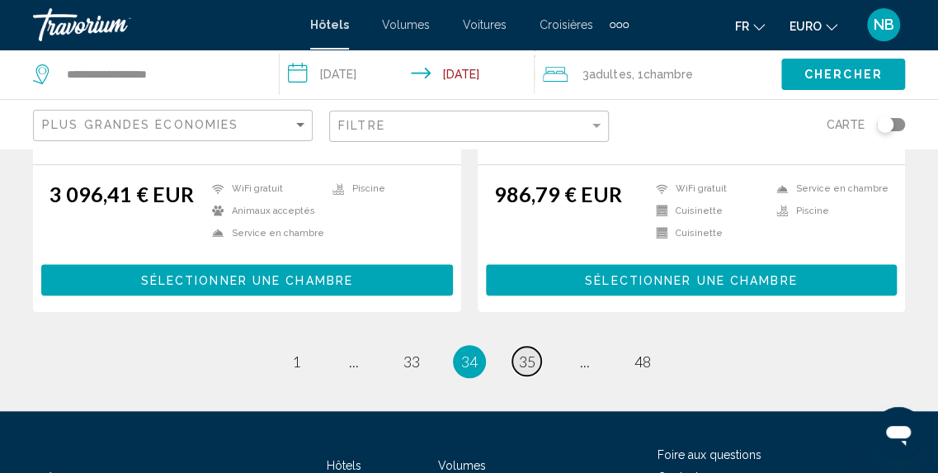
click at [533, 356] on span "35" at bounding box center [527, 361] width 16 height 18
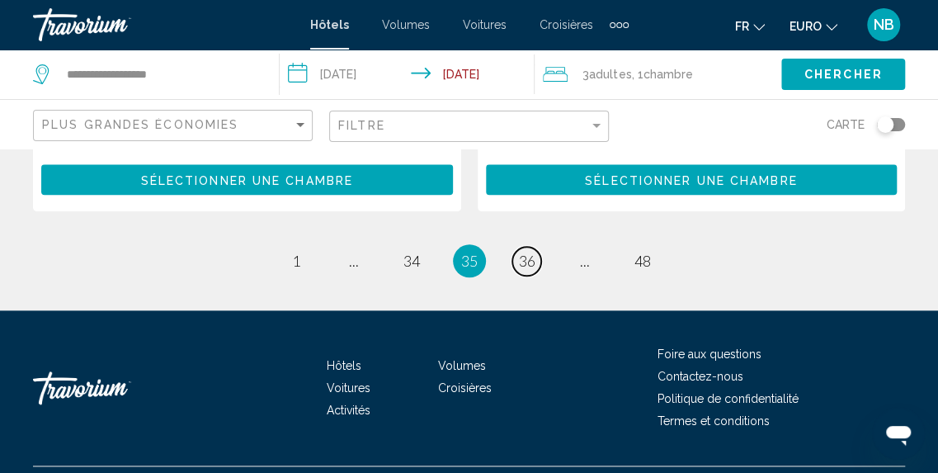
scroll to position [3522, 0]
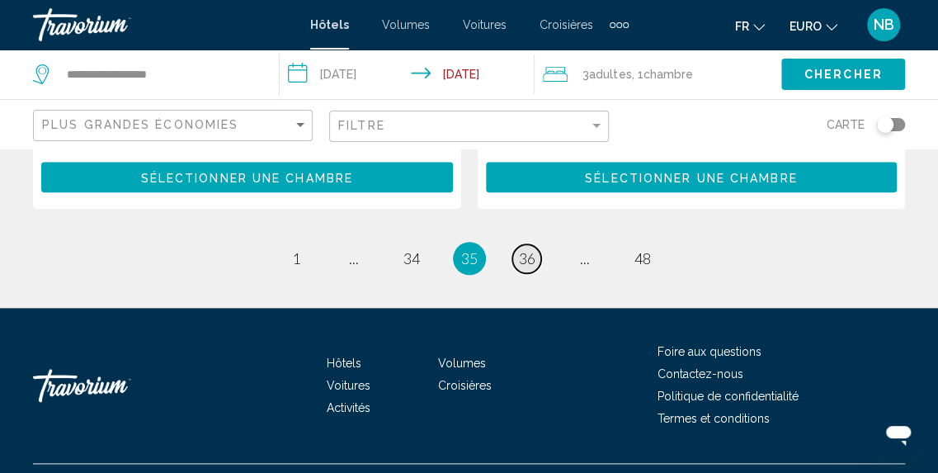
click at [530, 249] on span "36" at bounding box center [527, 258] width 16 height 18
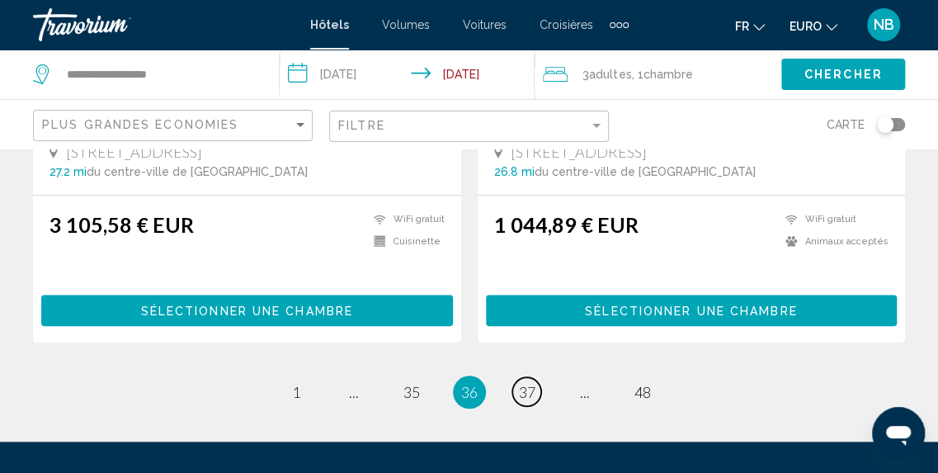
scroll to position [3480, 0]
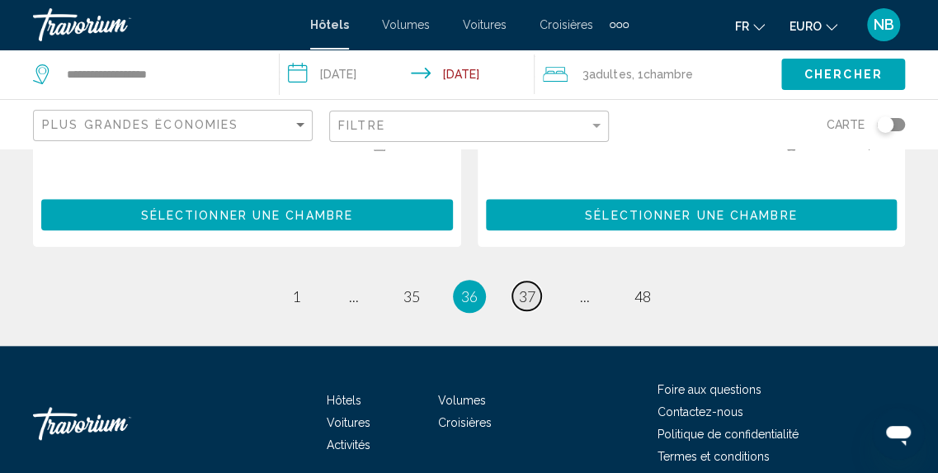
click at [523, 287] on span "37" at bounding box center [527, 296] width 16 height 18
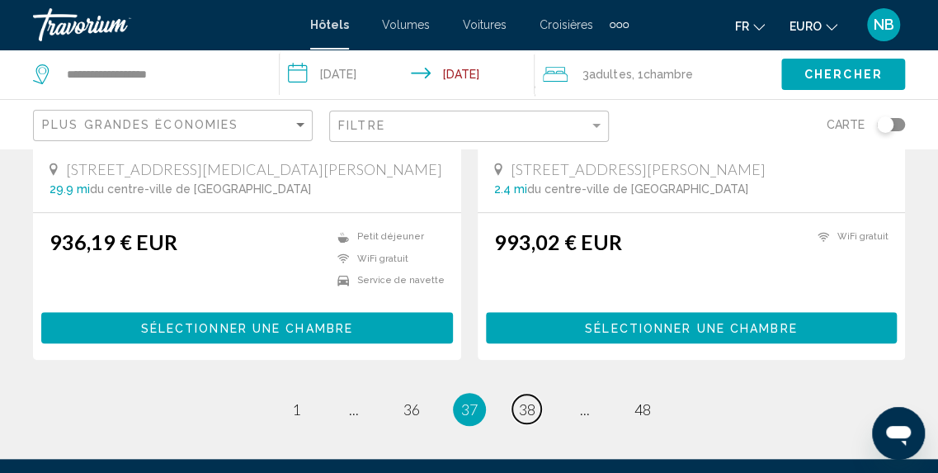
scroll to position [3434, 0]
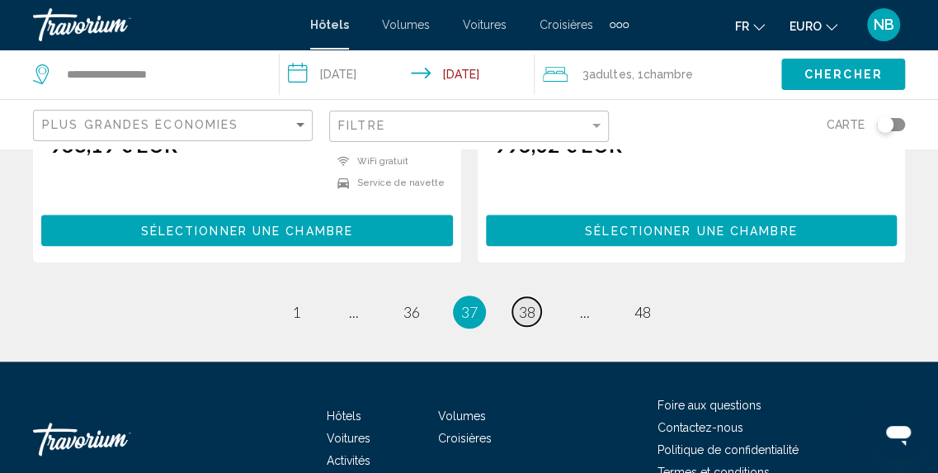
click at [531, 303] on span "38" at bounding box center [527, 312] width 16 height 18
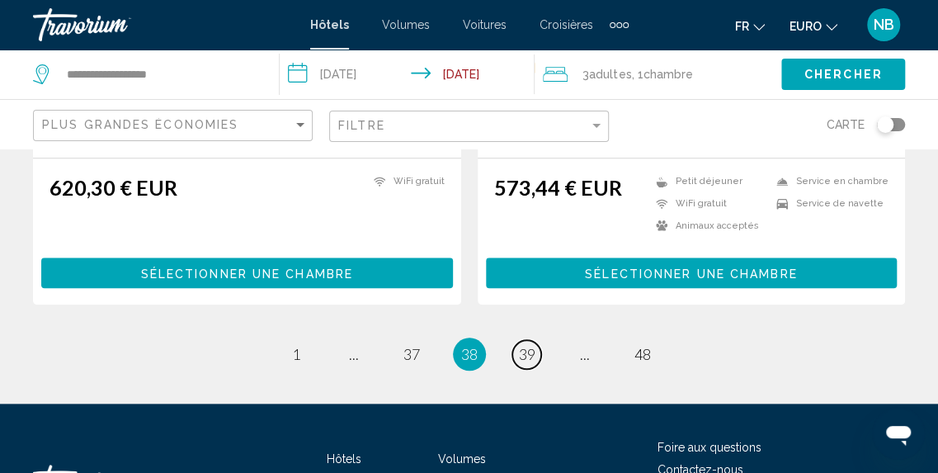
scroll to position [3428, 0]
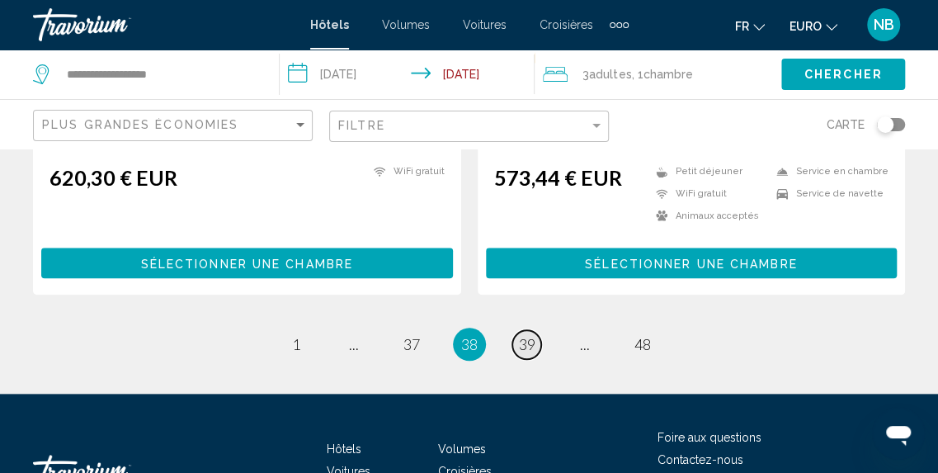
click at [534, 335] on span "39" at bounding box center [527, 344] width 16 height 18
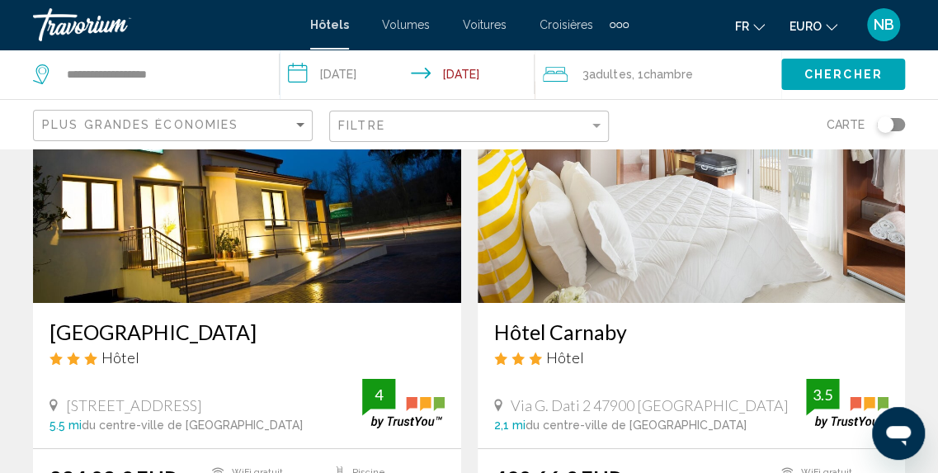
scroll to position [2608, 0]
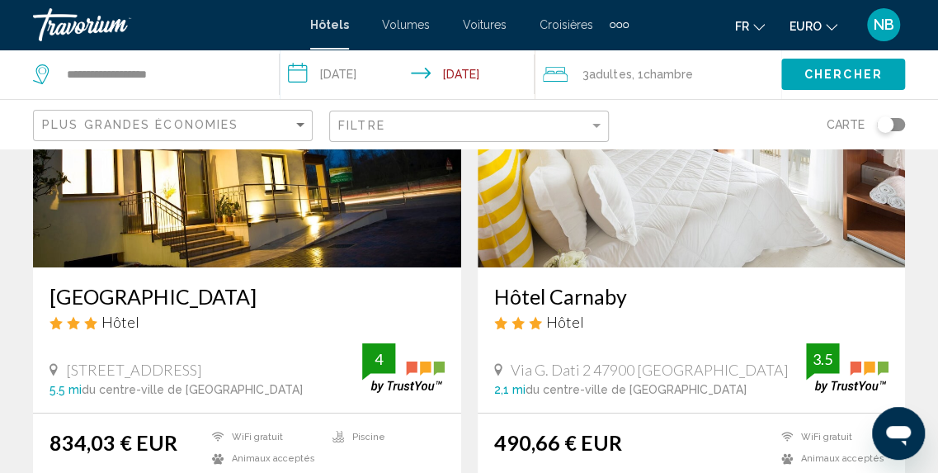
click at [744, 234] on img "Contenu principal" at bounding box center [692, 135] width 428 height 264
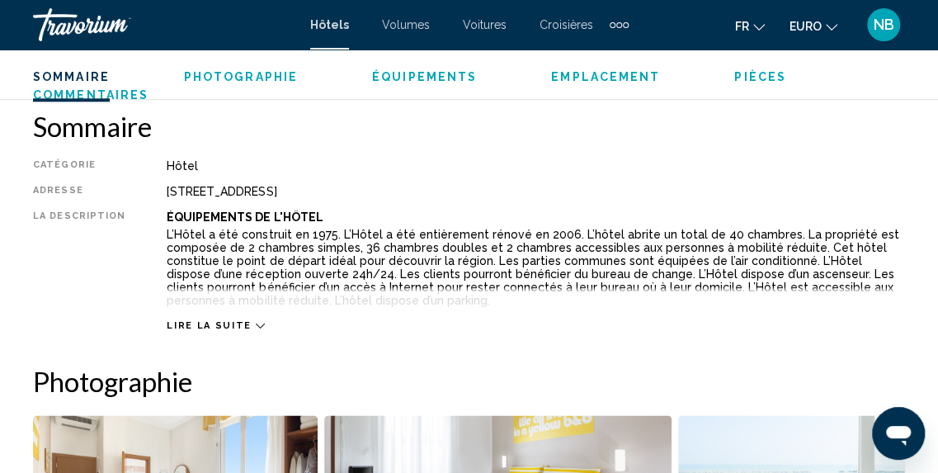
scroll to position [812, 0]
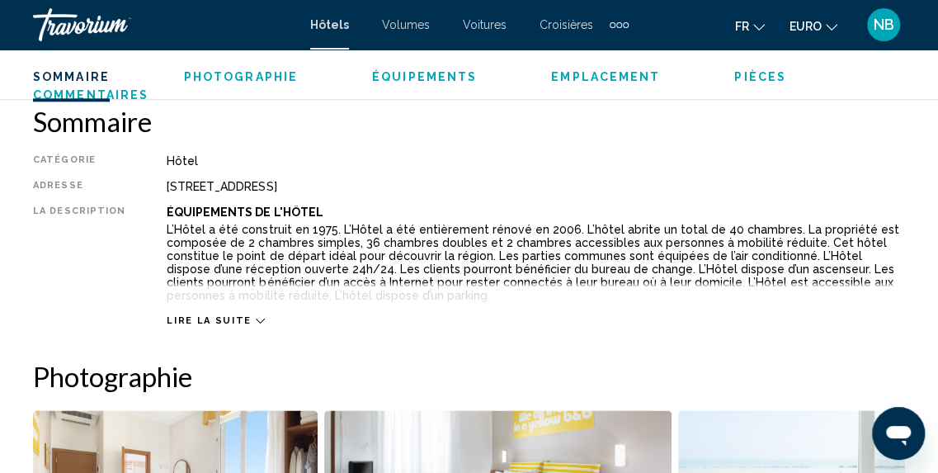
click at [224, 323] on span "Lire la suite" at bounding box center [209, 320] width 84 height 11
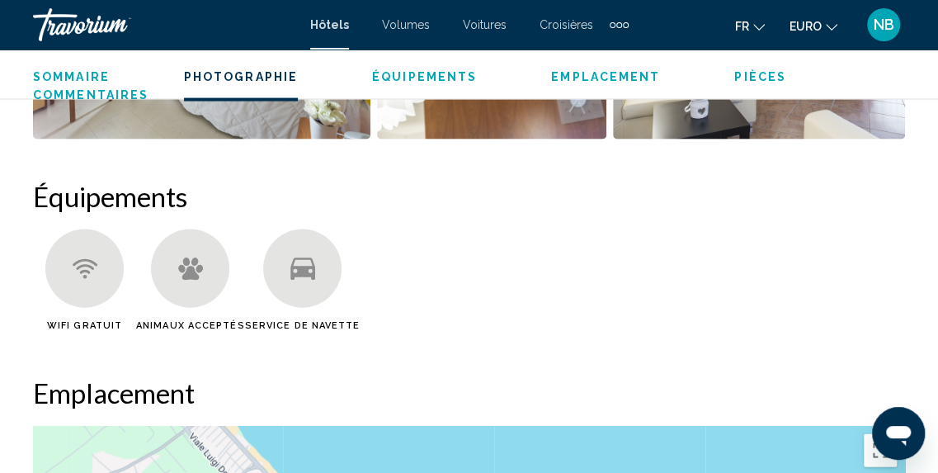
scroll to position [658, 0]
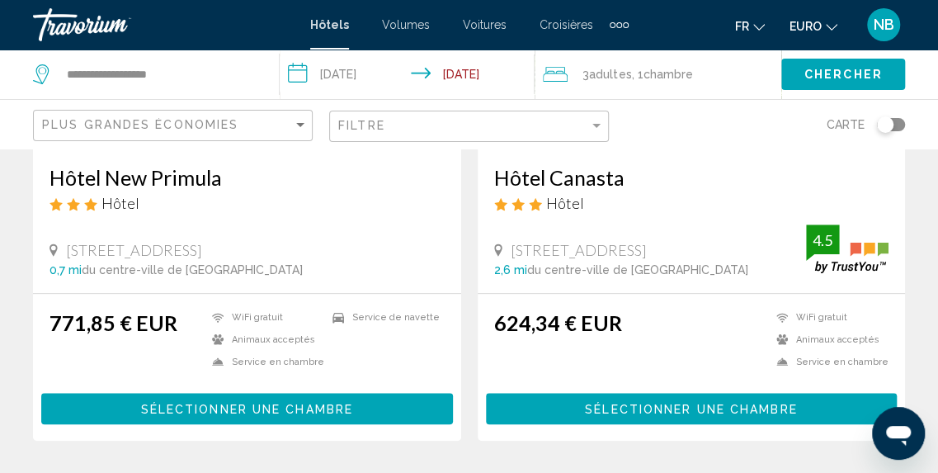
scroll to position [3371, 0]
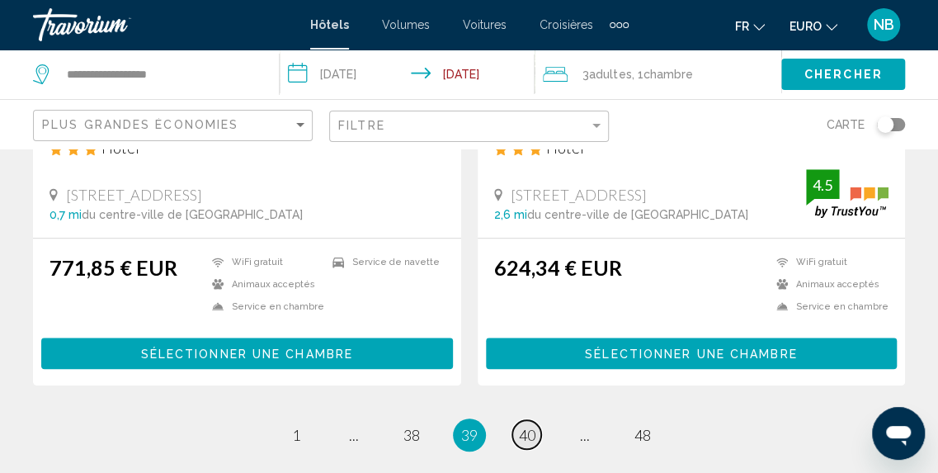
click at [526, 426] on span "40" at bounding box center [527, 435] width 16 height 18
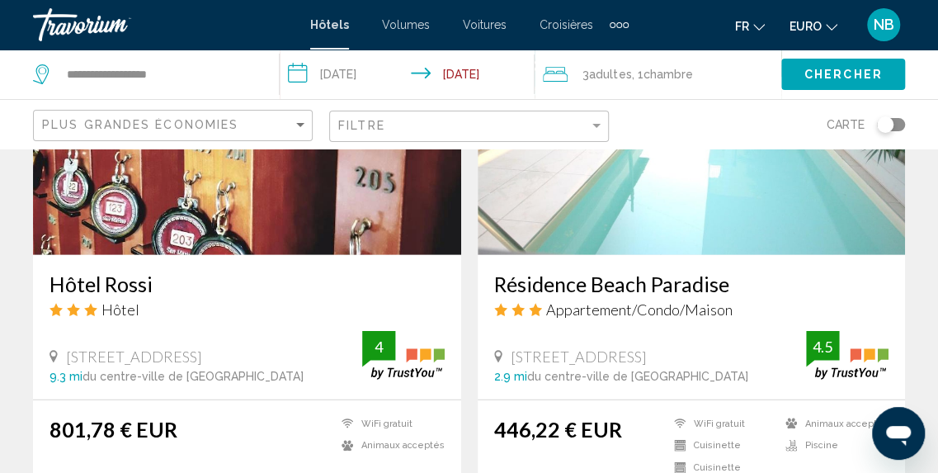
scroll to position [2018, 0]
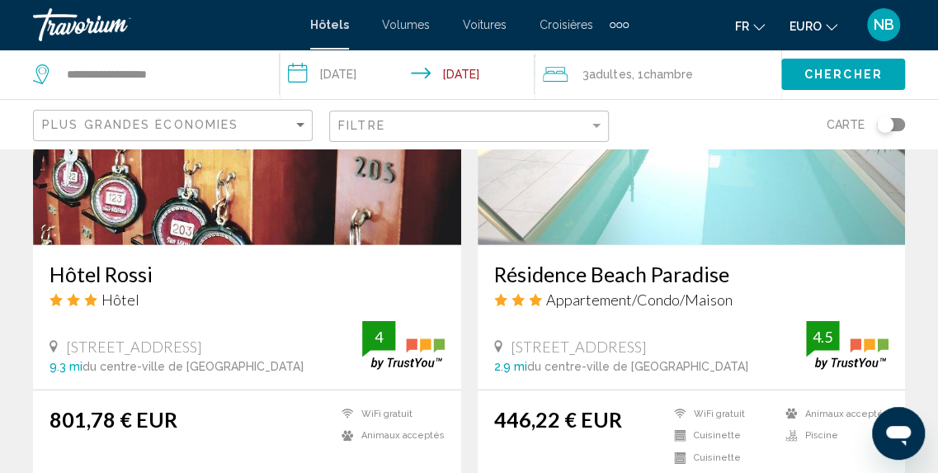
click at [814, 205] on img "Contenu principal" at bounding box center [692, 113] width 428 height 264
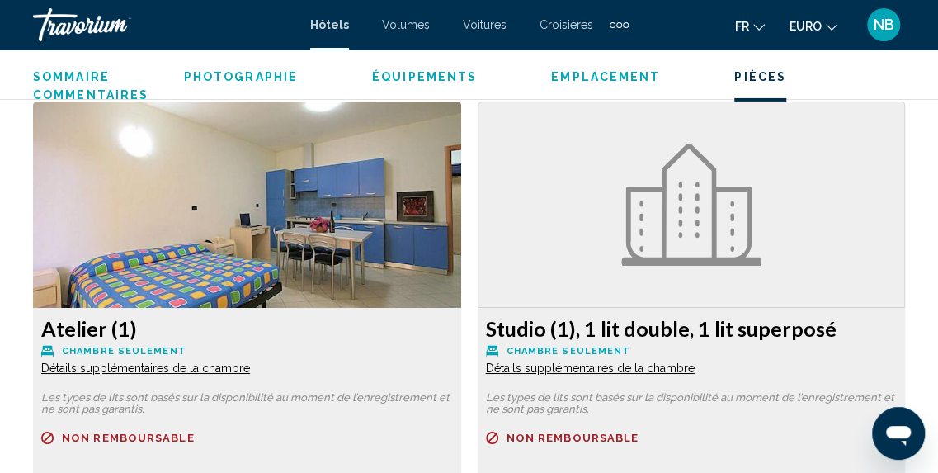
scroll to position [2575, 0]
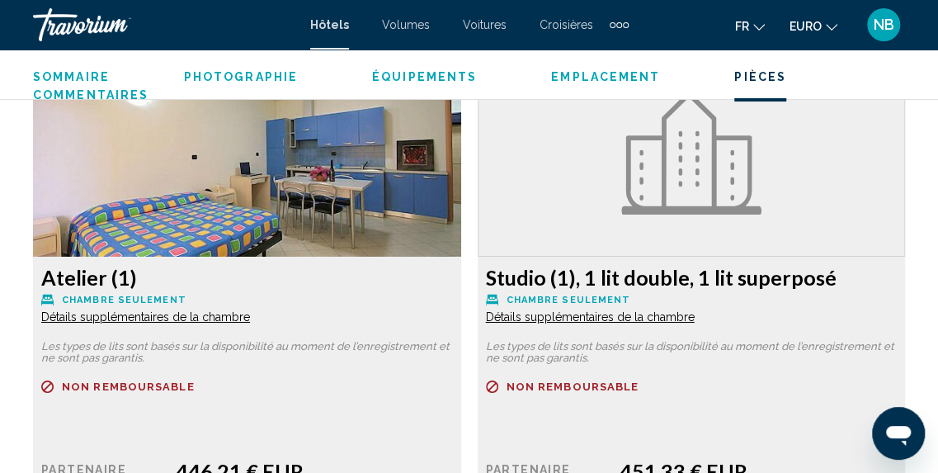
click at [238, 318] on span "Détails supplémentaires de la chambre" at bounding box center [145, 316] width 209 height 13
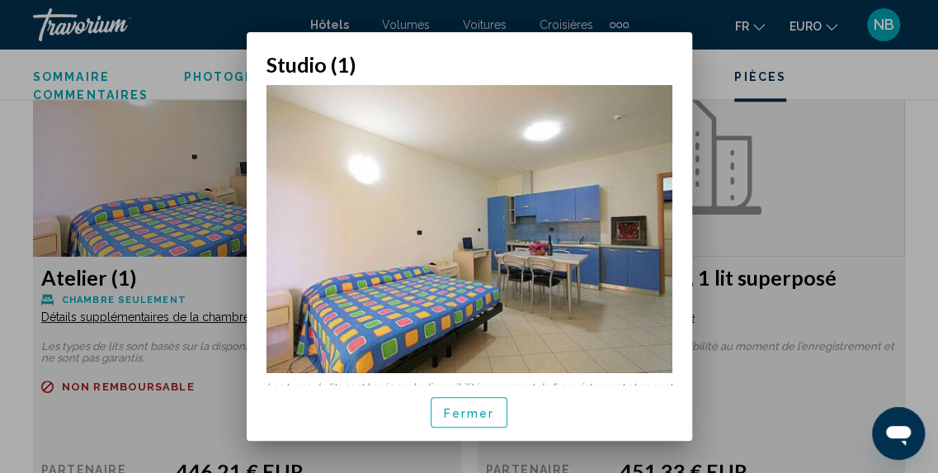
scroll to position [0, 0]
click at [469, 412] on span "Fermer" at bounding box center [469, 412] width 51 height 13
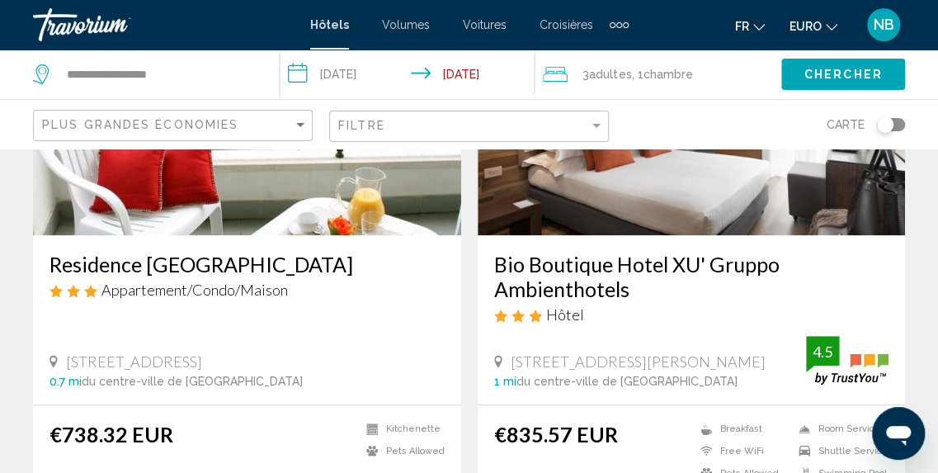
scroll to position [3579, 0]
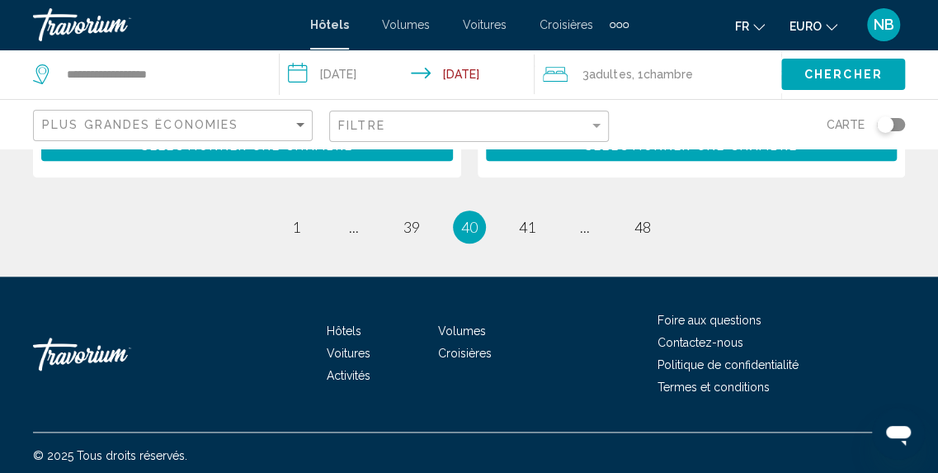
drag, startPoint x: 933, startPoint y: 443, endPoint x: 934, endPoint y: 425, distance: 18.2
click at [934, 425] on div "Hôtels Volumes Voitures Croisières Activités Foire aux questions Contactez-nous…" at bounding box center [469, 377] width 938 height 202
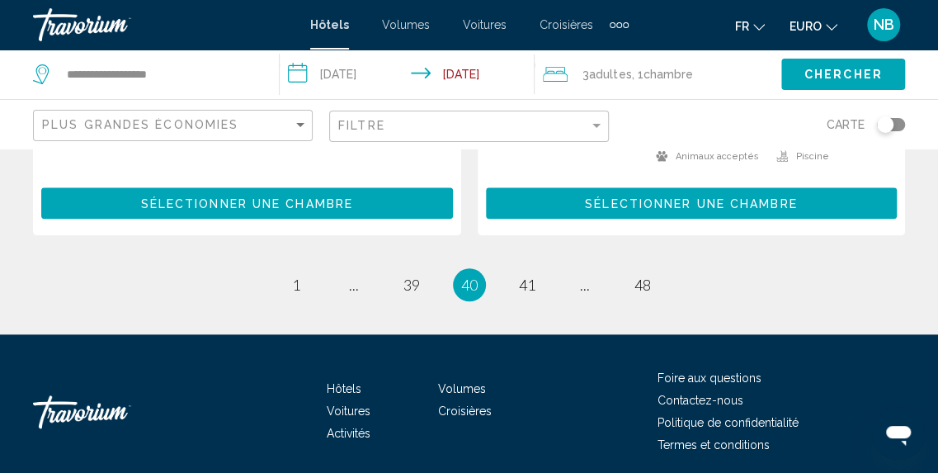
scroll to position [3527, 0]
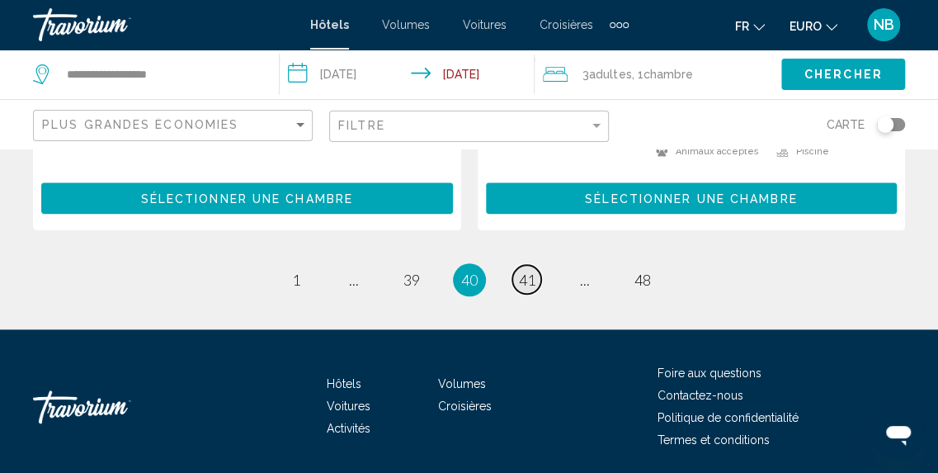
click at [530, 275] on span "41" at bounding box center [527, 280] width 16 height 18
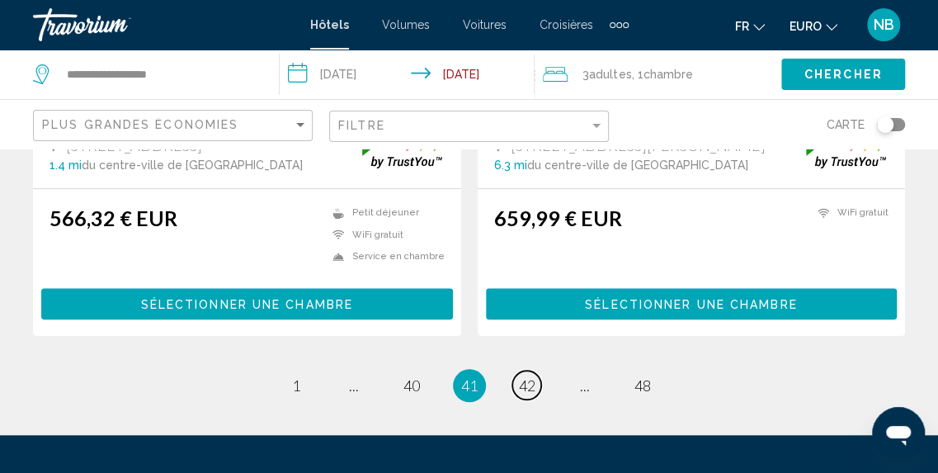
scroll to position [3399, 0]
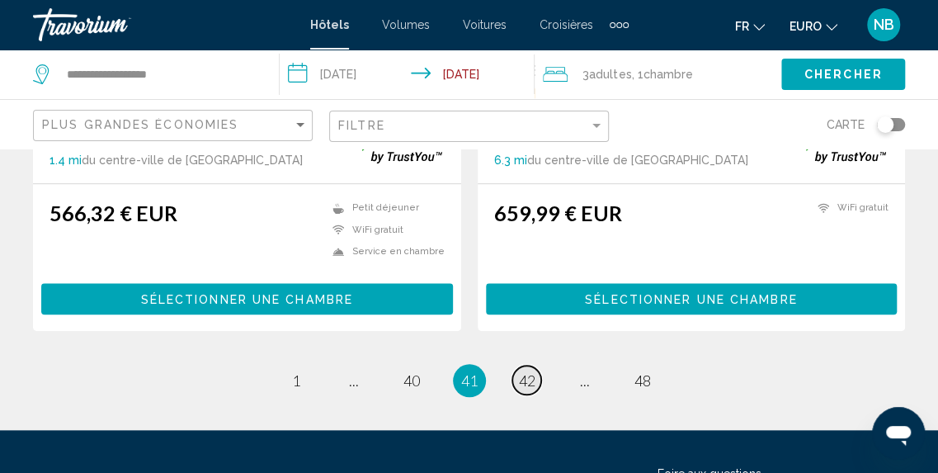
click at [528, 382] on span "42" at bounding box center [527, 380] width 16 height 18
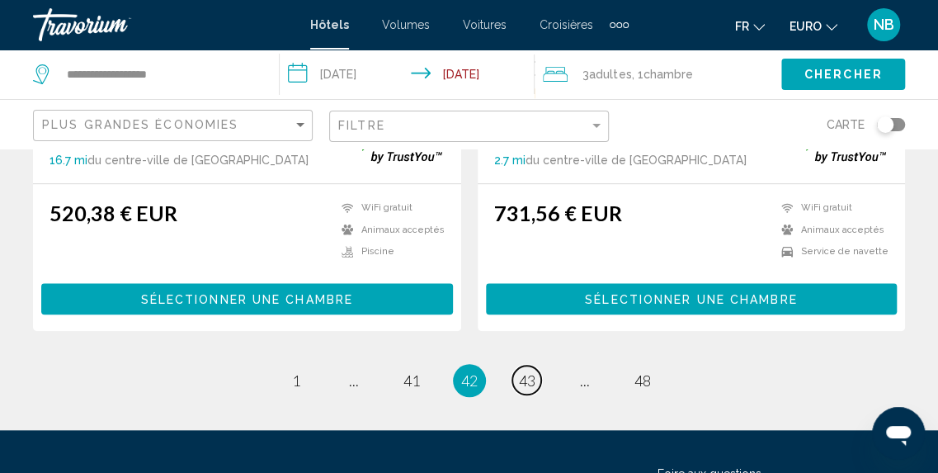
scroll to position [3470, 0]
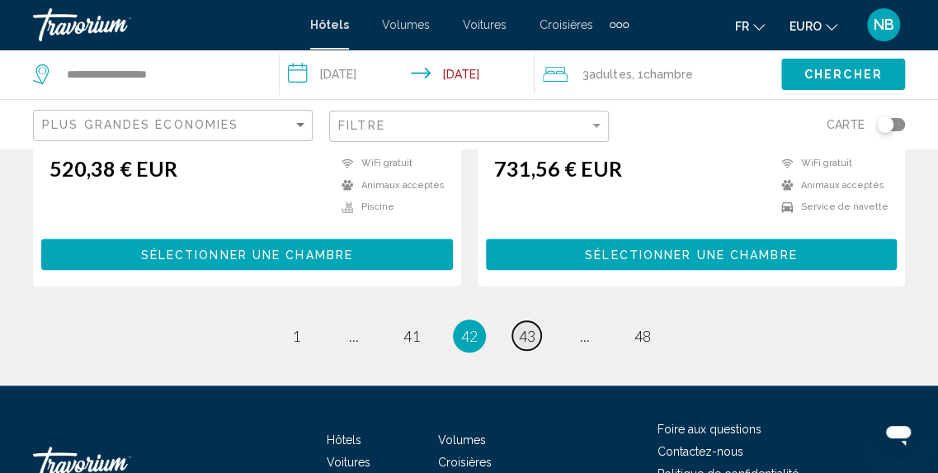
click at [532, 327] on span "43" at bounding box center [527, 336] width 16 height 18
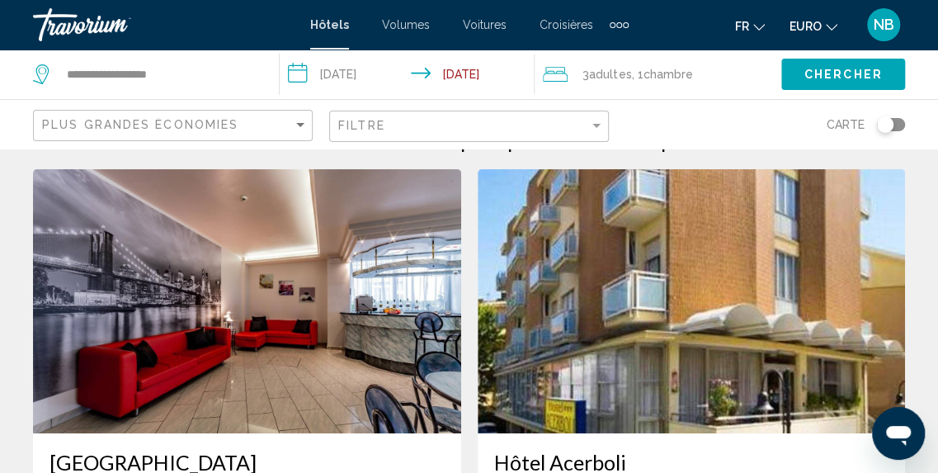
scroll to position [192, 0]
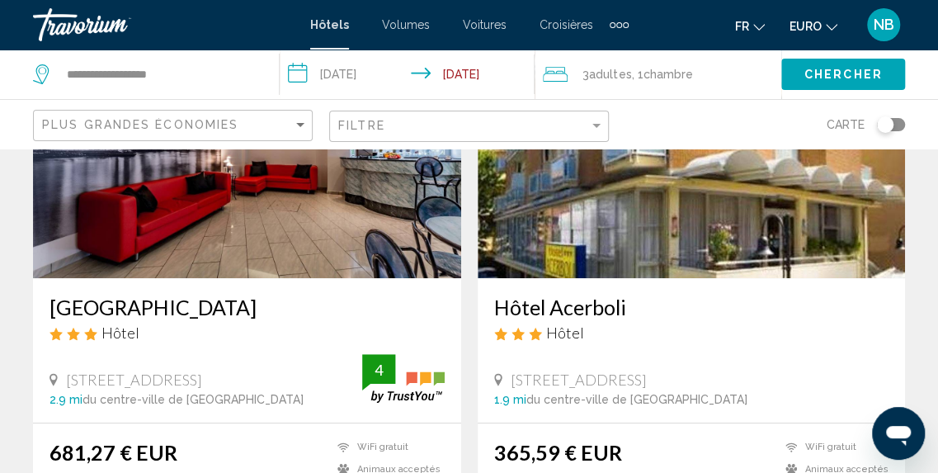
click at [734, 199] on img "Contenu principal" at bounding box center [692, 146] width 428 height 264
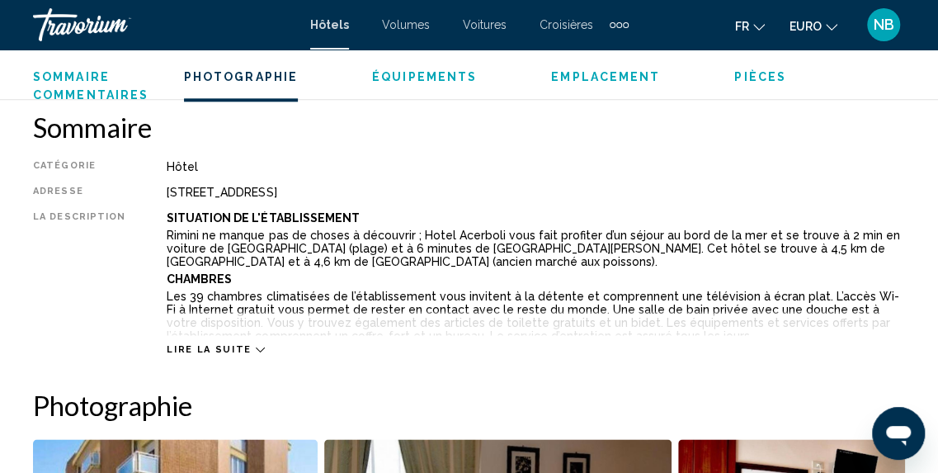
scroll to position [741, 0]
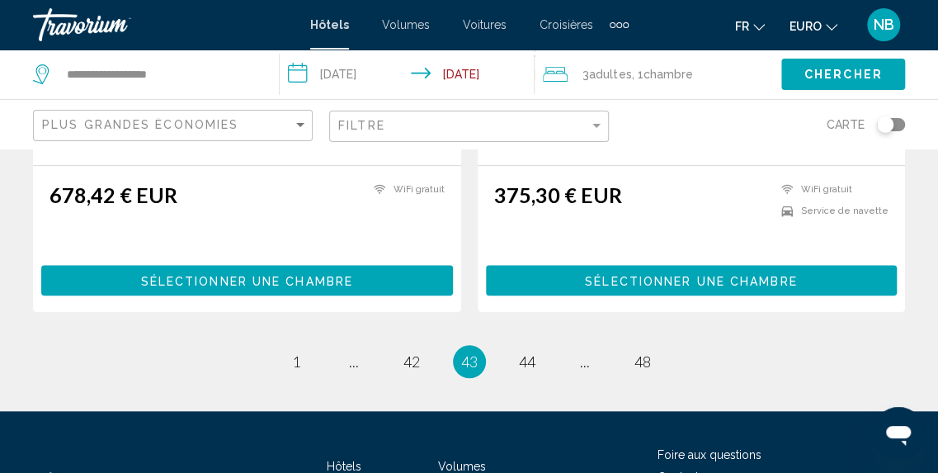
scroll to position [3428, 0]
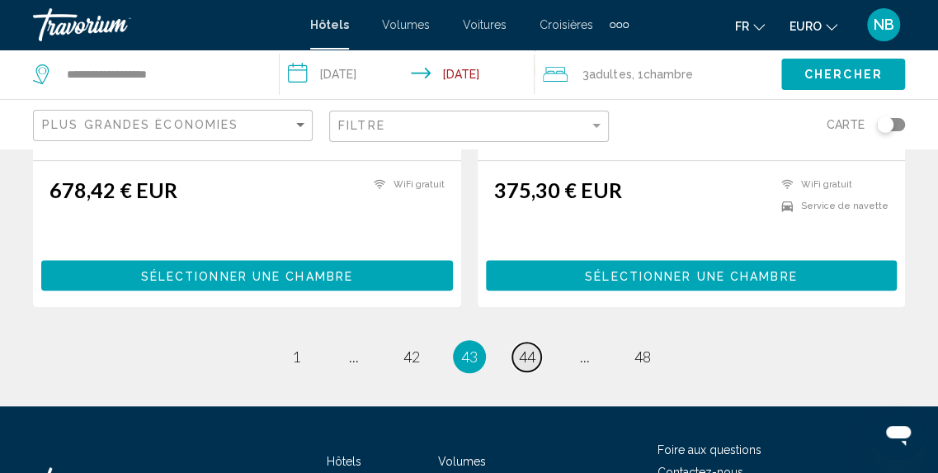
click at [531, 351] on span "44" at bounding box center [527, 356] width 16 height 18
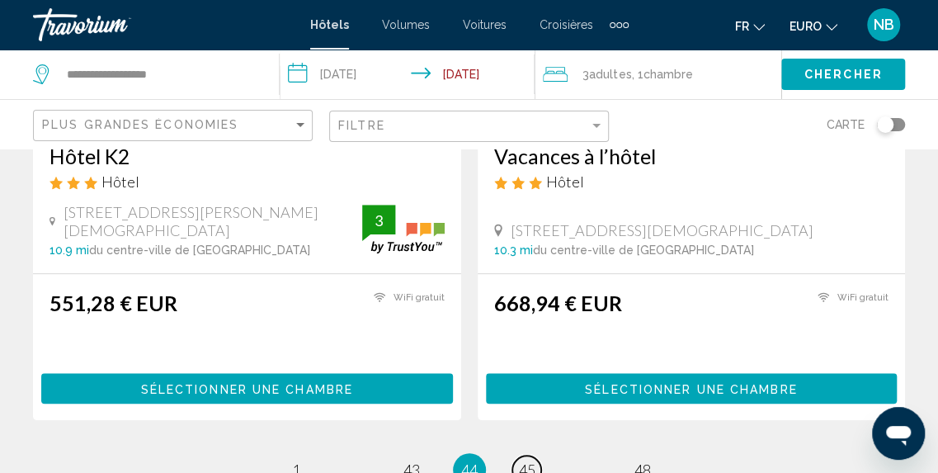
scroll to position [3349, 0]
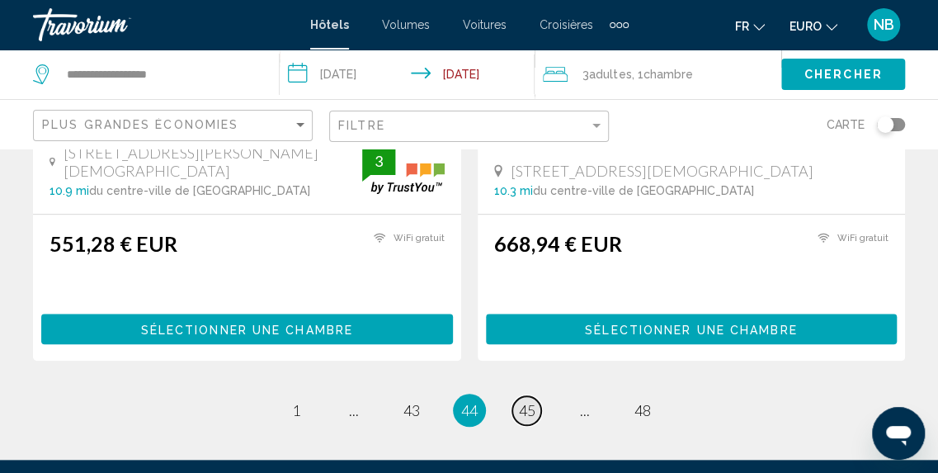
click at [530, 413] on link "page 45" at bounding box center [526, 410] width 29 height 29
click at [530, 402] on span "45" at bounding box center [527, 410] width 16 height 18
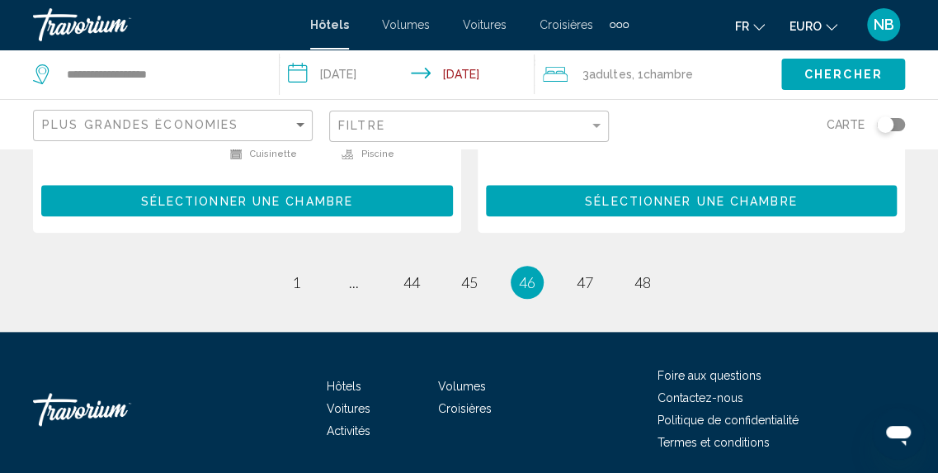
scroll to position [3563, 0]
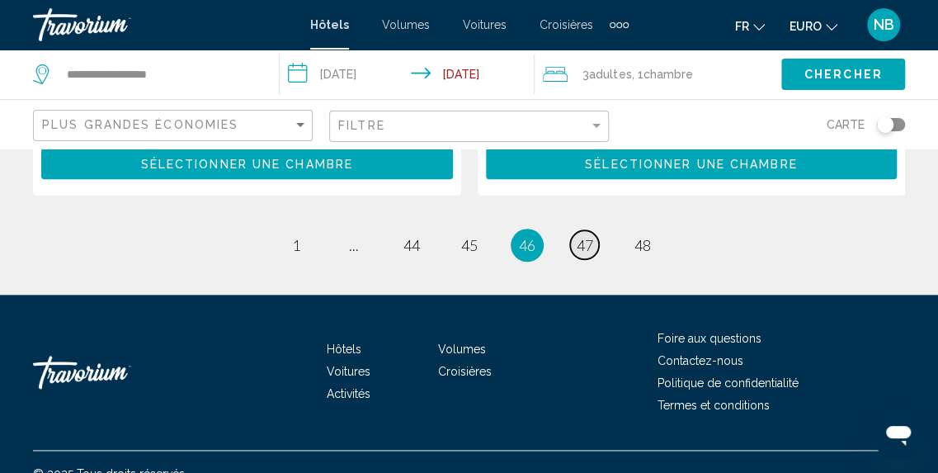
click at [590, 230] on link "page 47" at bounding box center [584, 244] width 29 height 29
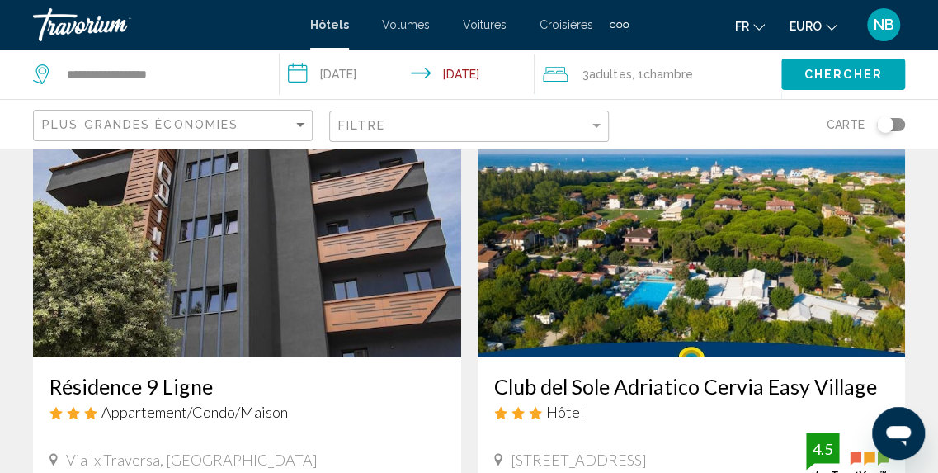
scroll to position [2504, 0]
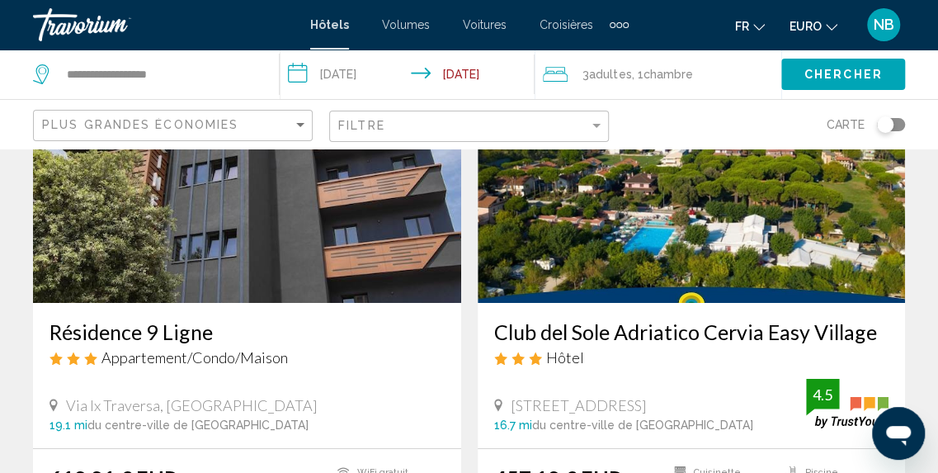
click at [756, 256] on img "Contenu principal" at bounding box center [692, 171] width 428 height 264
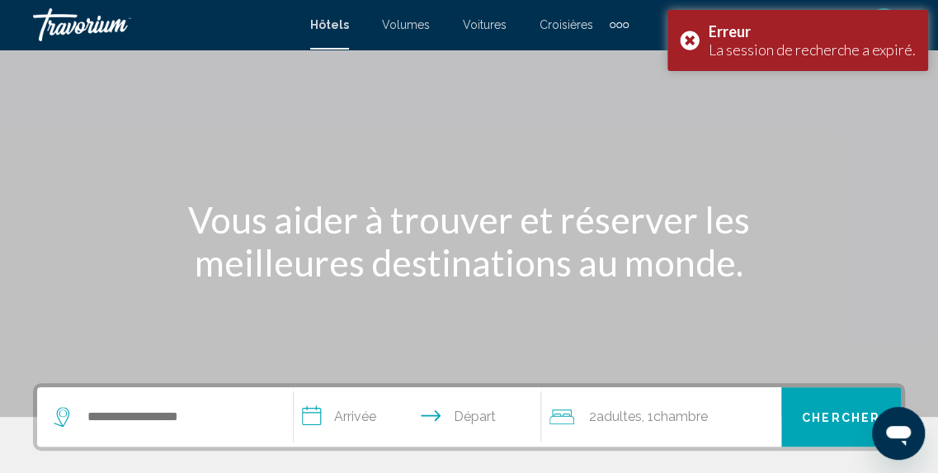
scroll to position [196, 0]
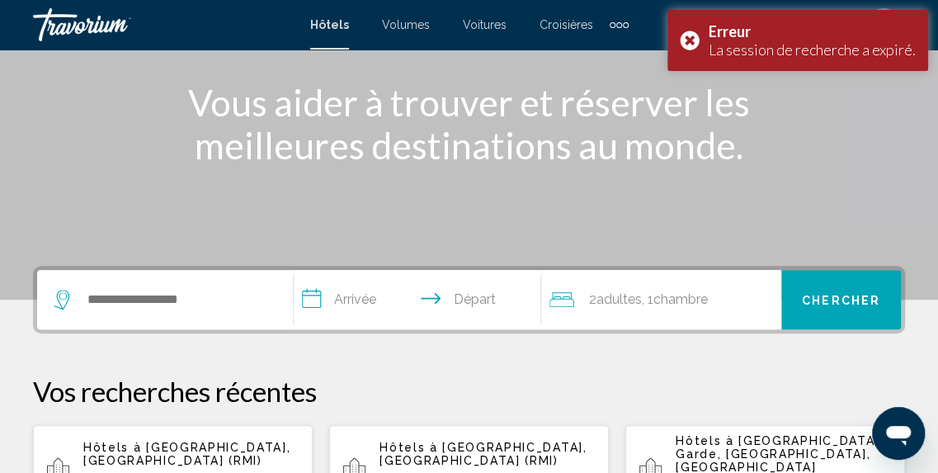
click at [238, 430] on app-hotels-recent-search "Hôtels à [GEOGRAPHIC_DATA], [GEOGRAPHIC_DATA] (RMI) [DATE] - [DATE] 1 Chambre p…" at bounding box center [173, 469] width 280 height 89
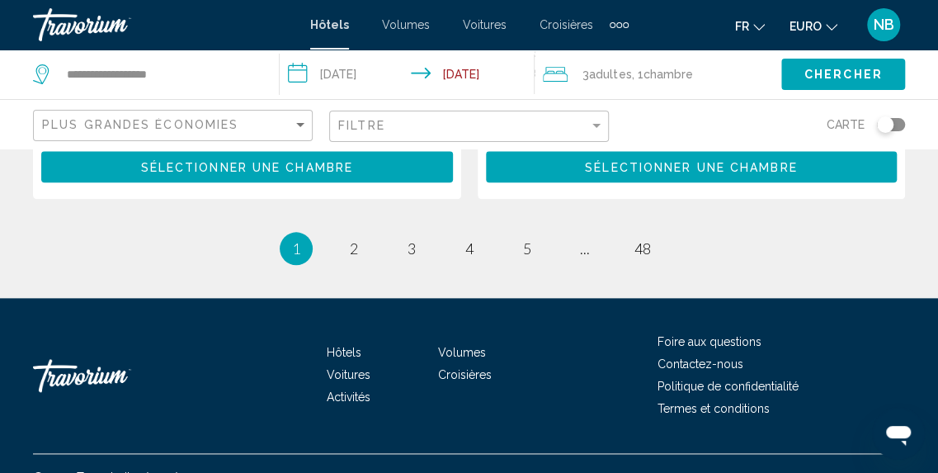
scroll to position [3602, 0]
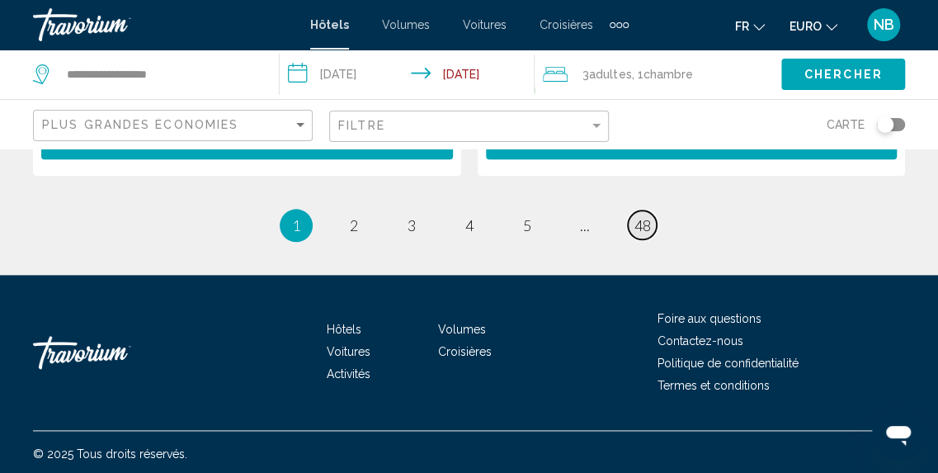
click at [648, 216] on span "48" at bounding box center [642, 225] width 16 height 18
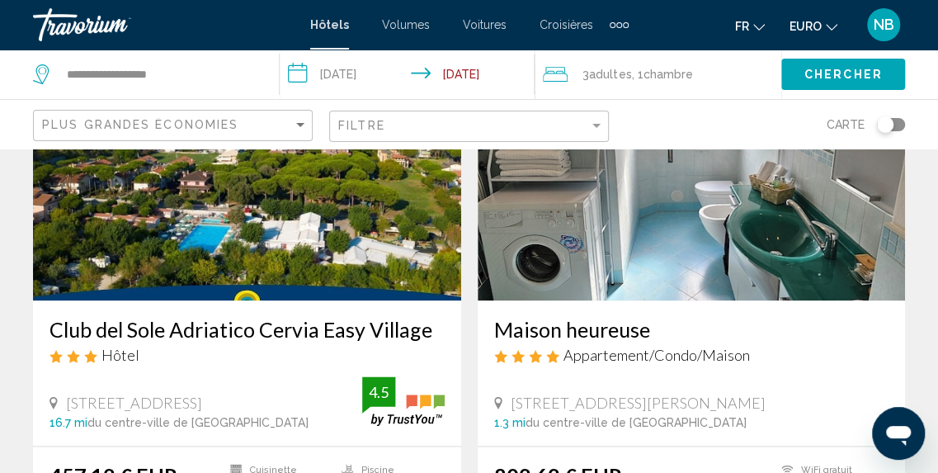
scroll to position [754, 0]
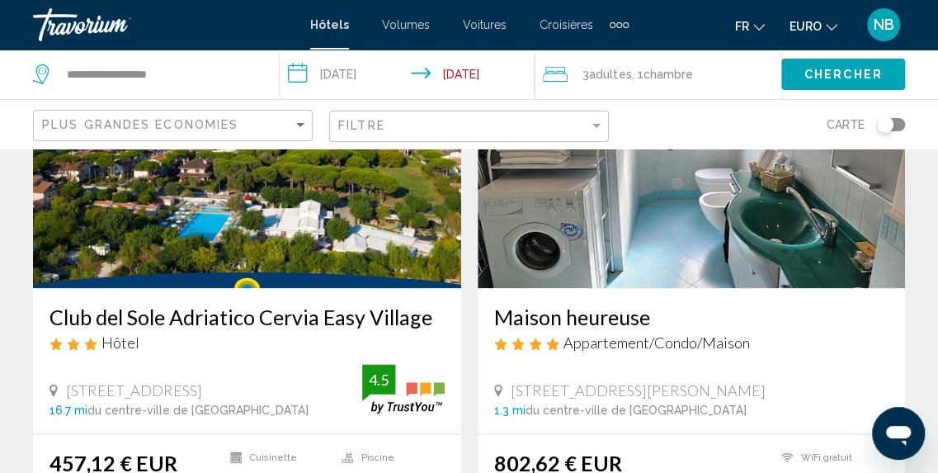
click at [356, 243] on img "Contenu principal" at bounding box center [247, 156] width 428 height 264
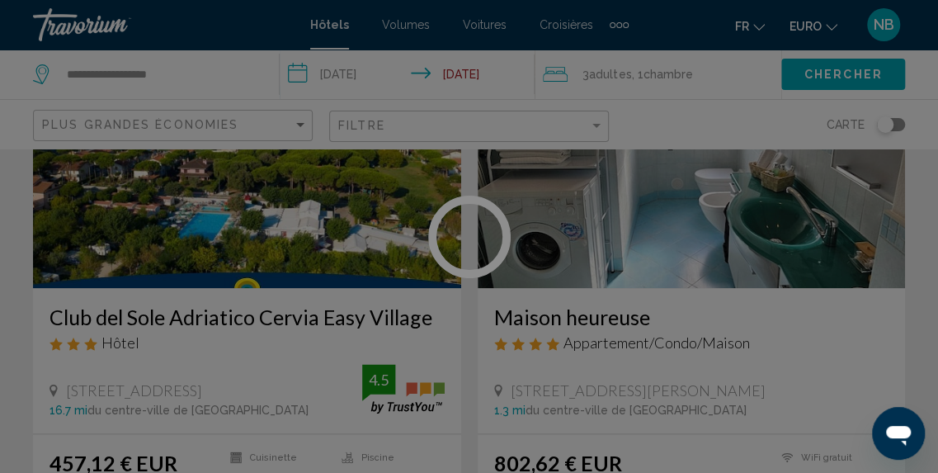
scroll to position [205, 0]
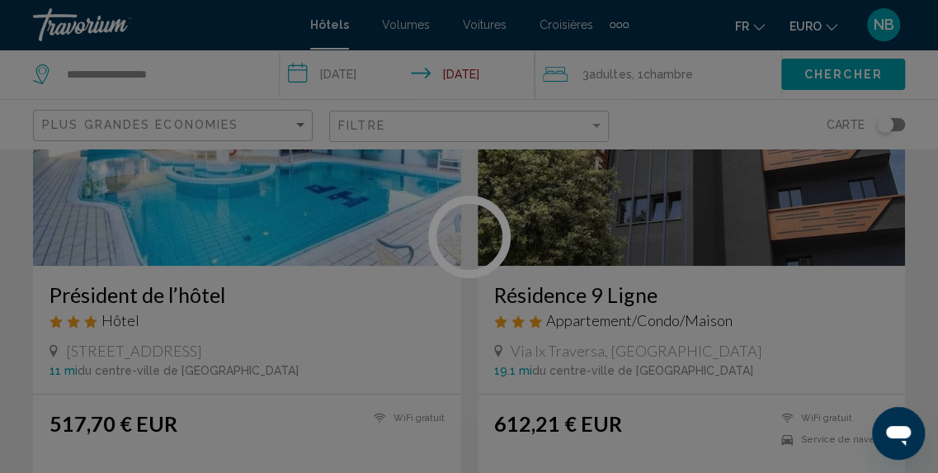
click at [382, 225] on div at bounding box center [469, 236] width 938 height 473
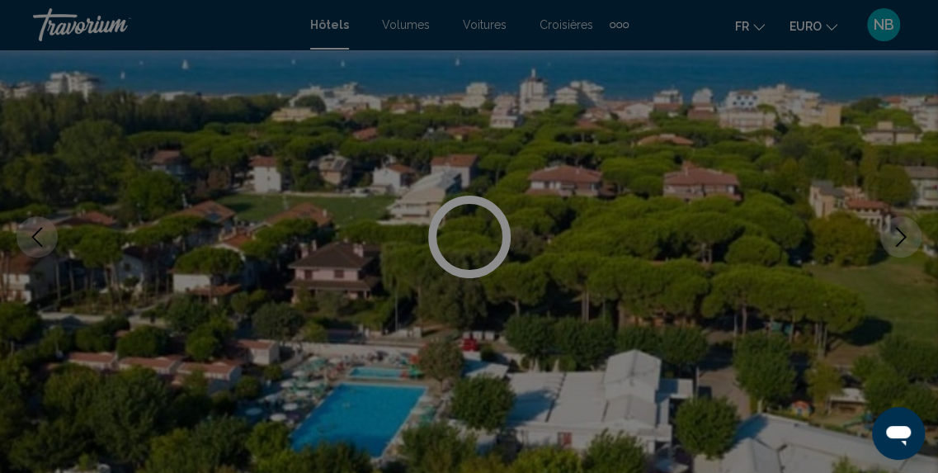
click at [382, 225] on div at bounding box center [469, 236] width 938 height 473
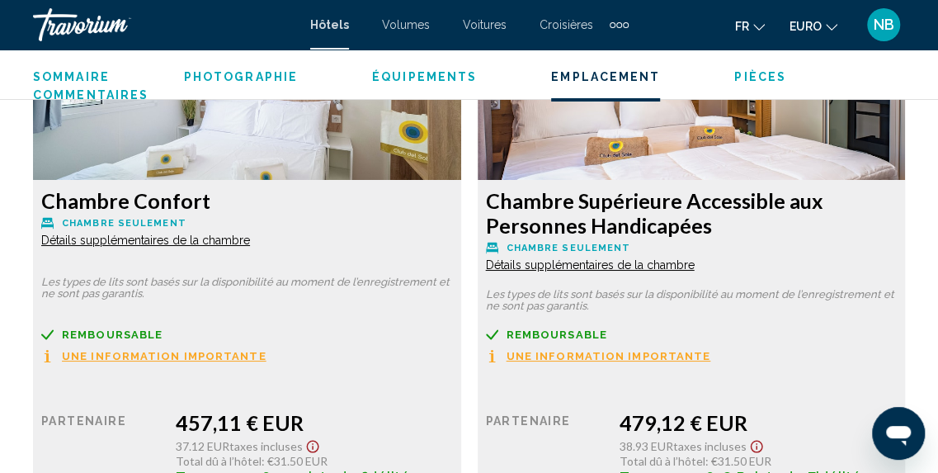
scroll to position [1163, 0]
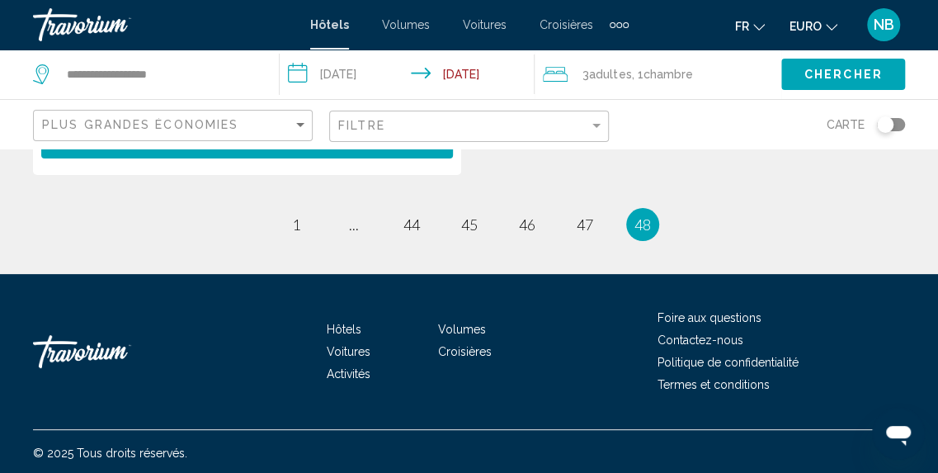
scroll to position [2655, 0]
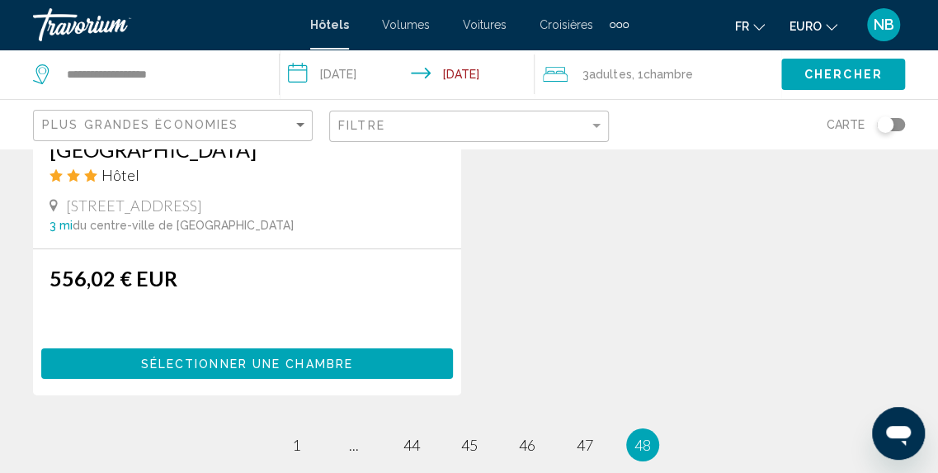
drag, startPoint x: 936, startPoint y: 334, endPoint x: 936, endPoint y: 78, distance: 255.7
